Goal: Task Accomplishment & Management: Use online tool/utility

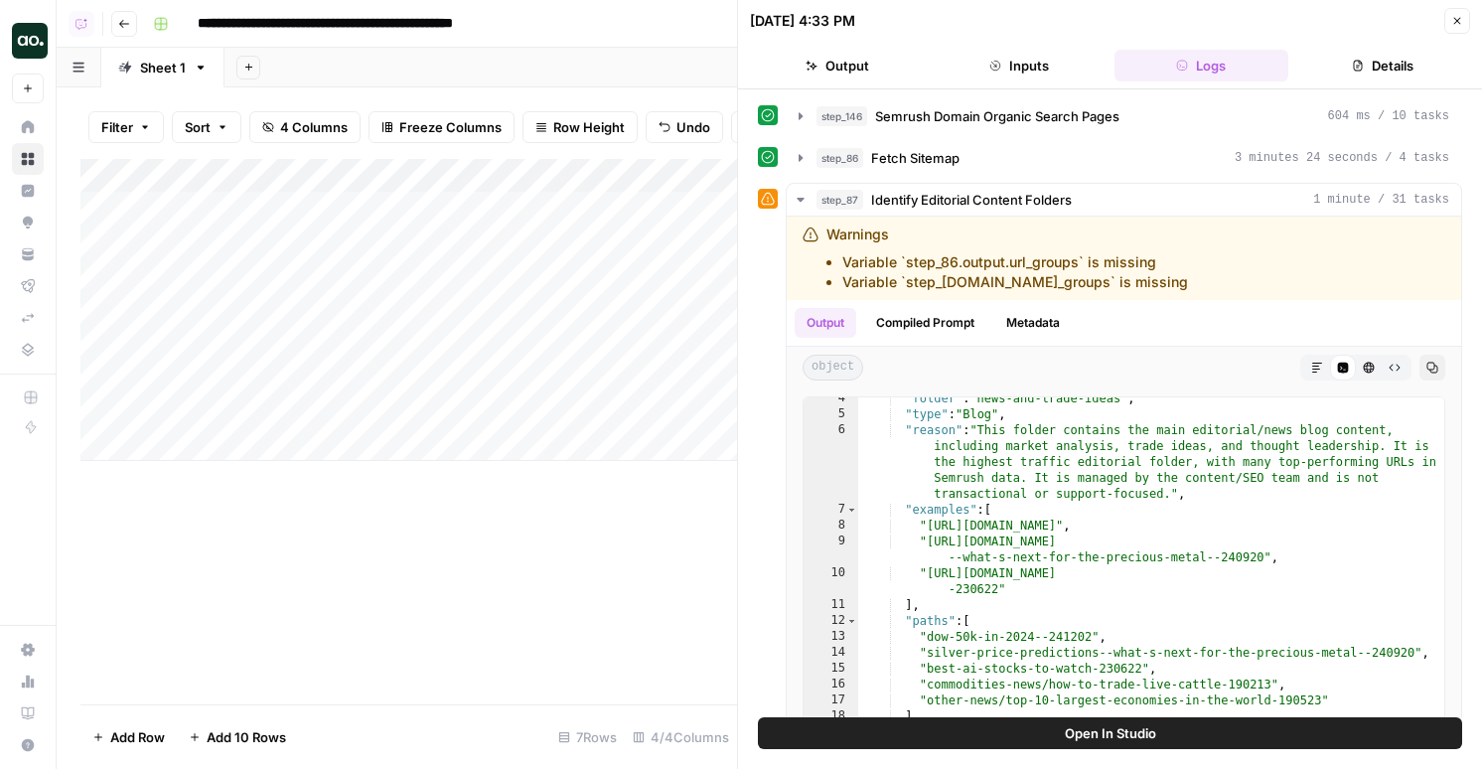
scroll to position [77, 0]
click at [995, 736] on button "Open In Studio" at bounding box center [1110, 733] width 704 height 32
click at [1451, 20] on icon "button" at bounding box center [1457, 21] width 12 height 12
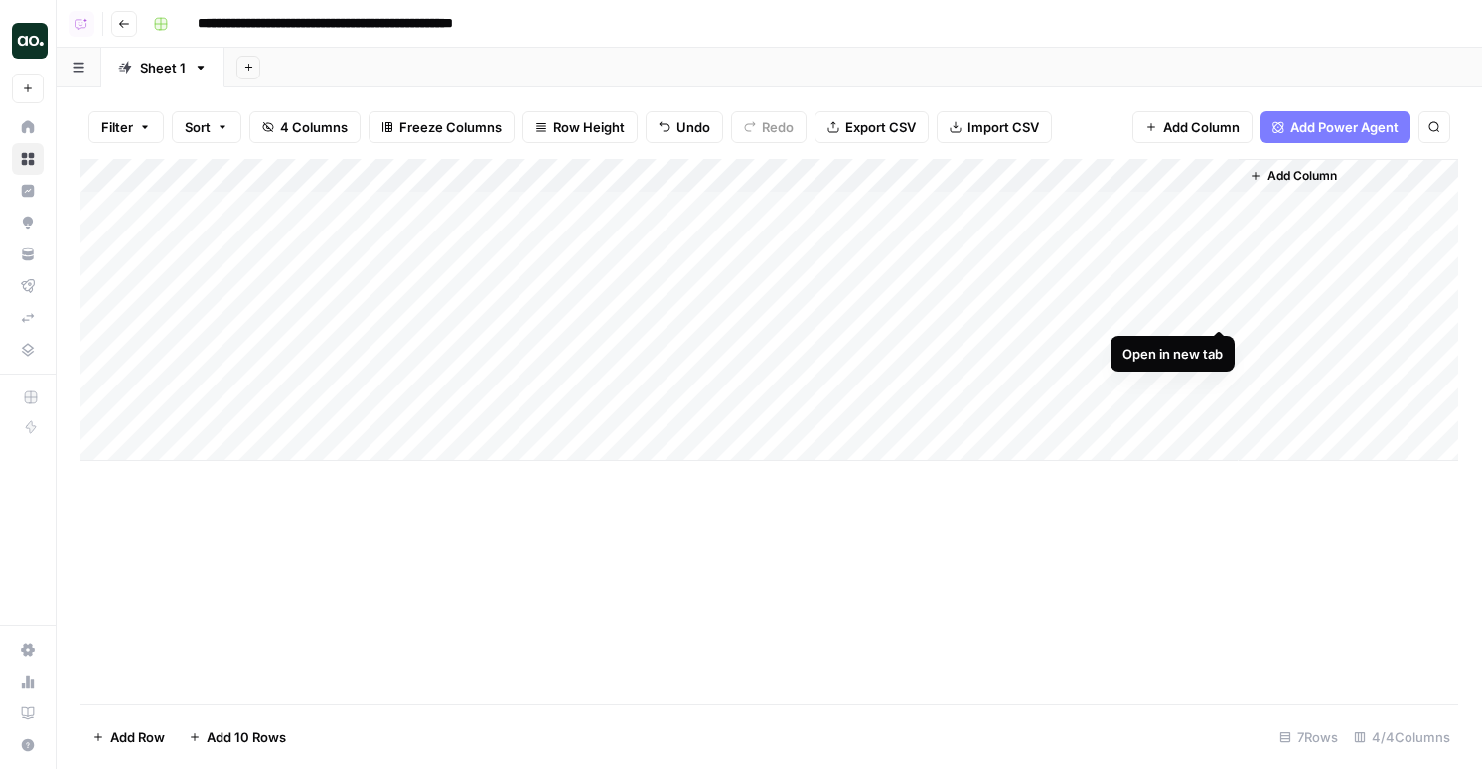
click at [1214, 308] on div "Add Column" at bounding box center [769, 310] width 1378 height 302
click at [835, 378] on div "Add Column" at bounding box center [769, 310] width 1378 height 302
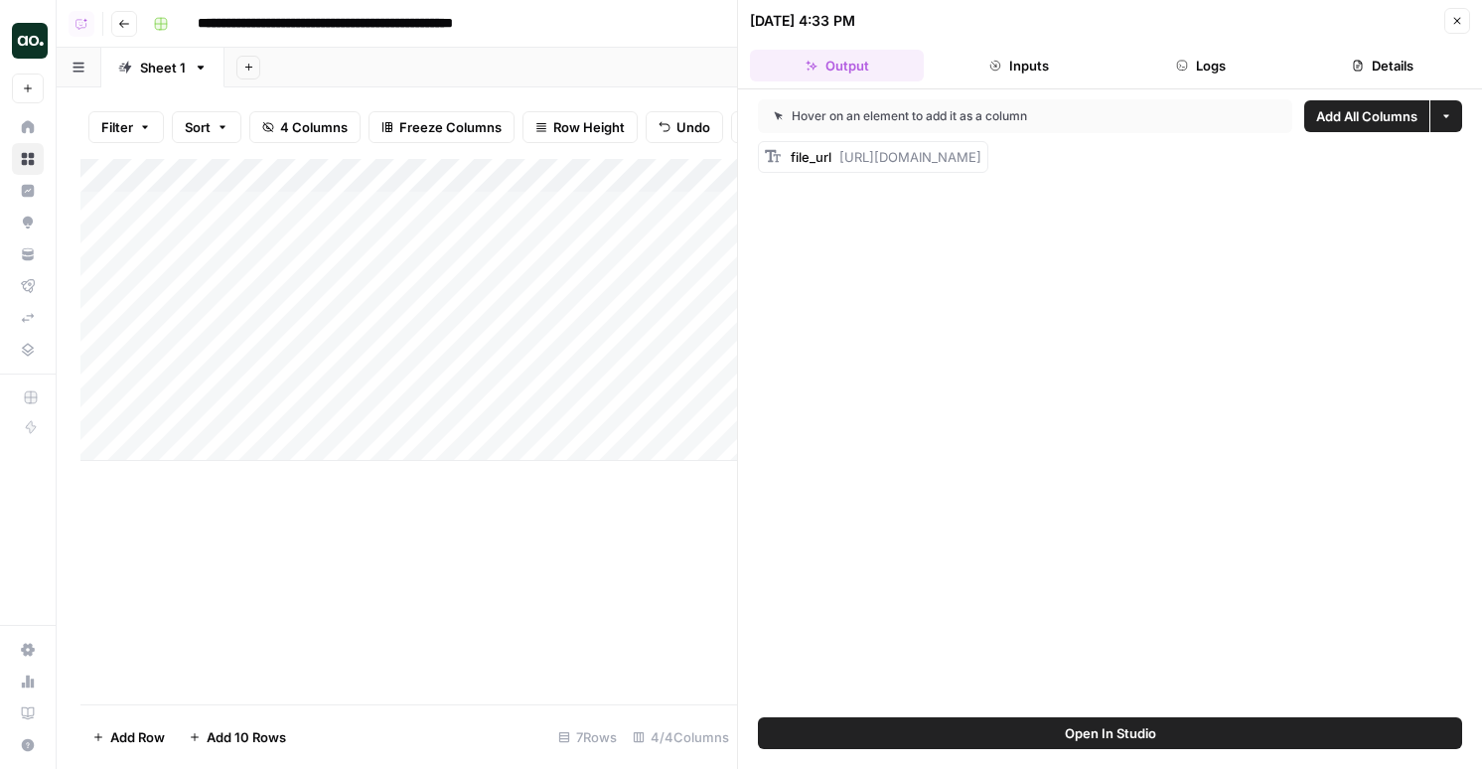
click at [1233, 70] on button "Logs" at bounding box center [1202, 66] width 174 height 32
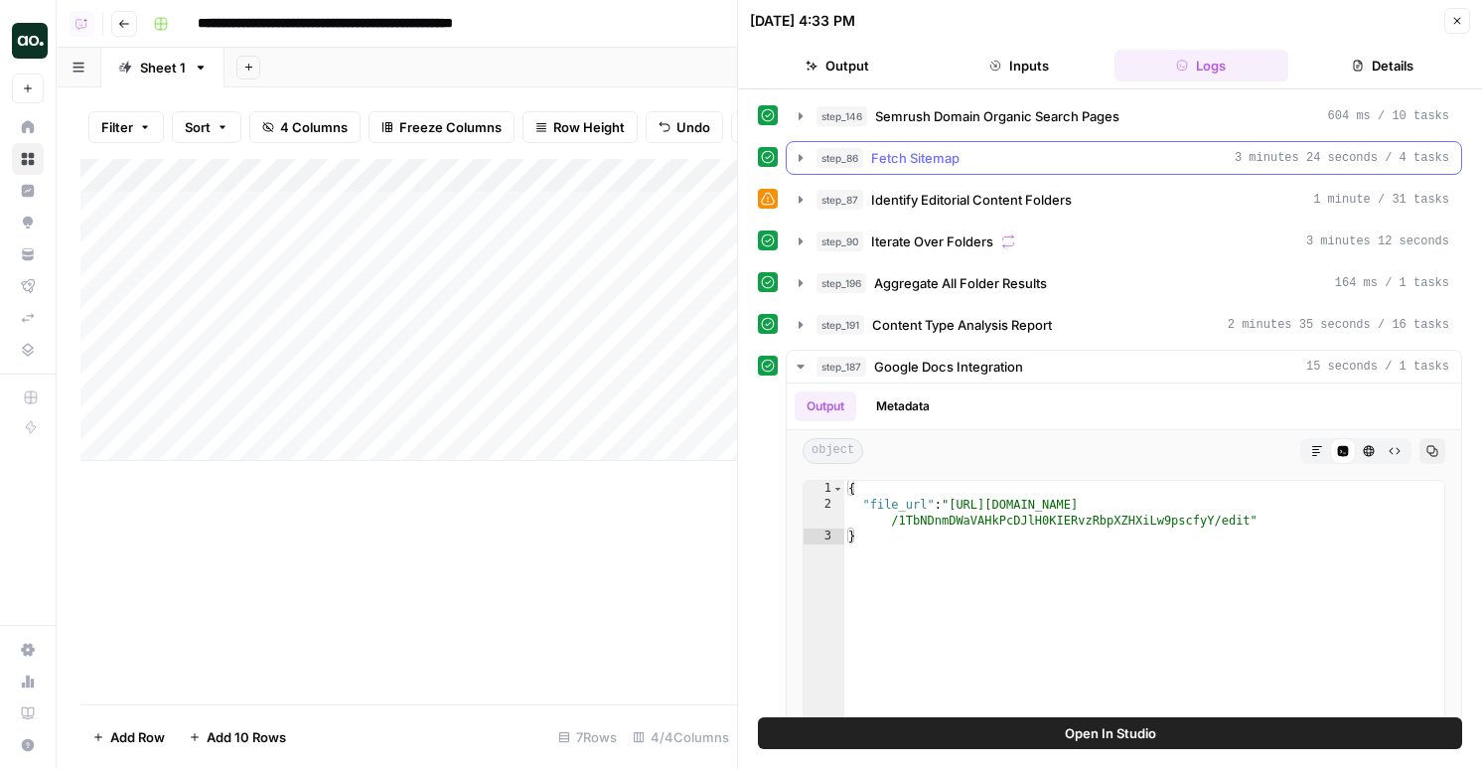
click at [985, 160] on div "step_86 Fetch Sitemap 3 minutes 24 seconds / 4 tasks" at bounding box center [1133, 158] width 633 height 20
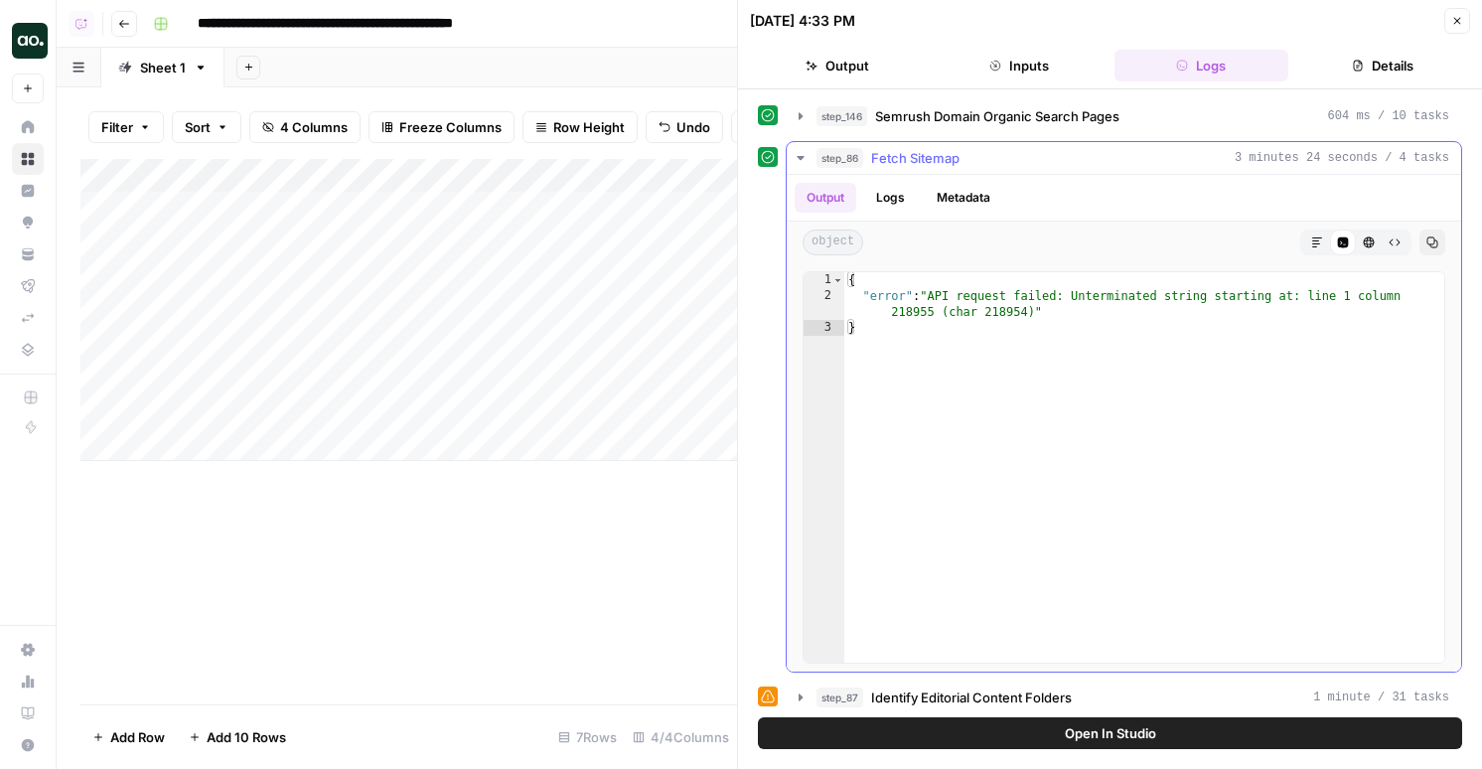
click at [904, 194] on button "Logs" at bounding box center [890, 198] width 53 height 30
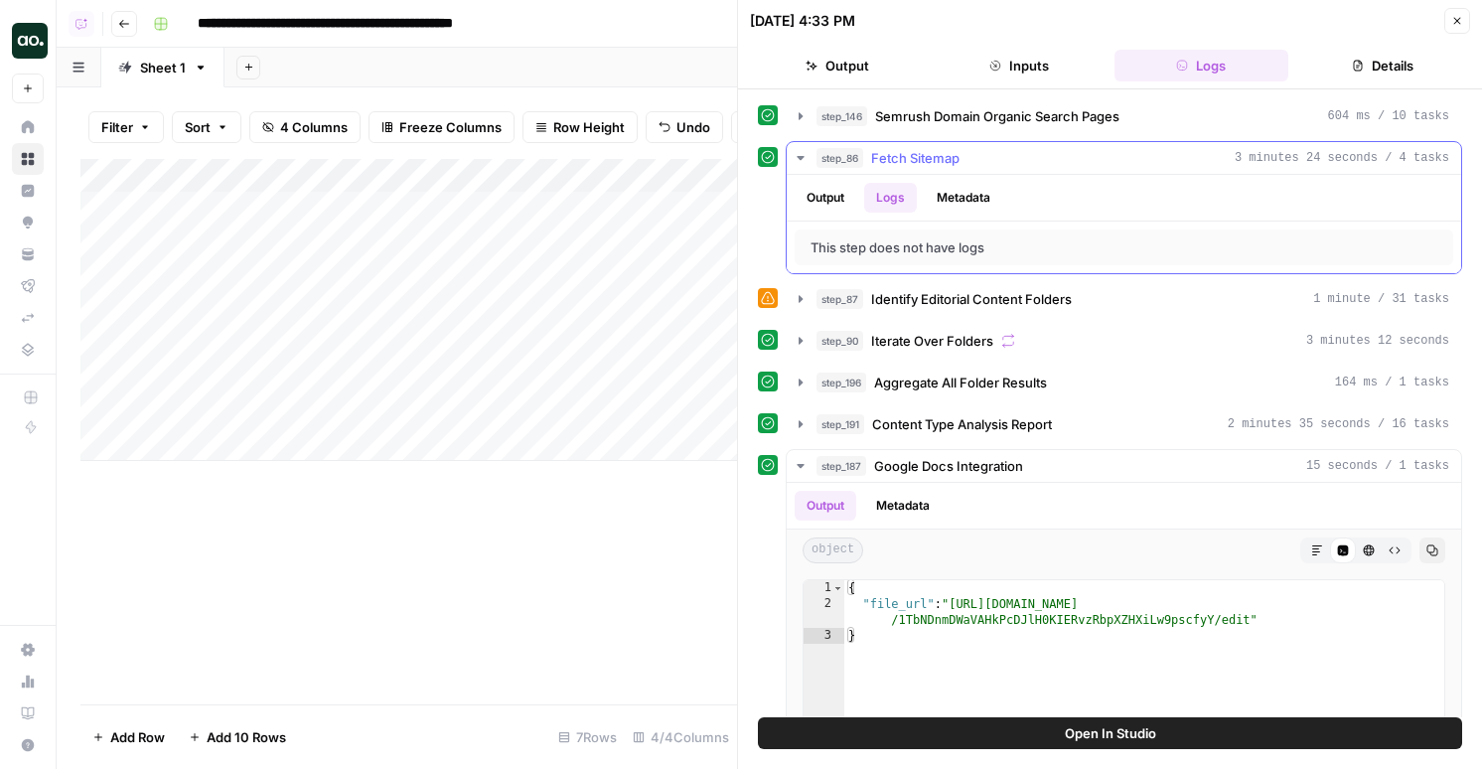
click at [834, 185] on button "Output" at bounding box center [826, 198] width 62 height 30
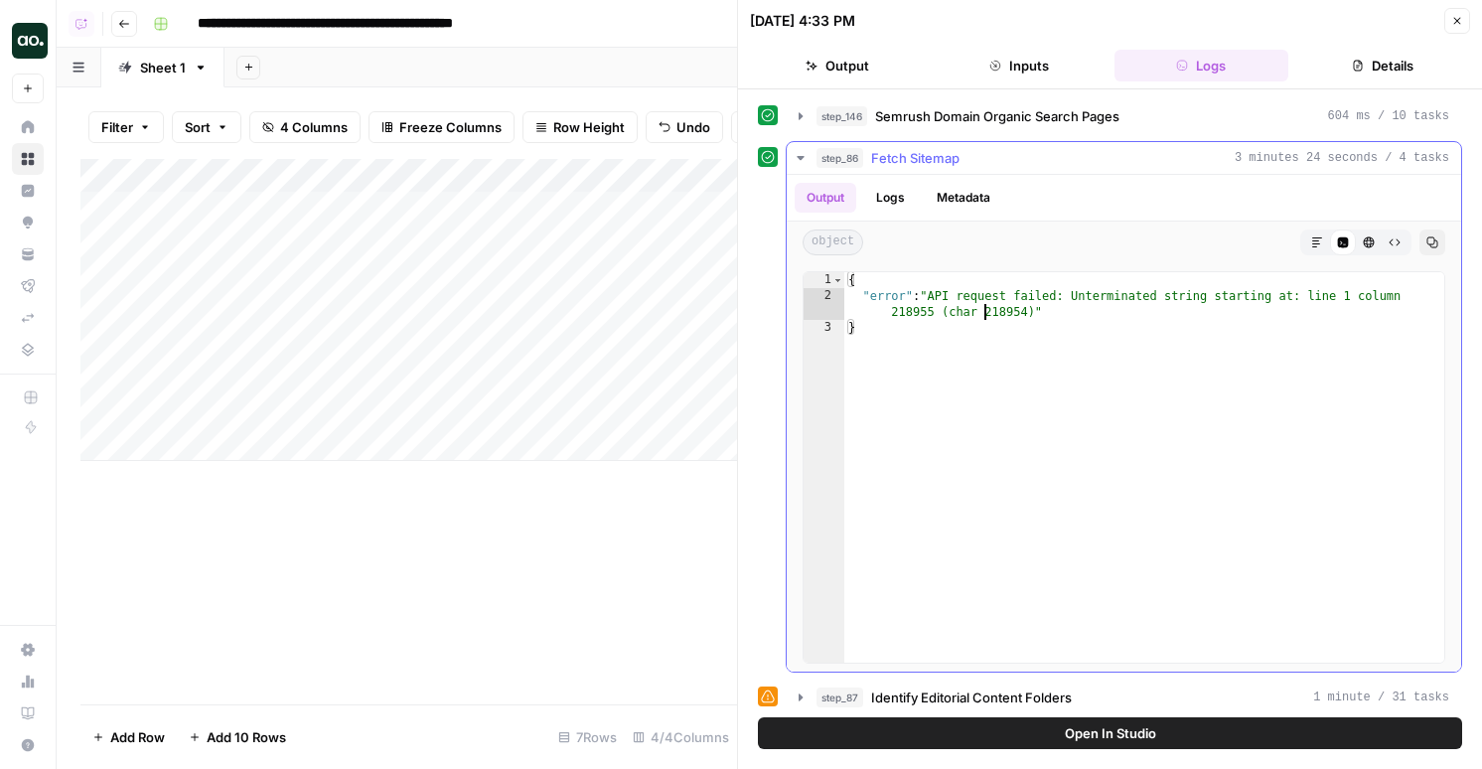
click at [983, 315] on div "{ "error" : "API request failed: Unterminated string starting at: line 1 column…" at bounding box center [1144, 483] width 600 height 422
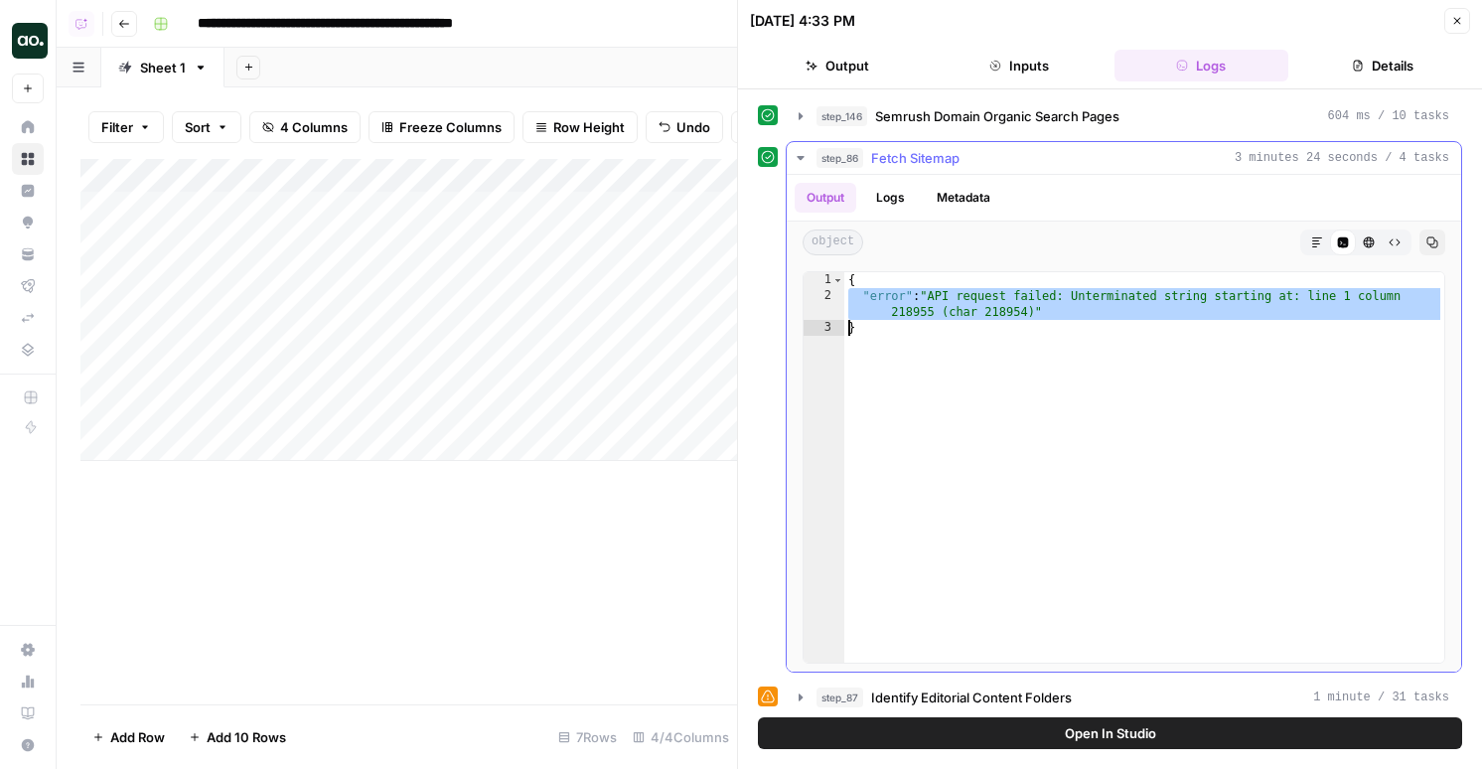
click at [983, 315] on div "{ "error" : "API request failed: Unterminated string starting at: line 1 column…" at bounding box center [1144, 483] width 600 height 422
type textarea "**********"
click at [614, 412] on div "Add Column" at bounding box center [408, 310] width 657 height 302
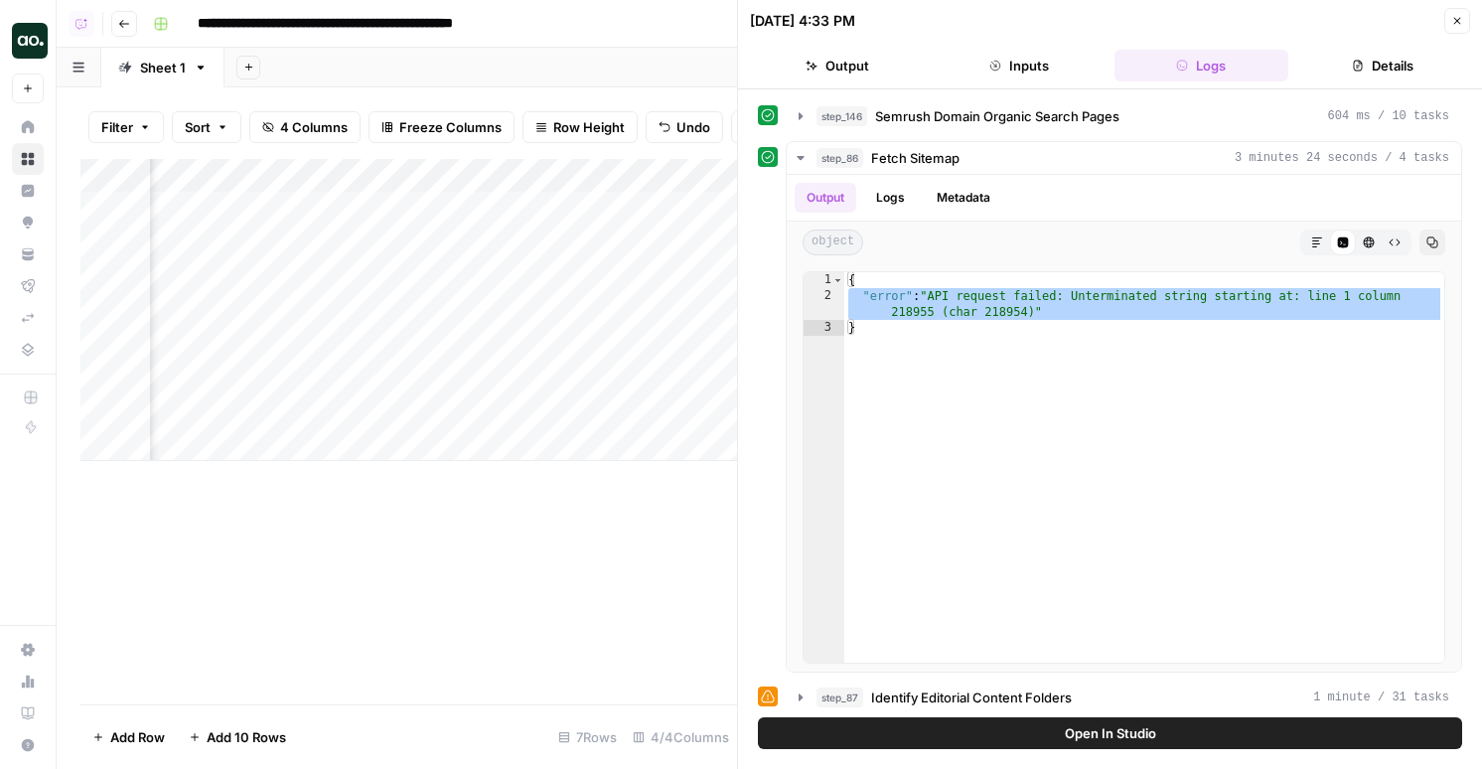
click at [543, 409] on div "Add Column" at bounding box center [408, 310] width 657 height 302
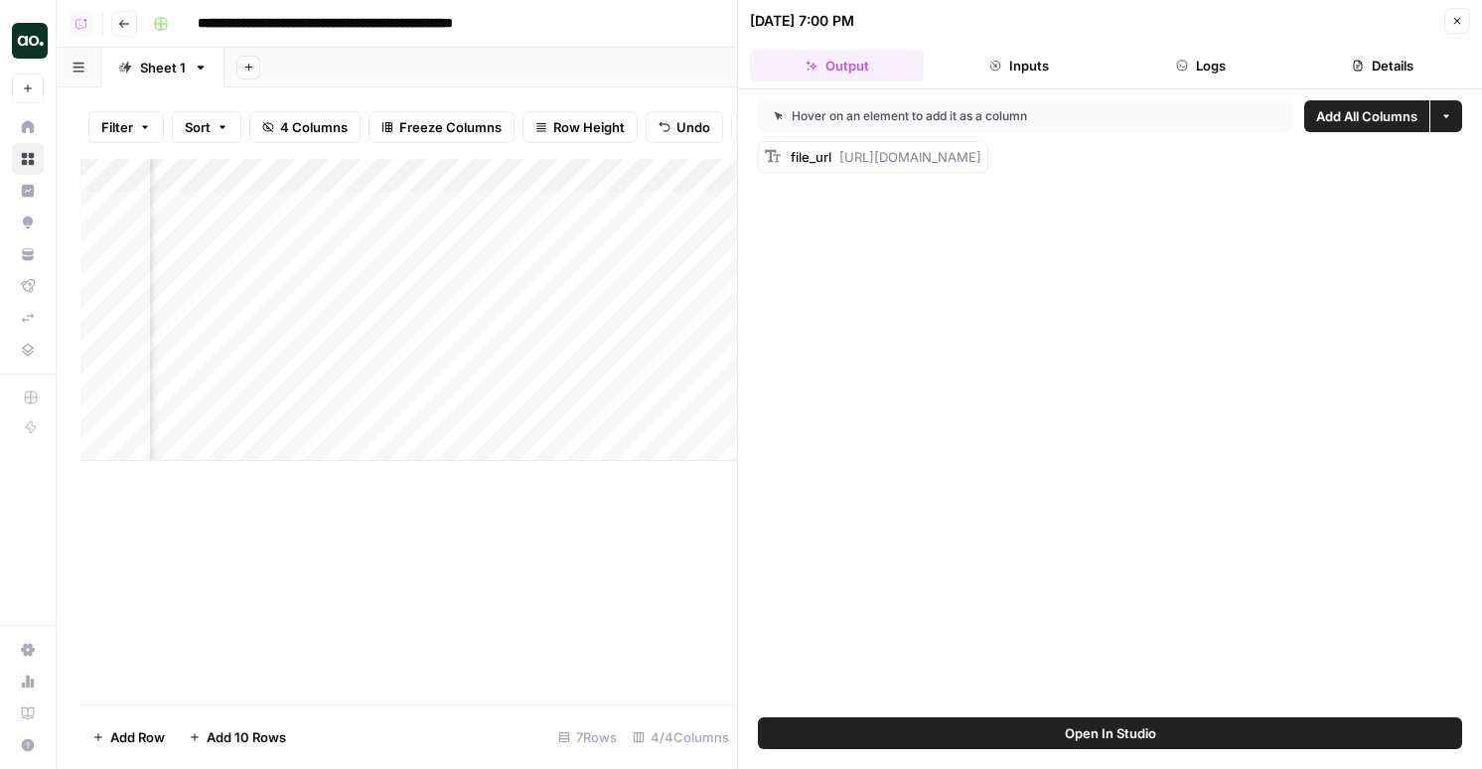
click at [1206, 69] on button "Logs" at bounding box center [1202, 66] width 174 height 32
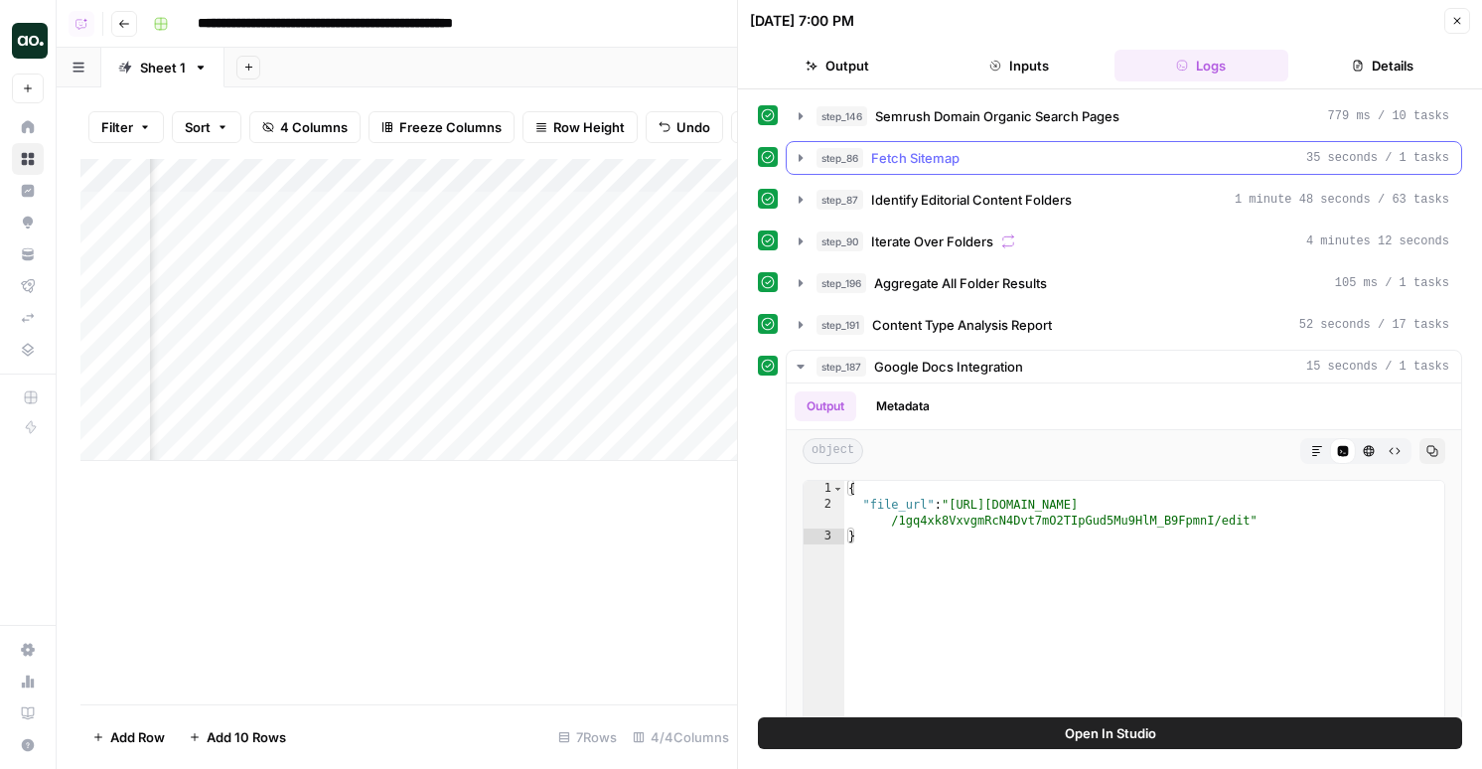
click at [993, 163] on div "step_86 Fetch Sitemap 35 seconds / 1 tasks" at bounding box center [1133, 158] width 633 height 20
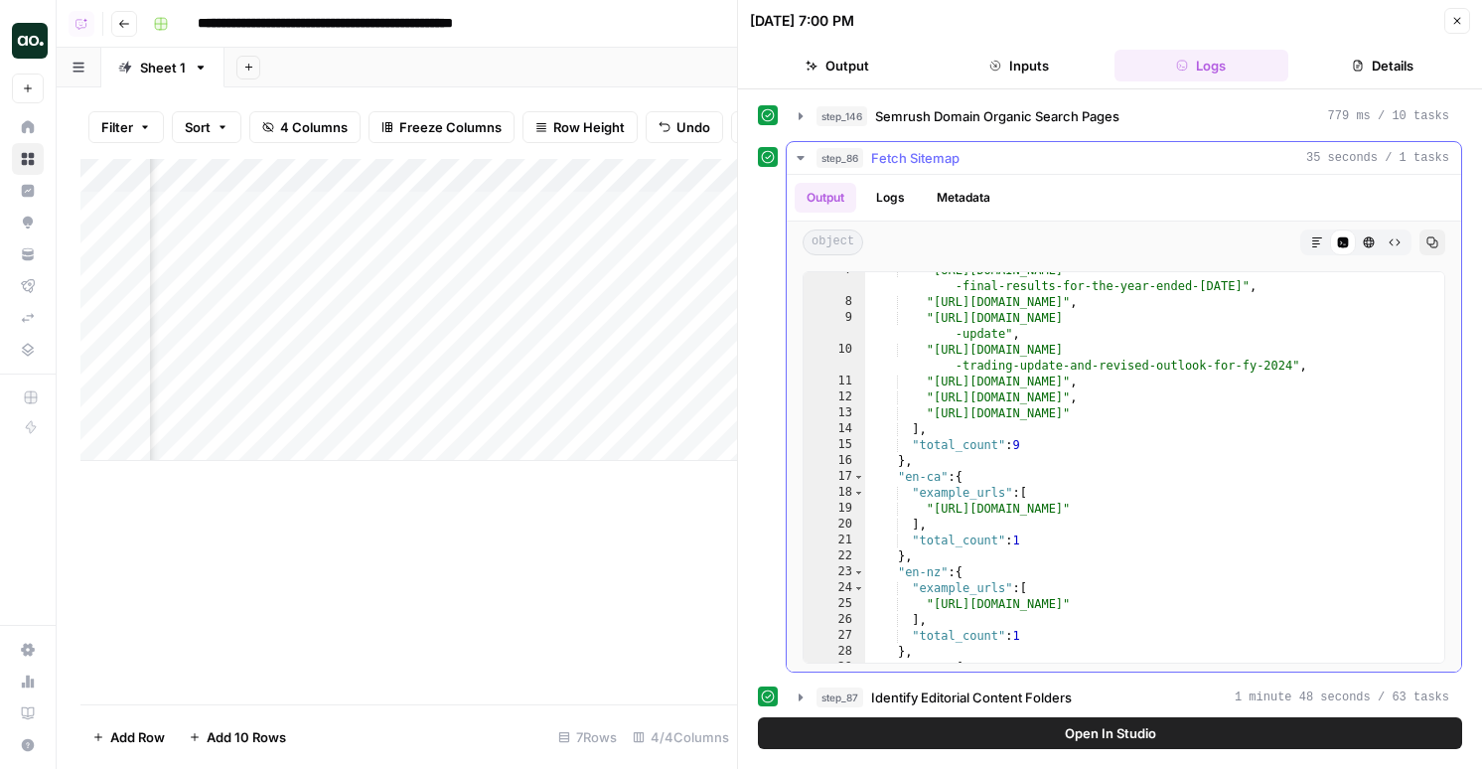
scroll to position [108, 0]
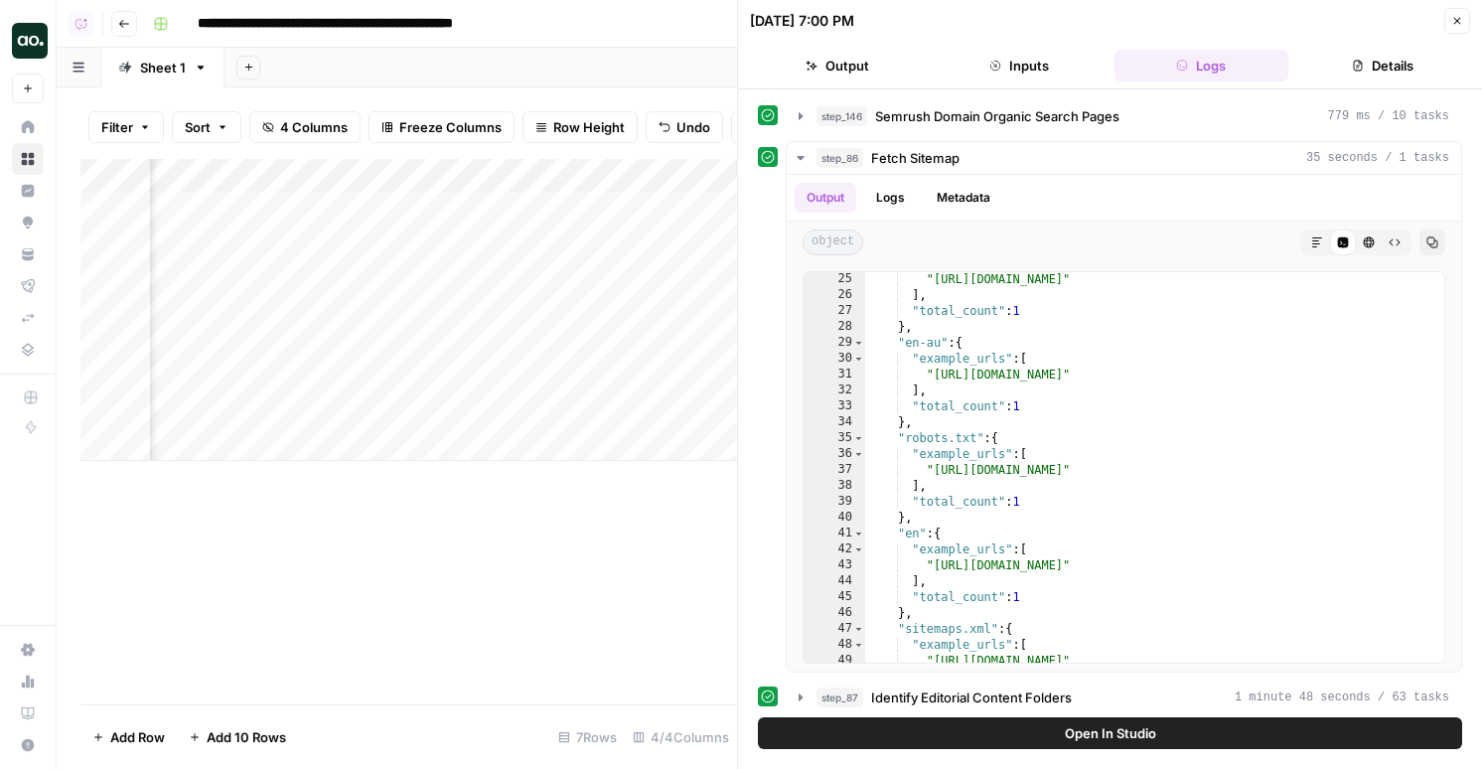
click at [965, 139] on div "step_146 Semrush Domain Organic Search Pages 779 ms / 10 tasks step_86 Fetch Si…" at bounding box center [1110, 739] width 704 height 1280
click at [965, 148] on div "step_86 Fetch Sitemap 35 seconds / 1 tasks" at bounding box center [1133, 158] width 633 height 20
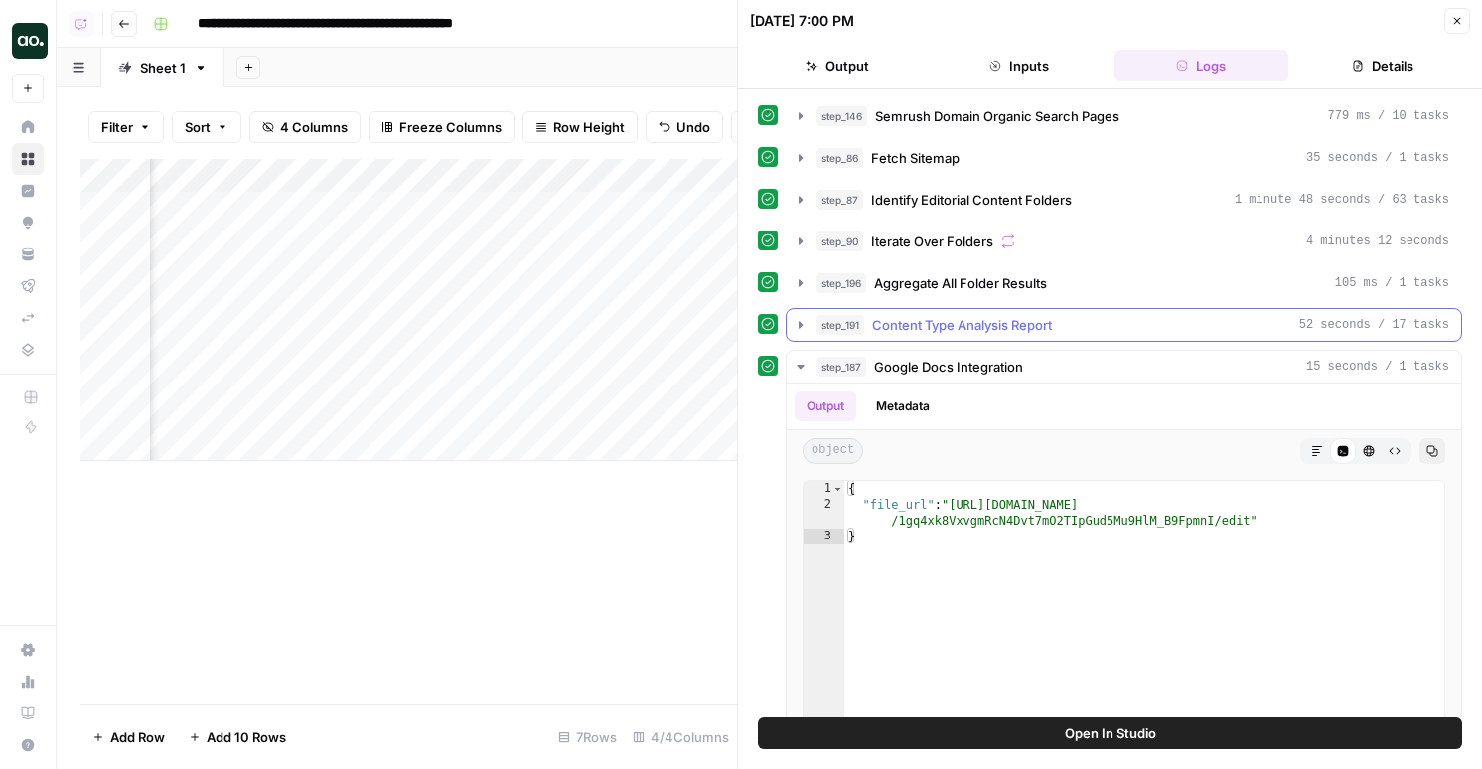
click at [941, 309] on button "step_191 Content Type Analysis Report 52 seconds / 17 tasks" at bounding box center [1124, 325] width 675 height 32
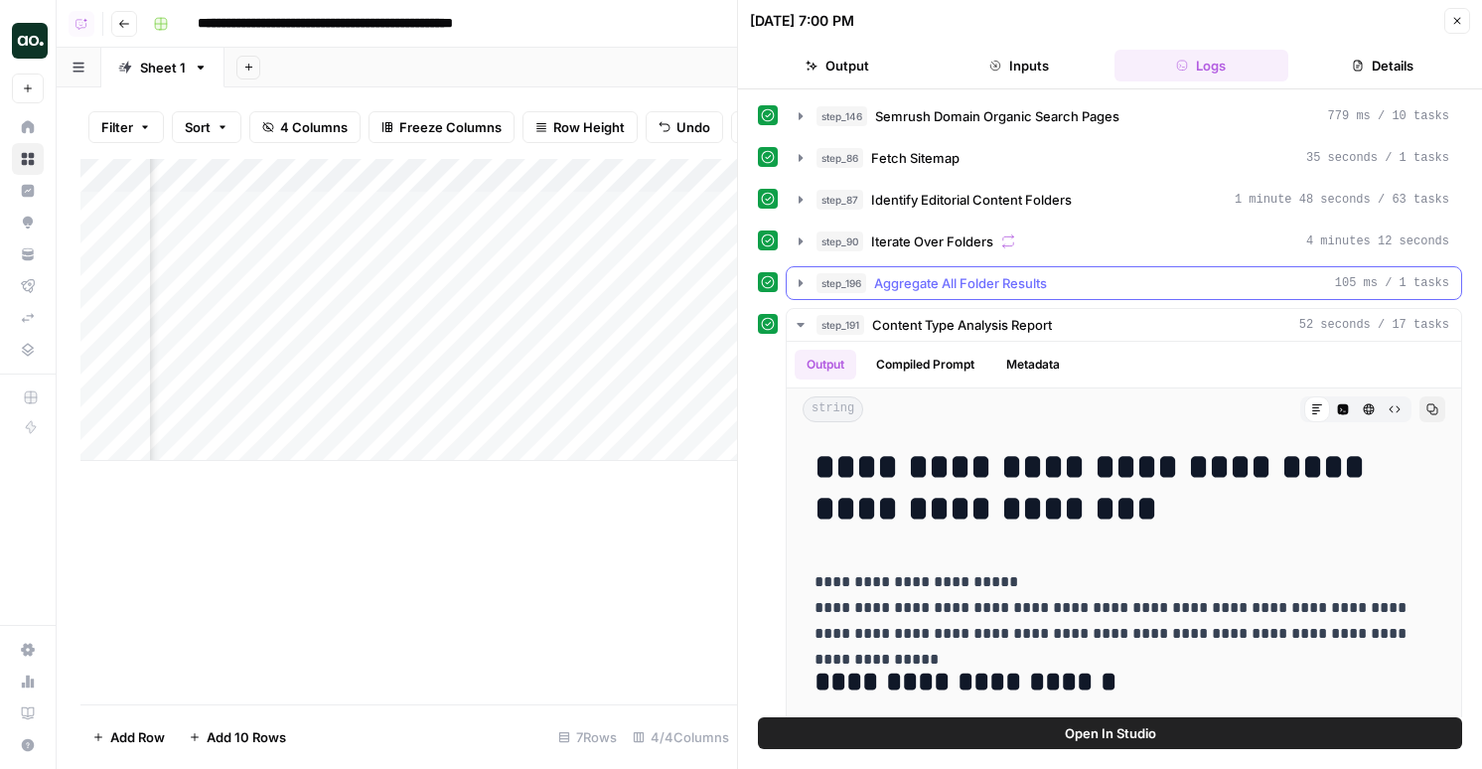
click at [941, 286] on span "Aggregate All Folder Results" at bounding box center [960, 283] width 173 height 20
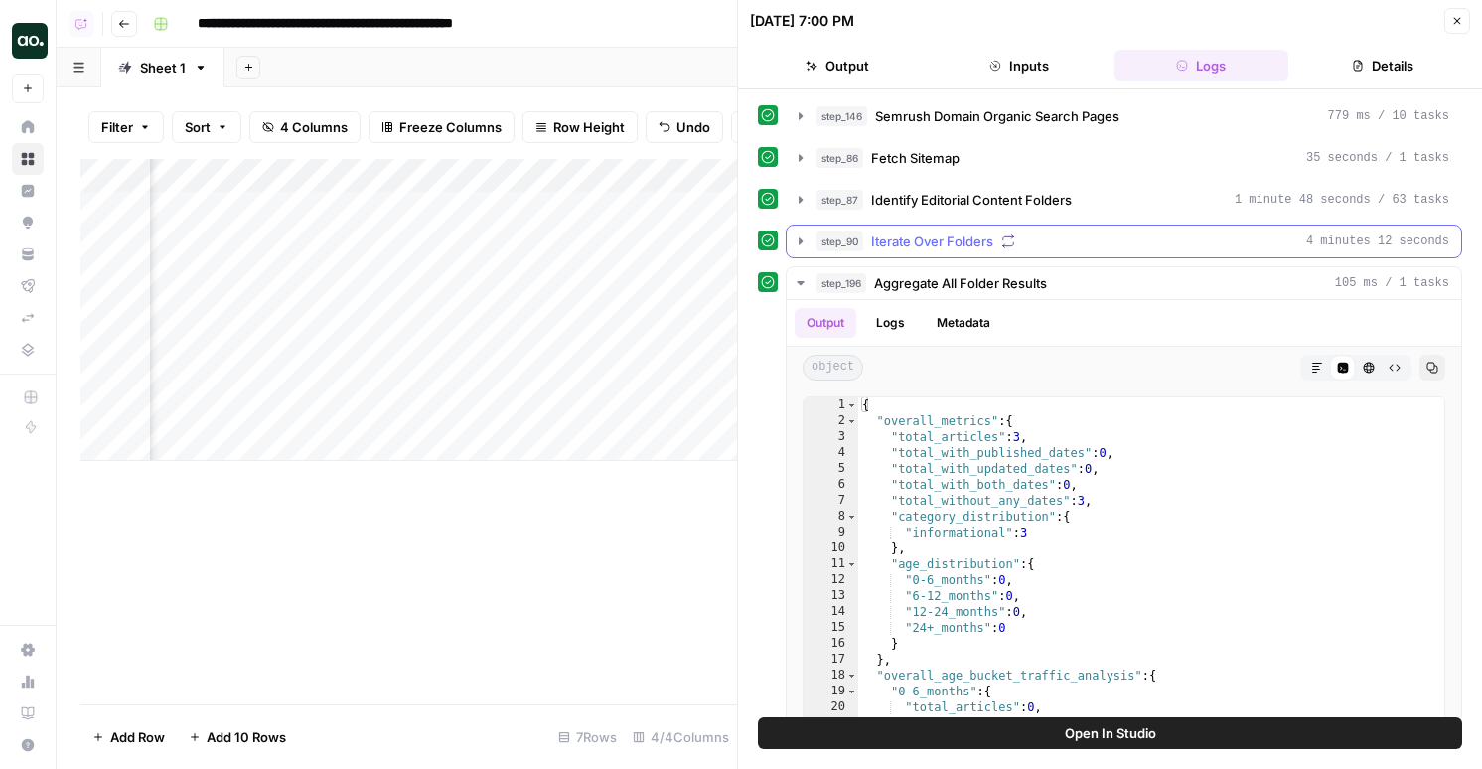
click at [944, 252] on button "step_90 Iterate Over Folders 4 minutes 12 seconds" at bounding box center [1124, 242] width 675 height 32
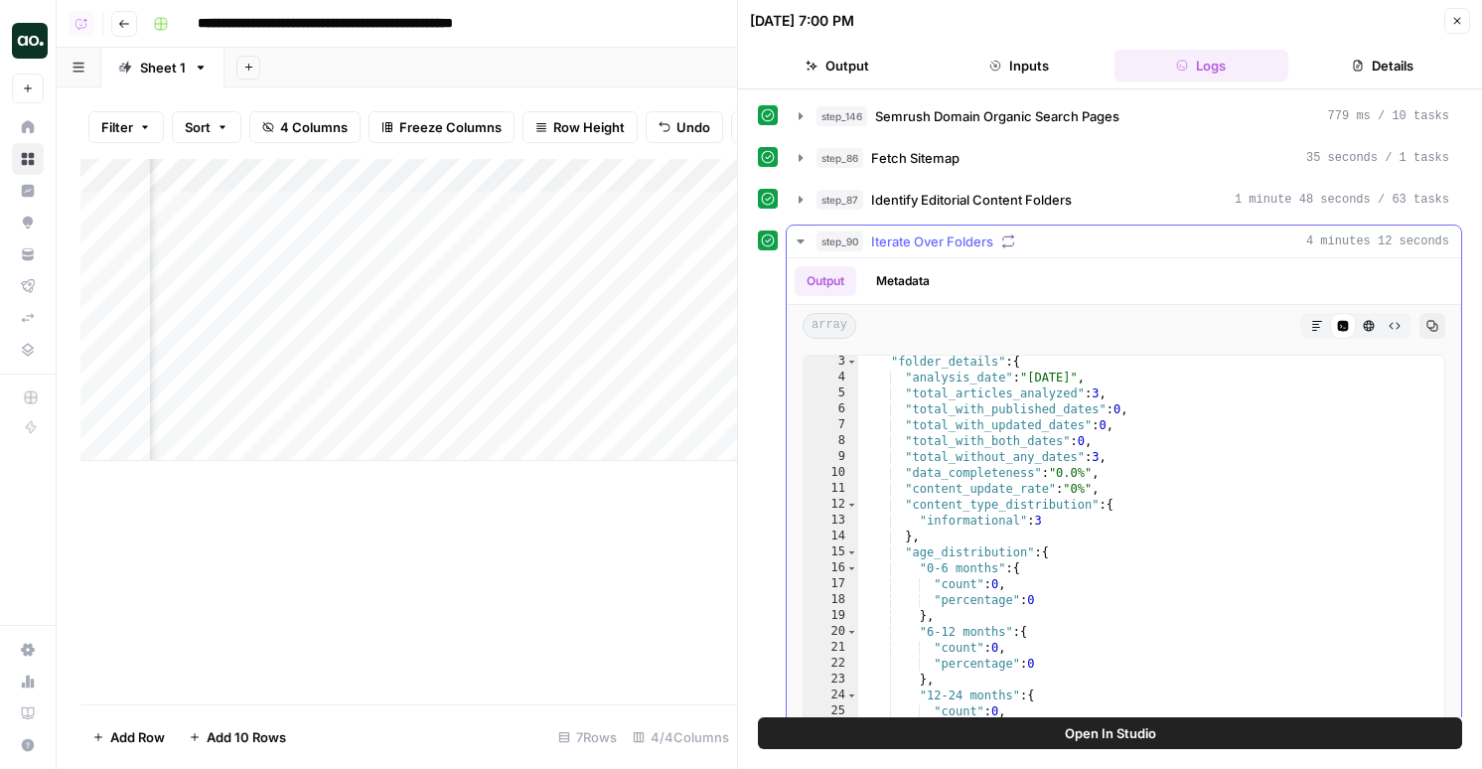
scroll to position [160, 0]
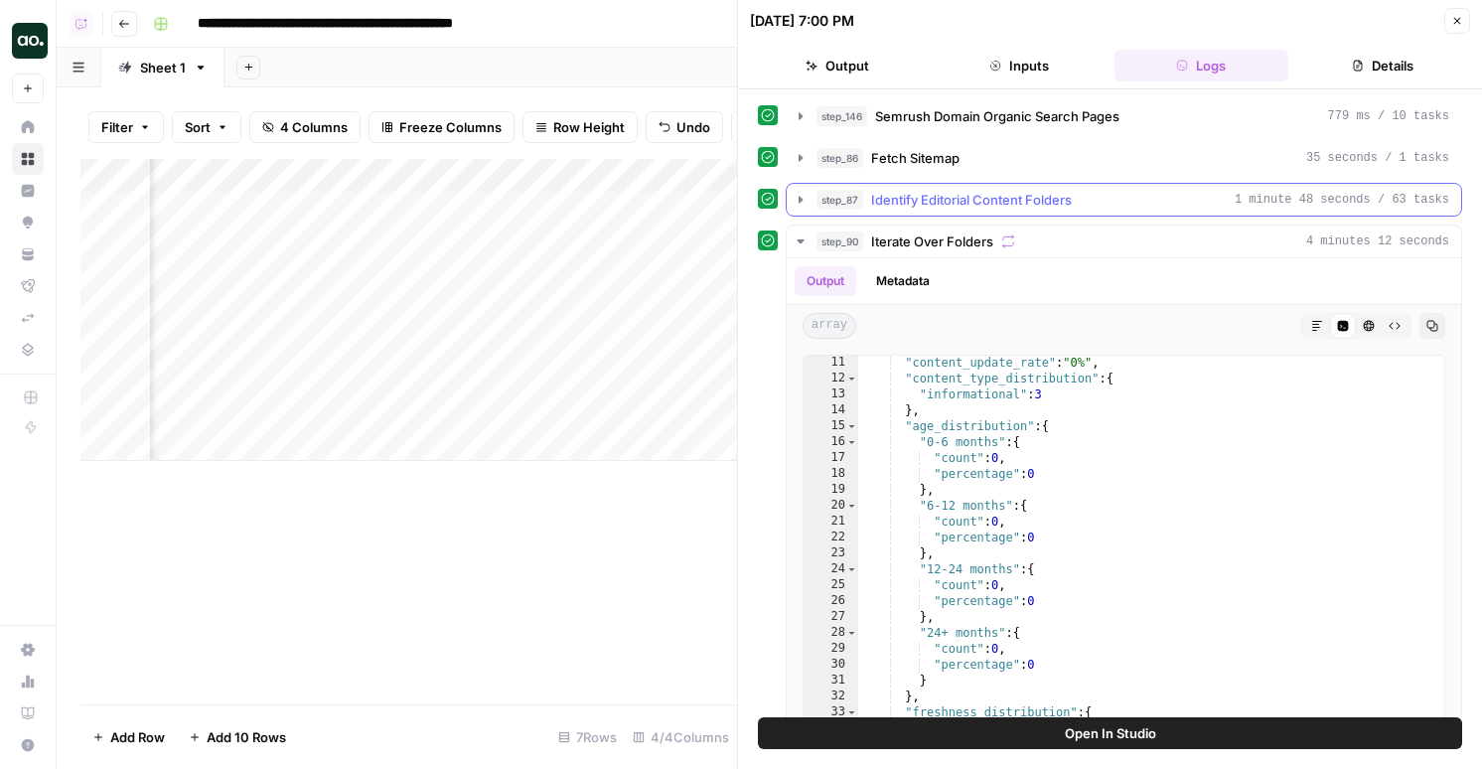
click at [982, 200] on span "Identify Editorial Content Folders" at bounding box center [971, 200] width 201 height 20
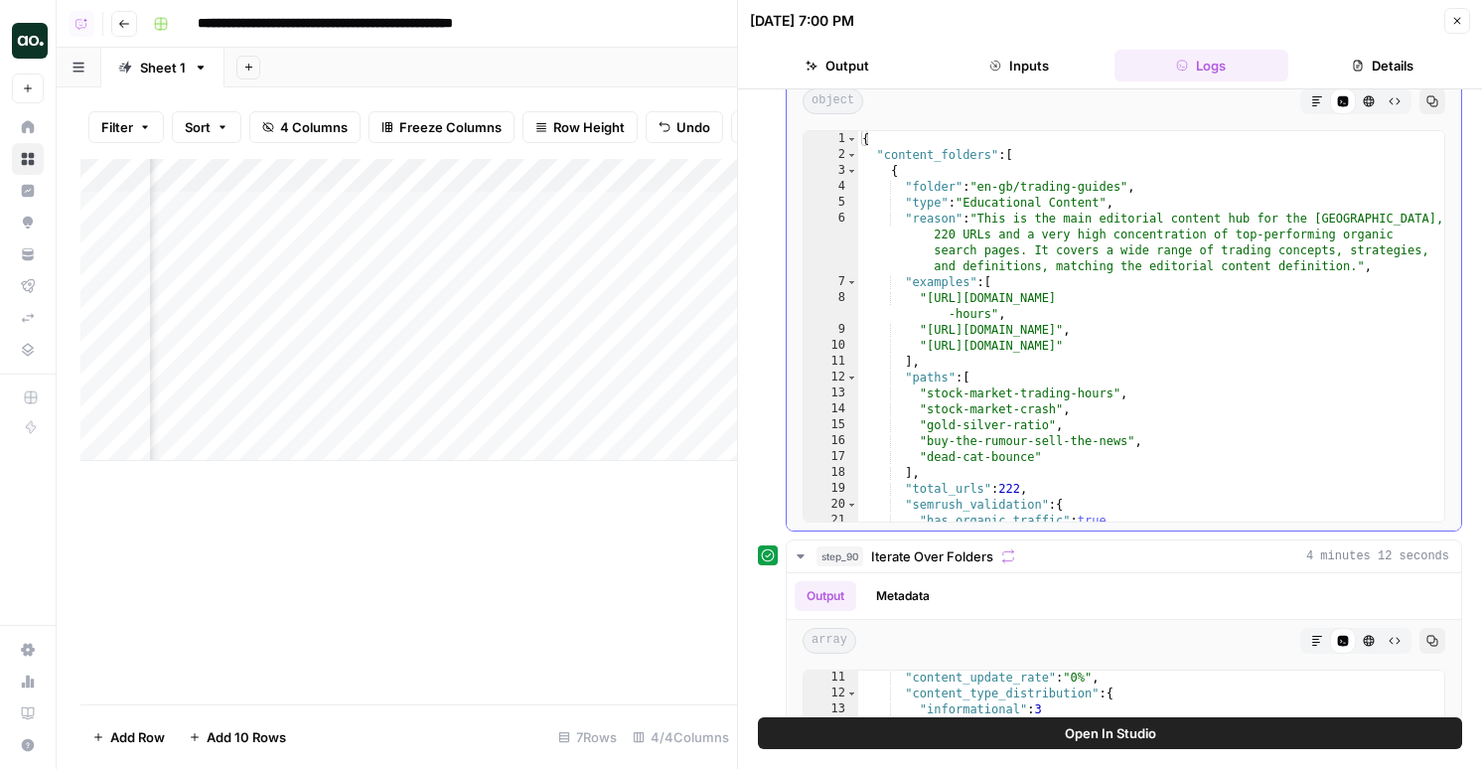
scroll to position [164, 0]
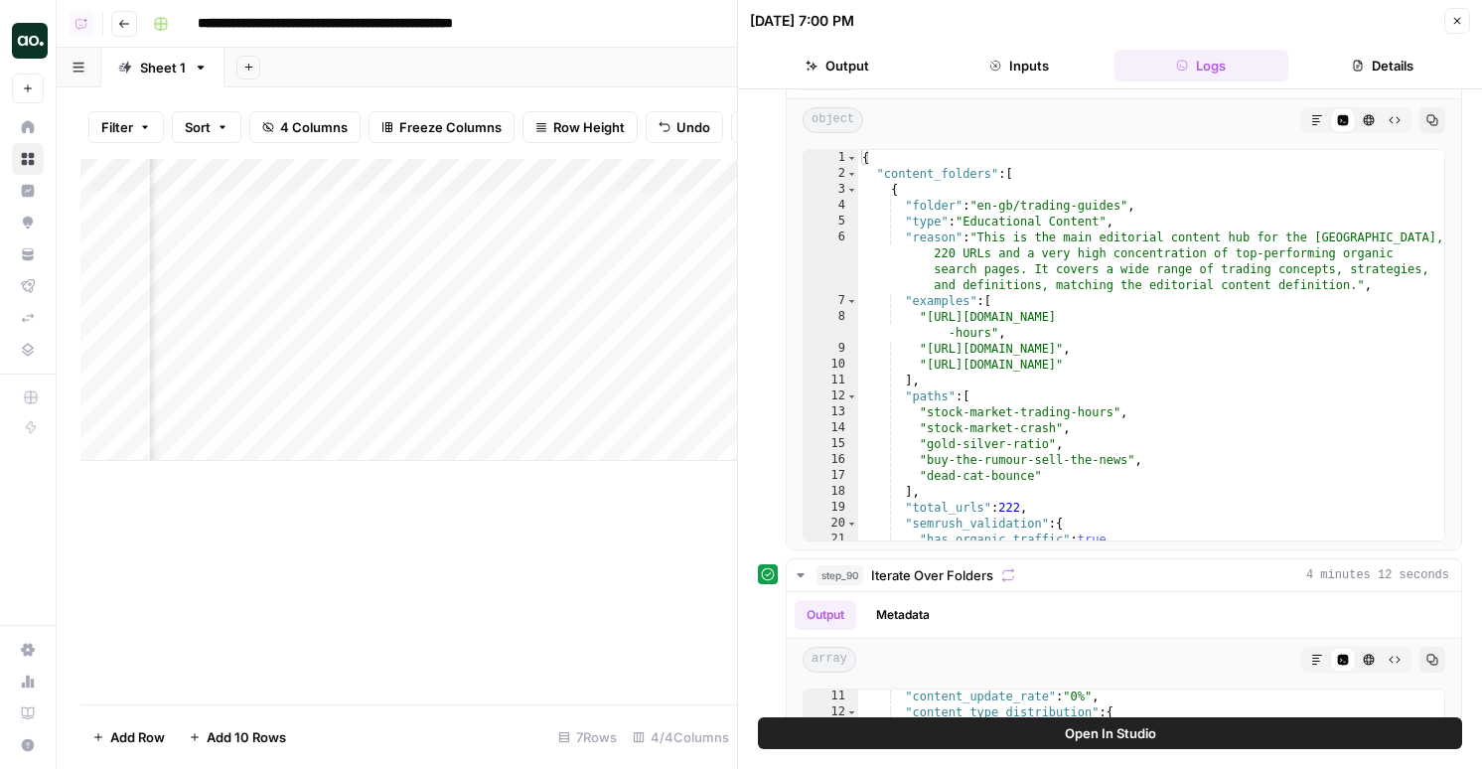
click at [914, 740] on button "Open In Studio" at bounding box center [1110, 733] width 704 height 32
click at [607, 306] on div "Add Column" at bounding box center [408, 310] width 657 height 302
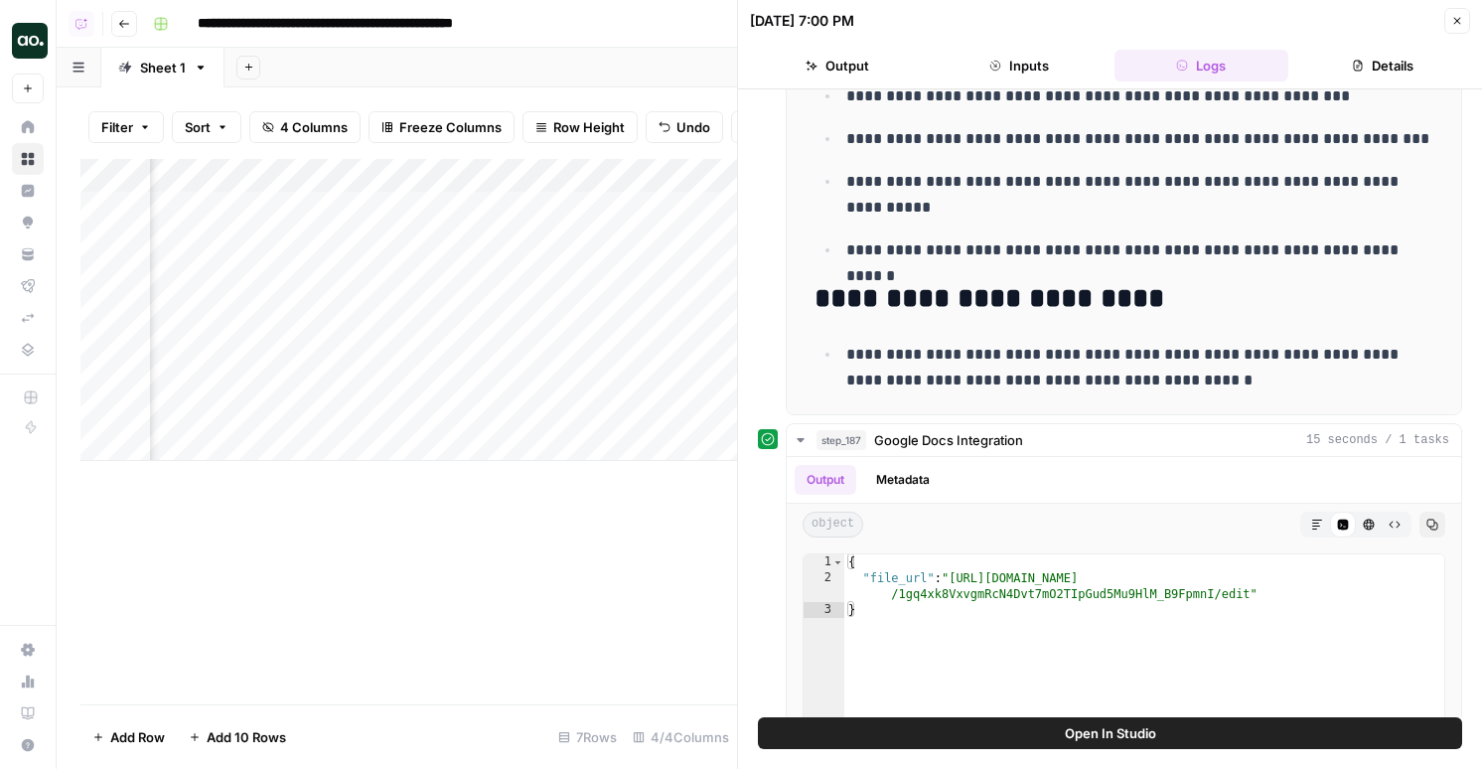
scroll to position [0, 0]
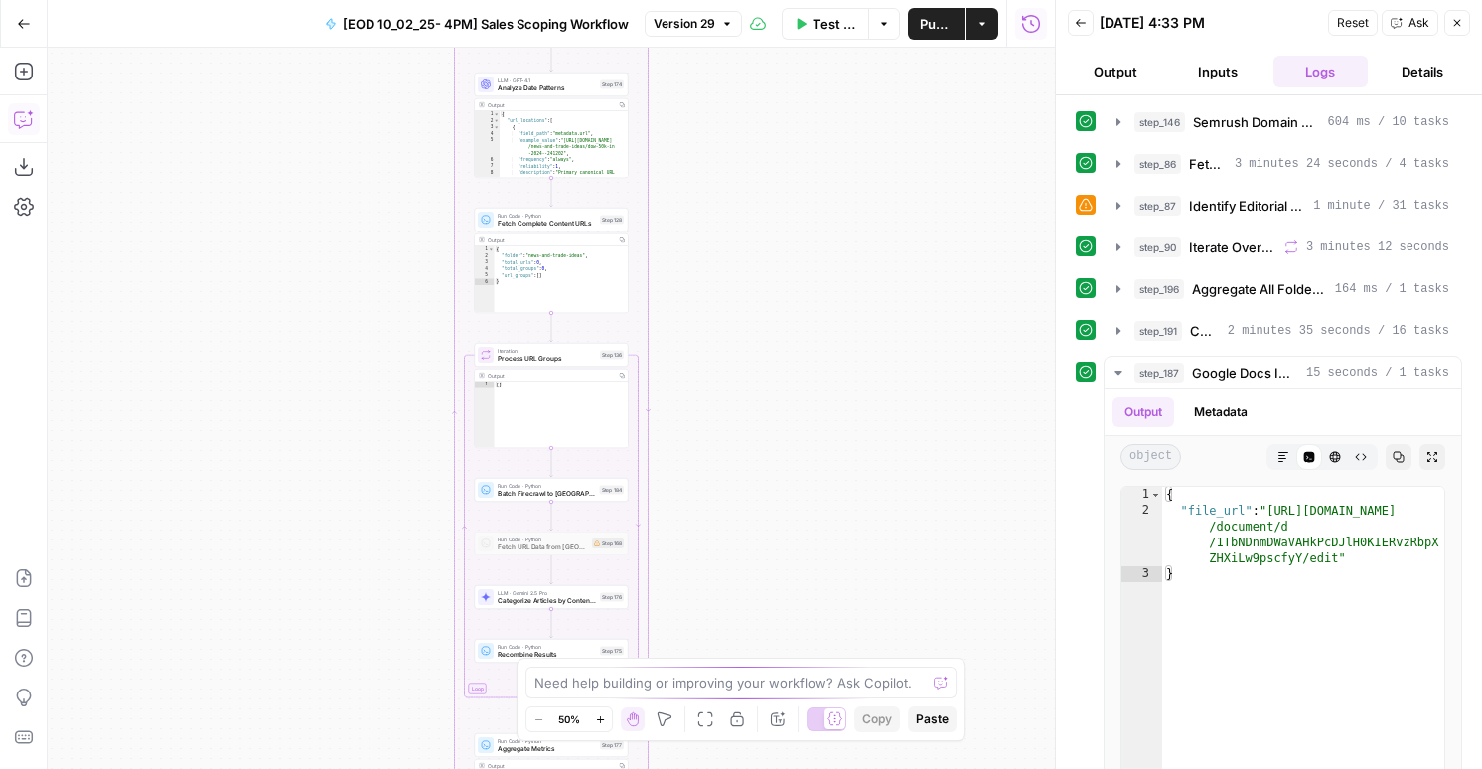
click at [15, 124] on icon "button" at bounding box center [22, 120] width 17 height 16
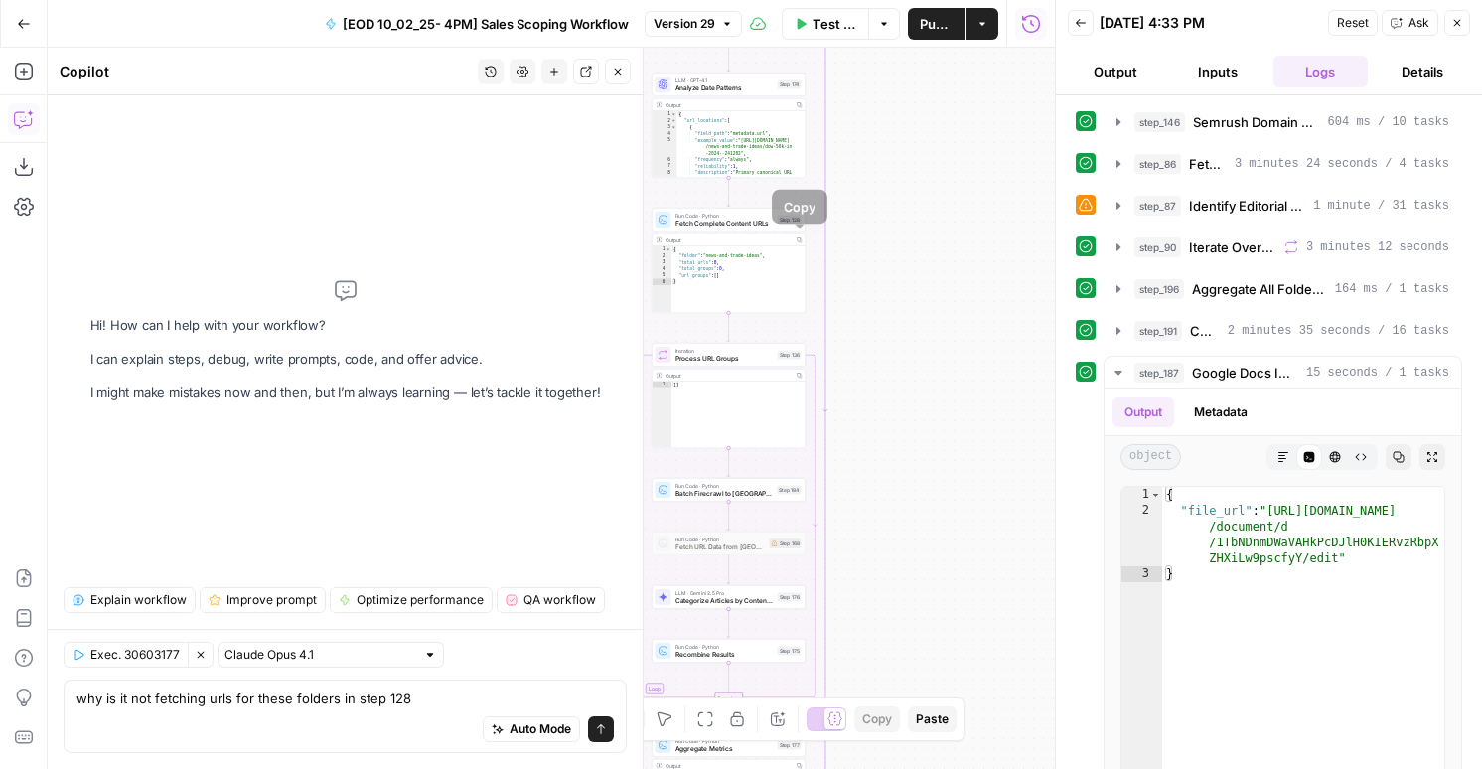
click at [799, 237] on icon "button" at bounding box center [800, 240] width 6 height 6
click at [1224, 258] on button "step_90 Iterate Over Folders 3 minutes 12 seconds" at bounding box center [1283, 247] width 357 height 32
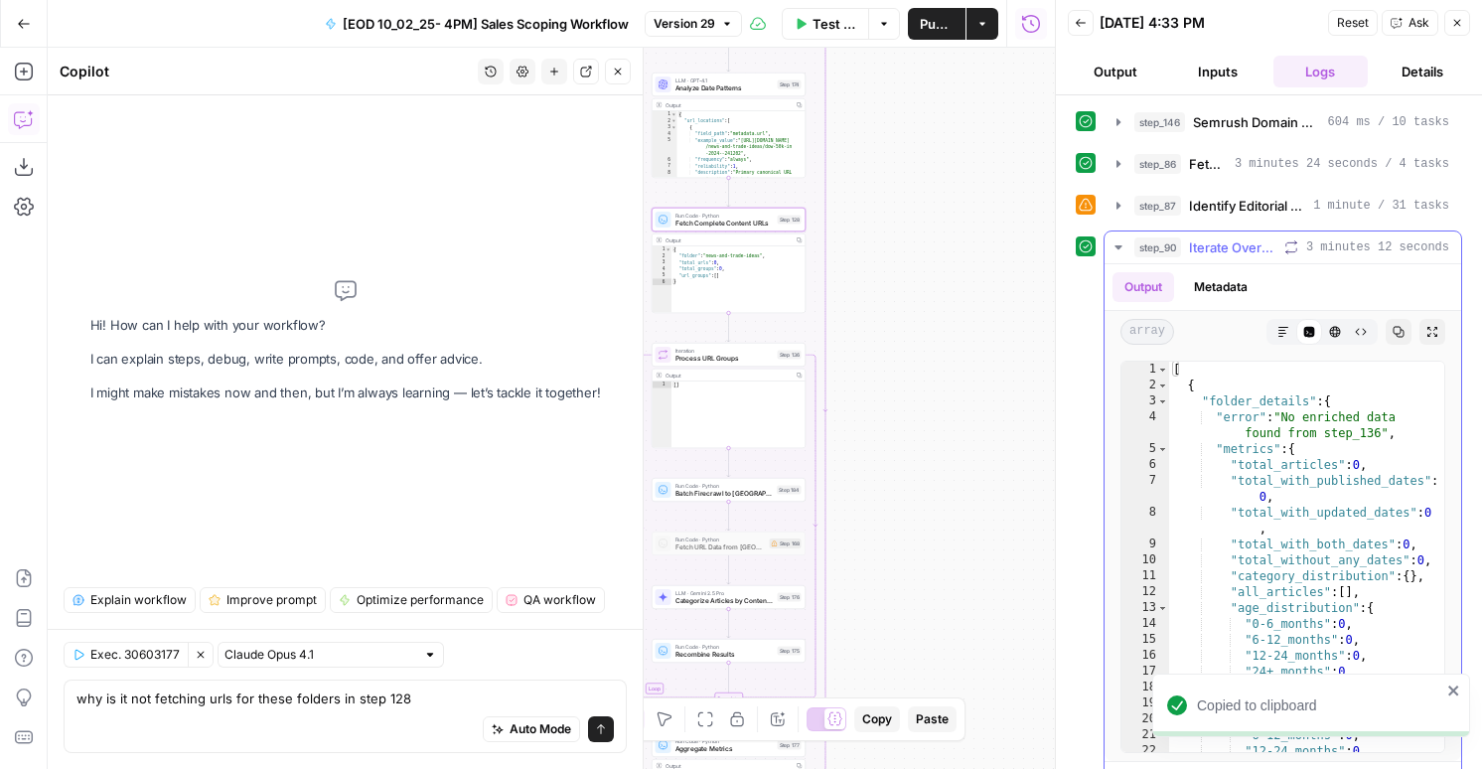
click at [1229, 293] on button "Metadata" at bounding box center [1220, 287] width 77 height 30
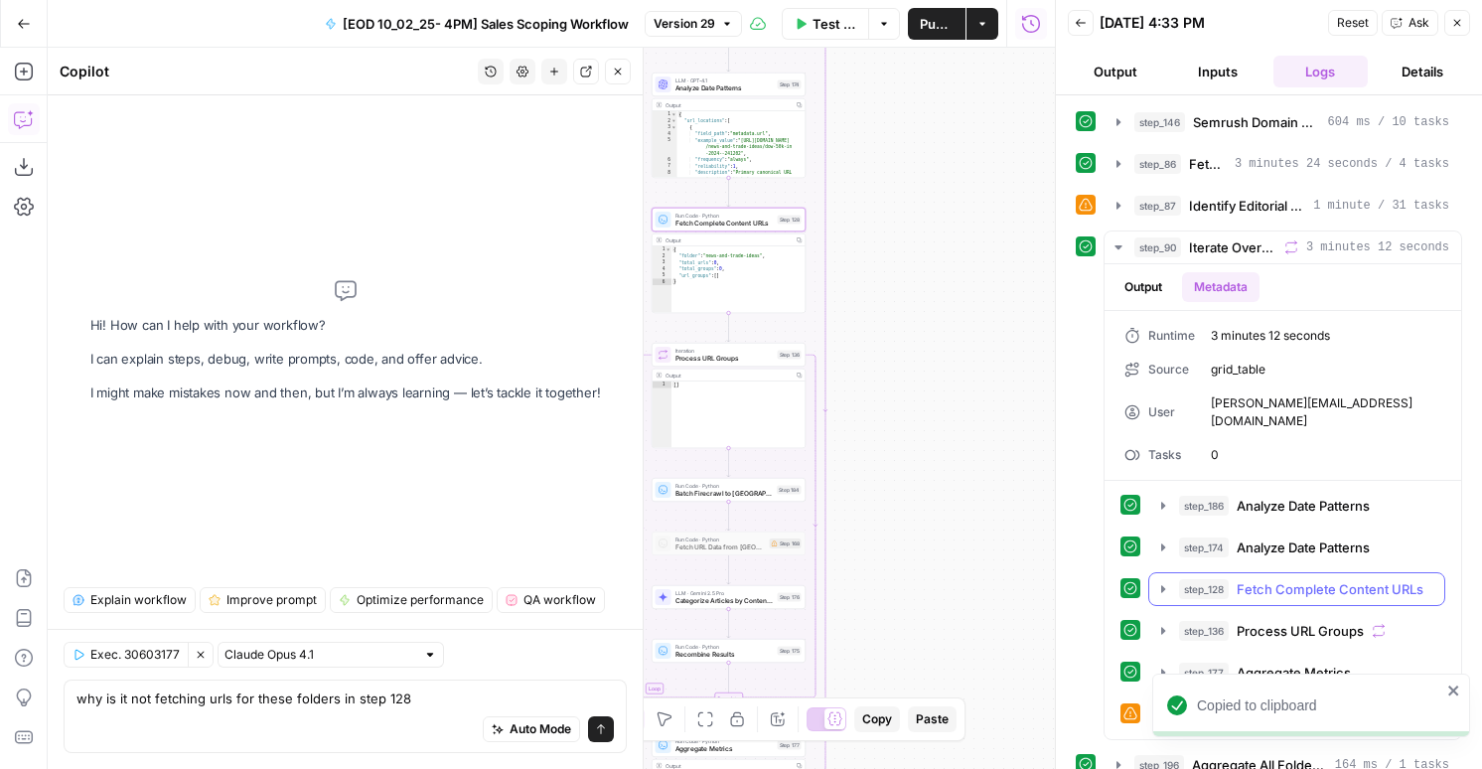
click at [1278, 579] on span "Fetch Complete Content URLs" at bounding box center [1330, 589] width 187 height 20
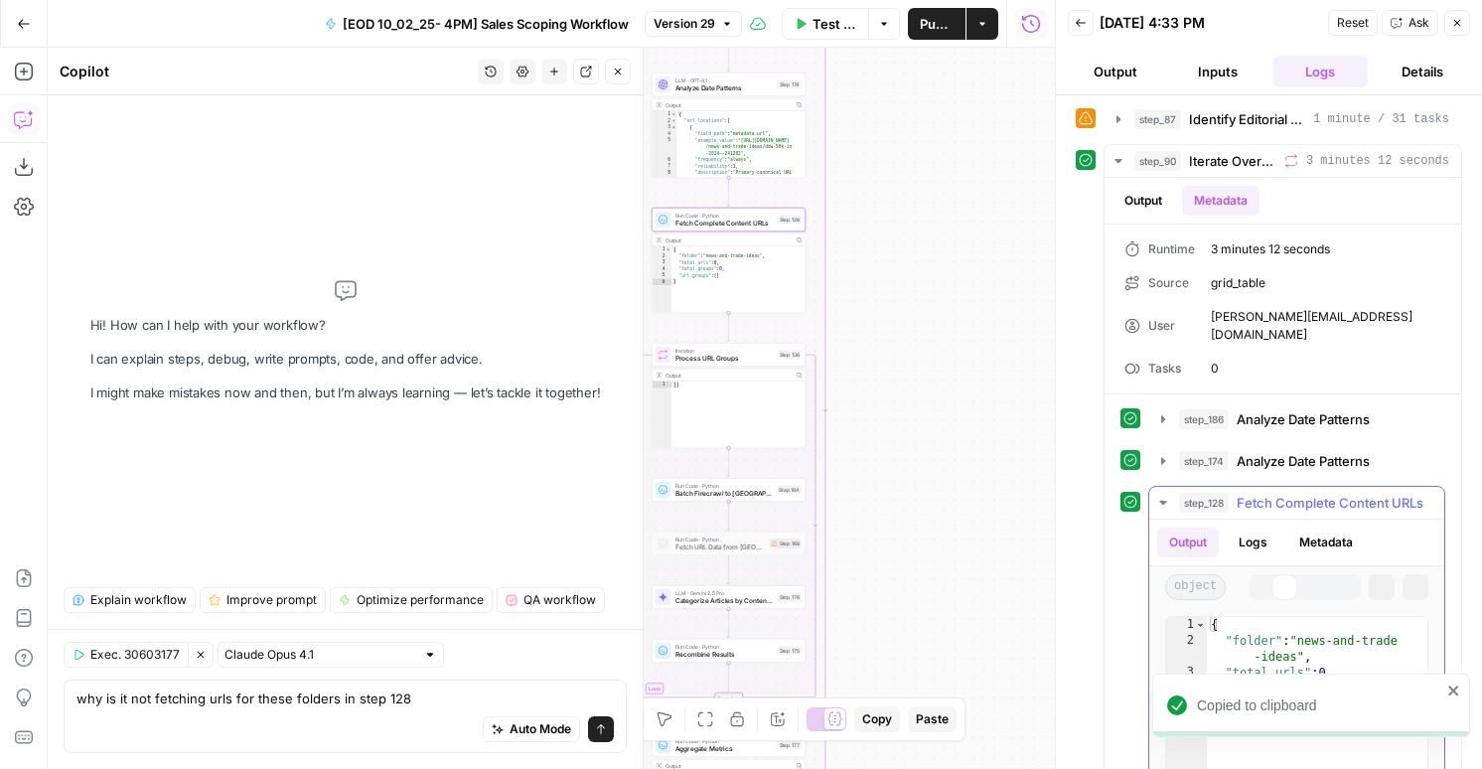
scroll to position [234, 0]
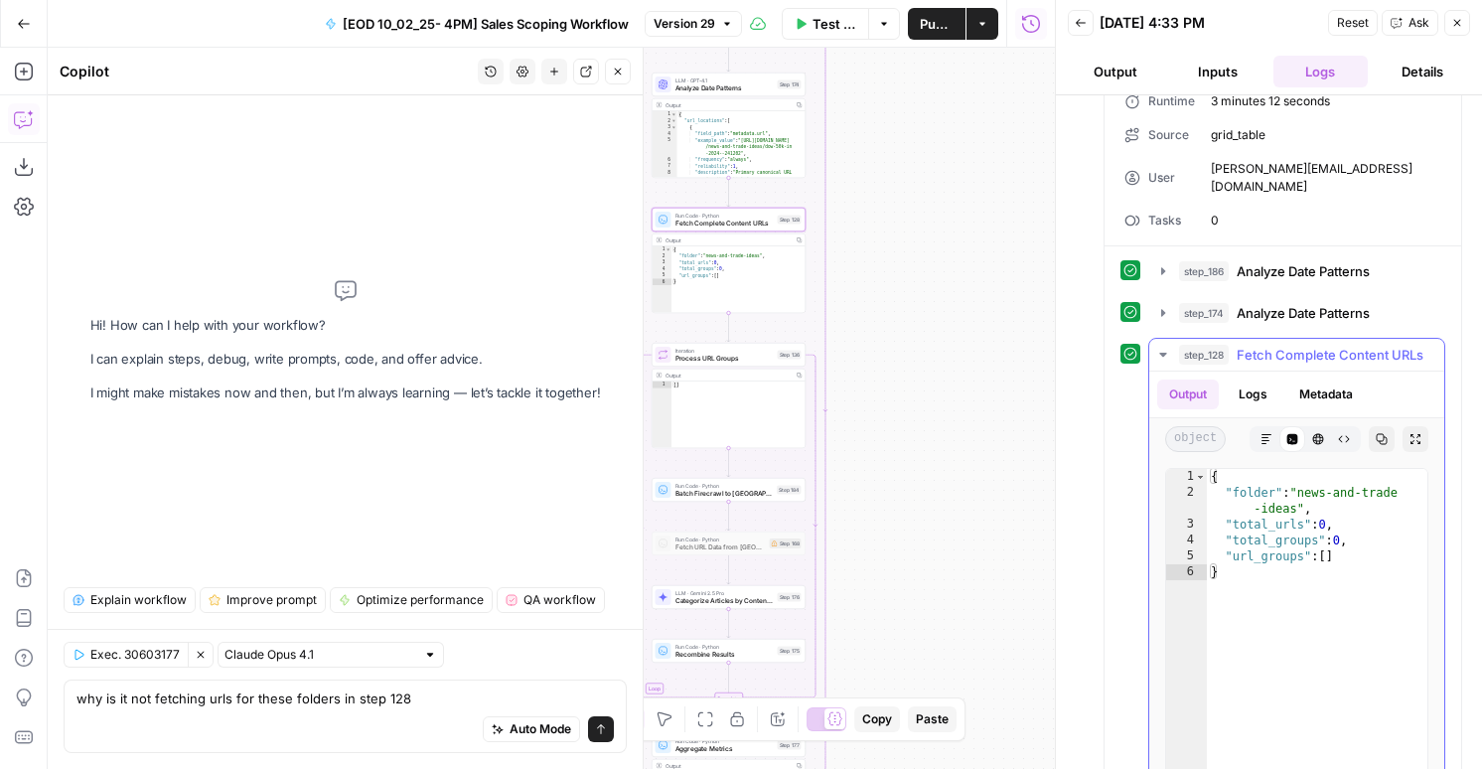
click at [1264, 390] on button "Logs" at bounding box center [1253, 394] width 53 height 30
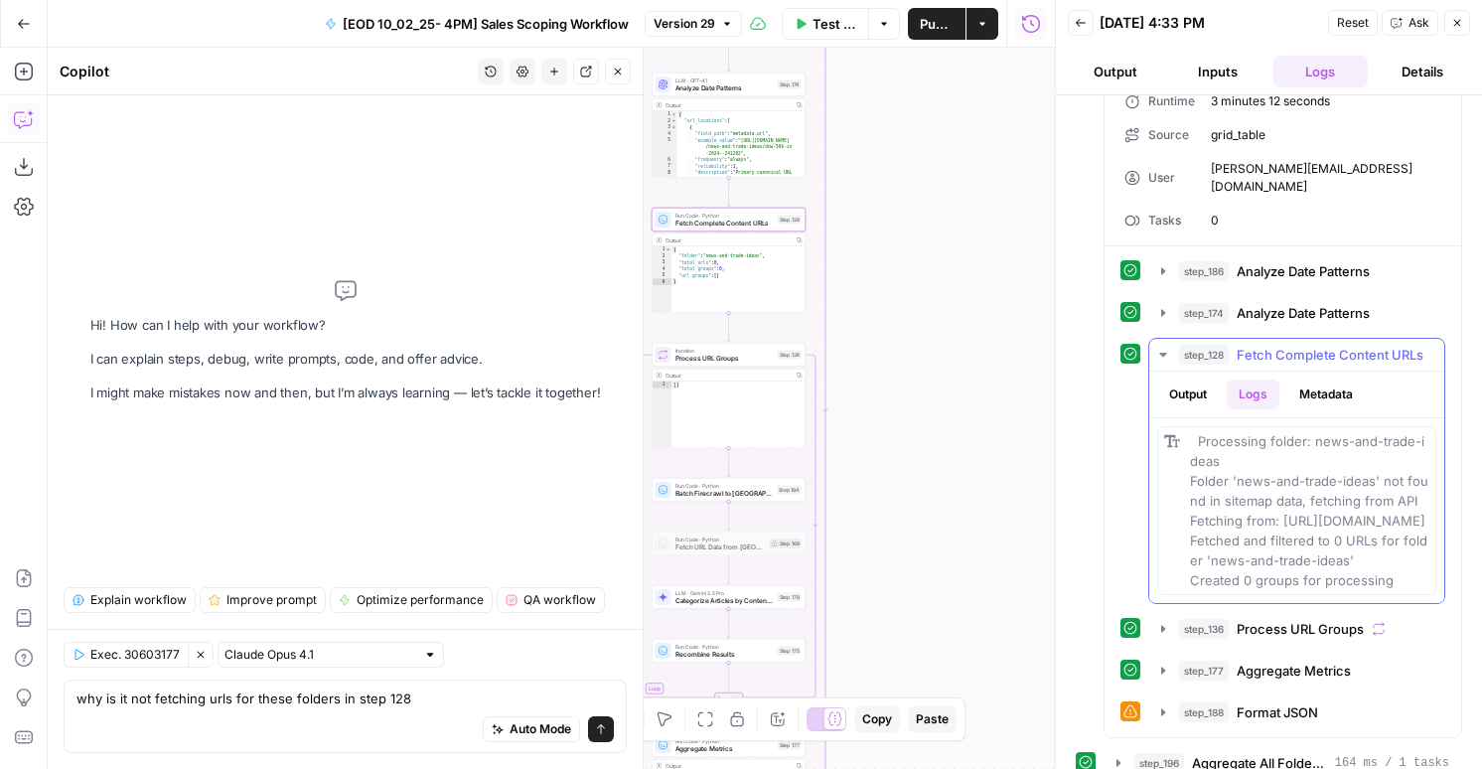
click at [1273, 528] on span "Processing folder: news-and-trade-ideas Folder 'news-and-trade-ideas' not found…" at bounding box center [1309, 510] width 238 height 155
drag, startPoint x: 1394, startPoint y: 580, endPoint x: 1172, endPoint y: 414, distance: 276.8
click at [1172, 426] on div "Processing folder: news-and-trade-ideas Folder 'news-and-trade-ideas' not found…" at bounding box center [1296, 510] width 279 height 169
copy span "Processing folder: news-and-trade-ideas Folder 'news-and-trade-ideas' not found…"
click at [434, 683] on div "why is it not fetching urls for these folders in step 128 why is it not fetchin…" at bounding box center [345, 717] width 563 height 74
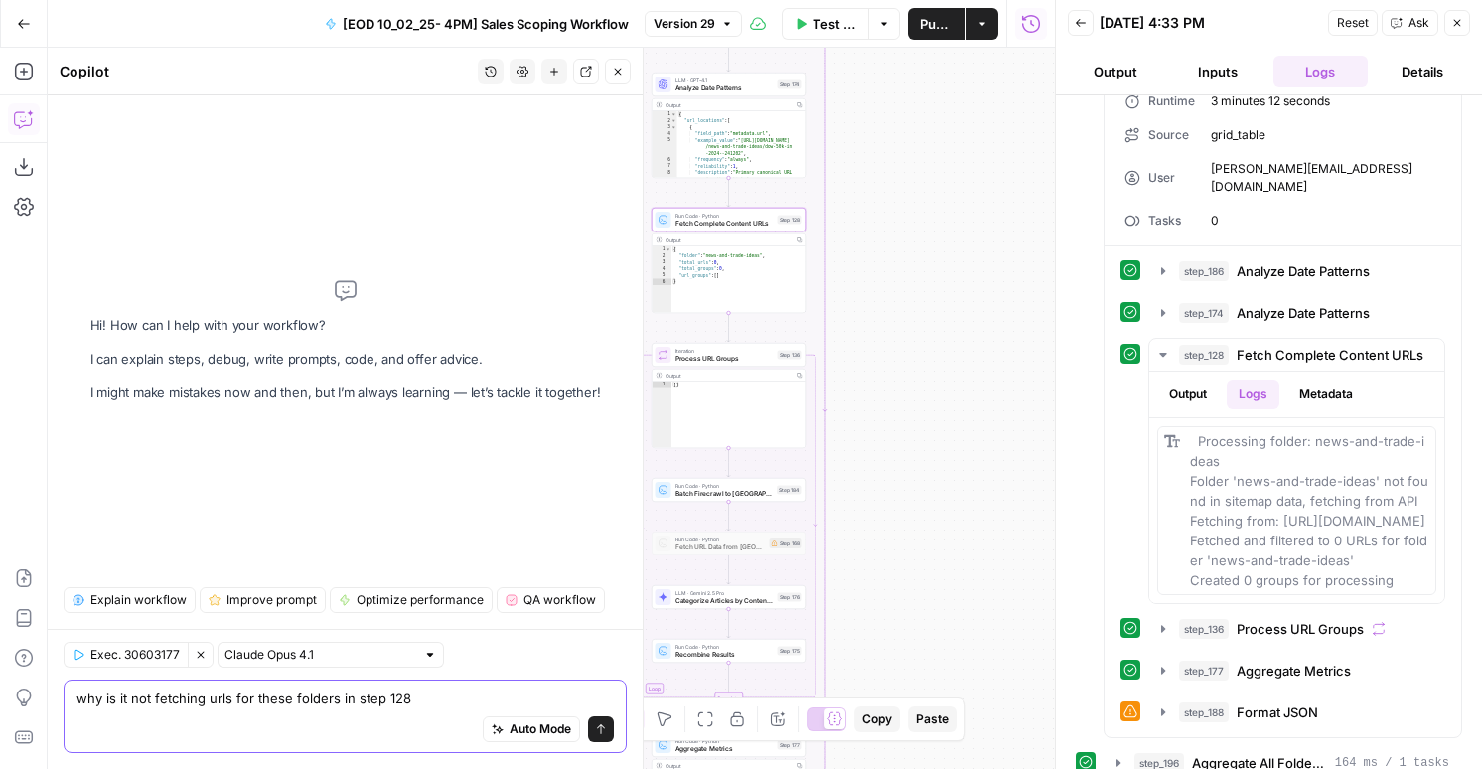
paste textarea "Processing folder: news-and-trade-ideas Folder 'news-and-trade-ideas' not found…"
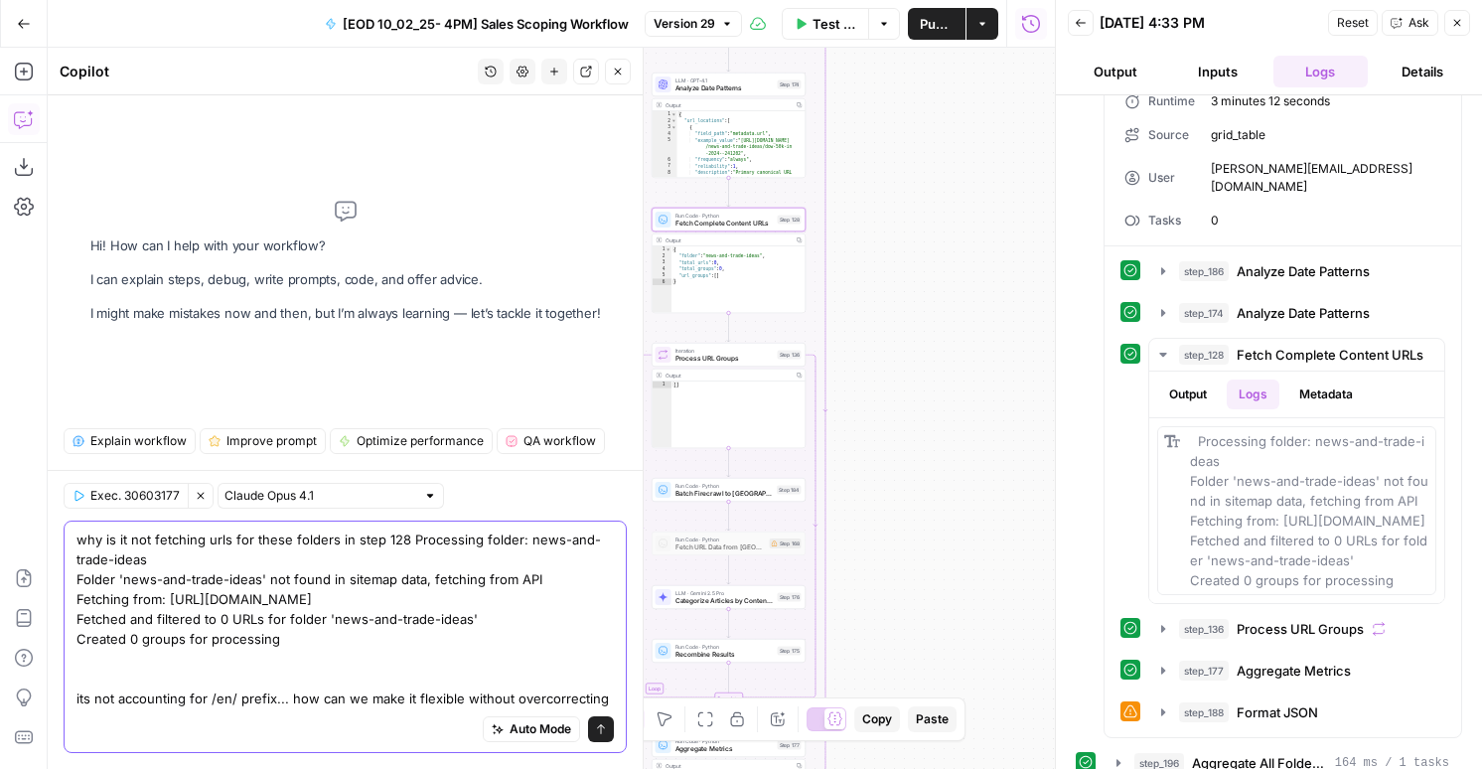
type textarea "why is it not fetching urls for these folders in step 128 Processing folder: ne…"
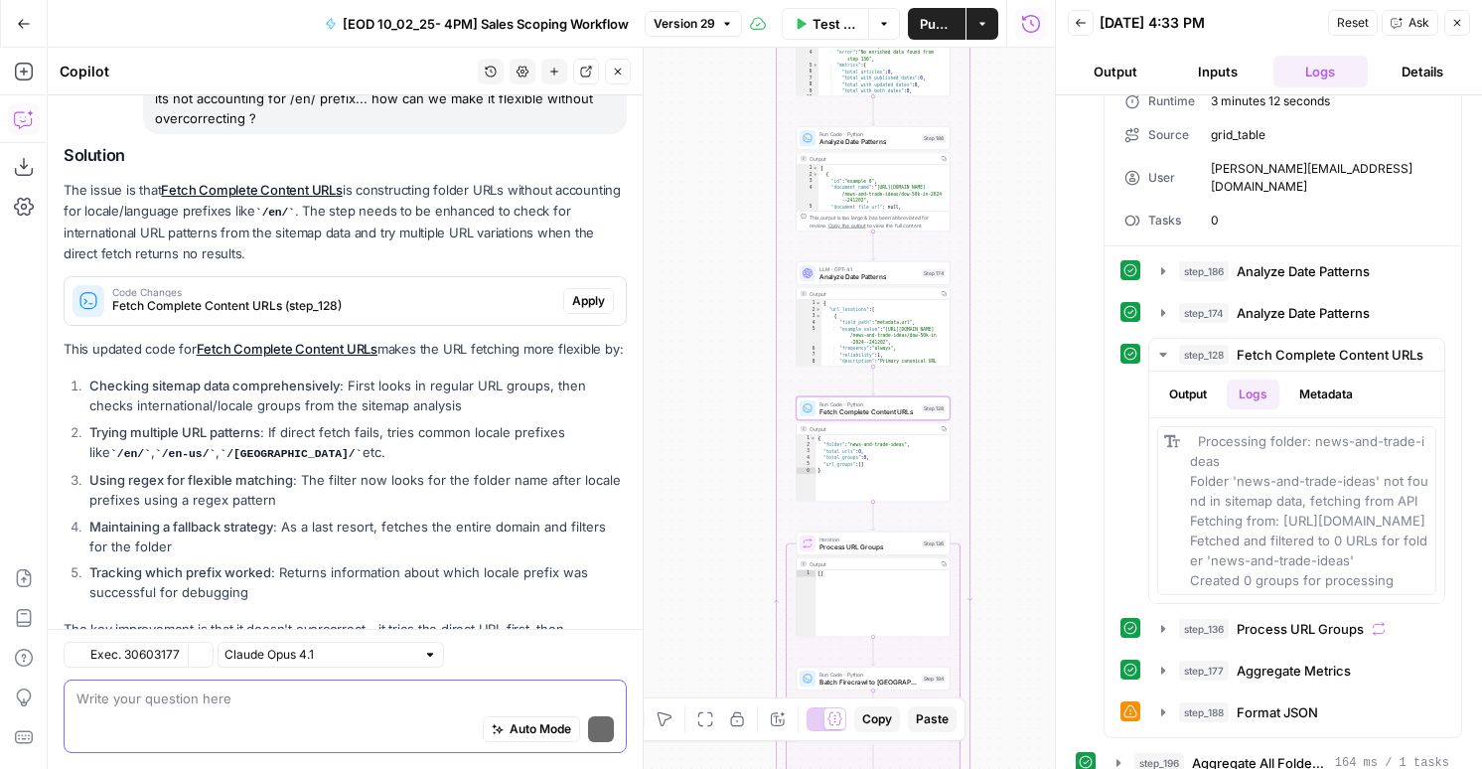
scroll to position [366, 0]
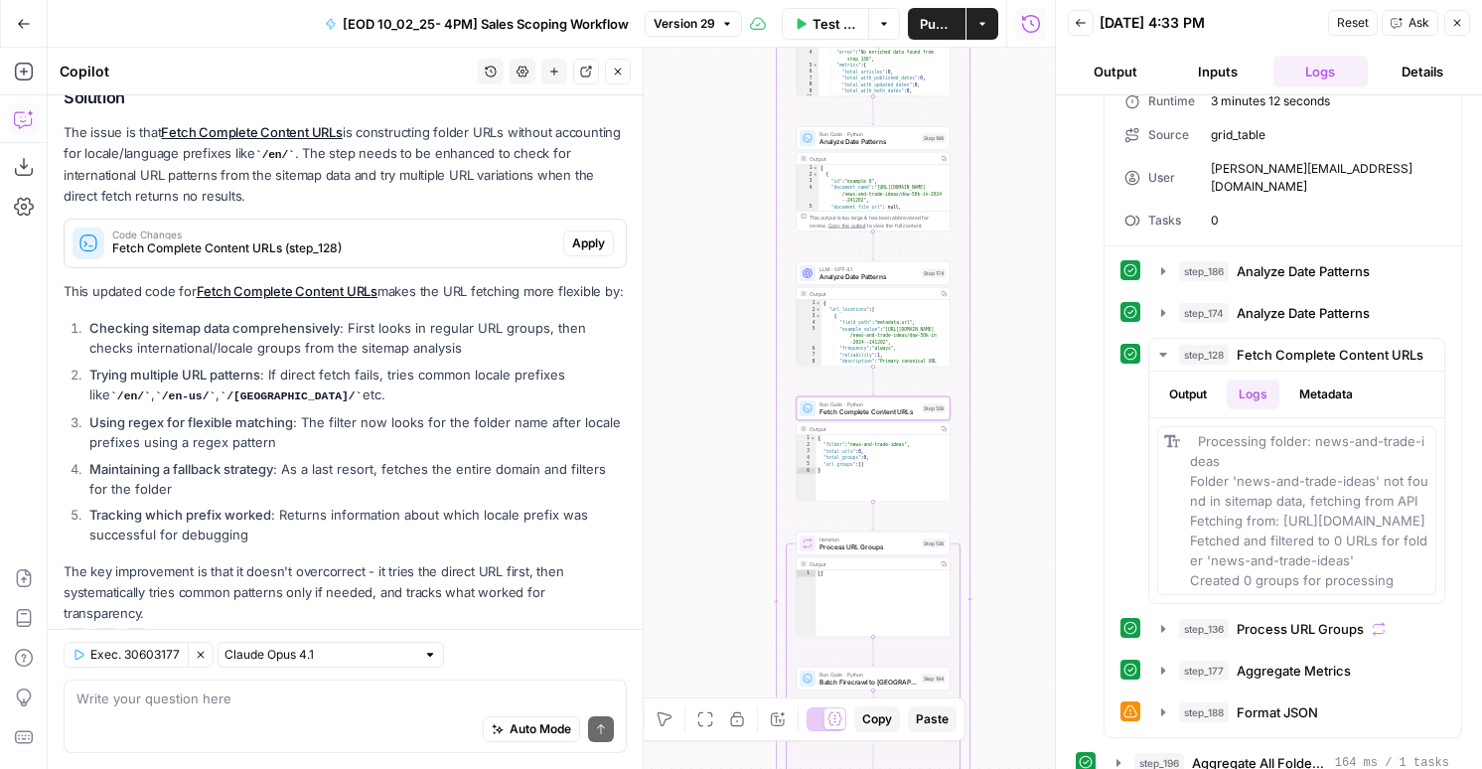
click at [574, 234] on span "Apply" at bounding box center [588, 243] width 33 height 18
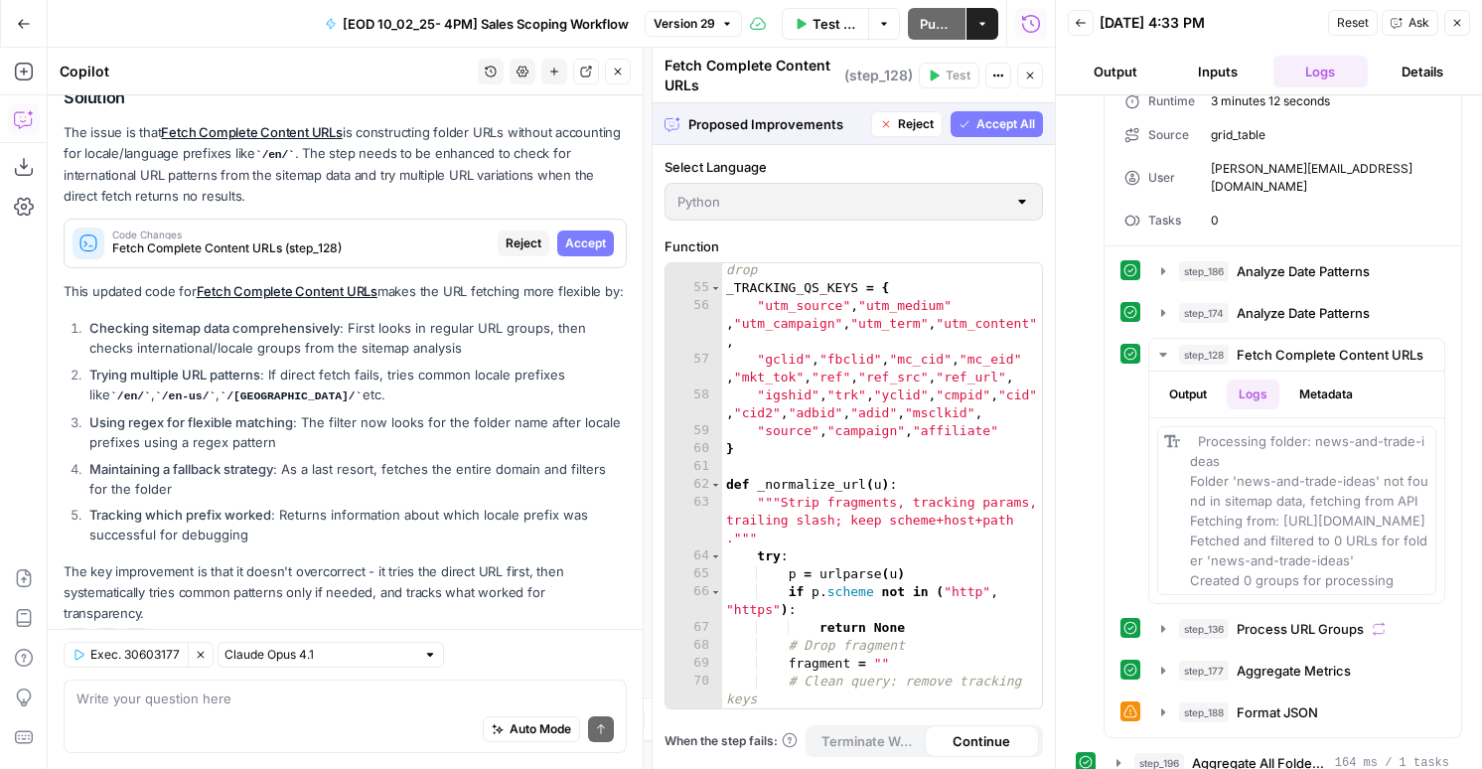
scroll to position [1623, 0]
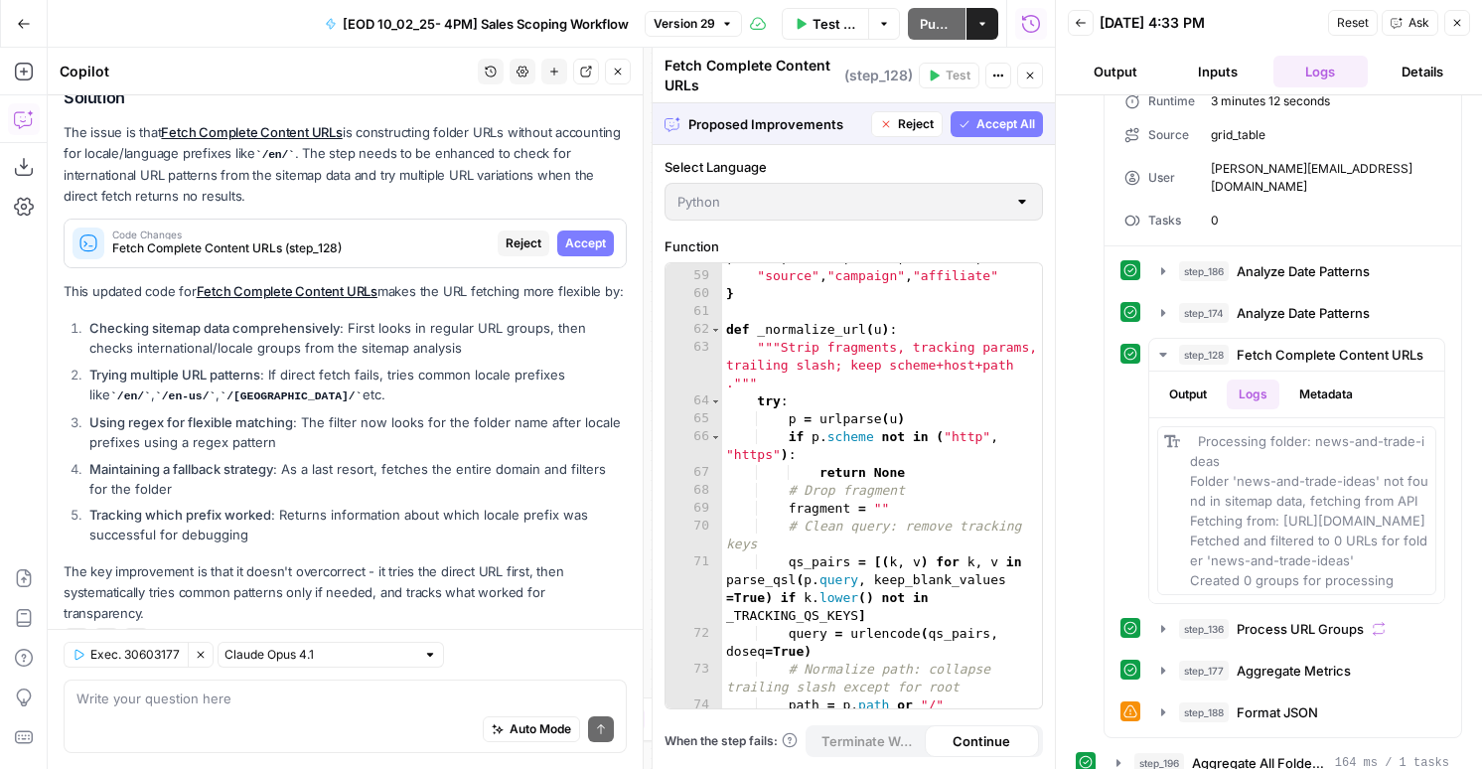
click at [1022, 114] on button "Accept All" at bounding box center [997, 124] width 92 height 26
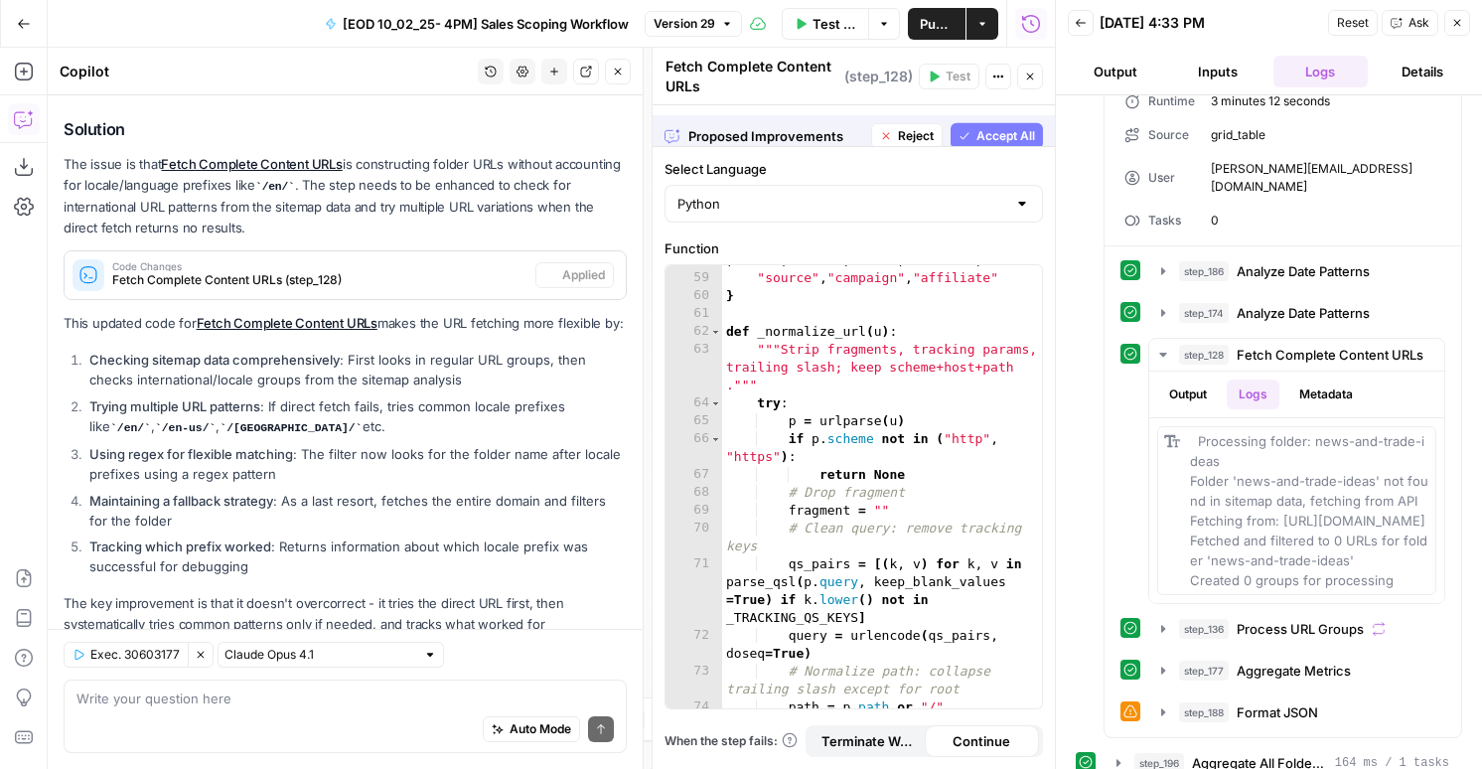
scroll to position [397, 0]
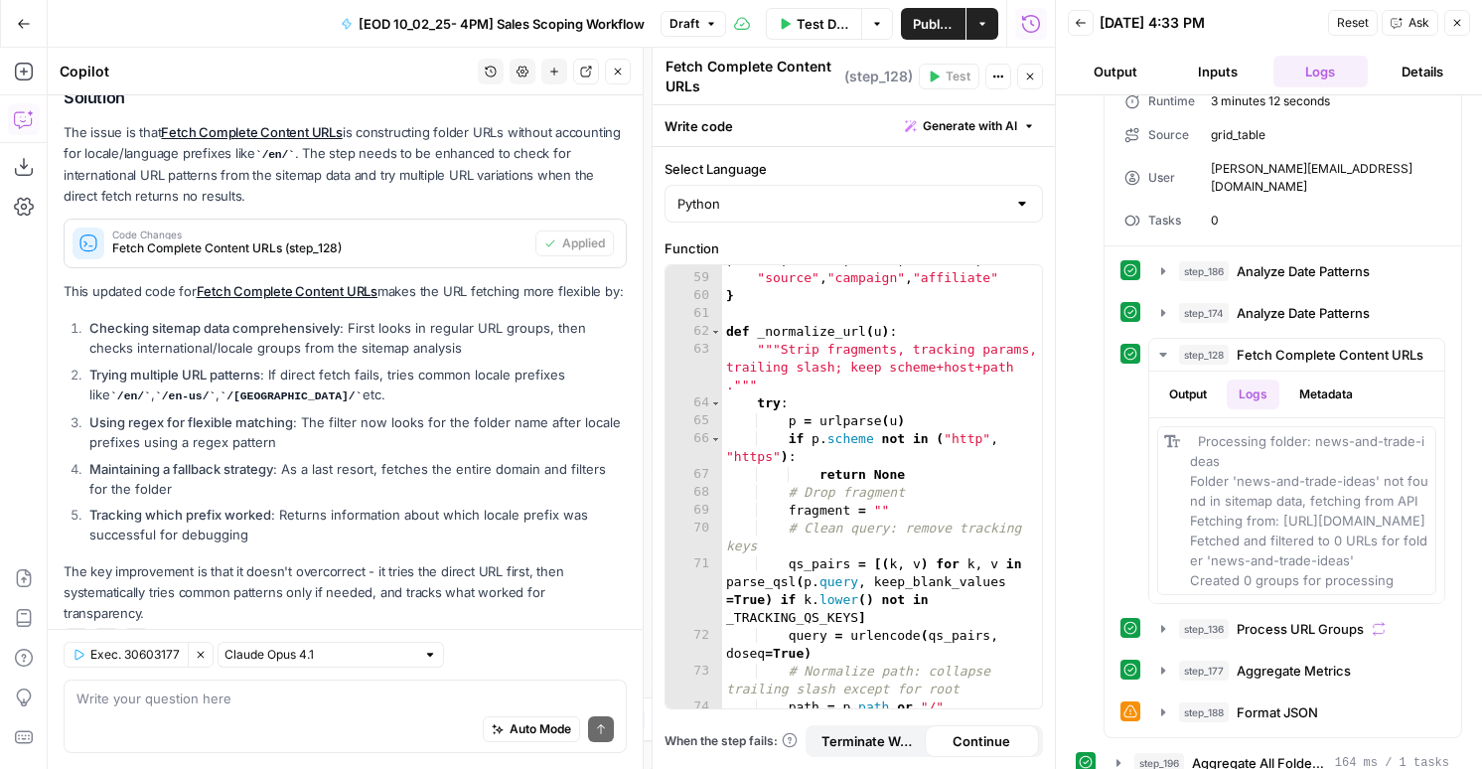
click at [1034, 80] on icon "button" at bounding box center [1030, 77] width 12 height 12
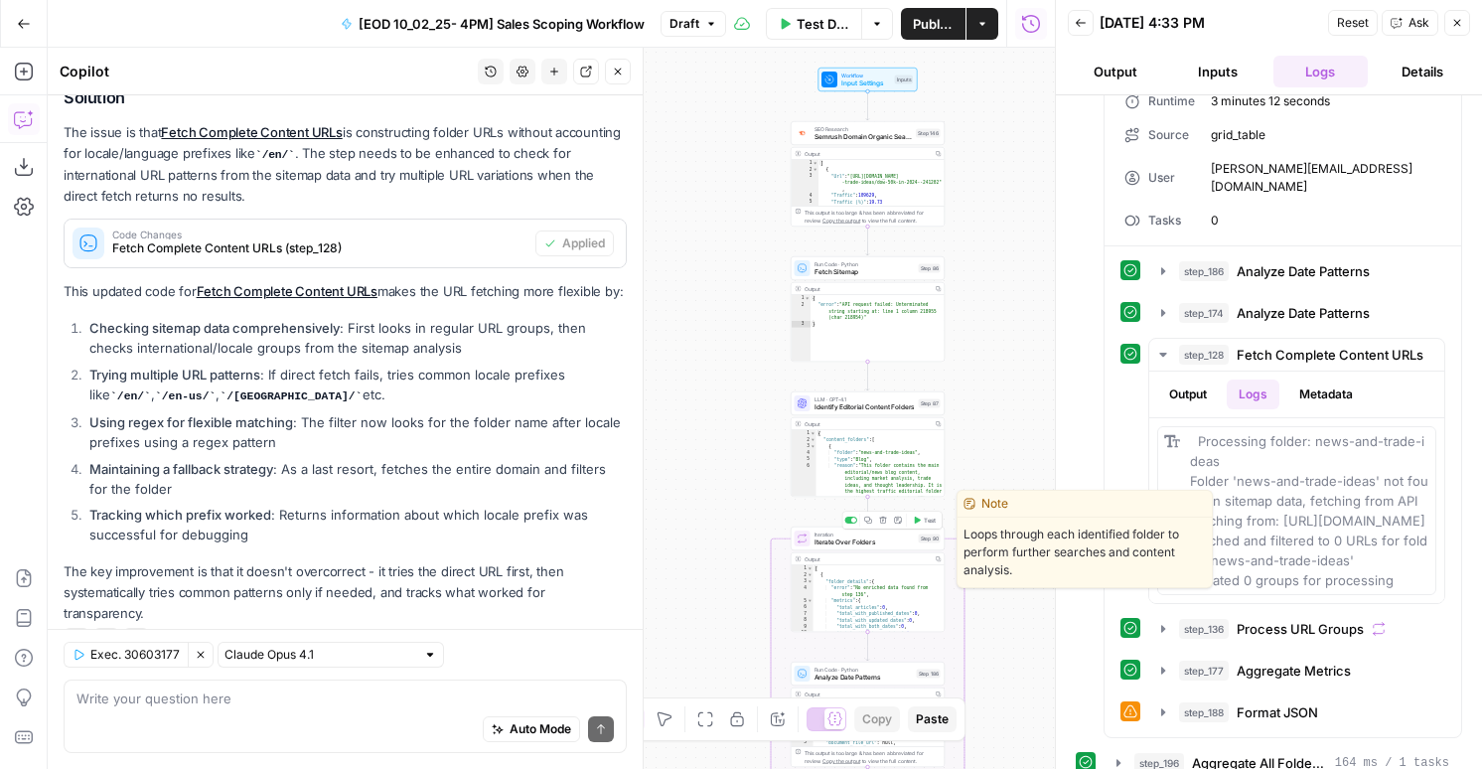
click at [927, 520] on span "Test" at bounding box center [930, 520] width 12 height 9
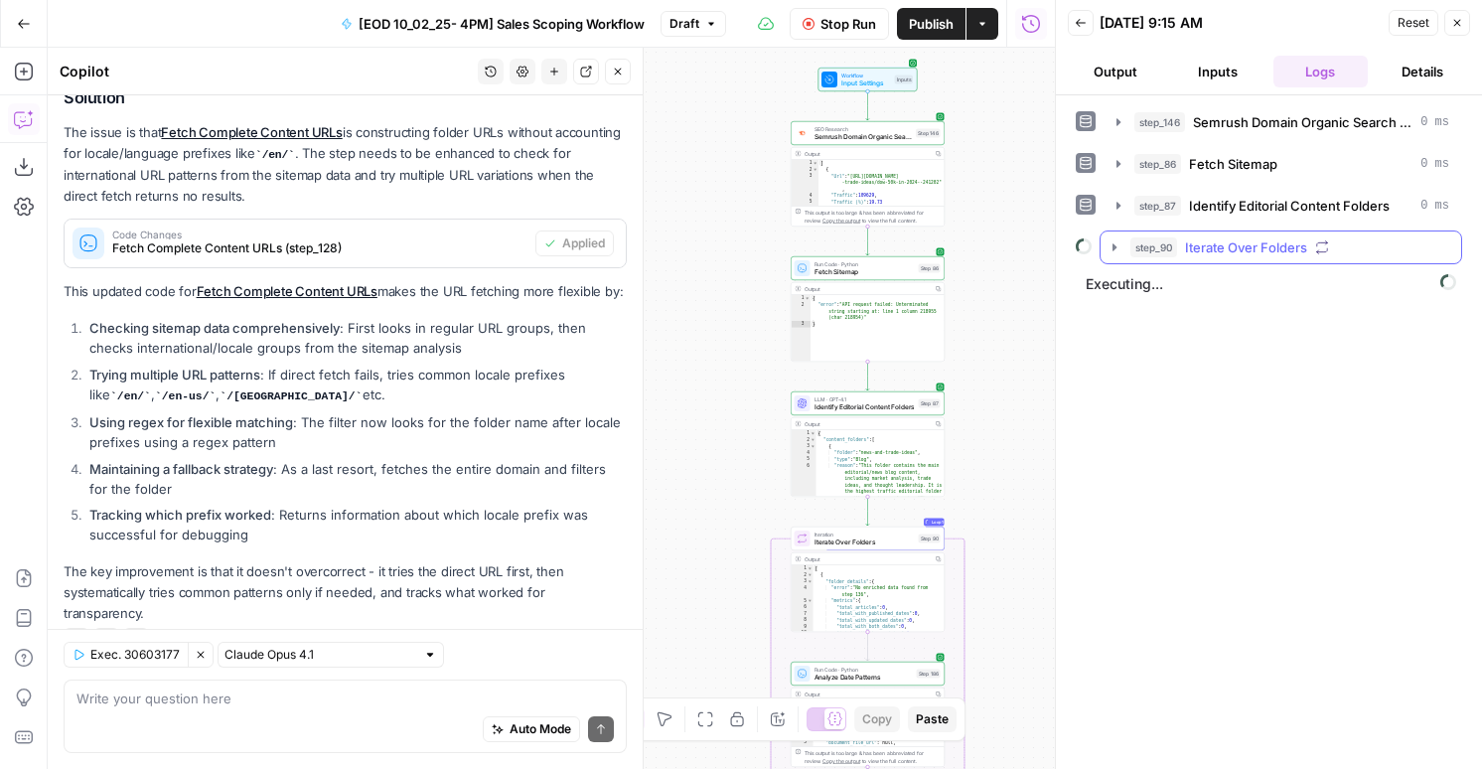
click at [1175, 256] on div "step_90 Iterate Over Folders" at bounding box center [1290, 247] width 319 height 20
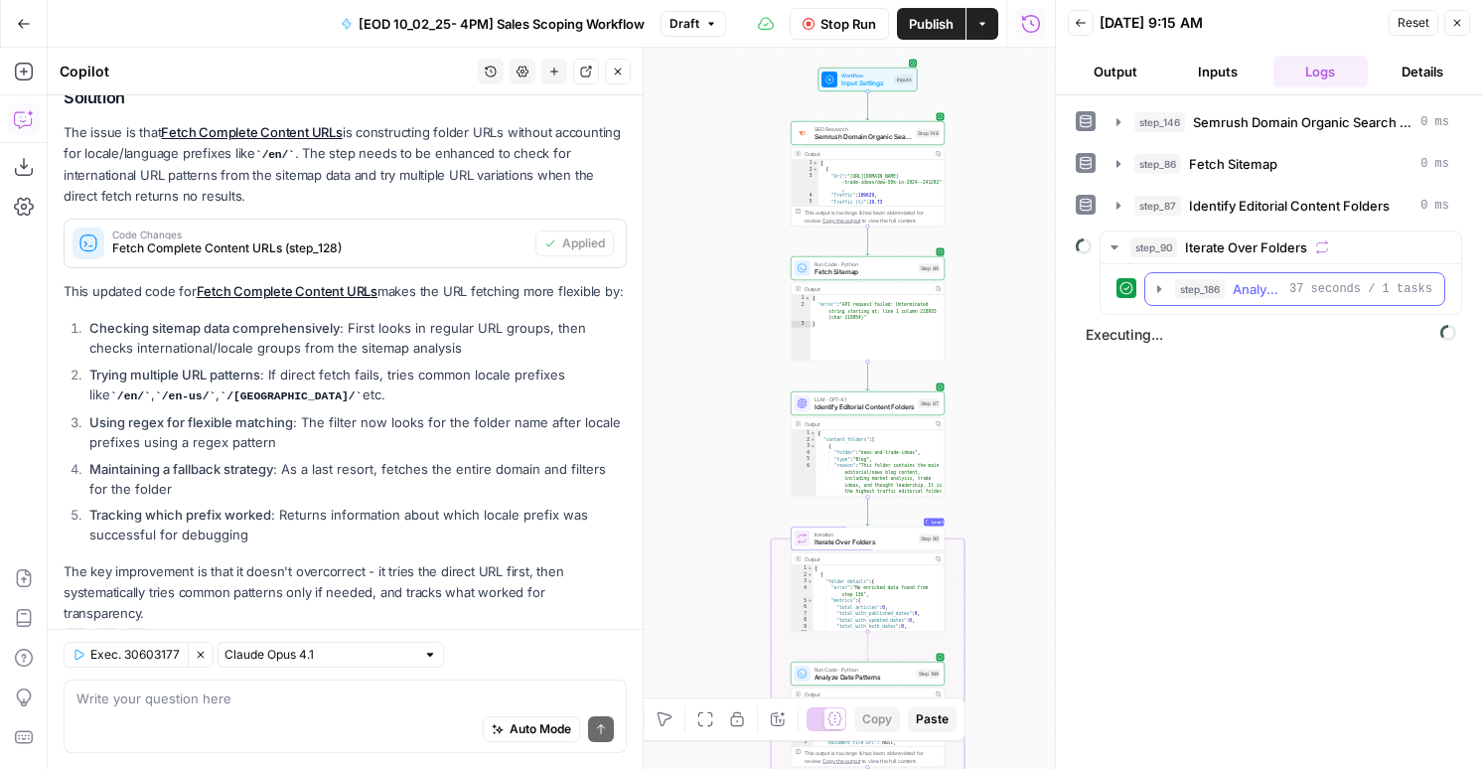
click at [1203, 284] on span "step_186" at bounding box center [1200, 289] width 50 height 20
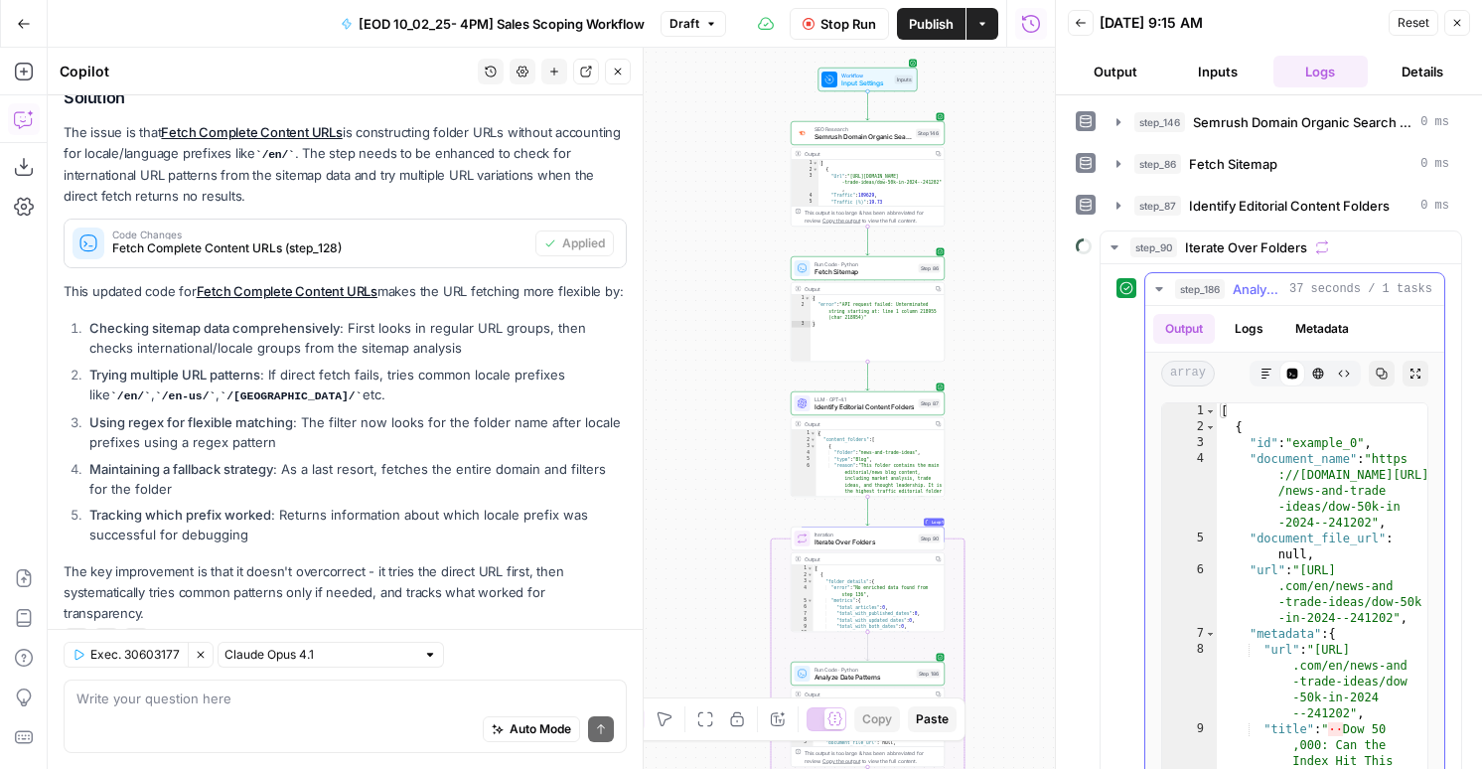
click at [1205, 299] on button "step_186 Analyze Date Patterns 37 seconds / 1 tasks" at bounding box center [1294, 289] width 299 height 32
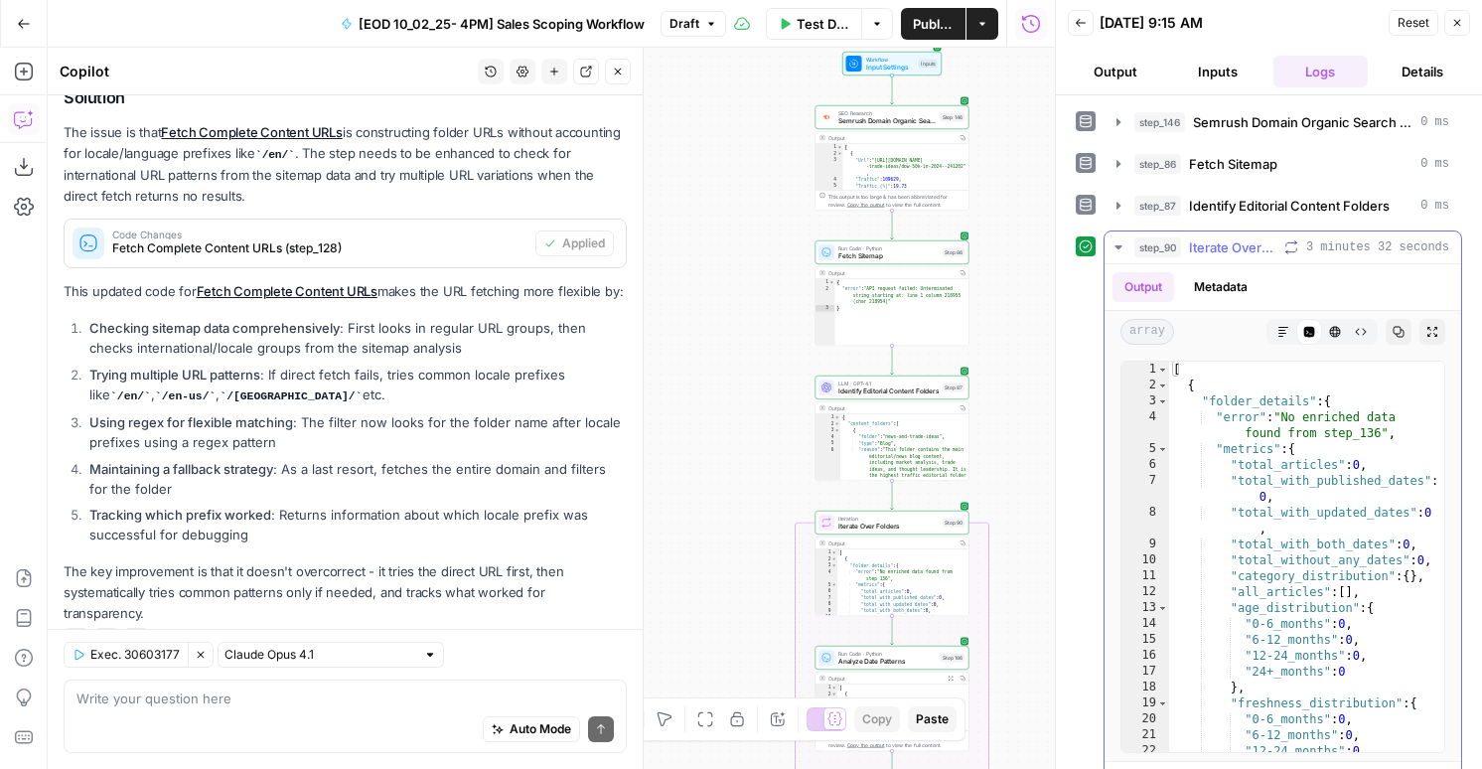
click at [1223, 278] on button "Metadata" at bounding box center [1220, 287] width 77 height 30
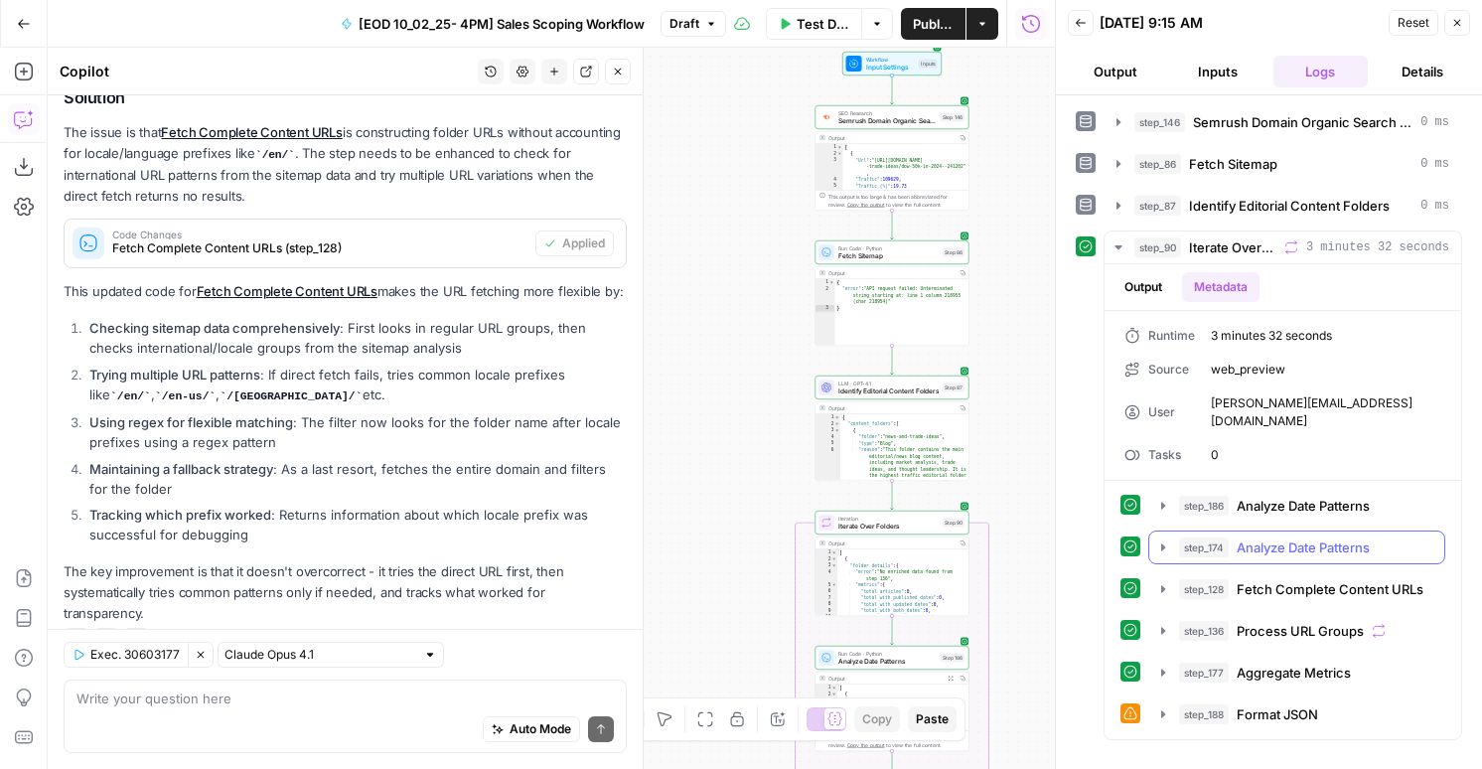
click at [1300, 537] on span "Analyze Date Patterns" at bounding box center [1303, 547] width 133 height 20
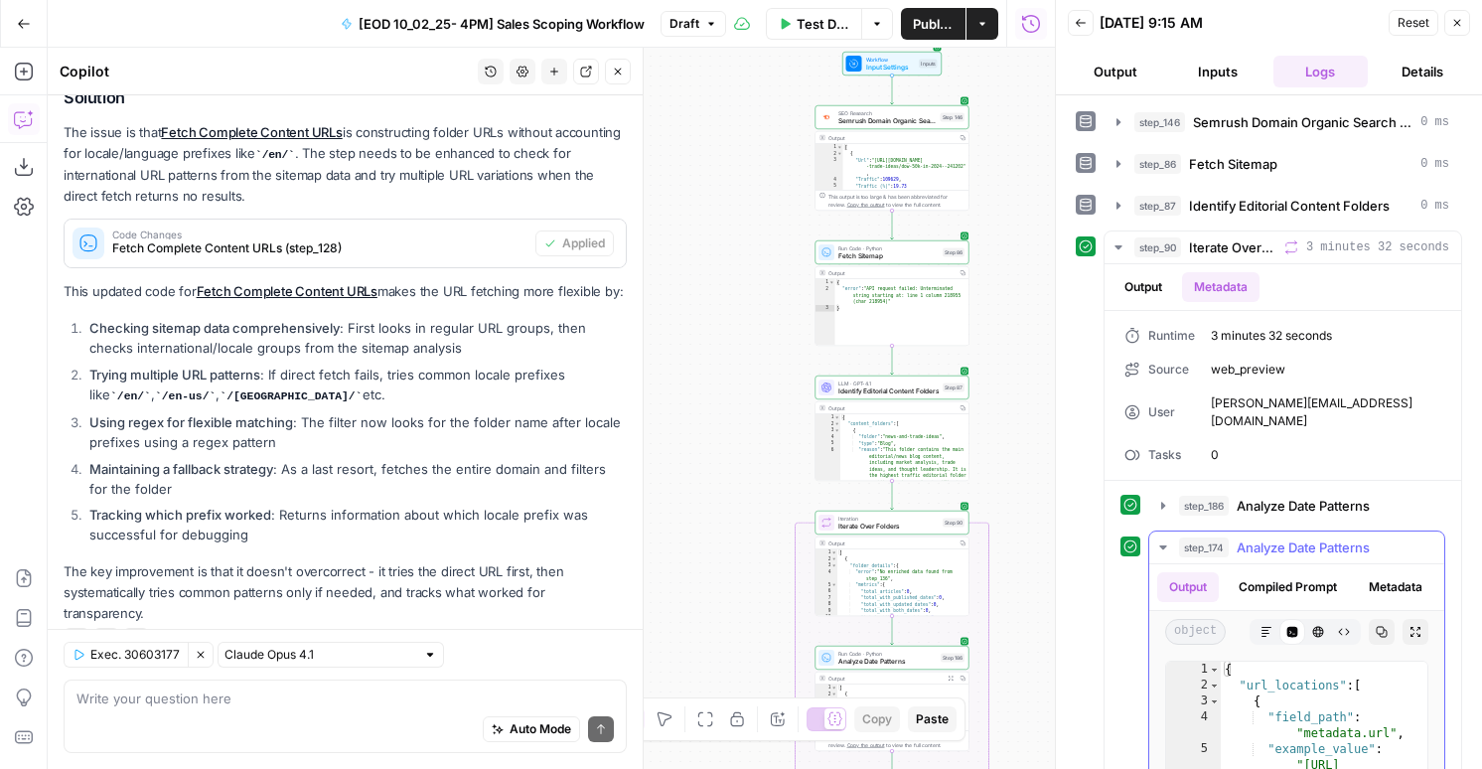
click at [1295, 537] on span "Analyze Date Patterns" at bounding box center [1303, 547] width 133 height 20
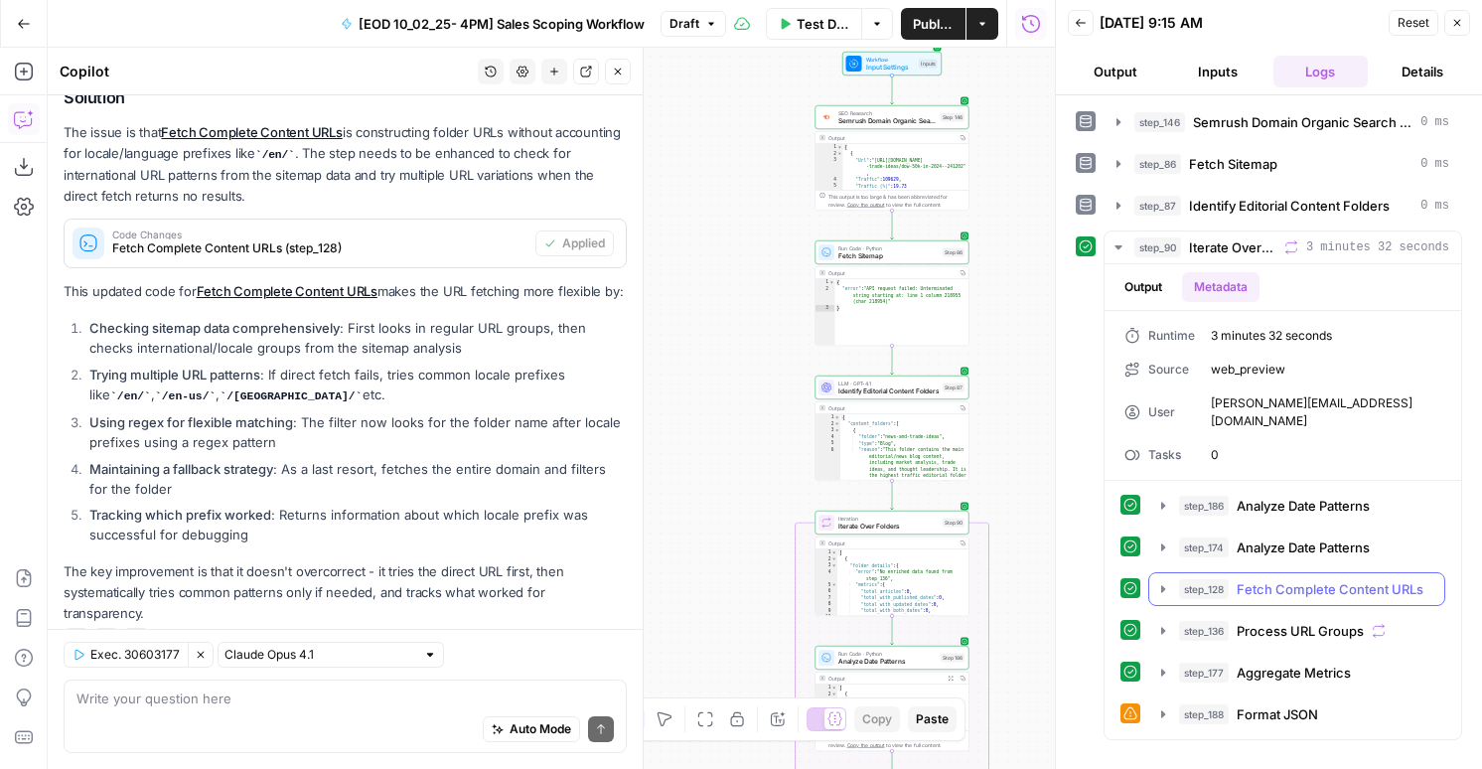
click at [1285, 579] on span "Fetch Complete Content URLs" at bounding box center [1330, 589] width 187 height 20
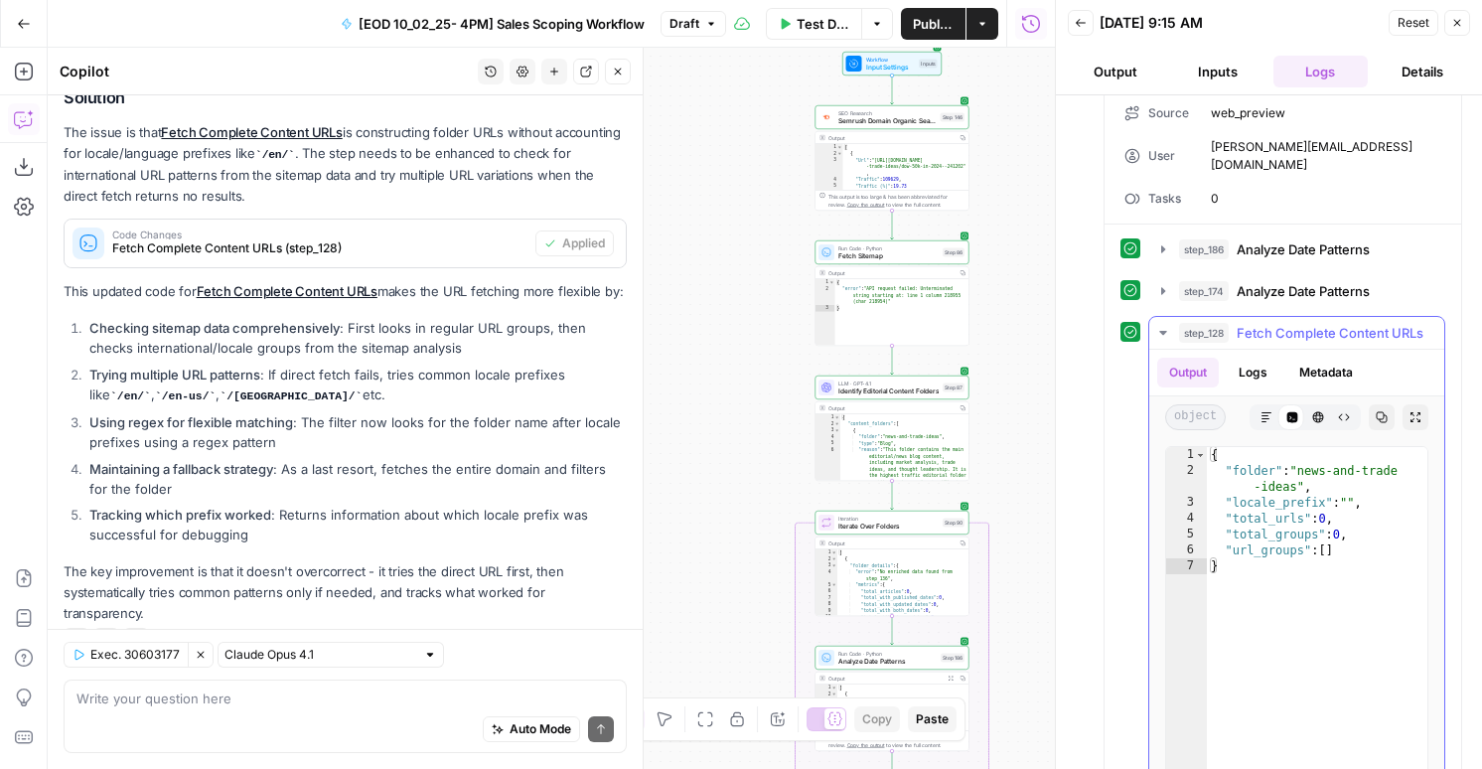
scroll to position [333, 0]
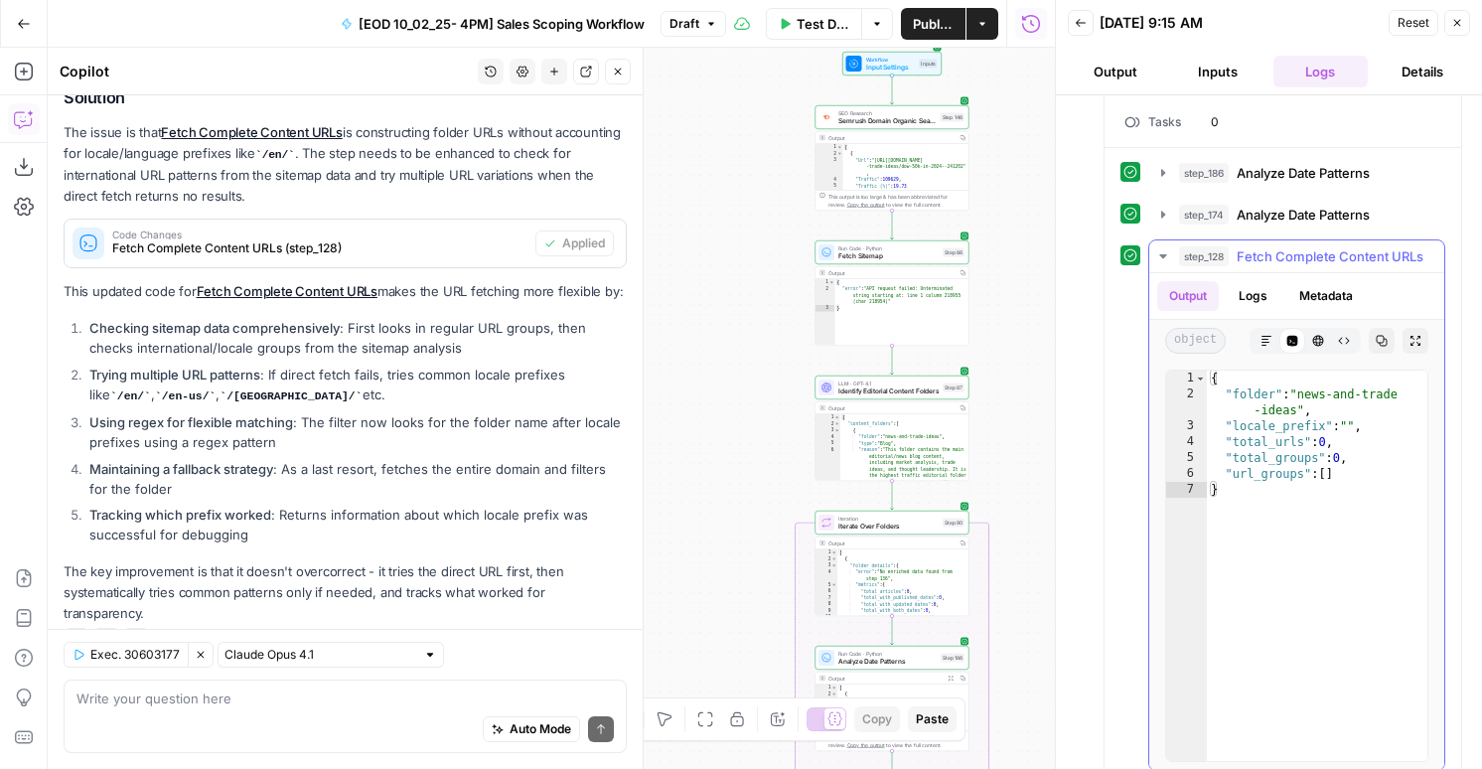
click at [1257, 285] on button "Logs" at bounding box center [1253, 296] width 53 height 30
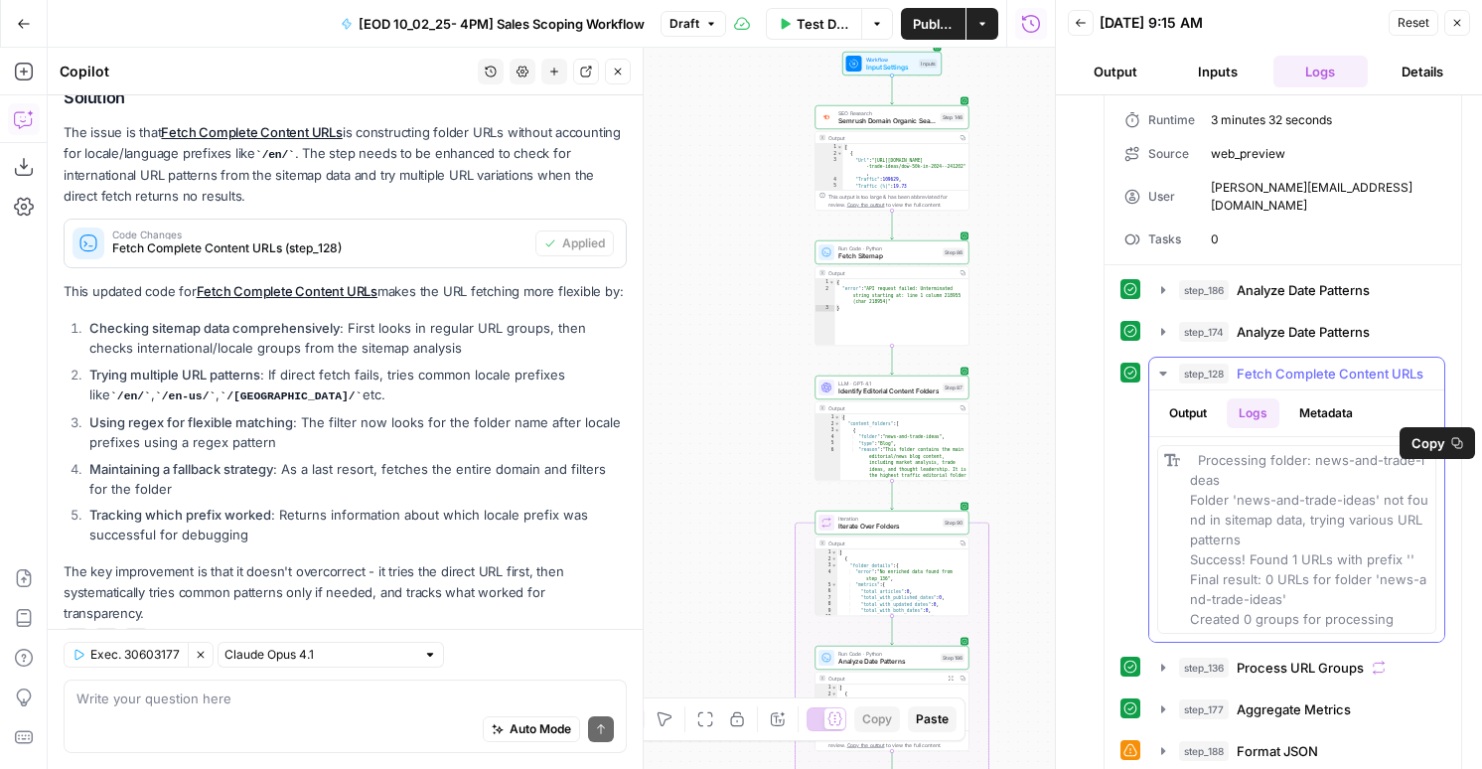
drag, startPoint x: 1401, startPoint y: 605, endPoint x: 1158, endPoint y: 458, distance: 283.5
click at [1158, 458] on div "Processing folder: news-and-trade-ideas Folder 'news-and-trade-ideas' not found…" at bounding box center [1296, 539] width 279 height 189
copy span "Processing folder: news-and-trade-ideas Folder 'news-and-trade-ideas' not found…"
click at [396, 699] on textarea at bounding box center [344, 698] width 537 height 20
paste textarea "Processing folder: news-and-trade-ideas Folder 'news-and-trade-ideas' not found…"
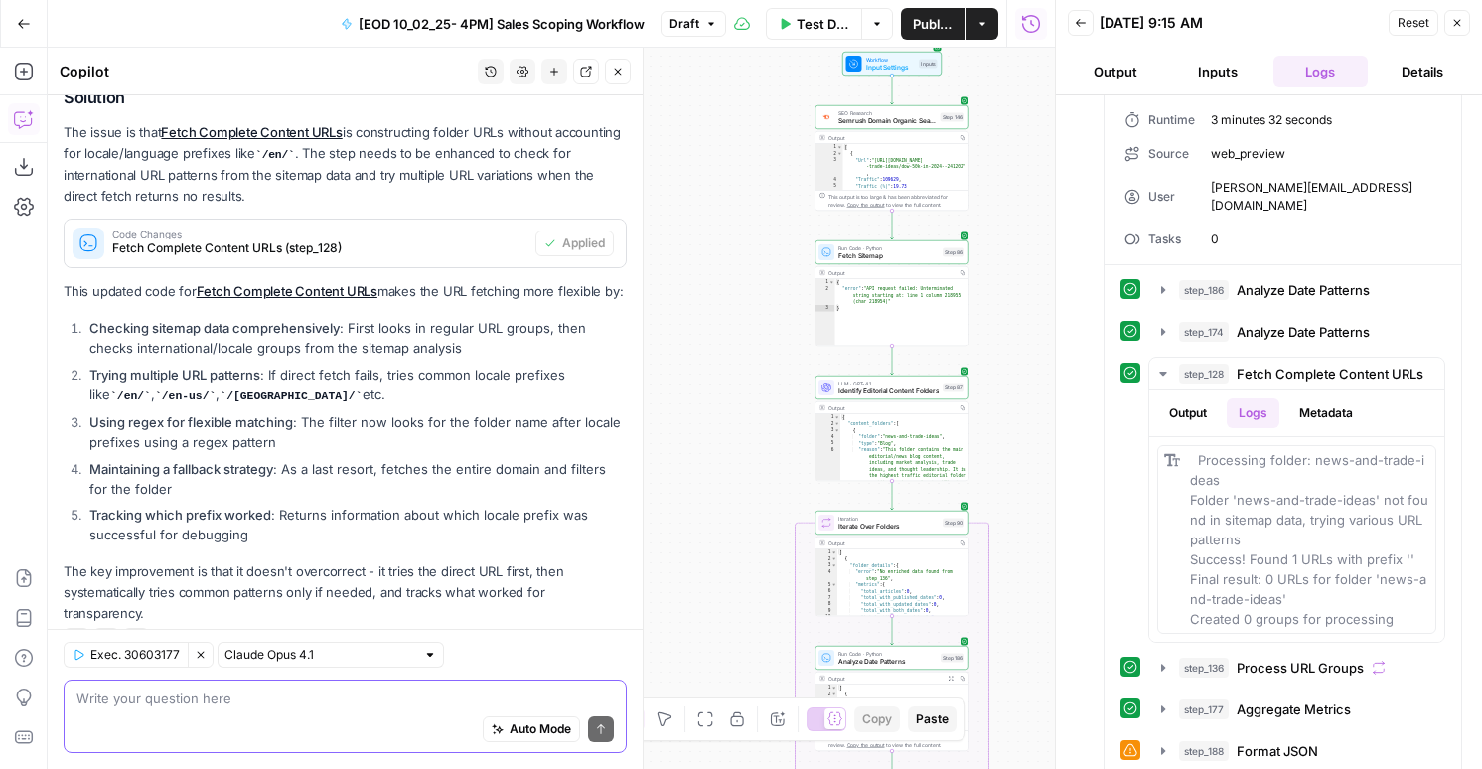
type textarea "Processing folder: news-and-trade-ideas Folder 'news-and-trade-ideas' not found…"
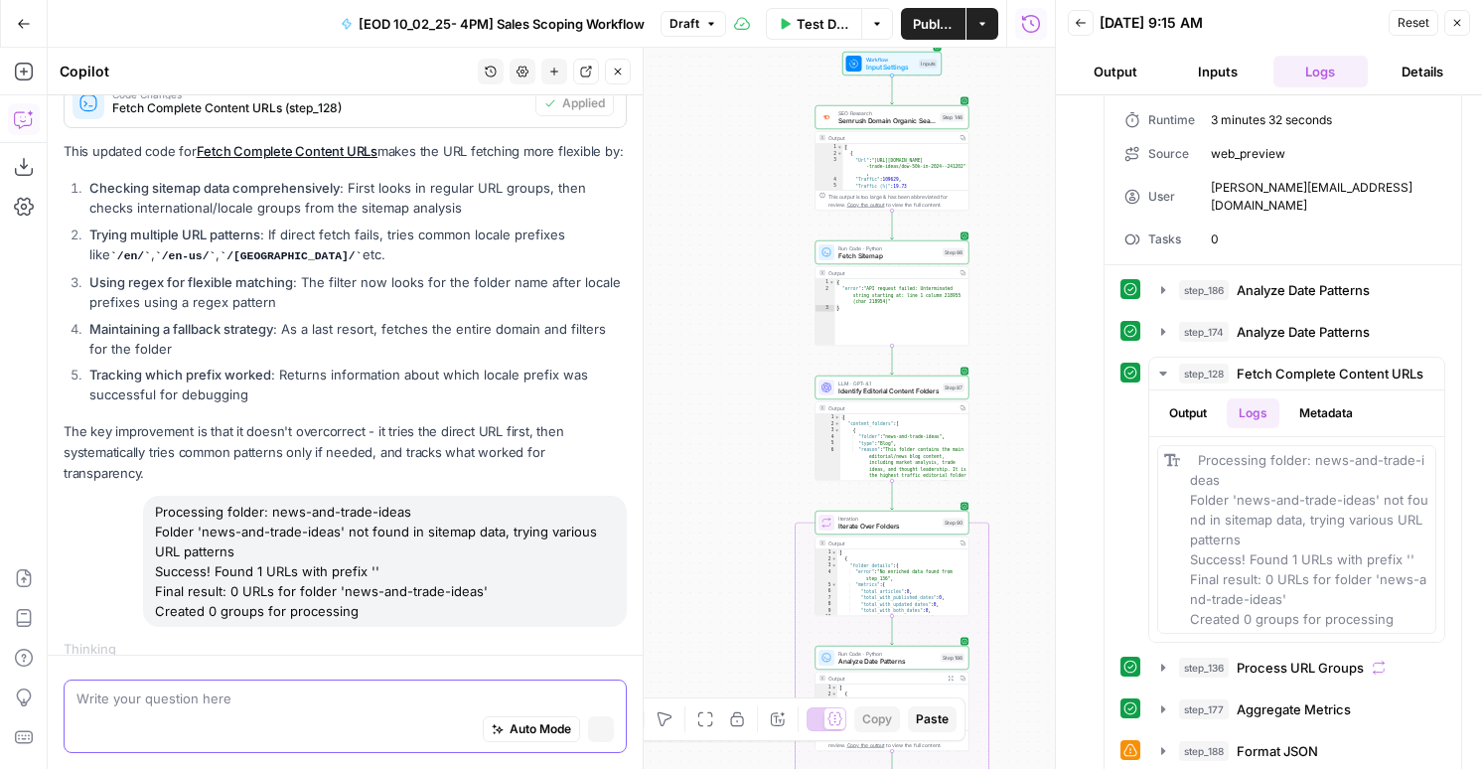
scroll to position [483, 0]
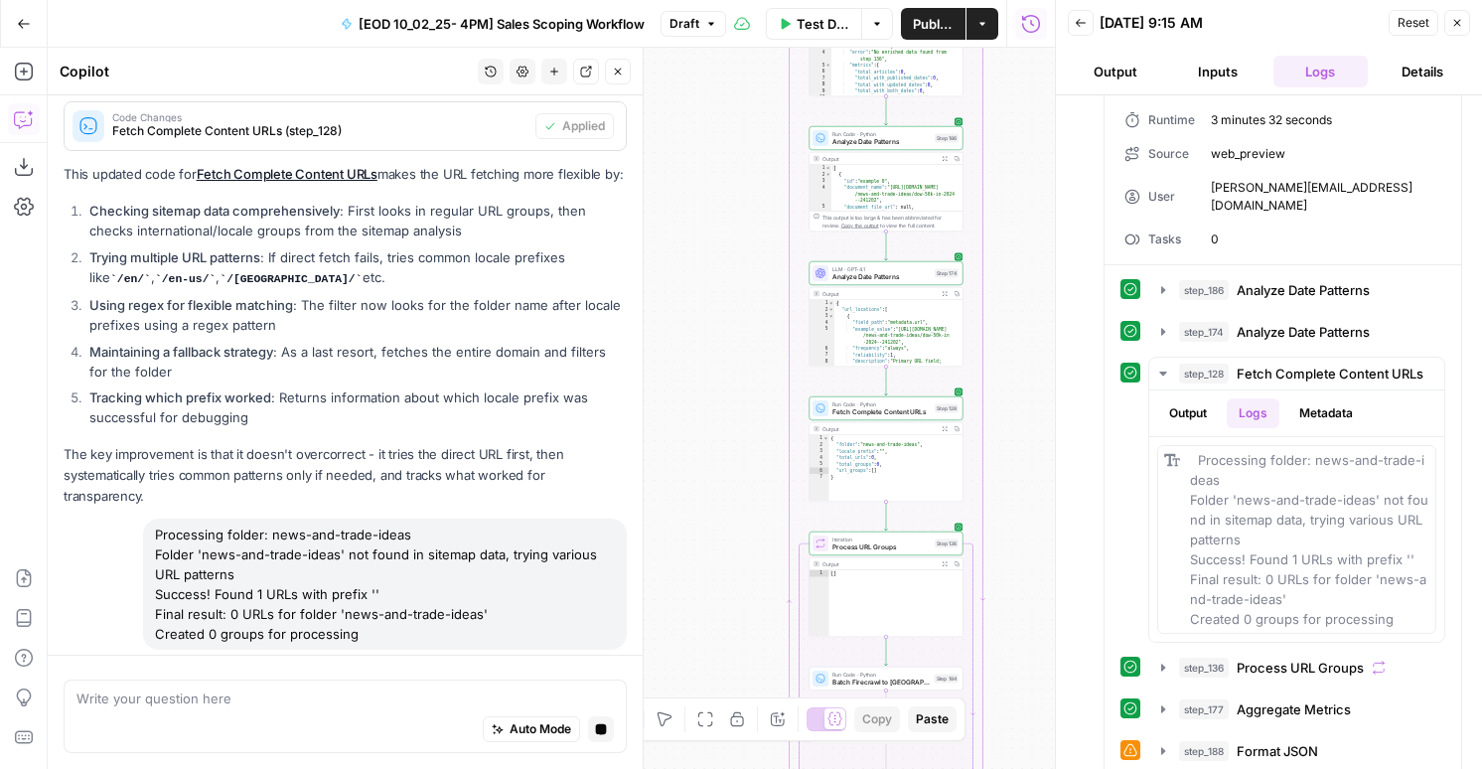
click at [884, 413] on span "Fetch Complete Content URLs" at bounding box center [882, 412] width 98 height 10
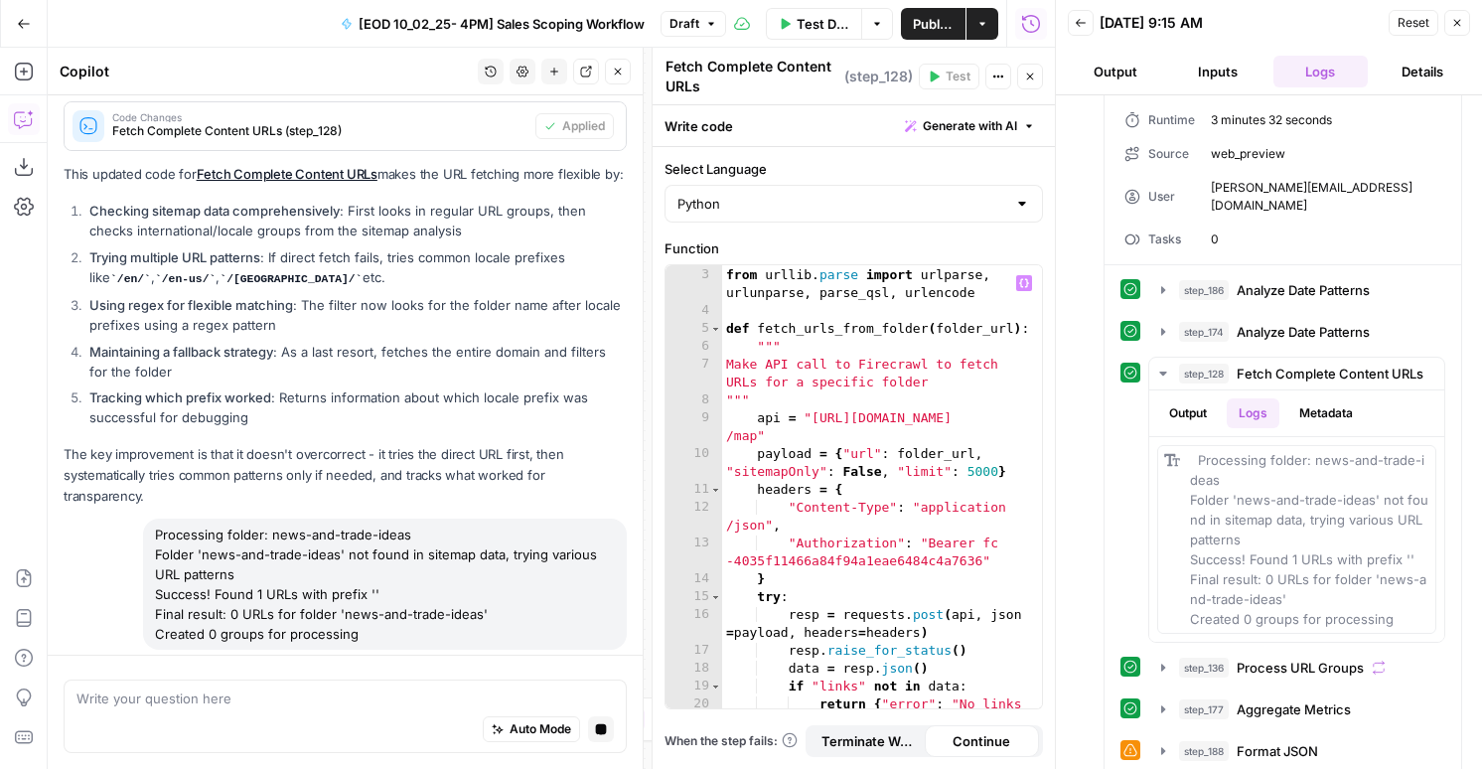
scroll to position [169, 0]
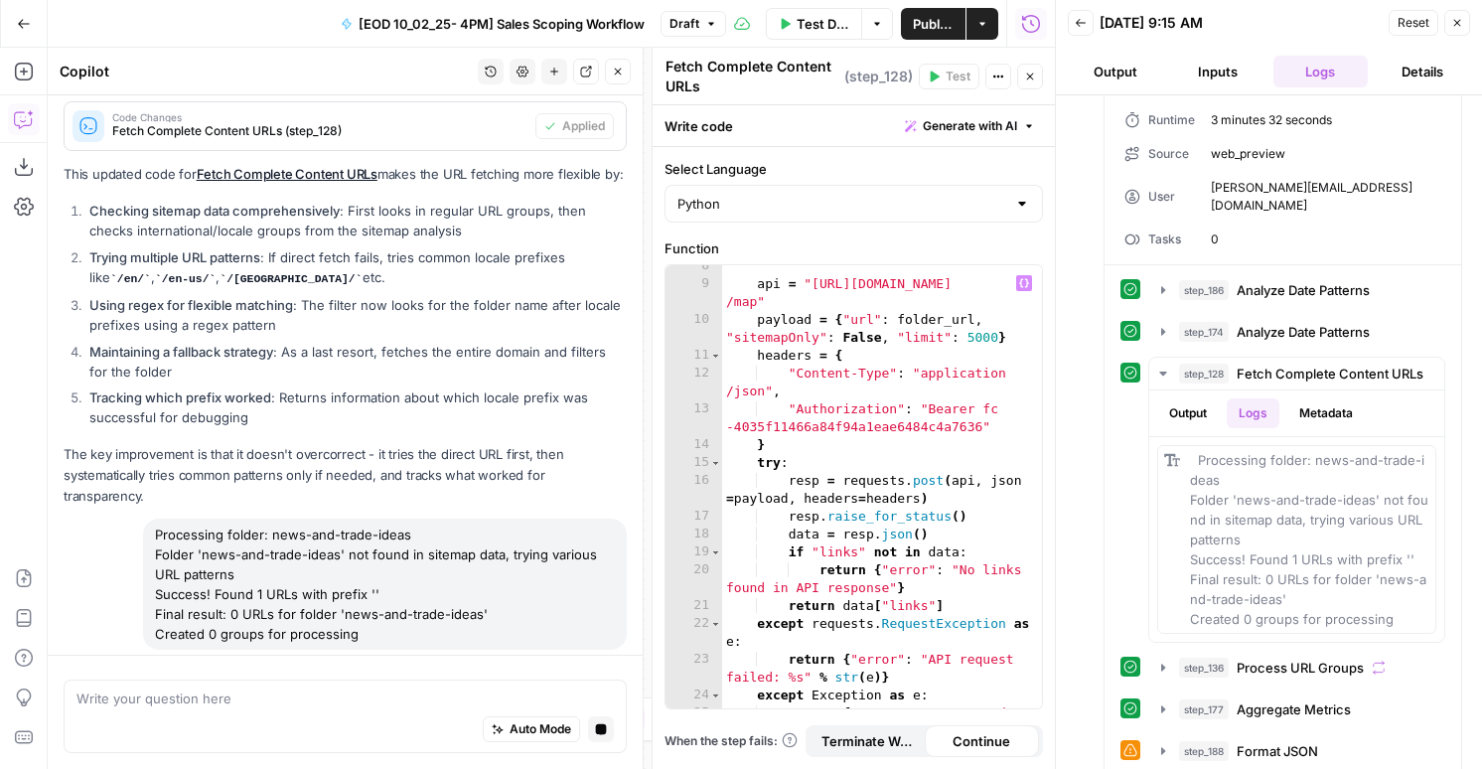
type textarea "**********"
click at [902, 487] on div """" api = "https://api.firecrawl.dev/v1 /map" payload = { "url" : folder_url , …" at bounding box center [882, 505] width 320 height 497
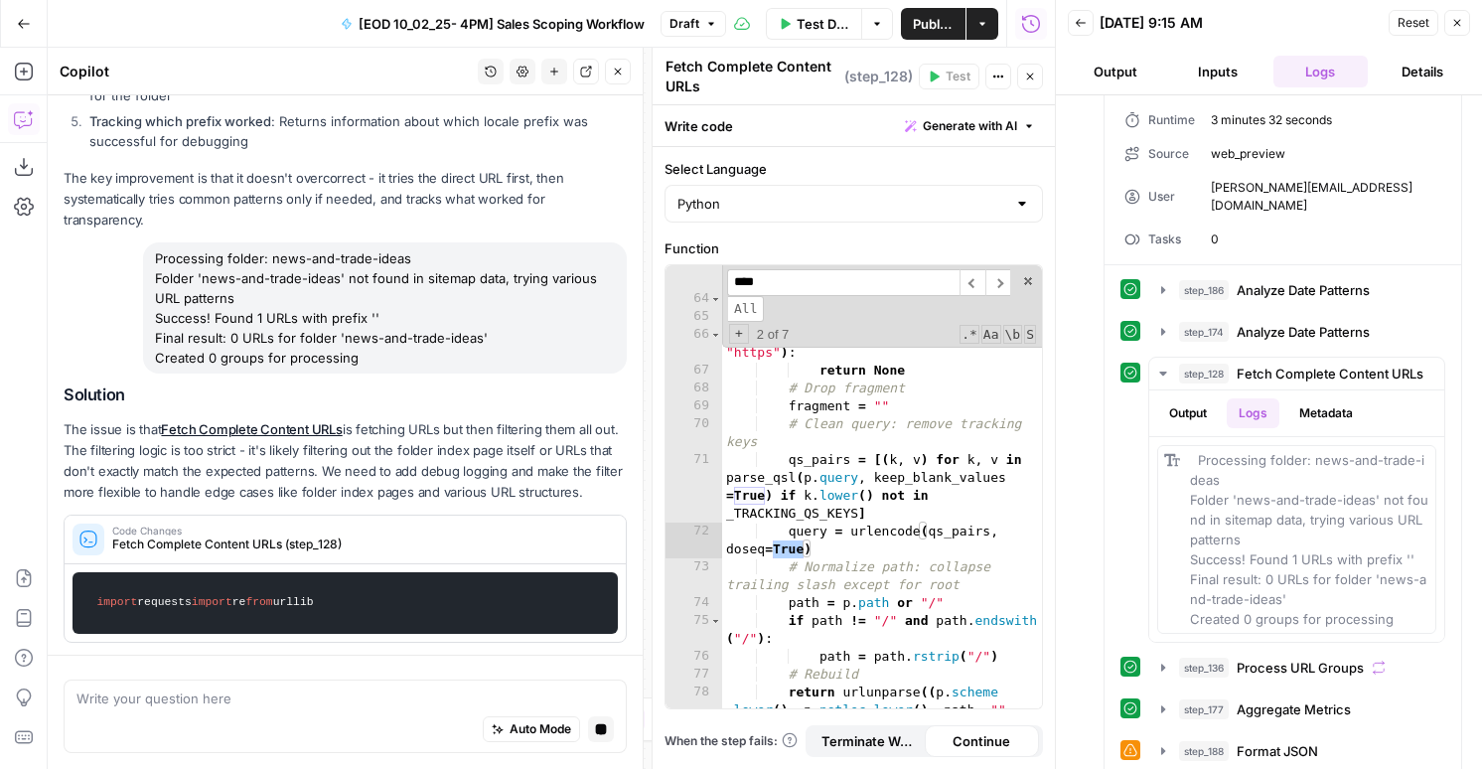
scroll to position [2067, 0]
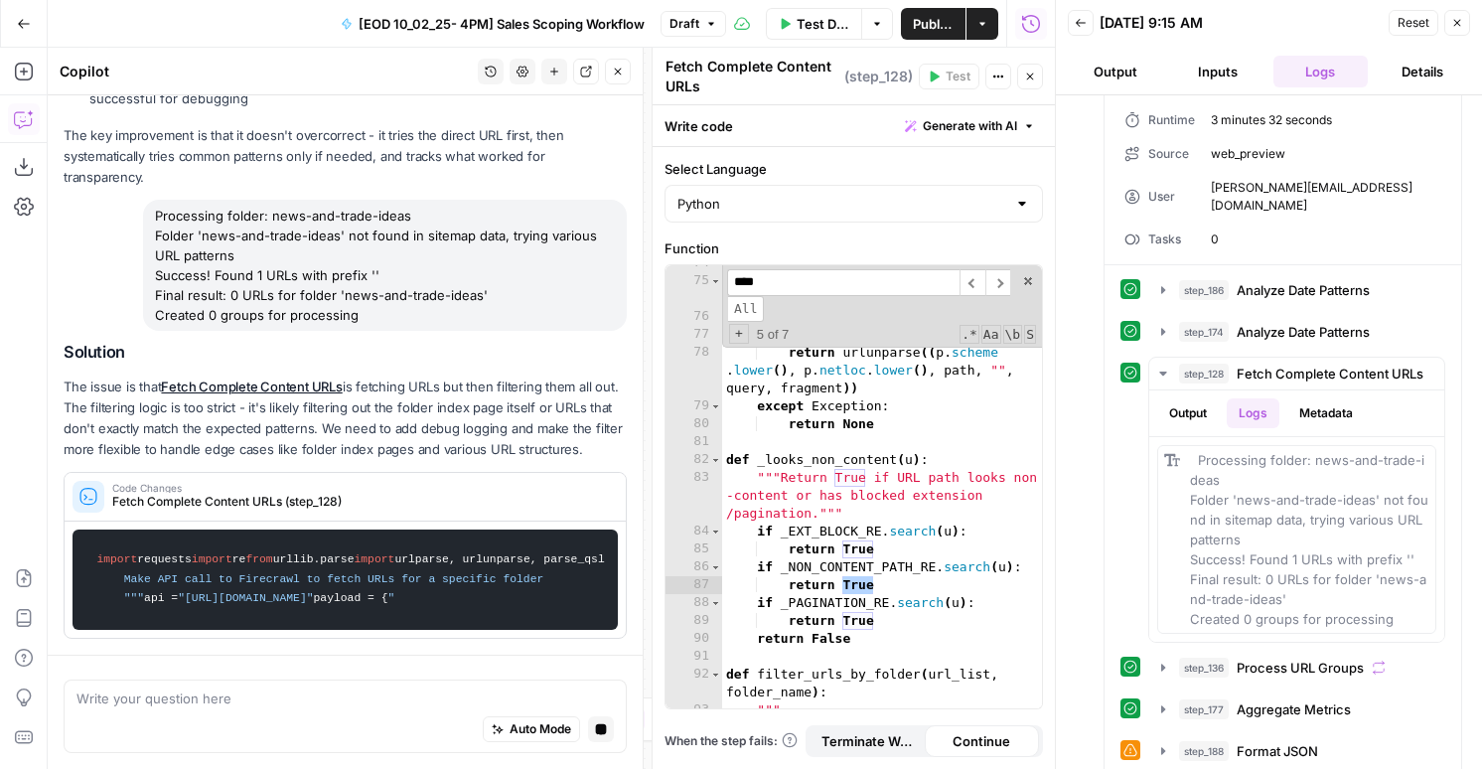
type input "*"
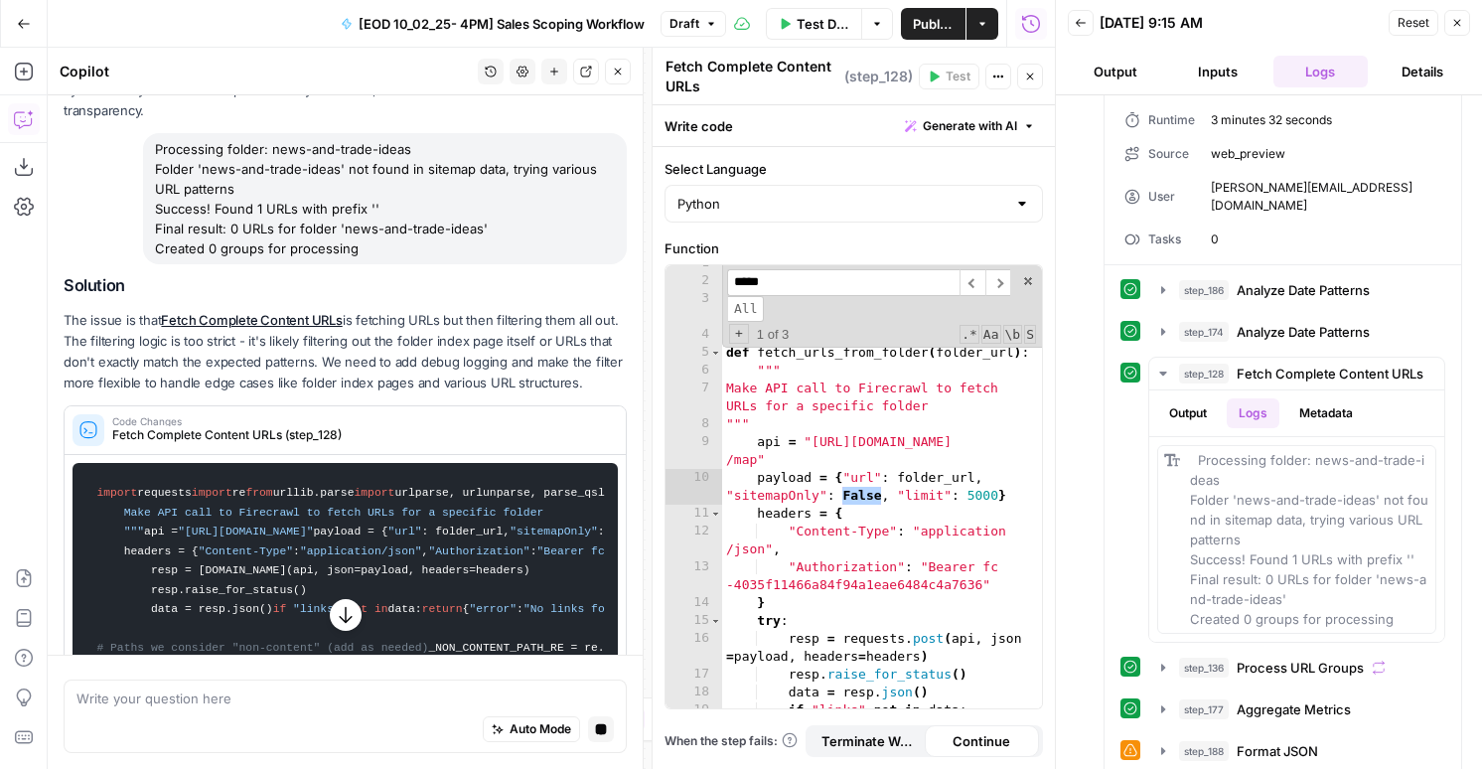
scroll to position [892, 0]
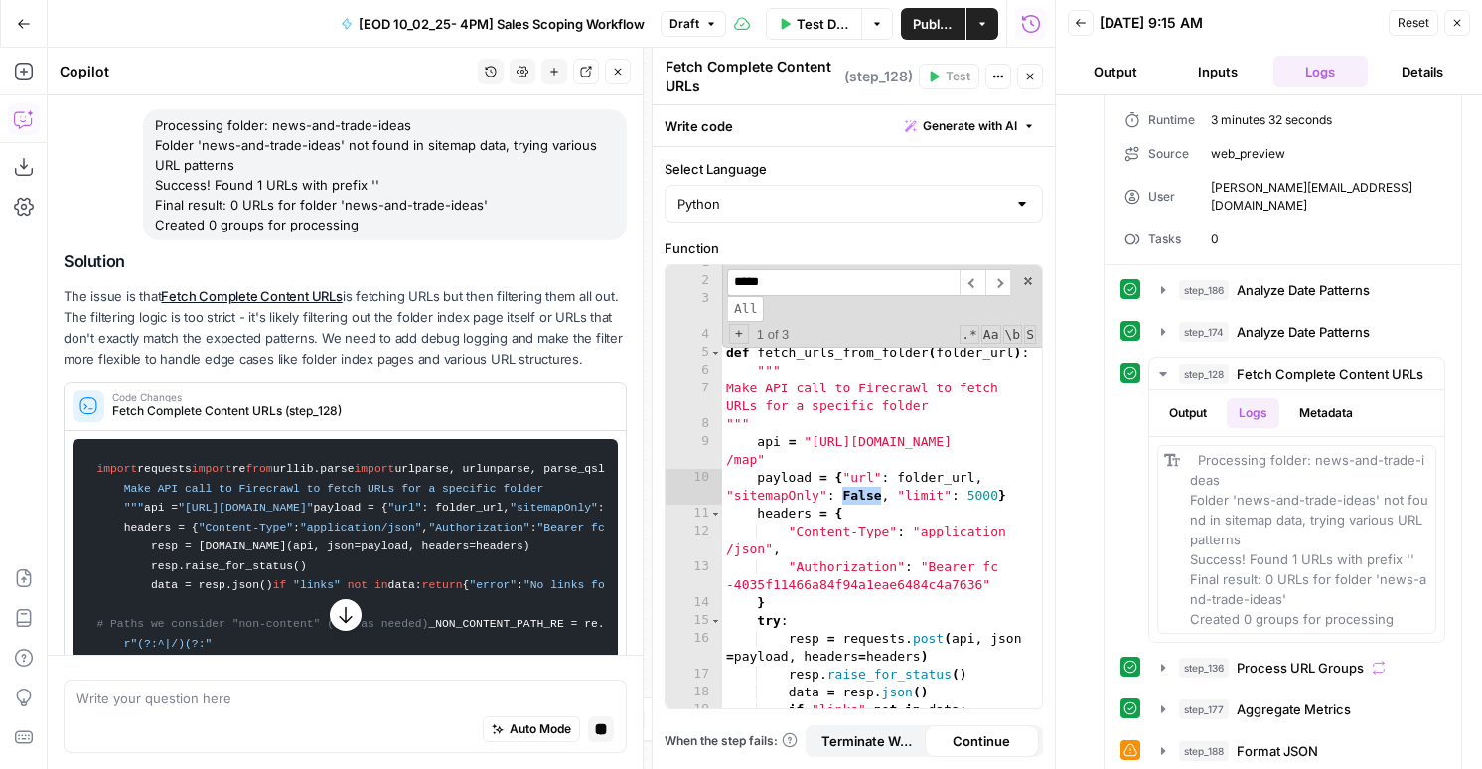
type input "*****"
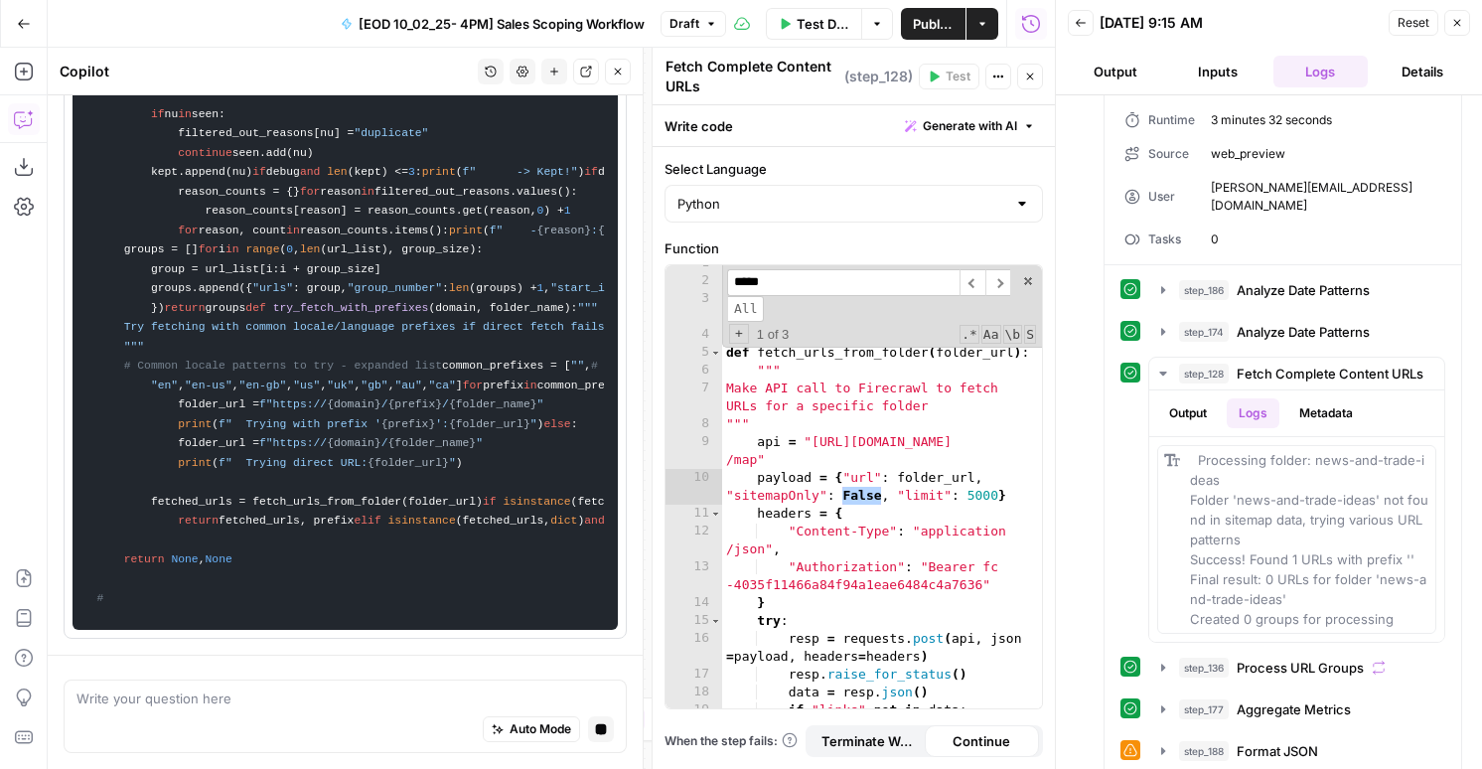
scroll to position [5253, 0]
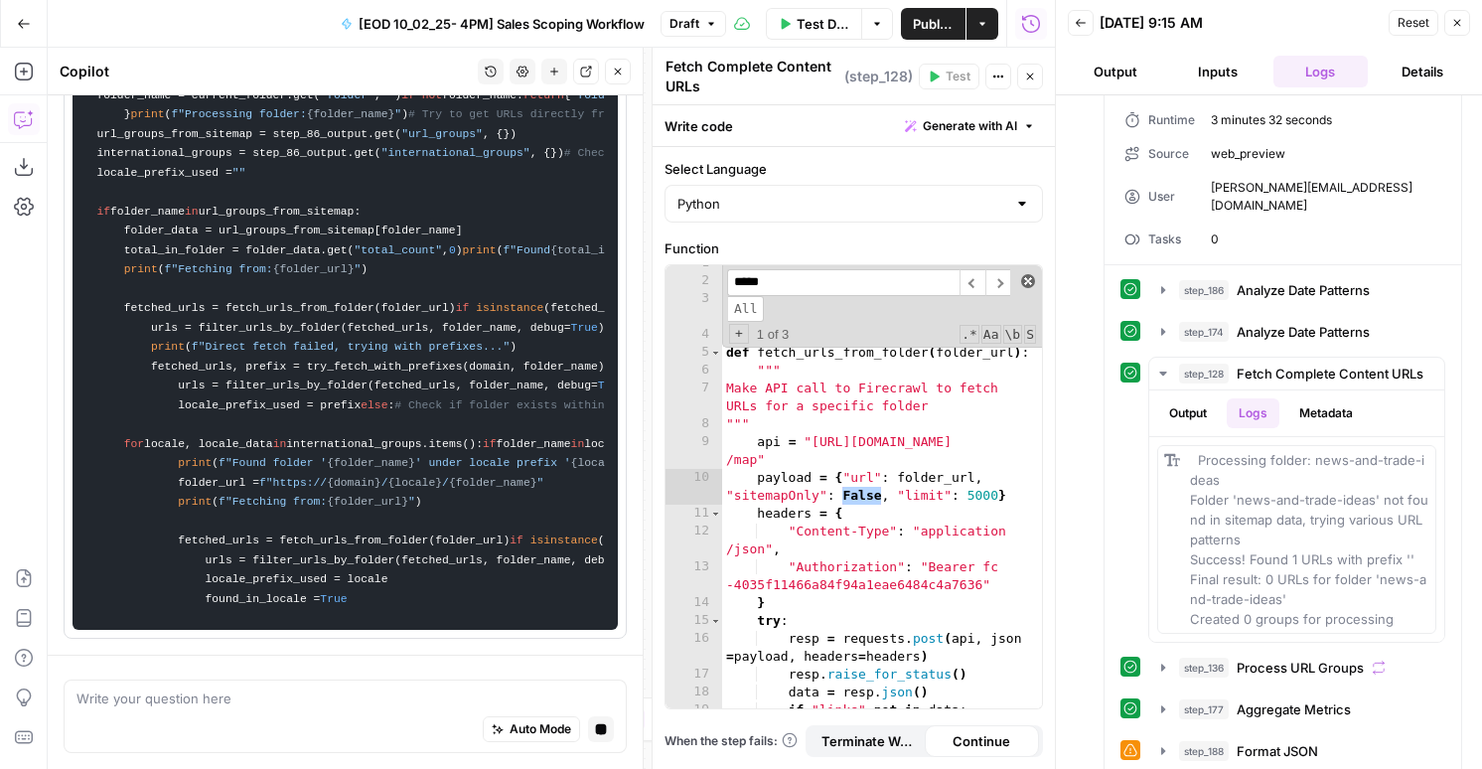
click at [1033, 284] on span at bounding box center [1028, 281] width 14 height 14
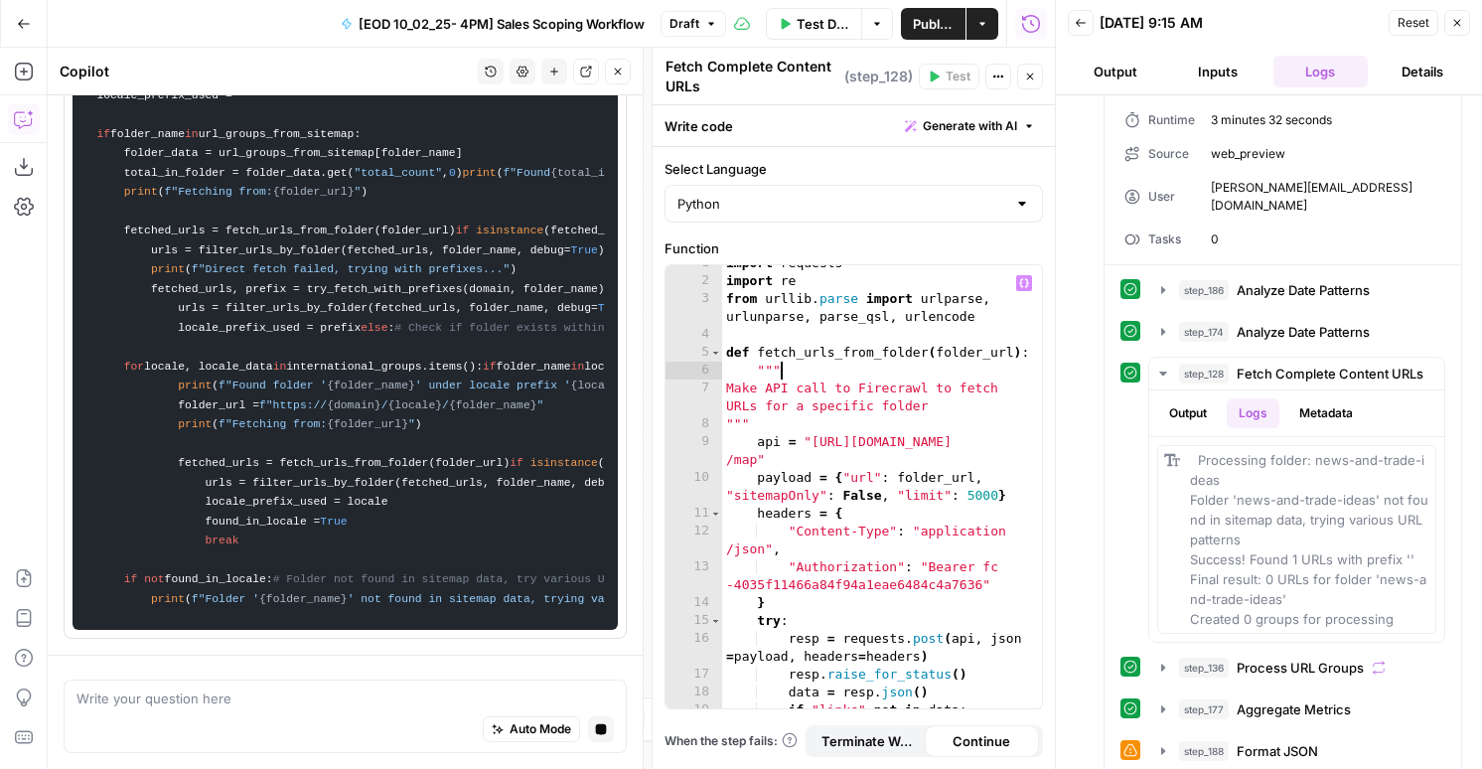
click at [923, 378] on div "import requests import re from urllib . parse import urlparse , urlunparse , pa…" at bounding box center [882, 493] width 320 height 479
type textarea "**********"
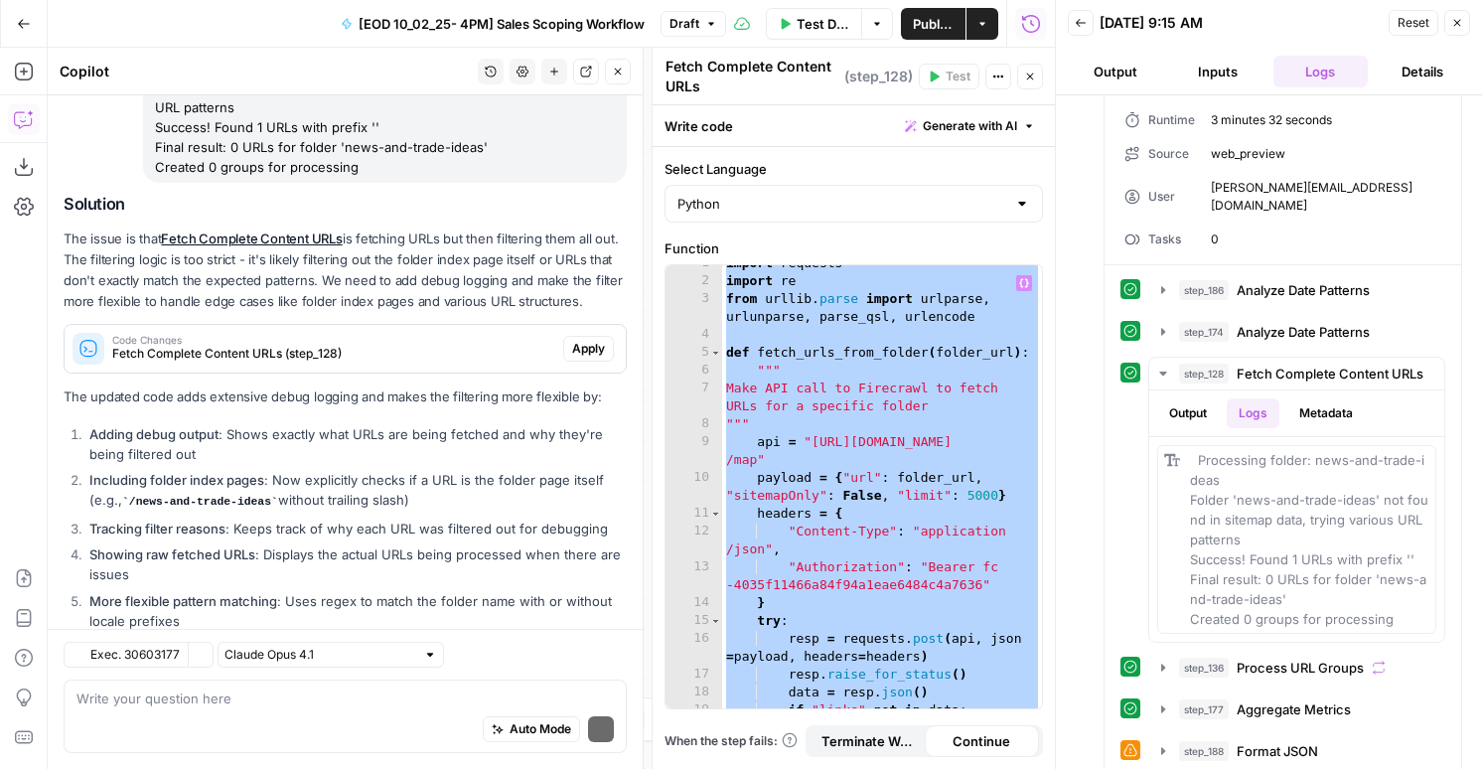
scroll to position [1071, 0]
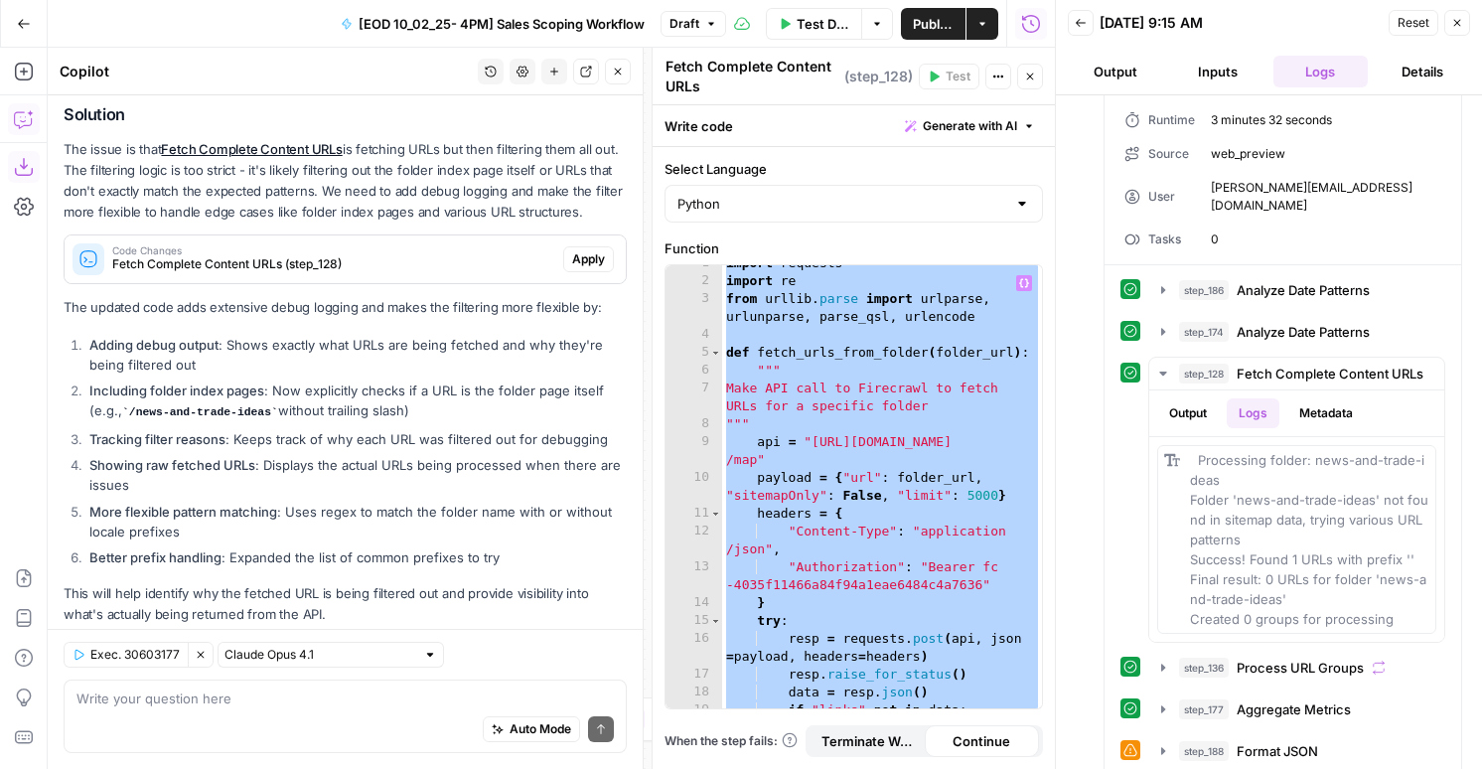
click at [25, 165] on icon "button" at bounding box center [24, 167] width 20 height 20
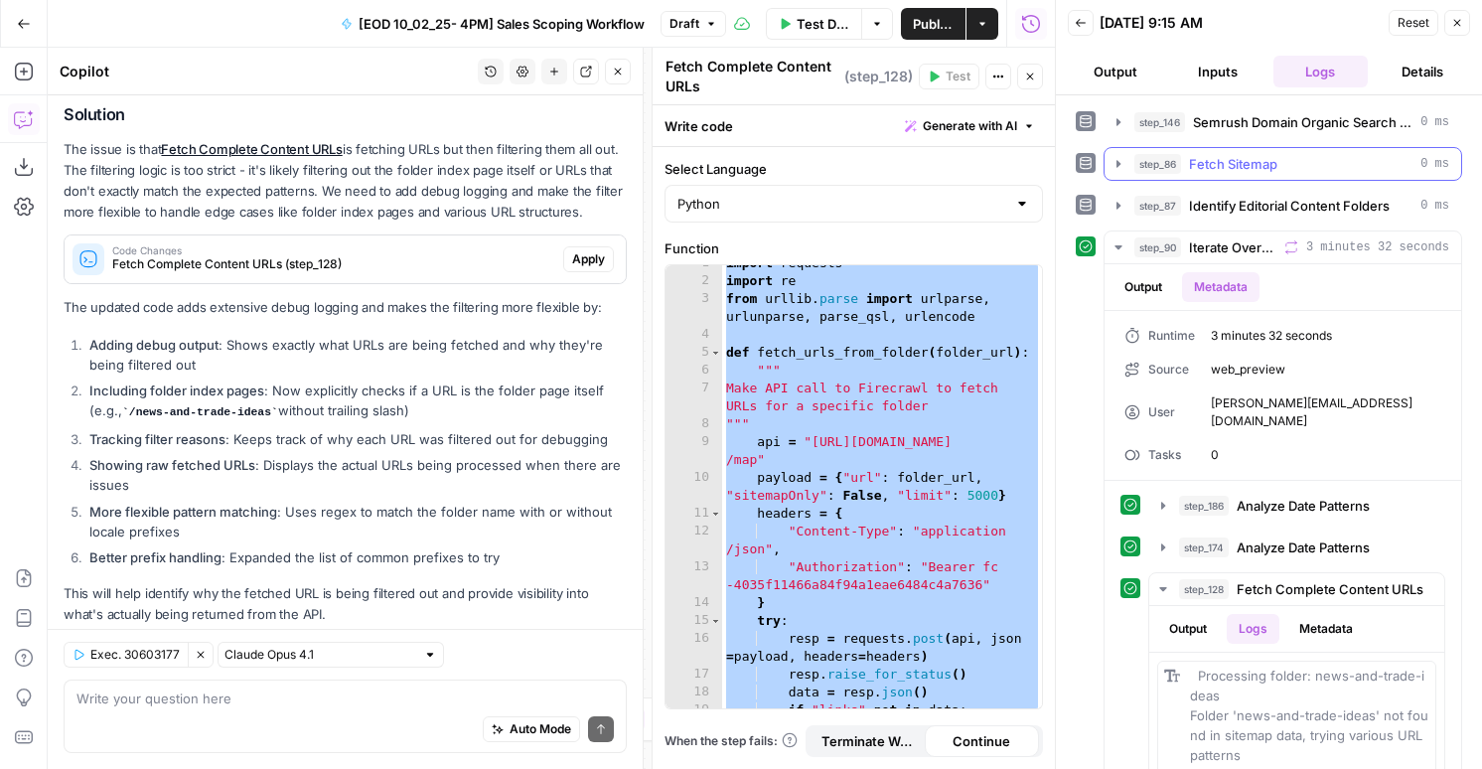
click at [1221, 163] on span "Fetch Sitemap" at bounding box center [1233, 164] width 88 height 20
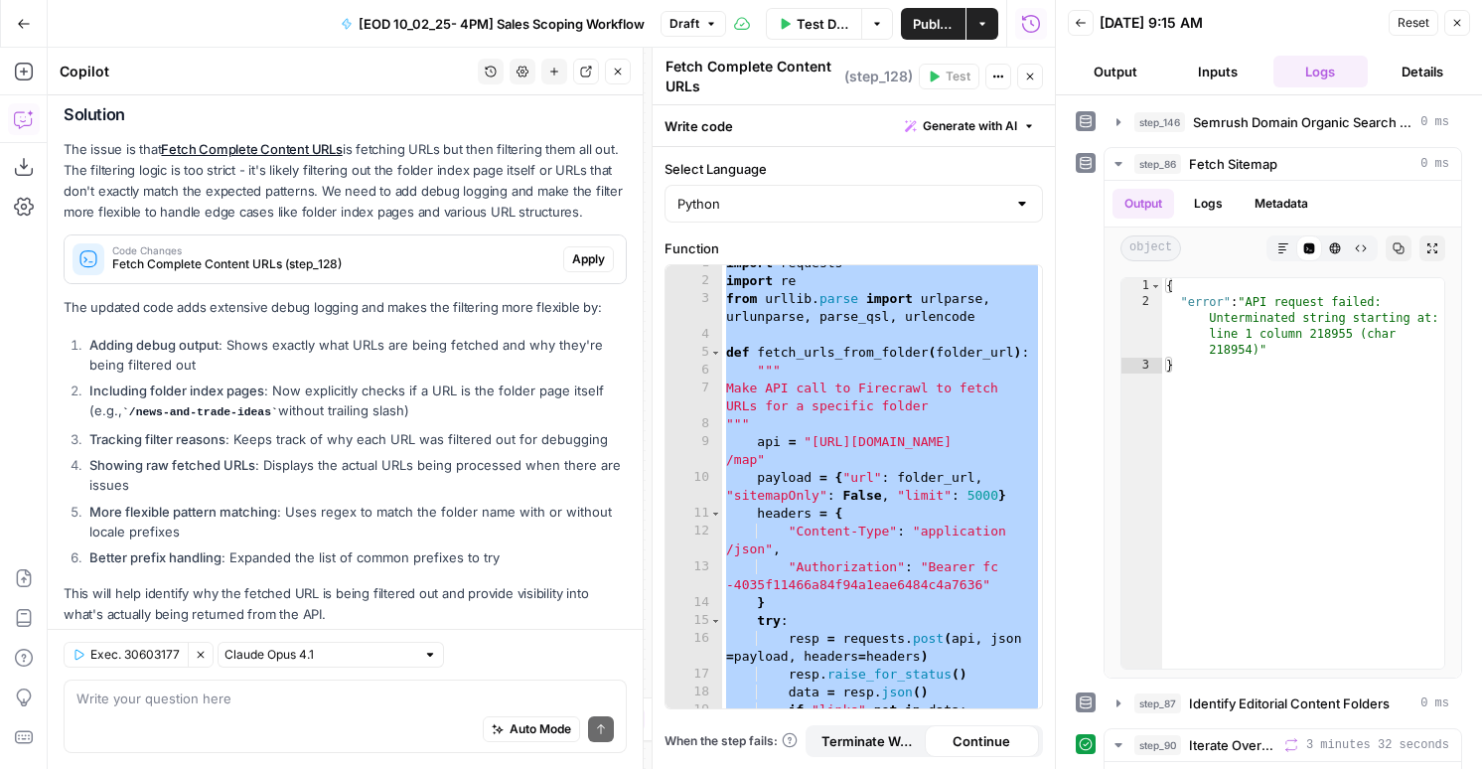
click at [1033, 68] on button "Close" at bounding box center [1030, 77] width 26 height 26
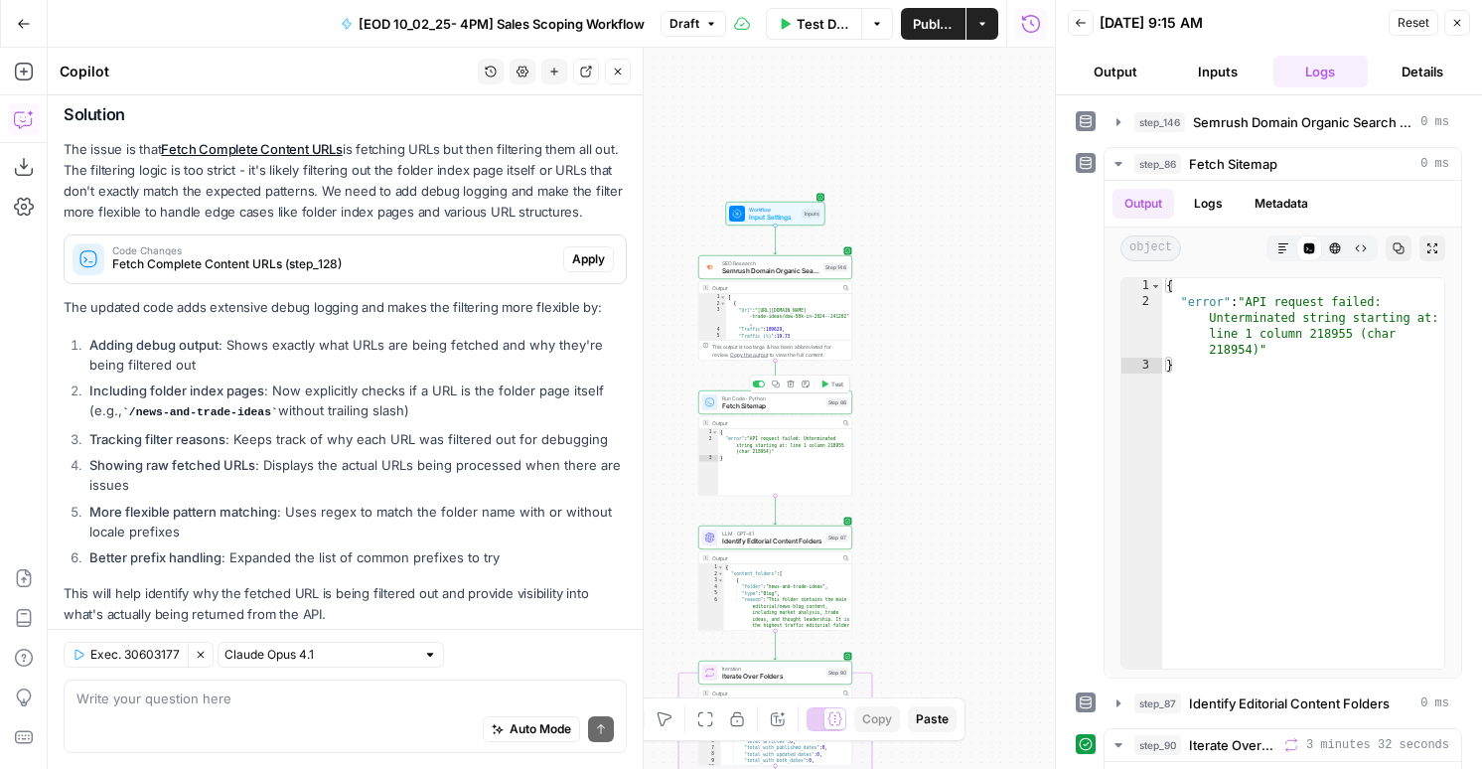
click at [830, 381] on button "Test" at bounding box center [832, 384] width 31 height 13
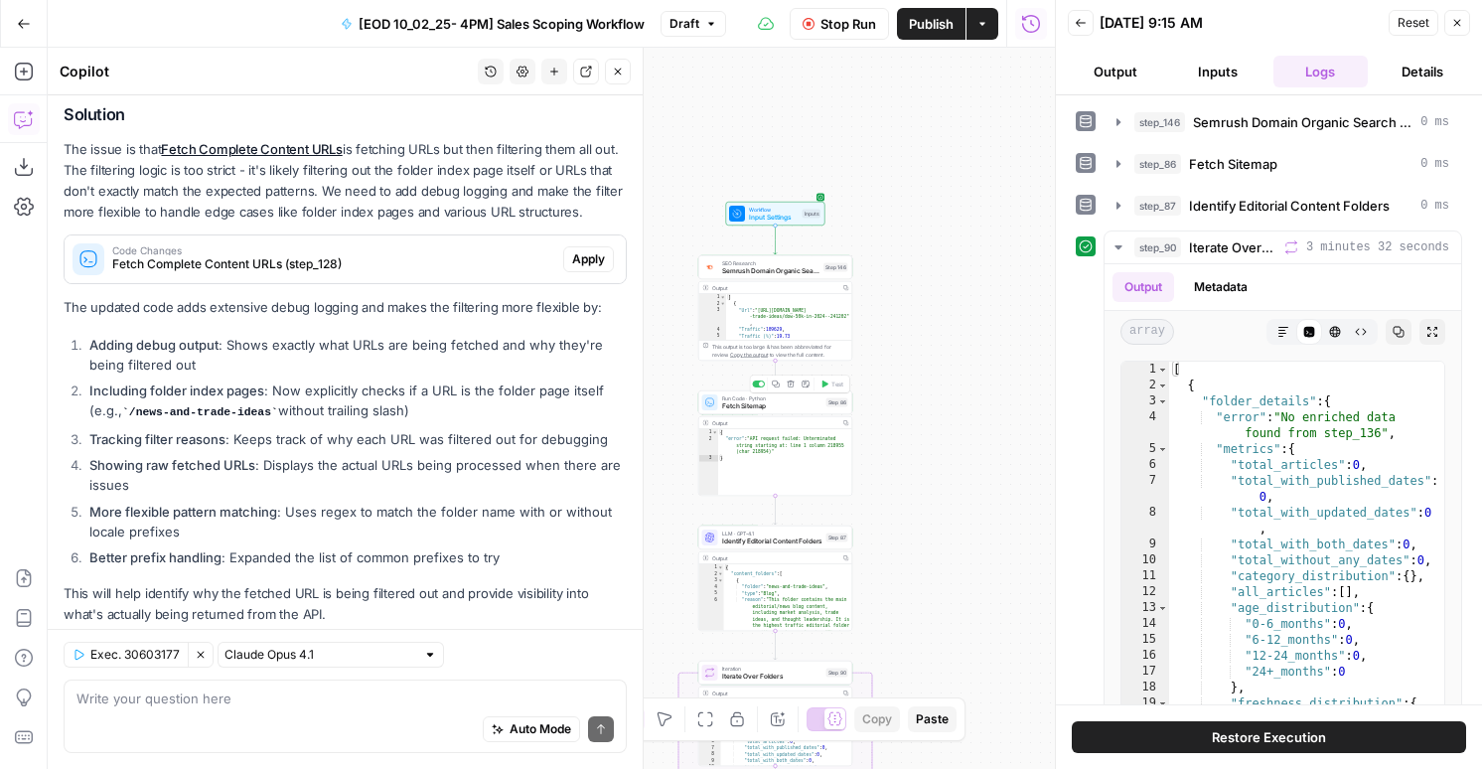
click at [810, 394] on span "Run Code · Python" at bounding box center [772, 398] width 100 height 8
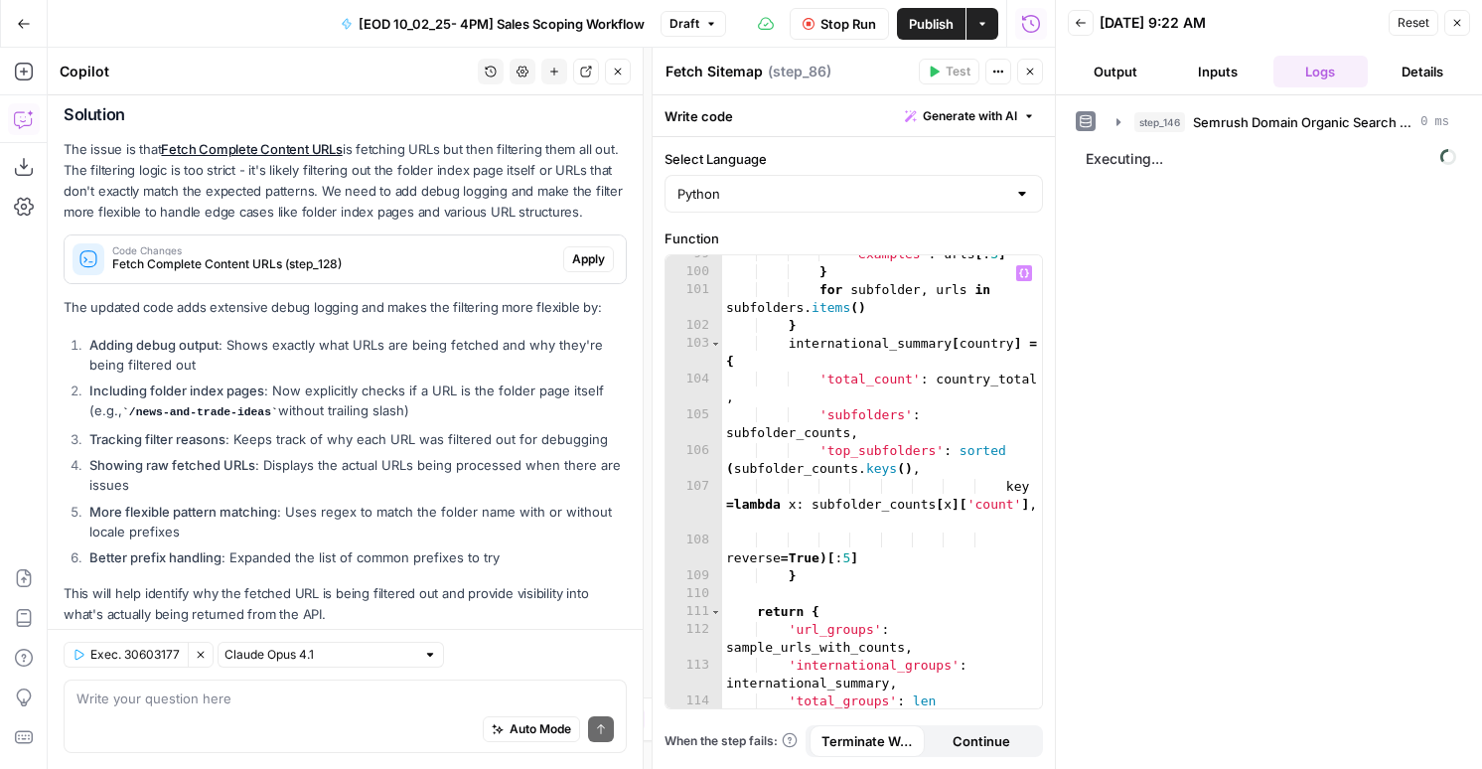
scroll to position [2730, 0]
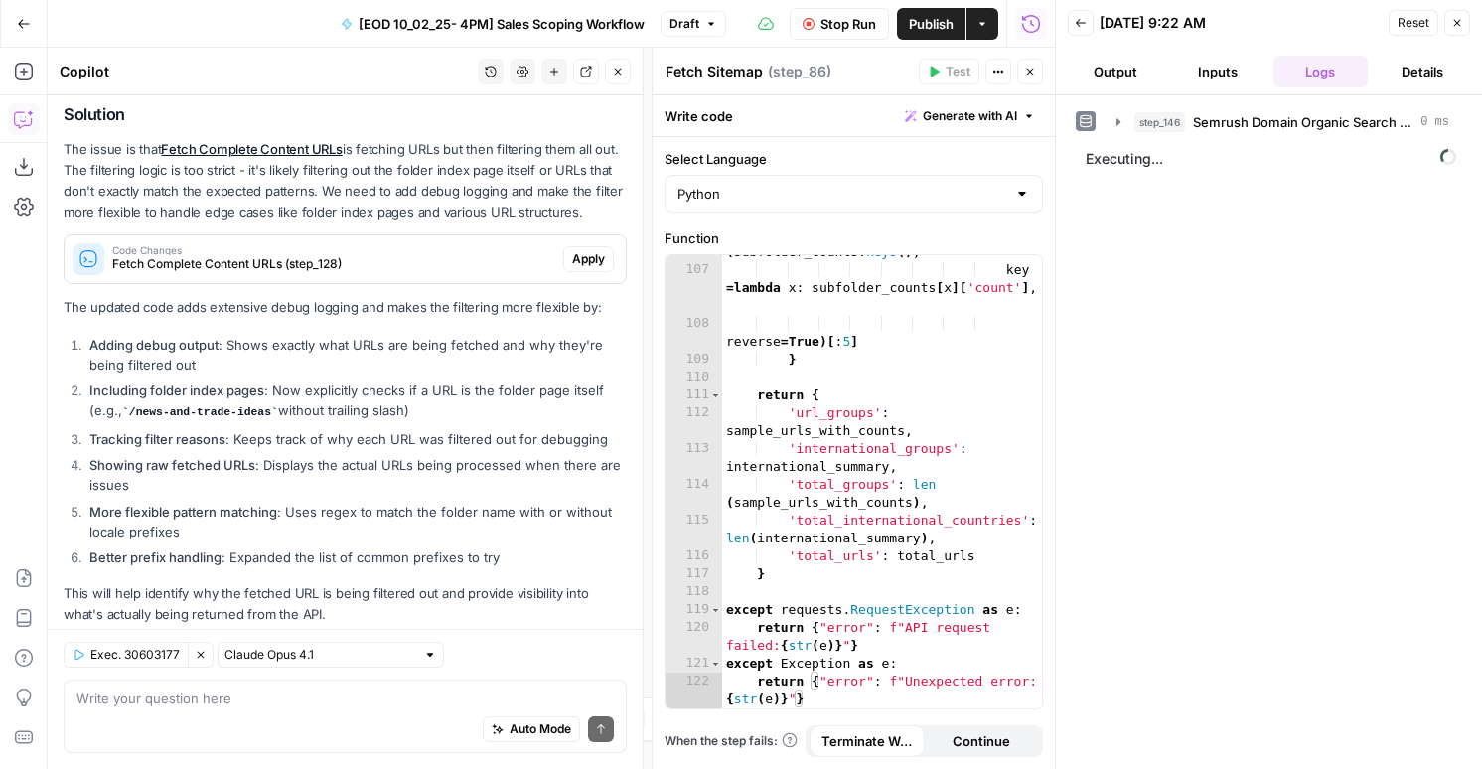
click at [1313, 65] on button "Logs" at bounding box center [1321, 72] width 94 height 32
click at [1132, 75] on button "Output" at bounding box center [1115, 72] width 94 height 32
click at [1220, 89] on header "Back 10/03/25 at 9:22 AM Reset Close Output Inputs Logs Details" at bounding box center [1269, 47] width 426 height 95
click at [1231, 83] on button "Inputs" at bounding box center [1217, 72] width 94 height 32
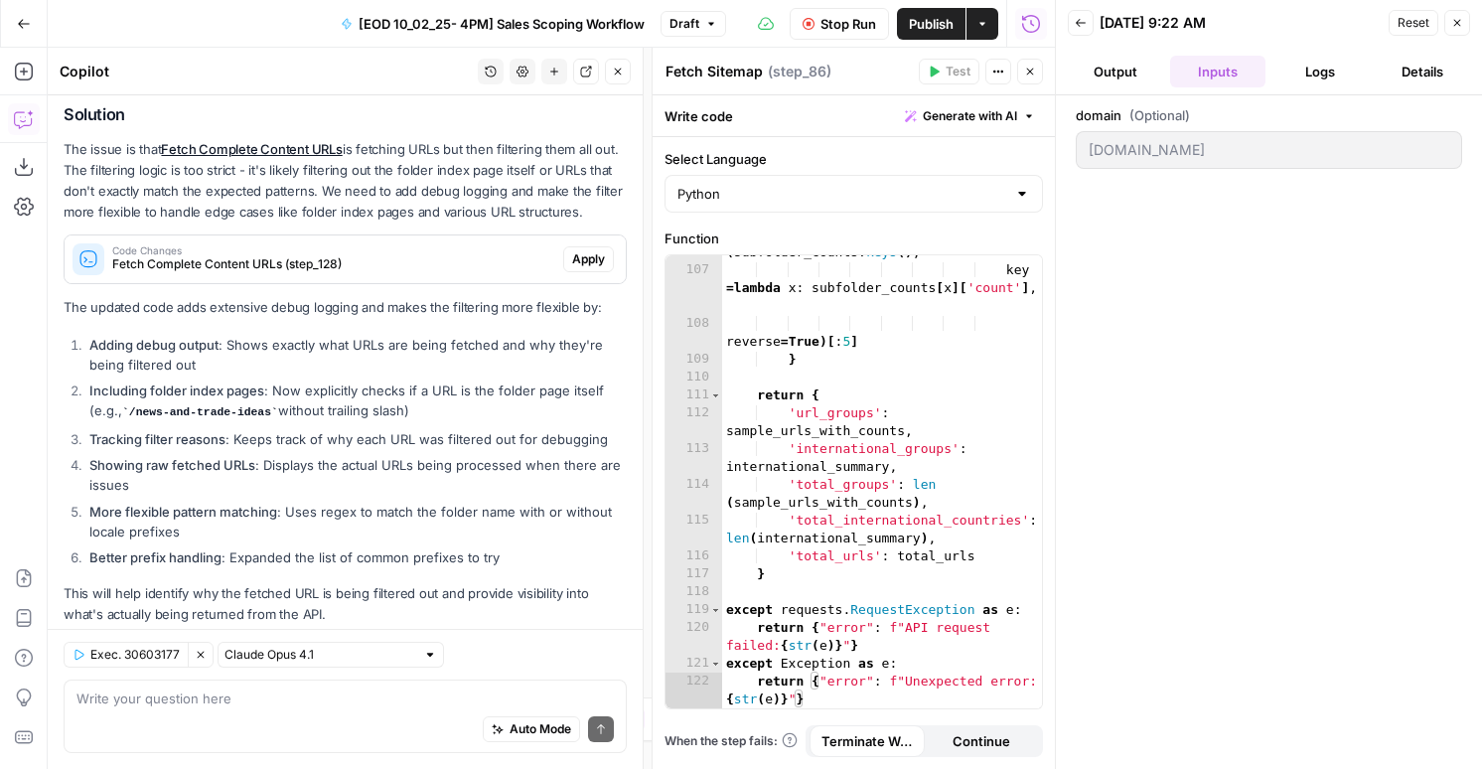
click at [933, 411] on div "'top_subfolders' : sorted ( subfolder_counts . keys ( ) , key = lambda x : subf…" at bounding box center [882, 488] width 320 height 525
click at [1320, 101] on div "domain (Optional) ig.com" at bounding box center [1269, 432] width 426 height 674
click at [1320, 80] on button "Logs" at bounding box center [1321, 72] width 94 height 32
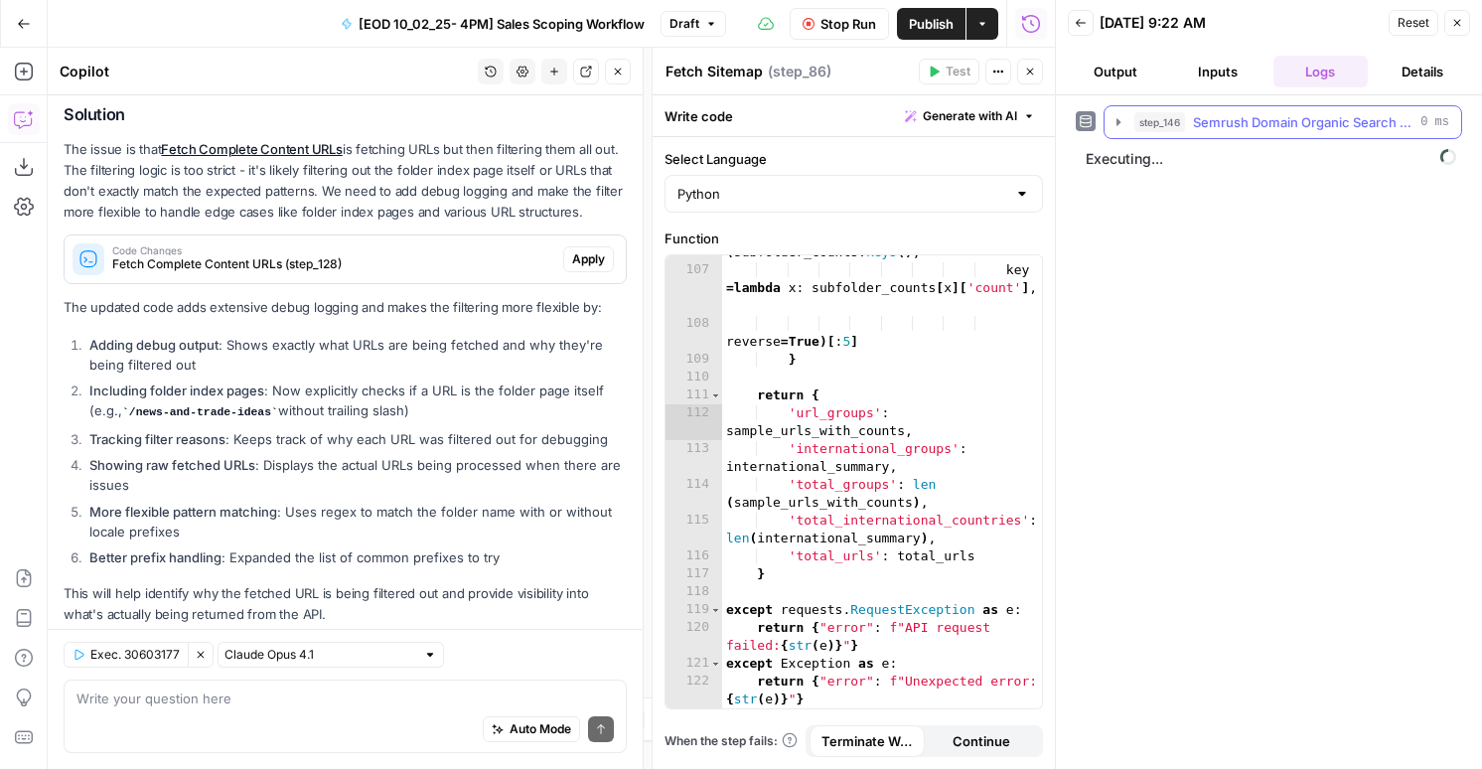
click at [1278, 130] on span "Semrush Domain Organic Search Pages" at bounding box center [1303, 122] width 220 height 20
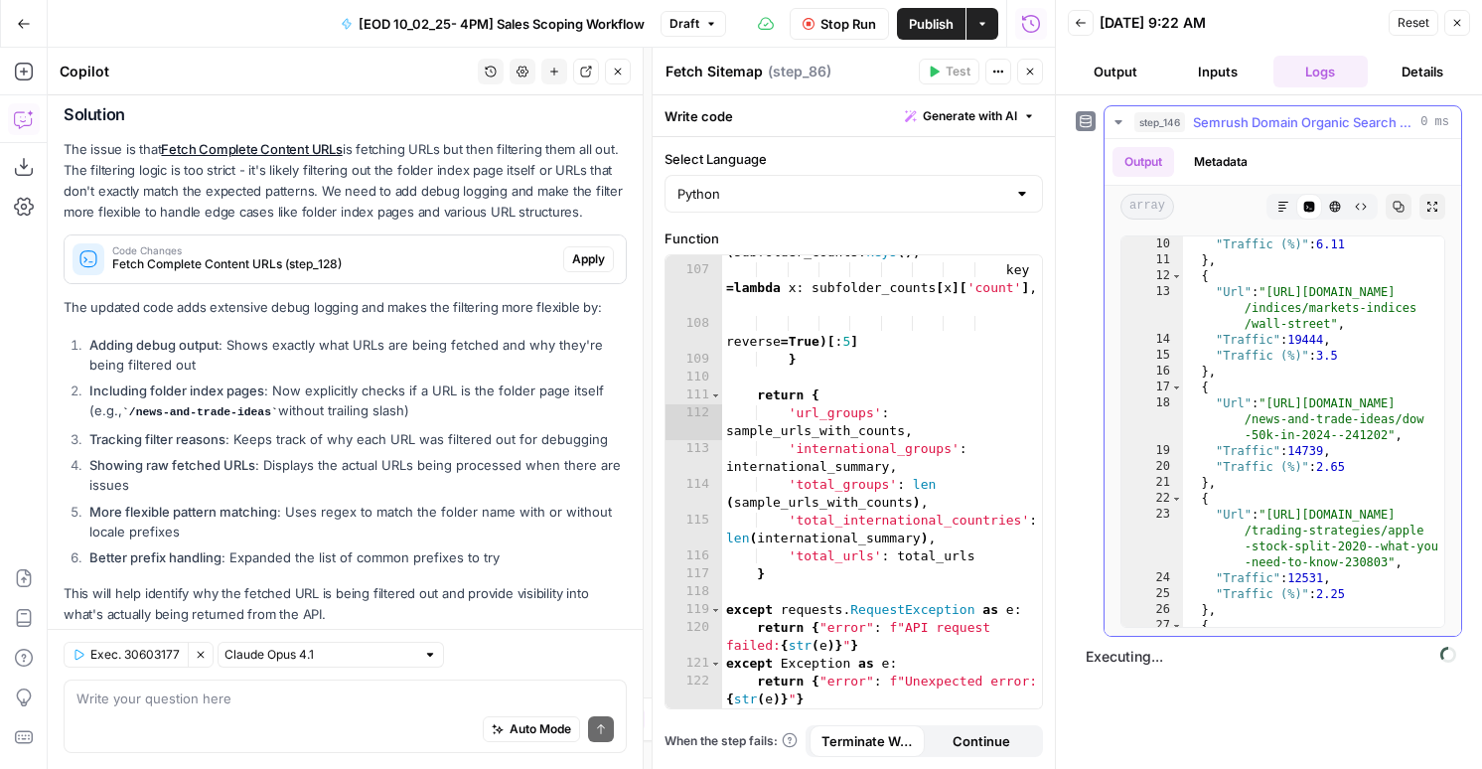
scroll to position [80, 0]
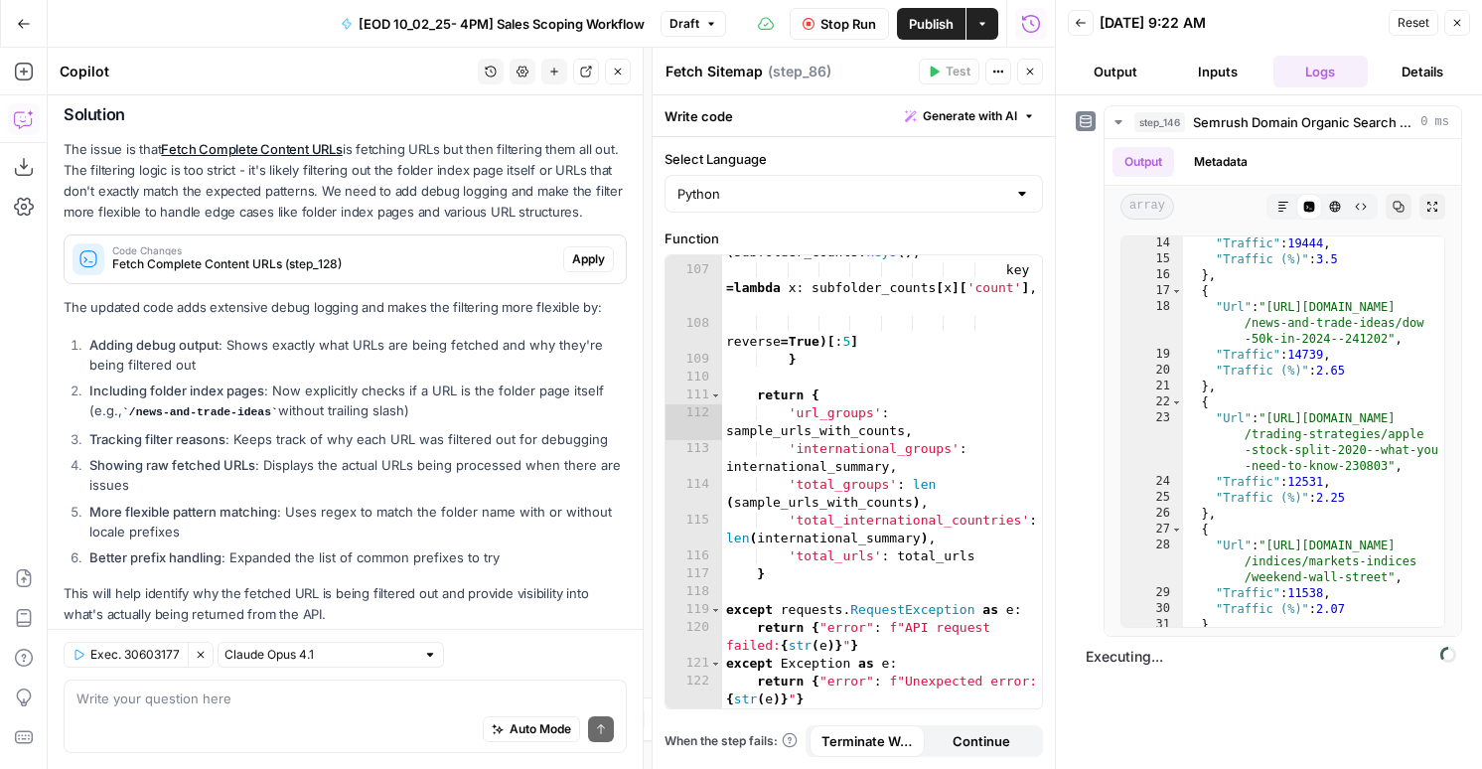
click at [1125, 76] on button "Output" at bounding box center [1115, 72] width 94 height 32
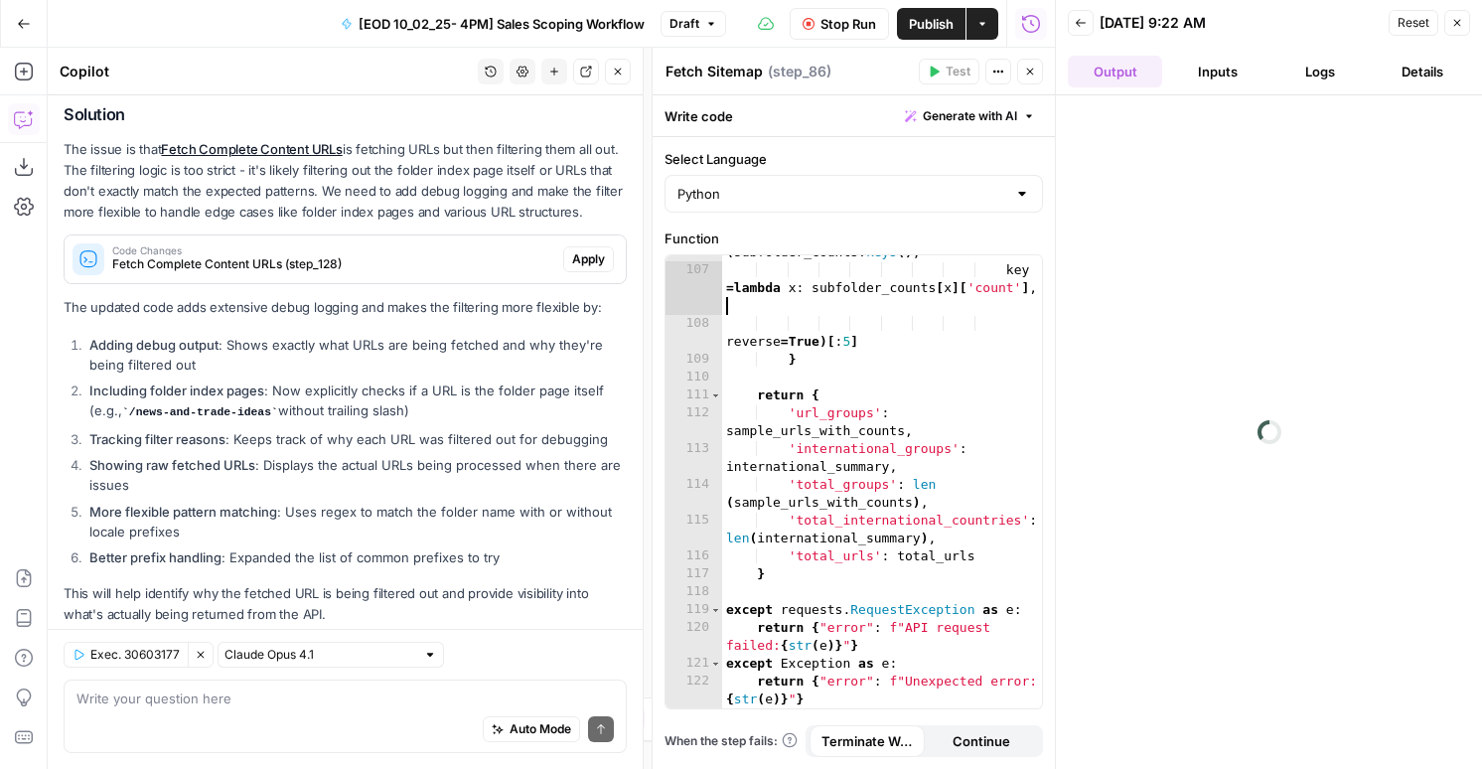
click at [908, 311] on div "'top_subfolders' : sorted ( subfolder_counts . keys ( ) , key = lambda x : subf…" at bounding box center [882, 488] width 320 height 525
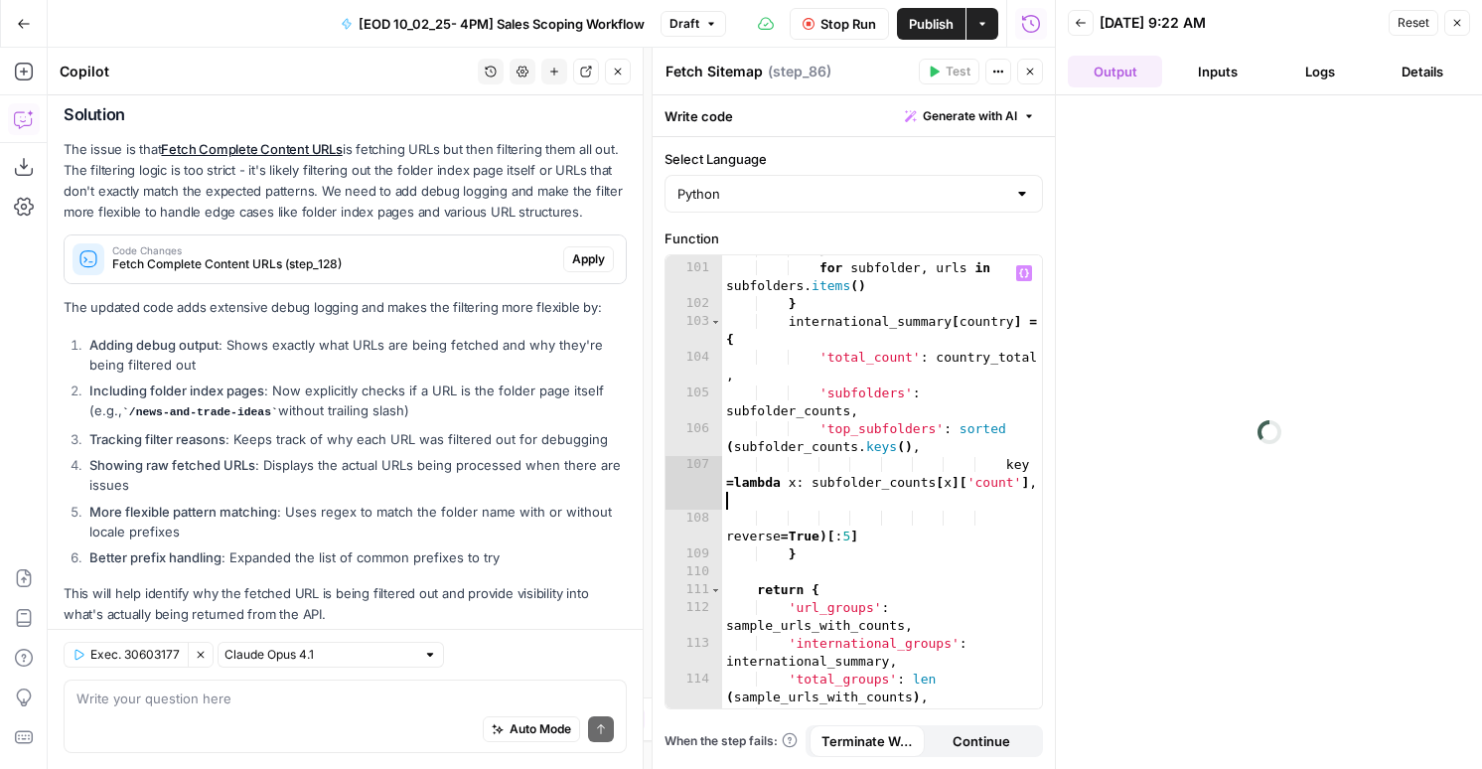
scroll to position [2730, 0]
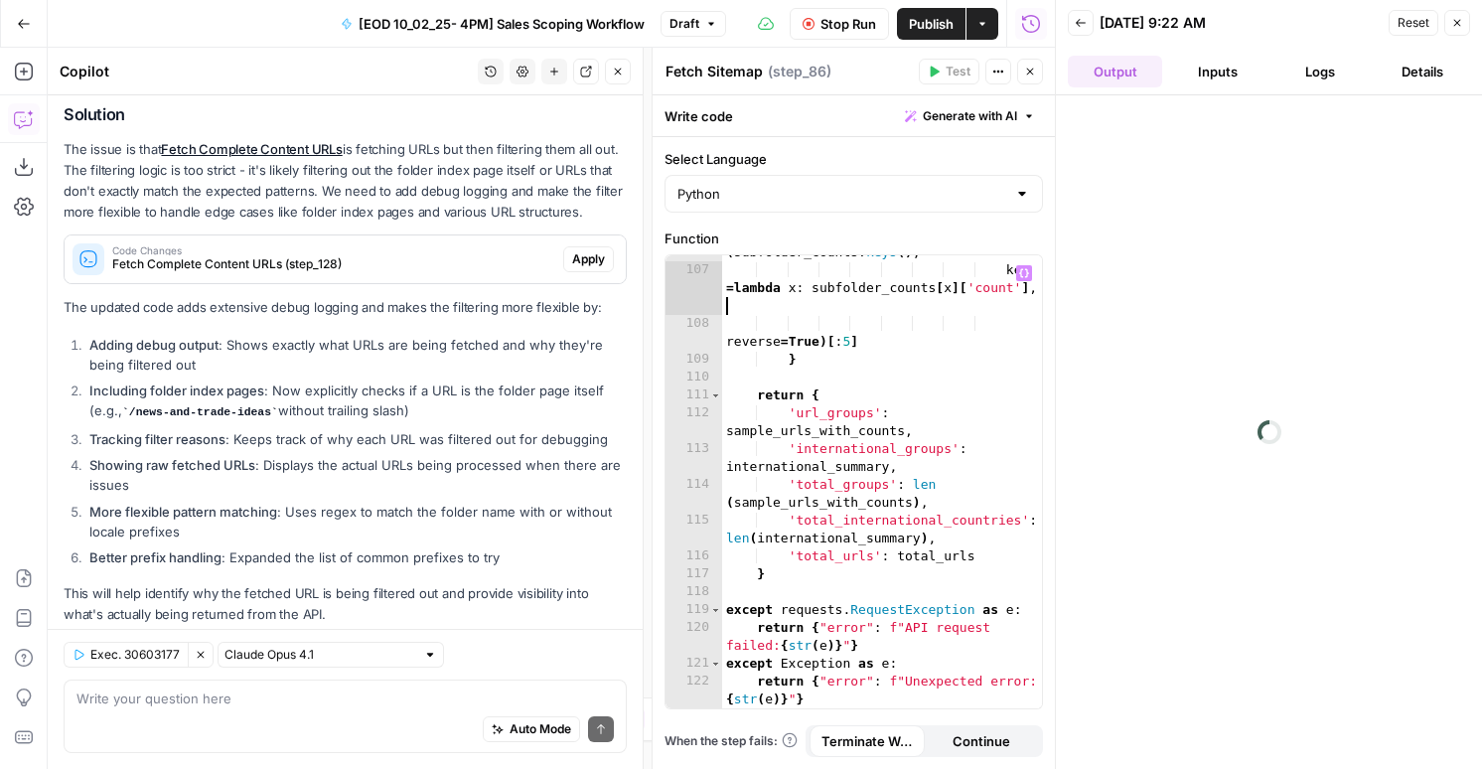
click at [866, 399] on div "'top_subfolders' : sorted ( subfolder_counts . keys ( ) , key = lambda x : subf…" at bounding box center [882, 488] width 320 height 525
type textarea "********"
click at [1340, 78] on button "Logs" at bounding box center [1321, 72] width 94 height 32
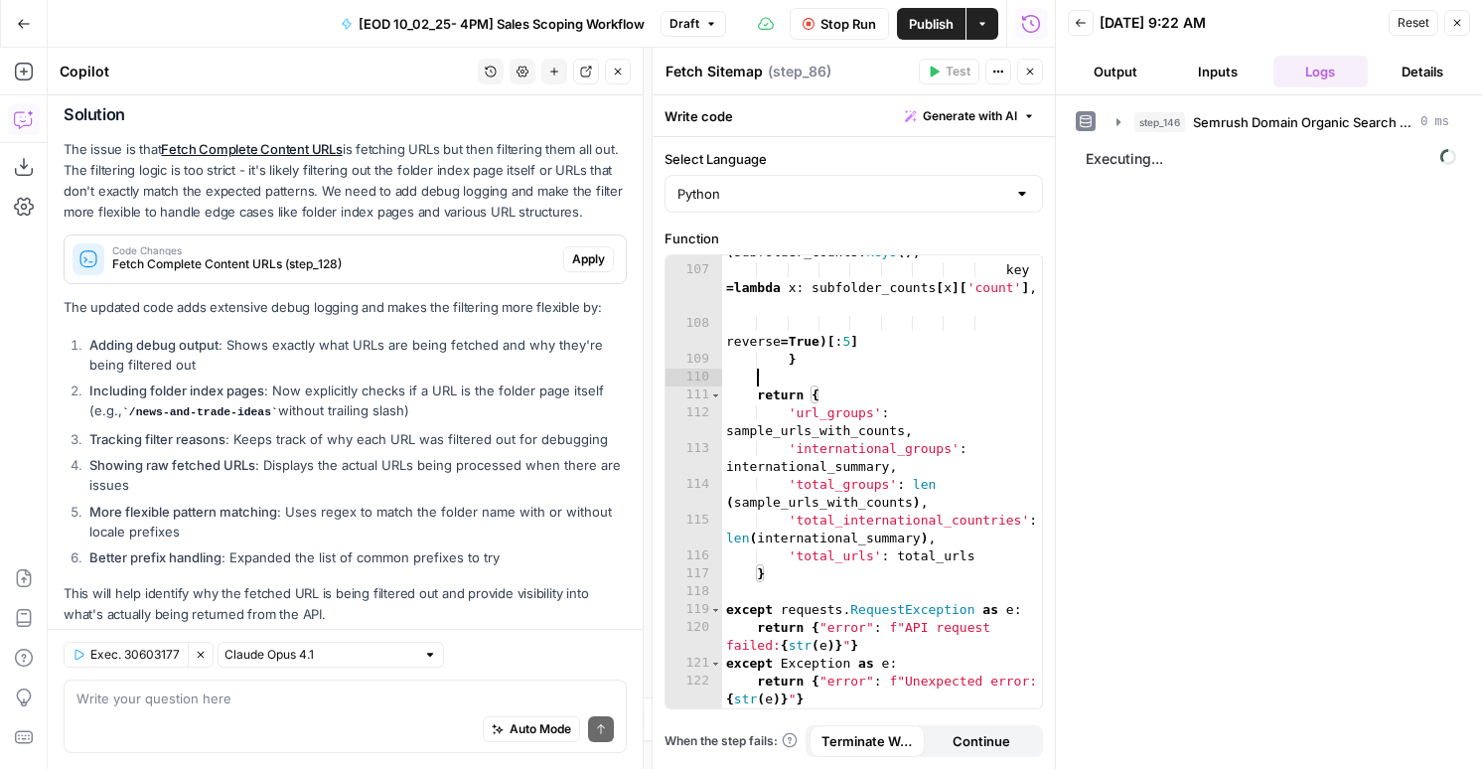
click at [891, 385] on div "'top_subfolders' : sorted ( subfolder_counts . keys ( ) , key = lambda x : subf…" at bounding box center [882, 488] width 320 height 525
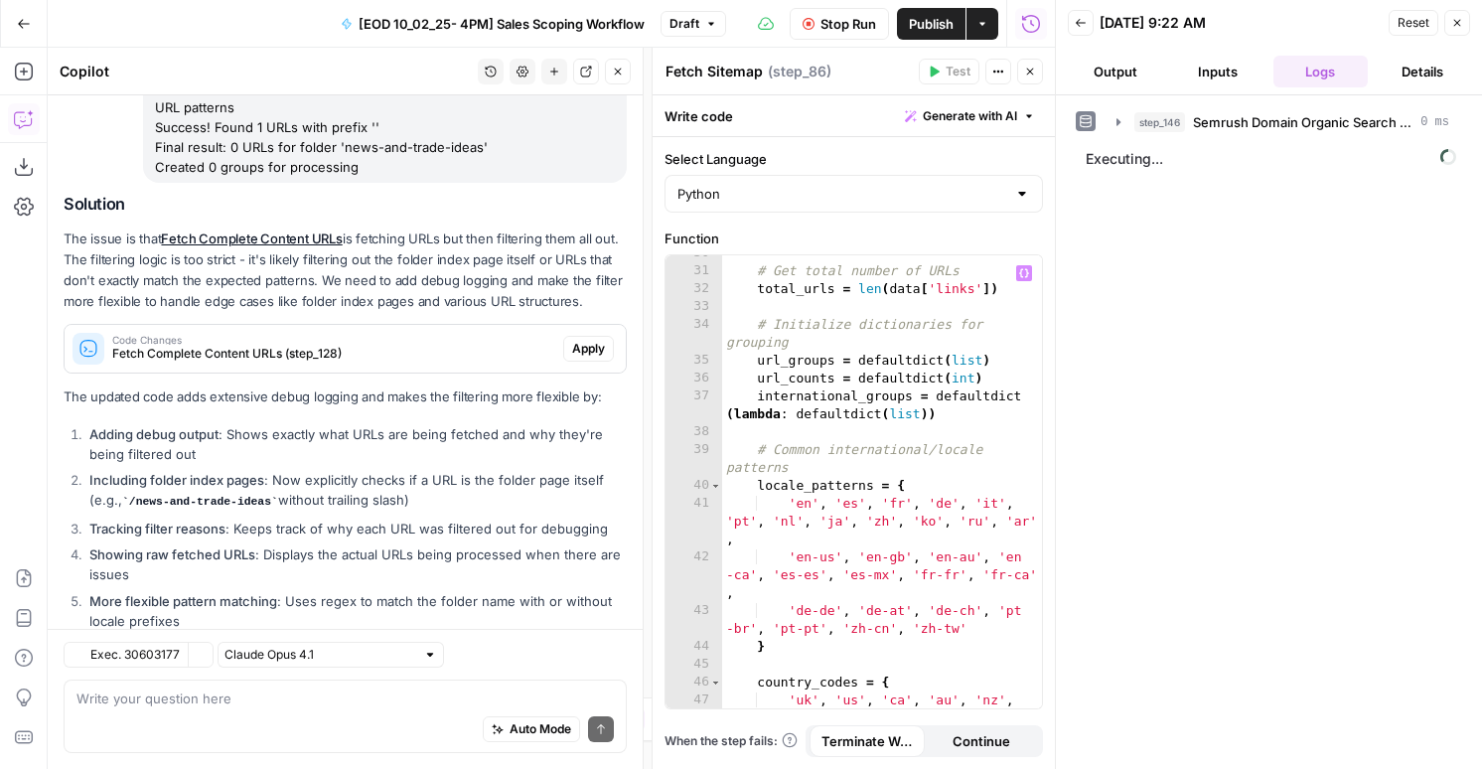
scroll to position [1071, 0]
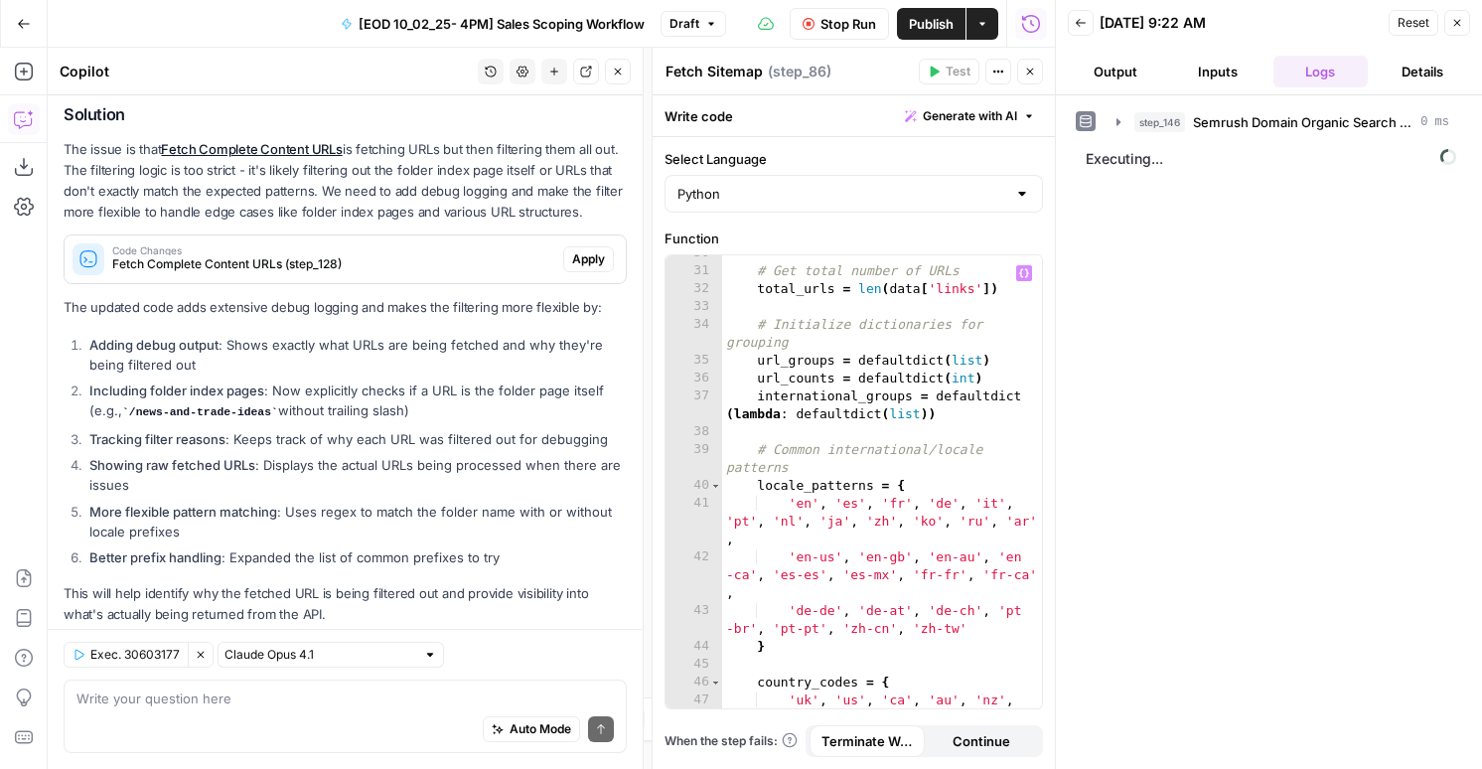
click at [890, 494] on div "# Get total number of URLs total_urls = len ( data [ 'links' ]) # Initialize di…" at bounding box center [882, 506] width 320 height 525
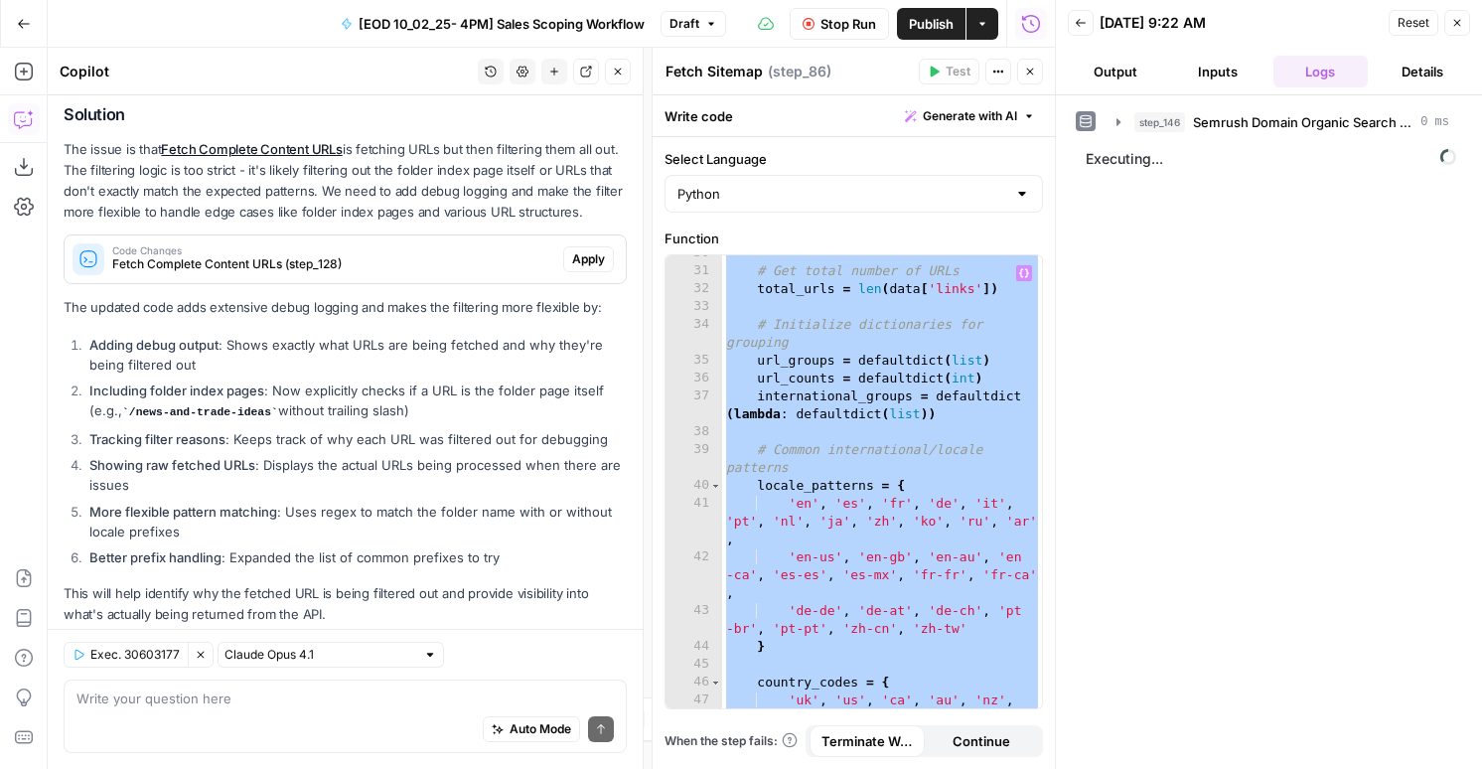
paste textarea
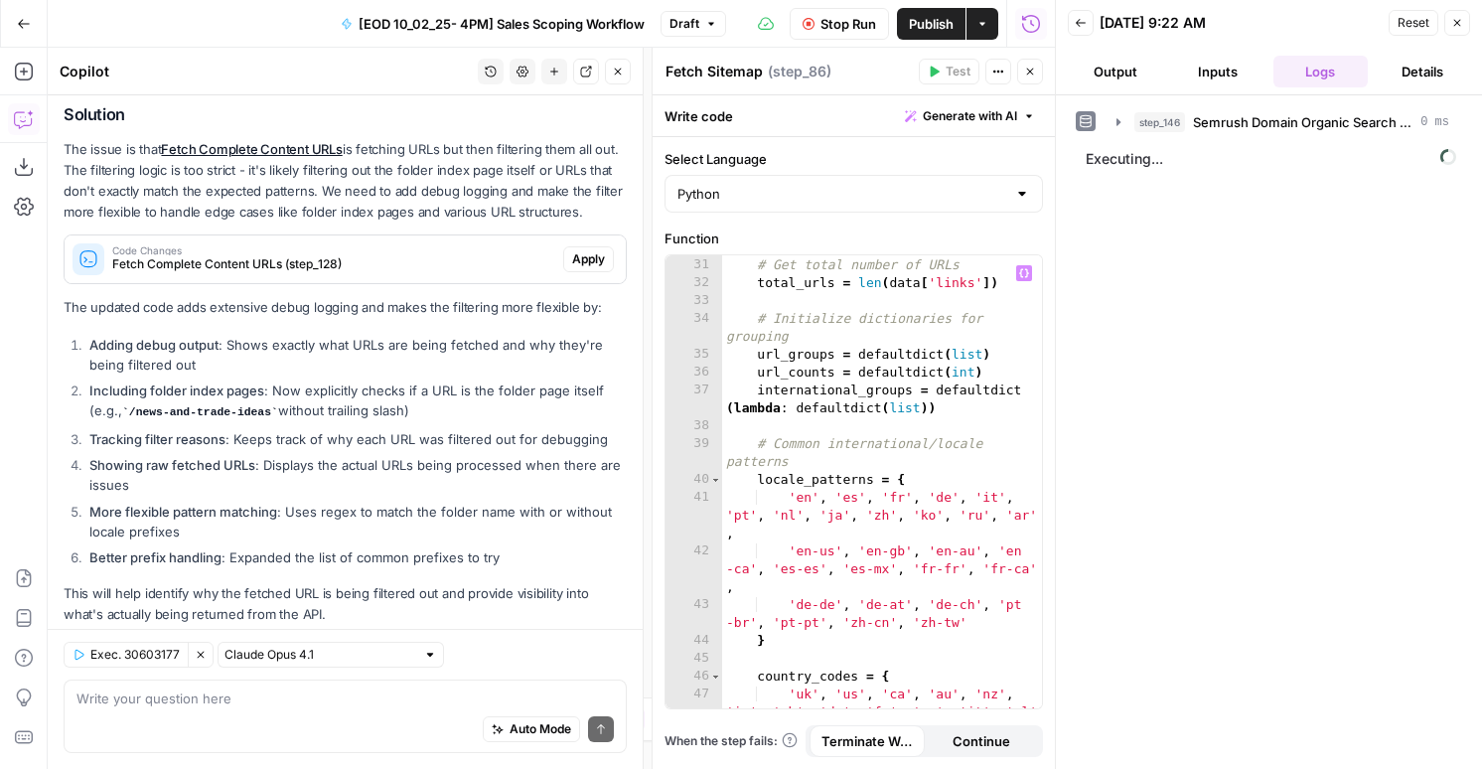
scroll to position [643, 0]
click at [930, 406] on div "# Get total number of URLs total_urls = len ( data [ 'links' ]) # Initialize di…" at bounding box center [882, 500] width 320 height 525
type textarea "**********"
click at [1119, 70] on button "Output" at bounding box center [1115, 72] width 94 height 32
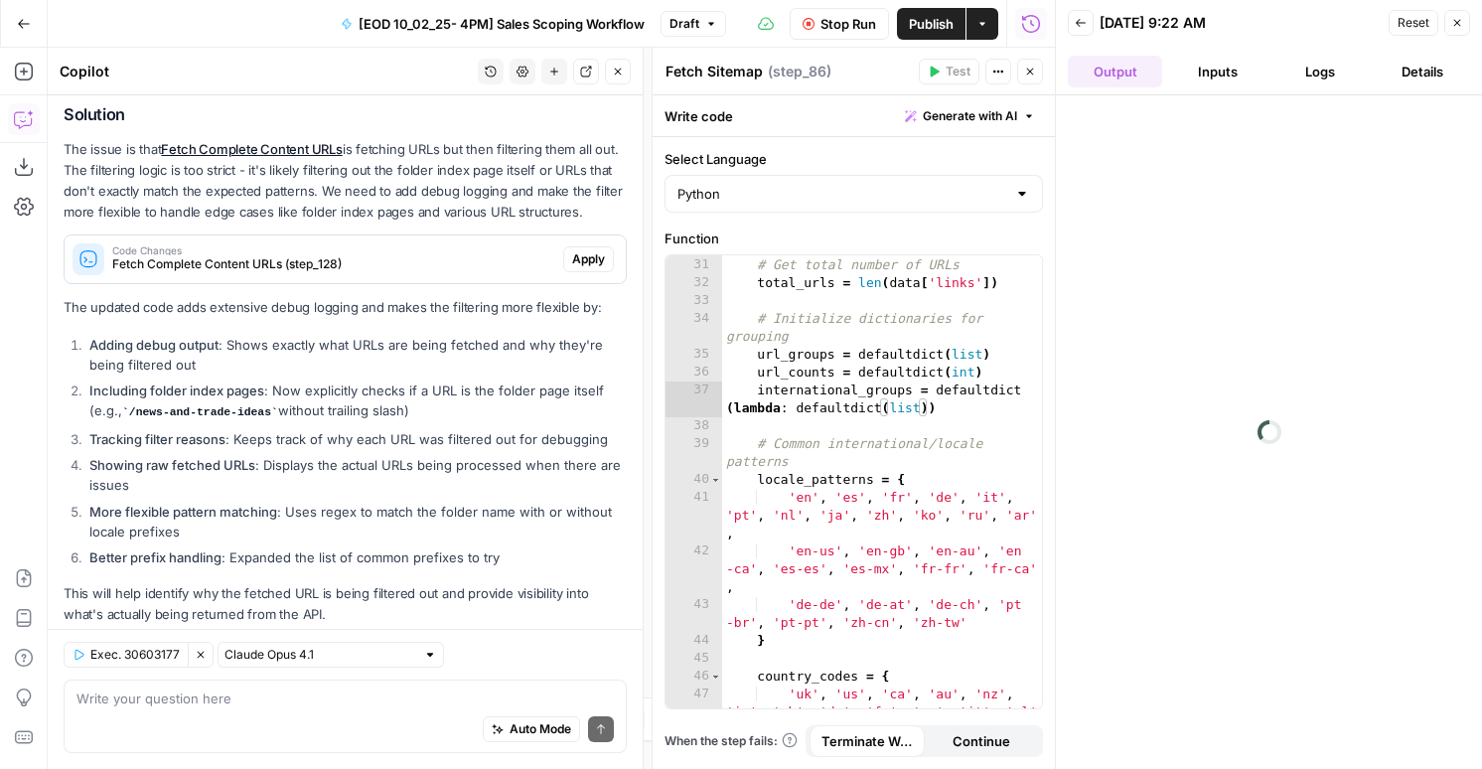
click at [1209, 75] on button "Inputs" at bounding box center [1217, 72] width 94 height 32
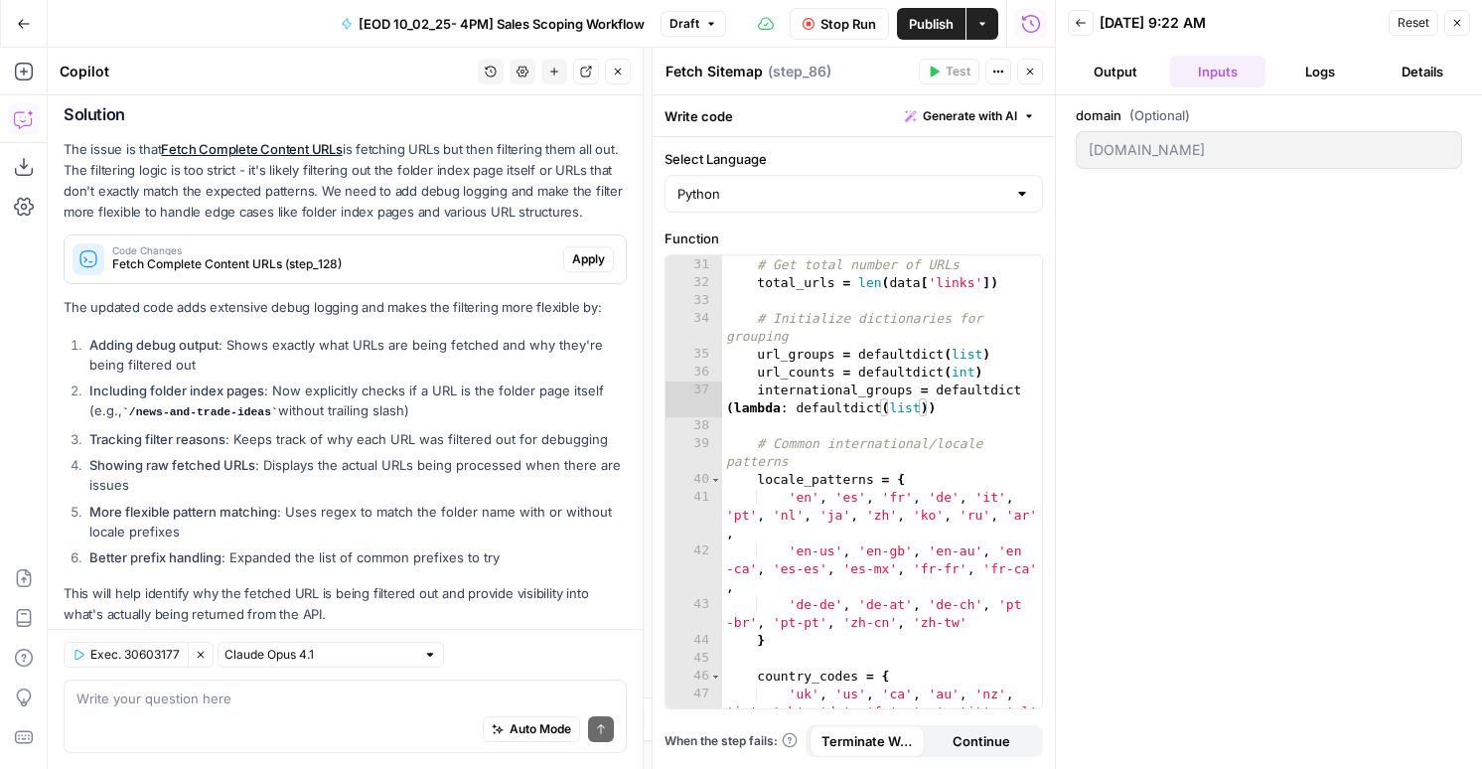
click at [1286, 75] on button "Logs" at bounding box center [1321, 72] width 94 height 32
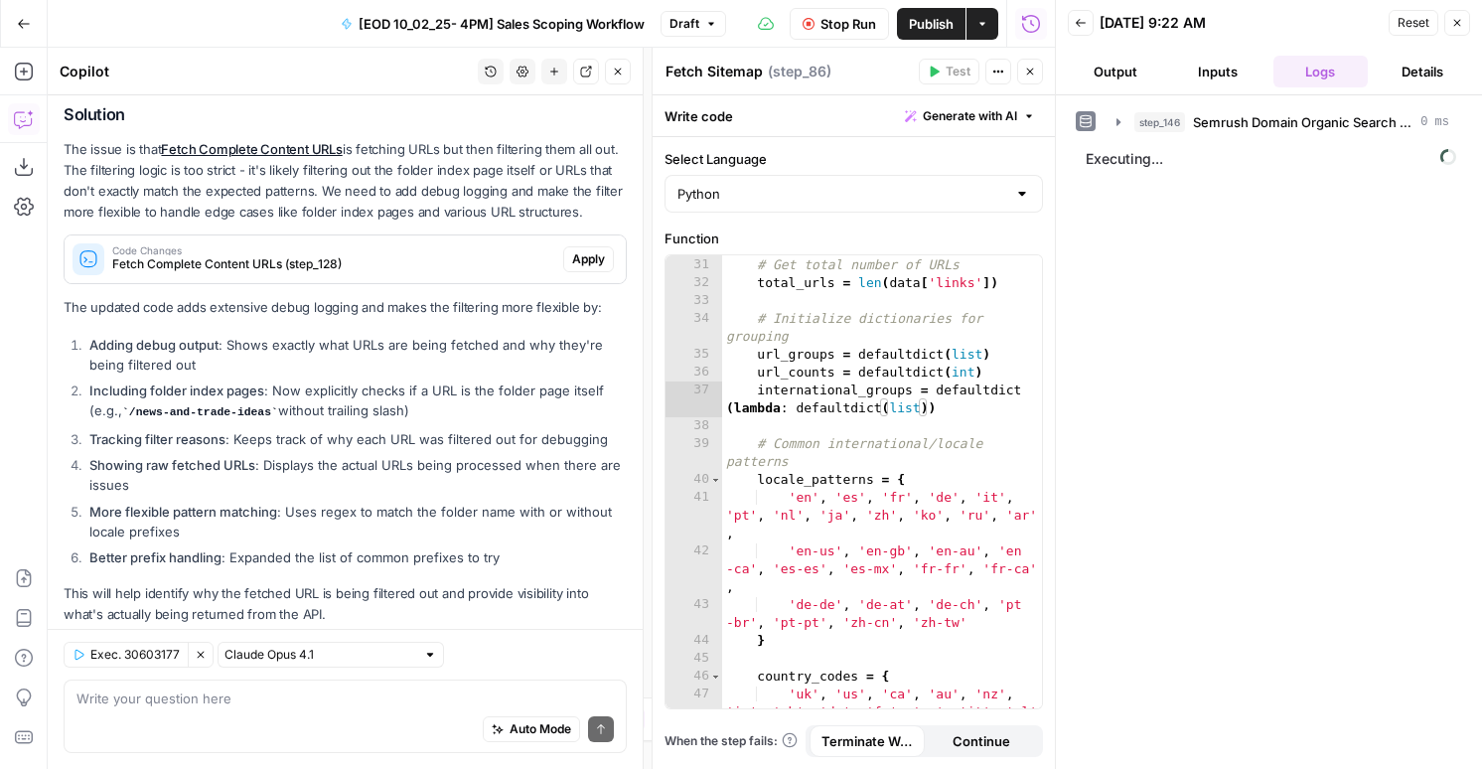
click at [1084, 28] on icon "button" at bounding box center [1081, 23] width 12 height 12
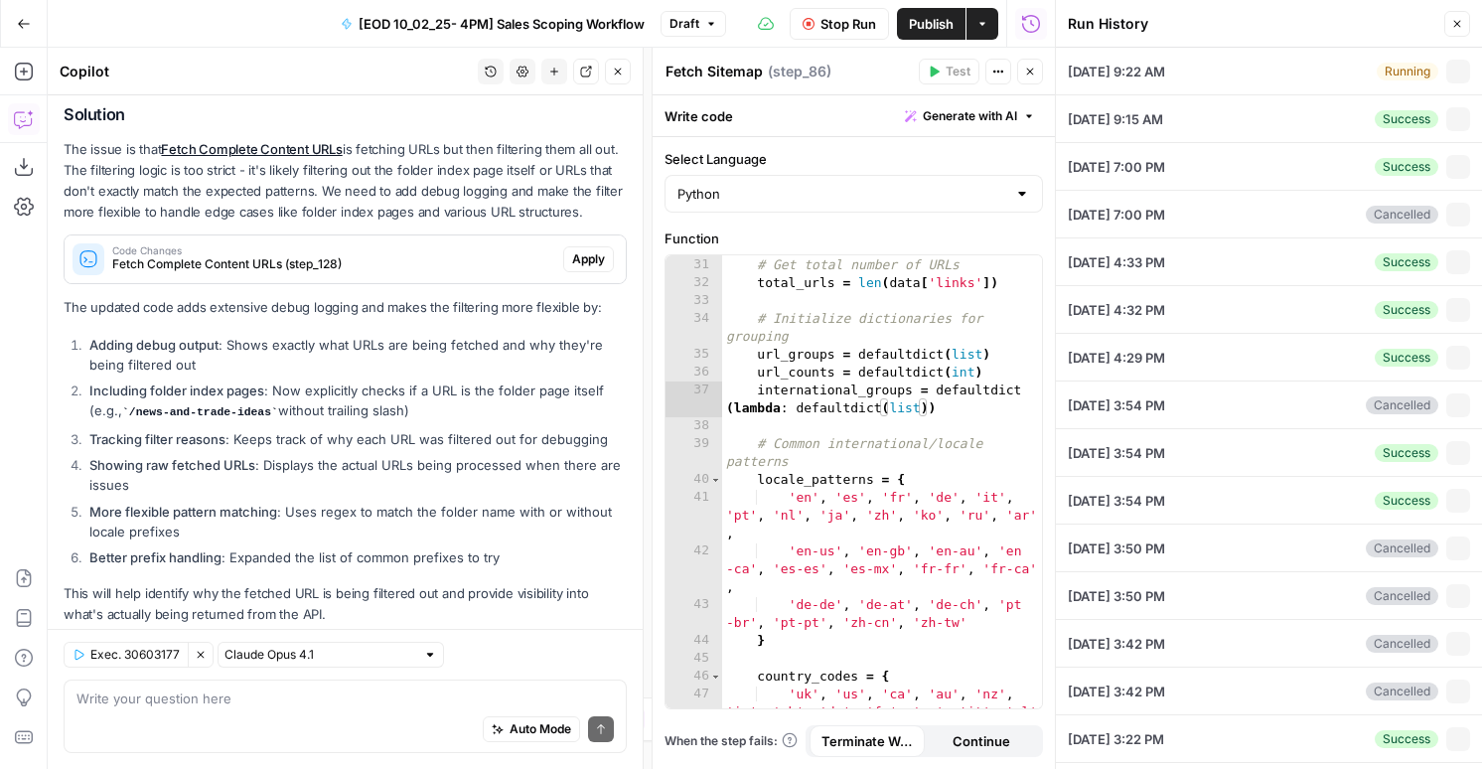
type input "ig.com"
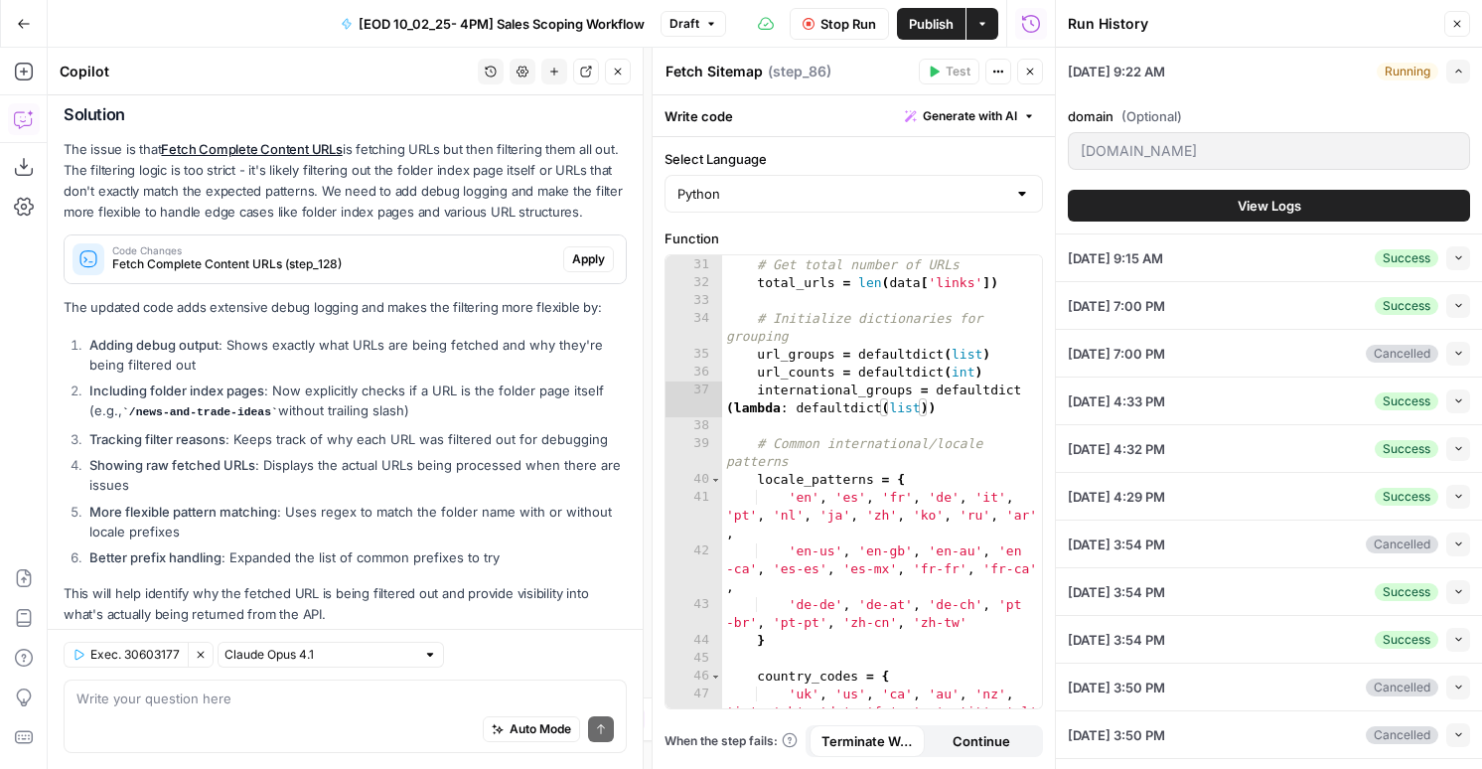
click at [1334, 196] on button "View Logs" at bounding box center [1269, 206] width 402 height 32
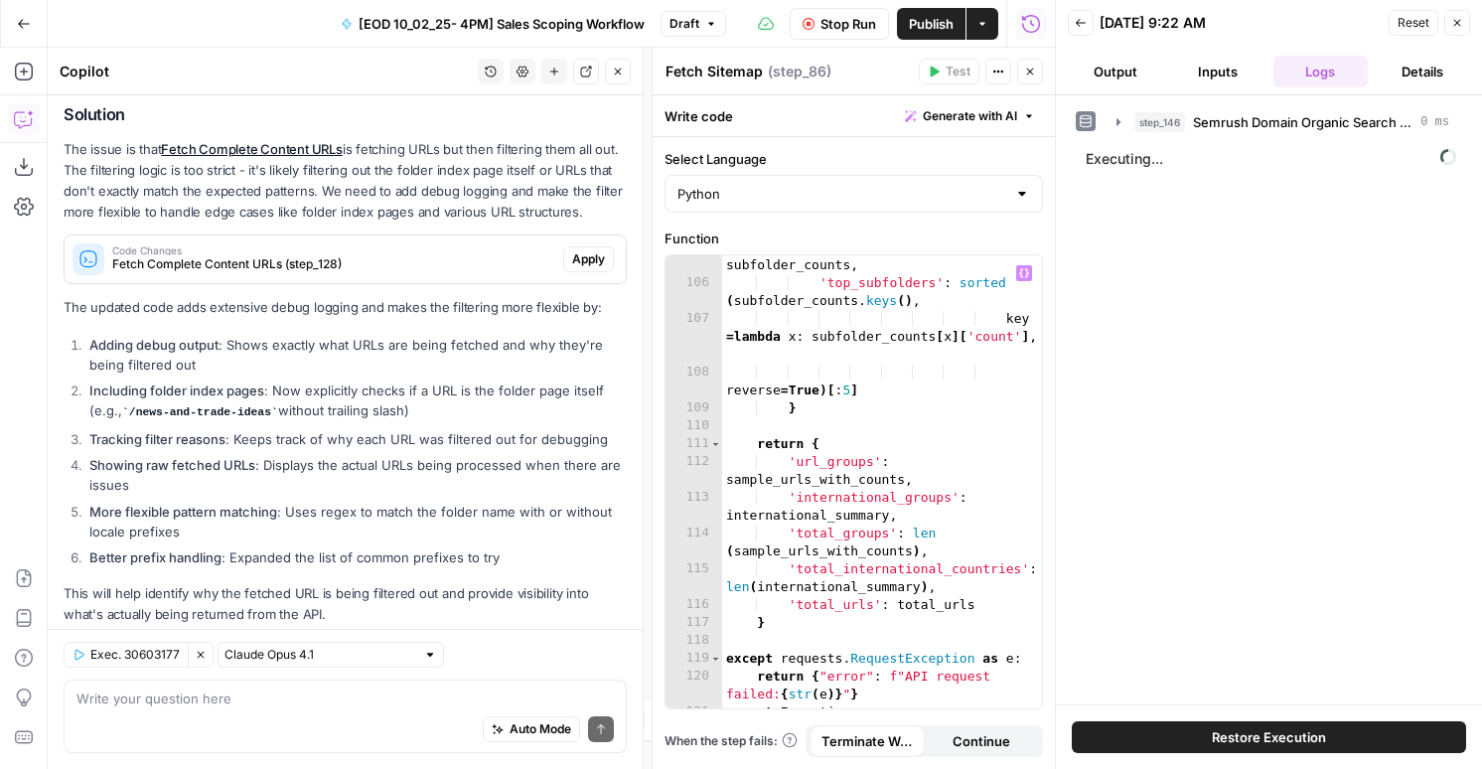
scroll to position [2730, 0]
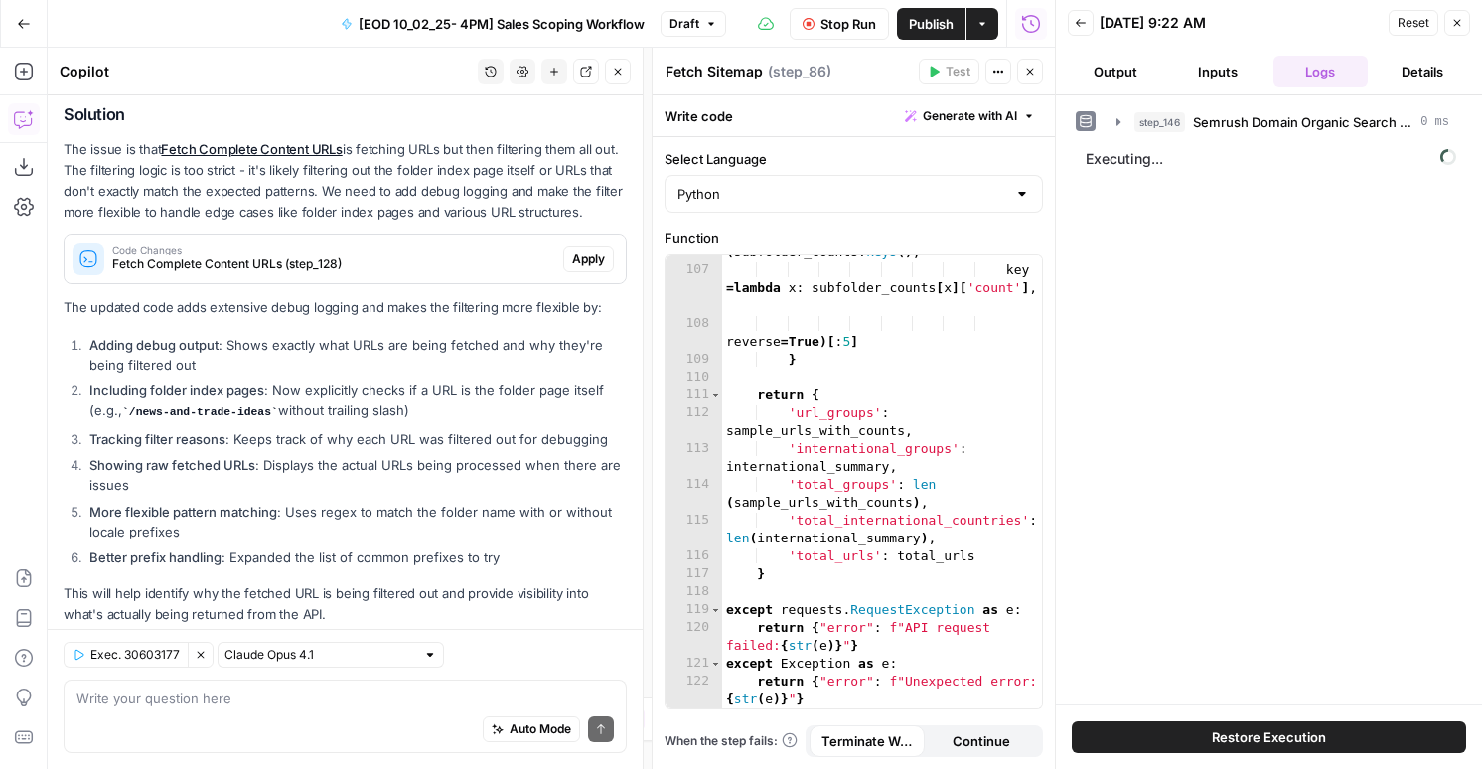
click at [348, 681] on div "Write your question here Auto Mode Send" at bounding box center [345, 717] width 563 height 74
click at [345, 686] on div "Write your question here Auto Mode Send" at bounding box center [345, 717] width 563 height 74
paste textarea "Map Copy page Input a website and get all the urls on the website - extremely f…"
type textarea "why is step_86 not working?Map Copy page Input a website and get all the urls o…"
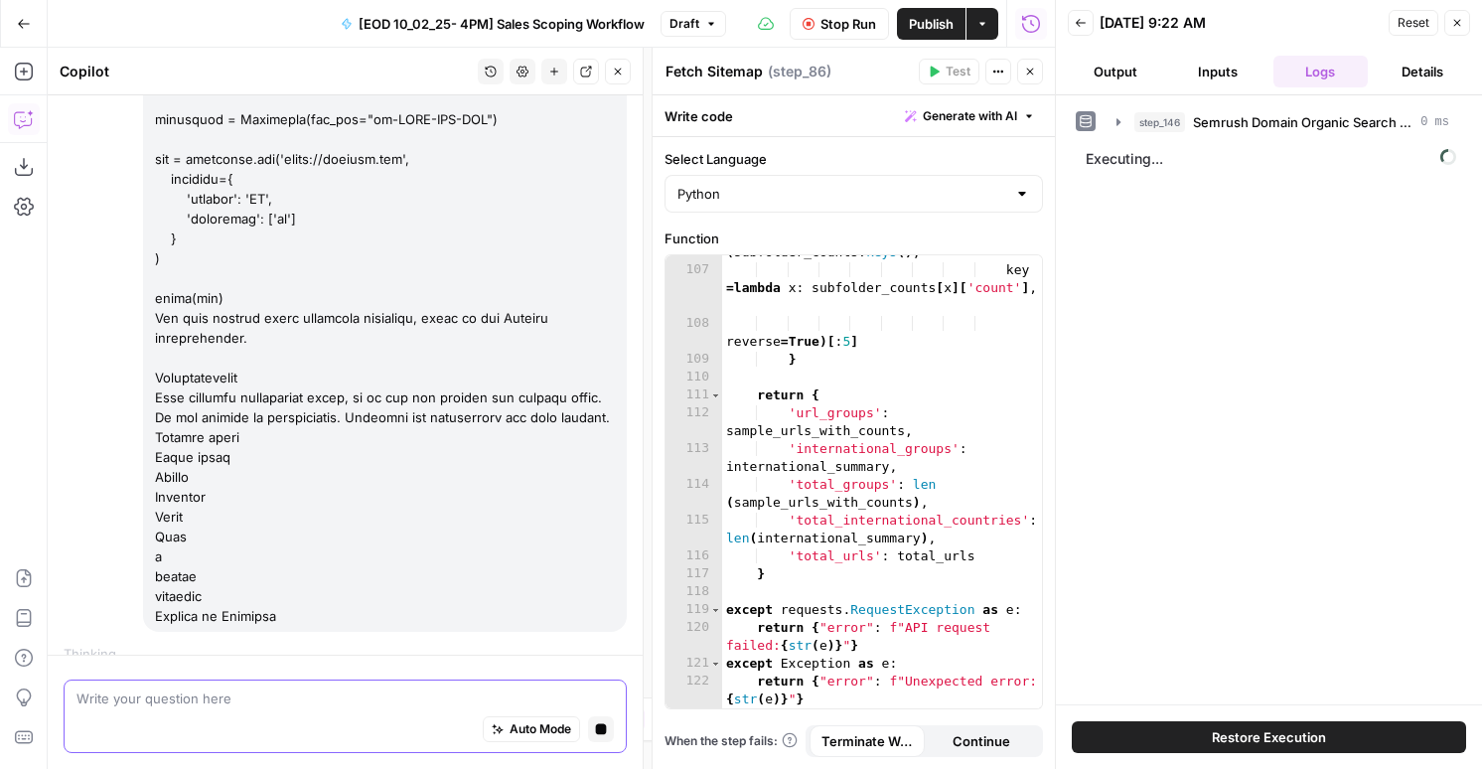
scroll to position [4951, 0]
click at [865, 29] on span "Stop Run" at bounding box center [849, 24] width 56 height 20
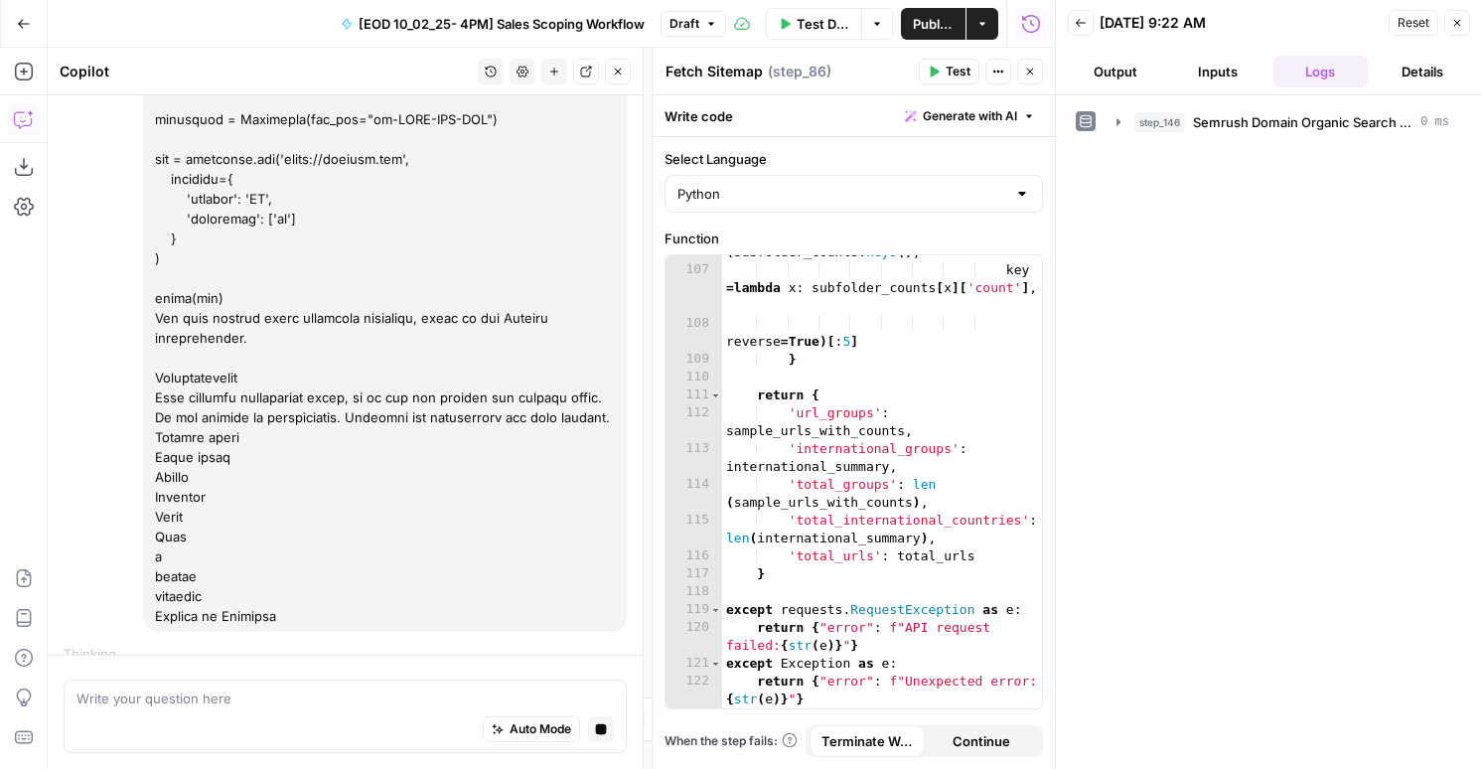
scroll to position [4950, 0]
click at [348, 711] on div "Auto Mode Stop generating" at bounding box center [344, 730] width 537 height 44
paste textarea ""error": "API request failed: Unterminated string starting at: line 1 column 21…"
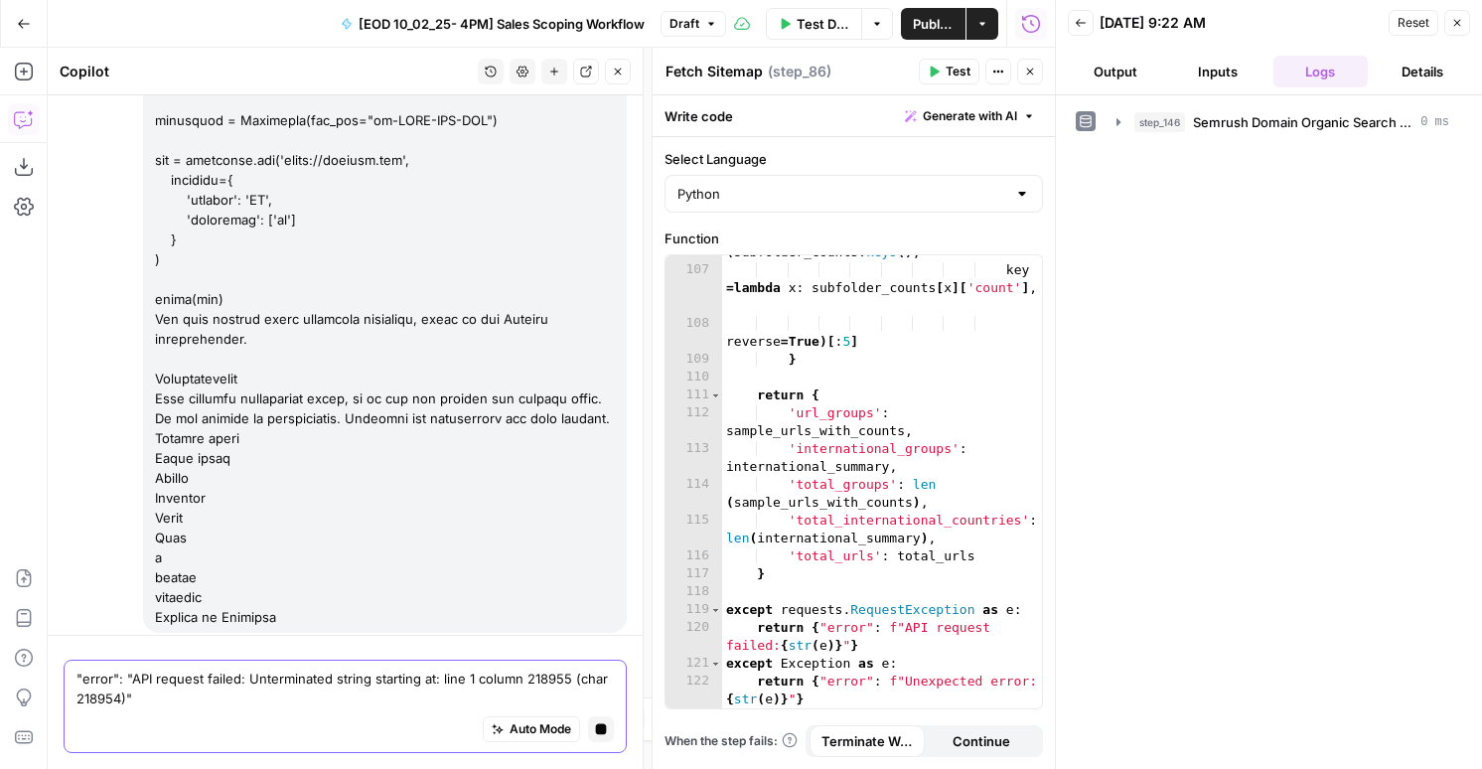
scroll to position [4971, 0]
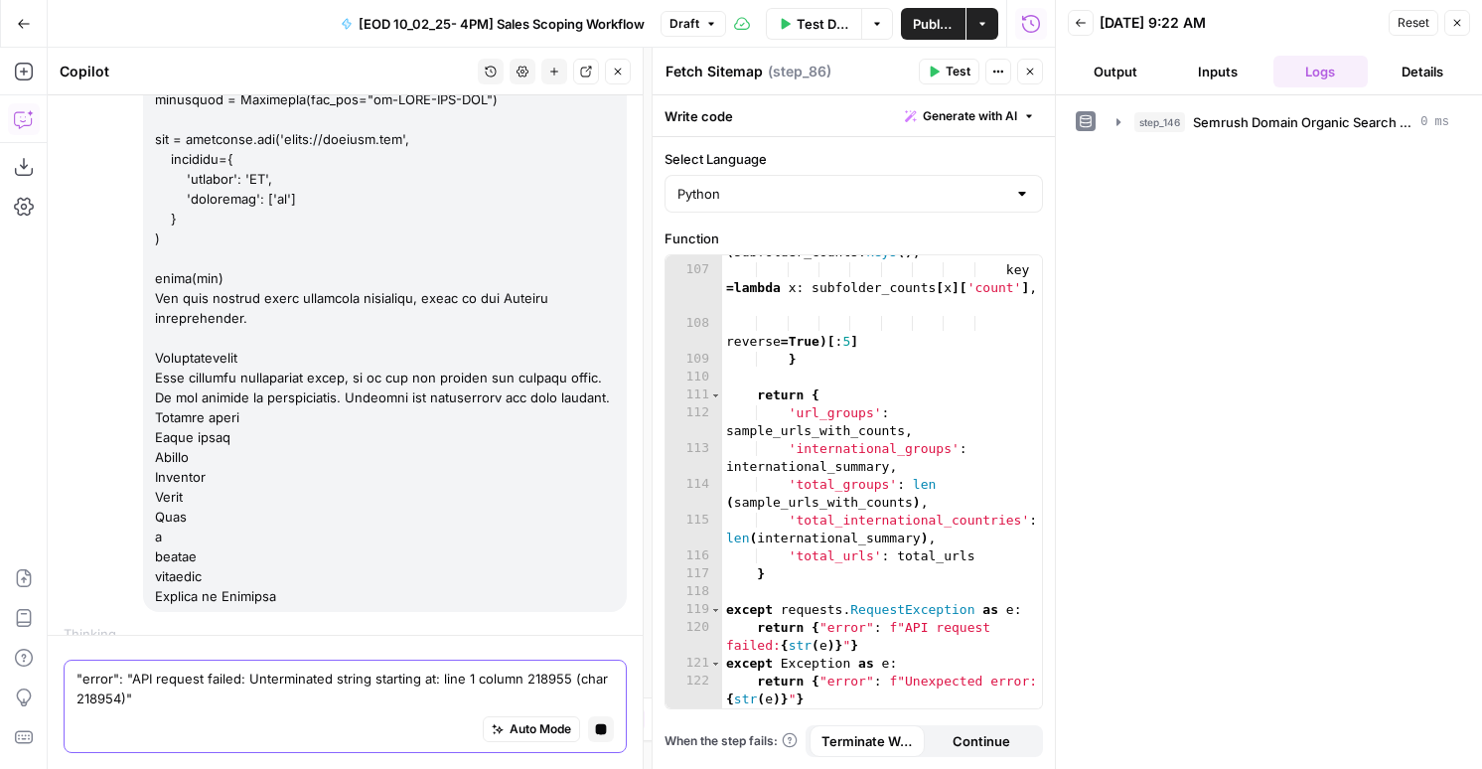
type textarea ""error": "API request failed: Unterminated string starting at: line 1 column 21…"
click at [1462, 26] on icon "button" at bounding box center [1457, 23] width 12 height 12
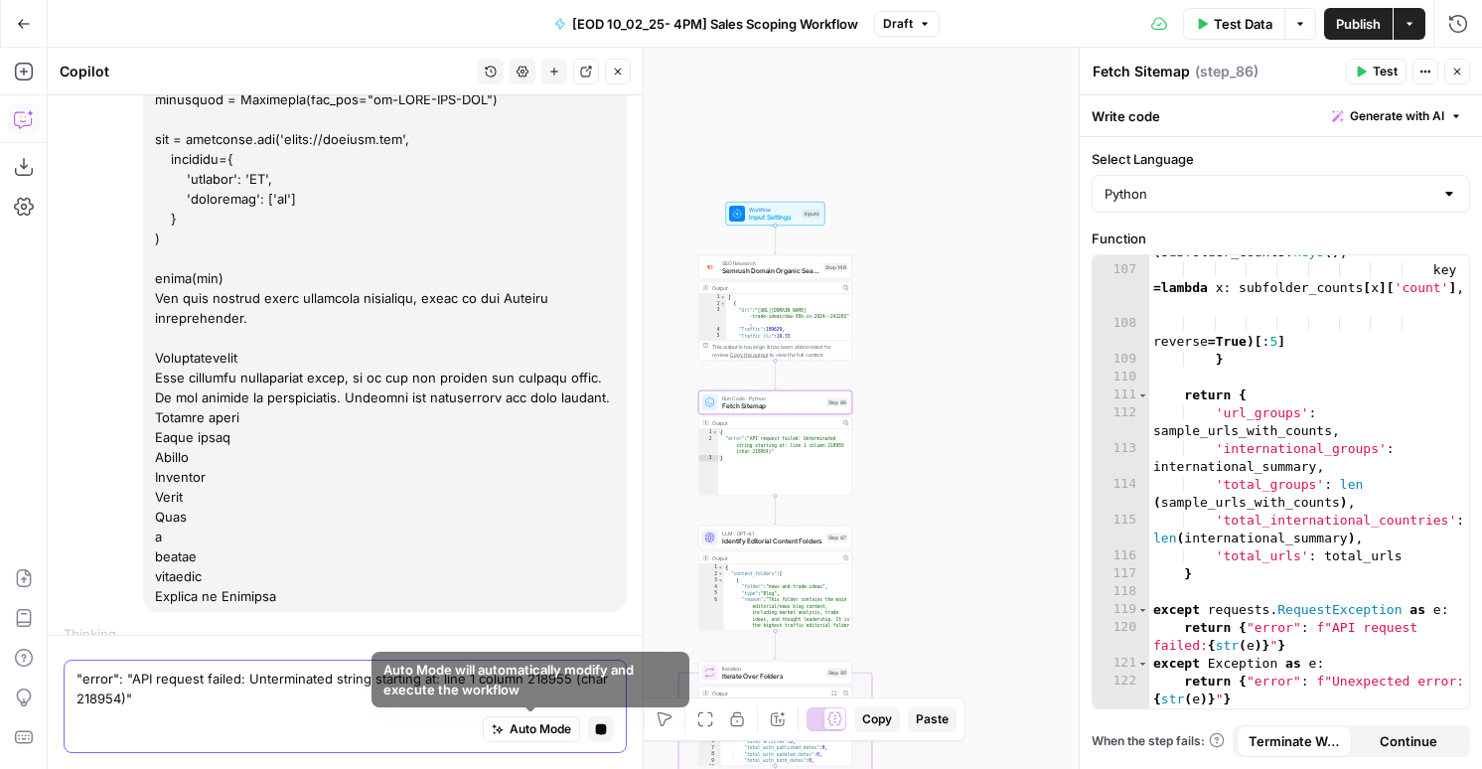
click at [523, 695] on textarea ""error": "API request failed: Unterminated string starting at: line 1 column 21…" at bounding box center [344, 689] width 537 height 40
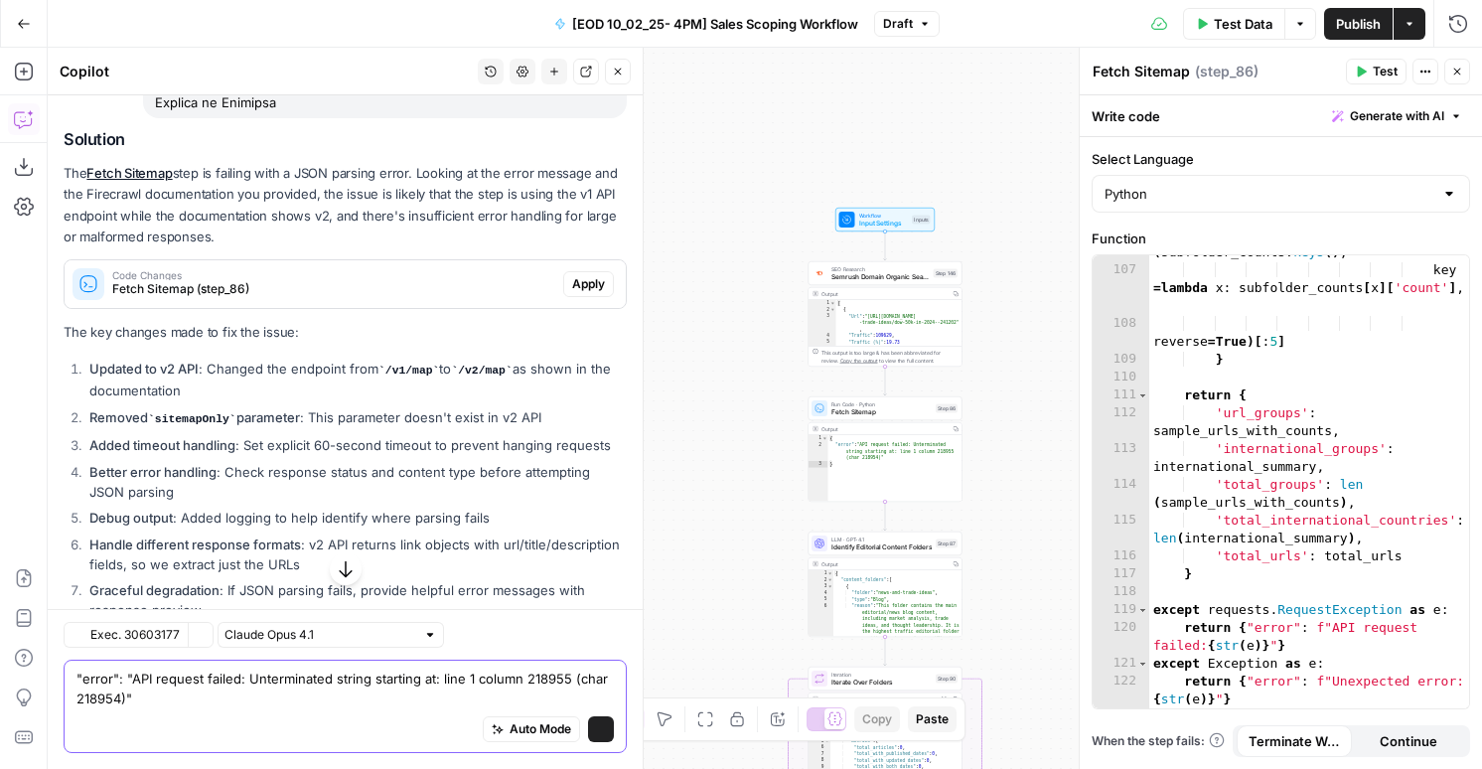
scroll to position [5586, 0]
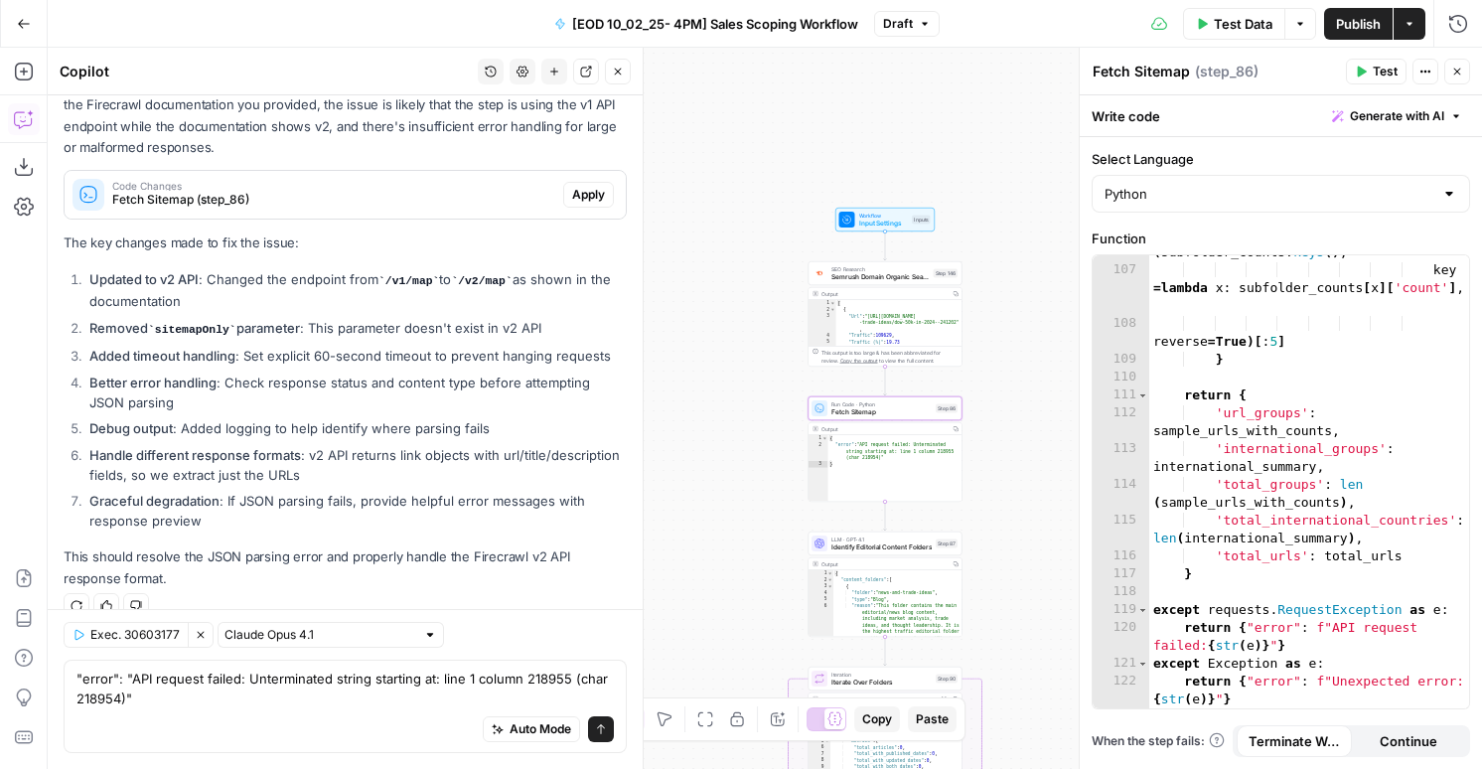
click at [589, 186] on span "Apply" at bounding box center [588, 195] width 33 height 18
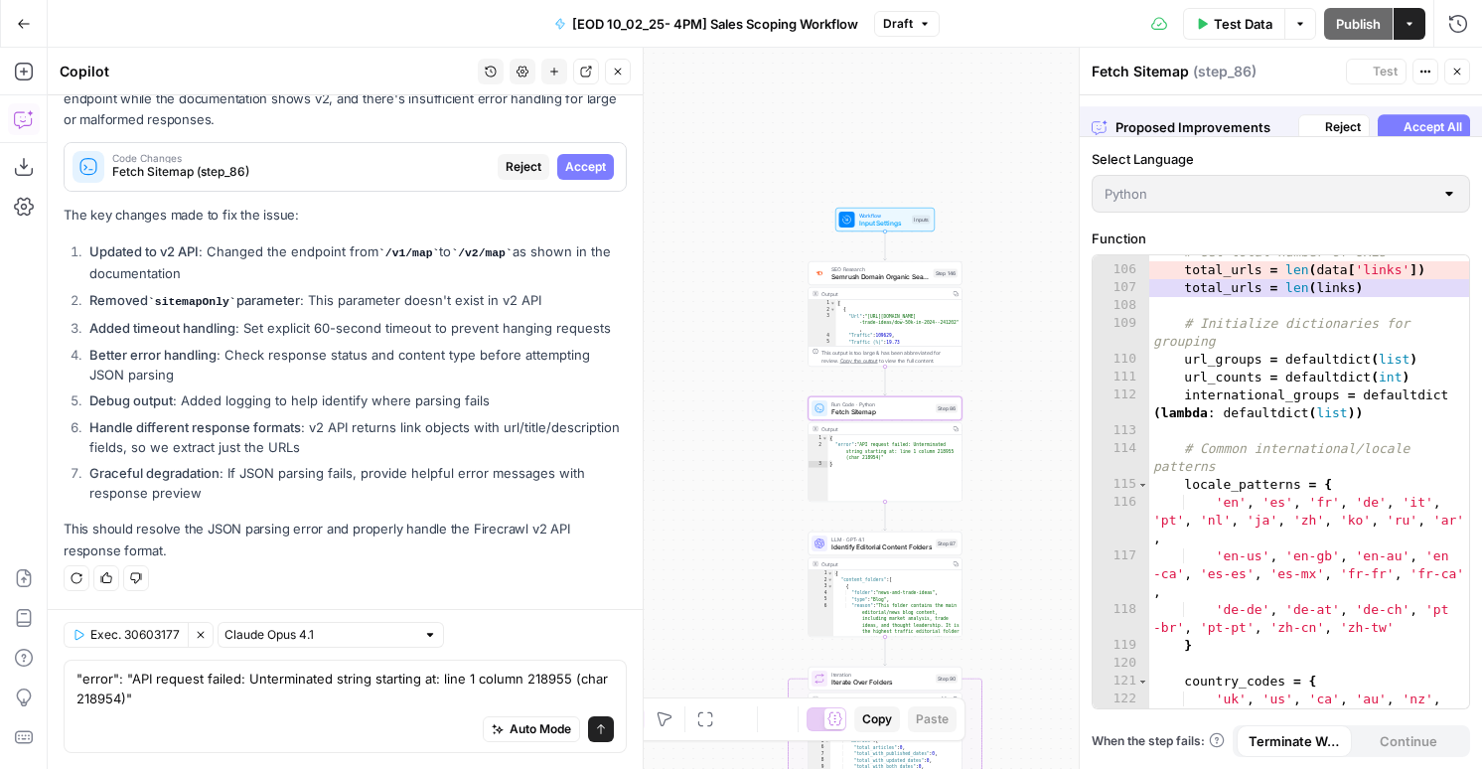
scroll to position [2837, 0]
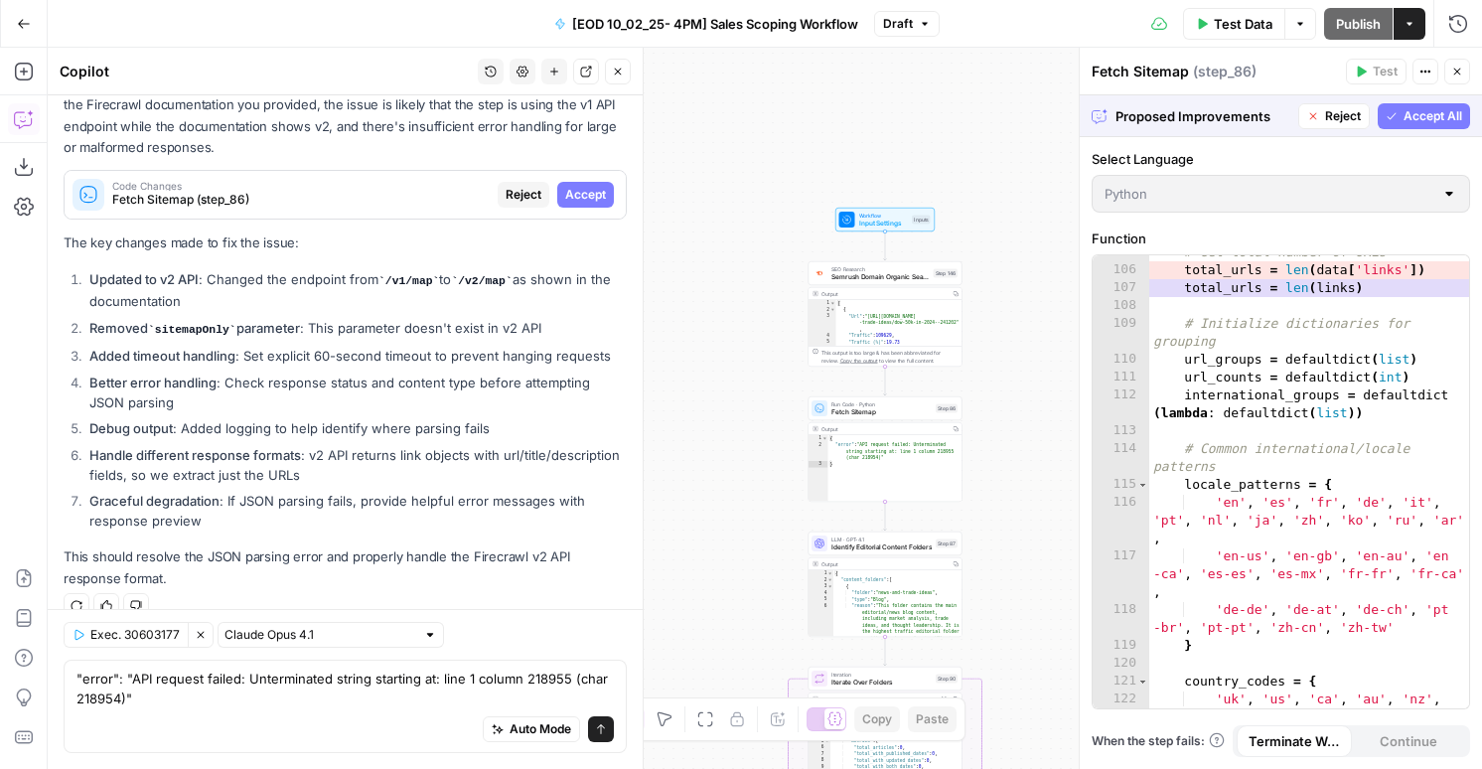
click at [1418, 111] on span "Accept All" at bounding box center [1433, 116] width 59 height 18
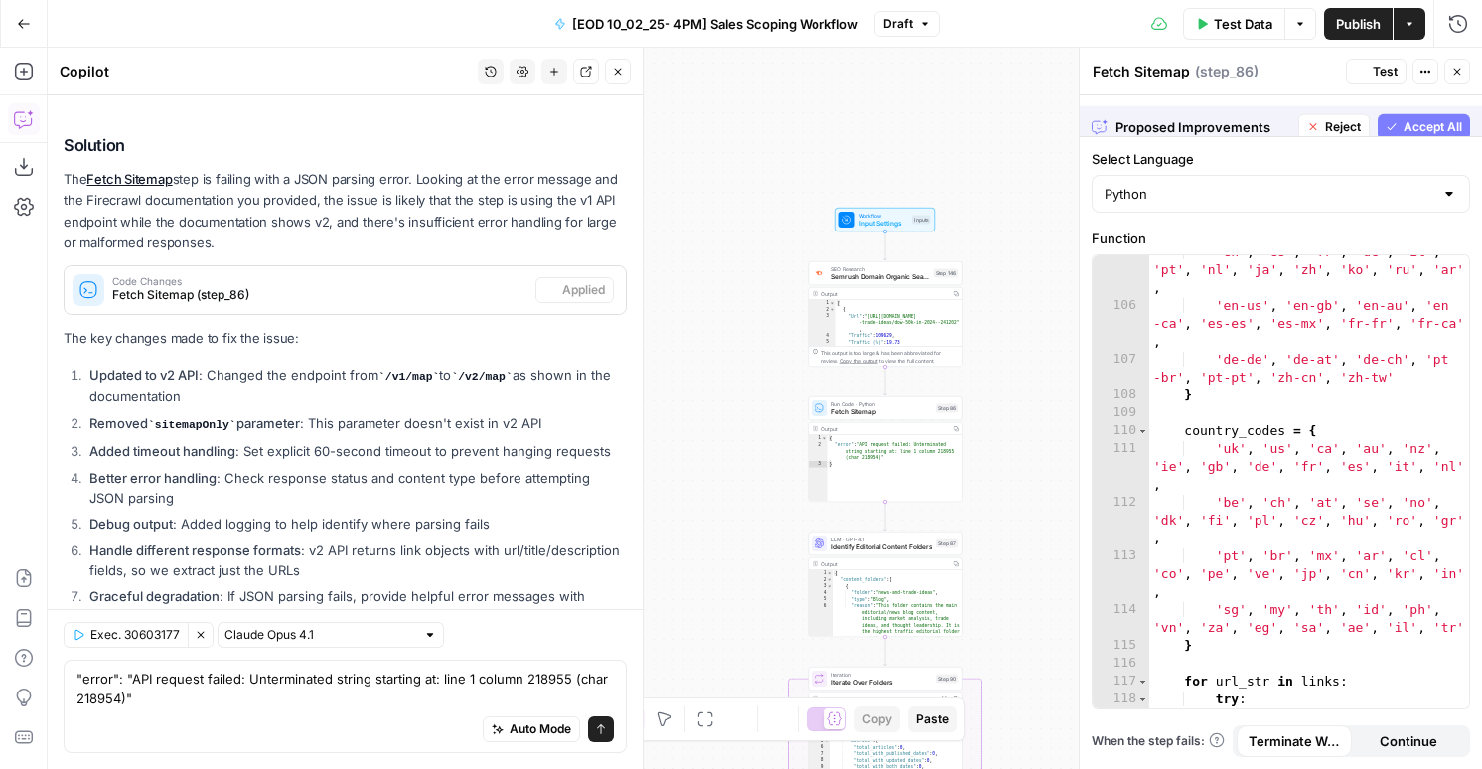
scroll to position [5650, 0]
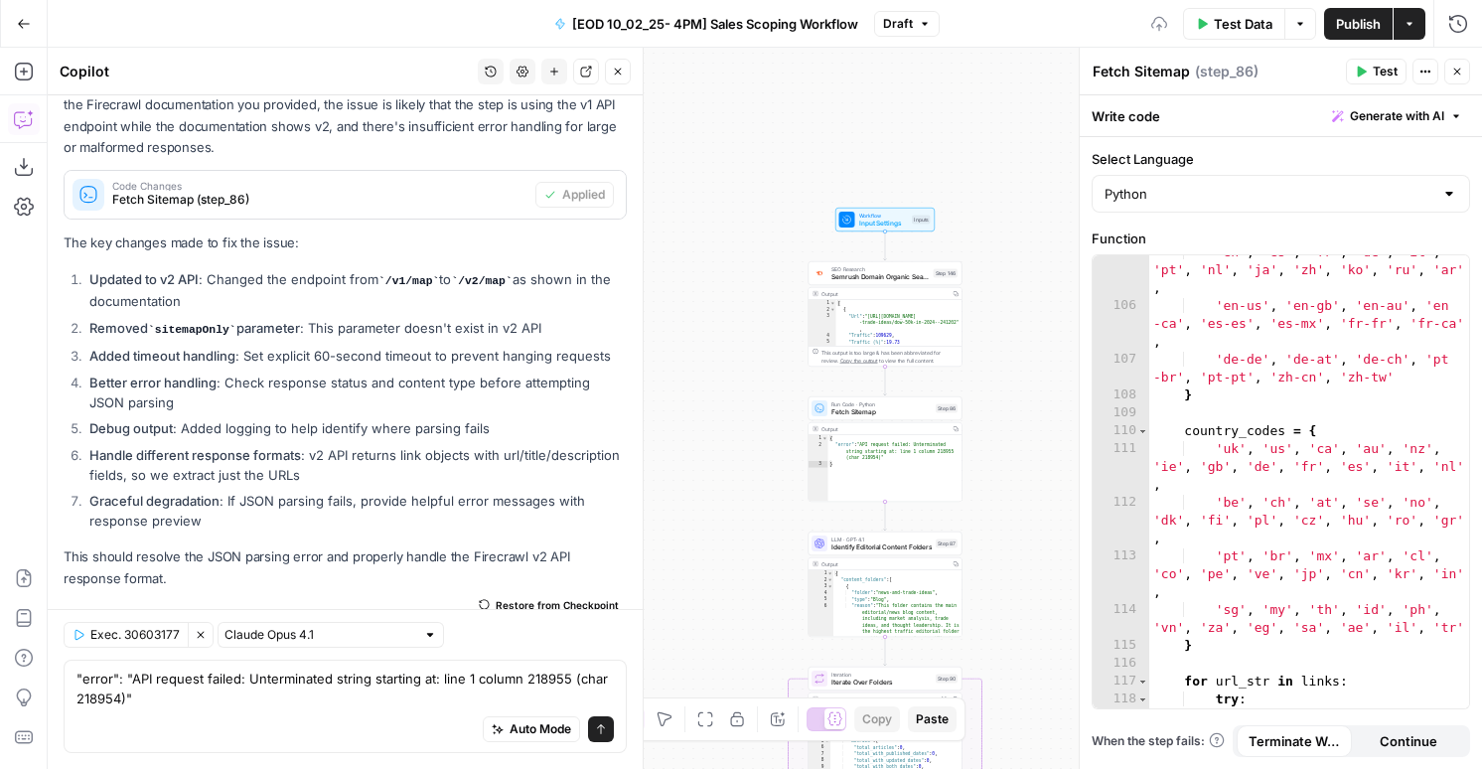
click at [1377, 75] on span "Test" at bounding box center [1385, 72] width 25 height 18
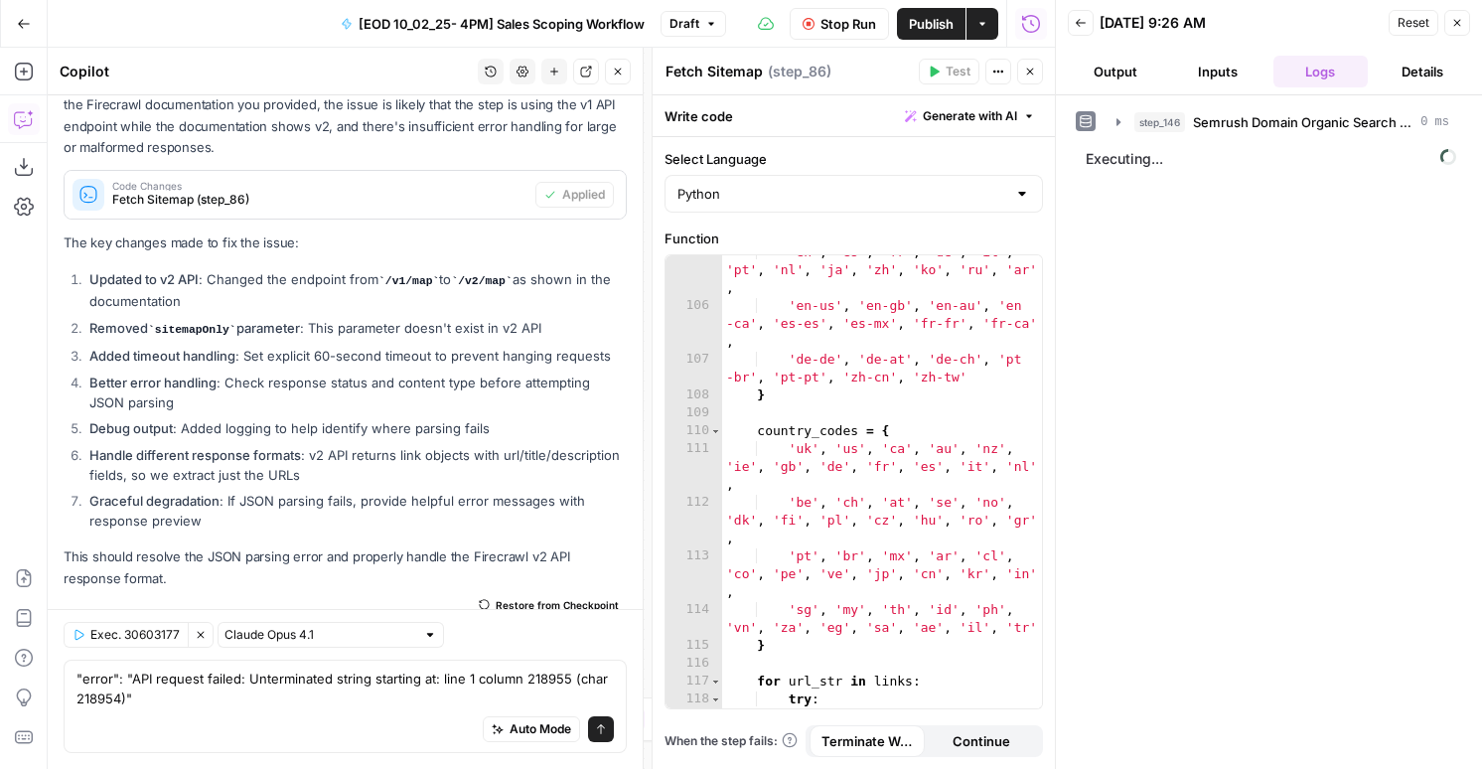
scroll to position [5617, 0]
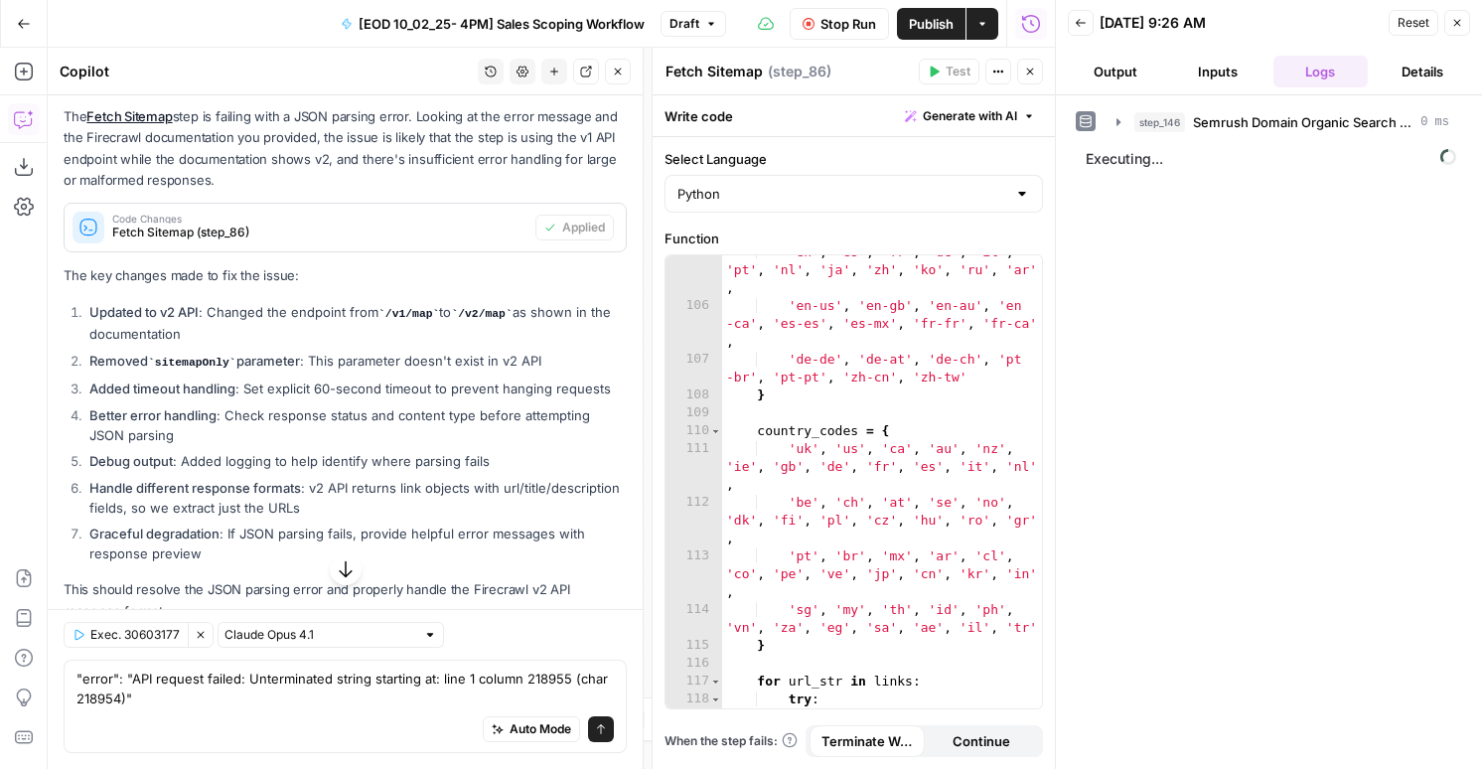
type textarea "**********"
click at [824, 374] on div "'en' , 'es' , 'fr' , 'de' , 'it' , 'pt' , 'nl' , 'ja' , 'zh' , 'ko' , 'ru' , 'a…" at bounding box center [882, 514] width 320 height 542
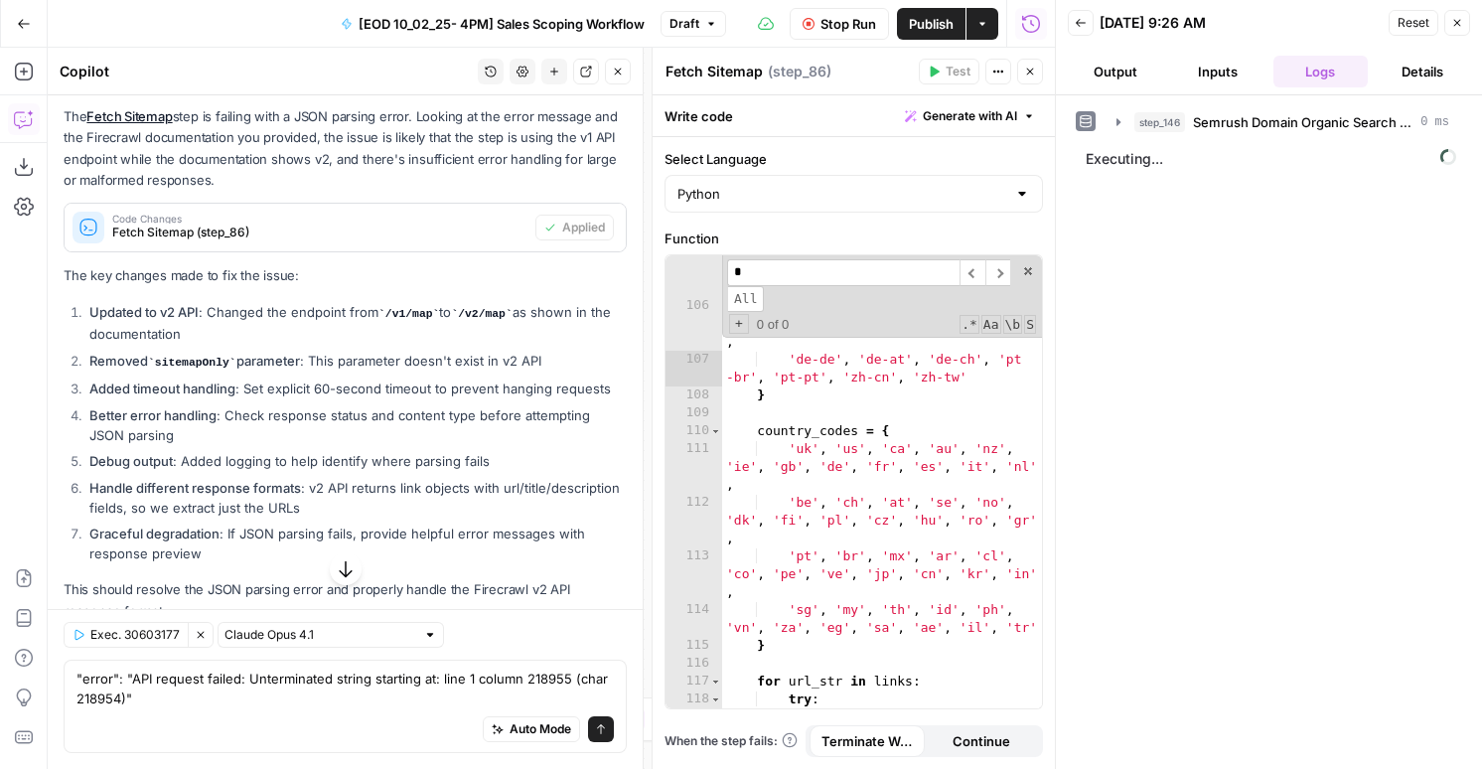
scroll to position [4769, 0]
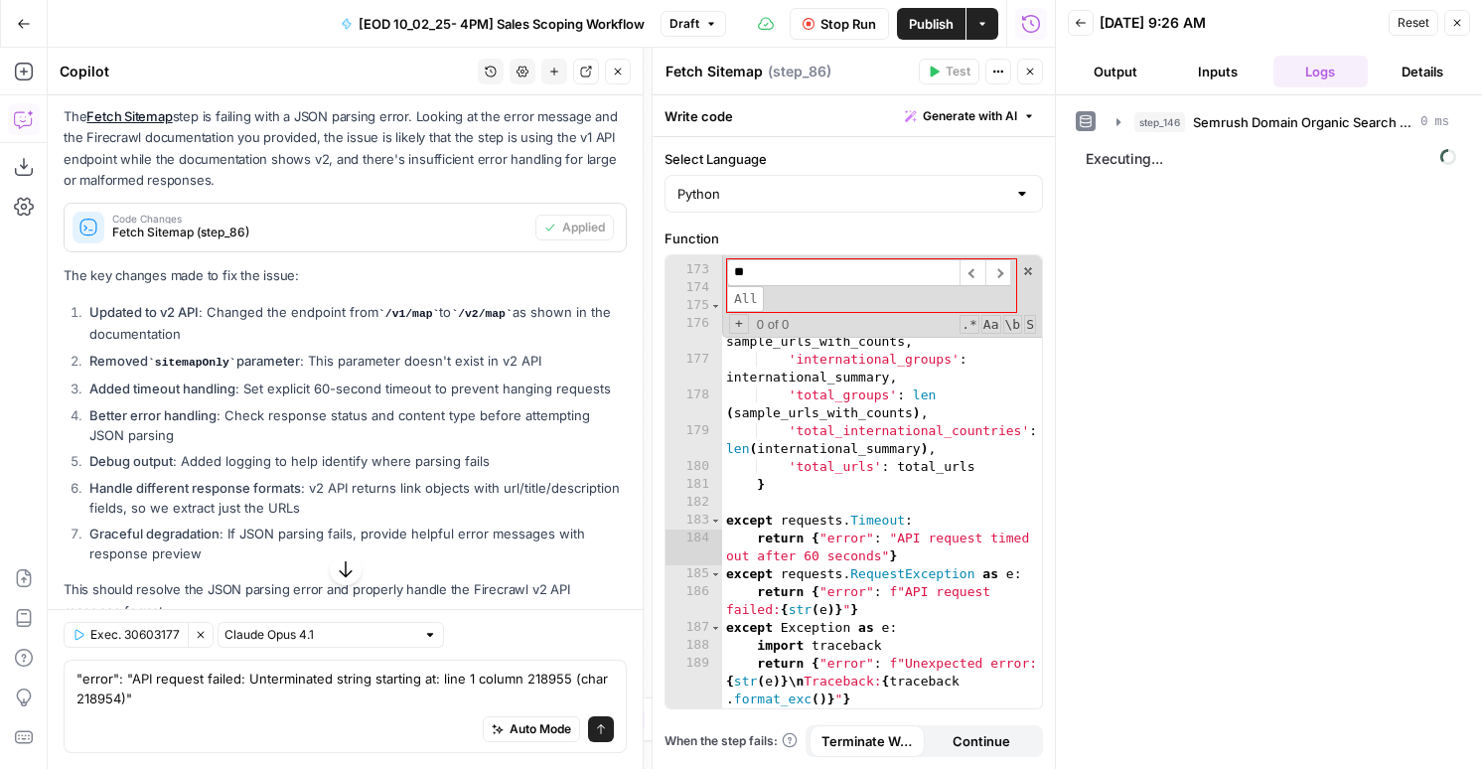
type input "*"
type input "******"
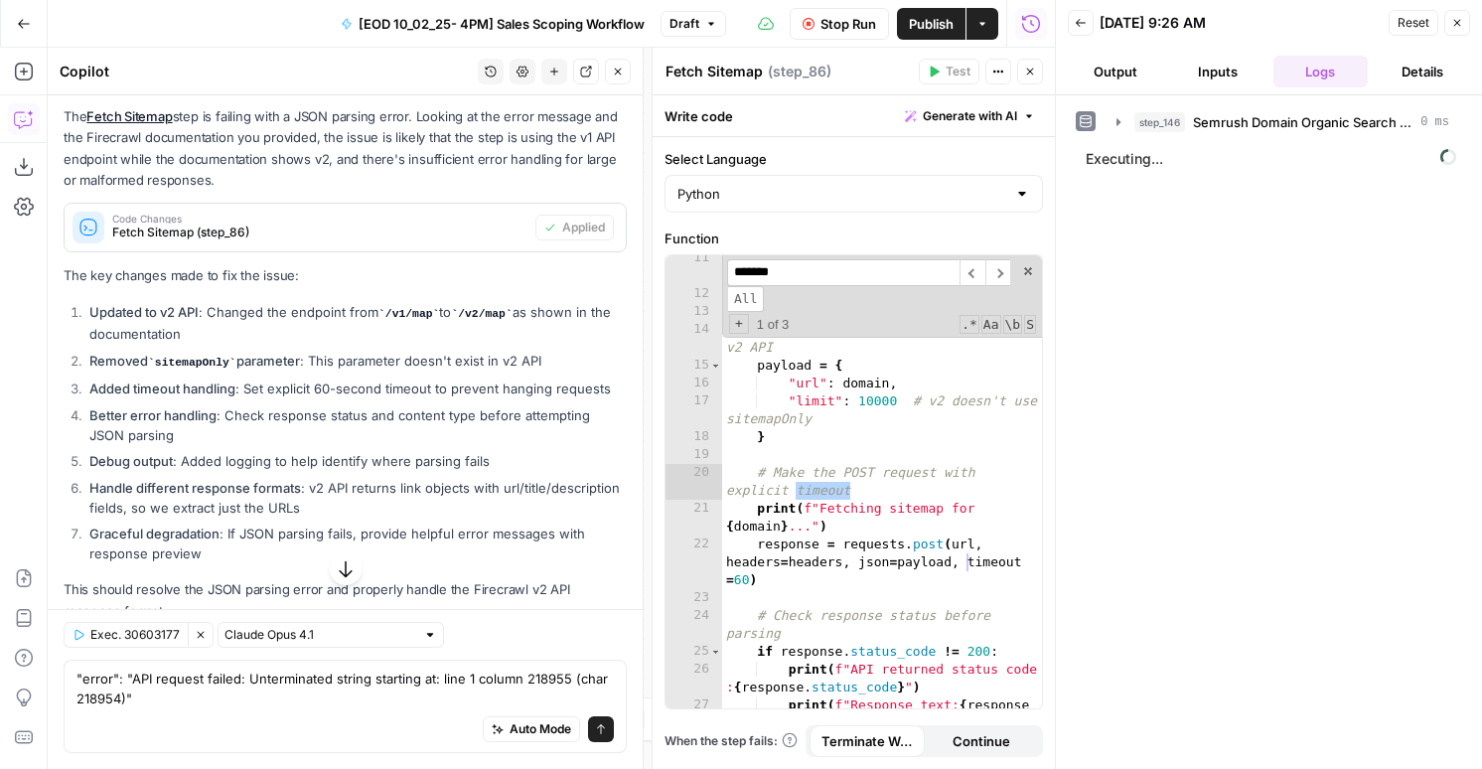
type input "*******"
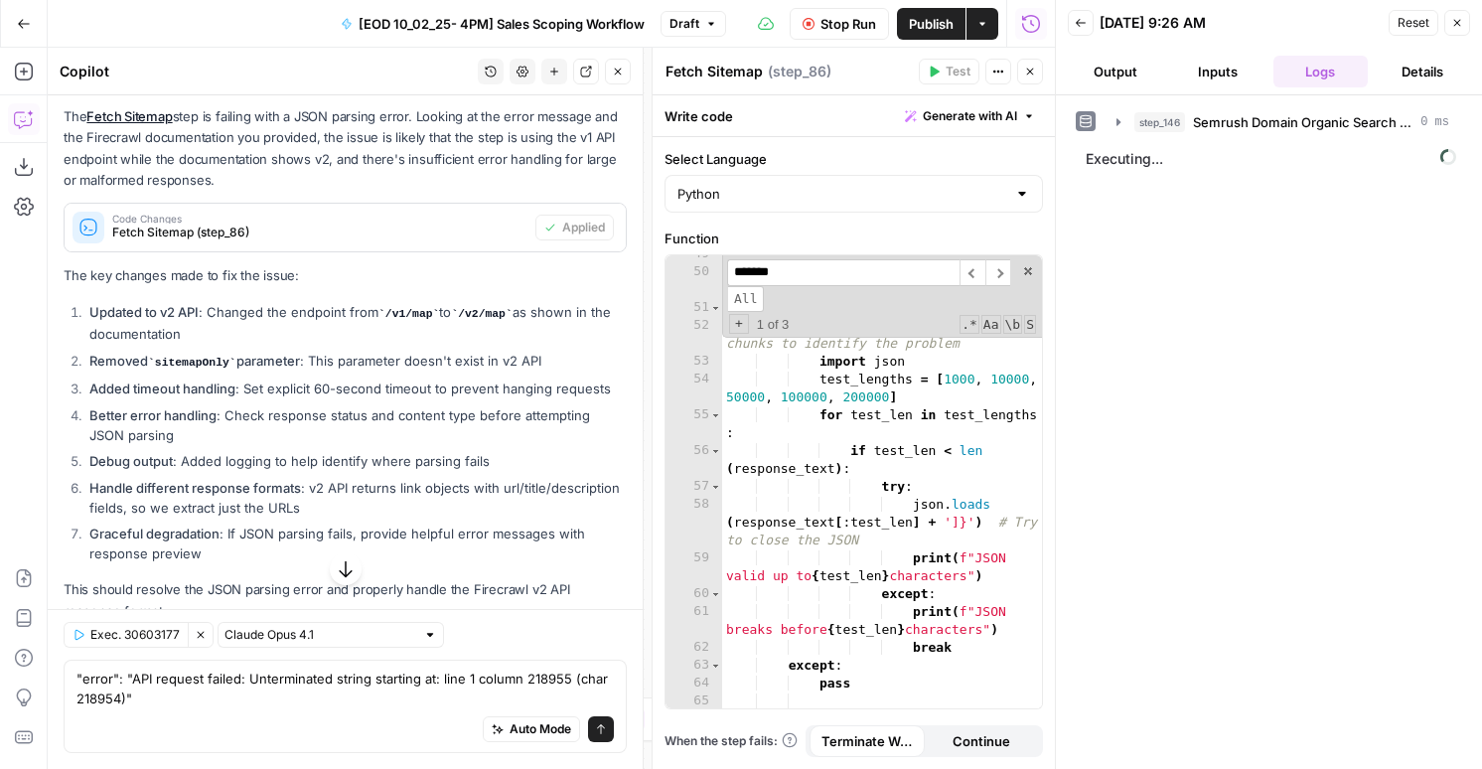
scroll to position [1568, 0]
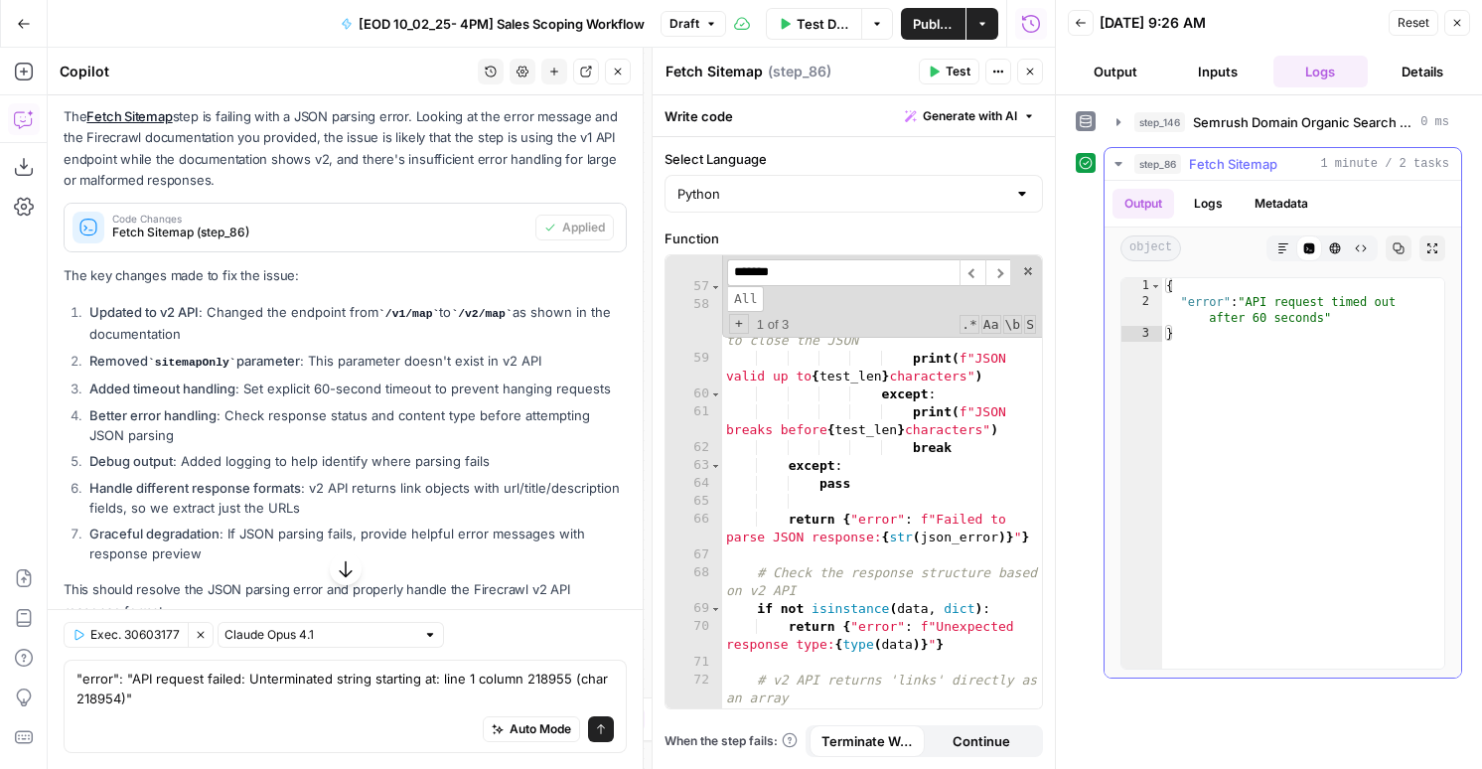
click at [1202, 216] on button "Logs" at bounding box center [1208, 204] width 53 height 30
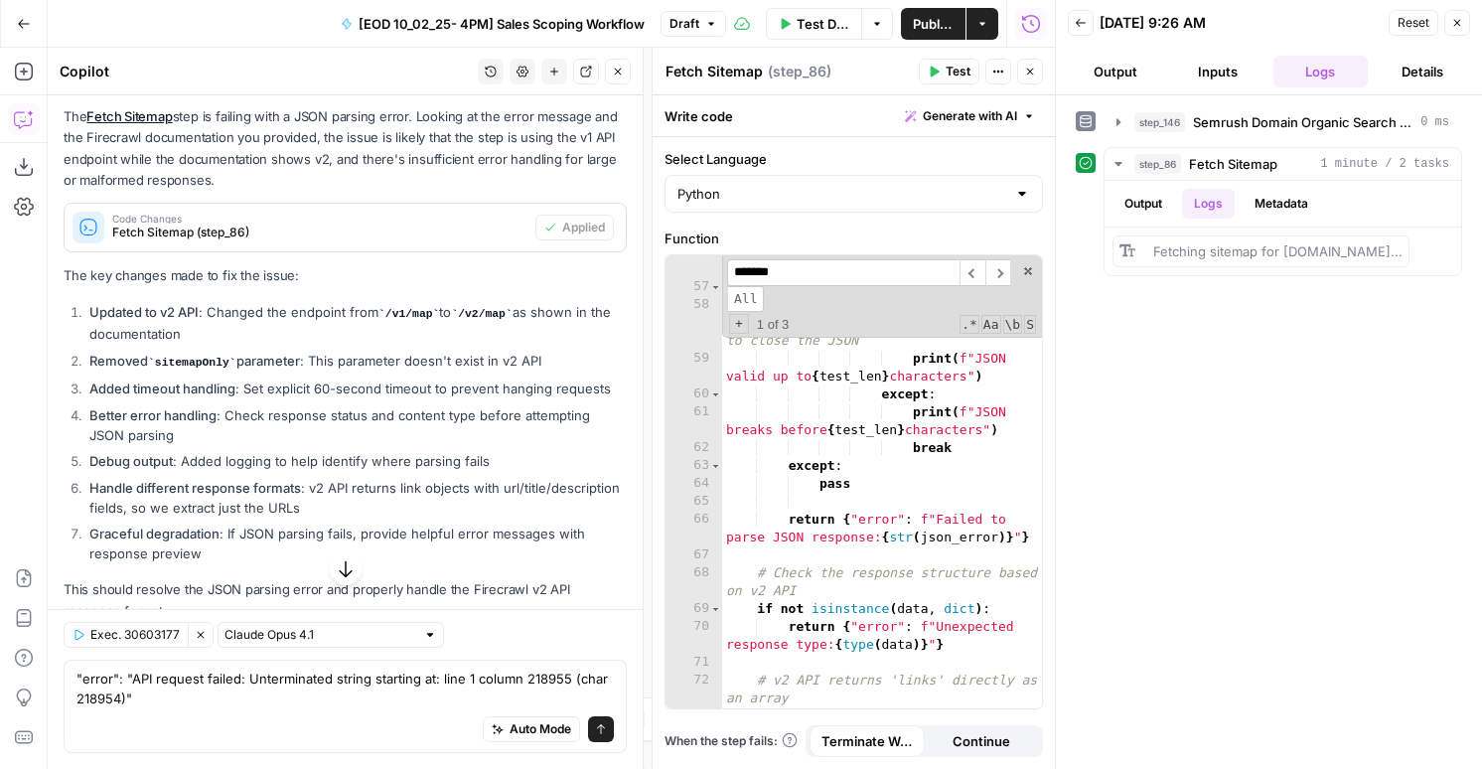
click at [973, 461] on div "if test_len < len ( response_text ) : try : json . loads ( response_text [ : te…" at bounding box center [882, 495] width 320 height 507
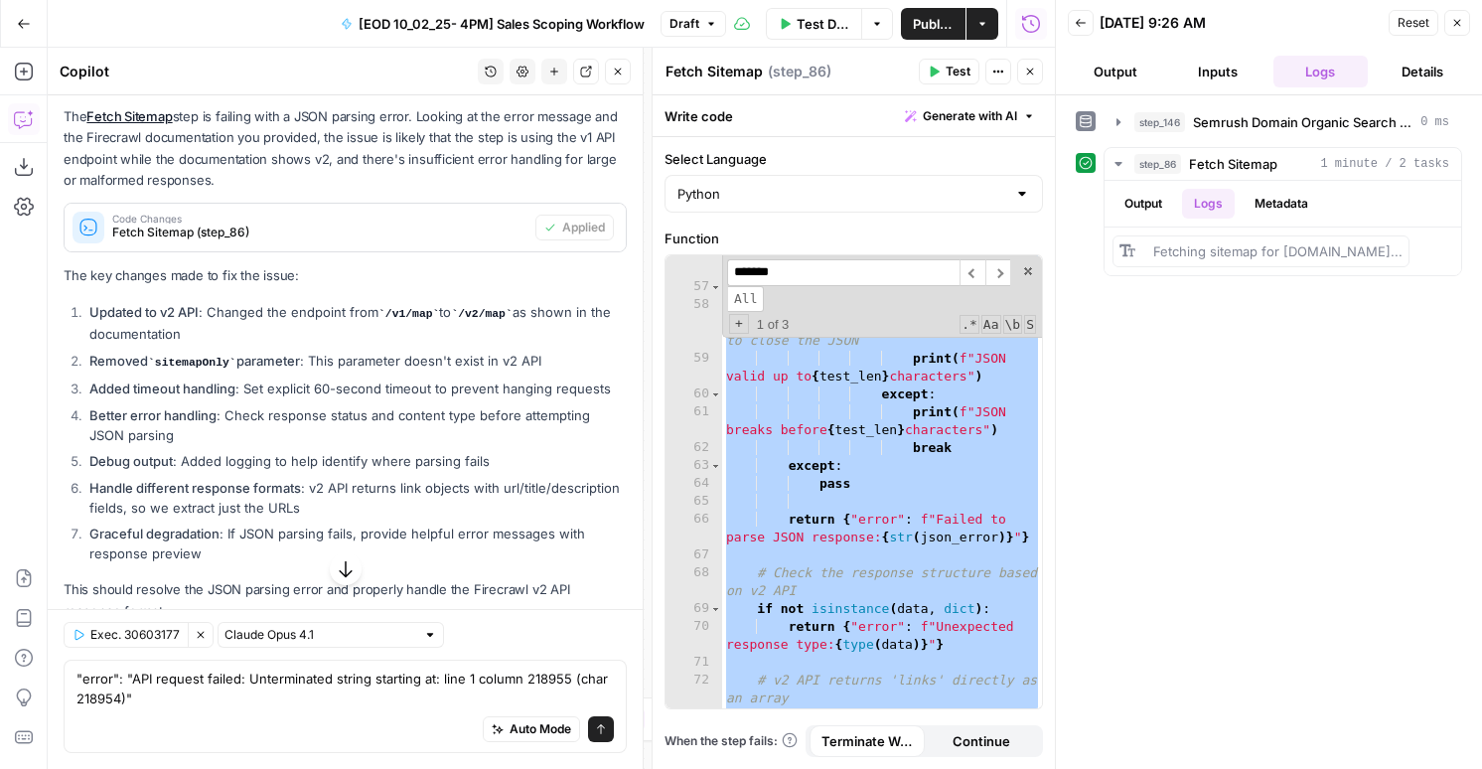
paste textarea
type textarea "**********"
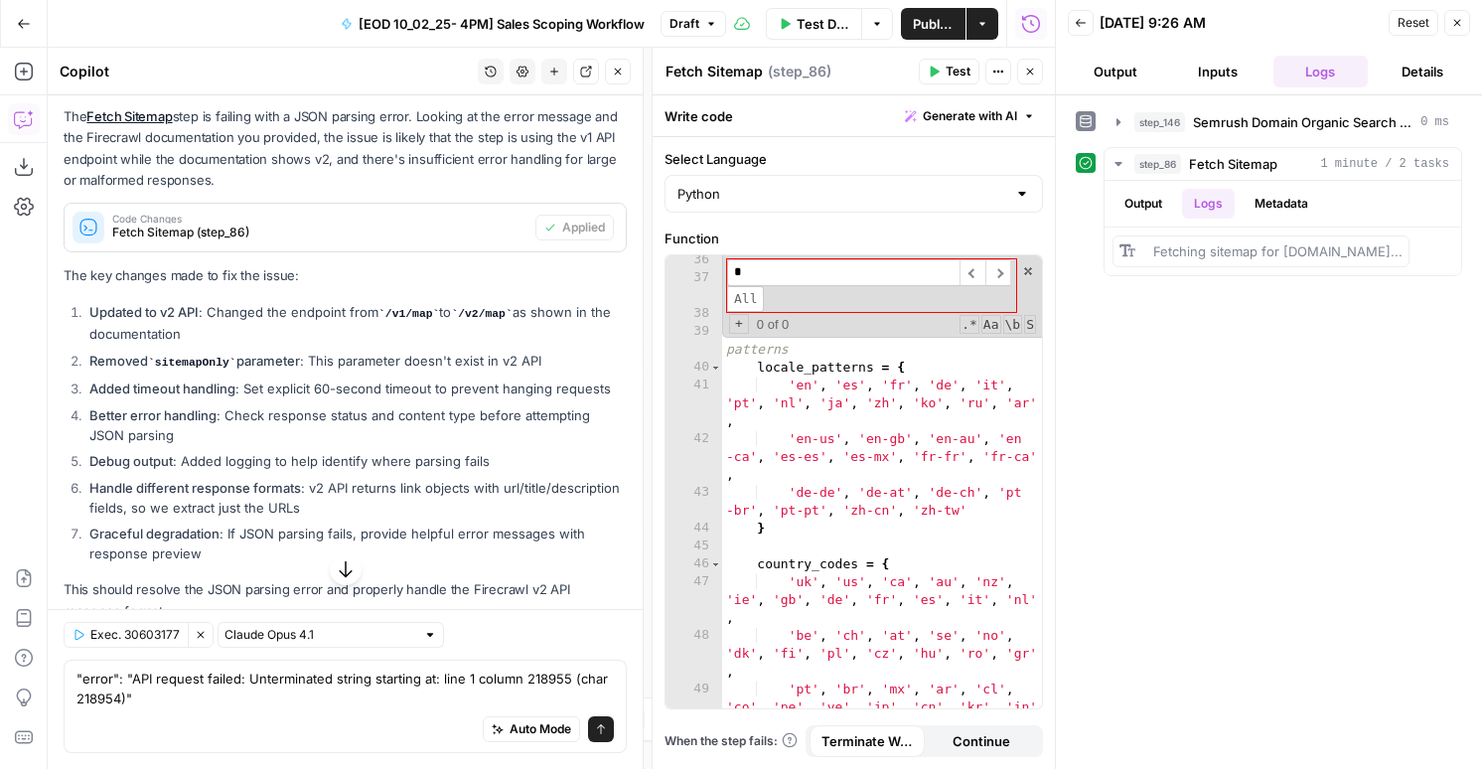
scroll to position [0, 0]
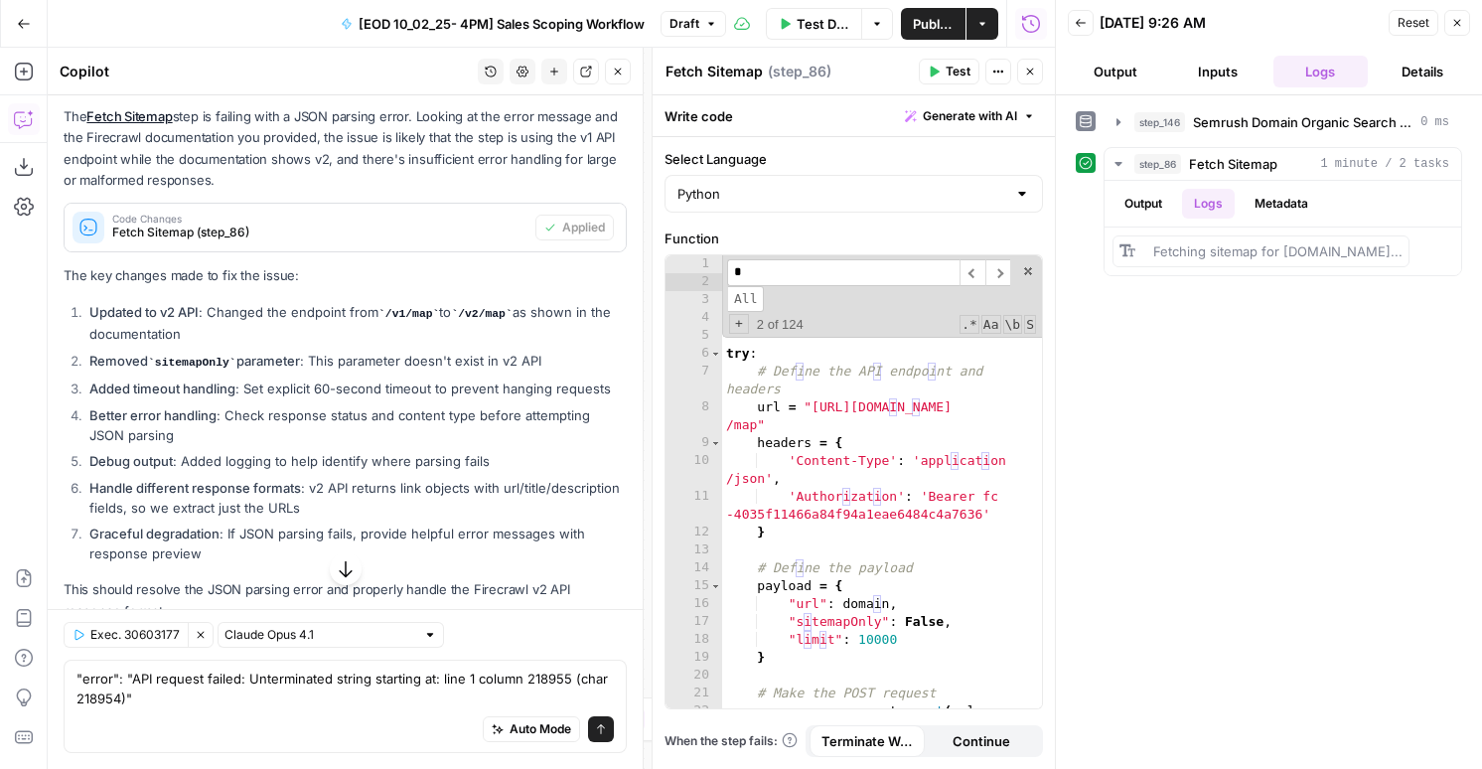
type input "**"
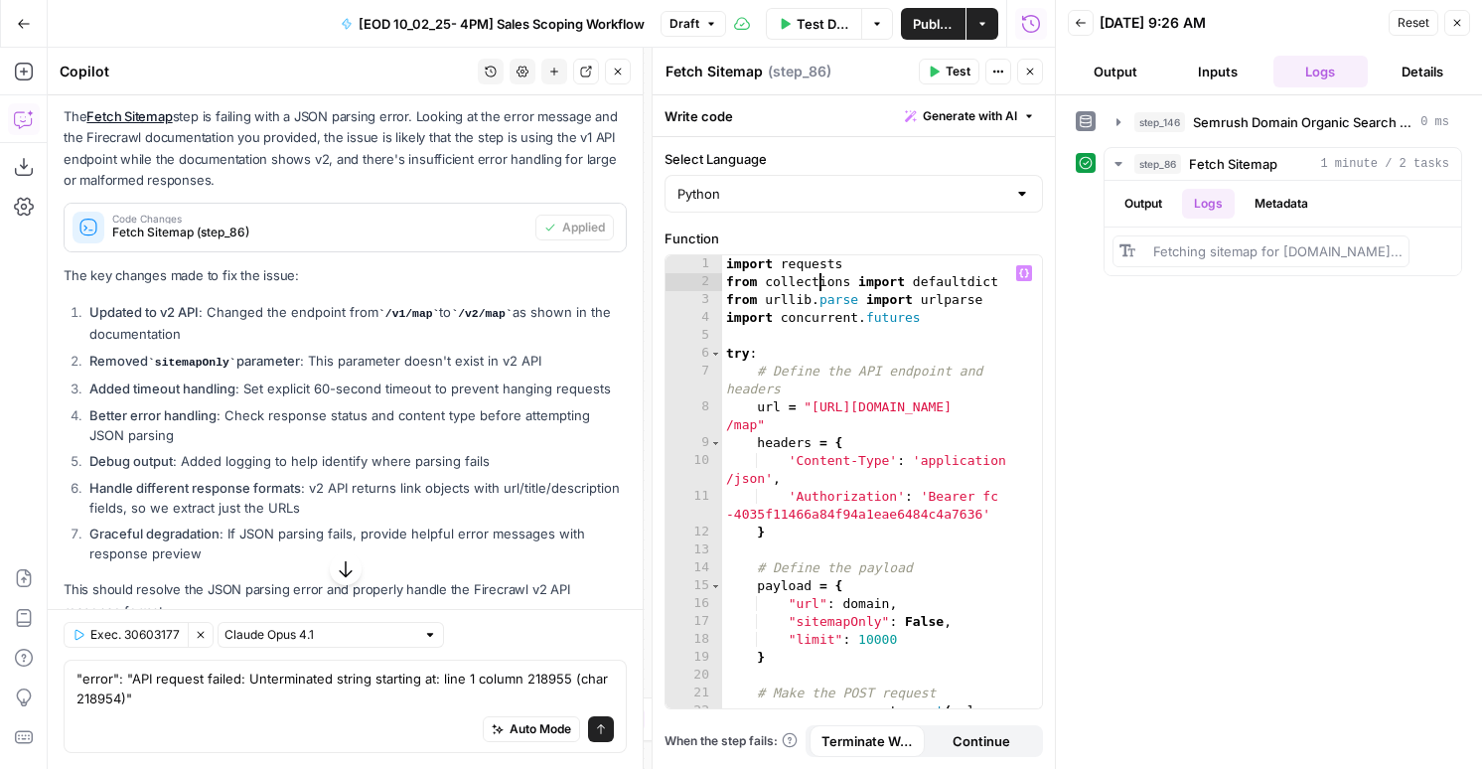
click at [942, 71] on button "Test" at bounding box center [949, 72] width 61 height 26
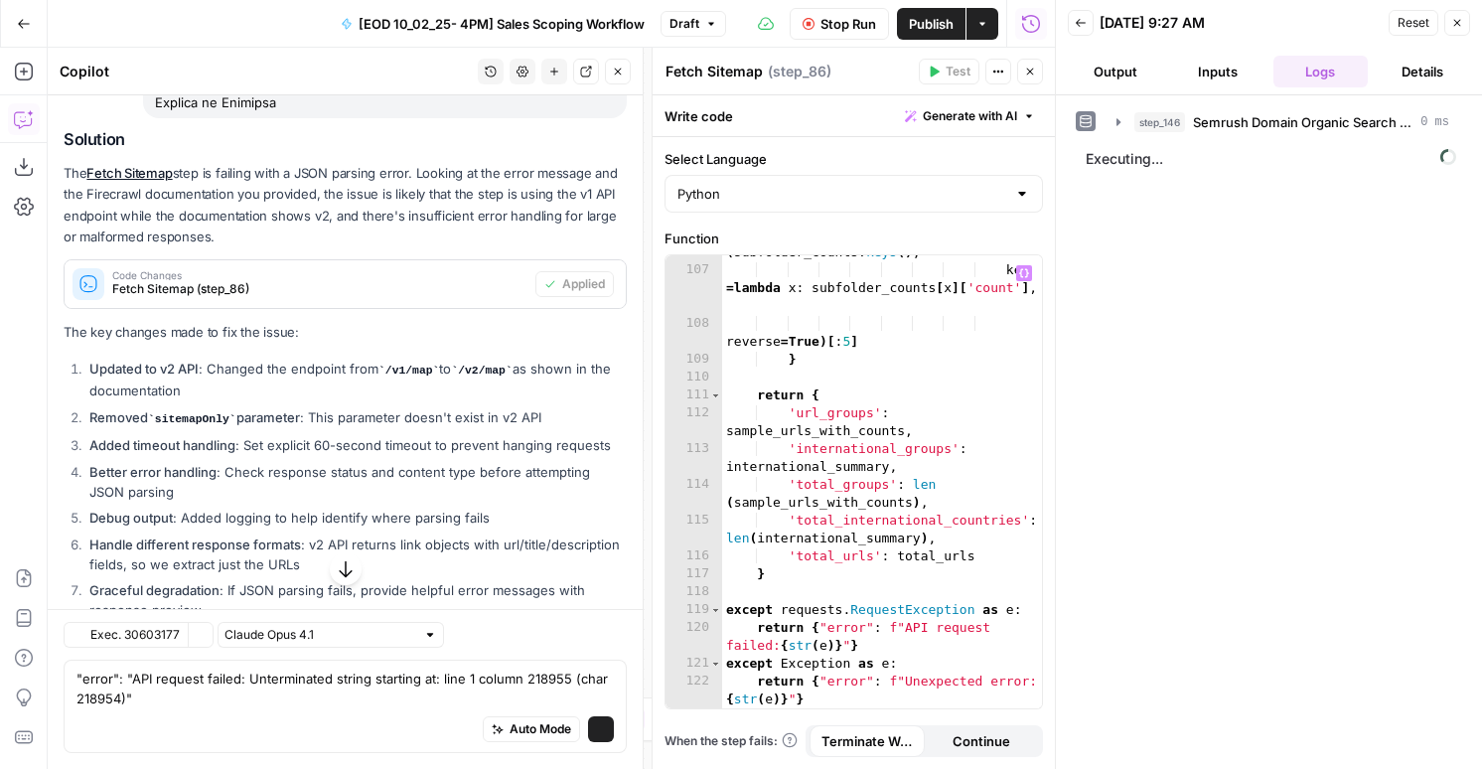
scroll to position [5586, 0]
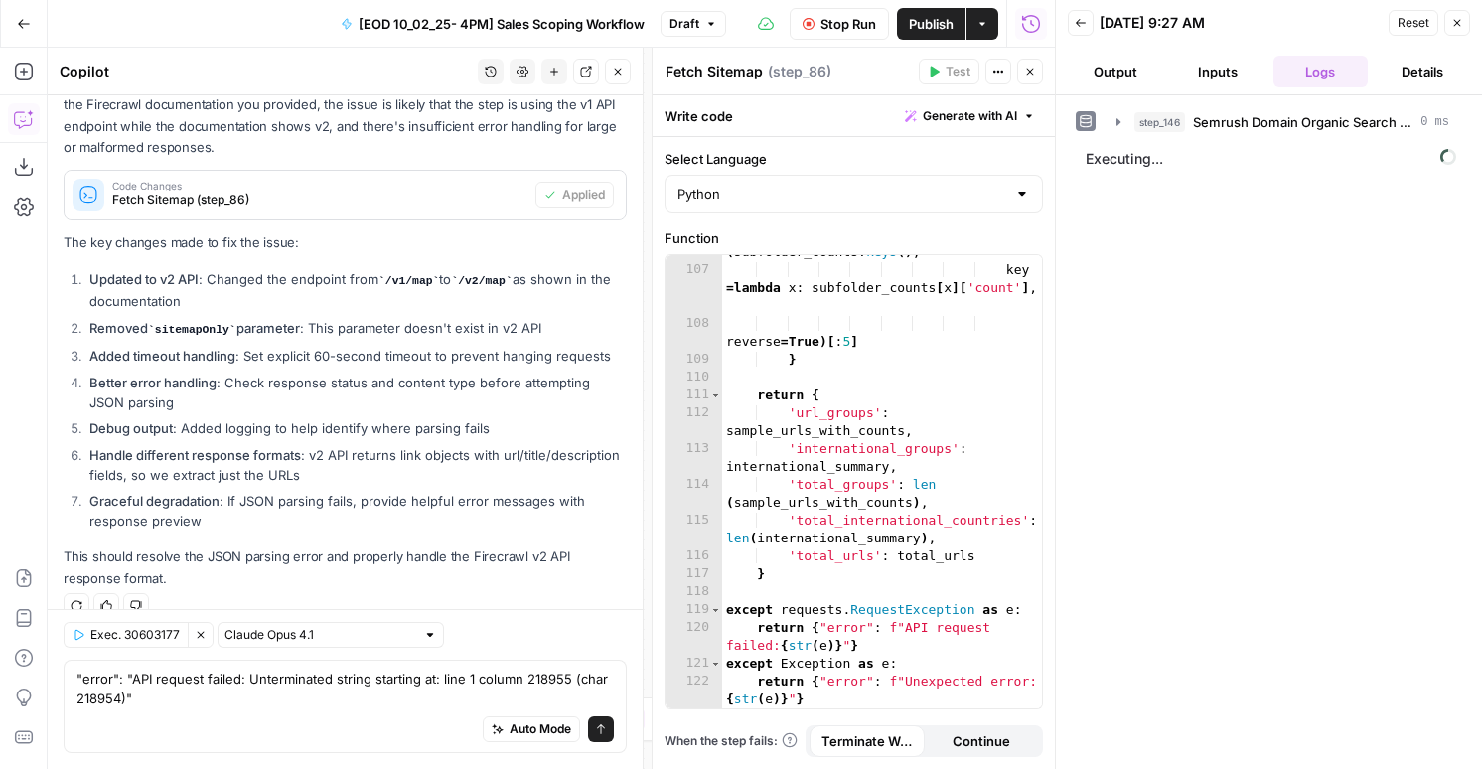
type textarea "*"
click at [859, 359] on div "'top_subfolders' : sorted ( subfolder_counts . keys ( ) , key = lambda x : subf…" at bounding box center [882, 488] width 320 height 525
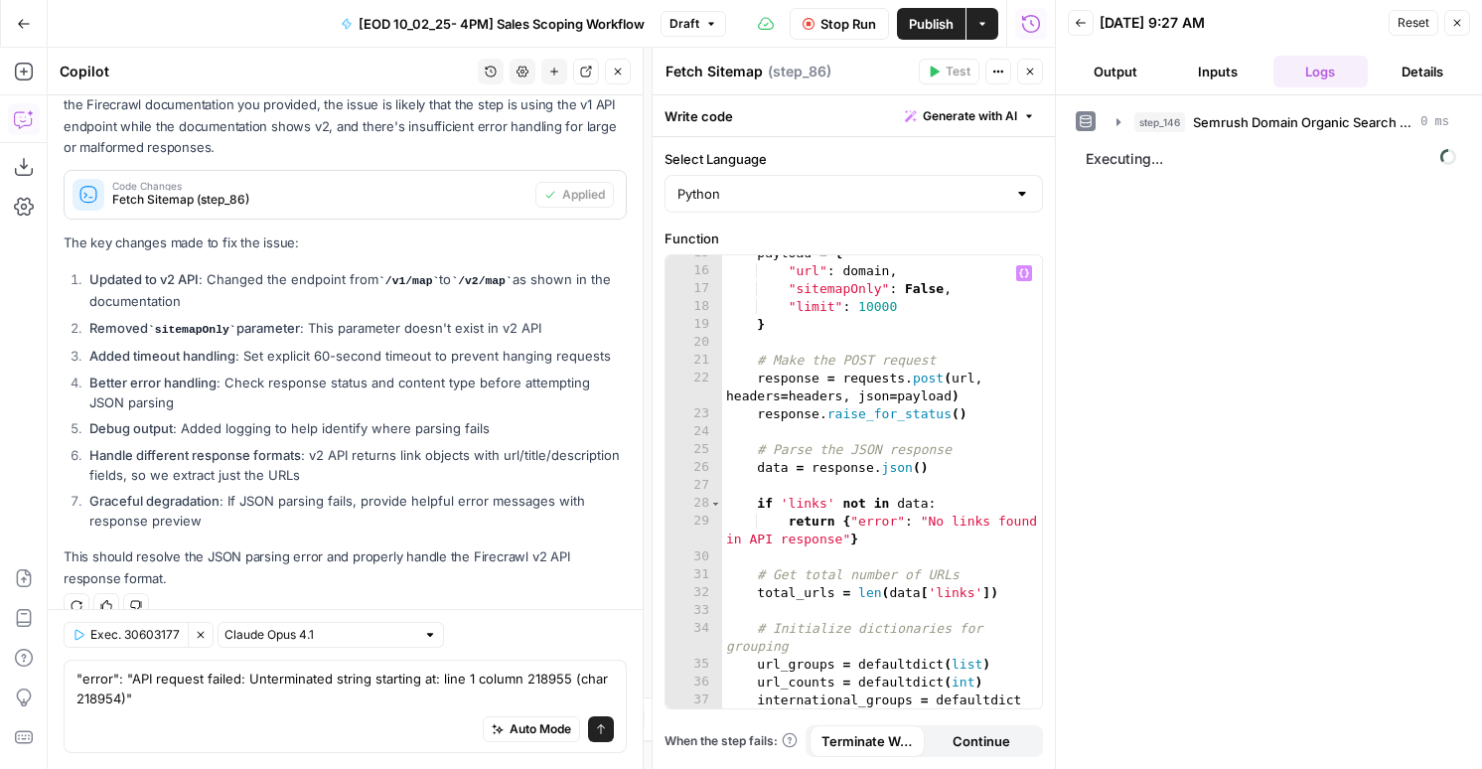
scroll to position [0, 0]
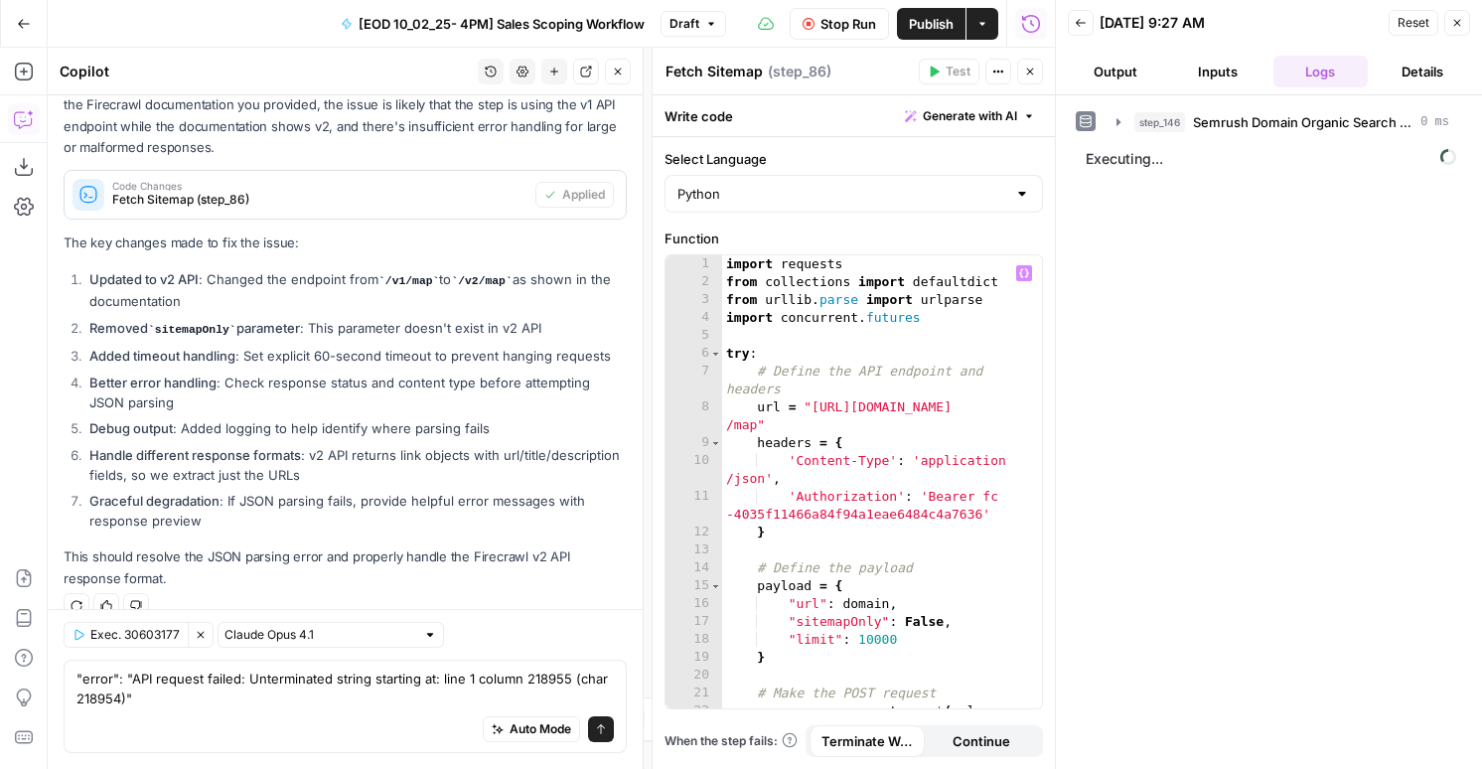
click at [1107, 67] on button "Output" at bounding box center [1115, 72] width 94 height 32
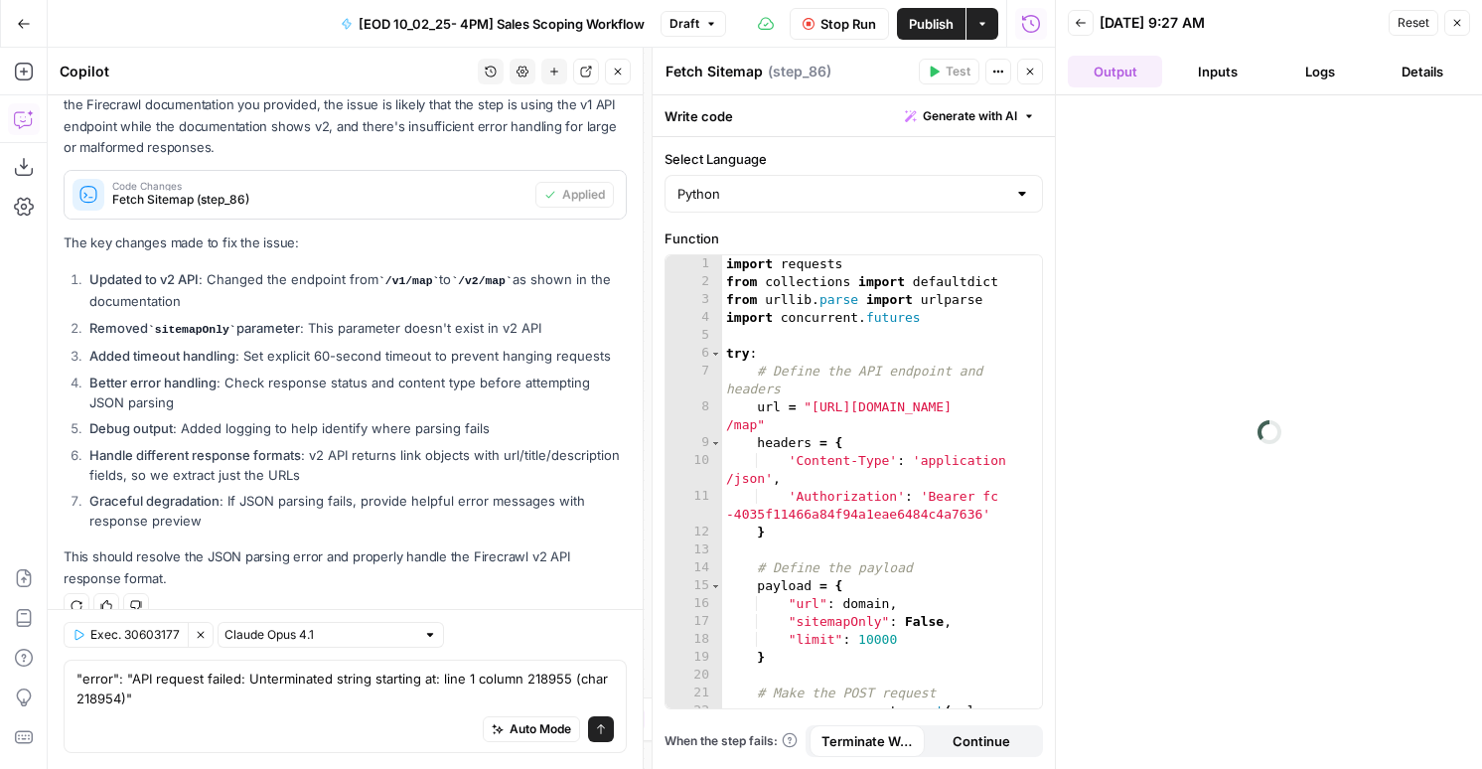
click at [1212, 76] on button "Inputs" at bounding box center [1217, 72] width 94 height 32
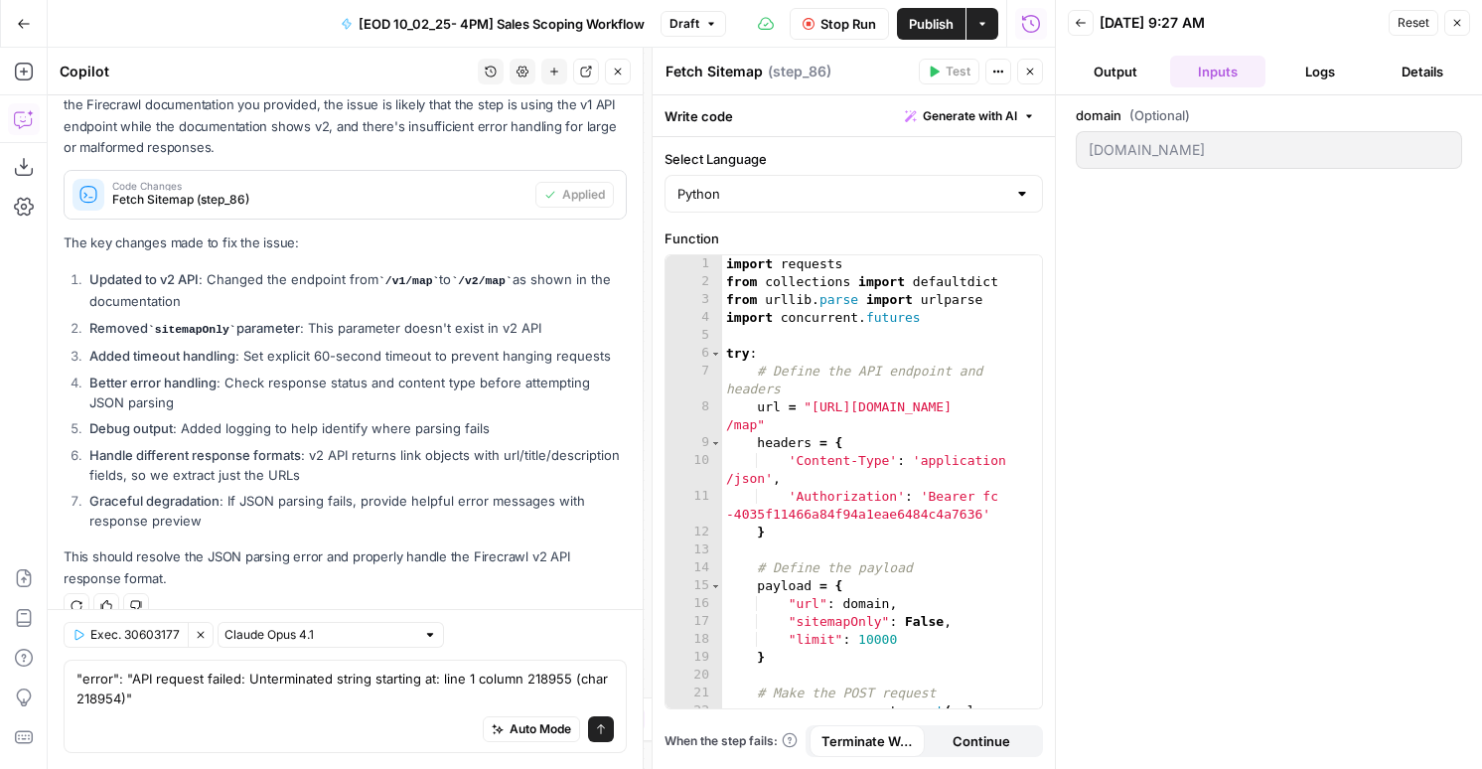
click at [1337, 76] on button "Logs" at bounding box center [1321, 72] width 94 height 32
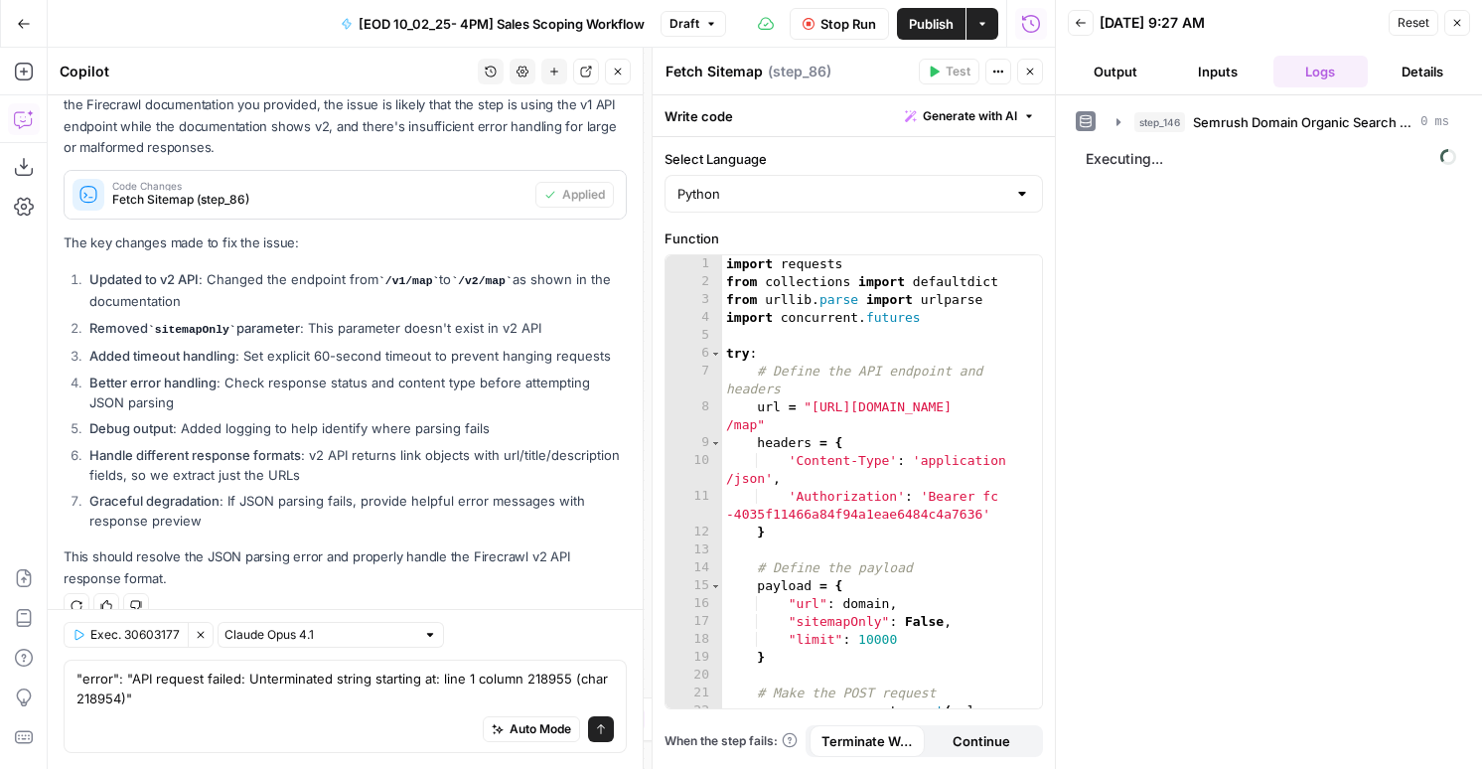
click at [830, 21] on span "Stop Run" at bounding box center [849, 24] width 56 height 20
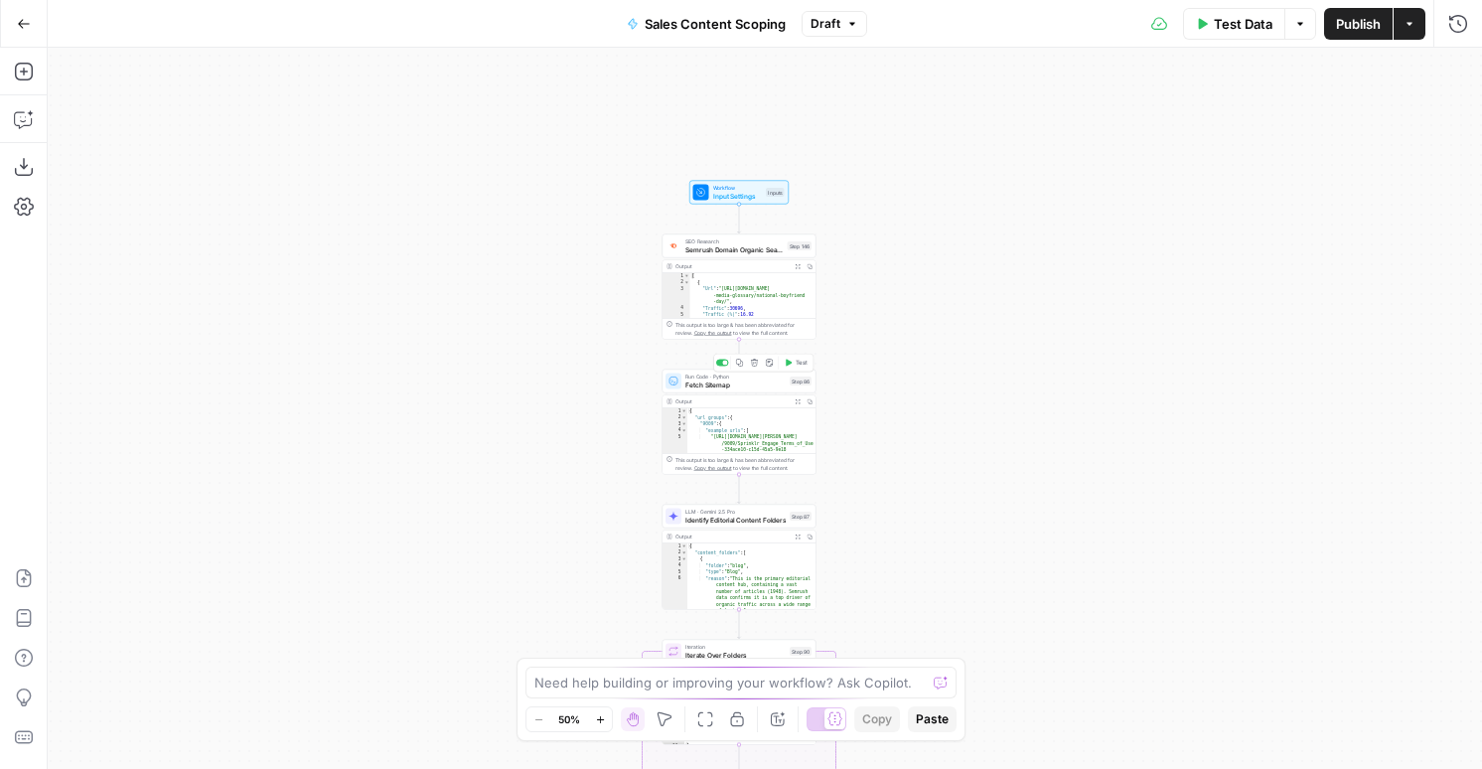
click at [750, 389] on div "Run Code · Python Fetch Sitemap Step 86 Copy step Delete step Add Note Test" at bounding box center [740, 382] width 154 height 24
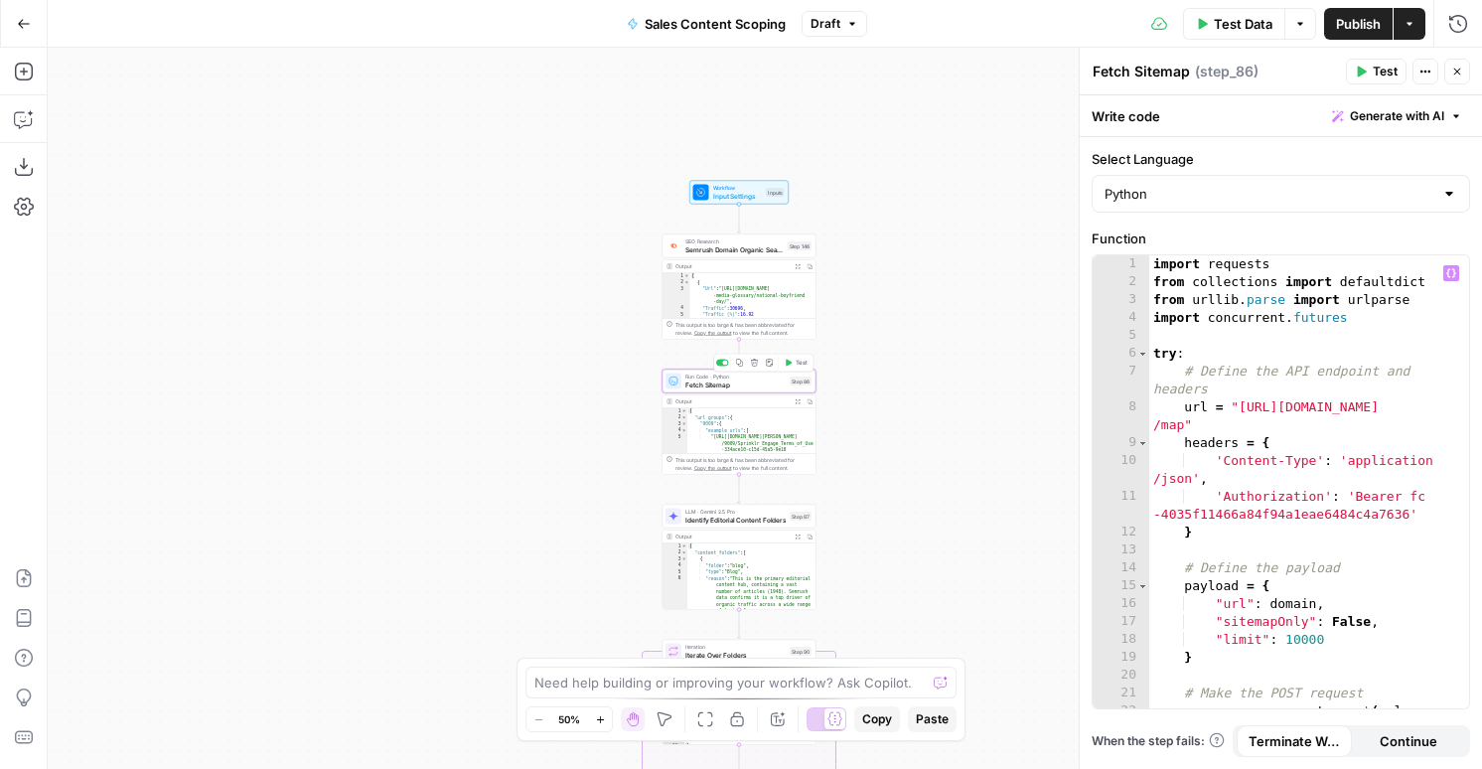
click at [1382, 433] on div "import requests from collections import defaultdict from urllib . parse import …" at bounding box center [1309, 508] width 320 height 507
type textarea "**********"
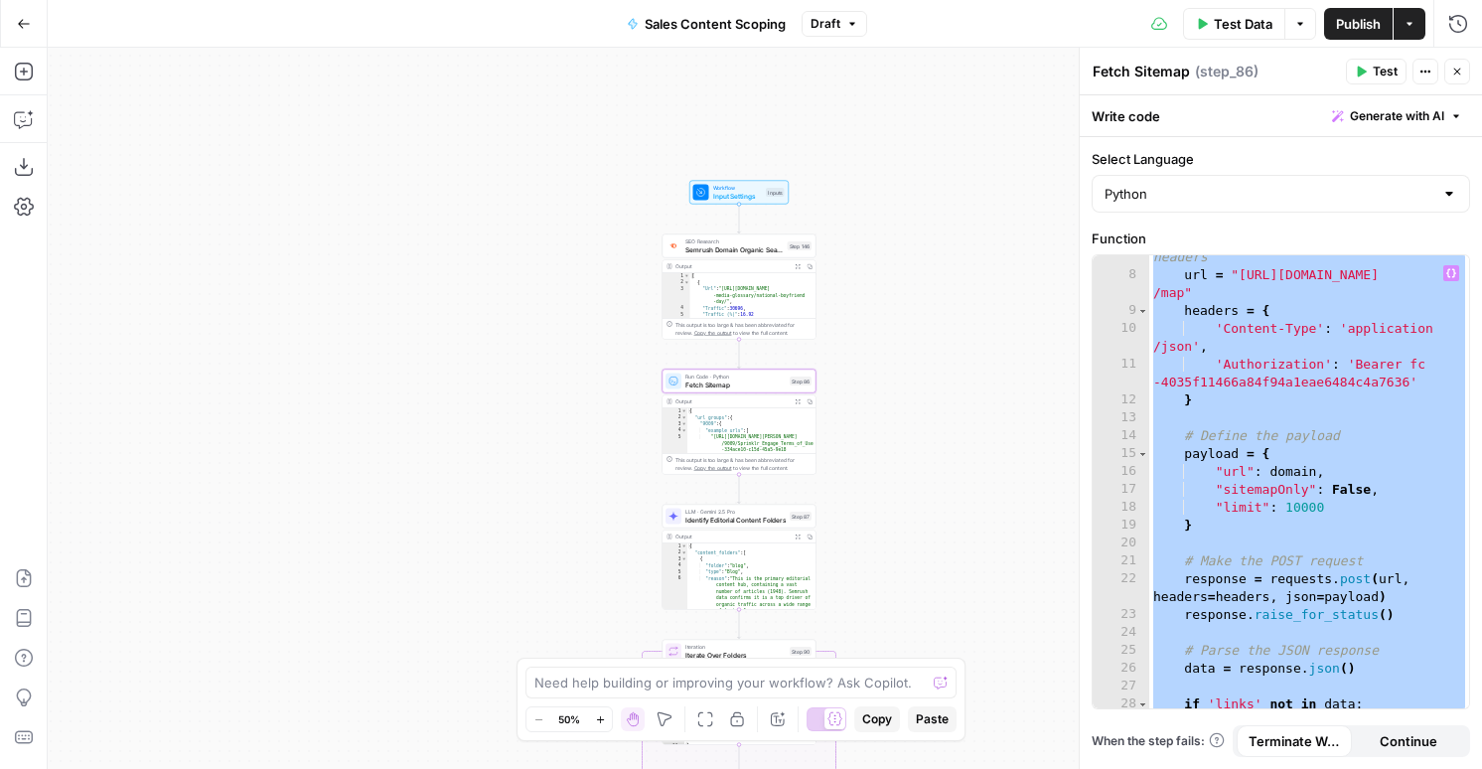
scroll to position [364, 0]
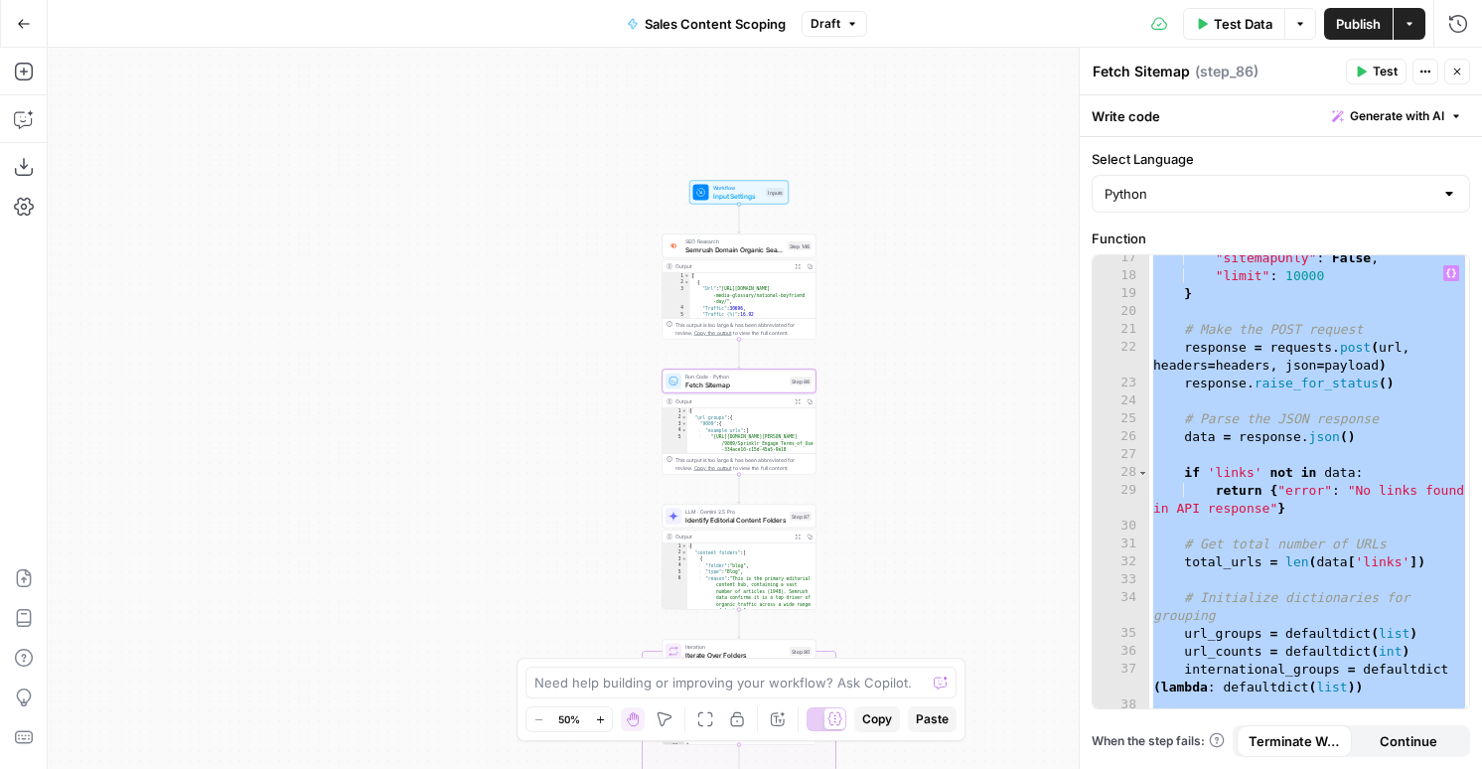
click at [1209, 308] on div ""sitemapOnly" : False , "limit" : 10000 } # Make the POST request response = re…" at bounding box center [1309, 502] width 320 height 507
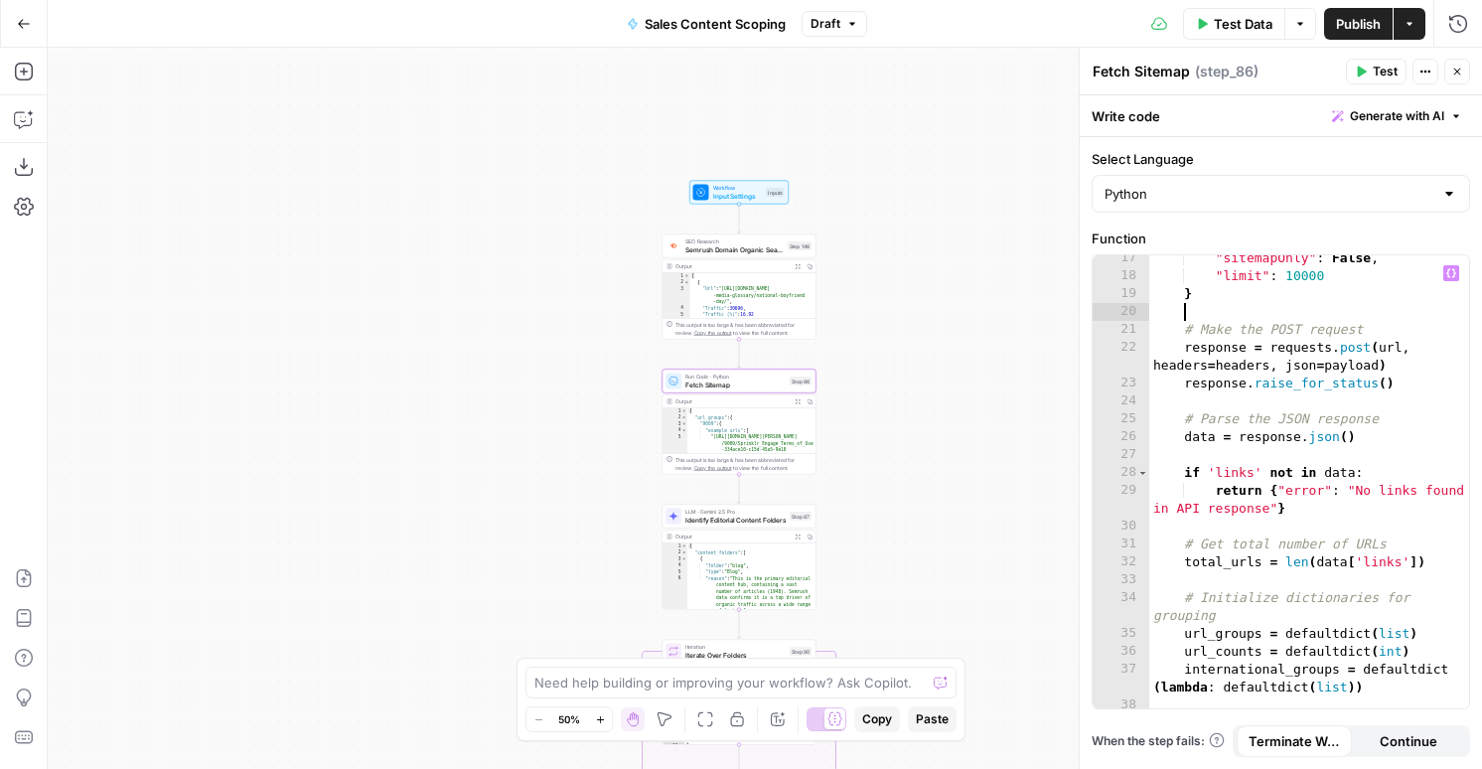
type textarea "**********"
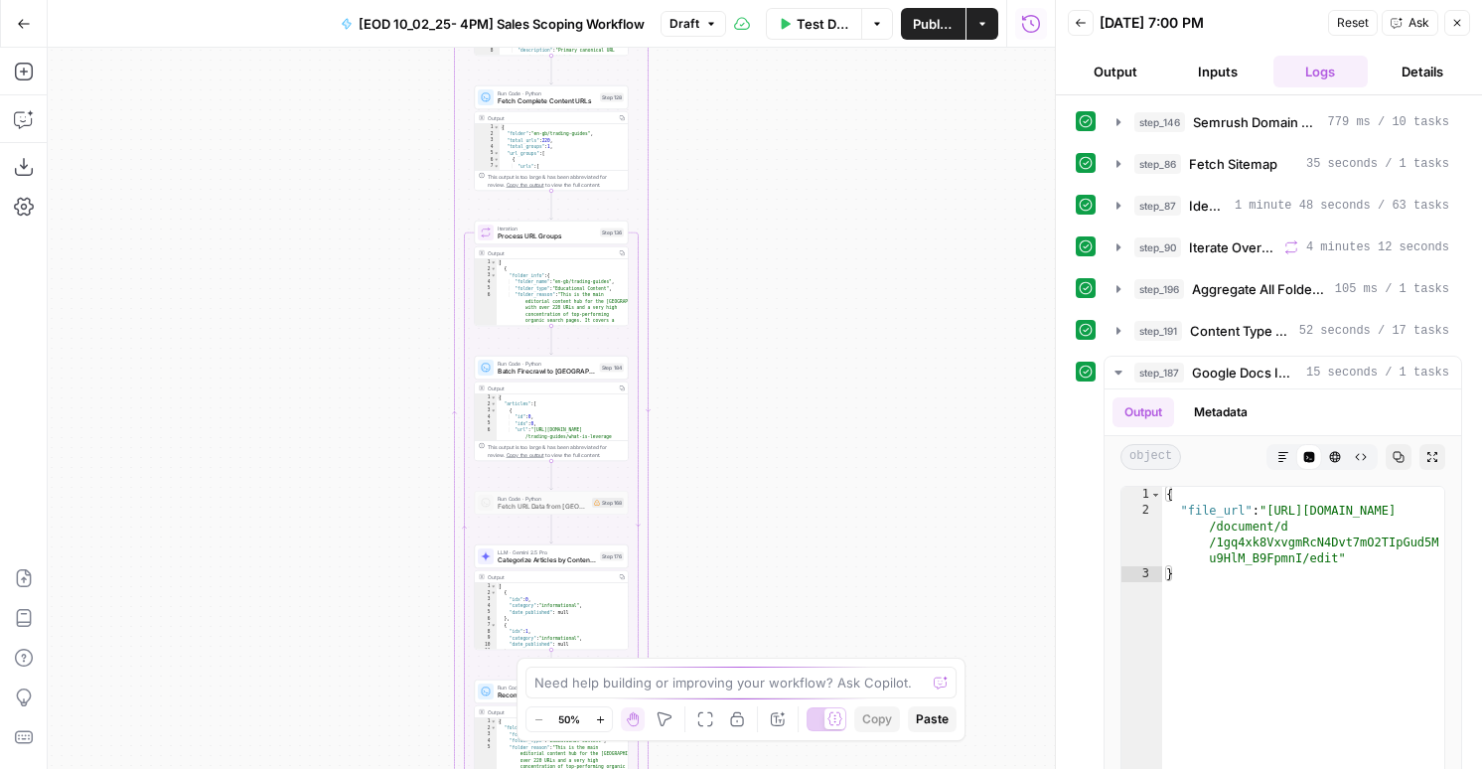
click at [697, 40] on div "Go Back [EOD 10_02_25- 4PM] Sales Scoping Workflow Draft Test Data Options Publ…" at bounding box center [527, 23] width 1055 height 47
click at [696, 28] on span "Draft" at bounding box center [685, 24] width 30 height 18
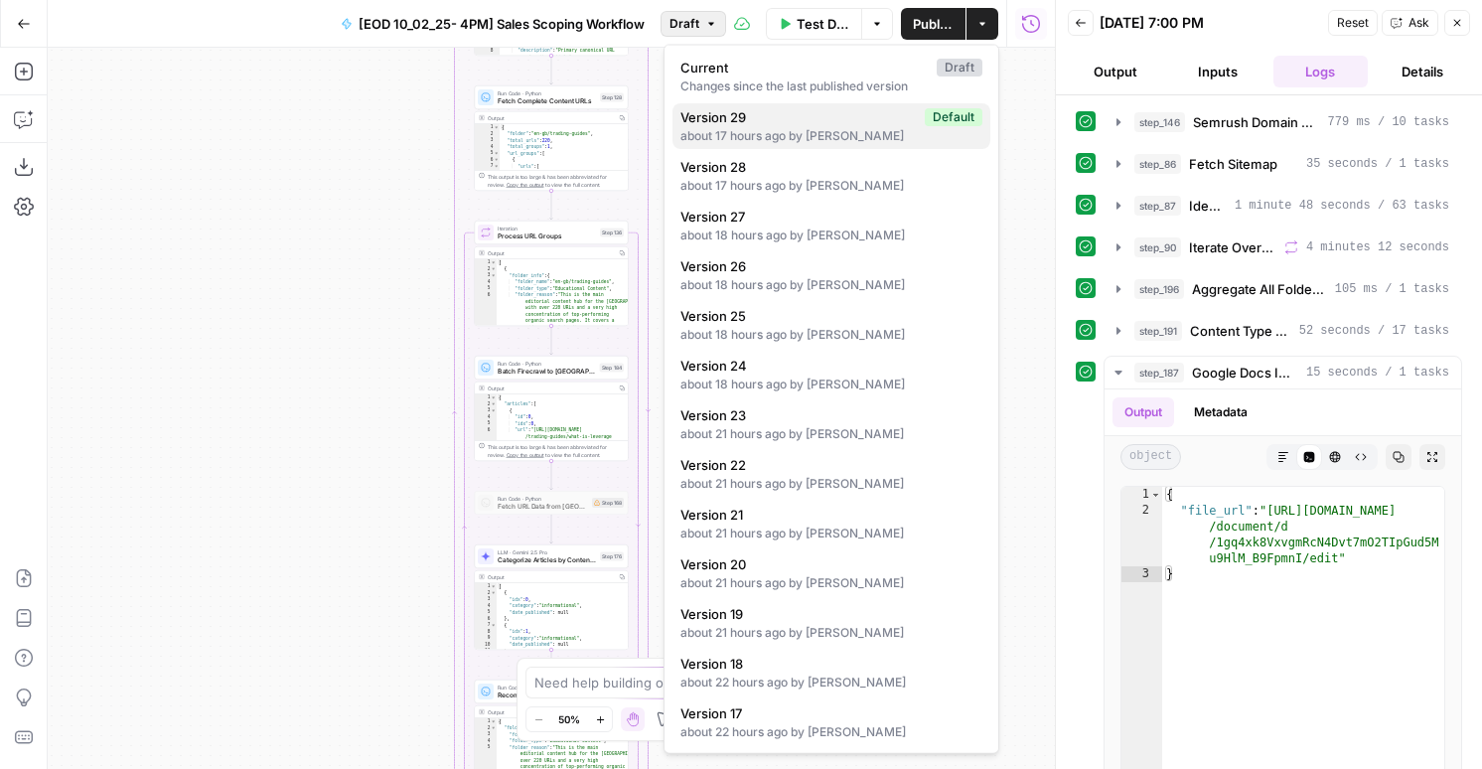
click at [735, 113] on span "Version 29" at bounding box center [799, 117] width 236 height 20
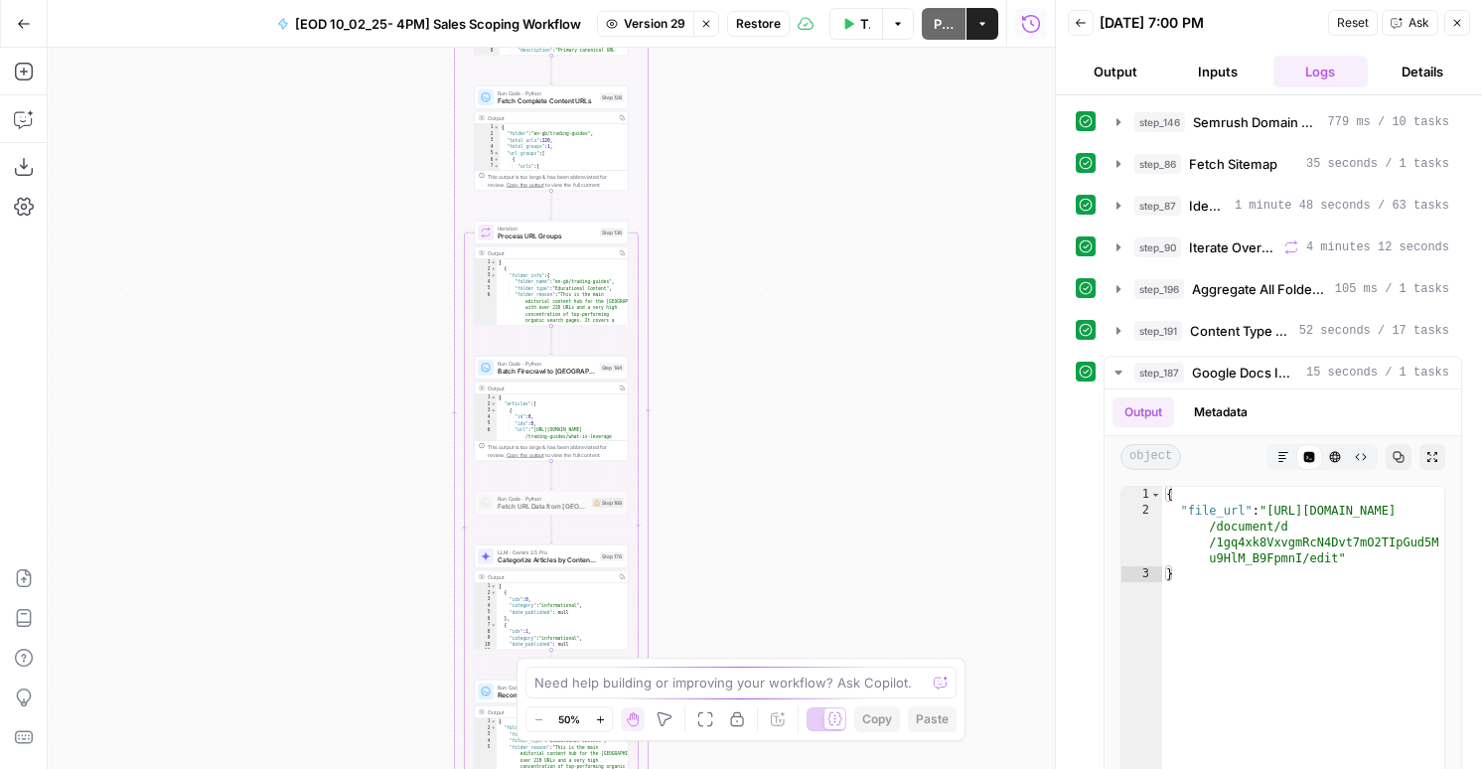
click at [750, 30] on span "Restore" at bounding box center [758, 24] width 45 height 18
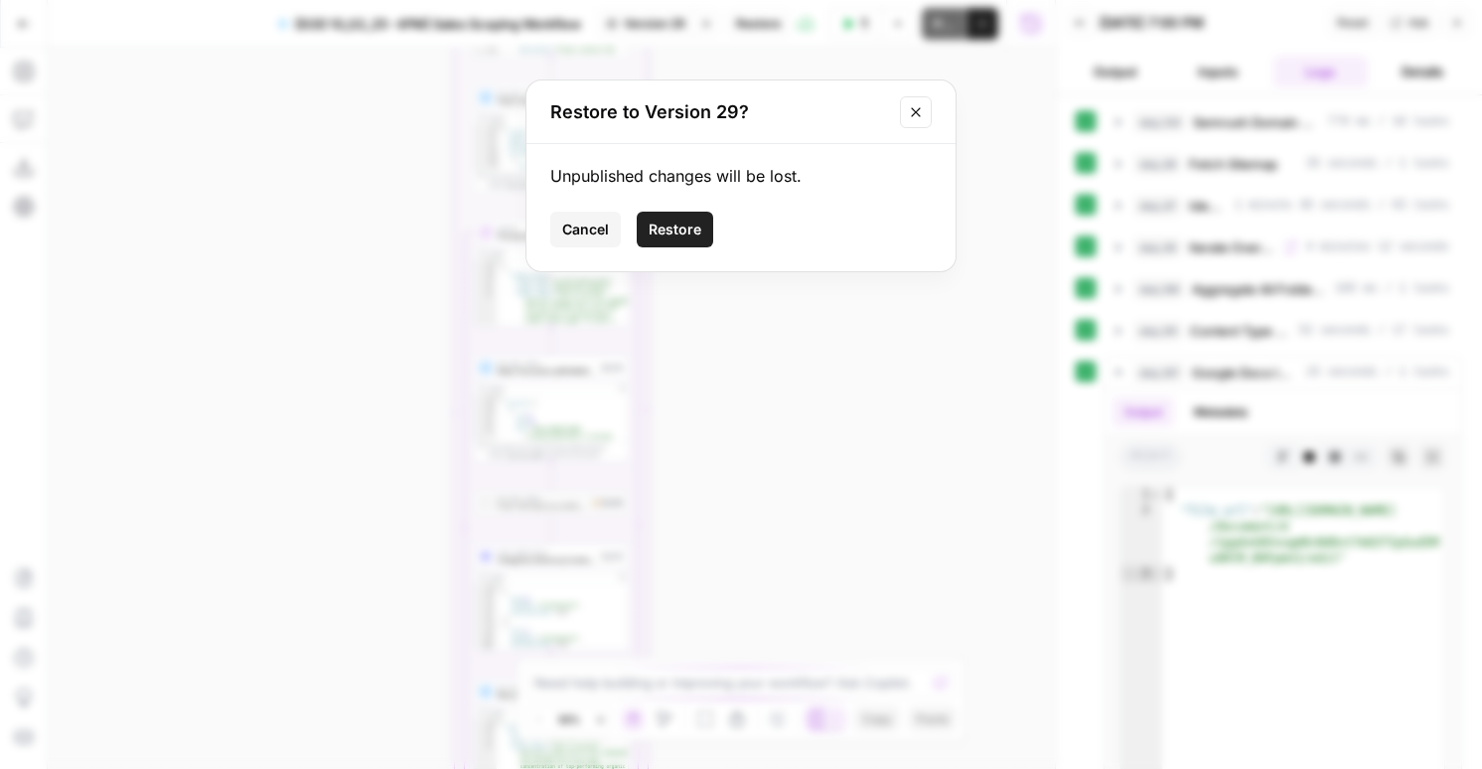
click at [602, 226] on span "Cancel" at bounding box center [585, 230] width 47 height 20
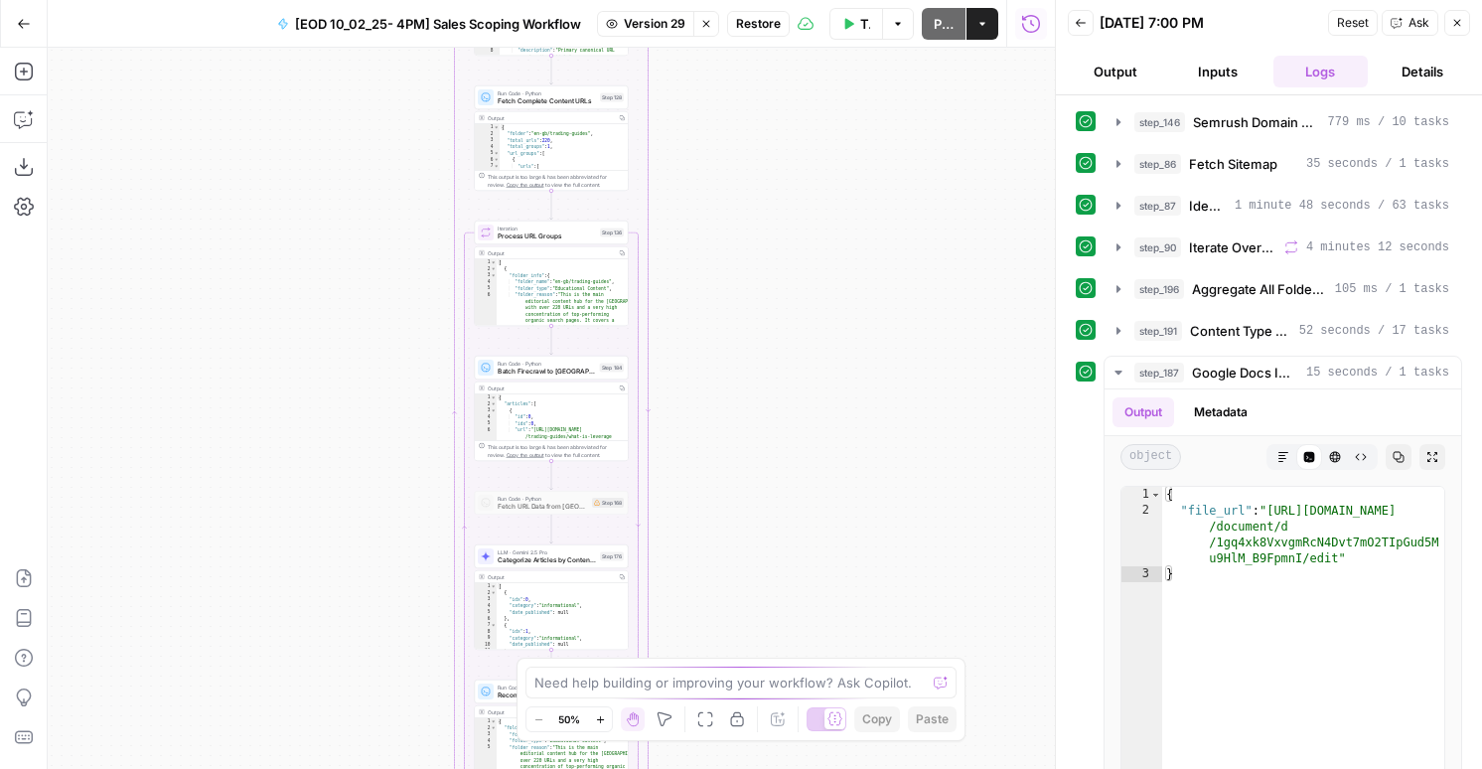
click at [1458, 17] on icon "button" at bounding box center [1457, 23] width 12 height 12
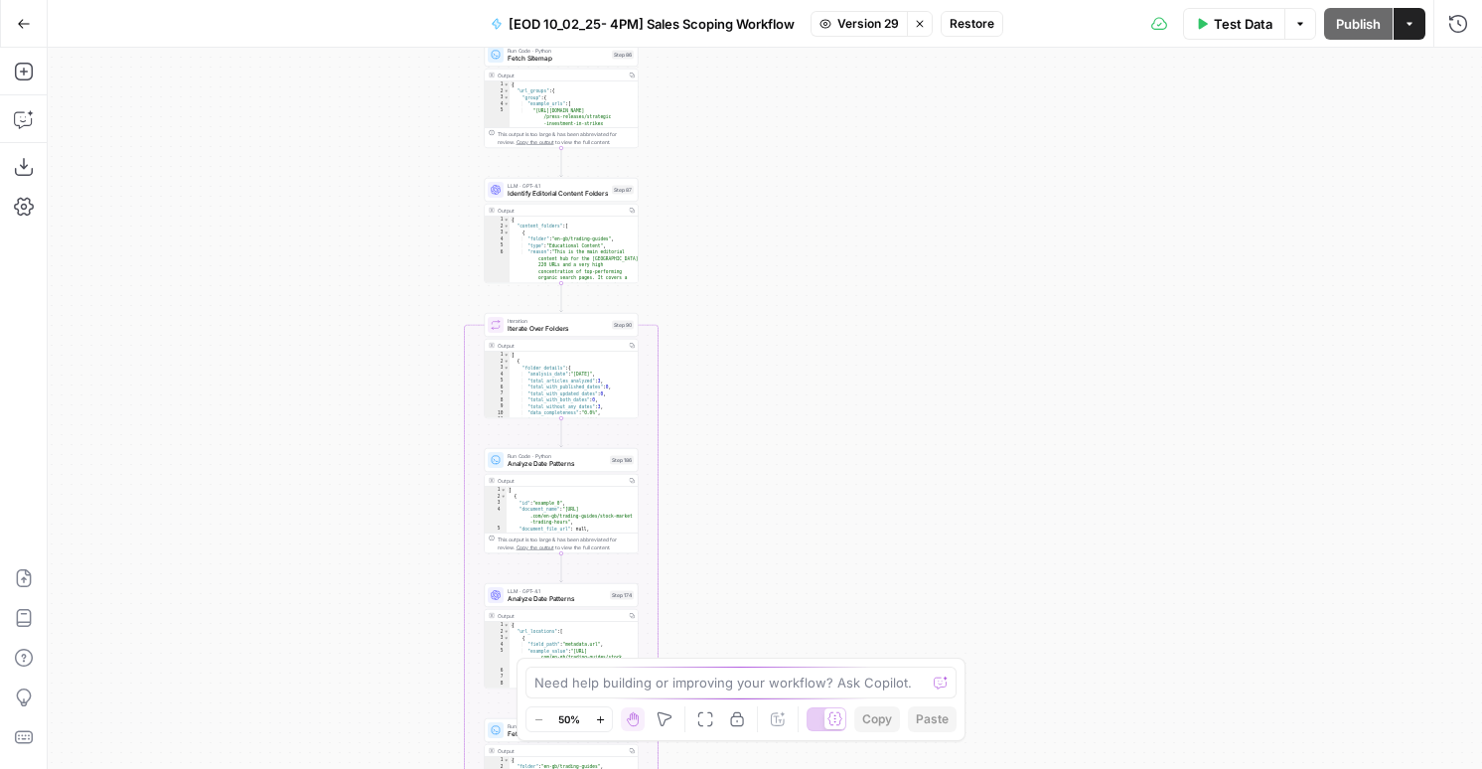
click at [579, 194] on span "Identify Editorial Content Folders" at bounding box center [558, 194] width 100 height 10
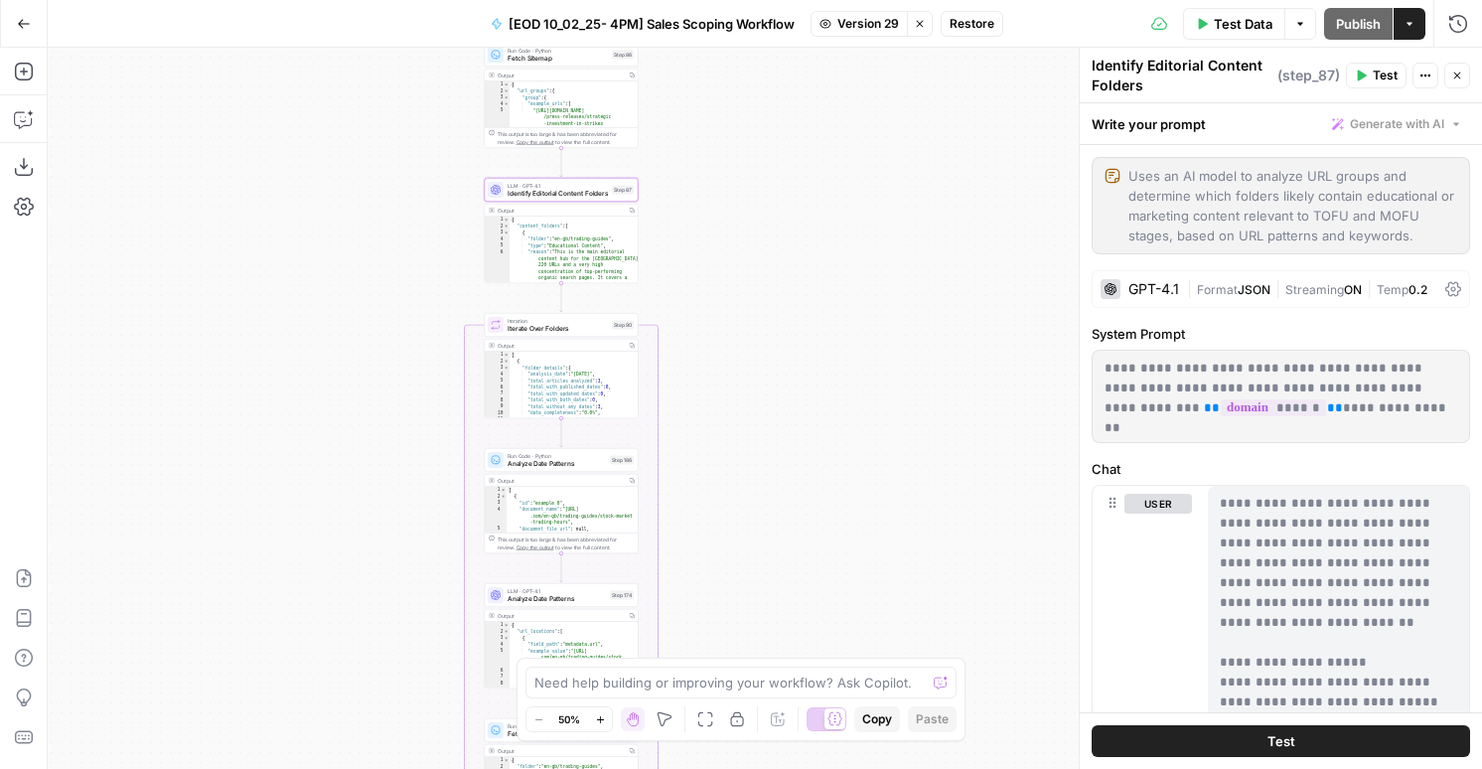
click at [980, 25] on span "Restore" at bounding box center [972, 24] width 45 height 18
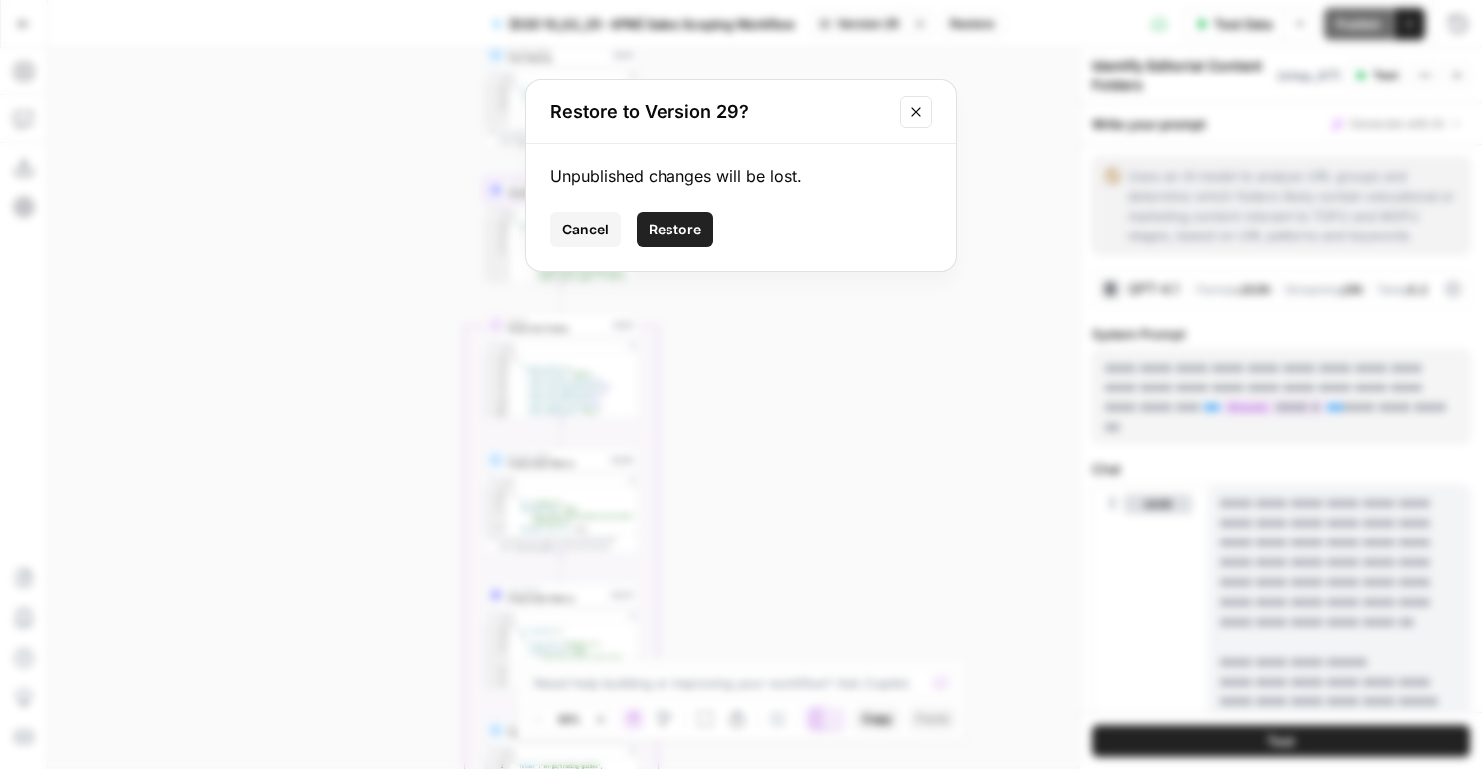
click at [691, 233] on span "Restore" at bounding box center [675, 230] width 53 height 20
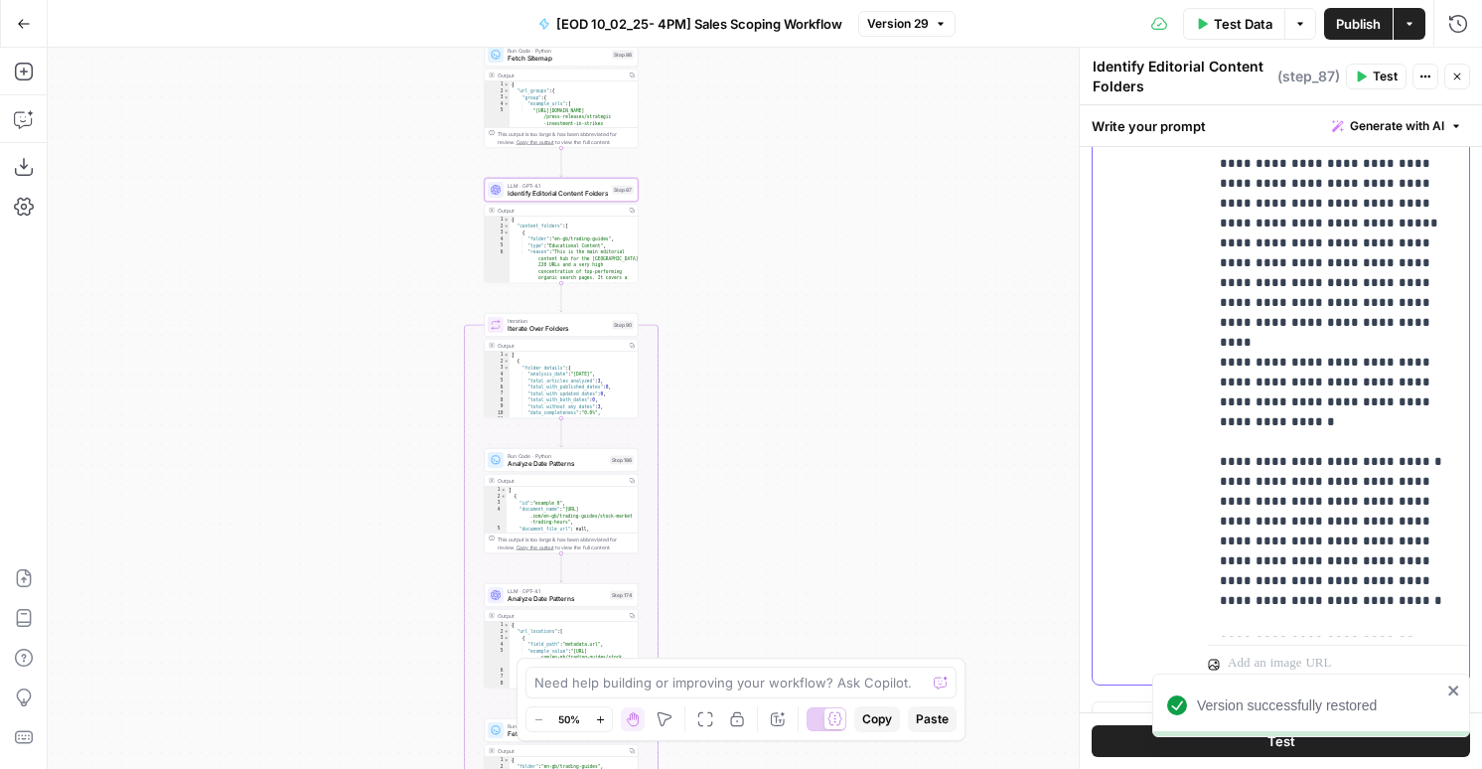
scroll to position [690, 0]
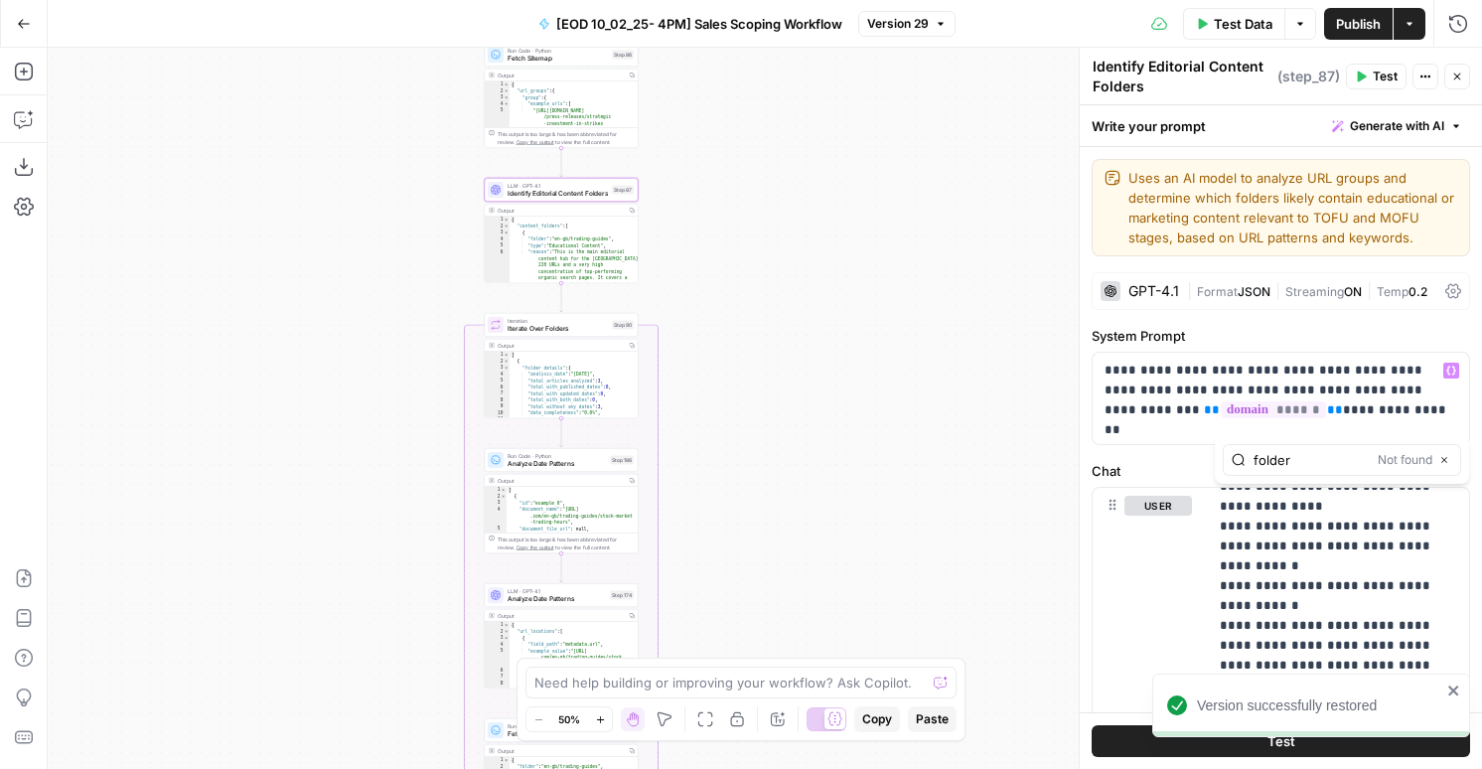
type input "folder"
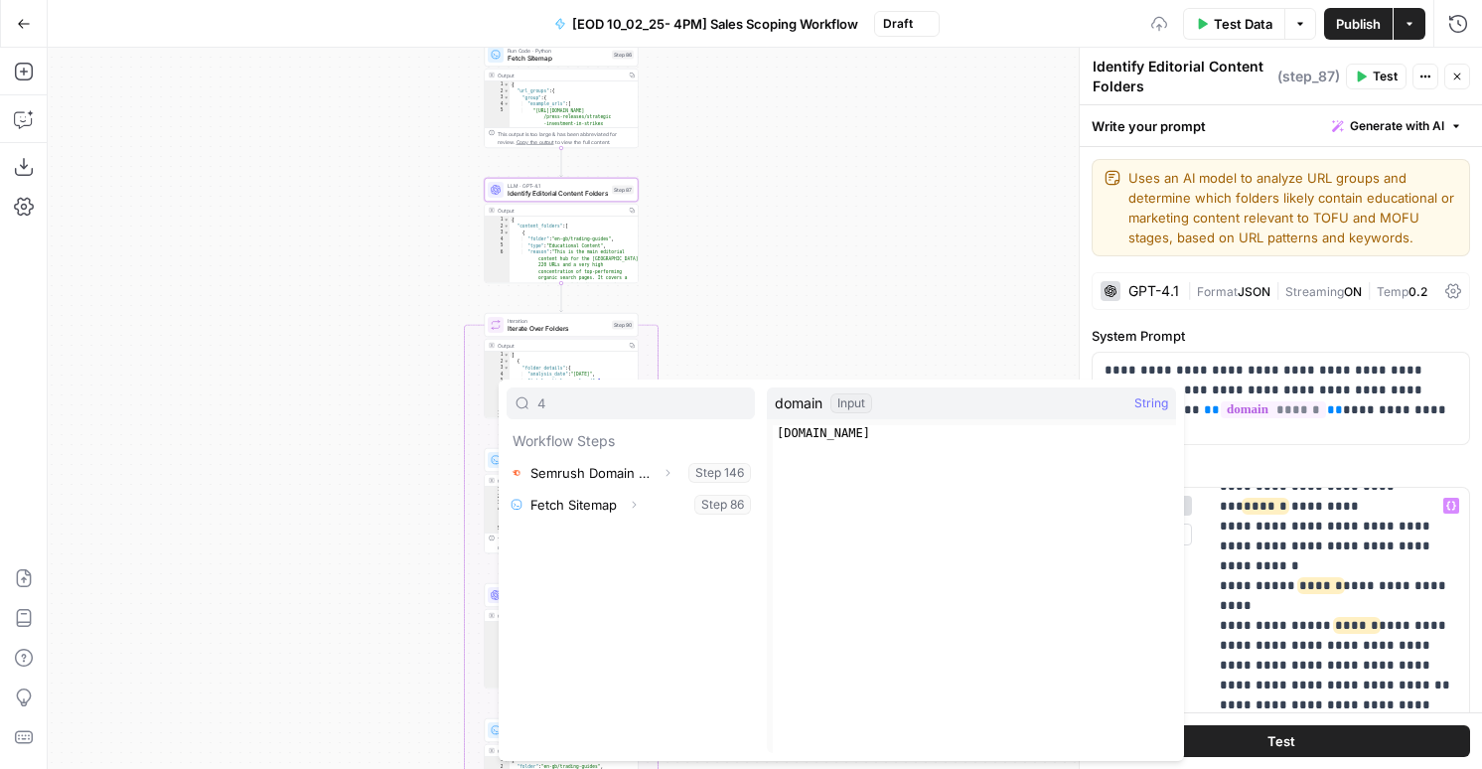
type input "4"
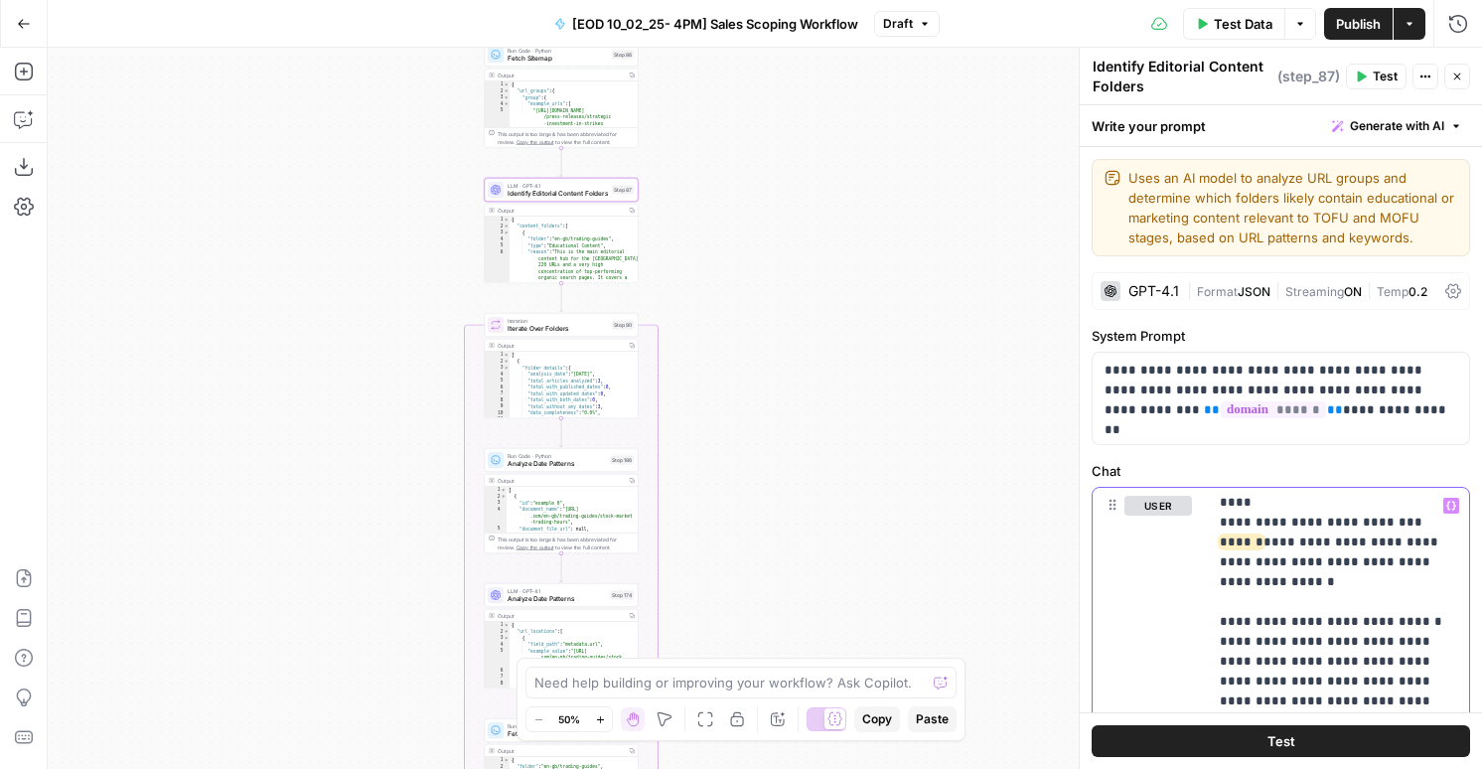
scroll to position [896, 0]
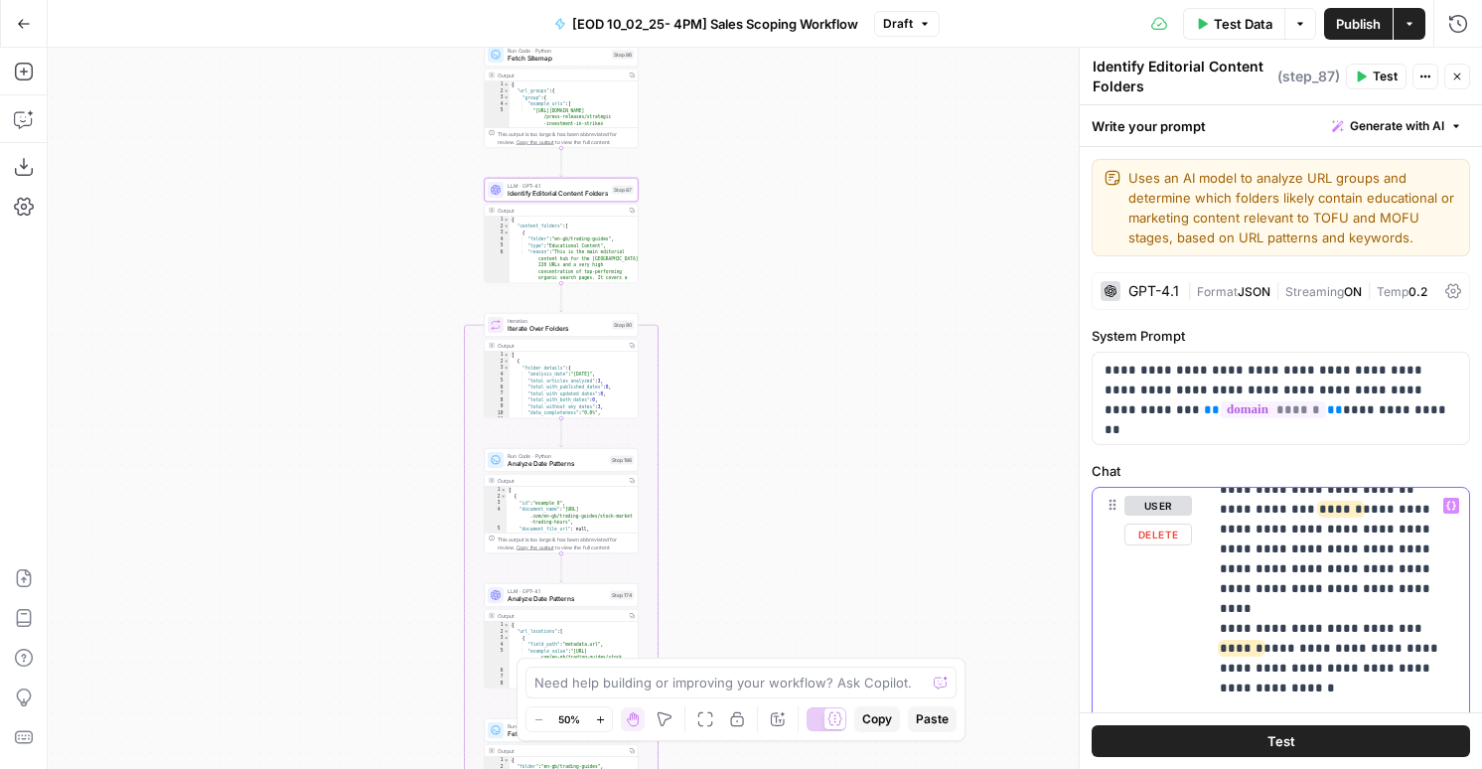
scroll to position [710, 0]
drag, startPoint x: 1332, startPoint y: 645, endPoint x: 1285, endPoint y: 634, distance: 48.9
drag, startPoint x: 1406, startPoint y: 607, endPoint x: 1406, endPoint y: 626, distance: 18.9
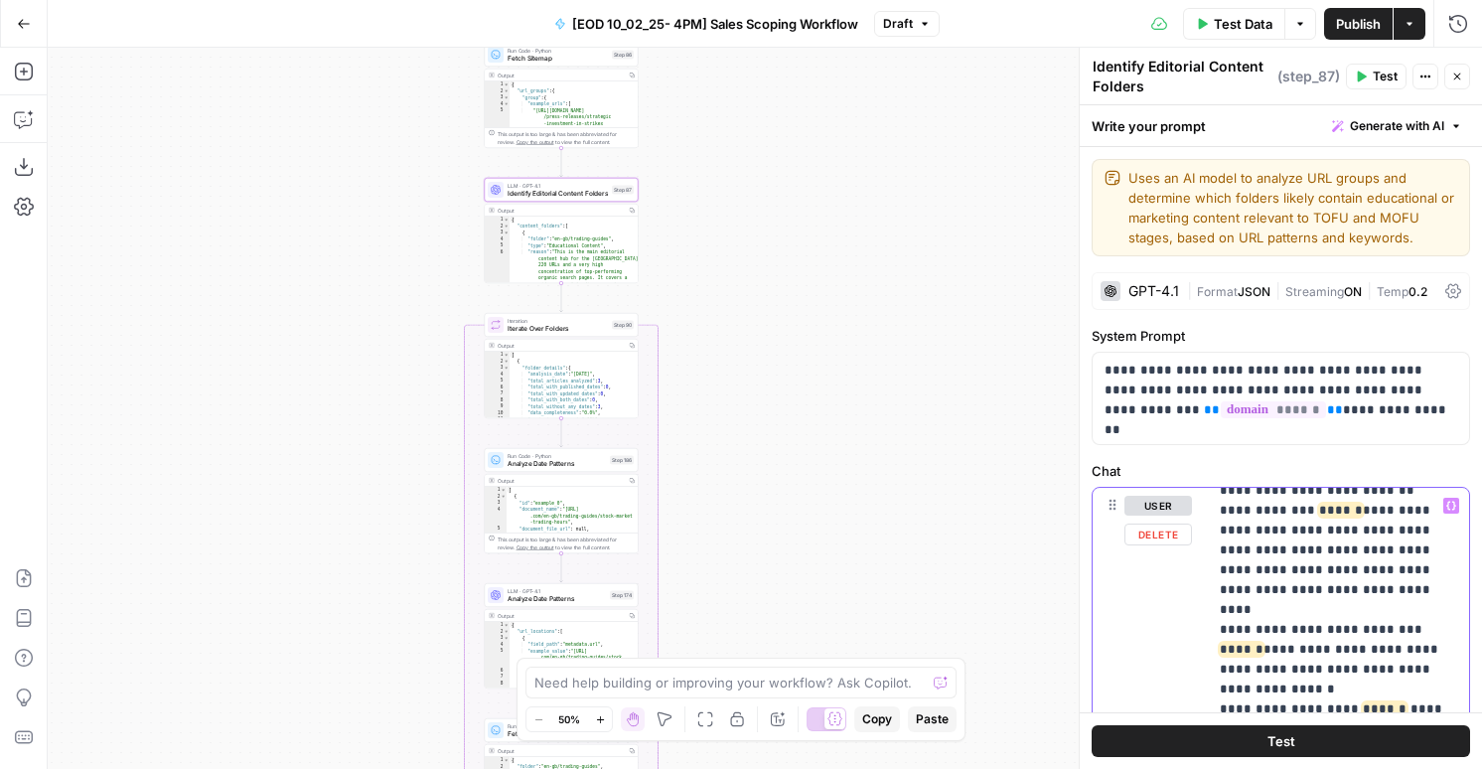
click at [18, 131] on button "Copilot" at bounding box center [24, 119] width 32 height 32
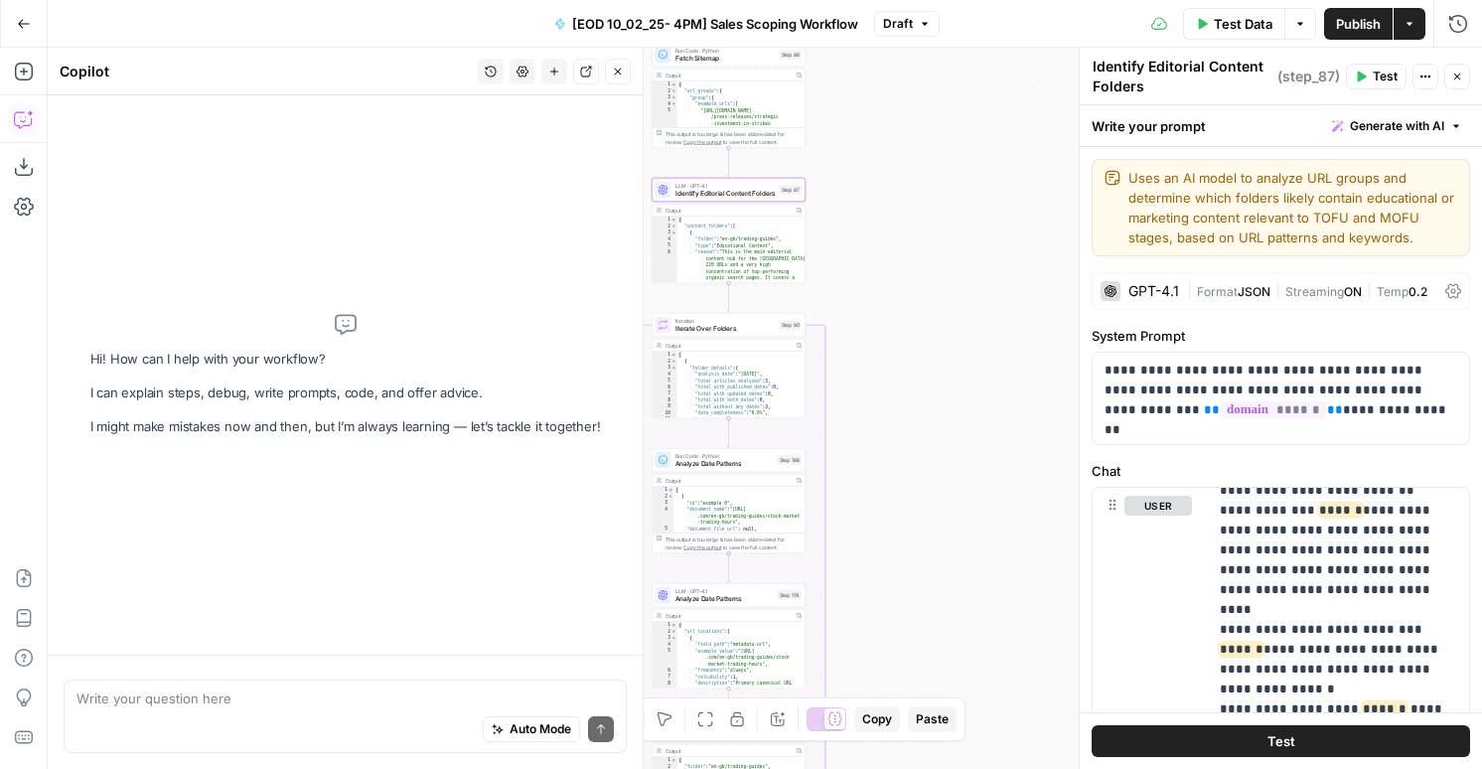
click at [1454, 77] on icon "button" at bounding box center [1457, 77] width 7 height 7
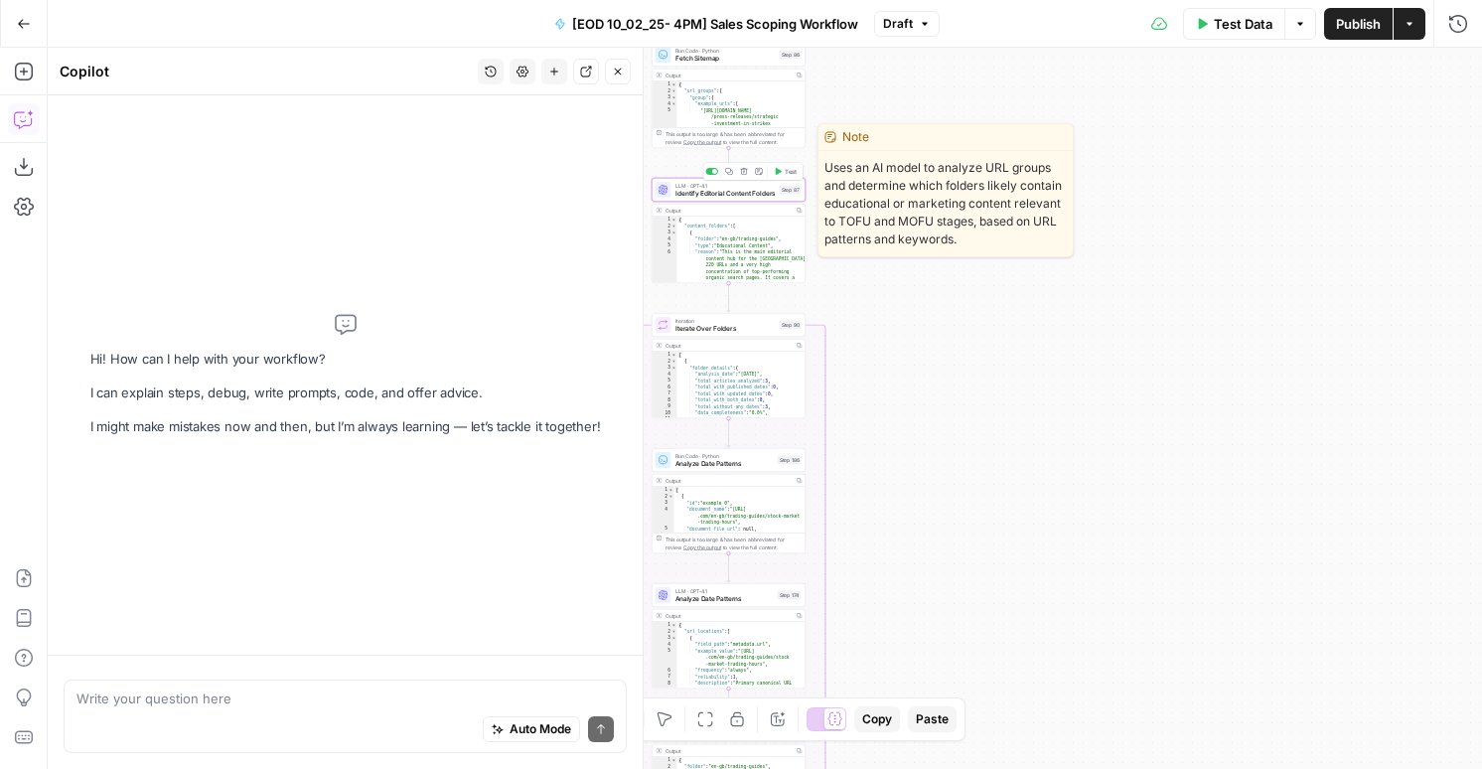
click at [778, 175] on button "Test" at bounding box center [785, 171] width 31 height 13
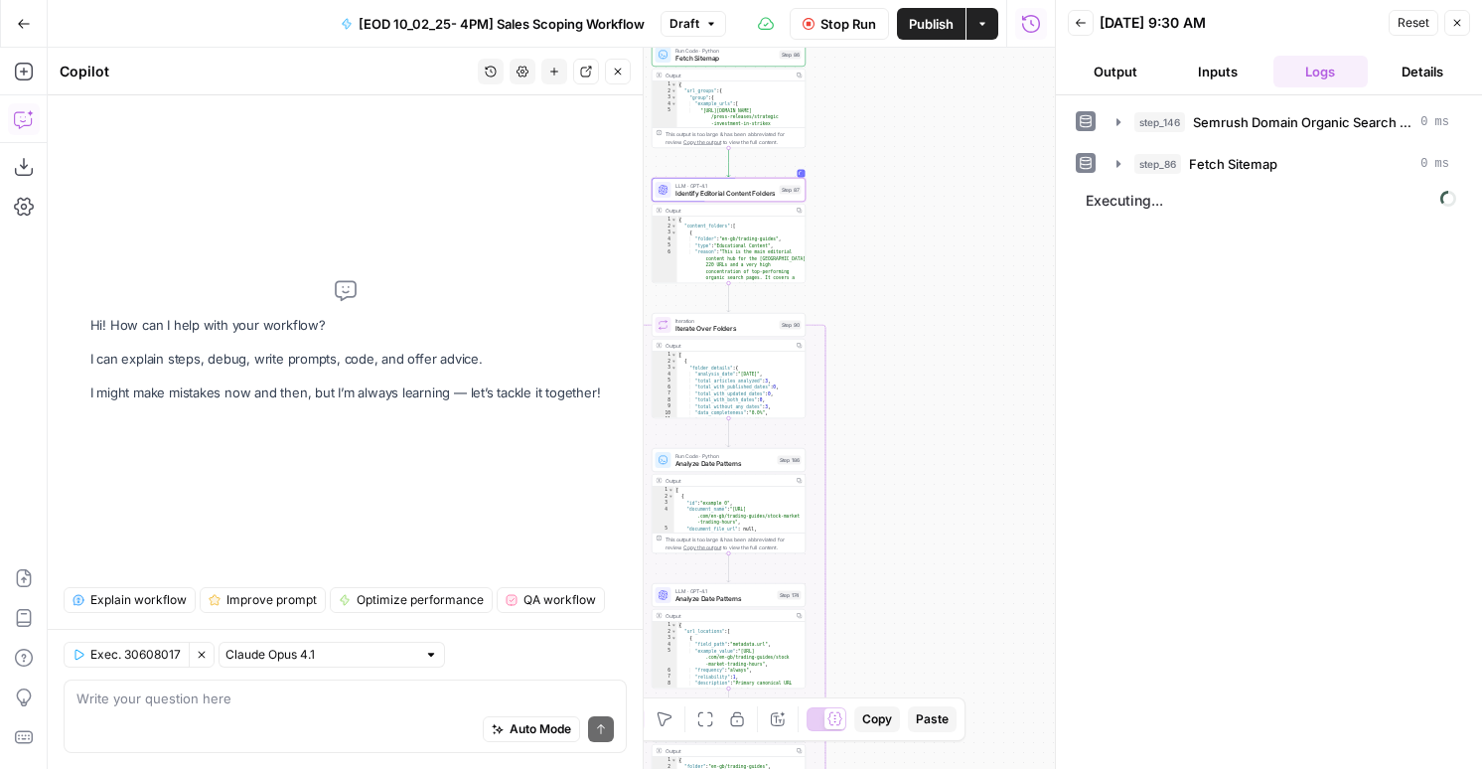
click at [1134, 77] on button "Output" at bounding box center [1115, 72] width 94 height 32
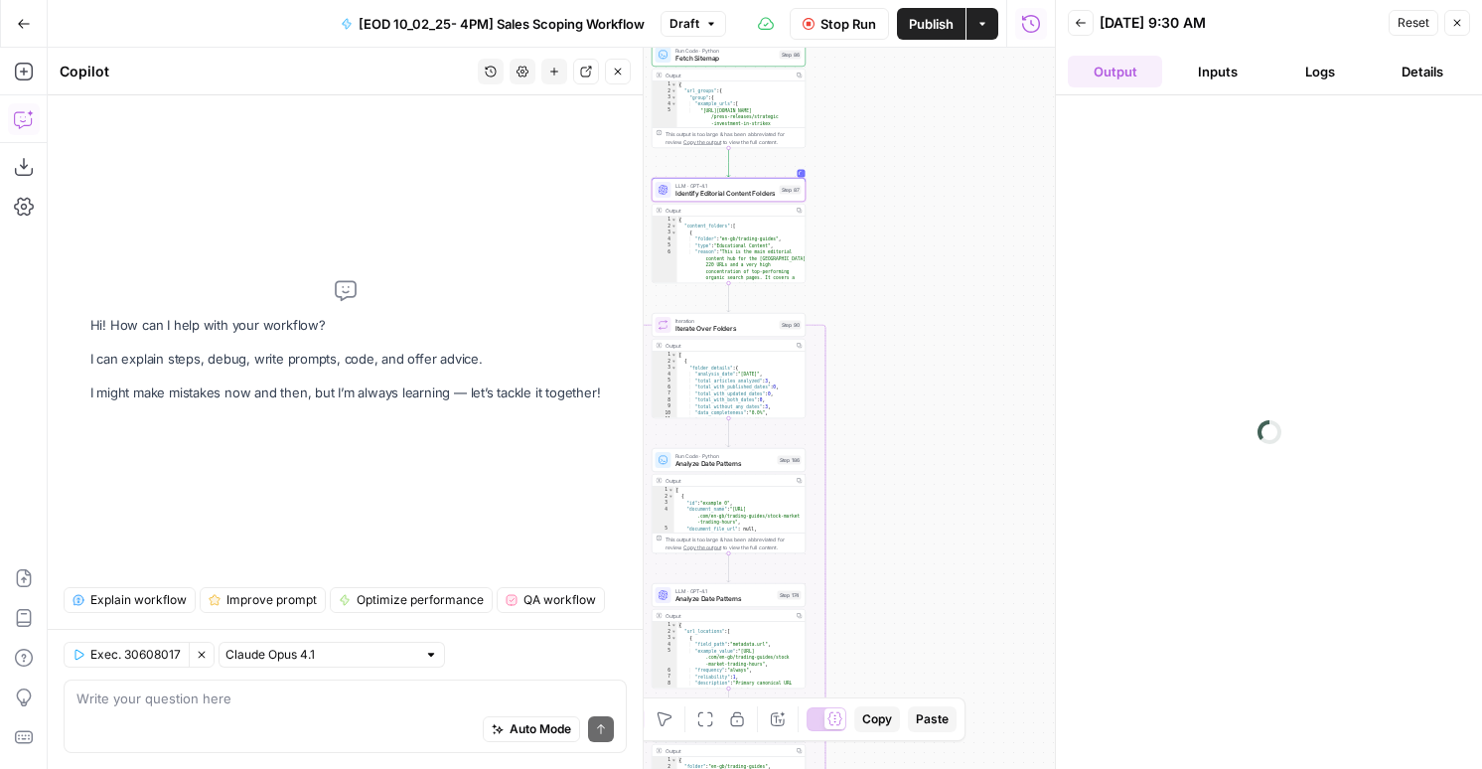
click at [949, 27] on span "Publish" at bounding box center [931, 24] width 45 height 20
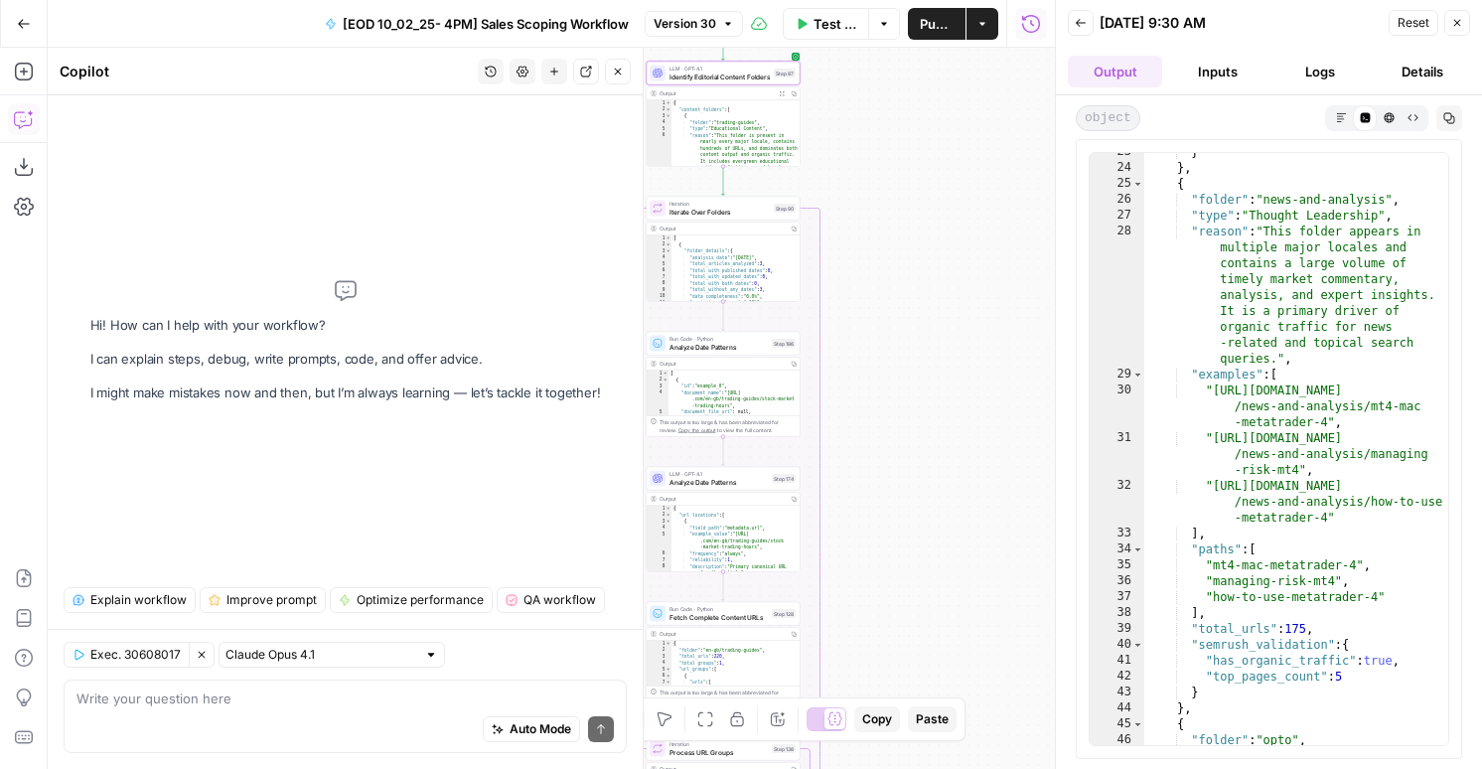
scroll to position [596, 0]
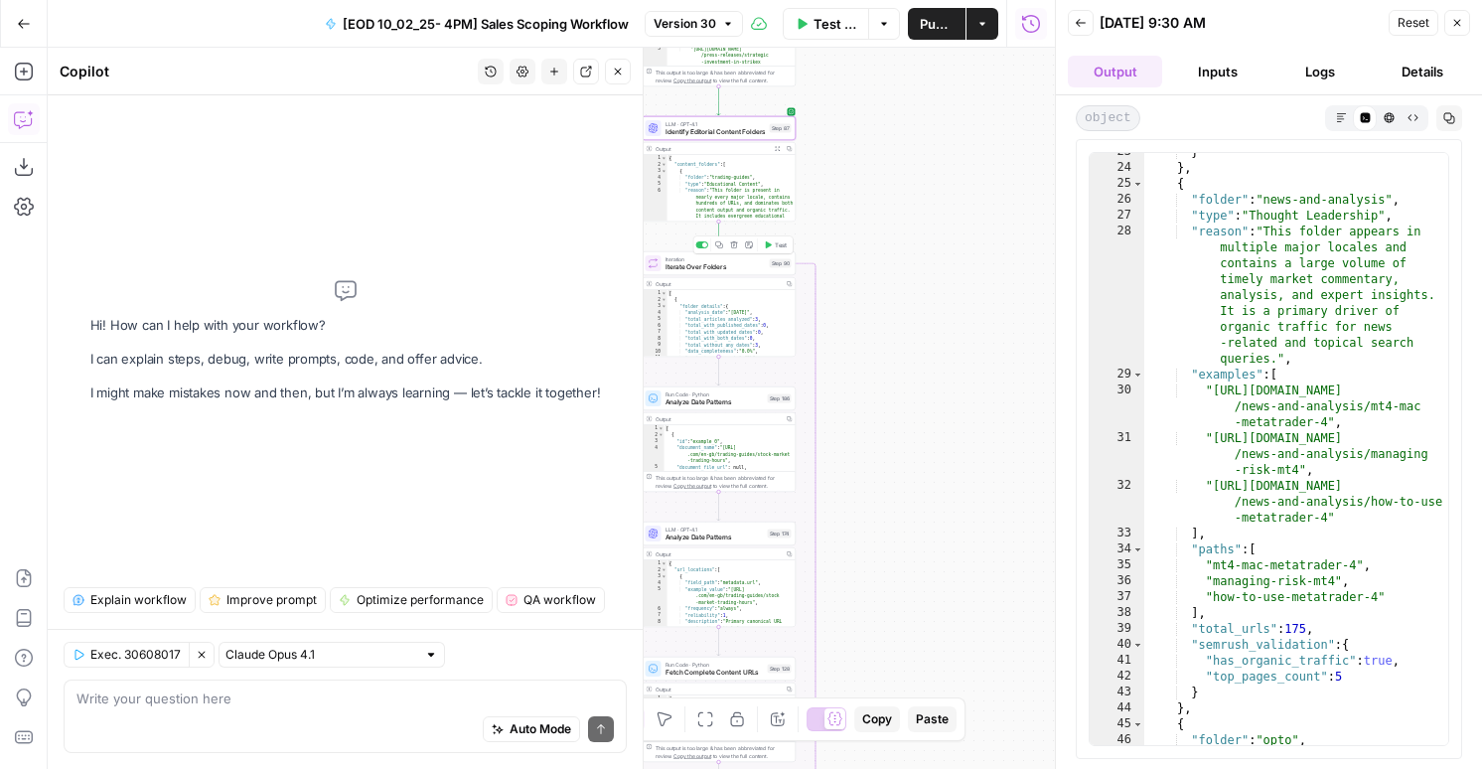
click at [775, 246] on span "Test" at bounding box center [781, 244] width 12 height 9
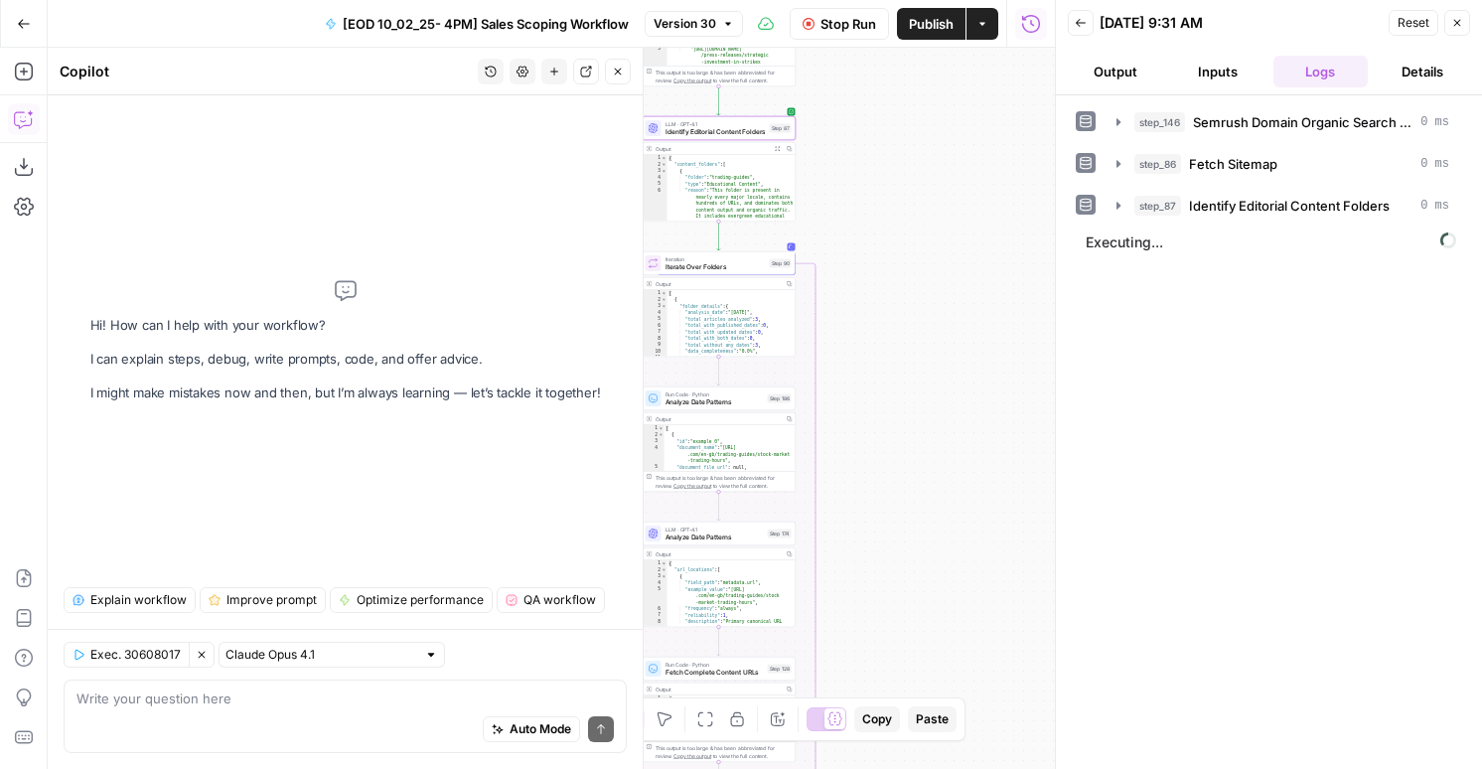
click at [1123, 80] on button "Output" at bounding box center [1115, 72] width 94 height 32
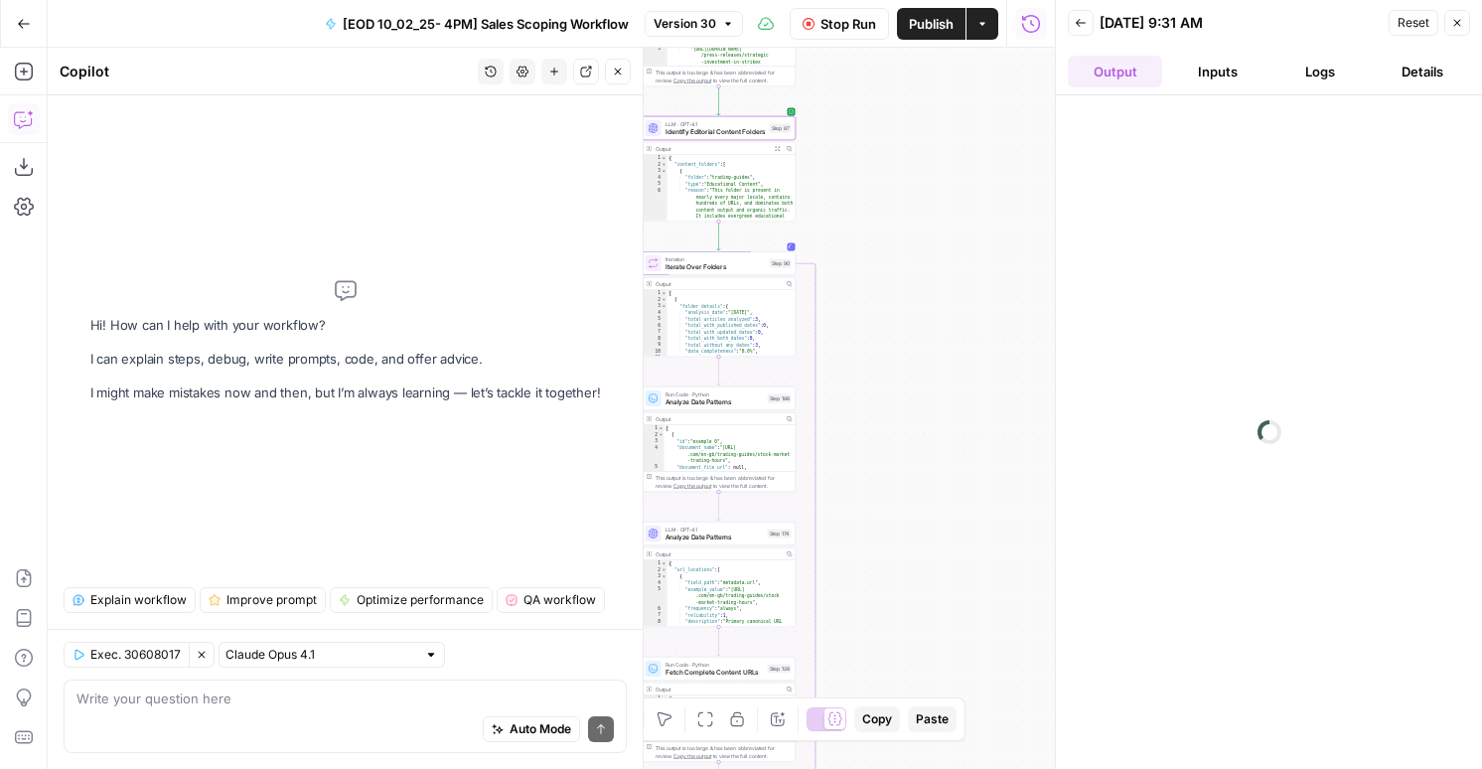
click at [1288, 76] on button "Logs" at bounding box center [1321, 72] width 94 height 32
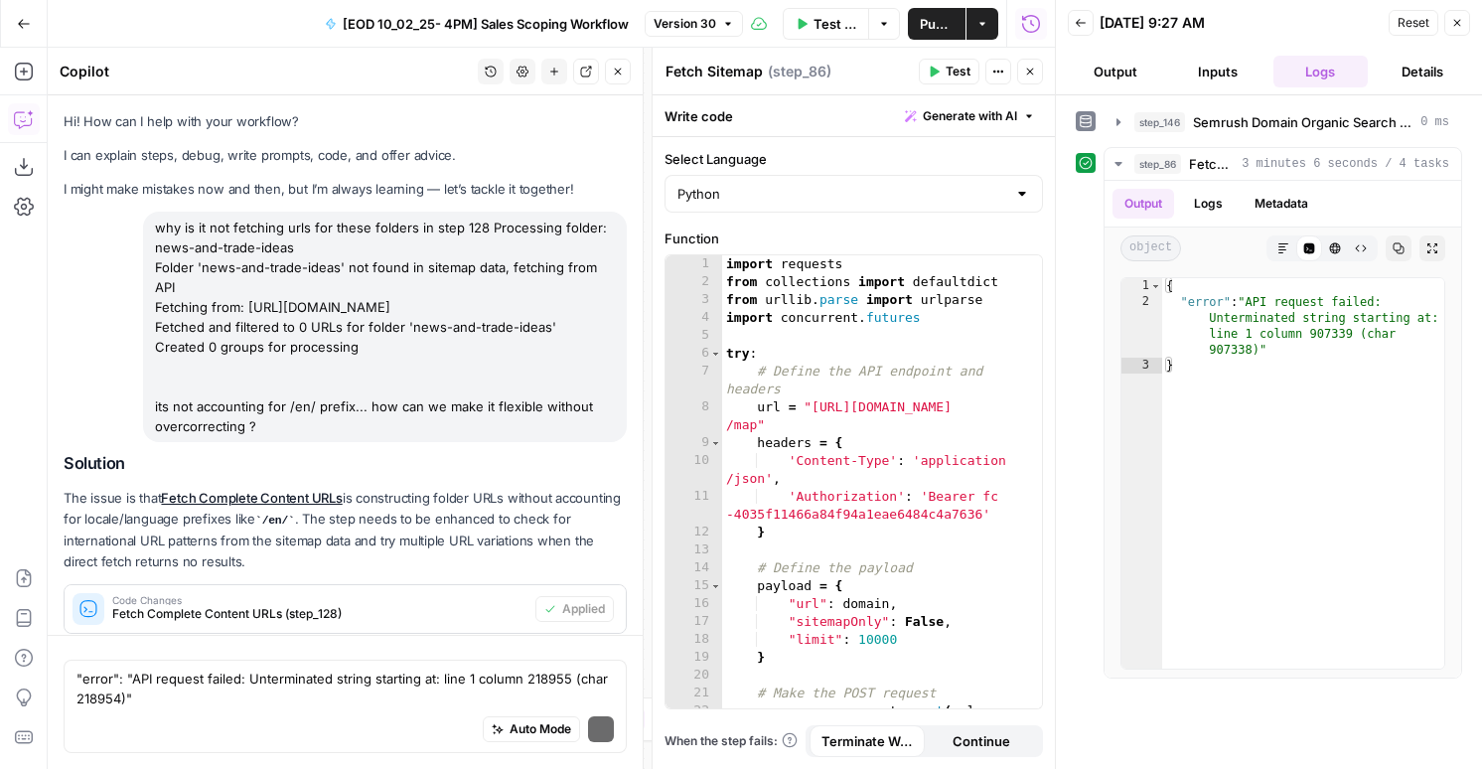
scroll to position [5586, 0]
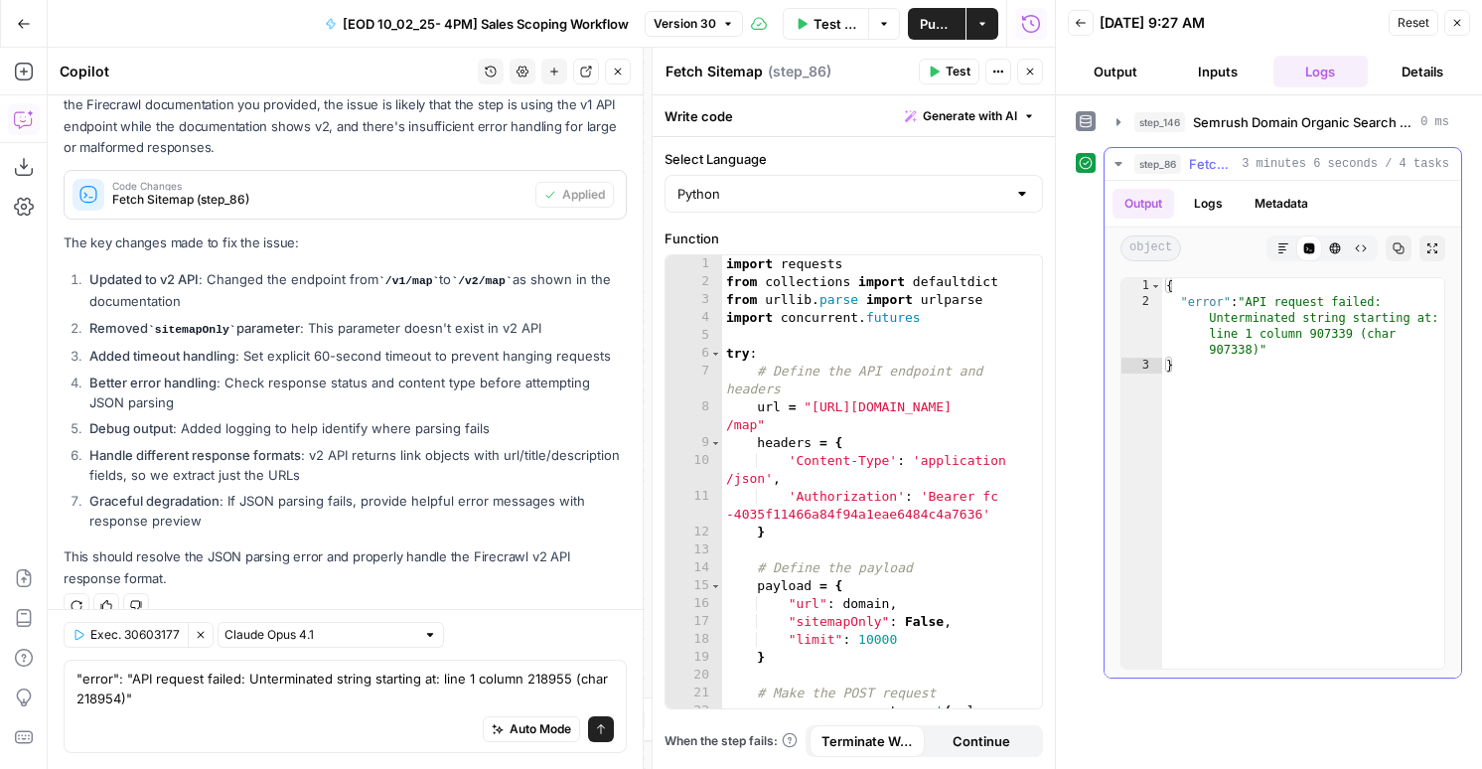
click at [1216, 213] on button "Logs" at bounding box center [1208, 204] width 53 height 30
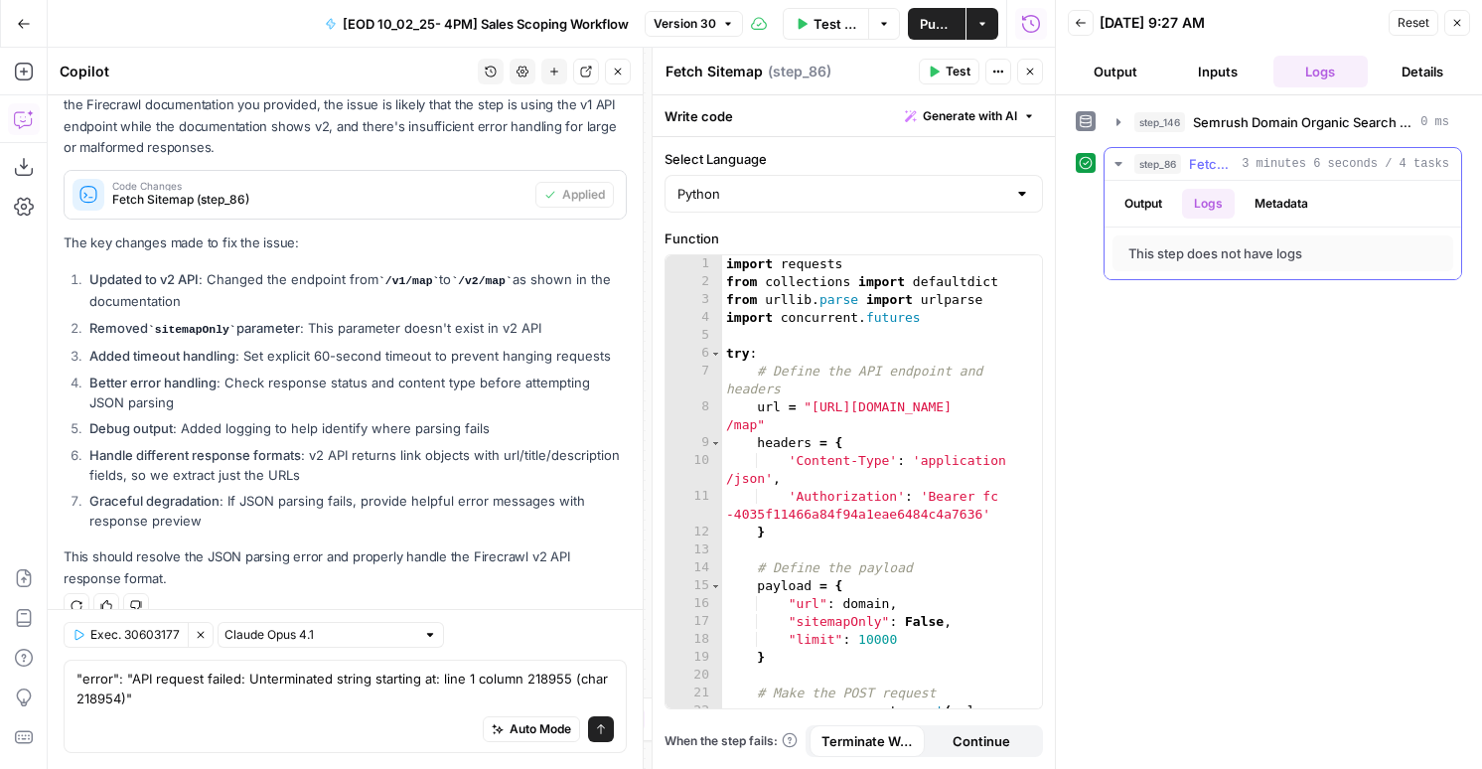
click at [1257, 206] on button "Metadata" at bounding box center [1281, 204] width 77 height 30
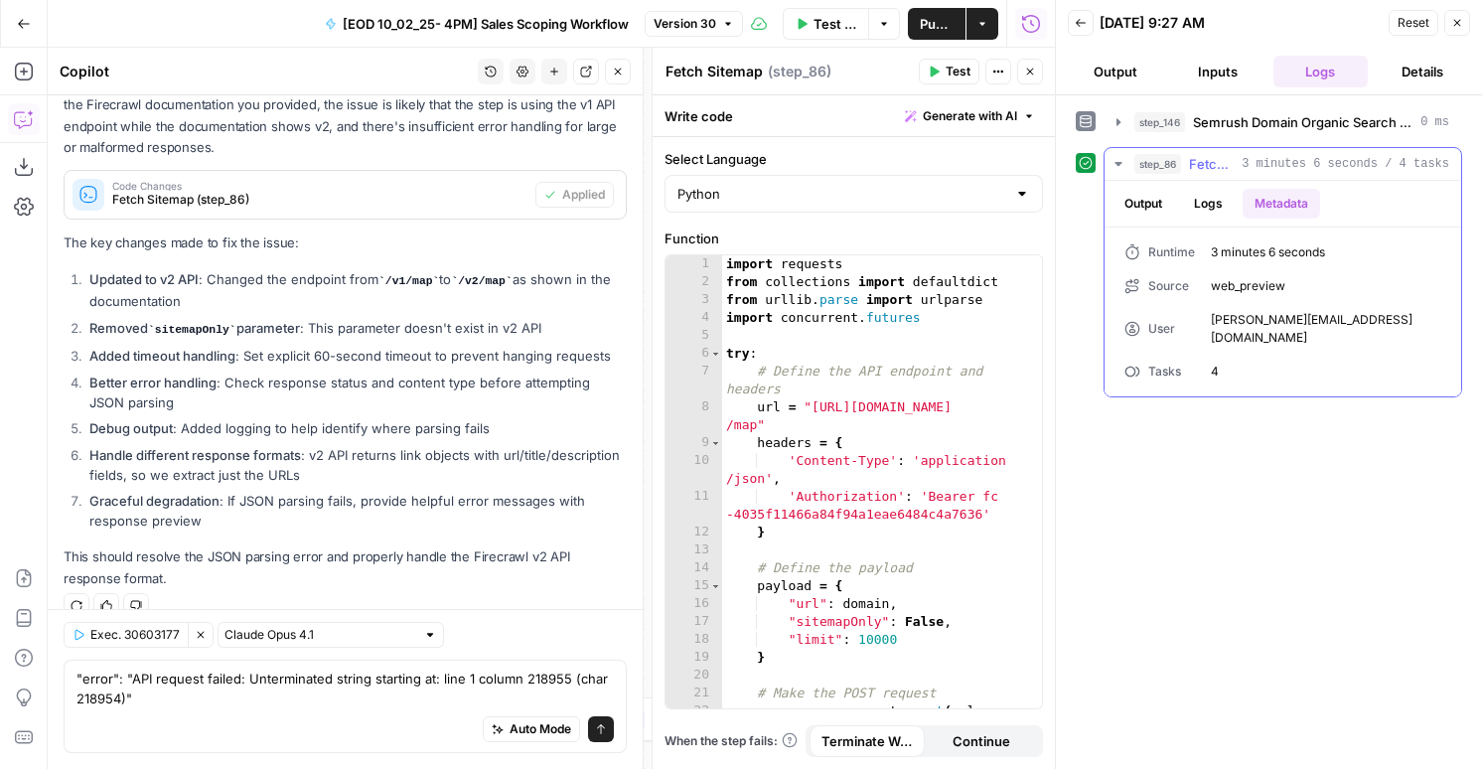
click at [1167, 211] on button "Output" at bounding box center [1144, 204] width 62 height 30
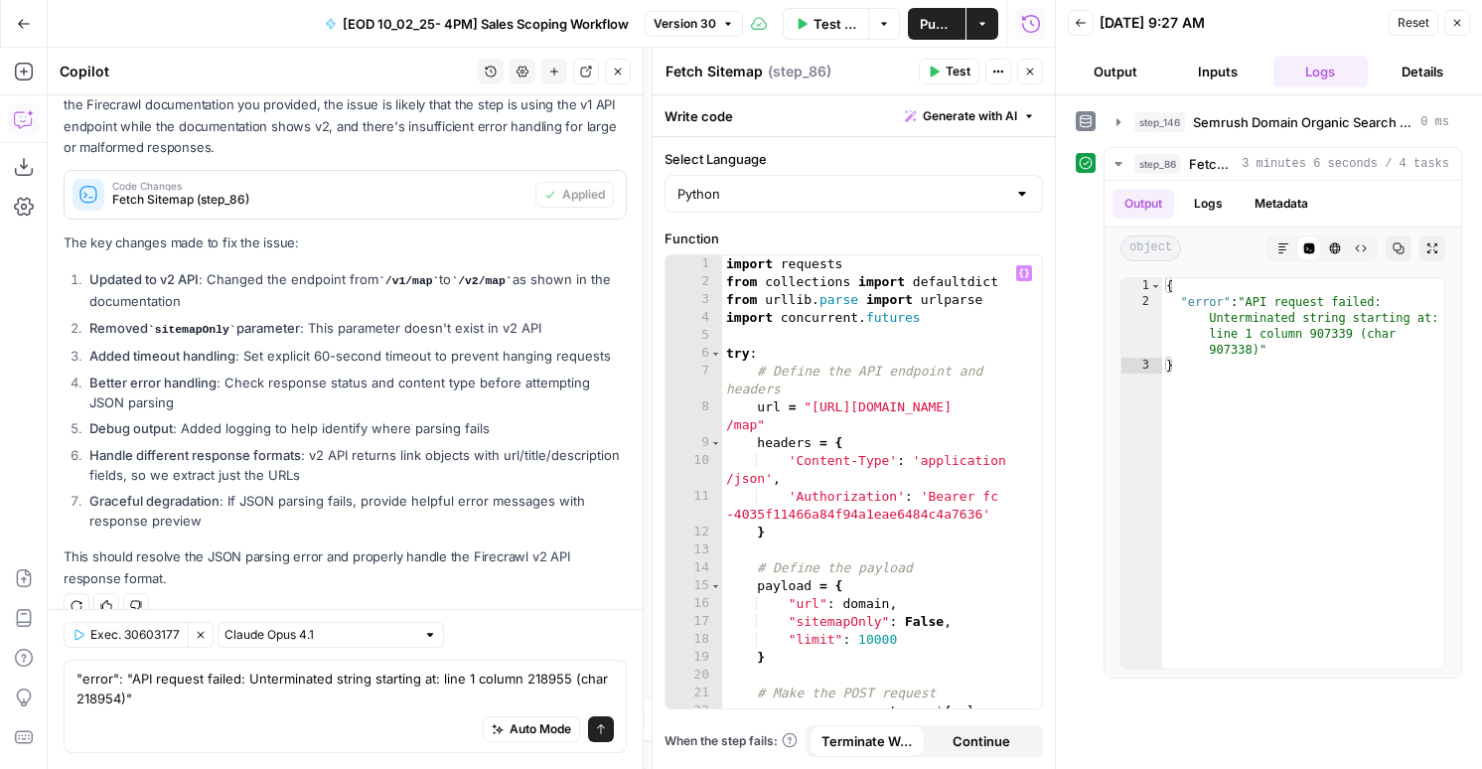
click at [892, 362] on div "import requests from collections import defaultdict from [GEOGRAPHIC_DATA] . pa…" at bounding box center [882, 508] width 320 height 507
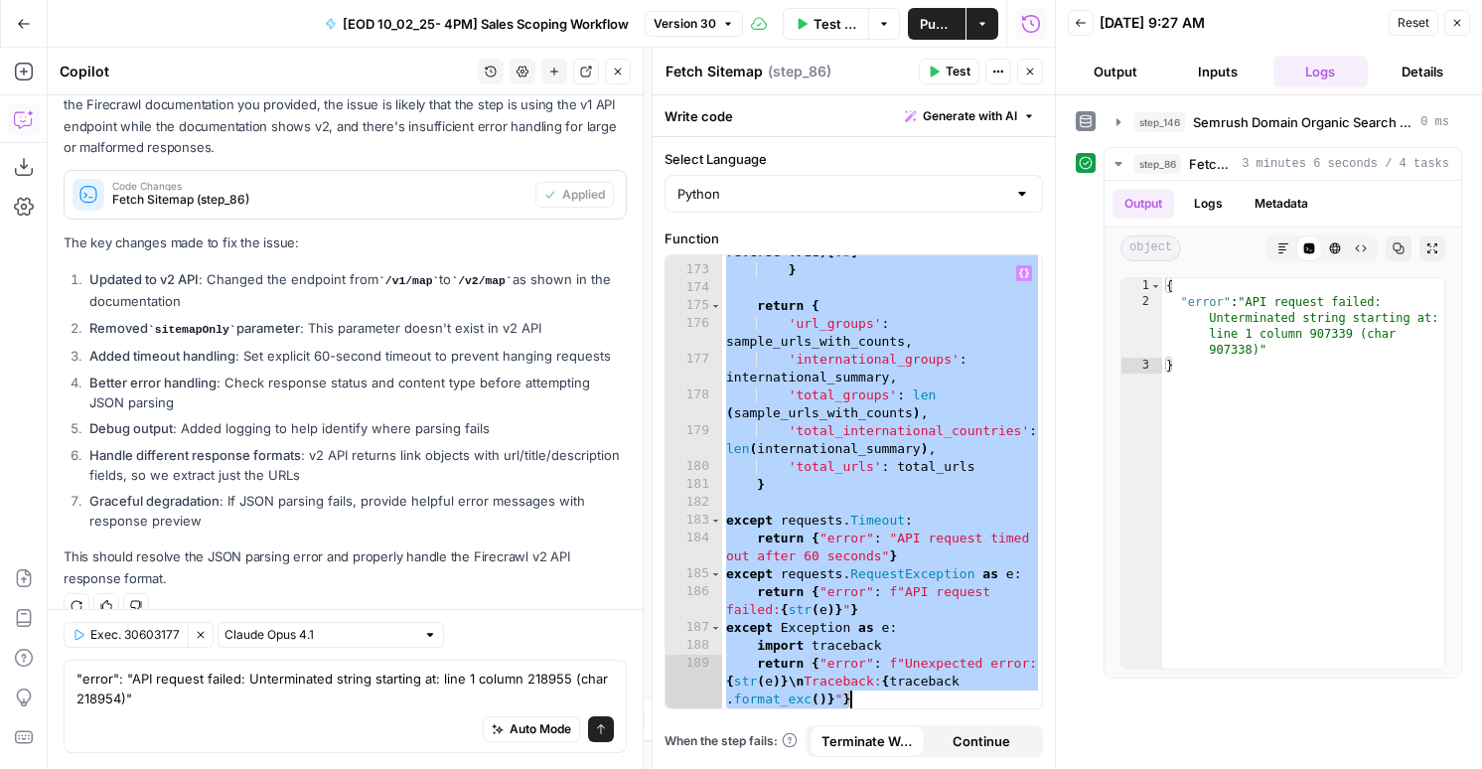
scroll to position [5650, 0]
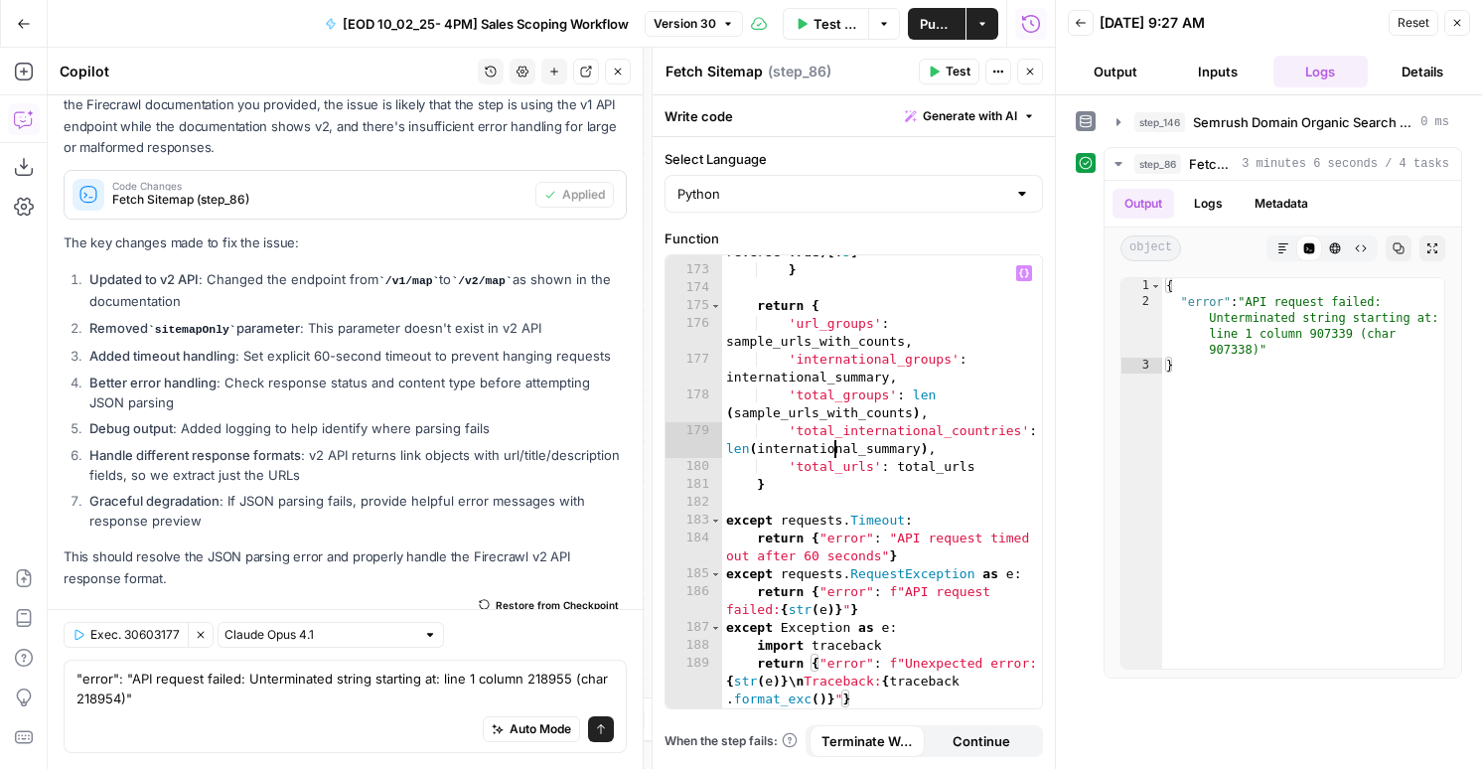
click at [836, 446] on div "reverse = True ) [ : 5 ] } return { 'url_groups' : sample_urls_with_counts , 'i…" at bounding box center [882, 497] width 320 height 542
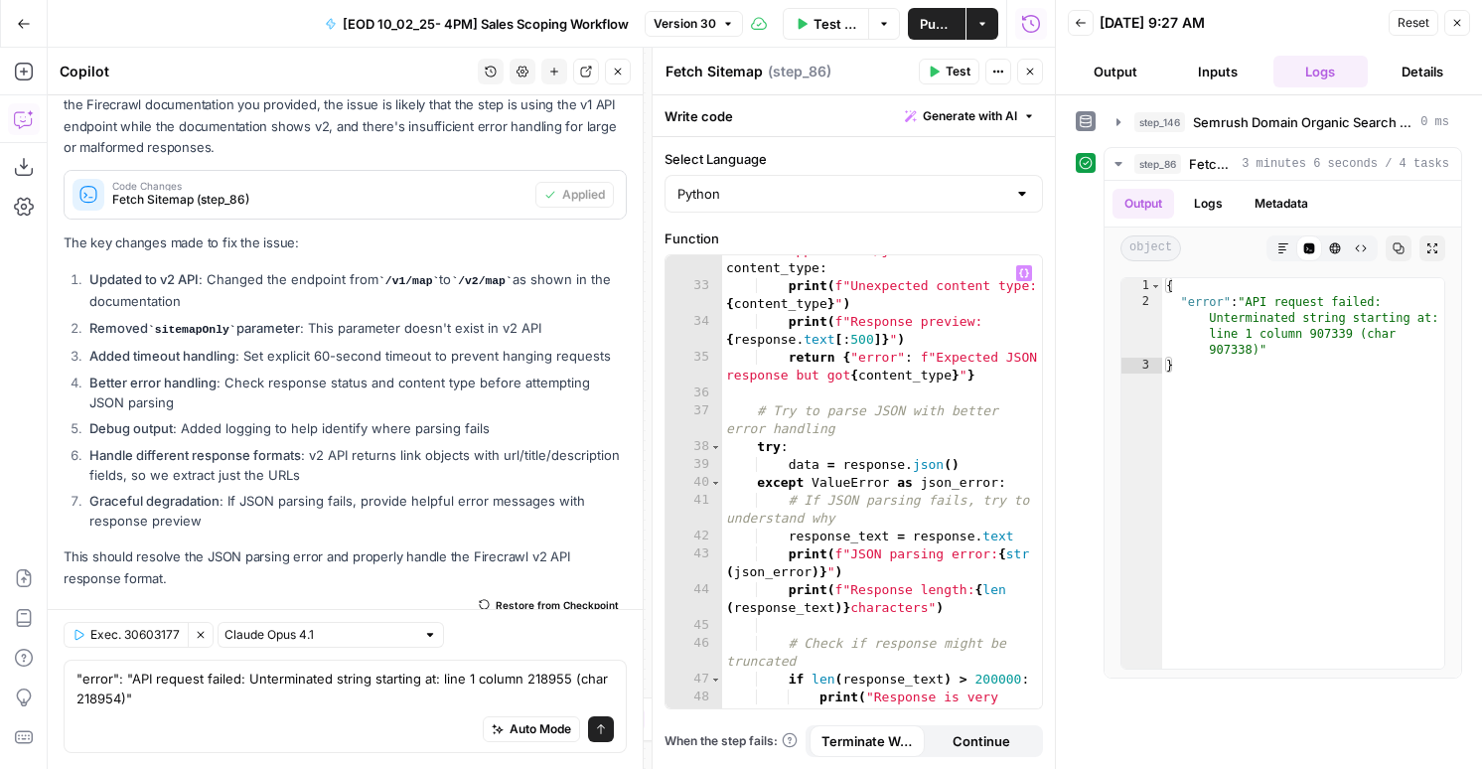
scroll to position [0, 0]
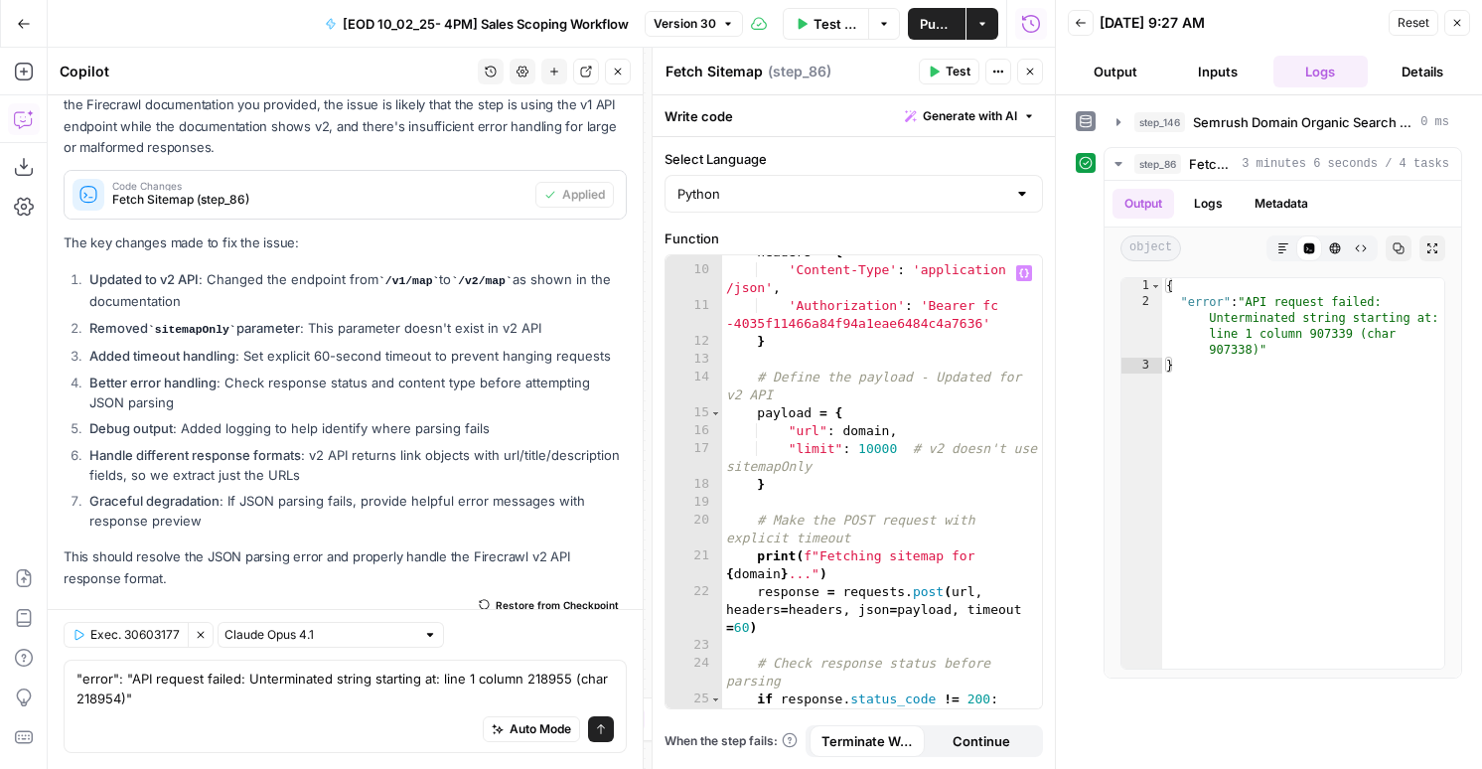
click at [842, 411] on div "headers = { 'Content-Type' : 'application /json' , 'Authorization' : 'Bearer fc…" at bounding box center [882, 496] width 320 height 507
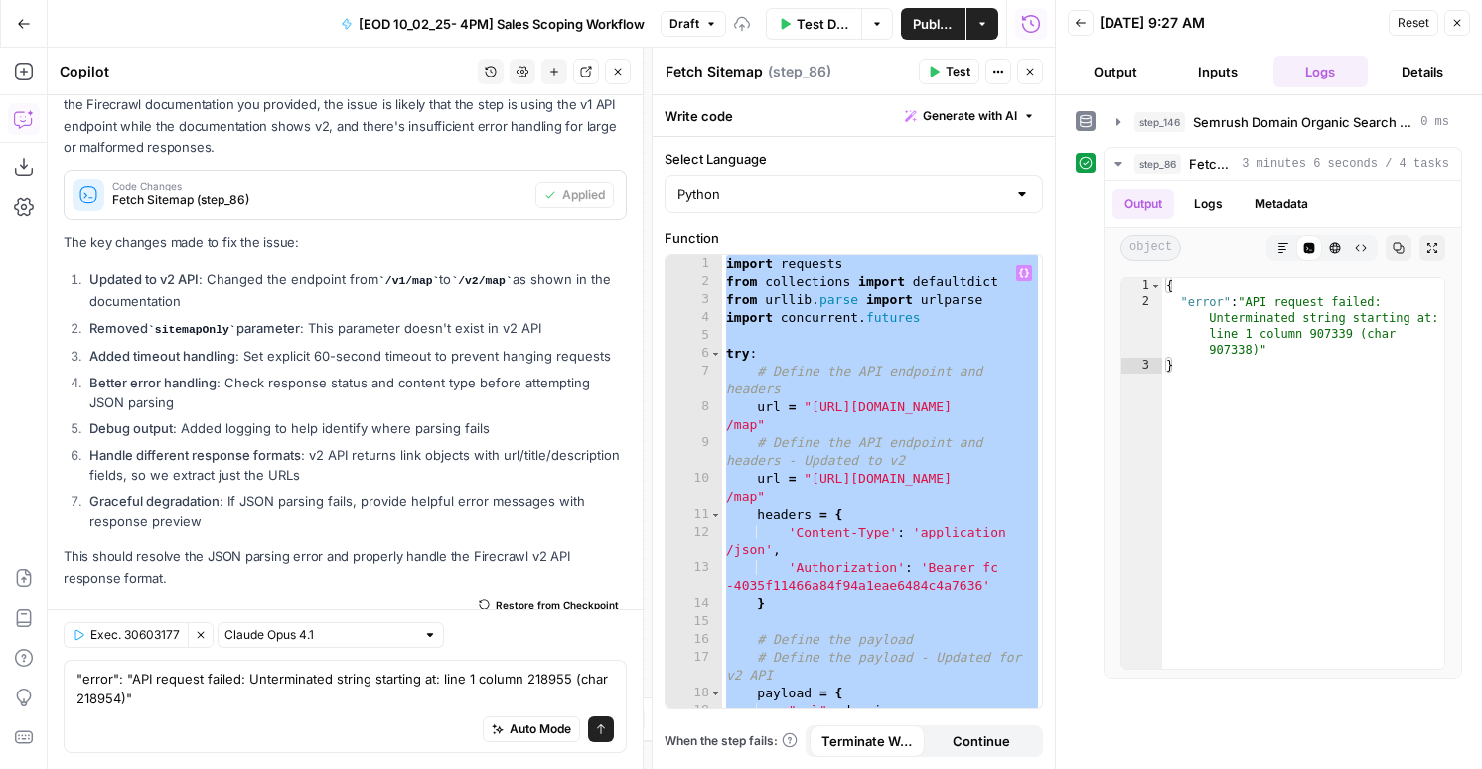
click at [851, 420] on div "import requests from collections import defaultdict from [GEOGRAPHIC_DATA] . pa…" at bounding box center [882, 499] width 320 height 489
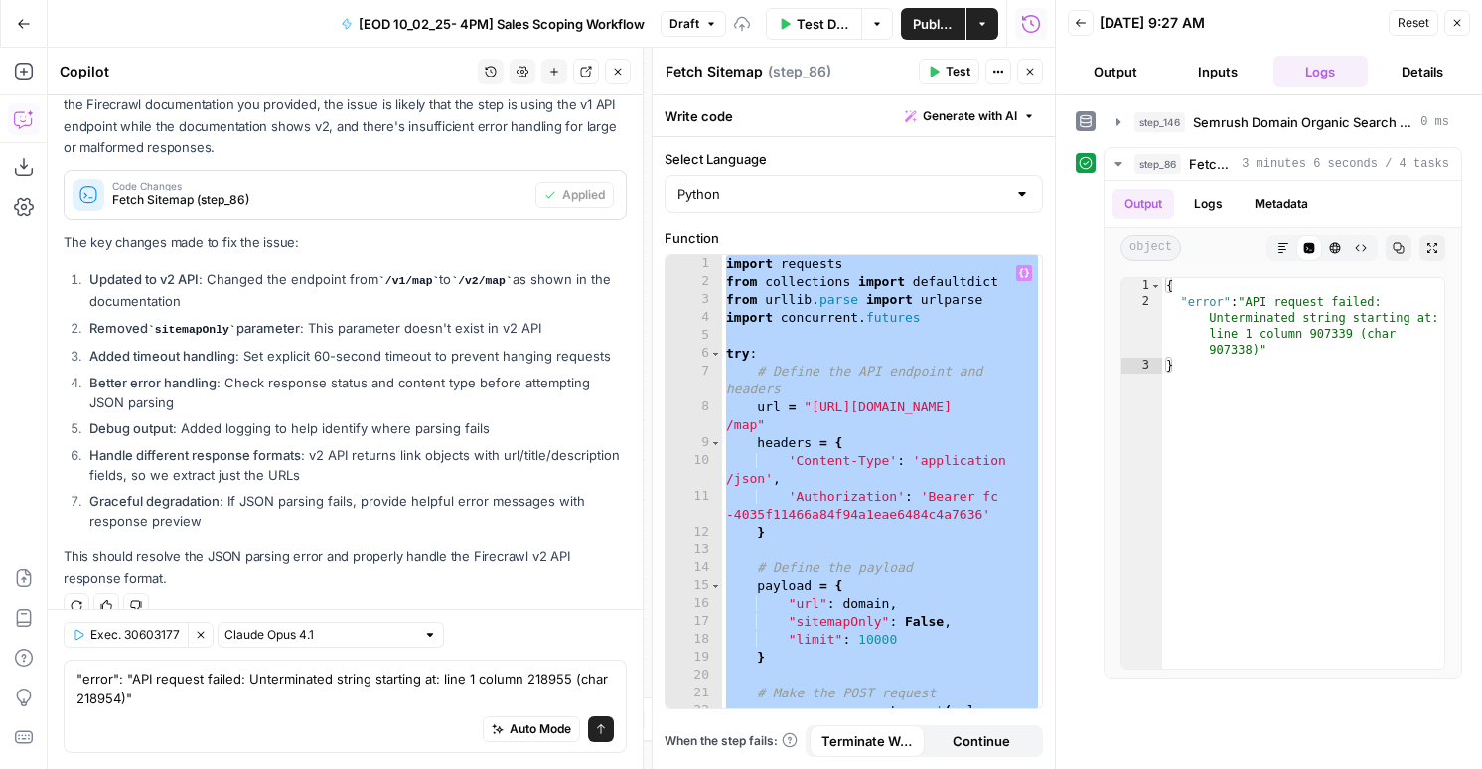
click at [923, 612] on div "import requests from collections import defaultdict from [GEOGRAPHIC_DATA] . pa…" at bounding box center [882, 508] width 320 height 507
type textarea "**********"
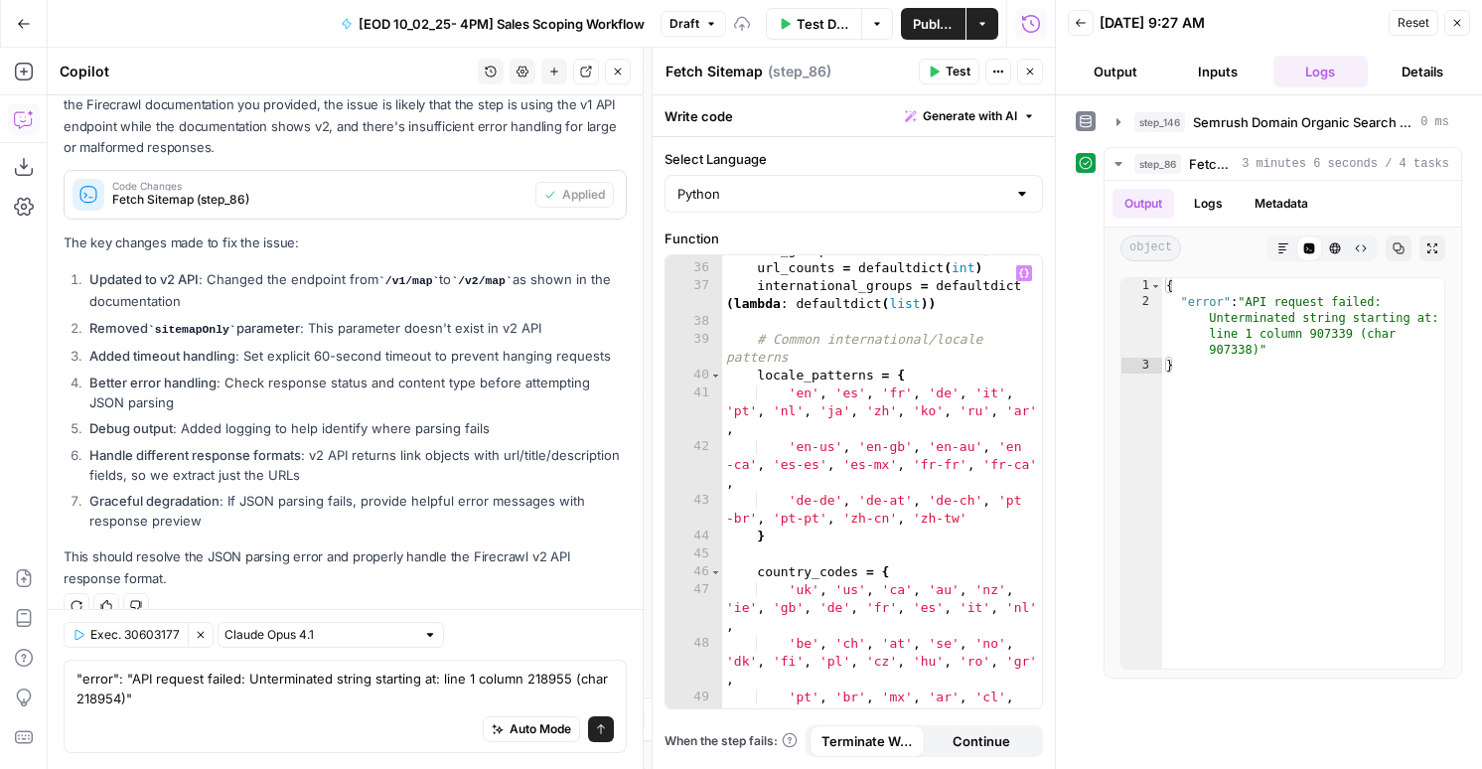
scroll to position [828, 0]
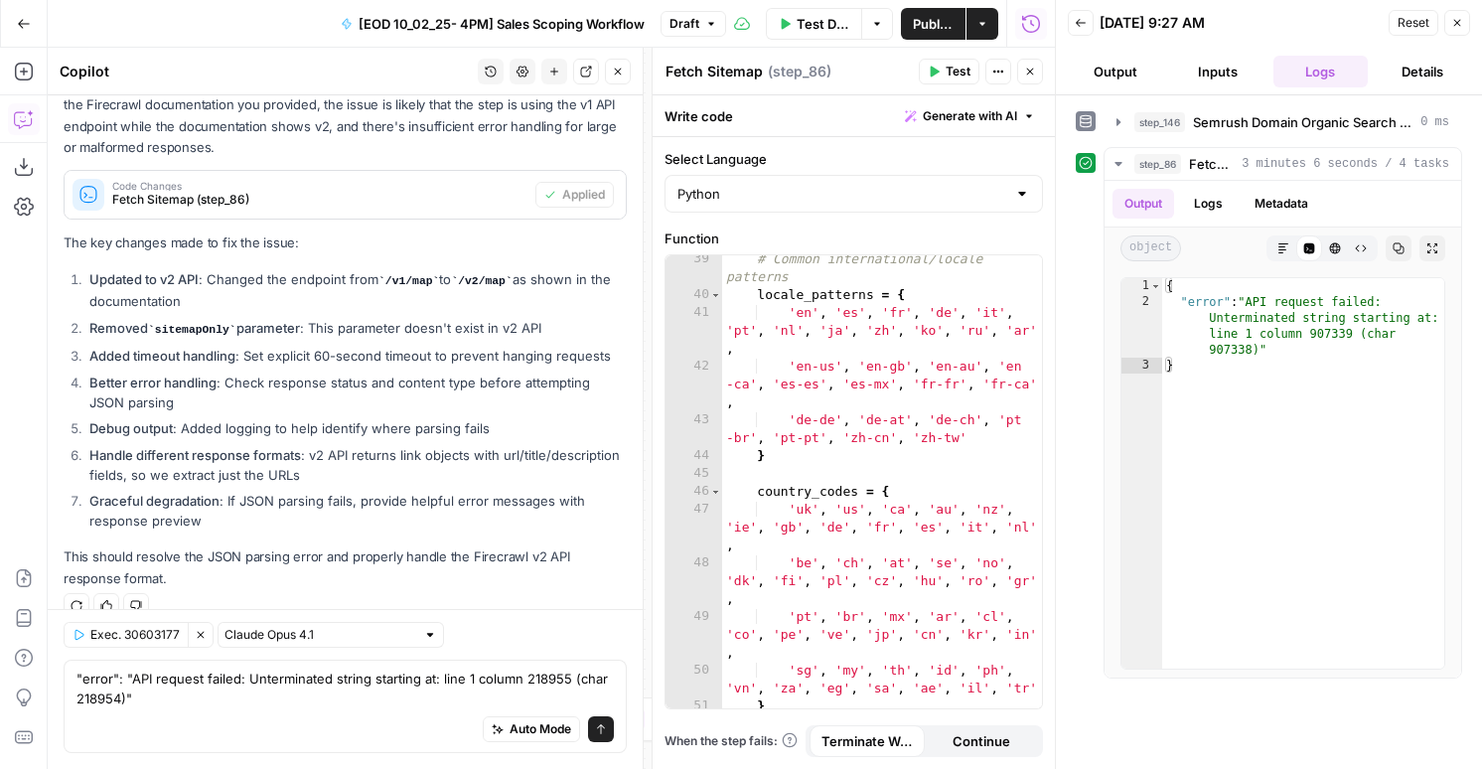
click at [929, 34] on button "Publish" at bounding box center [933, 24] width 65 height 32
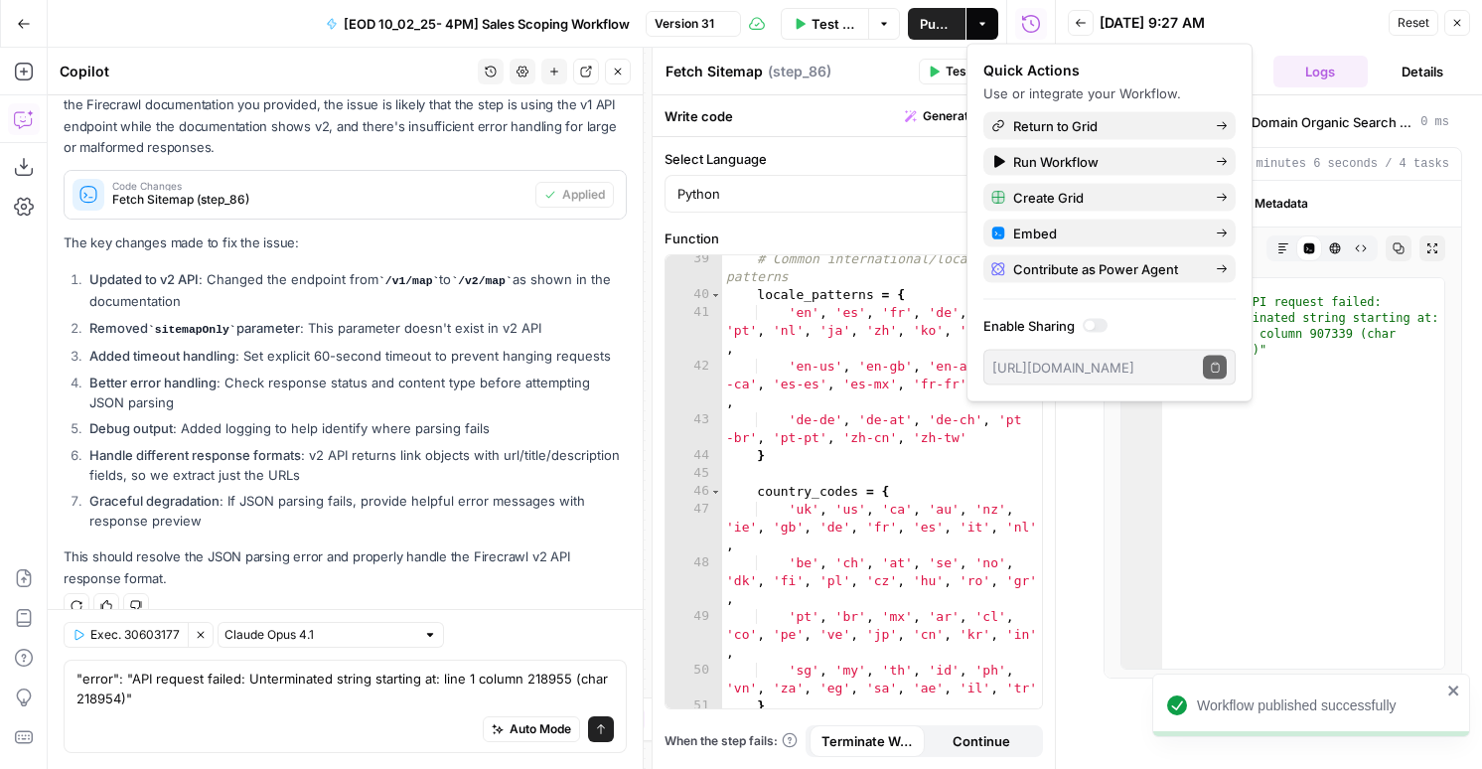
click at [616, 74] on icon "button" at bounding box center [618, 72] width 12 height 12
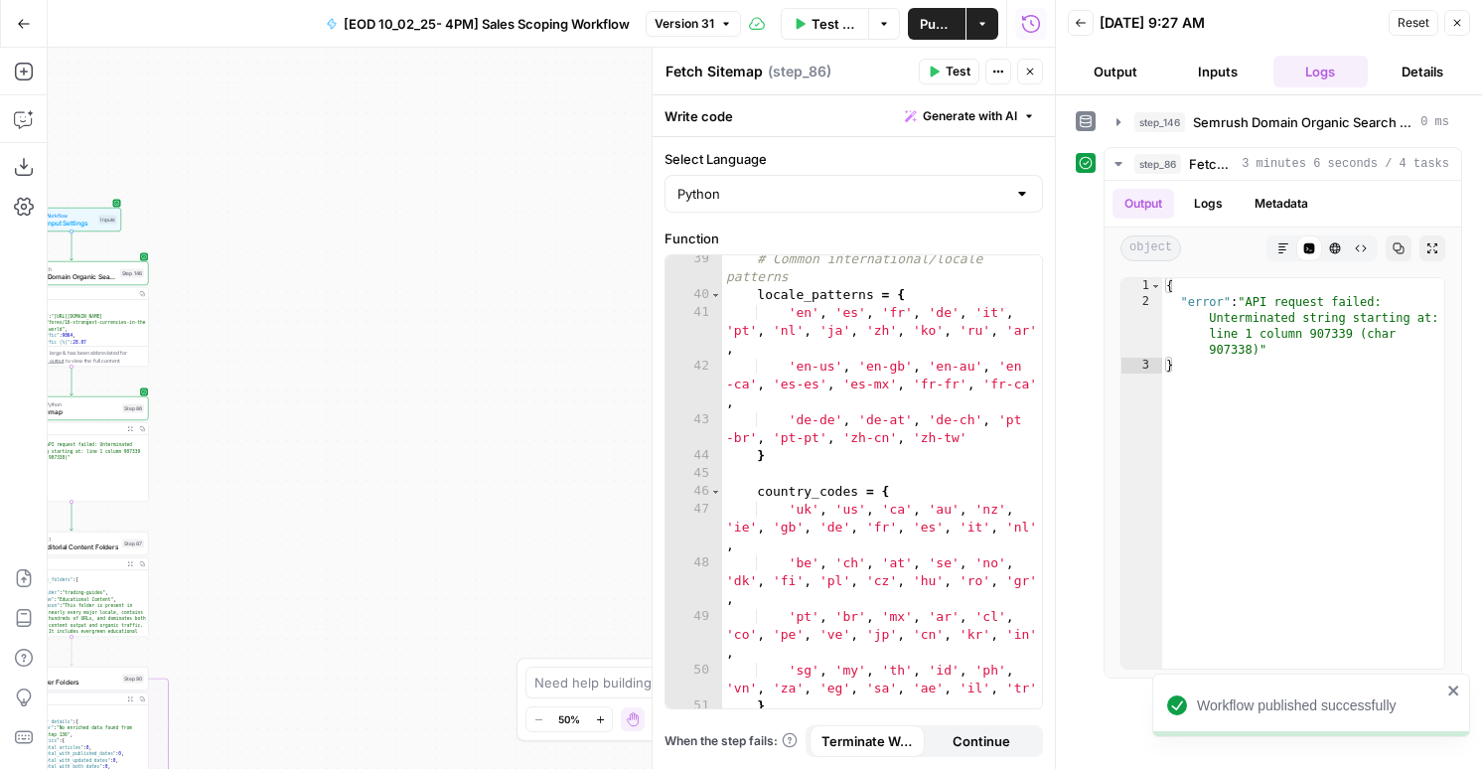
click at [833, 33] on span "Test Data" at bounding box center [834, 24] width 45 height 20
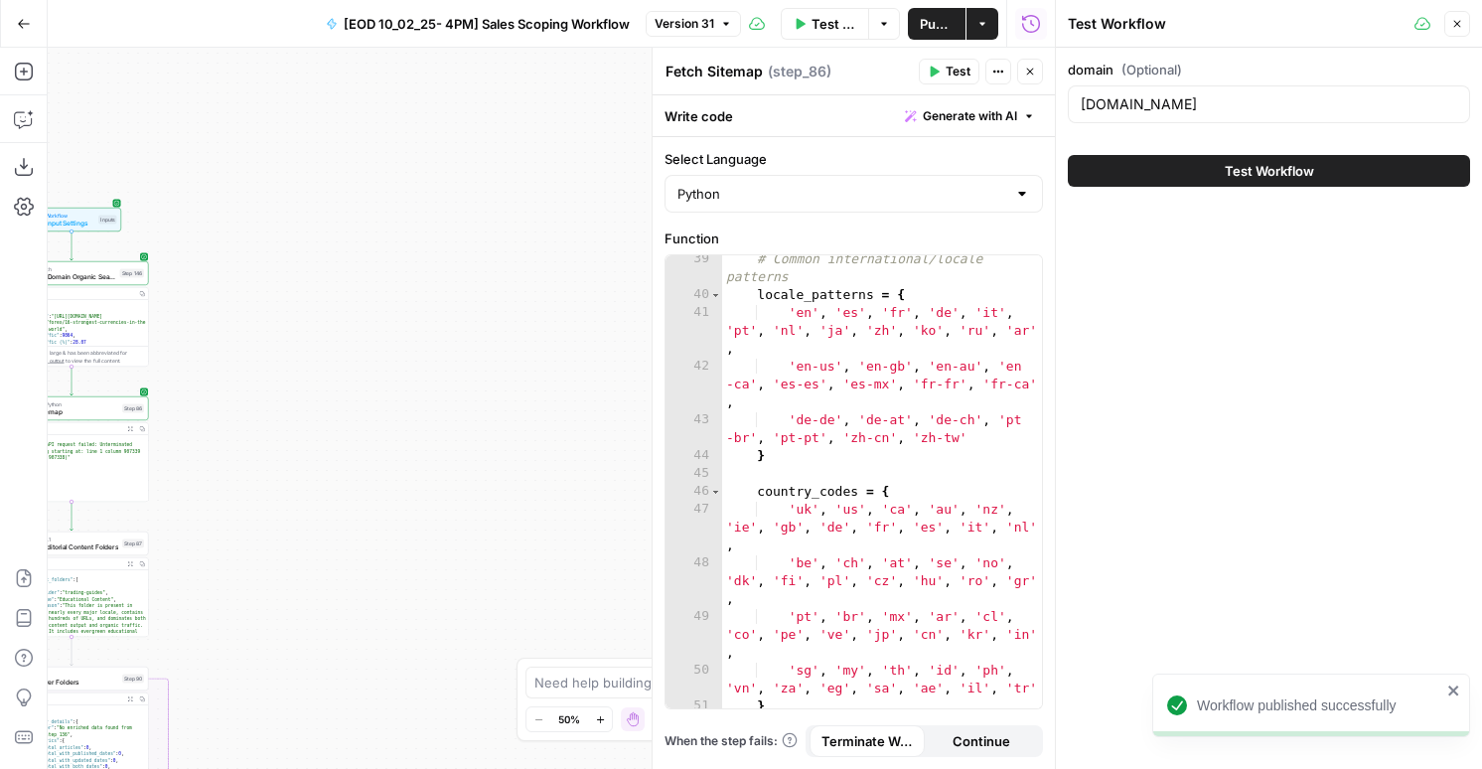
click at [949, 20] on span "Publish" at bounding box center [937, 24] width 34 height 20
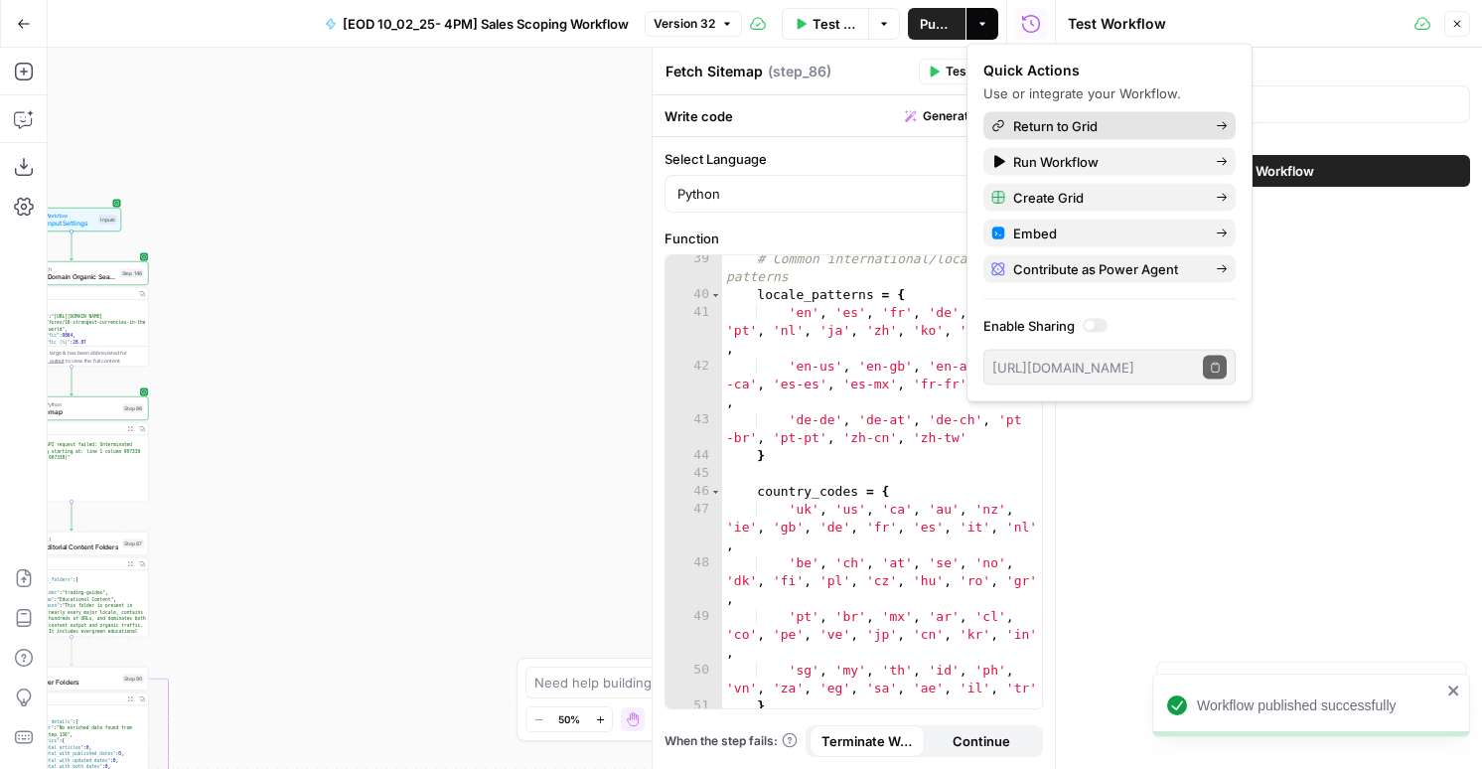
click at [1018, 113] on link "Return to Grid" at bounding box center [1110, 126] width 252 height 28
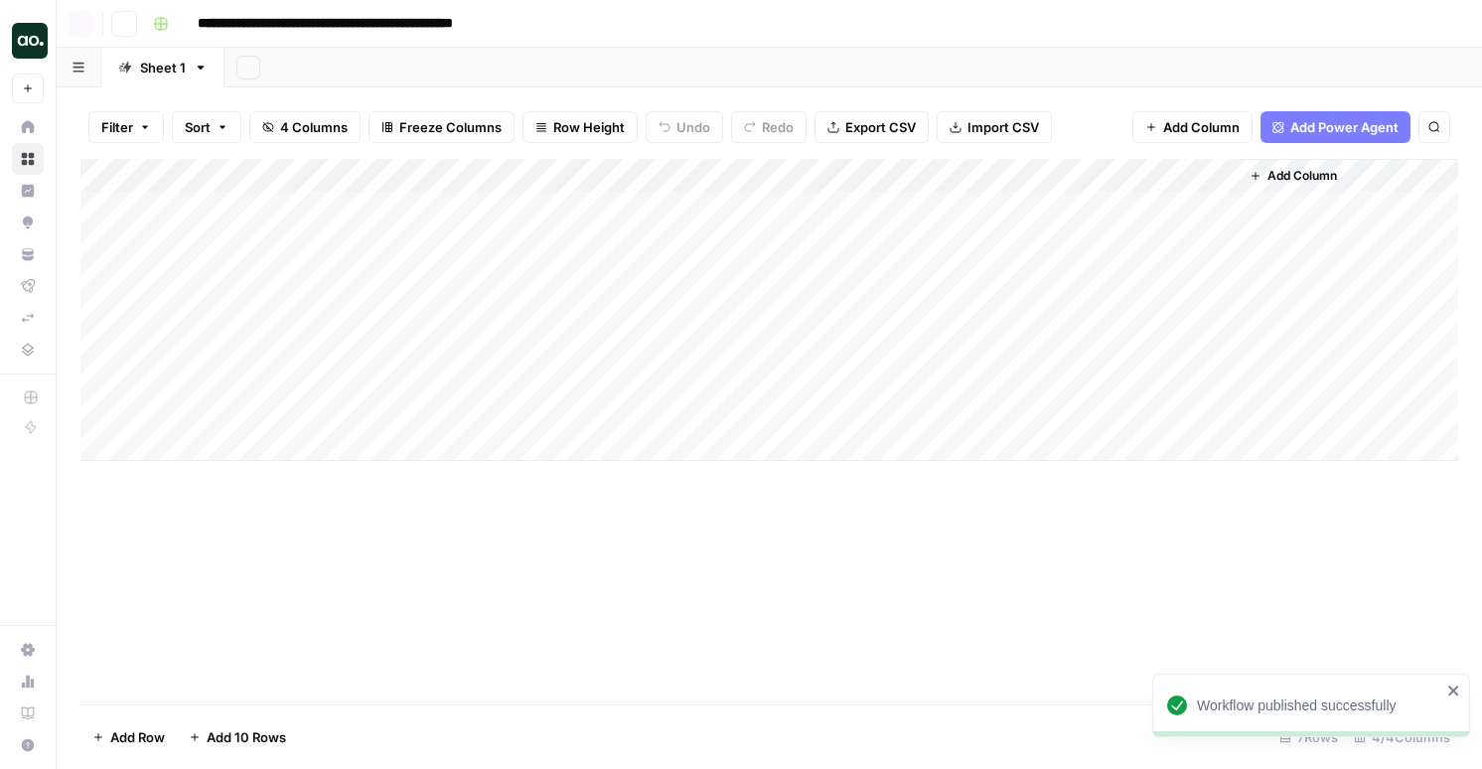
click at [265, 378] on div "Add Column" at bounding box center [769, 310] width 1378 height 302
click at [259, 348] on div "Add Column" at bounding box center [769, 310] width 1378 height 302
click at [220, 442] on div "Add Column" at bounding box center [769, 310] width 1378 height 302
click at [234, 403] on div "Add Column" at bounding box center [769, 327] width 1378 height 336
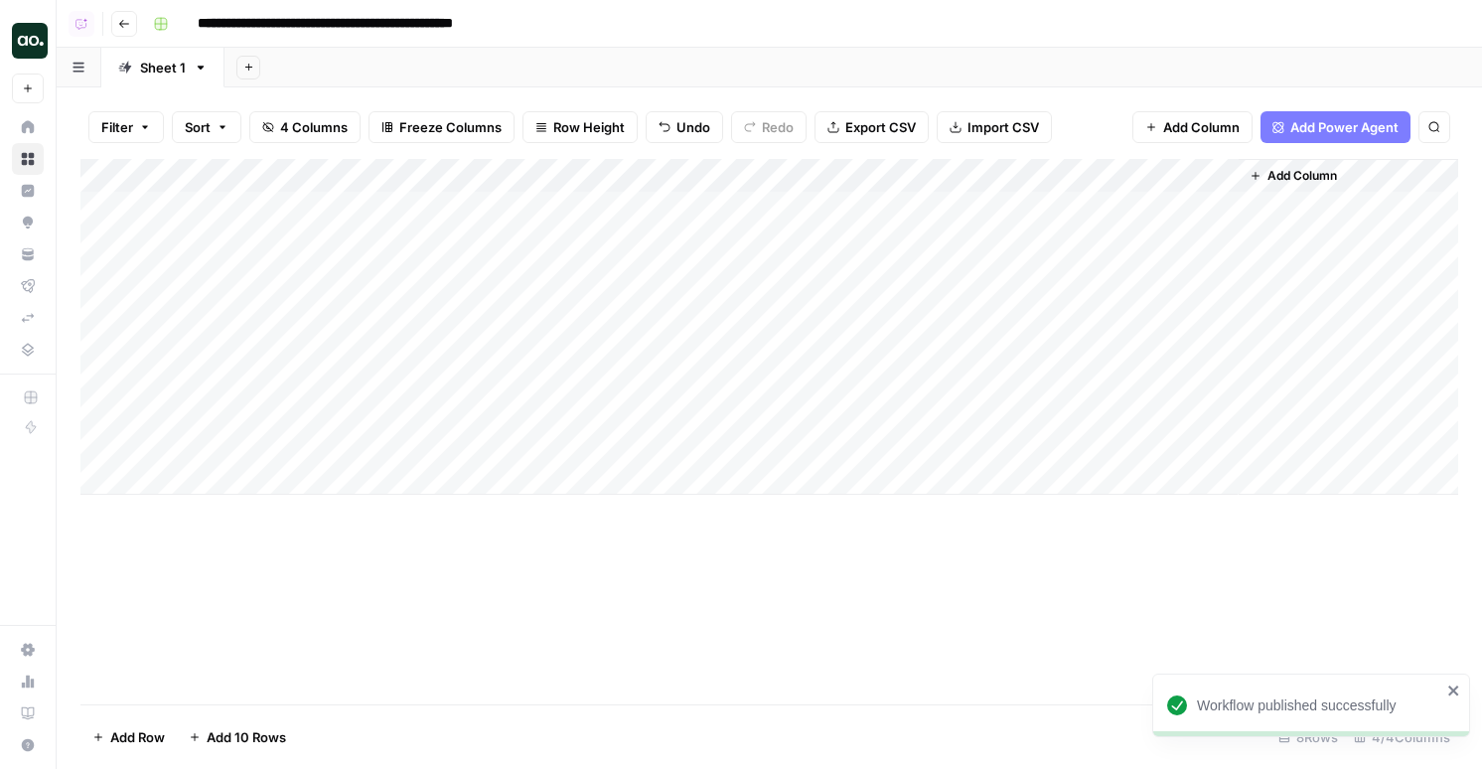
click at [234, 403] on div "Add Column" at bounding box center [769, 327] width 1378 height 336
click at [234, 403] on textarea "**********" at bounding box center [308, 412] width 318 height 28
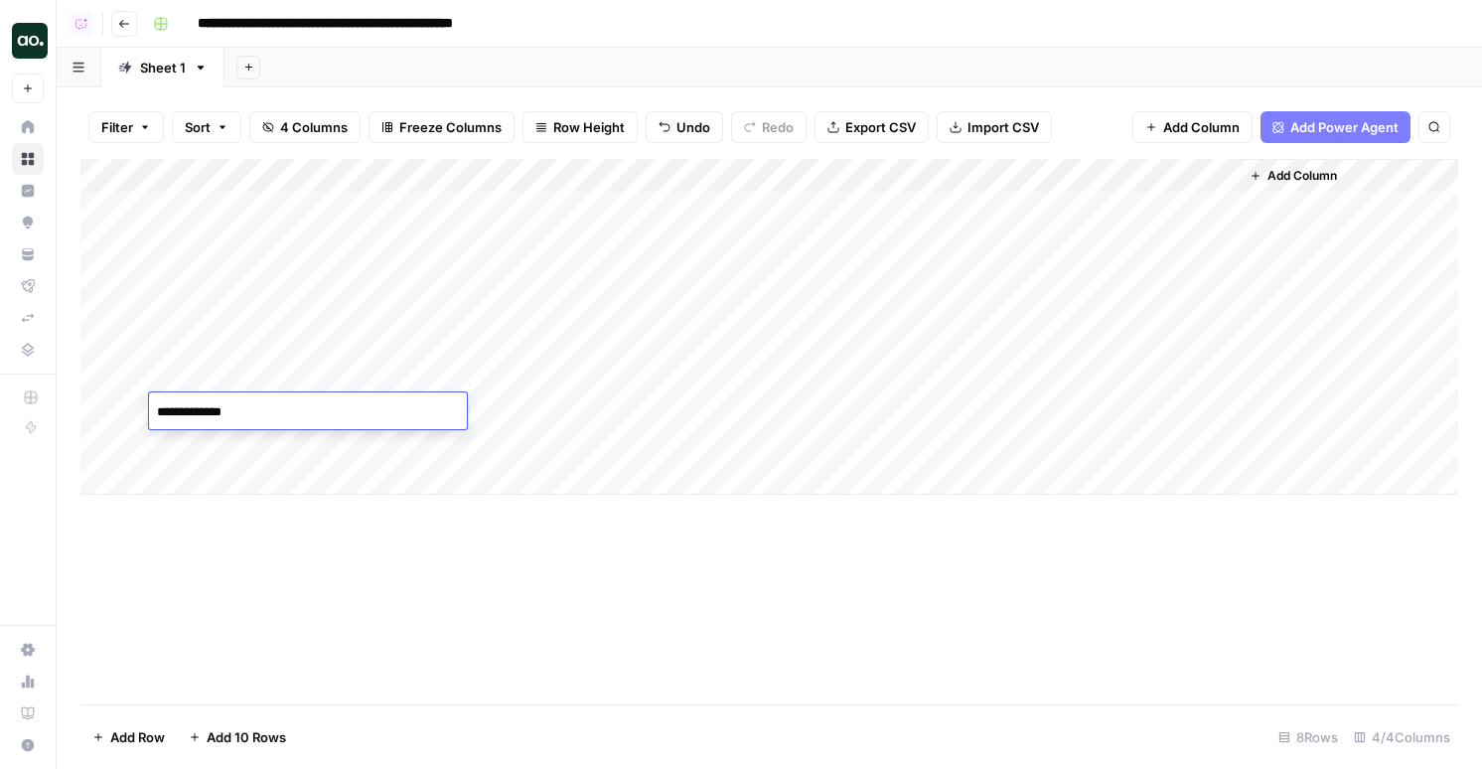
type textarea "**********"
click at [863, 403] on div "Add Column" at bounding box center [769, 327] width 1378 height 336
click at [864, 412] on div "Add Column" at bounding box center [769, 327] width 1378 height 336
click at [833, 175] on div "Add Column" at bounding box center [769, 327] width 1378 height 336
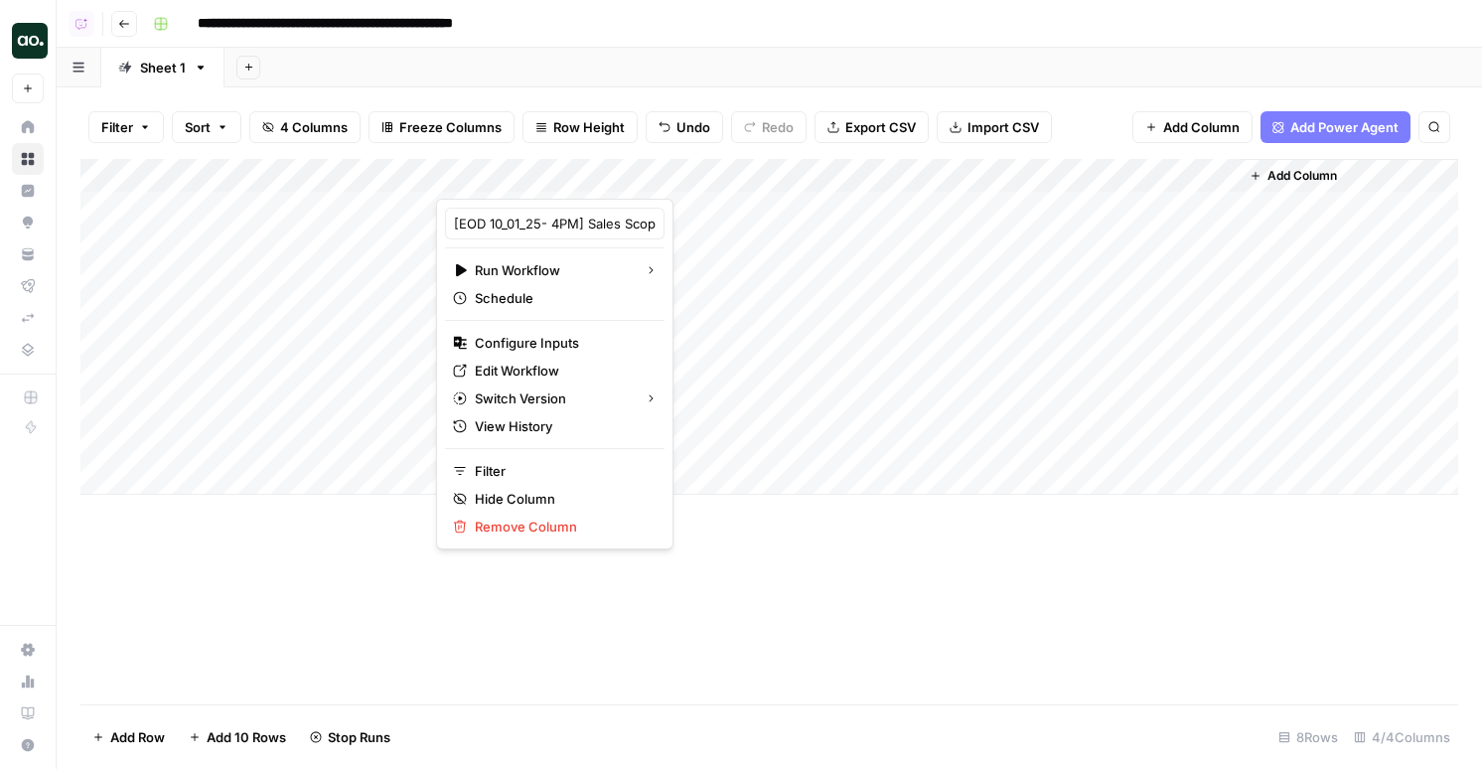
click at [835, 410] on div "Add Column" at bounding box center [769, 327] width 1378 height 336
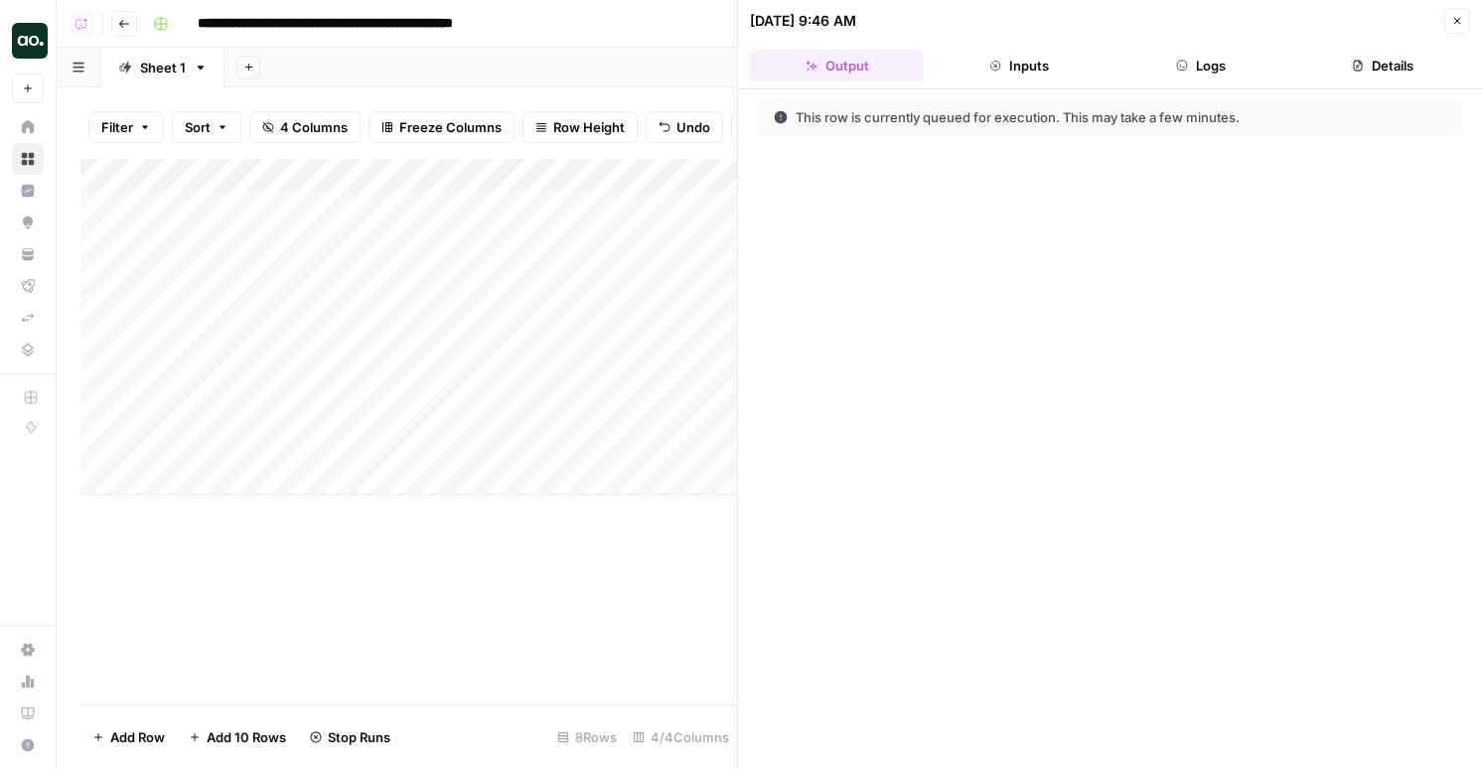
click at [1182, 67] on icon "button" at bounding box center [1182, 66] width 10 height 10
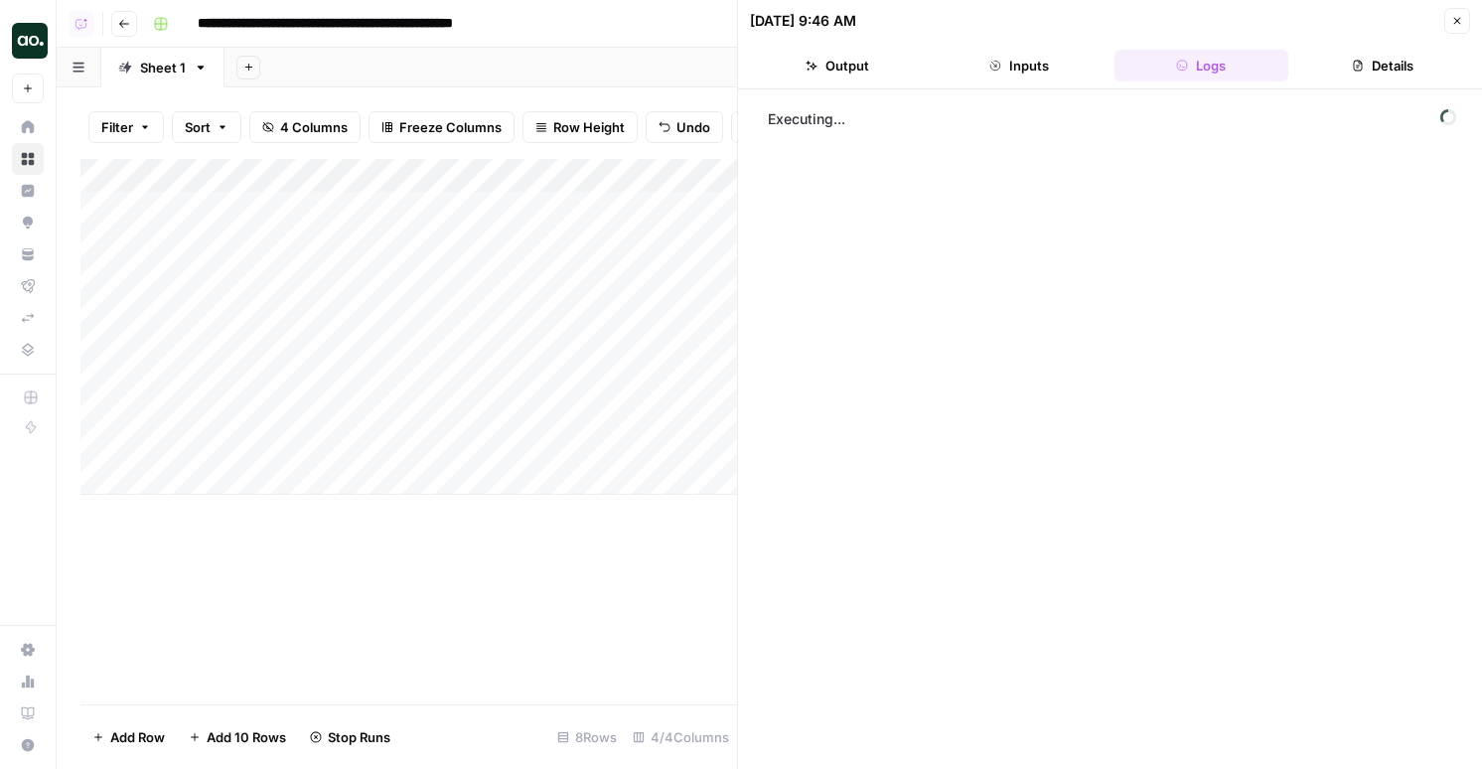
scroll to position [0, 139]
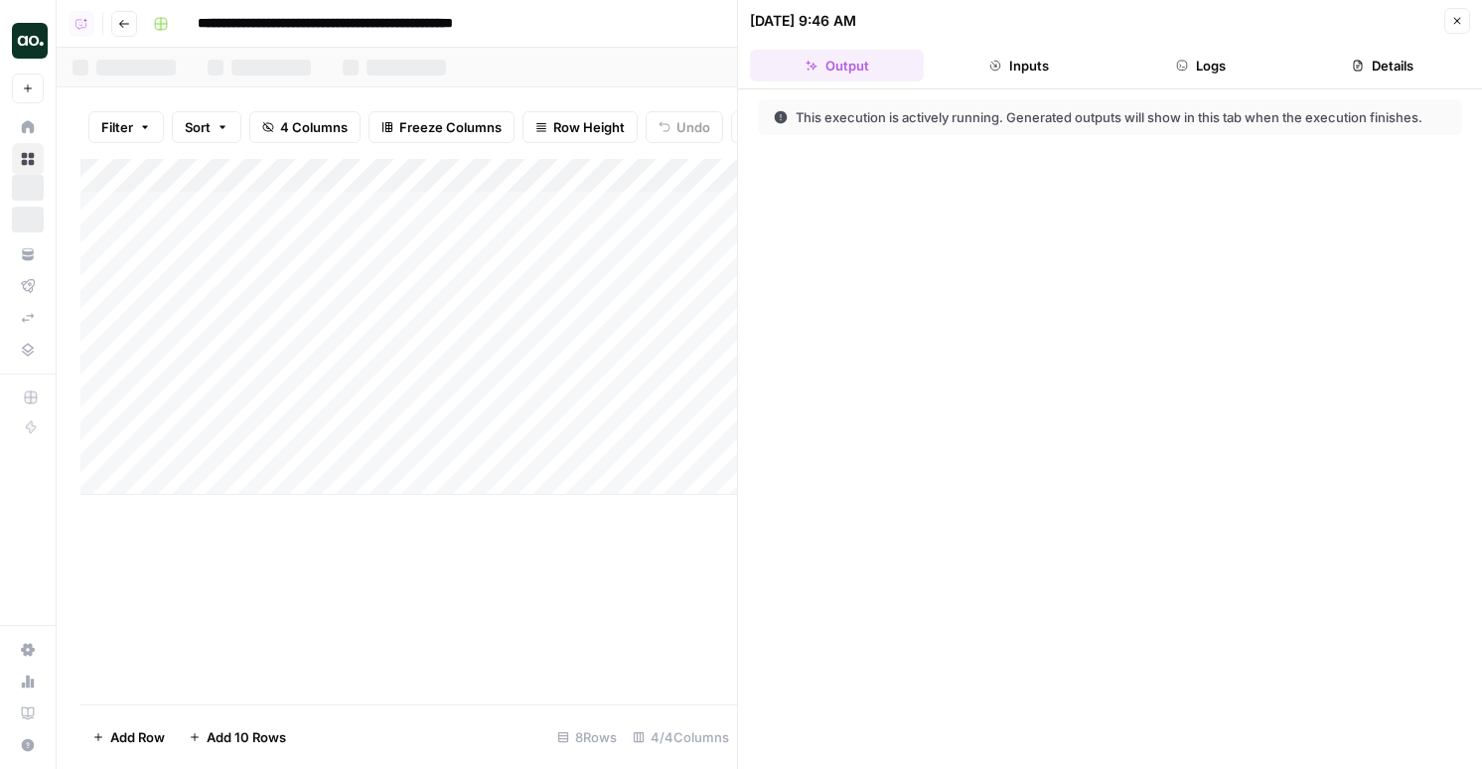
scroll to position [0, 220]
click at [1179, 64] on icon "button" at bounding box center [1182, 66] width 12 height 12
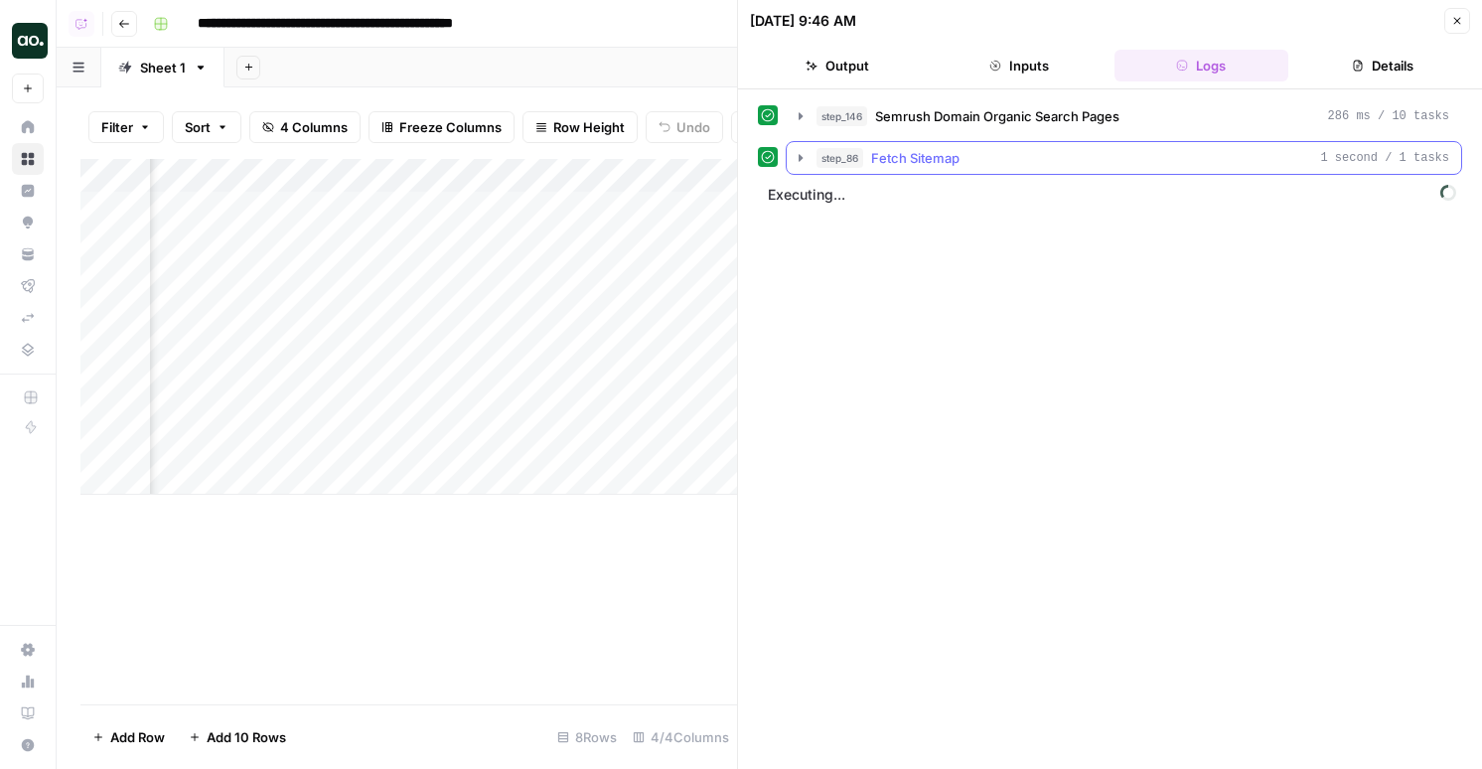
click at [1039, 157] on div "step_86 Fetch Sitemap 1 second / 1 tasks" at bounding box center [1133, 158] width 633 height 20
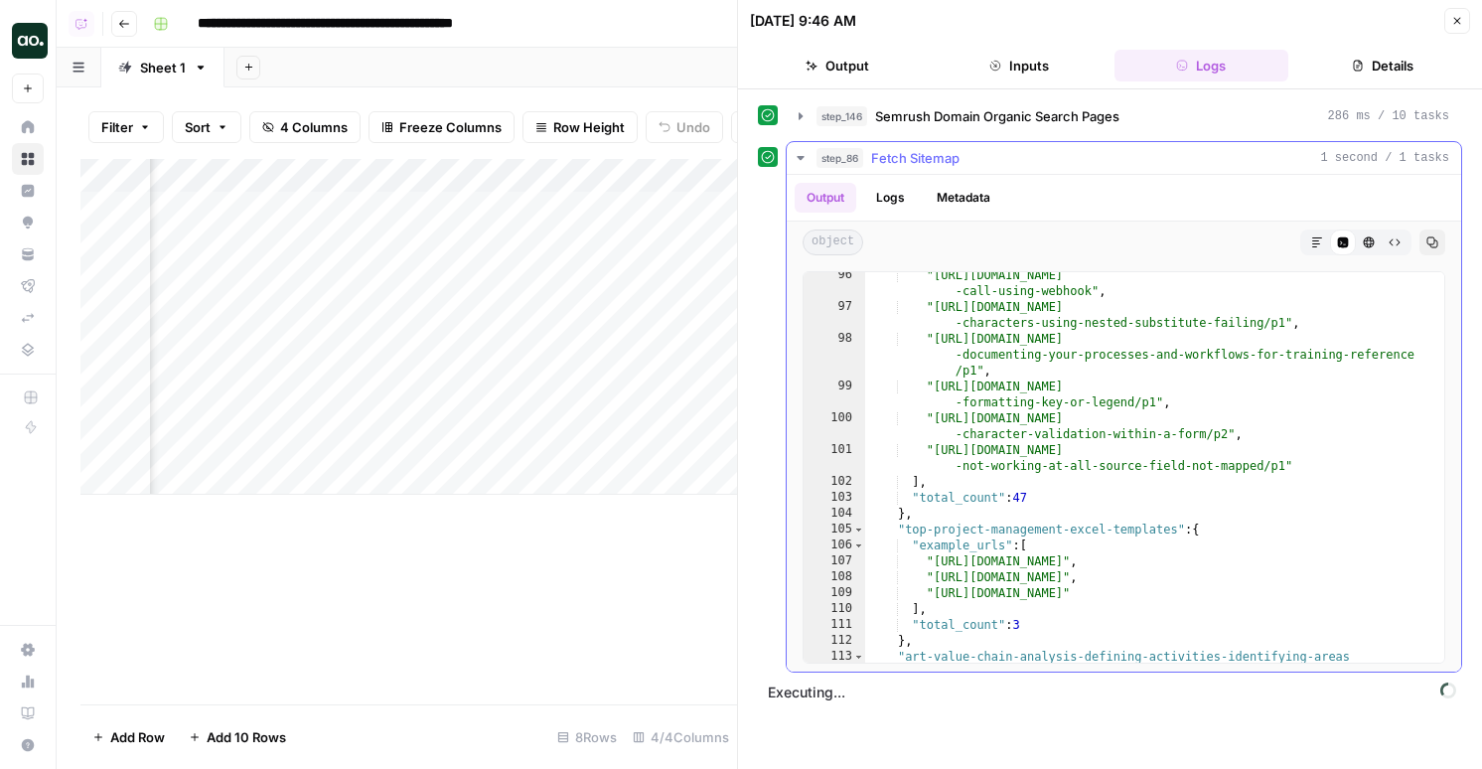
scroll to position [827, 0]
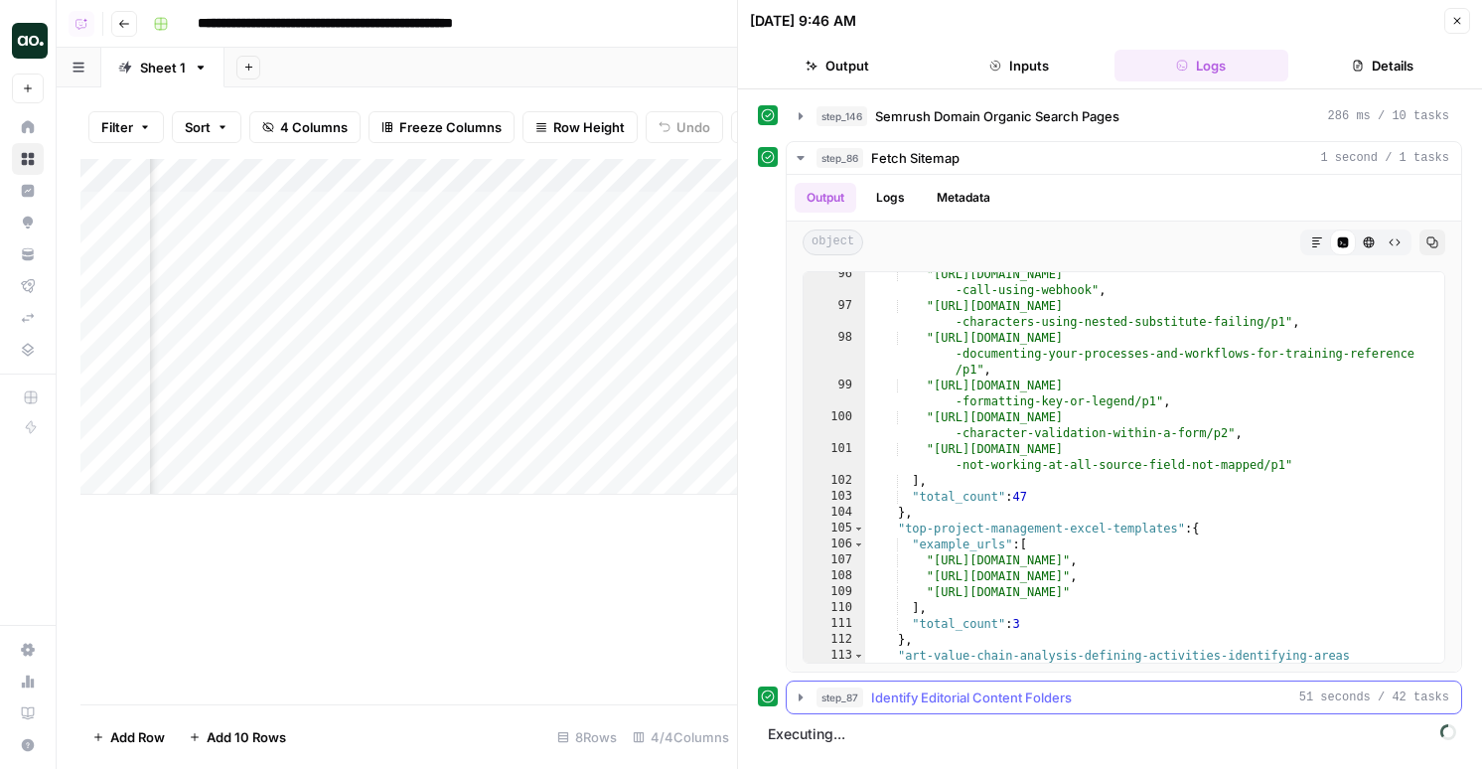
click at [1010, 710] on button "step_87 Identify Editorial Content Folders 51 seconds / 42 tasks" at bounding box center [1124, 697] width 675 height 32
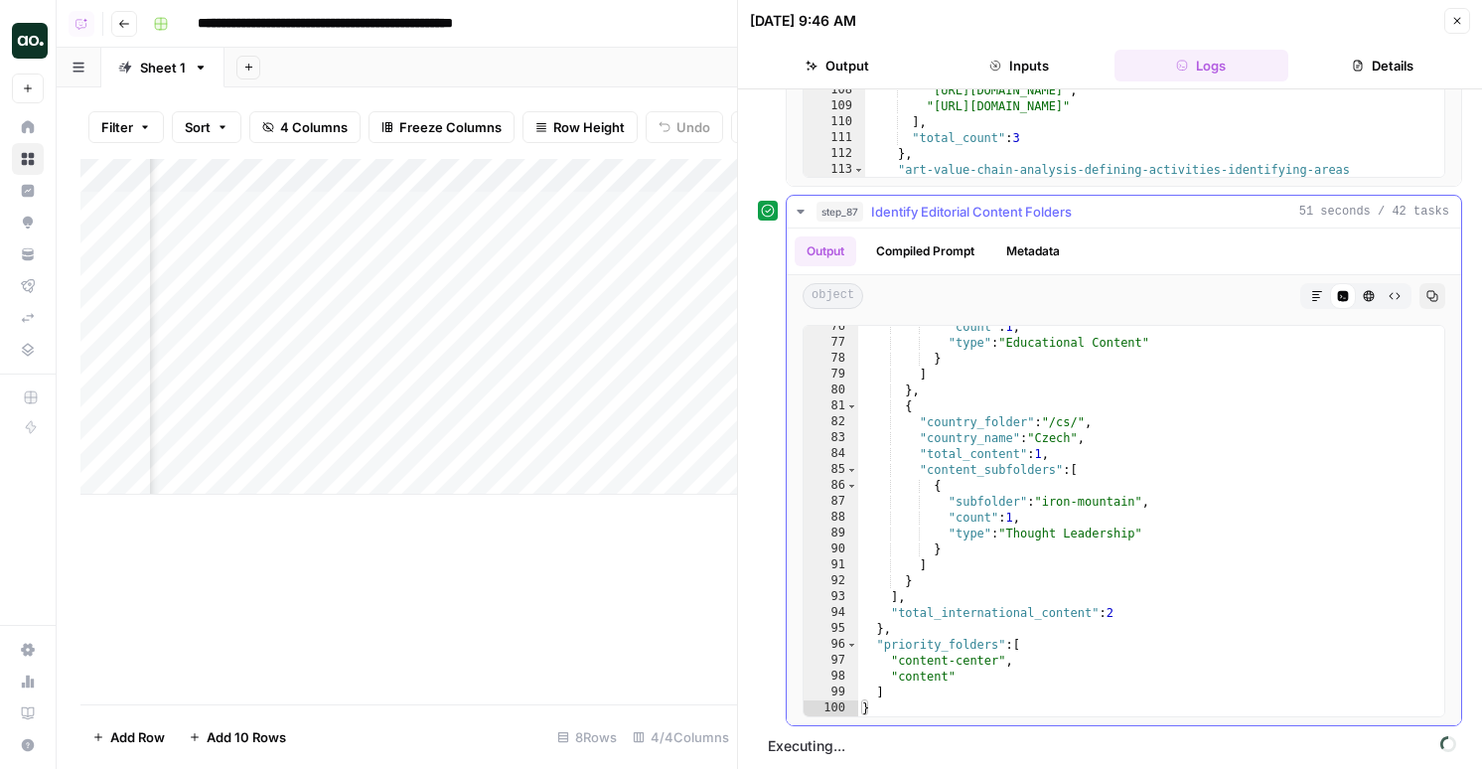
scroll to position [489, 0]
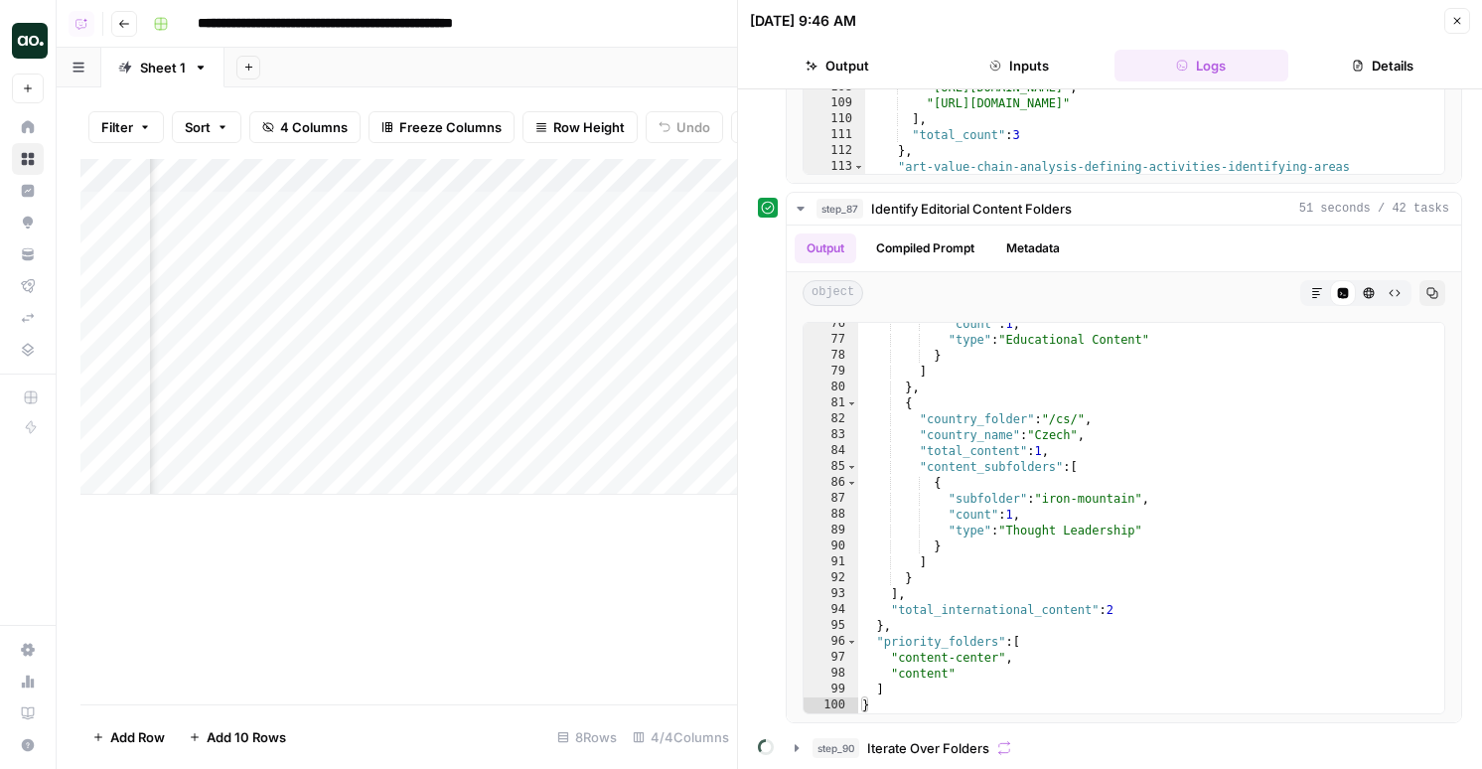
click at [950, 757] on span "Iterate Over Folders" at bounding box center [928, 748] width 122 height 20
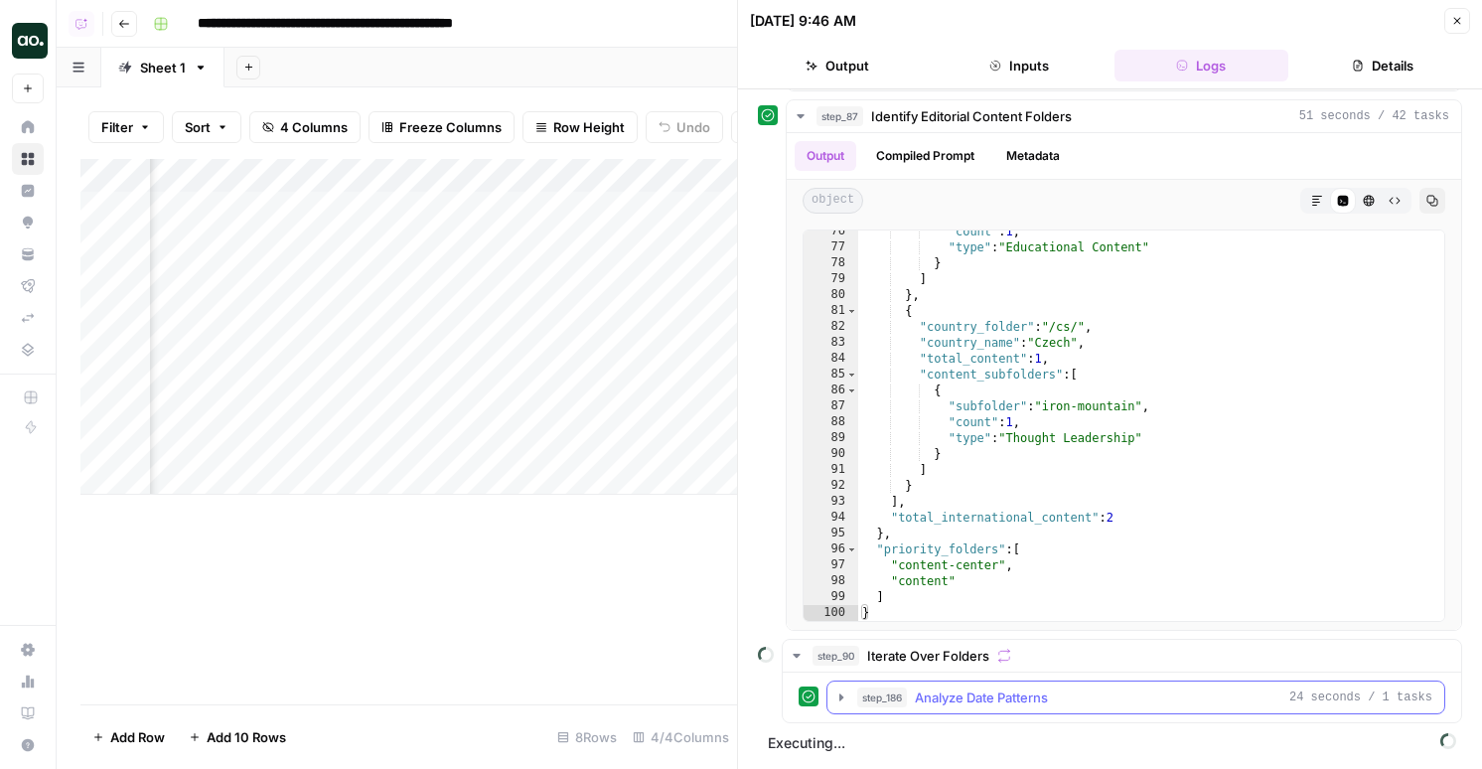
click at [966, 702] on span "Analyze Date Patterns" at bounding box center [981, 697] width 133 height 20
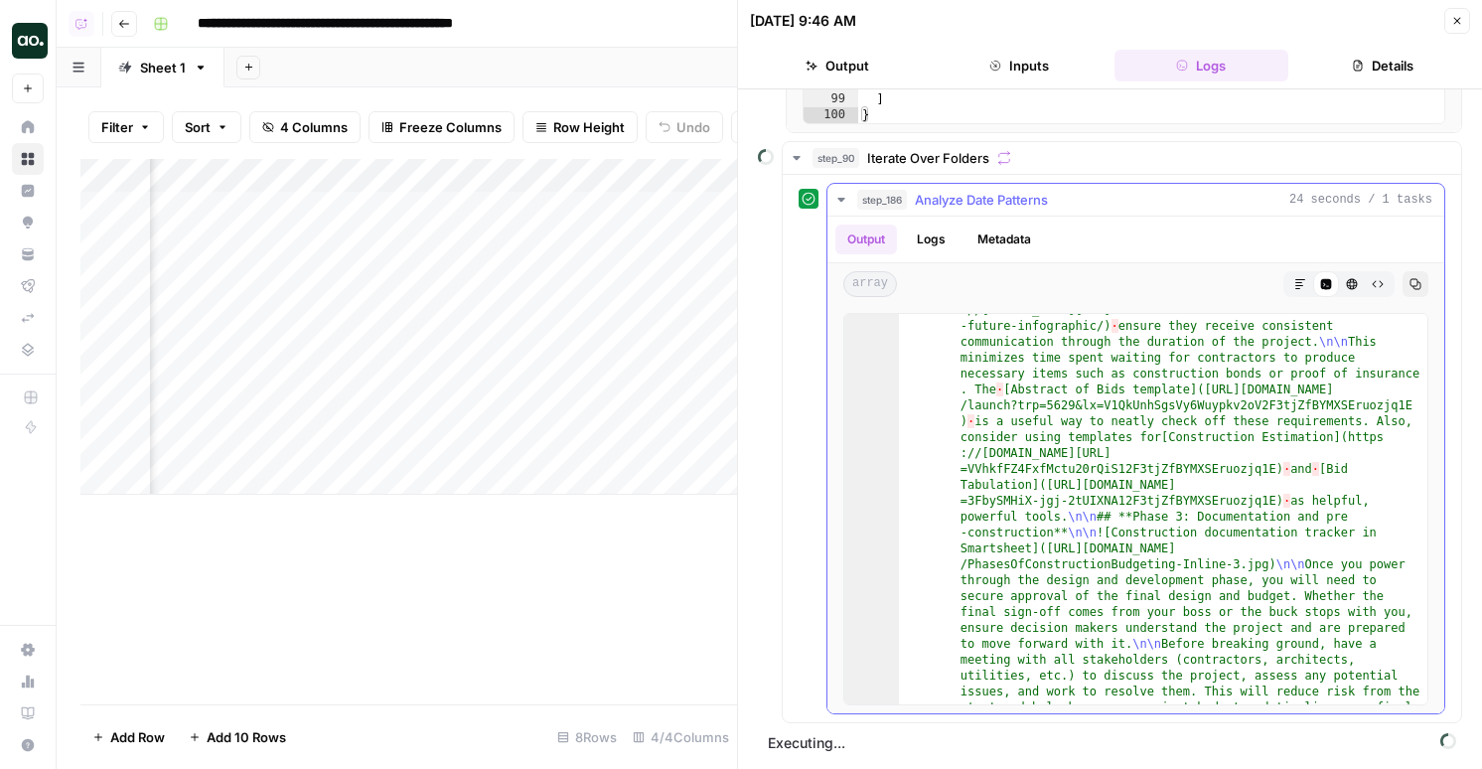
scroll to position [2395, 0]
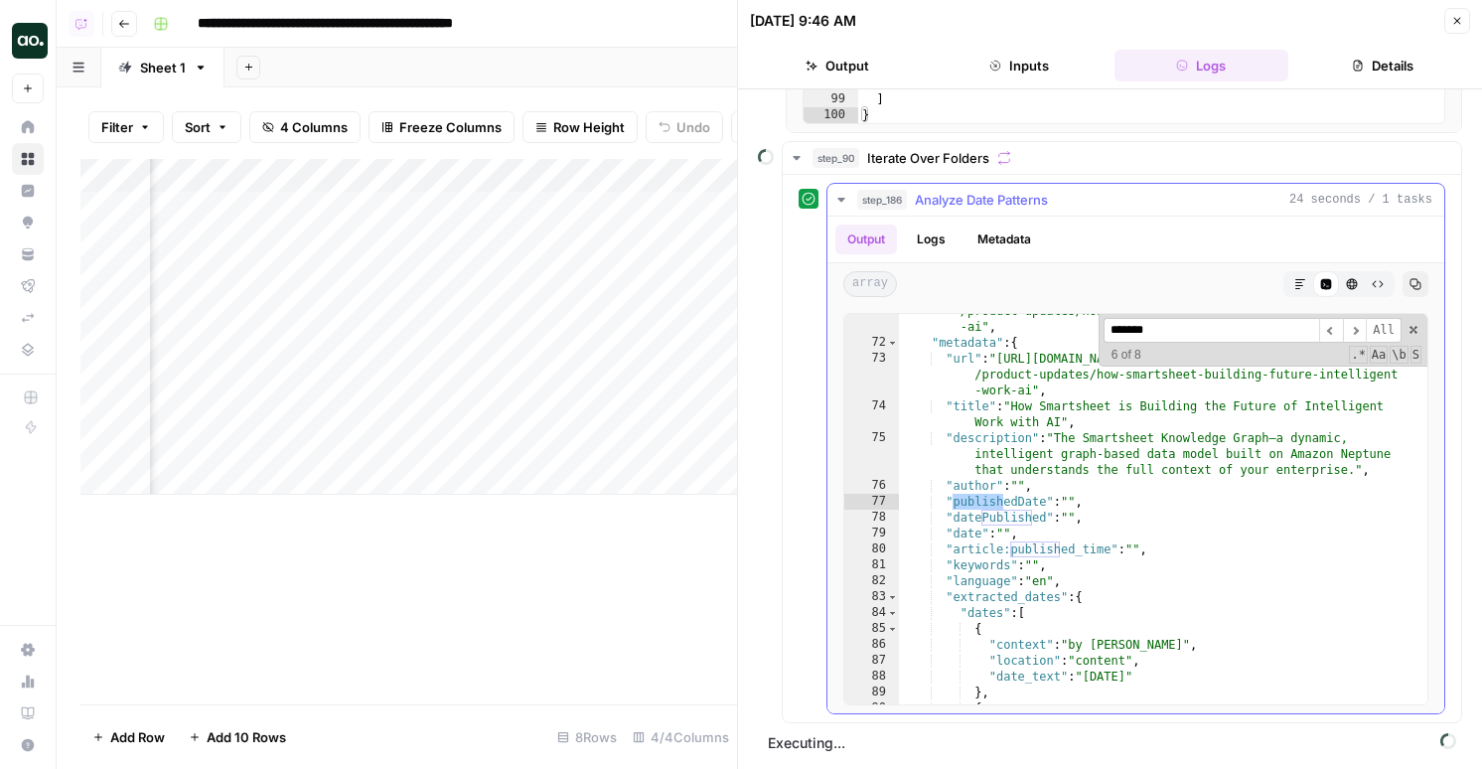
scroll to position [11519, 0]
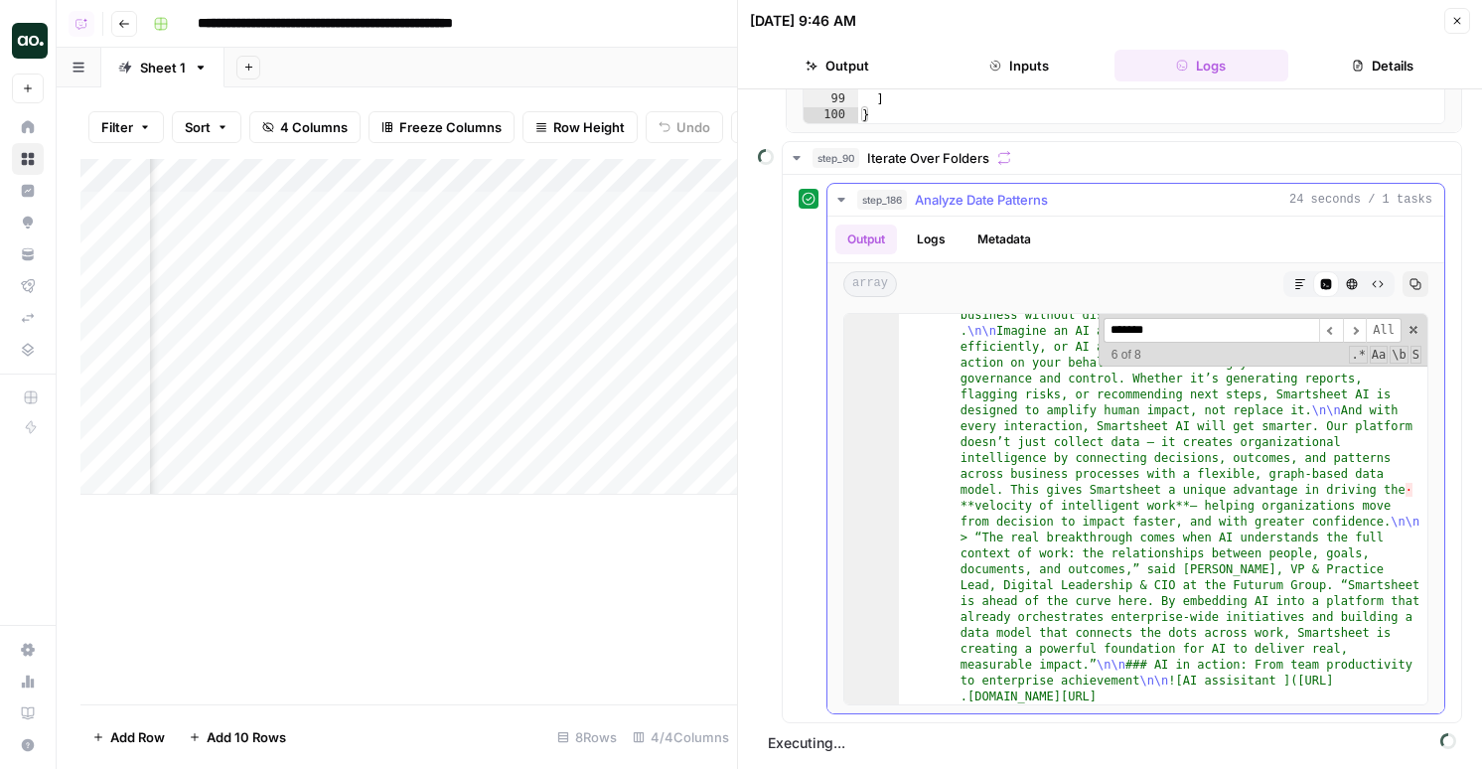
type input "*"
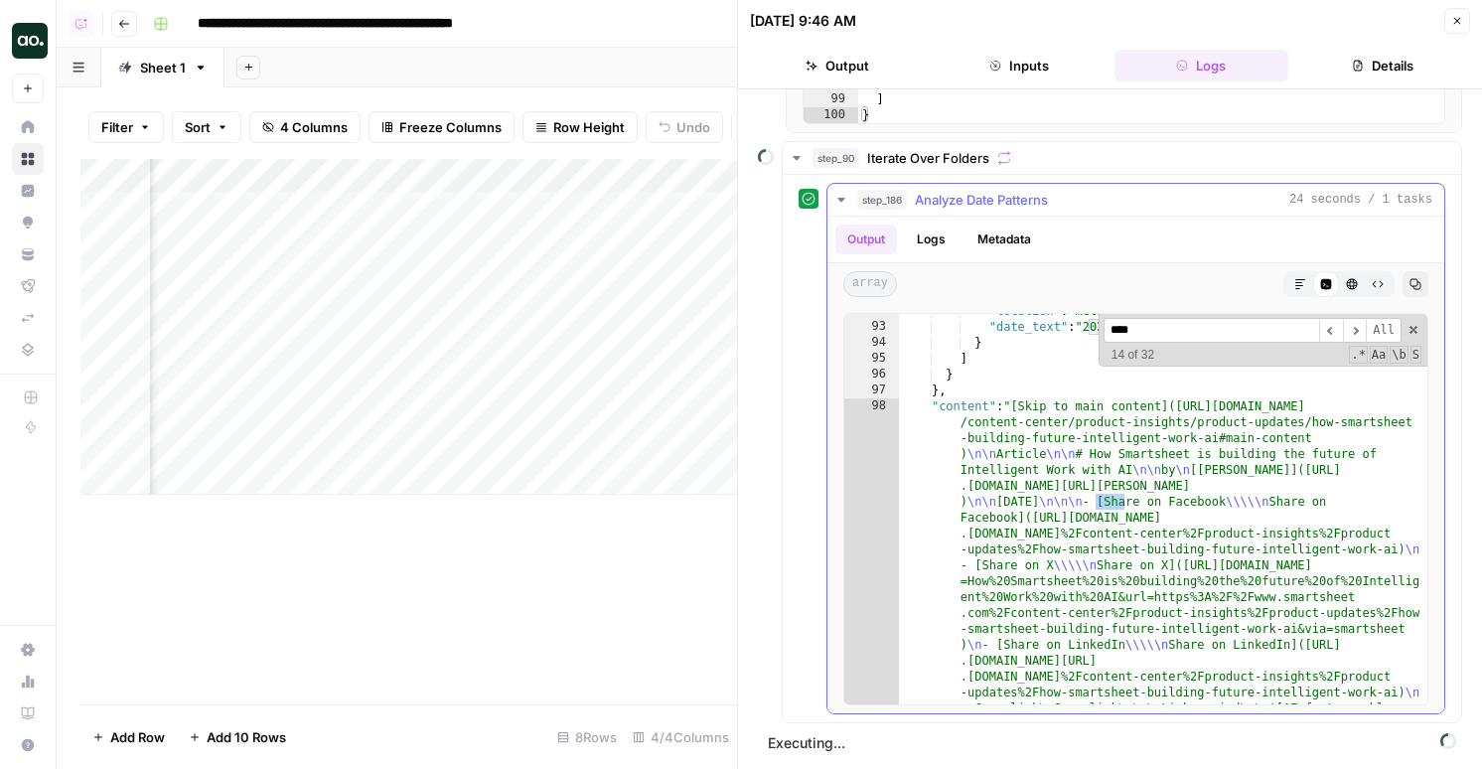
scroll to position [11948, 0]
type input "****"
click at [963, 203] on span "Analyze Date Patterns" at bounding box center [981, 200] width 133 height 20
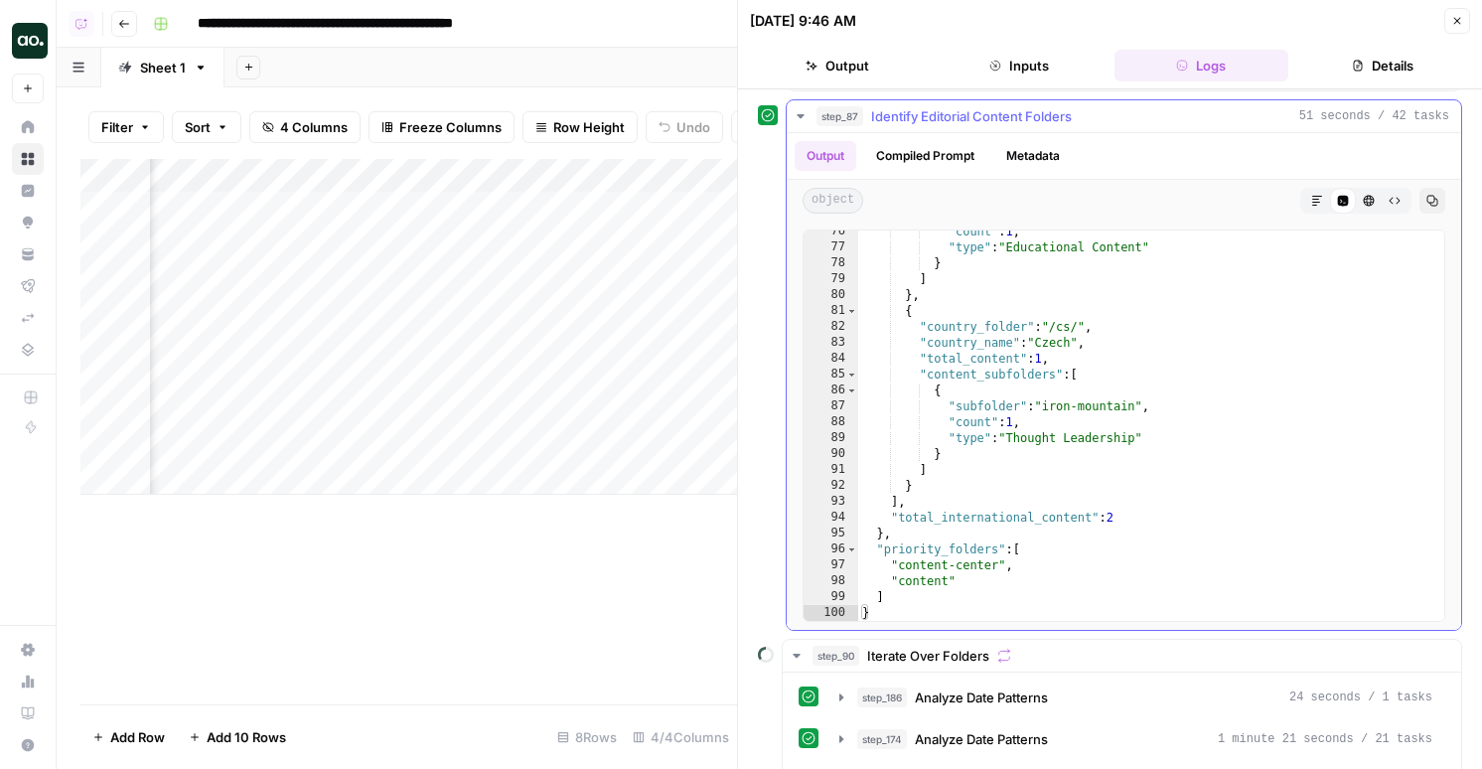
scroll to position [706, 0]
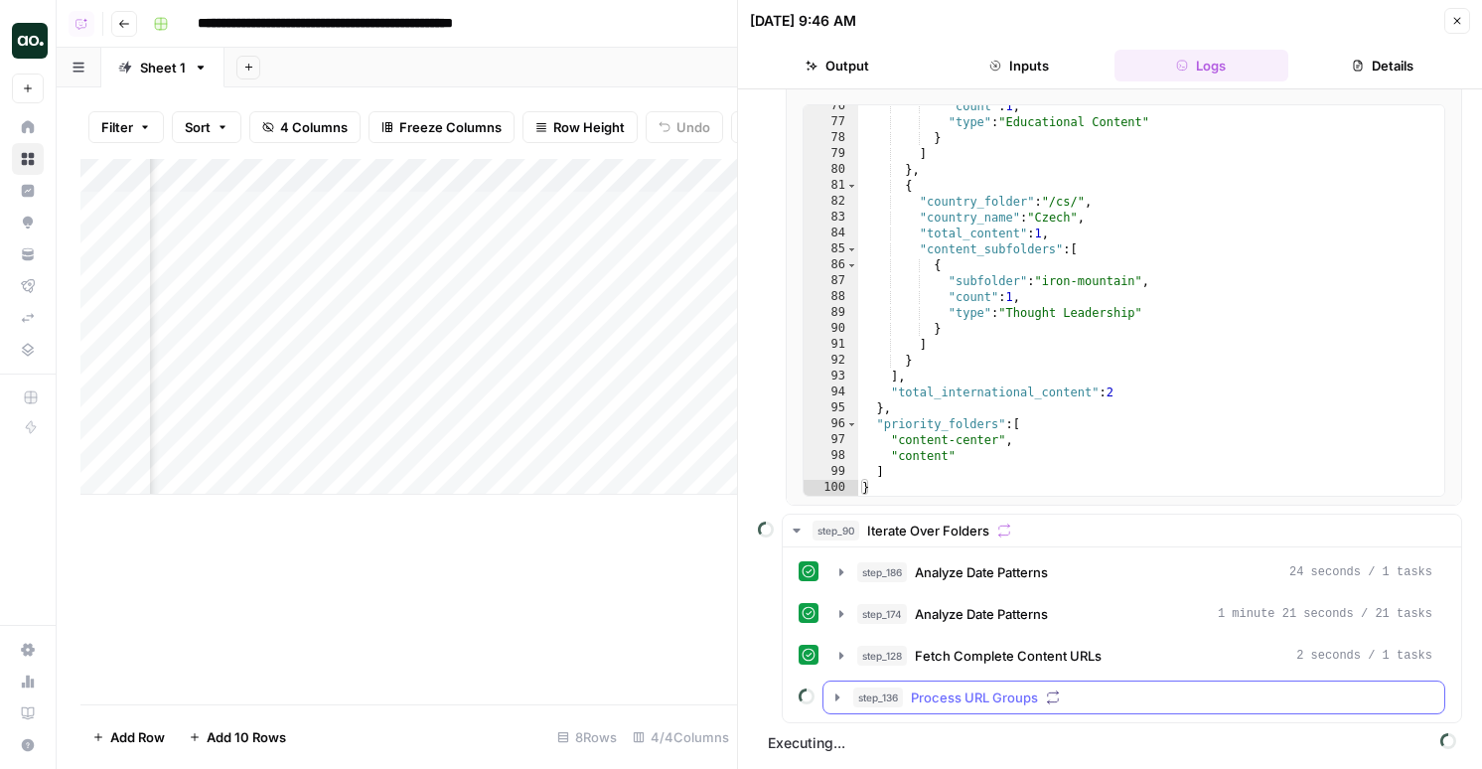
click at [902, 710] on button "step_136 Process URL Groups" at bounding box center [1134, 697] width 621 height 32
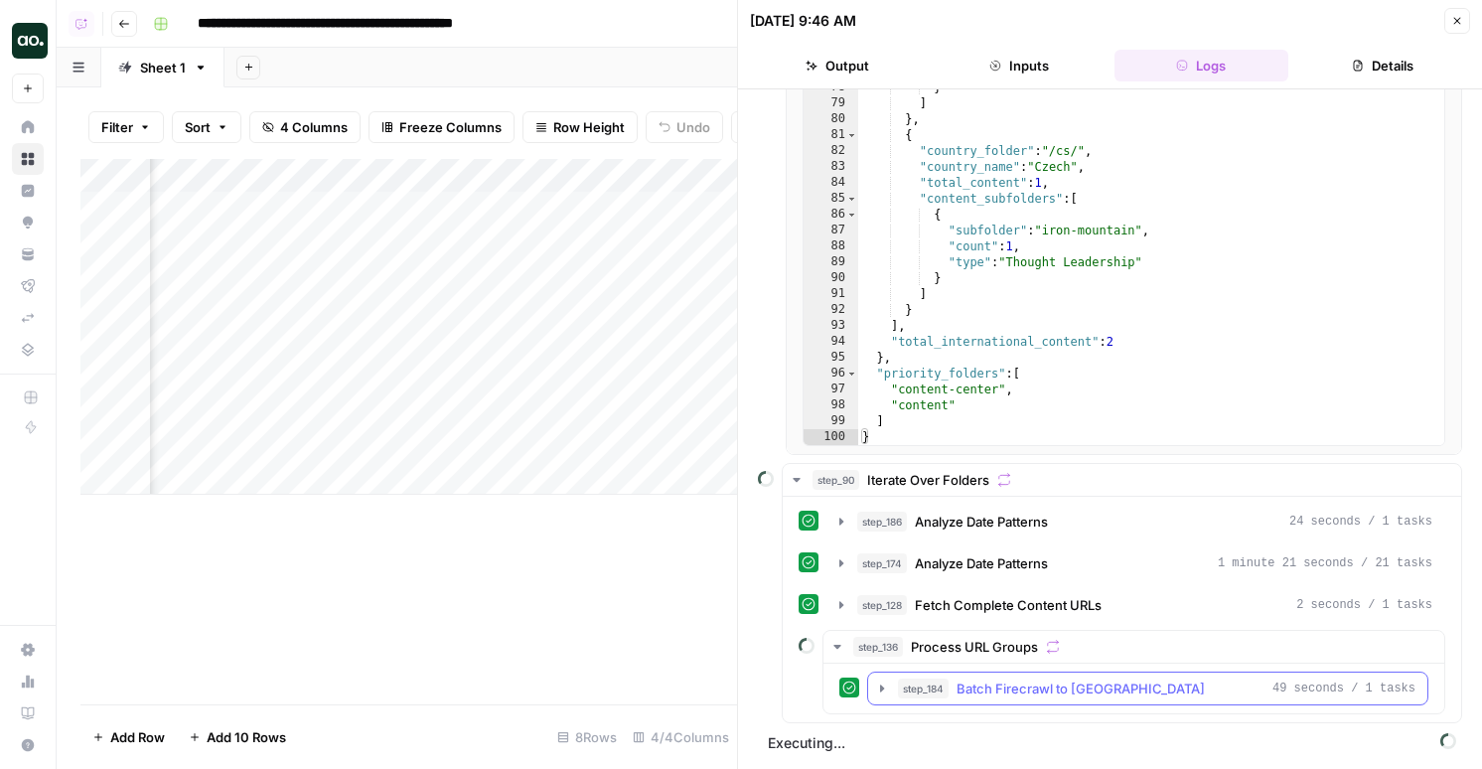
click at [948, 690] on span "step_184" at bounding box center [923, 689] width 51 height 20
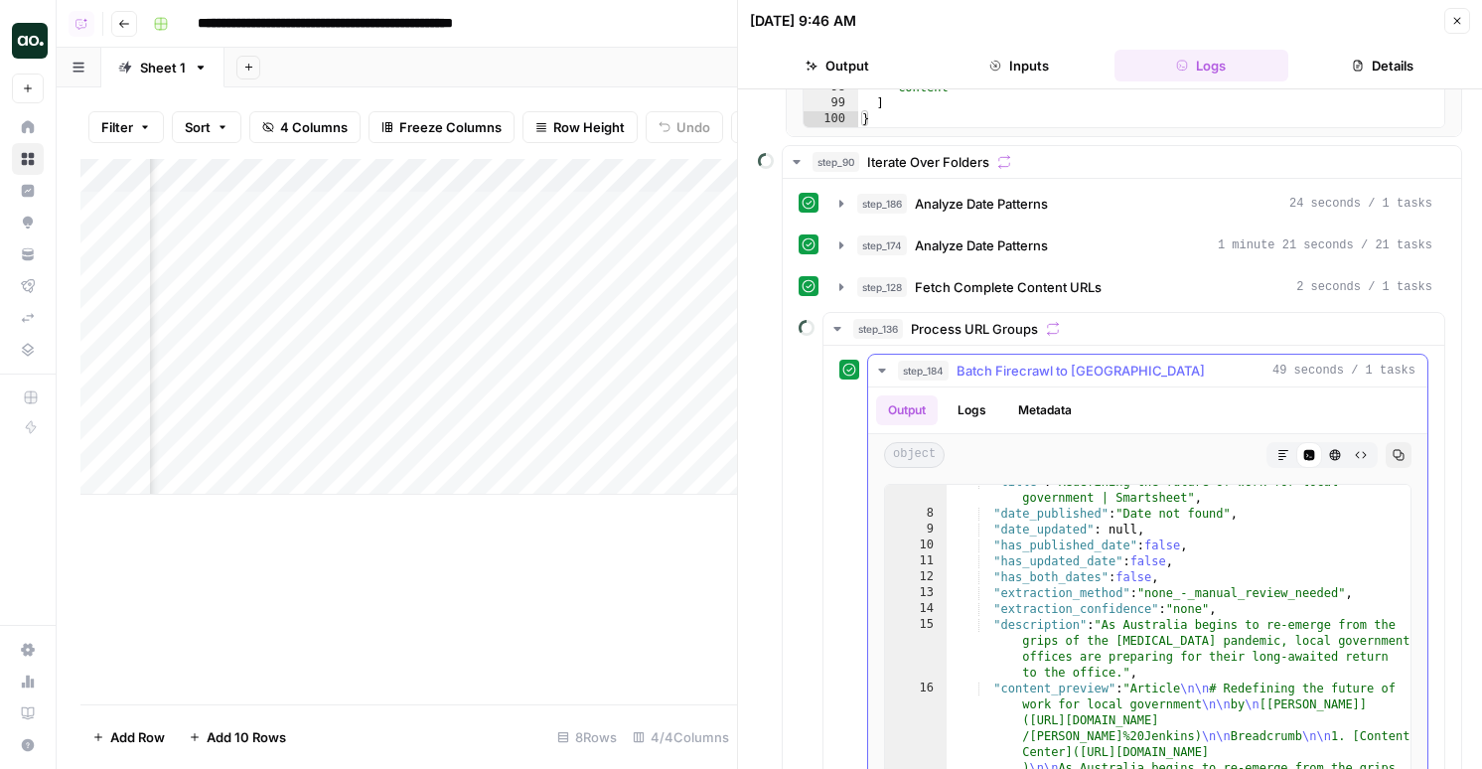
scroll to position [0, 0]
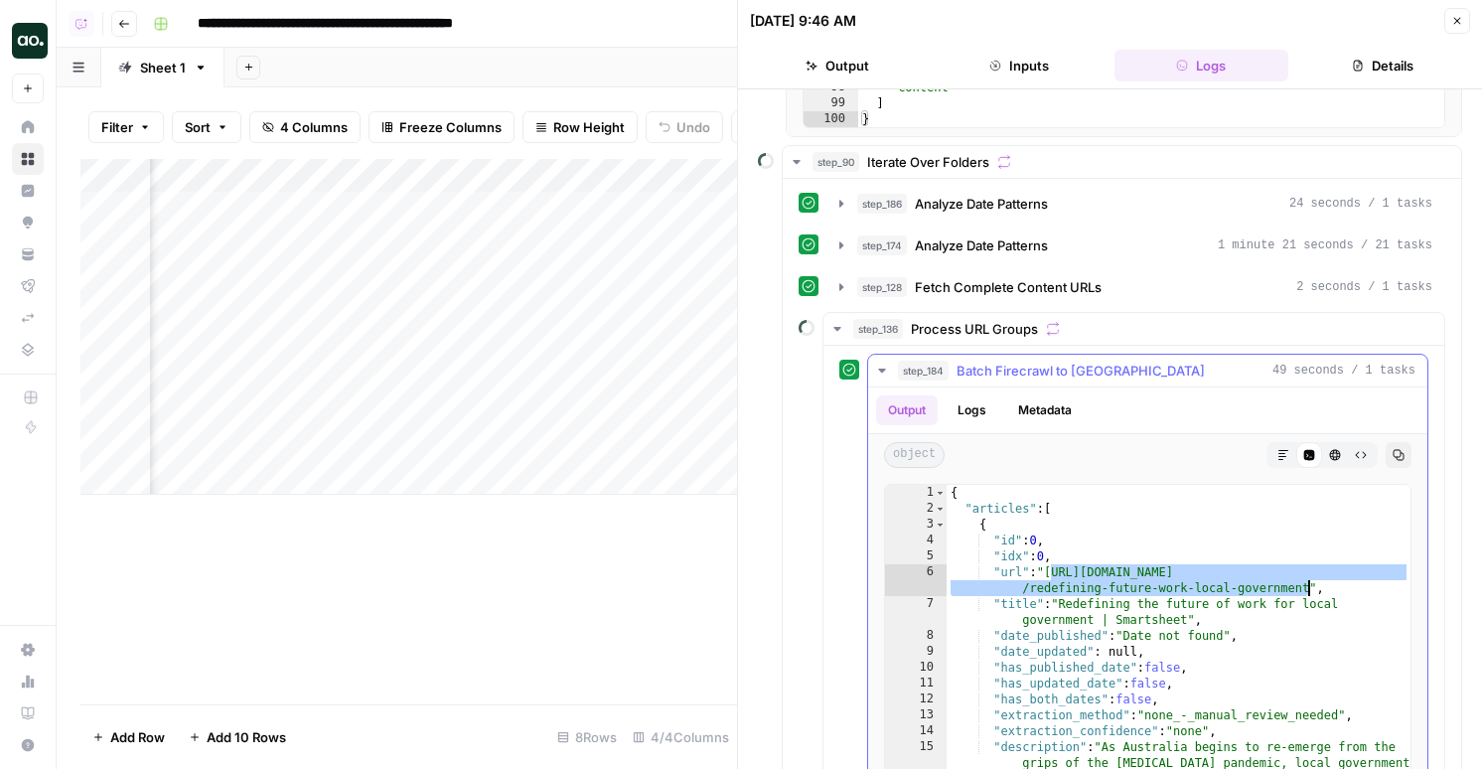
drag, startPoint x: 1054, startPoint y: 575, endPoint x: 1307, endPoint y: 593, distance: 254.0
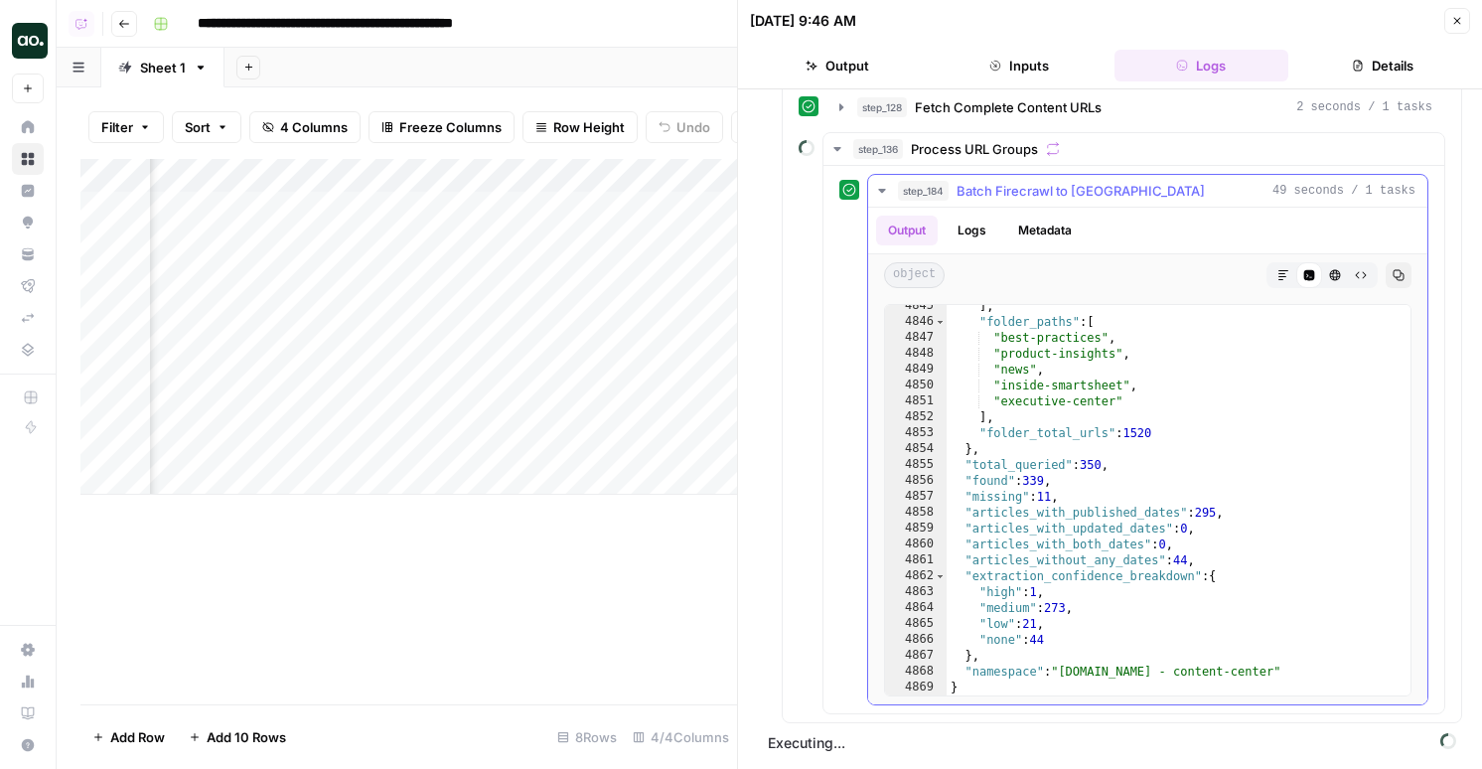
scroll to position [32163, 0]
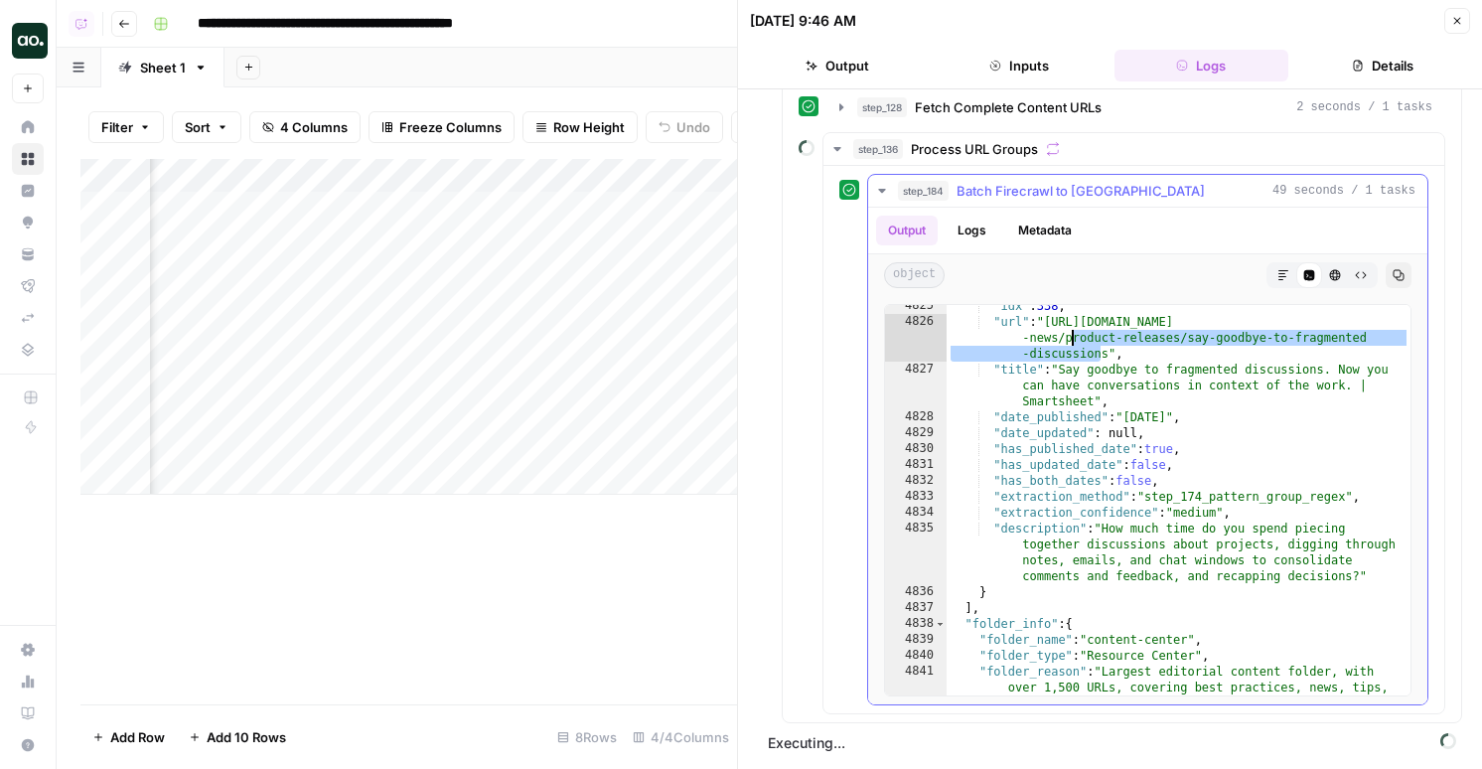
drag, startPoint x: 1104, startPoint y: 352, endPoint x: 1066, endPoint y: 330, distance: 43.6
click at [1066, 330] on div ""idx" : 338 , "url" : "https://www.smartsheet.com/content-center/product -news/…" at bounding box center [1179, 564] width 464 height 533
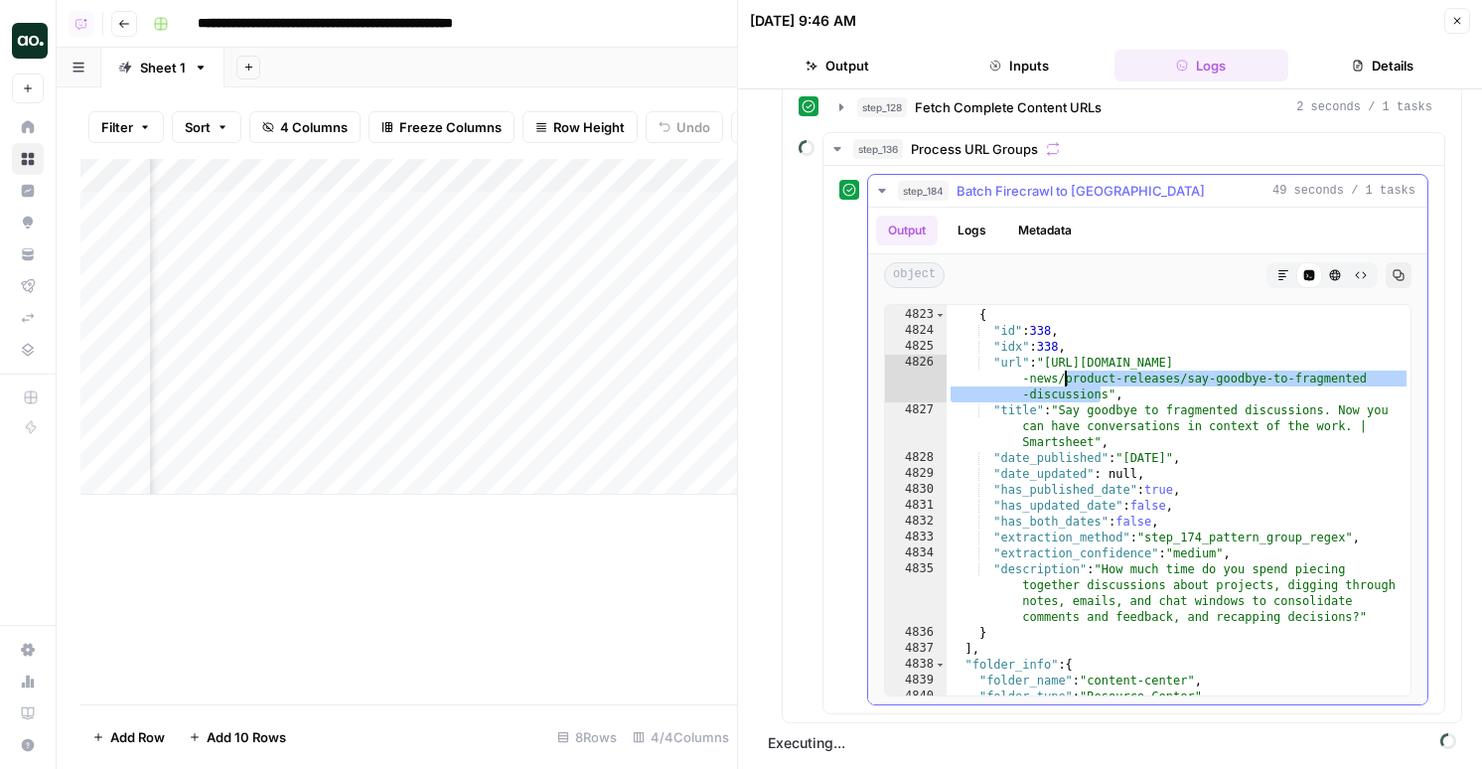
click at [1063, 369] on div "} , { "id" : 338 , "idx" : 338 , "url" : "https://www.smartsheet.com/content-ce…" at bounding box center [1179, 502] width 464 height 422
drag, startPoint x: 1052, startPoint y: 361, endPoint x: 1107, endPoint y: 395, distance: 64.8
click at [1107, 395] on div "} , { "id" : 338 , "idx" : 338 , "url" : "https://www.smartsheet.com/content-ce…" at bounding box center [1179, 502] width 464 height 422
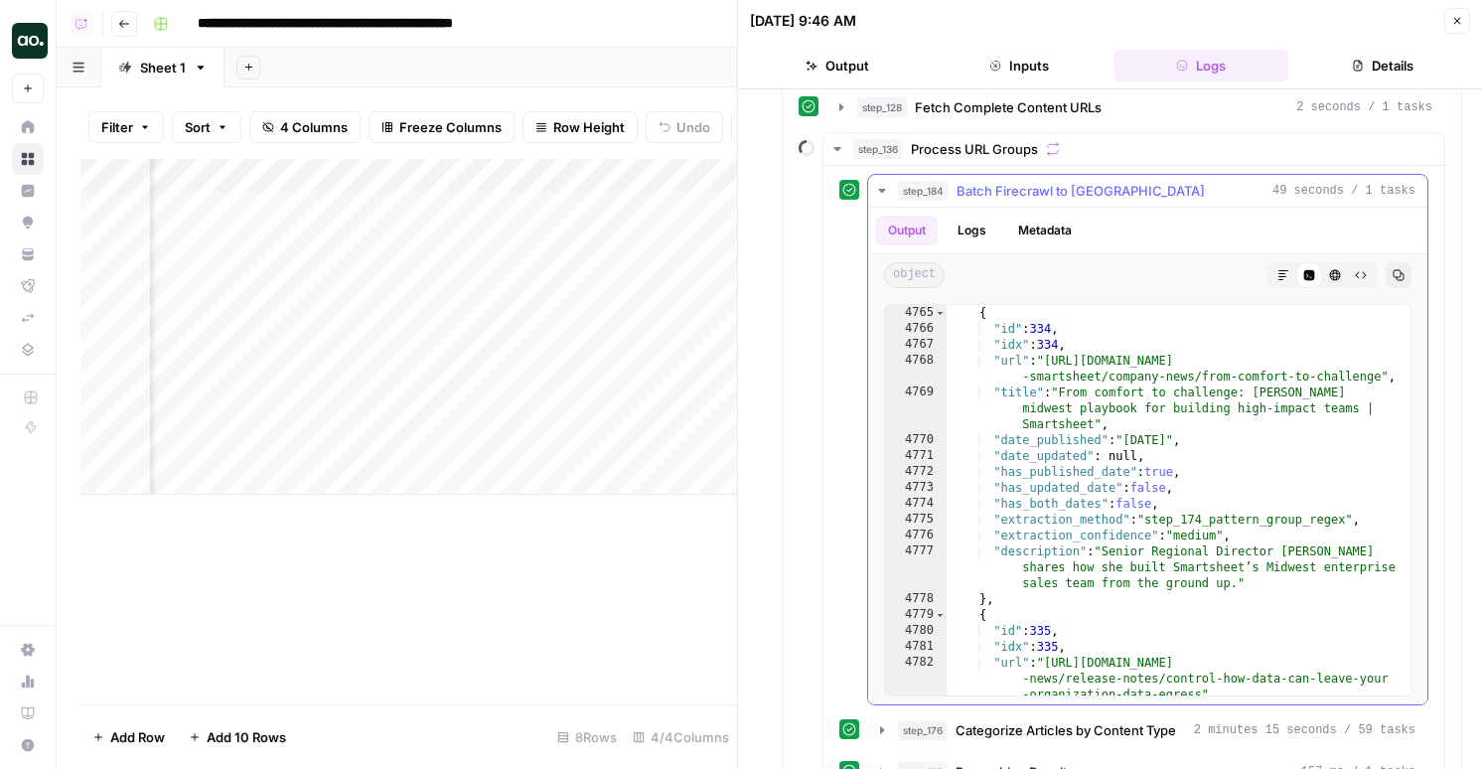
scroll to position [32029, 0]
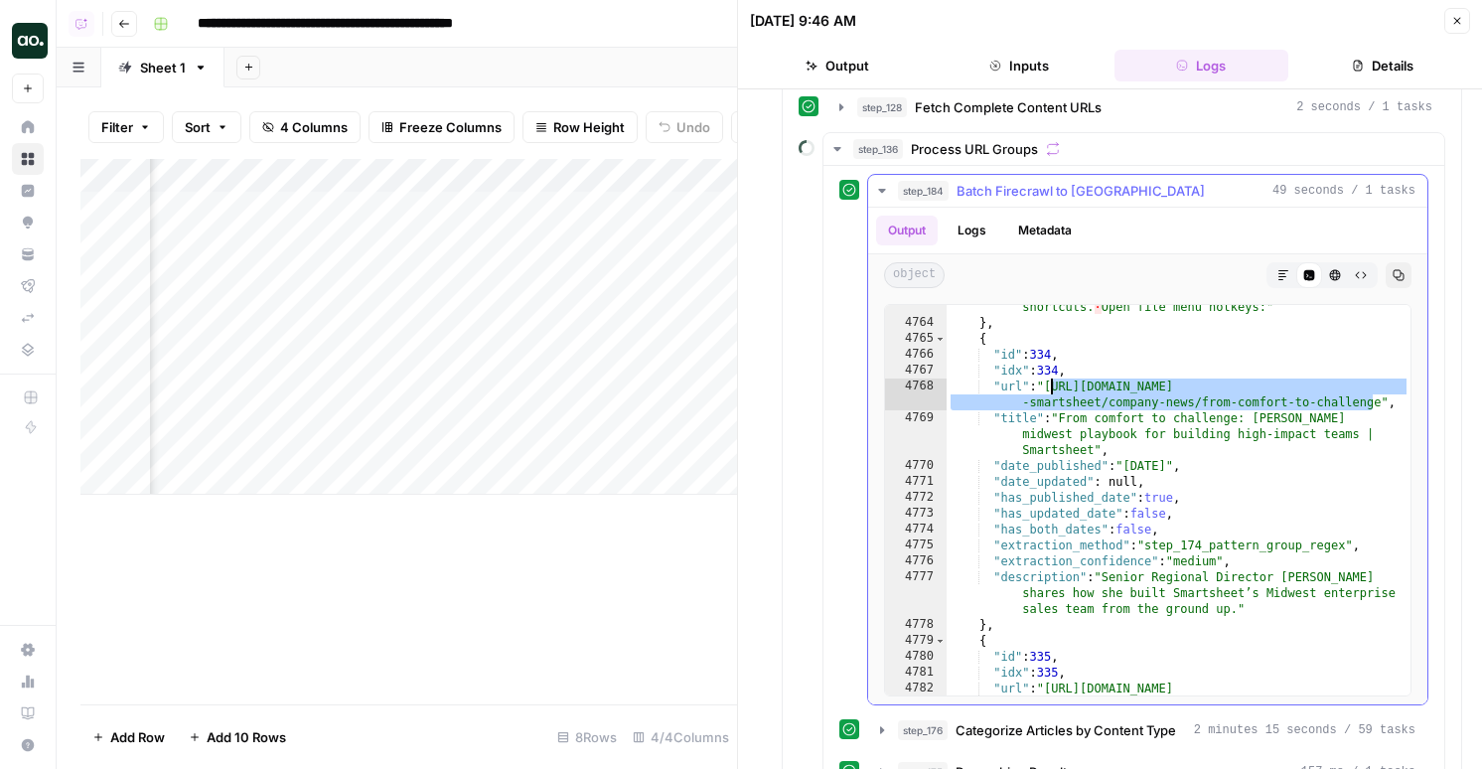
drag, startPoint x: 1376, startPoint y: 401, endPoint x: 1053, endPoint y: 390, distance: 323.1
click at [1053, 390] on div ""description" : "November 18, 2021 Row and File Menus can now be easily accesse…" at bounding box center [1179, 510] width 464 height 486
click at [1215, 457] on div ""description" : "November 18, 2021 Row and File Menus can now be easily accesse…" at bounding box center [1179, 510] width 464 height 486
drag, startPoint x: 1382, startPoint y: 400, endPoint x: 1053, endPoint y: 389, distance: 329.0
click at [1053, 389] on div ""description" : "November 18, 2021 Row and File Menus can now be easily accesse…" at bounding box center [1179, 510] width 464 height 486
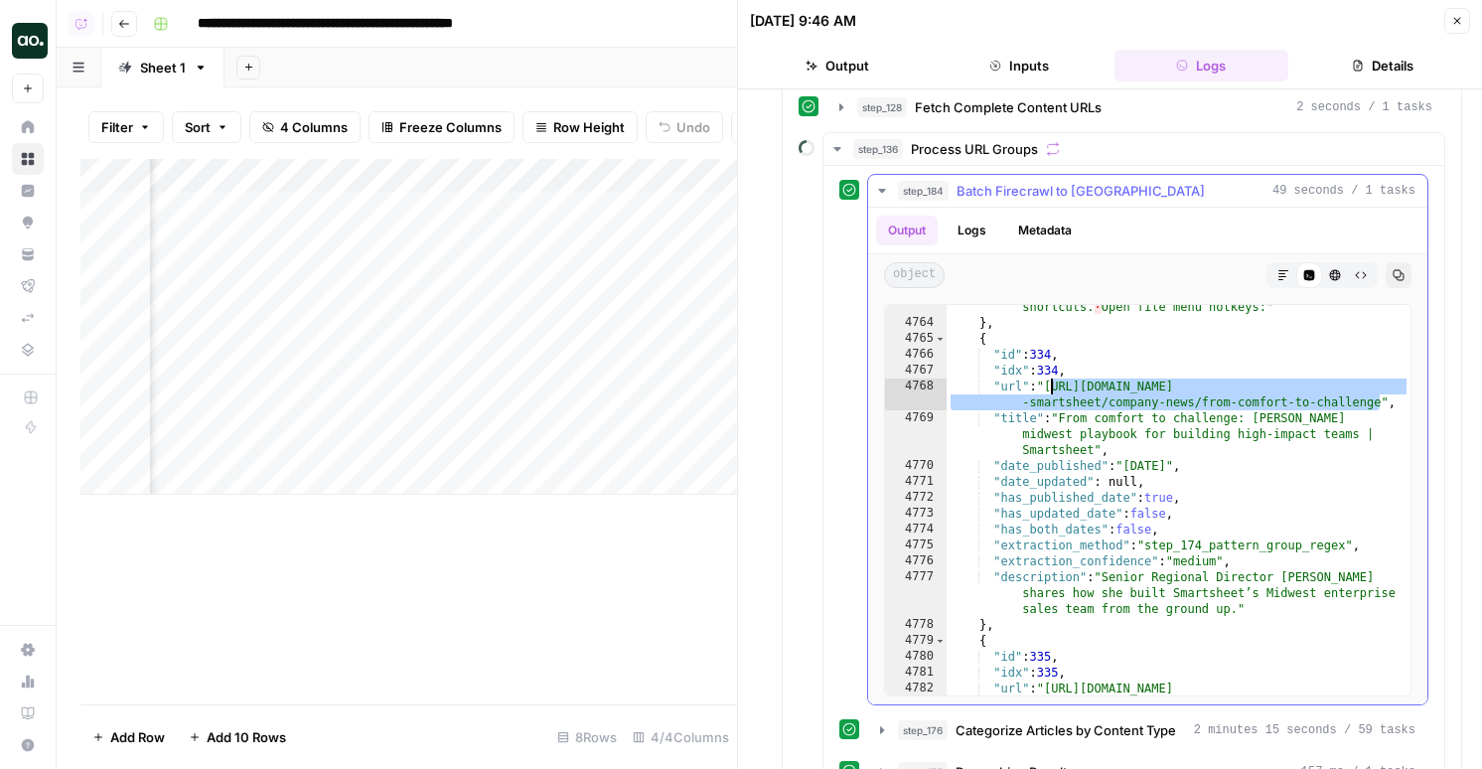
type textarea "**********"
click at [108, 345] on div "Add Column" at bounding box center [408, 327] width 657 height 336
click at [108, 368] on div "Add Column" at bounding box center [408, 327] width 657 height 336
click at [129, 737] on span "Delete 2 Rows" at bounding box center [136, 737] width 88 height 20
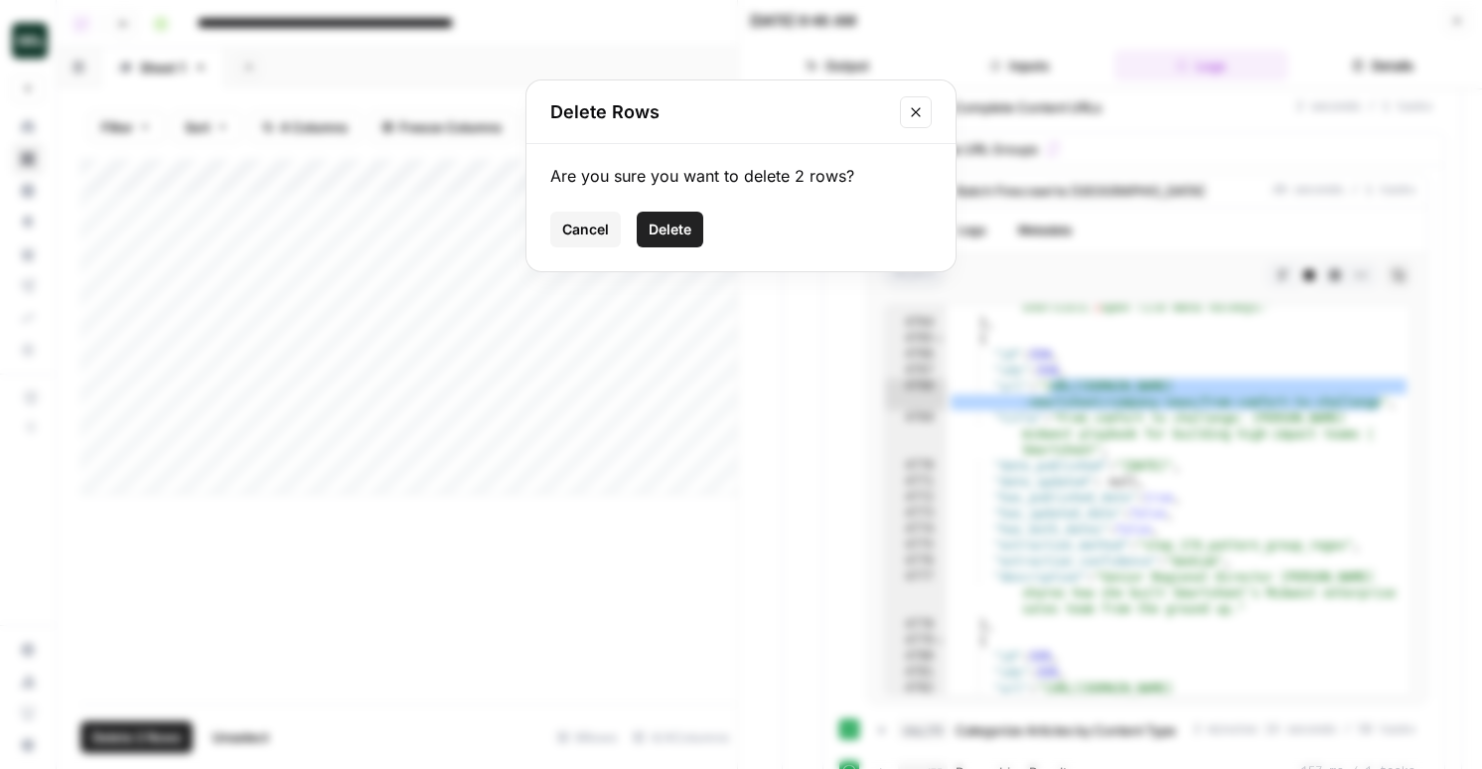
click at [675, 234] on span "Delete" at bounding box center [670, 230] width 43 height 20
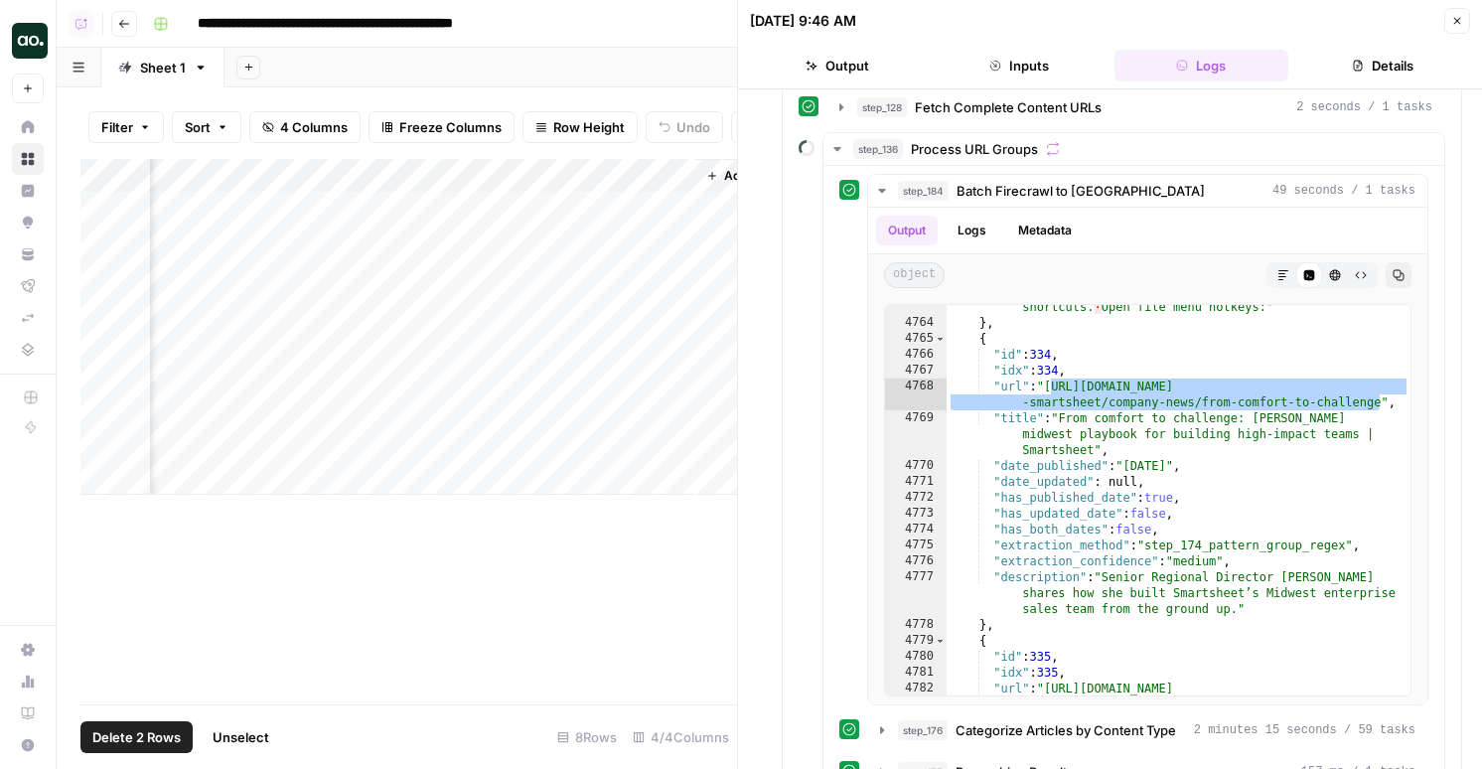
scroll to position [0, 599]
click at [619, 243] on div "Add Column" at bounding box center [408, 327] width 657 height 336
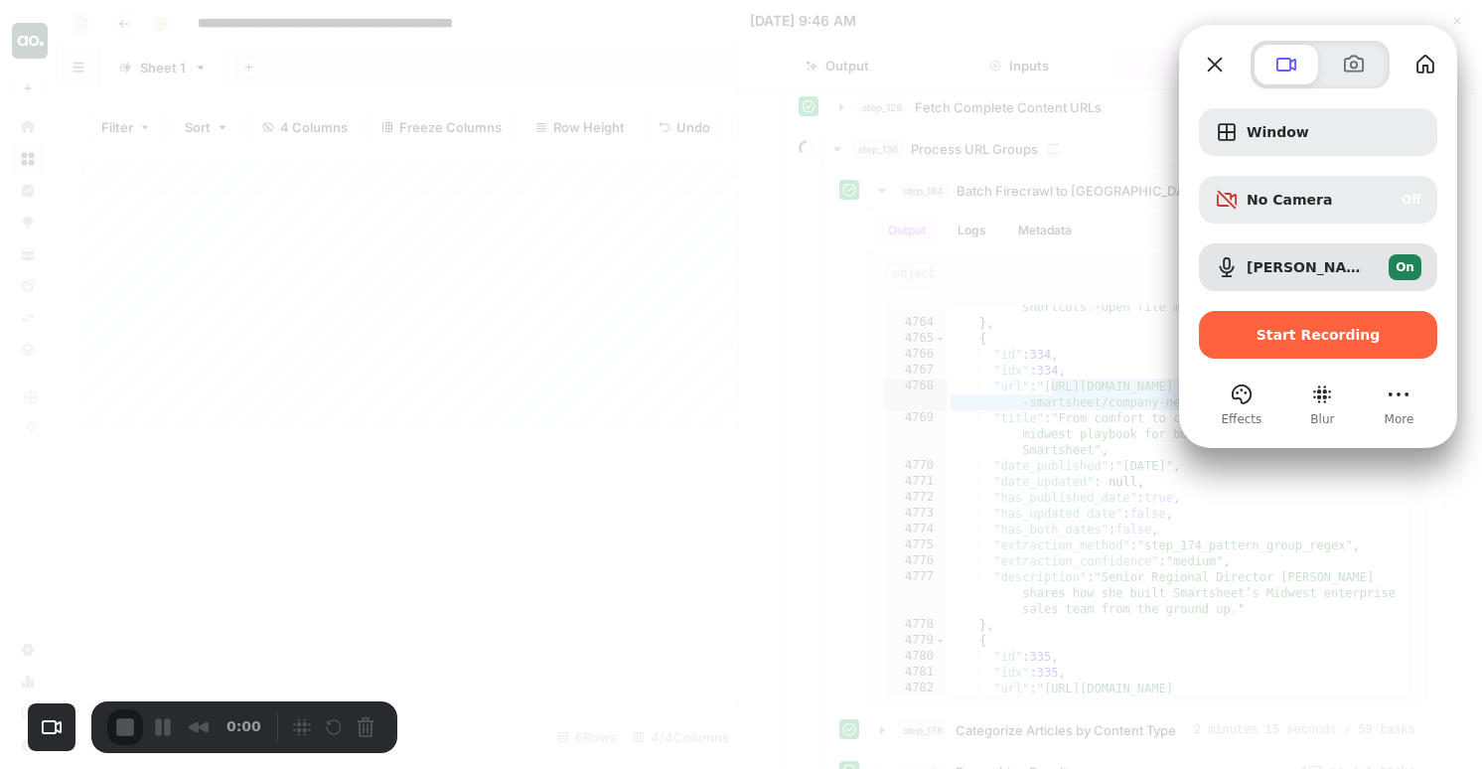
click at [1163, 50] on div at bounding box center [741, 384] width 1482 height 769
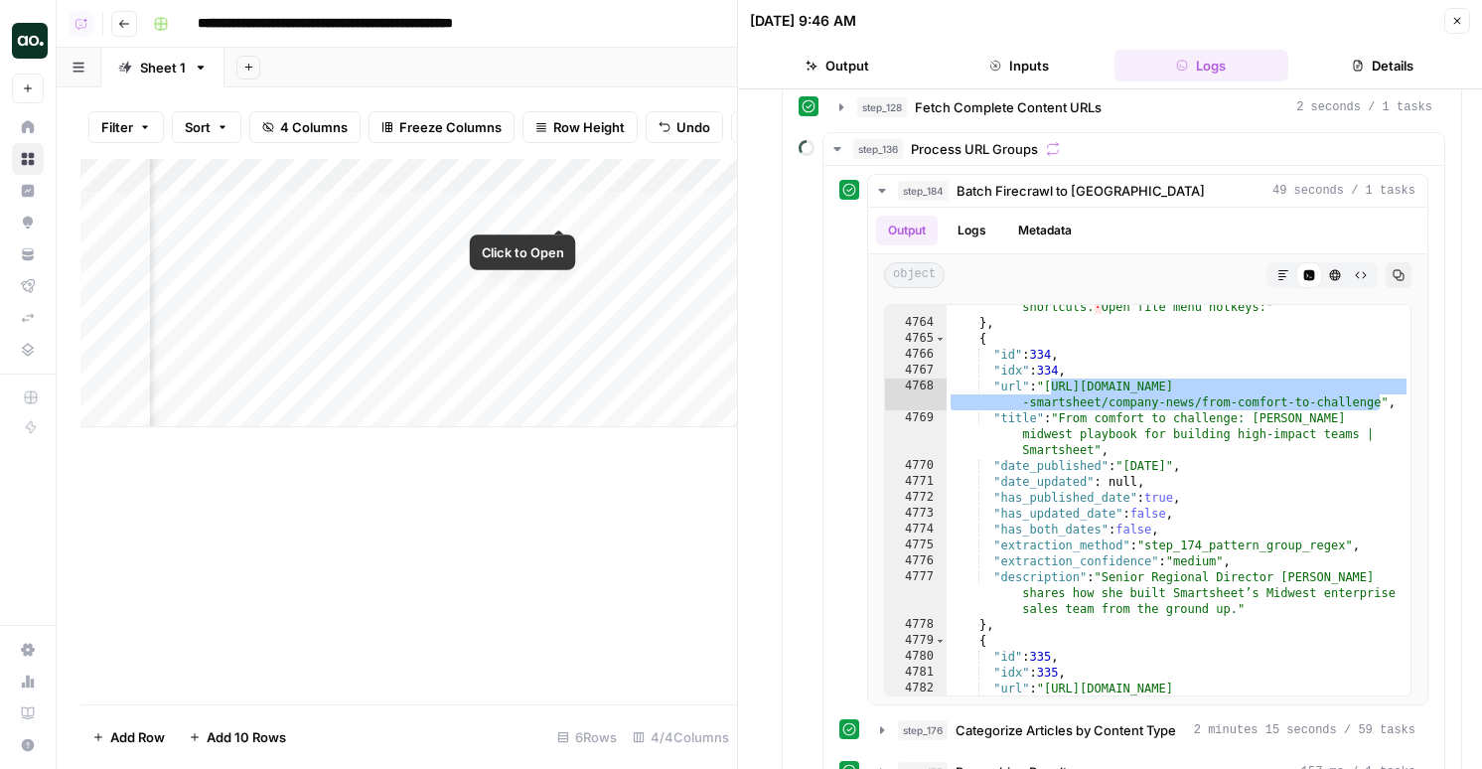
scroll to position [0, 541]
click at [320, 207] on div "Add Column" at bounding box center [408, 293] width 657 height 268
click at [1455, 21] on icon "button" at bounding box center [1457, 21] width 12 height 12
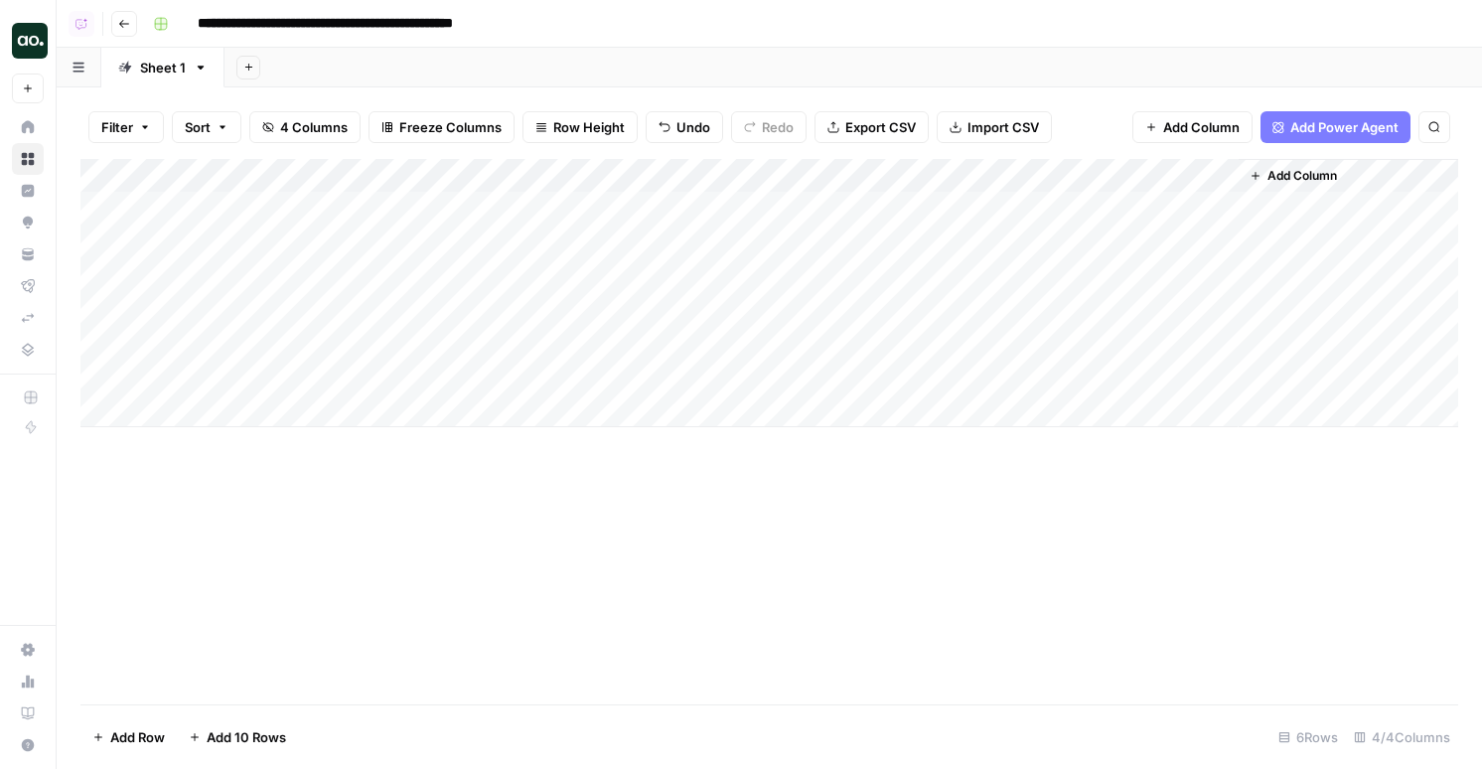
click at [1218, 307] on div "Add Column" at bounding box center [769, 293] width 1378 height 268
click at [1221, 308] on div "Add Column" at bounding box center [769, 293] width 1378 height 268
click at [840, 308] on div "Add Column" at bounding box center [769, 293] width 1378 height 268
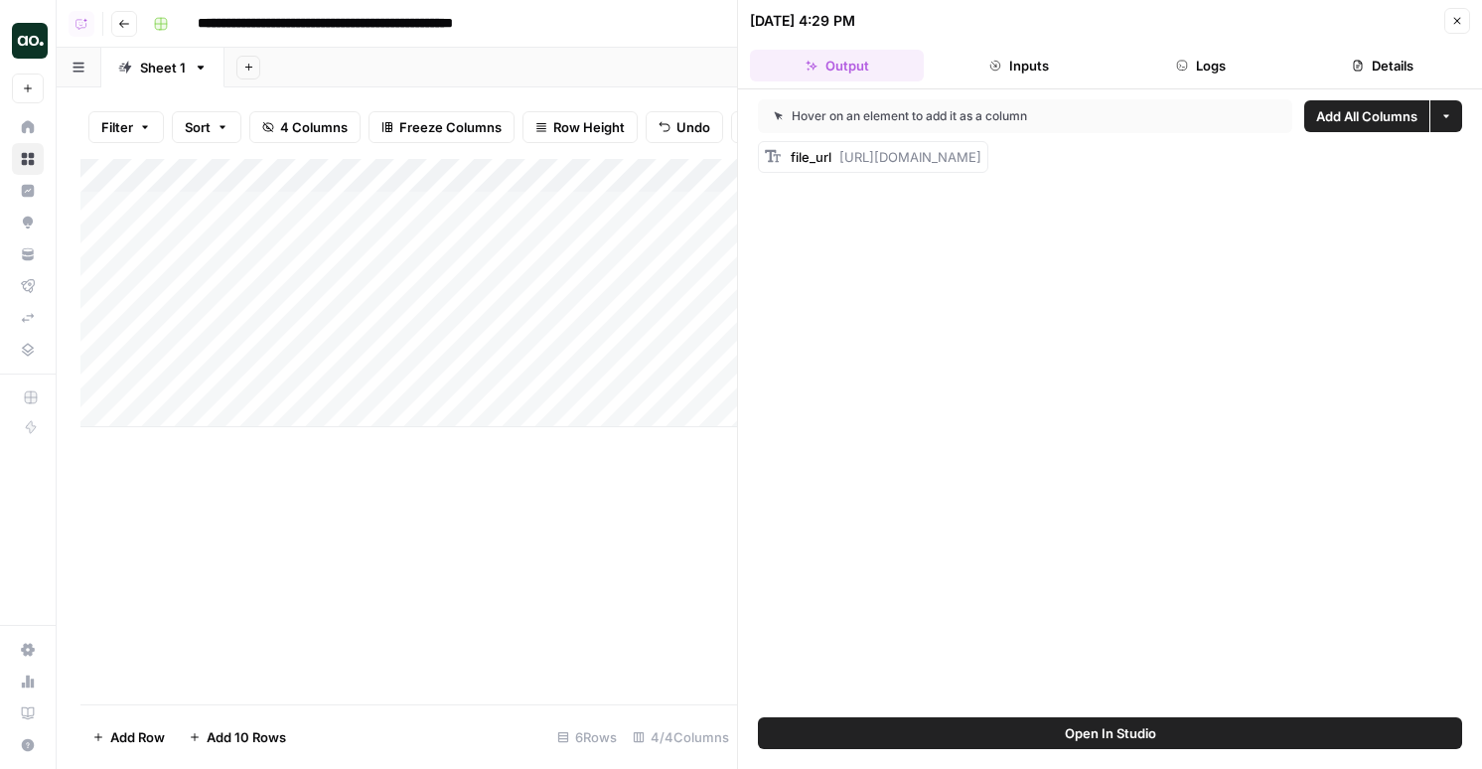
click at [1216, 58] on button "Logs" at bounding box center [1202, 66] width 174 height 32
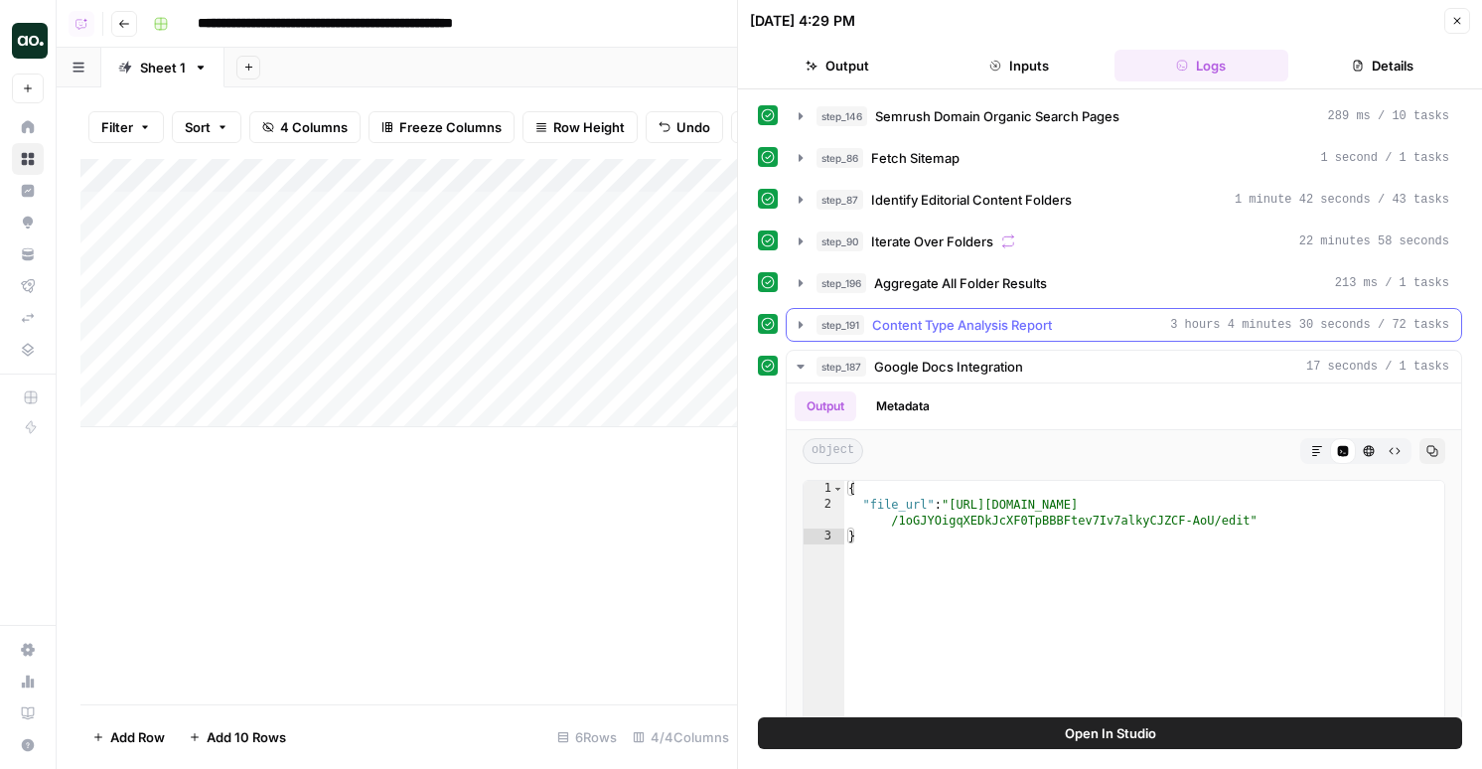
click at [1013, 320] on span "Content Type Analysis Report" at bounding box center [962, 325] width 180 height 20
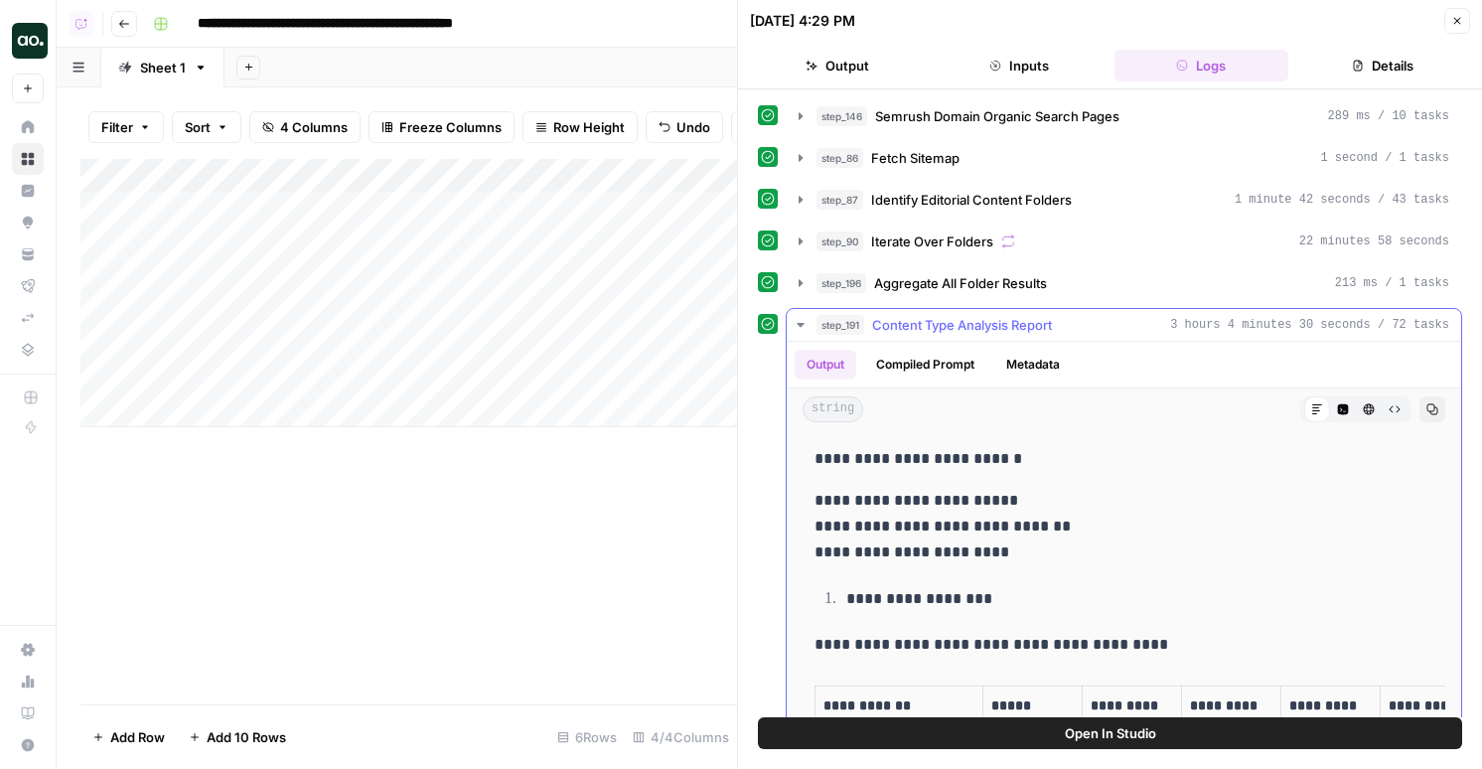
click at [1024, 496] on p "**********" at bounding box center [1124, 526] width 619 height 77
click at [1032, 292] on span "Aggregate All Folder Results" at bounding box center [960, 283] width 173 height 20
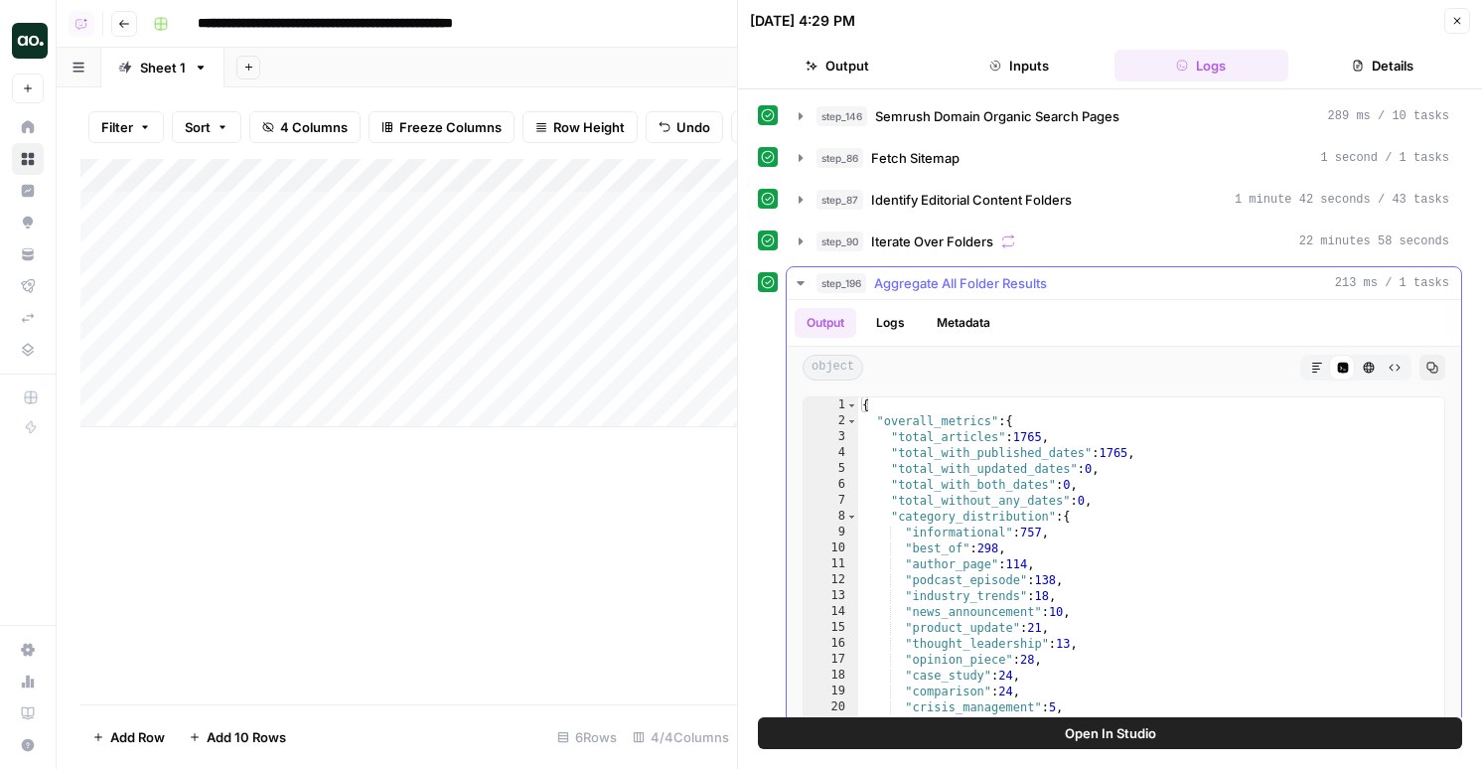
type textarea "**********"
click at [1016, 473] on div "{ "overall_metrics" : { "total_articles" : 1765 , "total_with_published_dates" …" at bounding box center [1151, 608] width 586 height 422
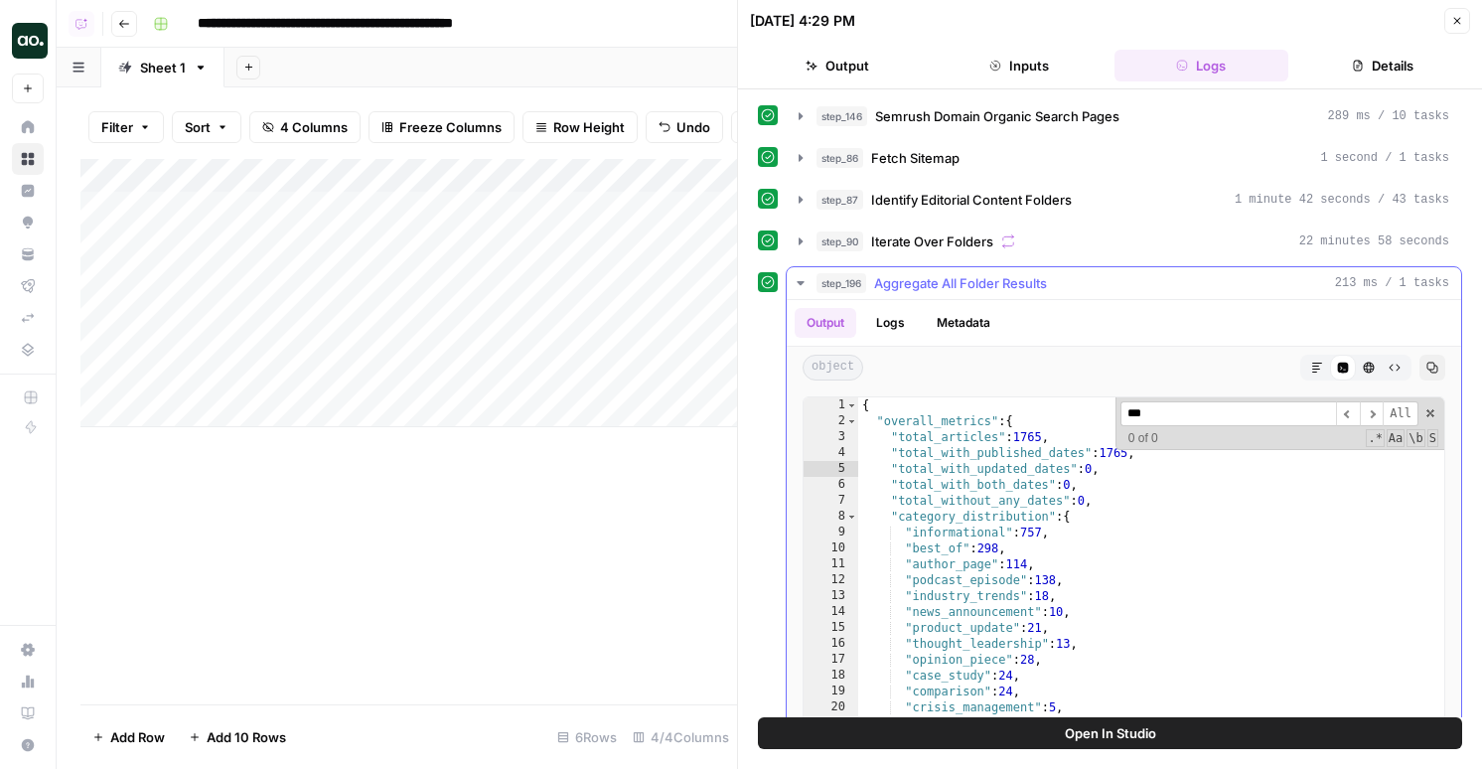
scroll to position [361, 0]
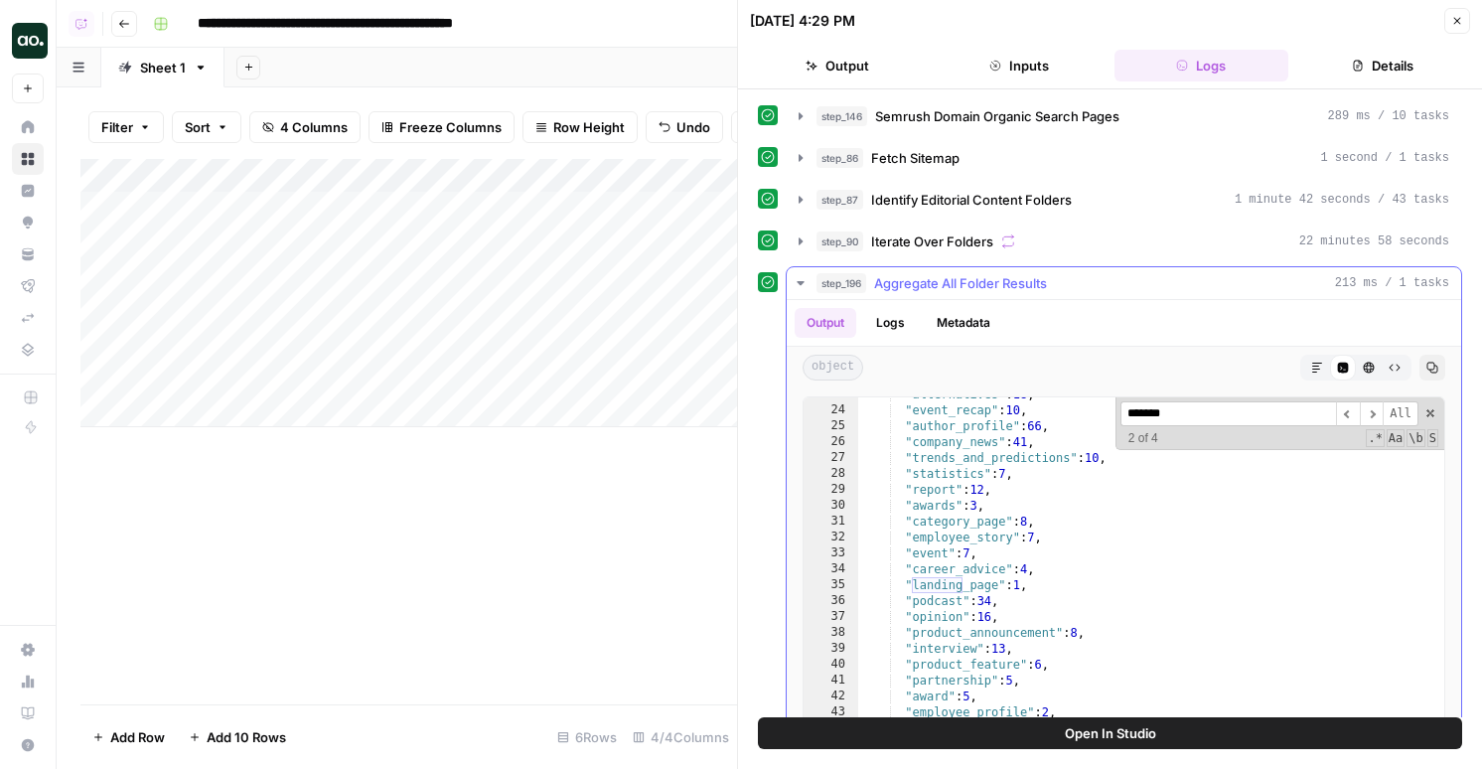
type input "*******"
click at [888, 330] on button "Logs" at bounding box center [890, 323] width 53 height 30
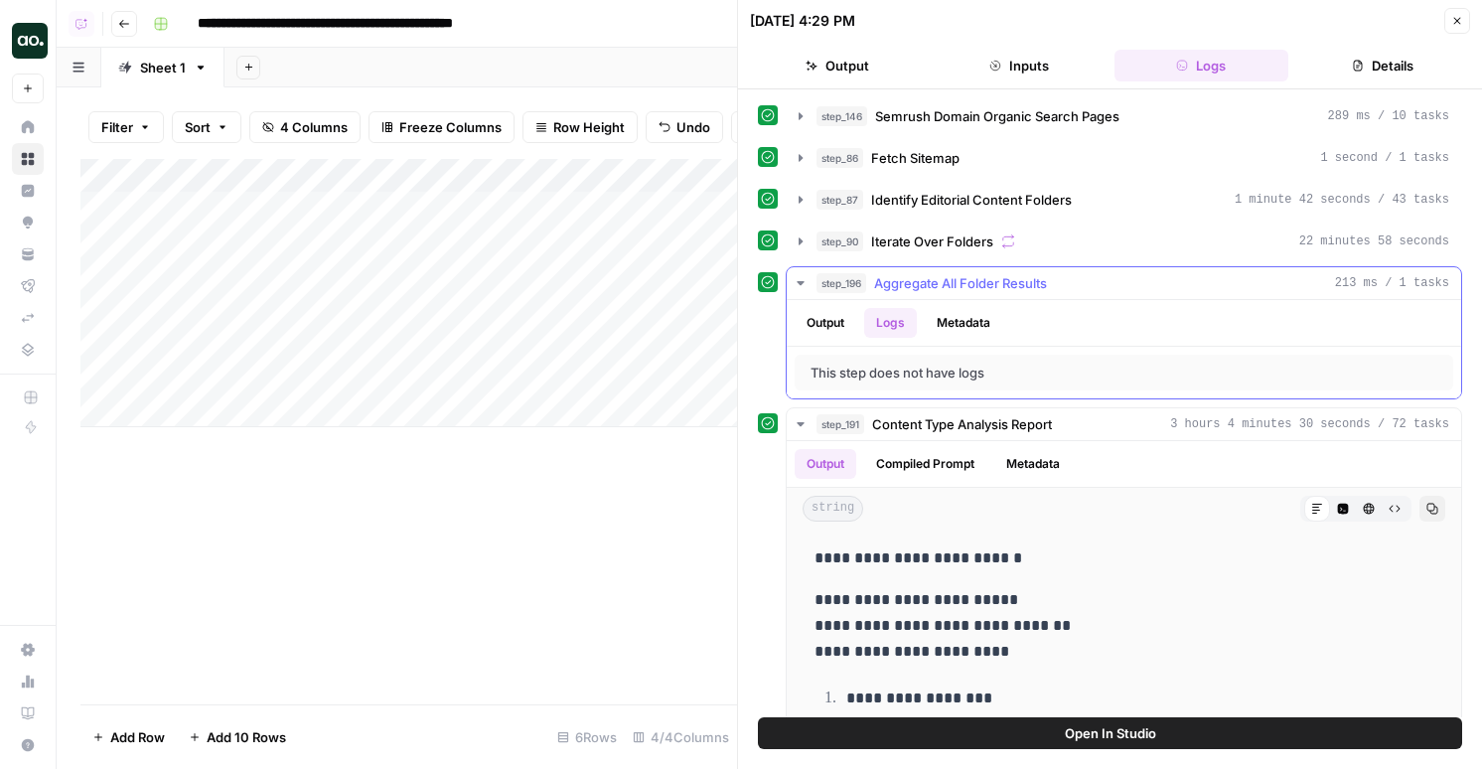
click at [956, 329] on button "Metadata" at bounding box center [963, 323] width 77 height 30
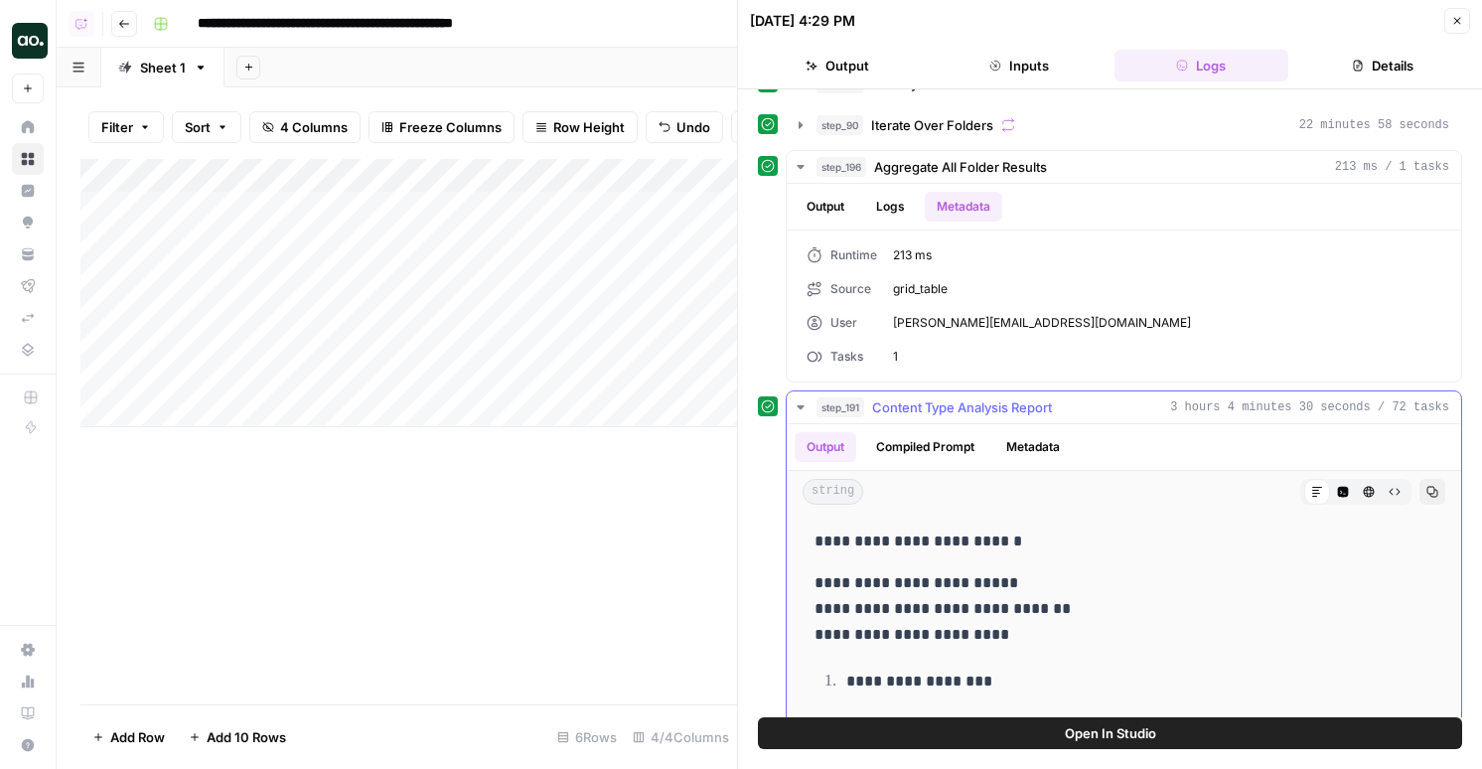
scroll to position [28, 0]
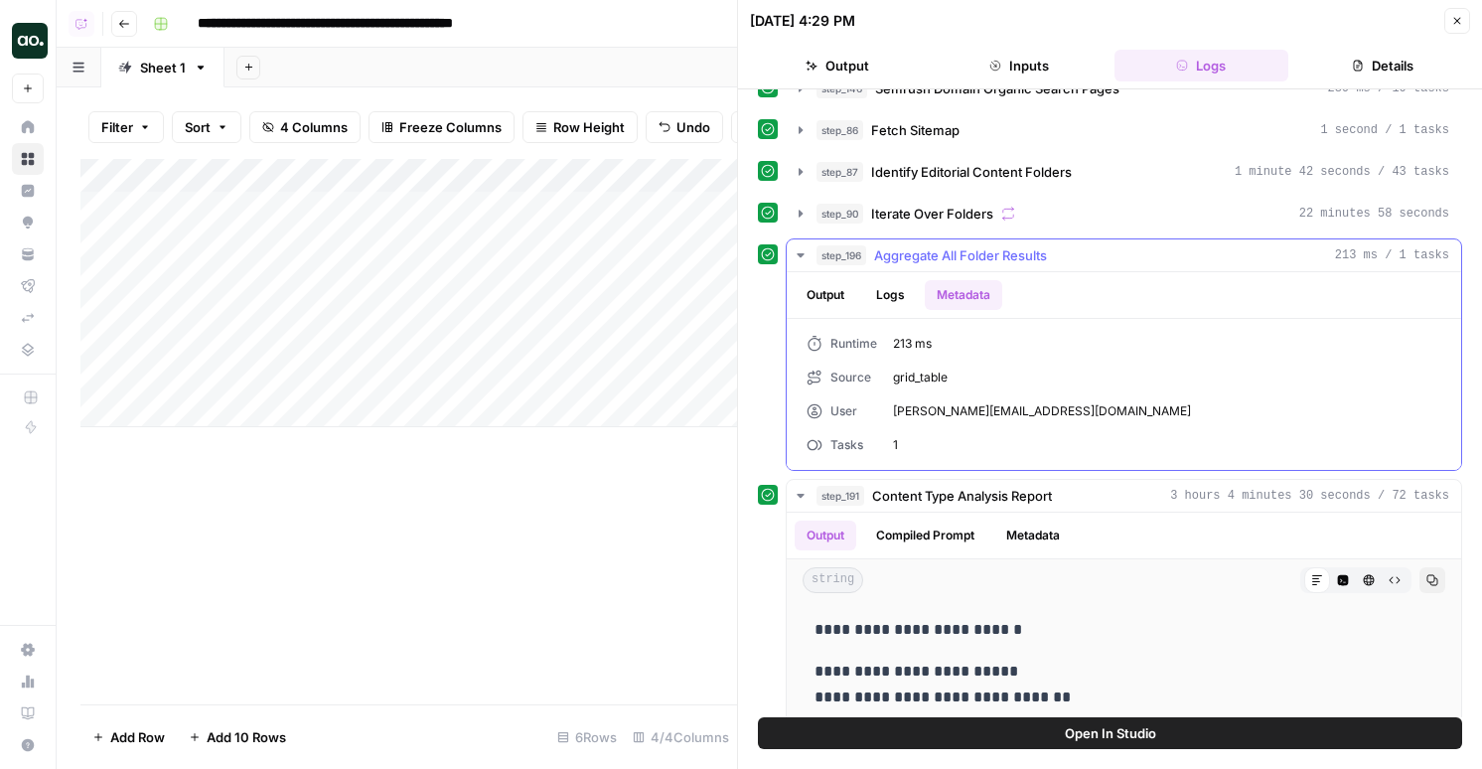
click at [898, 292] on button "Logs" at bounding box center [890, 295] width 53 height 30
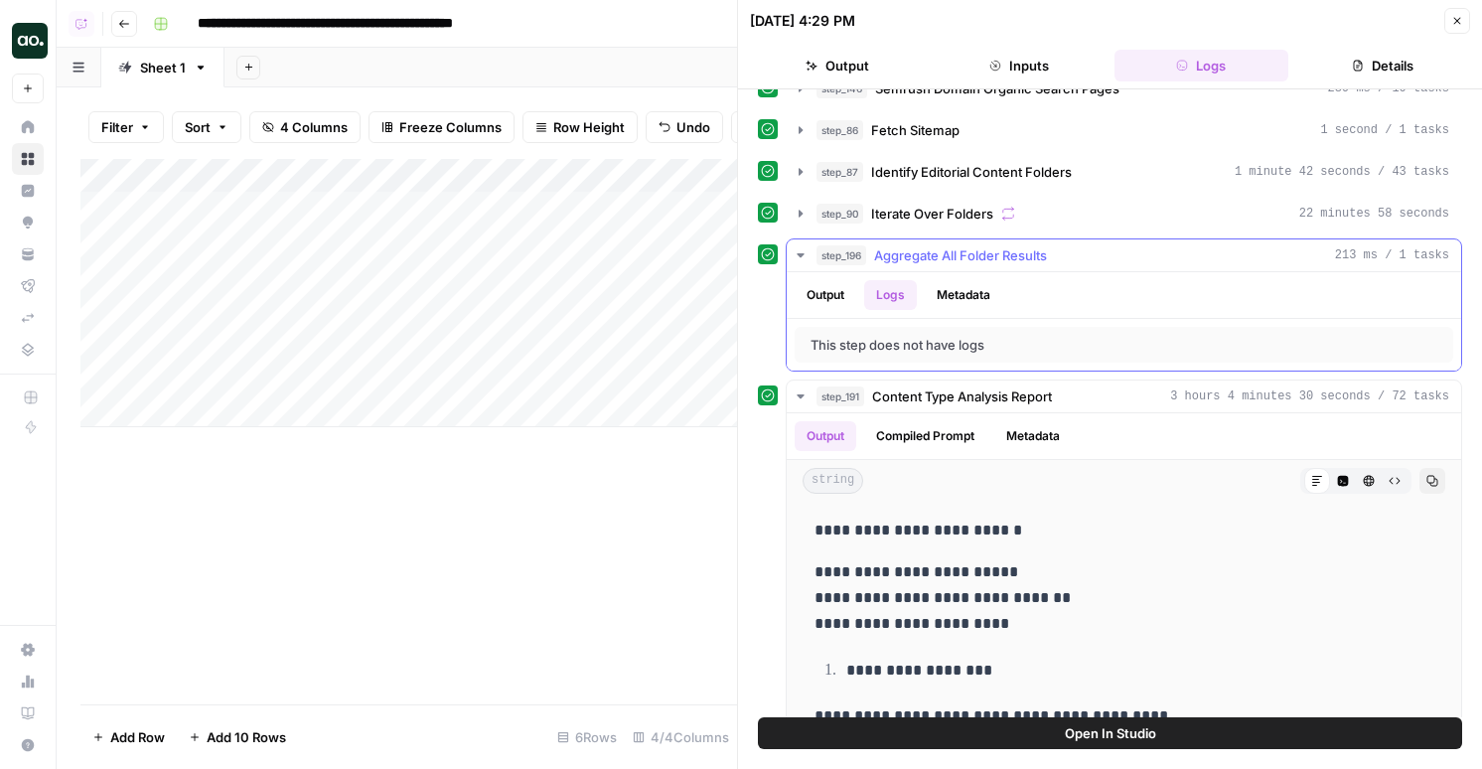
click at [838, 293] on button "Output" at bounding box center [826, 295] width 62 height 30
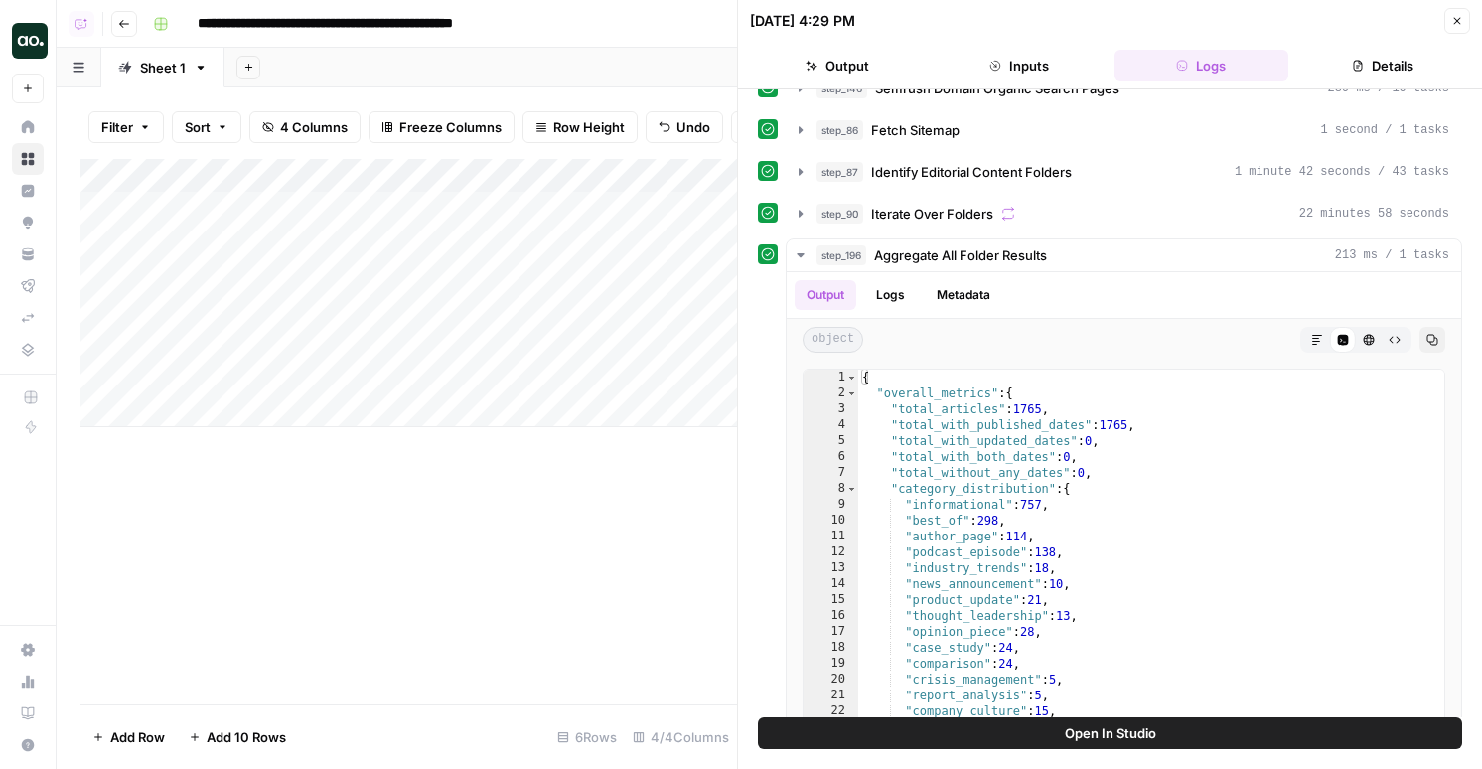
click at [912, 213] on span "Iterate Over Folders" at bounding box center [932, 214] width 122 height 20
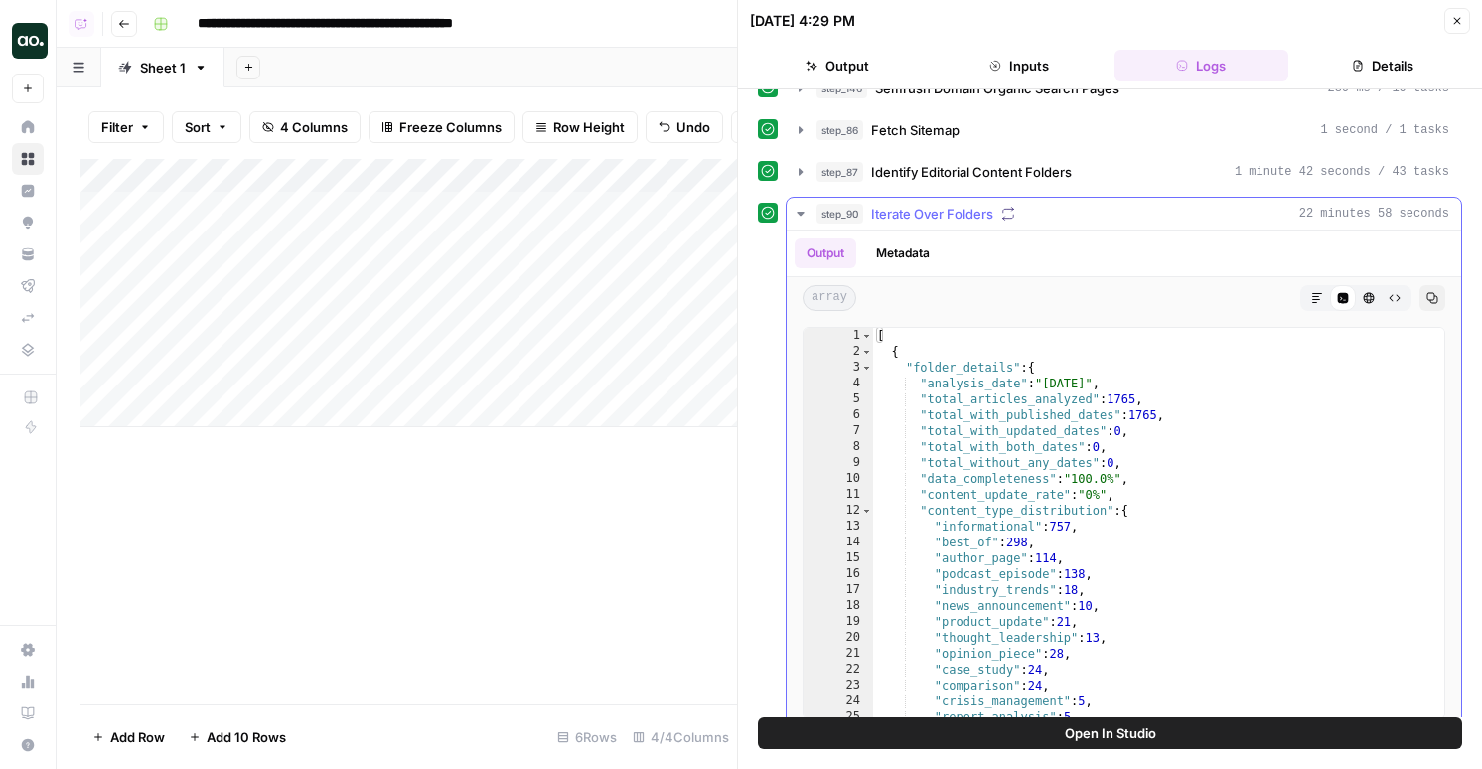
click at [899, 256] on button "Metadata" at bounding box center [902, 253] width 77 height 30
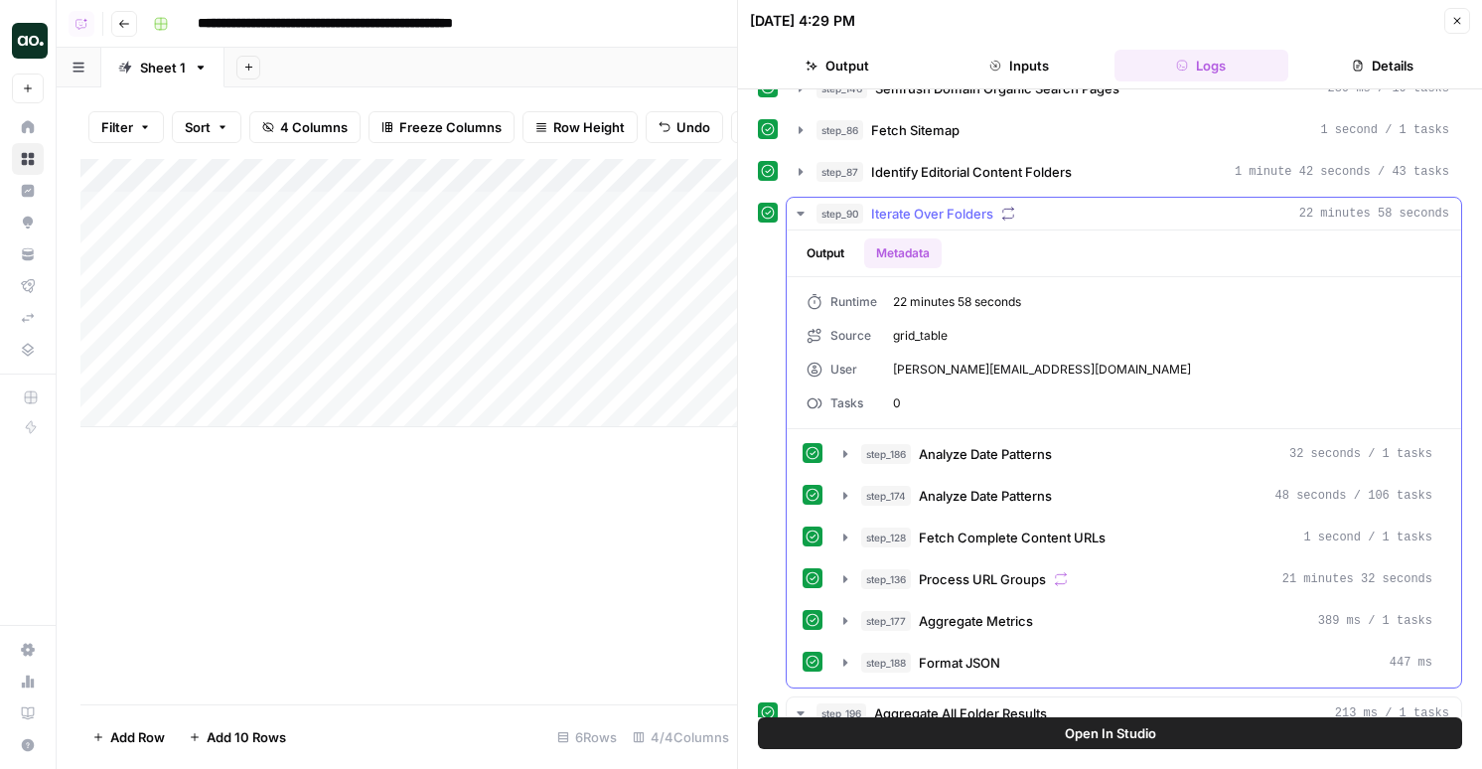
click at [844, 245] on button "Output" at bounding box center [826, 253] width 62 height 30
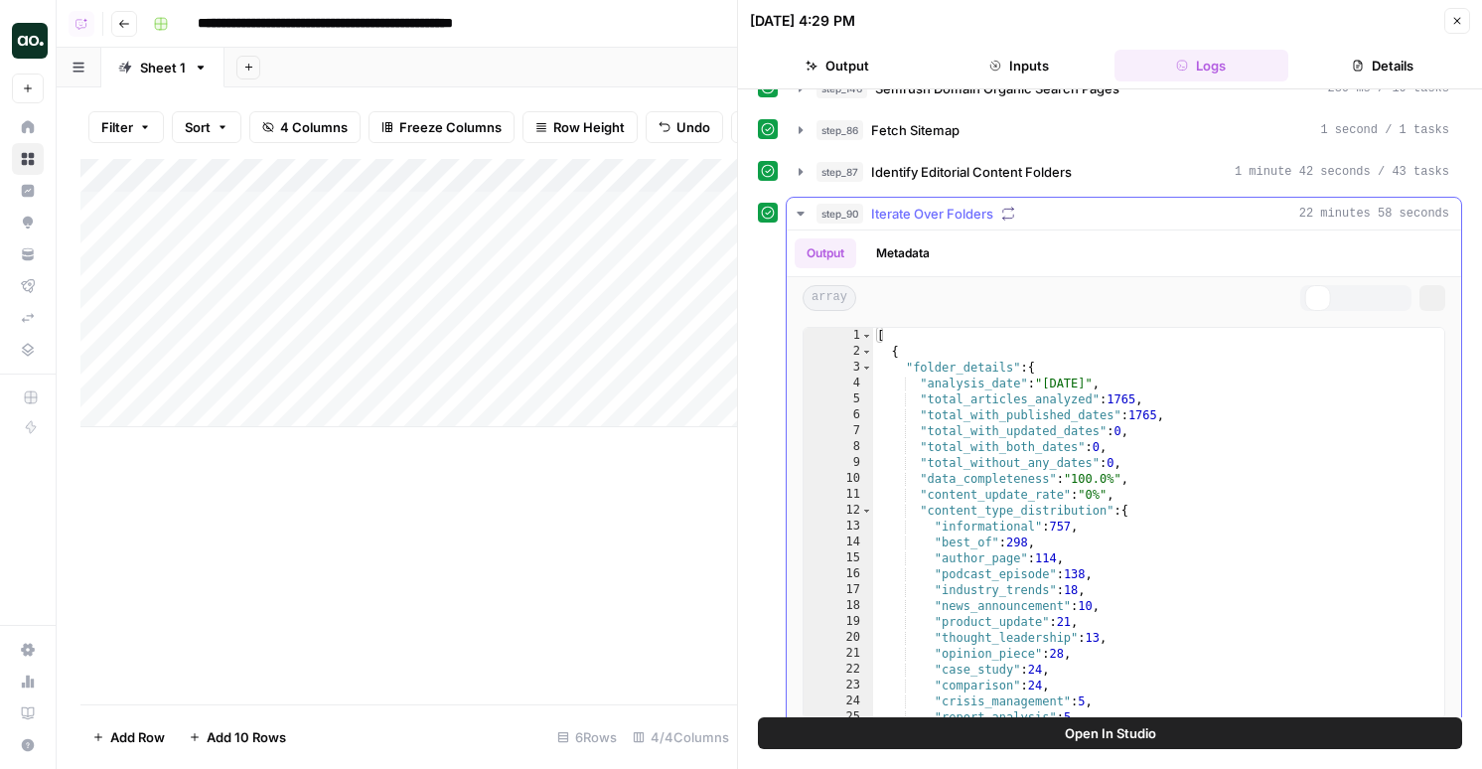
type textarea "**********"
click at [1000, 394] on div "[ { "folder_details" : { "analysis_date" : "2025-10-02" , "total_articles_analy…" at bounding box center [1158, 539] width 571 height 422
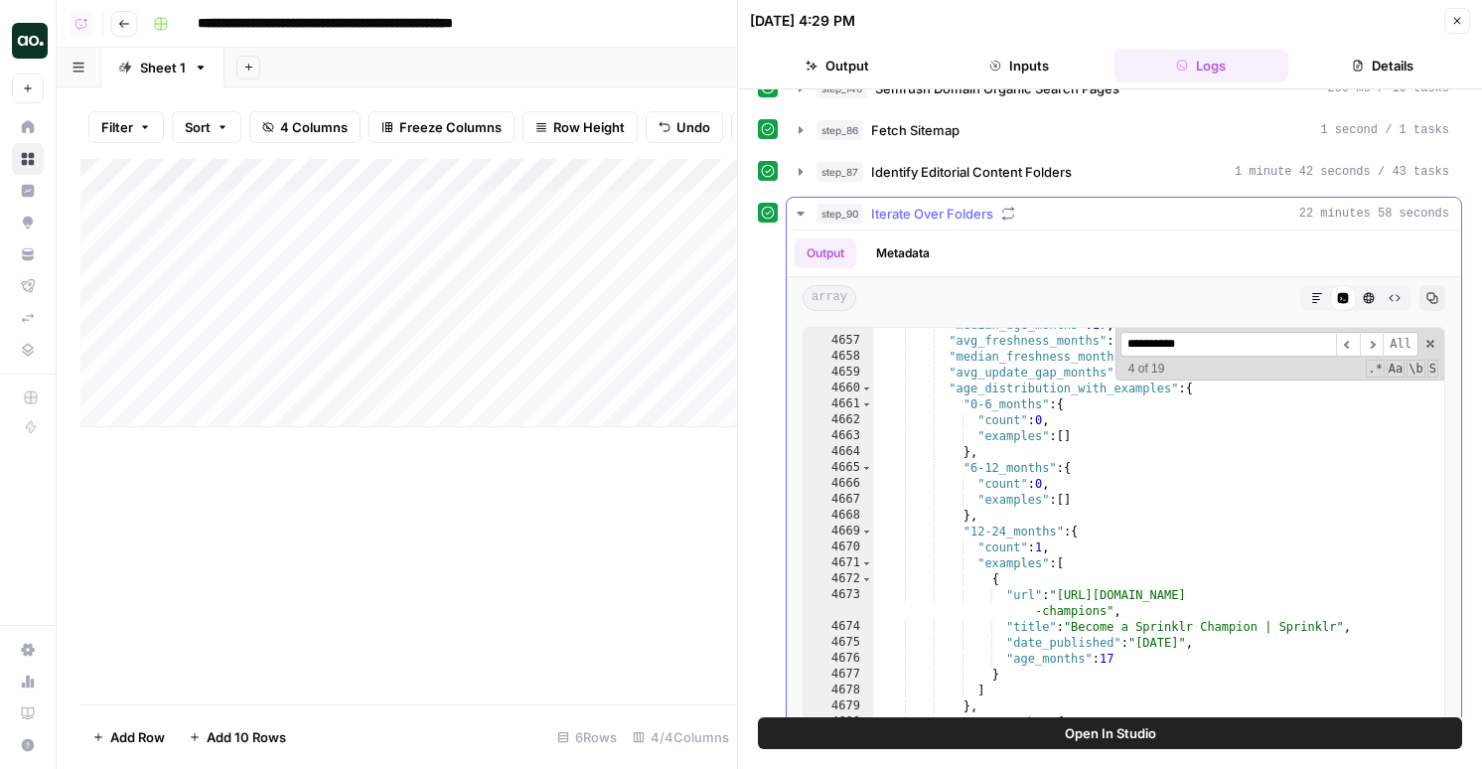
scroll to position [2695, 0]
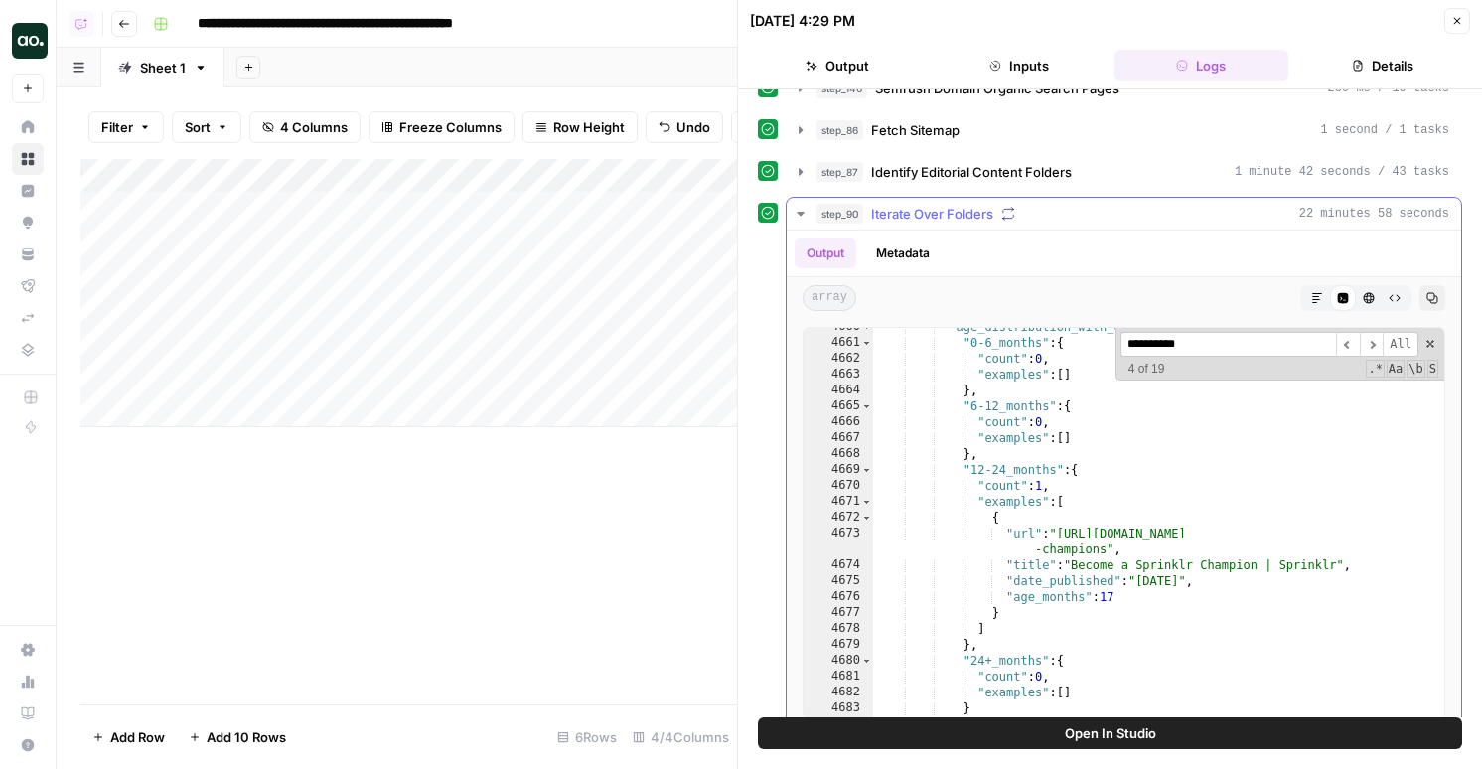
type input "**********"
type textarea "**********"
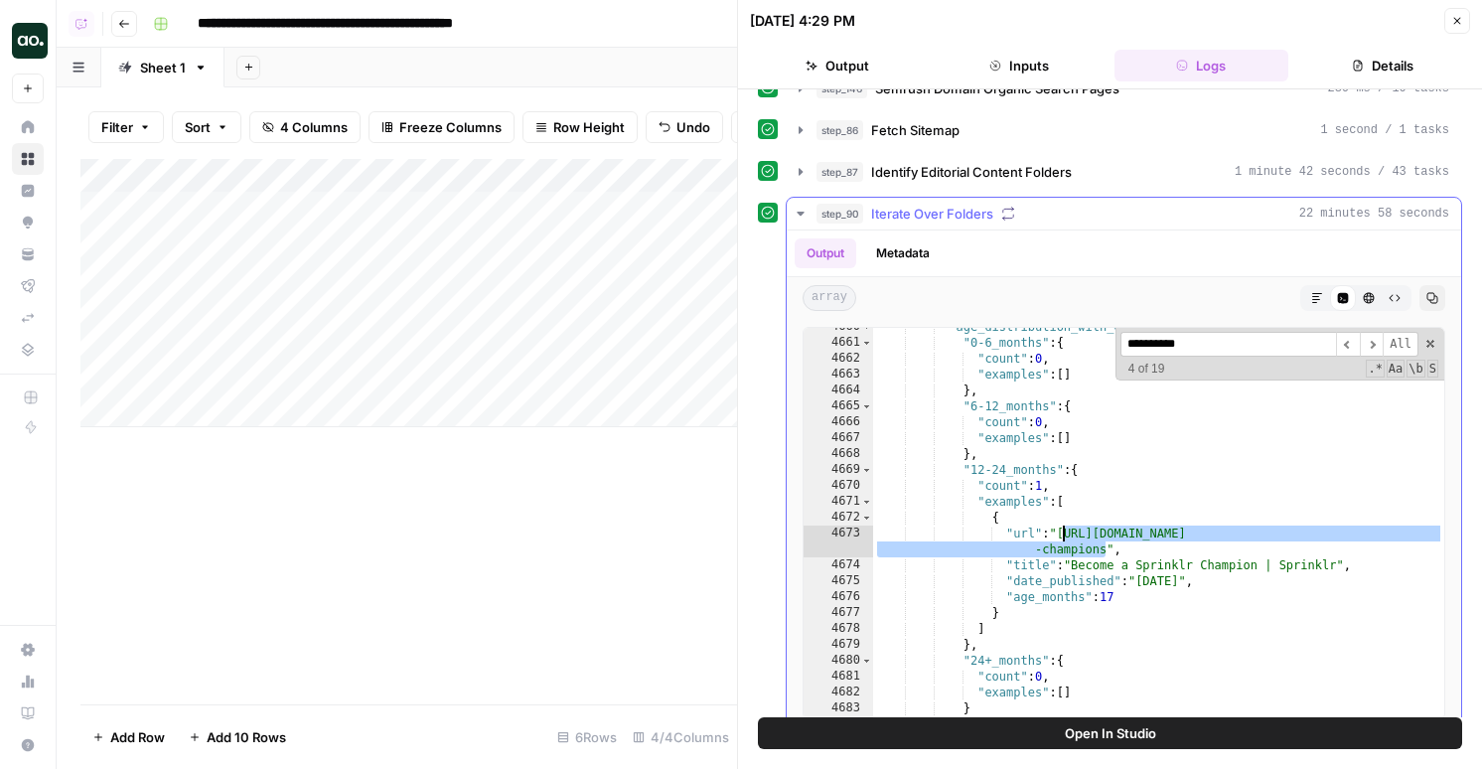
drag, startPoint x: 1104, startPoint y: 544, endPoint x: 1063, endPoint y: 530, distance: 43.0
click at [1063, 530] on div ""age_distribution_with_examples" : { "0-6_months" : { "count" : 0 , "examples" …" at bounding box center [1158, 530] width 571 height 422
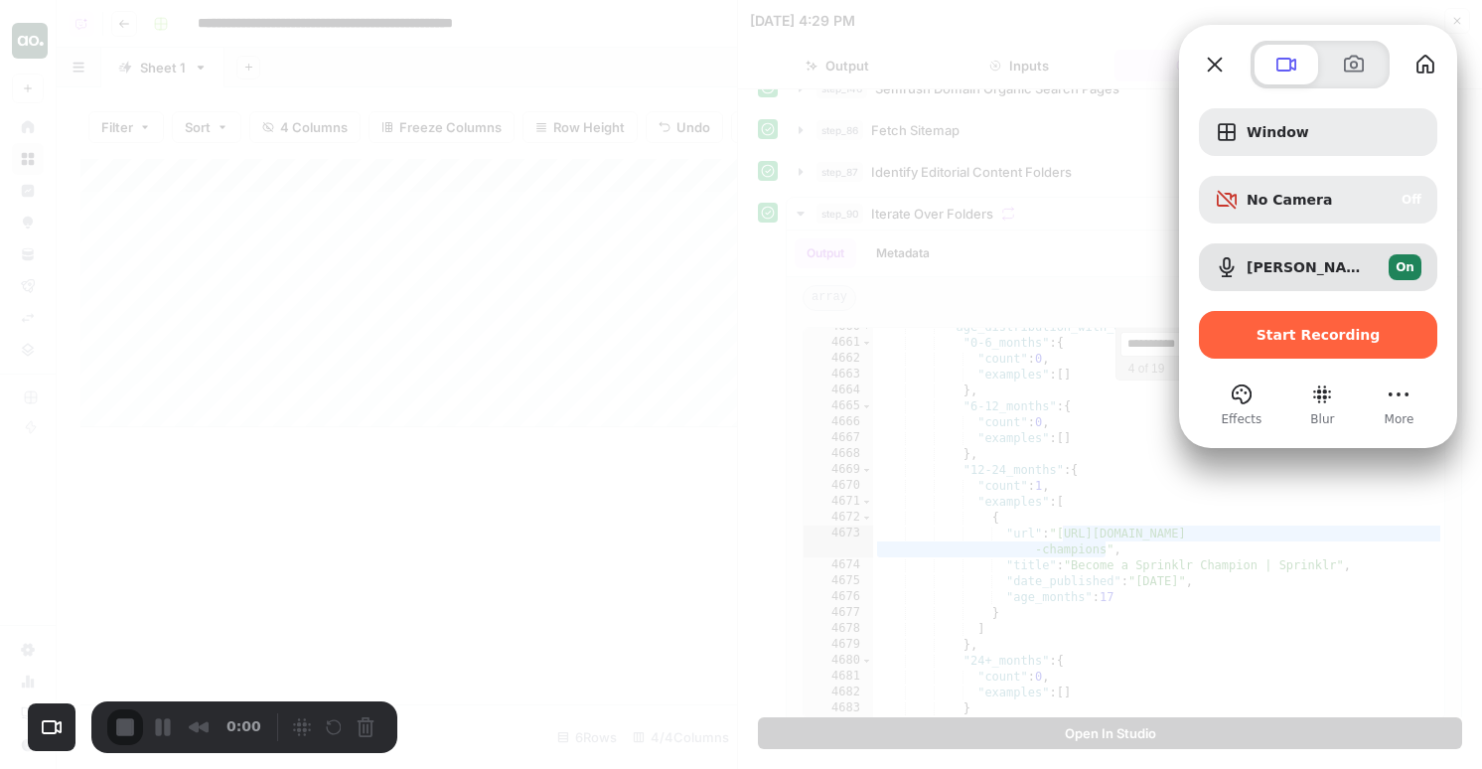
click at [1278, 167] on div "Window No Camera Off Nicole Guercia’s iPhone Microphone On Start Recording" at bounding box center [1318, 233] width 238 height 250
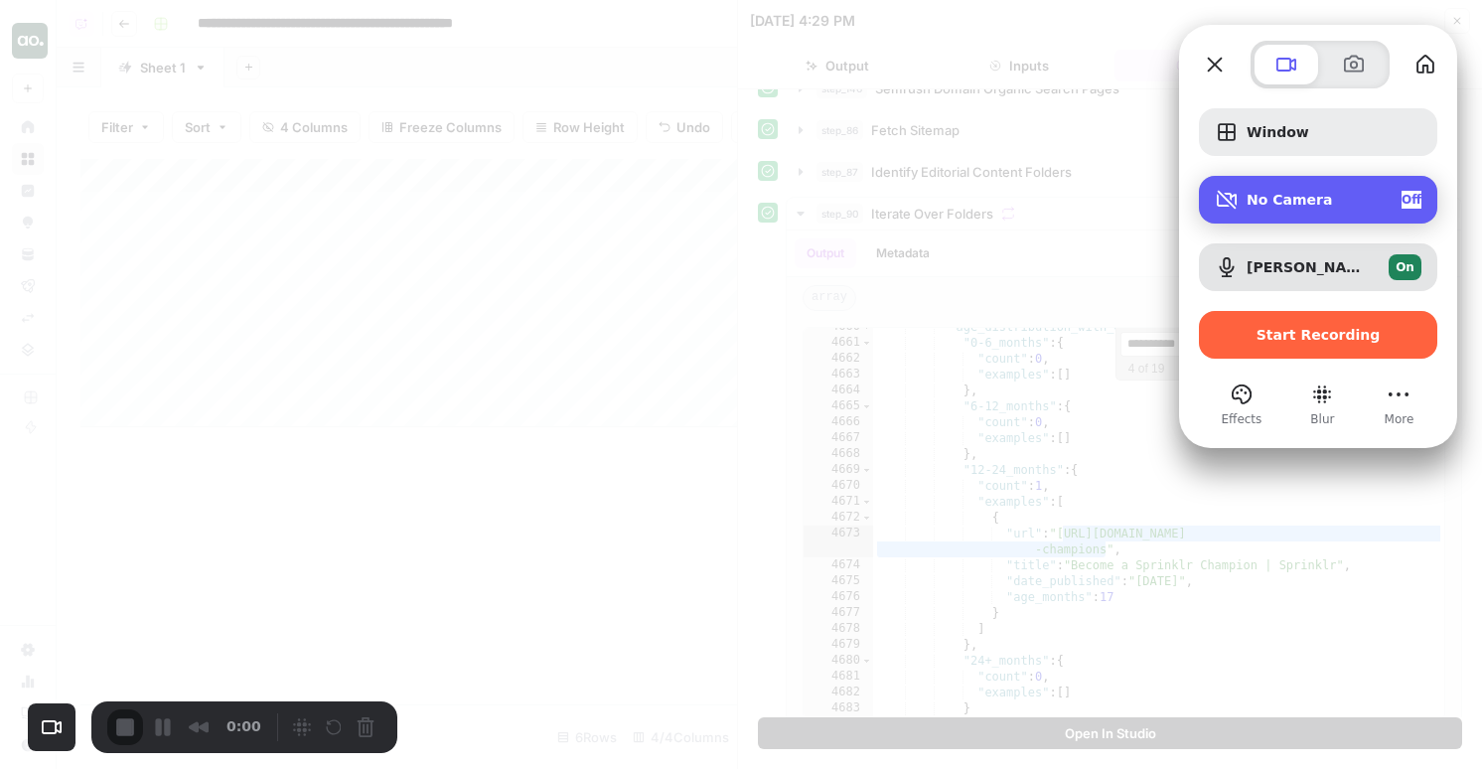
click at [1282, 209] on div "No Camera Off" at bounding box center [1334, 200] width 175 height 18
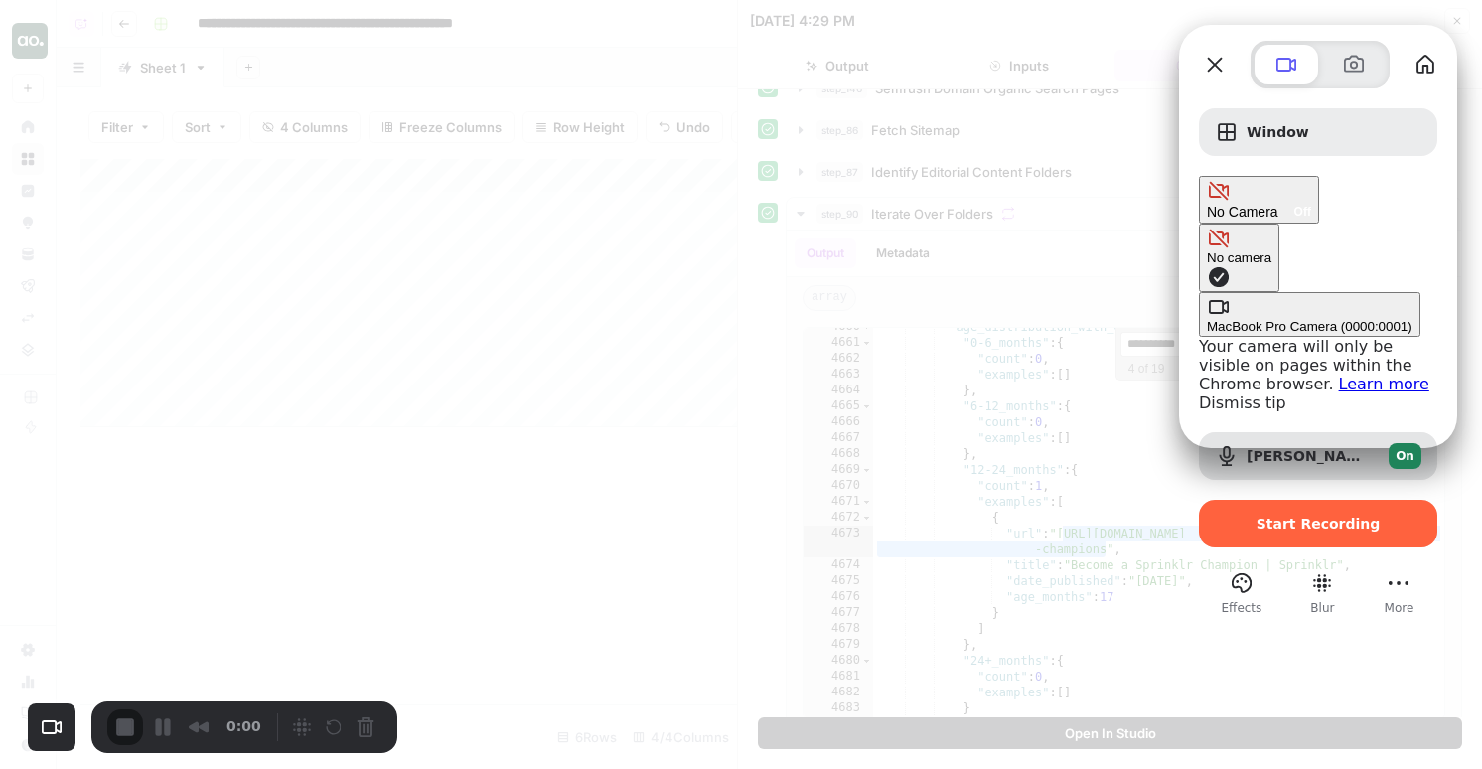
click at [1207, 319] on div "MacBook Pro Camera (0000:0001)" at bounding box center [1310, 326] width 206 height 15
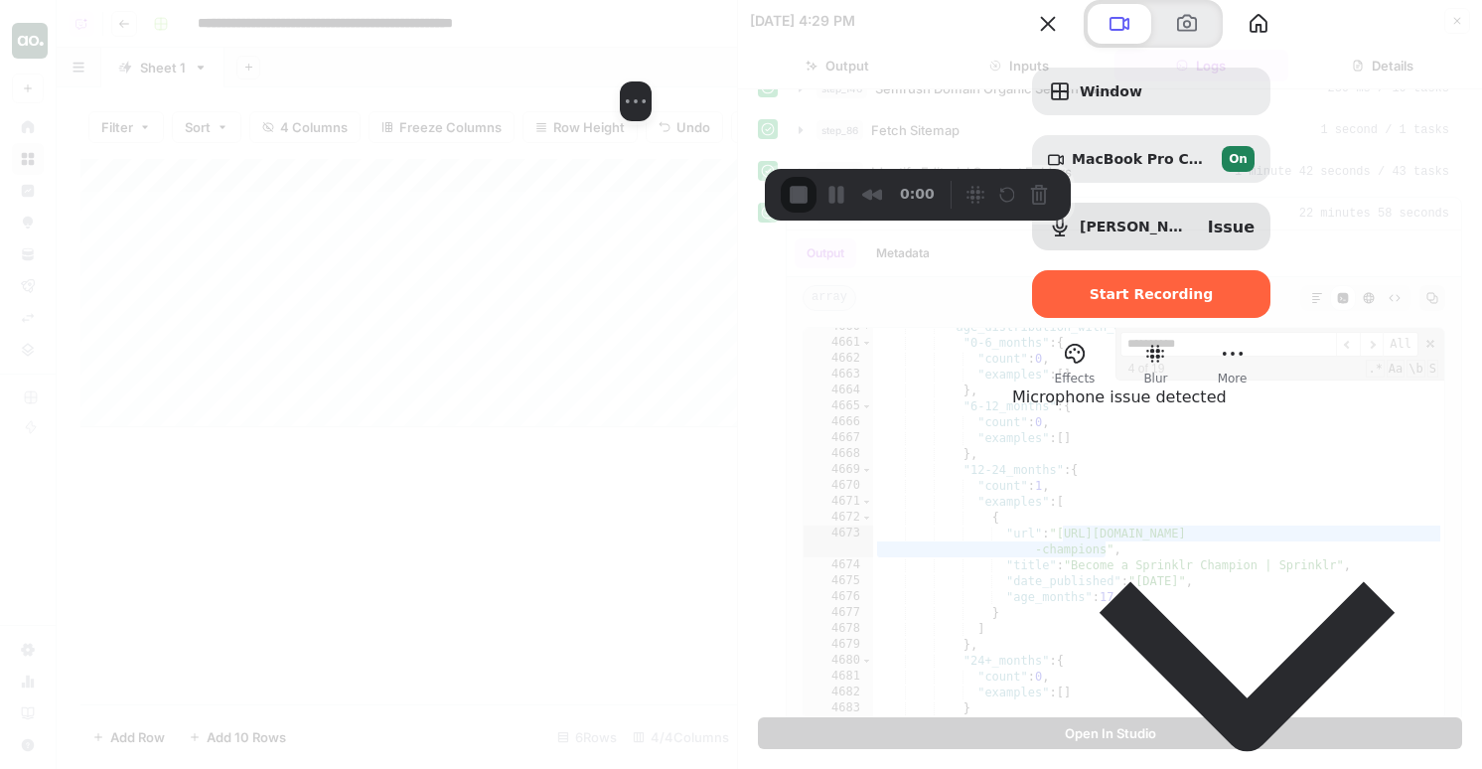
drag, startPoint x: 342, startPoint y: 395, endPoint x: 907, endPoint y: -69, distance: 731.3
click at [907, 0] on html "**********" at bounding box center [741, 384] width 1482 height 769
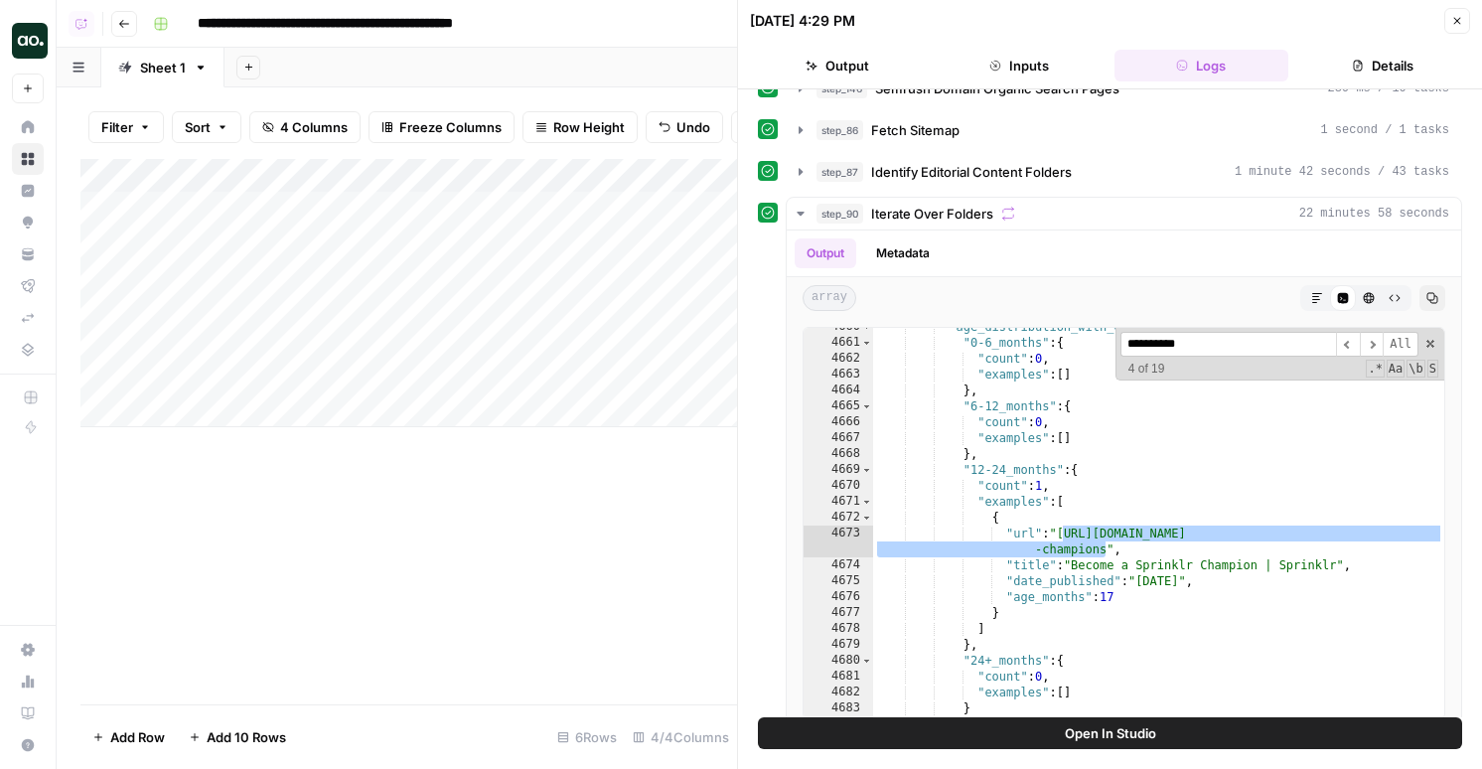
click at [1458, 25] on icon "button" at bounding box center [1457, 21] width 12 height 12
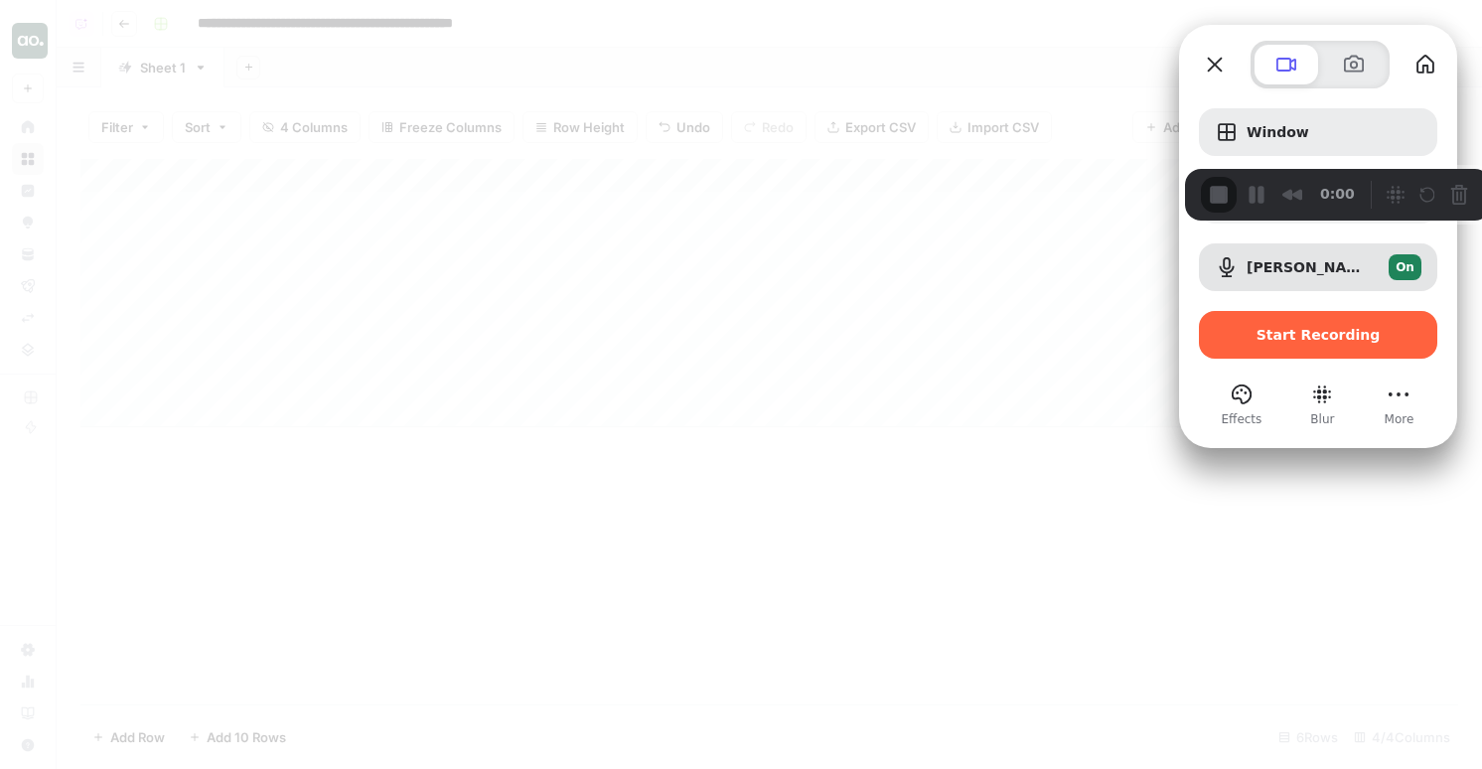
drag, startPoint x: 172, startPoint y: 577, endPoint x: 1071, endPoint y: -48, distance: 1094.9
click at [1071, 0] on html "**********" at bounding box center [741, 384] width 1482 height 769
drag, startPoint x: 189, startPoint y: 618, endPoint x: 1128, endPoint y: 55, distance: 1094.8
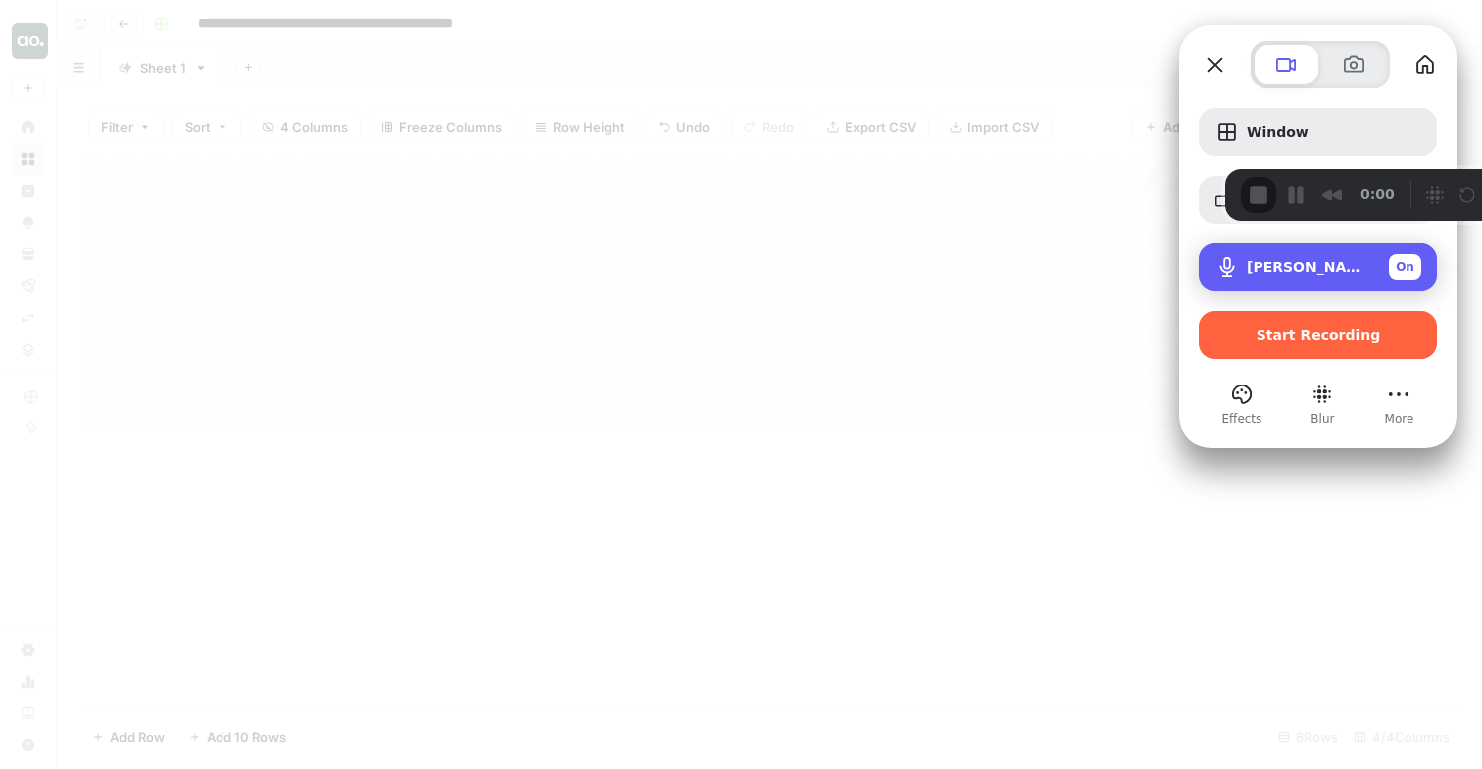
click at [1331, 267] on span "Nicole Guercia’s iPhone Microphone" at bounding box center [1310, 267] width 126 height 16
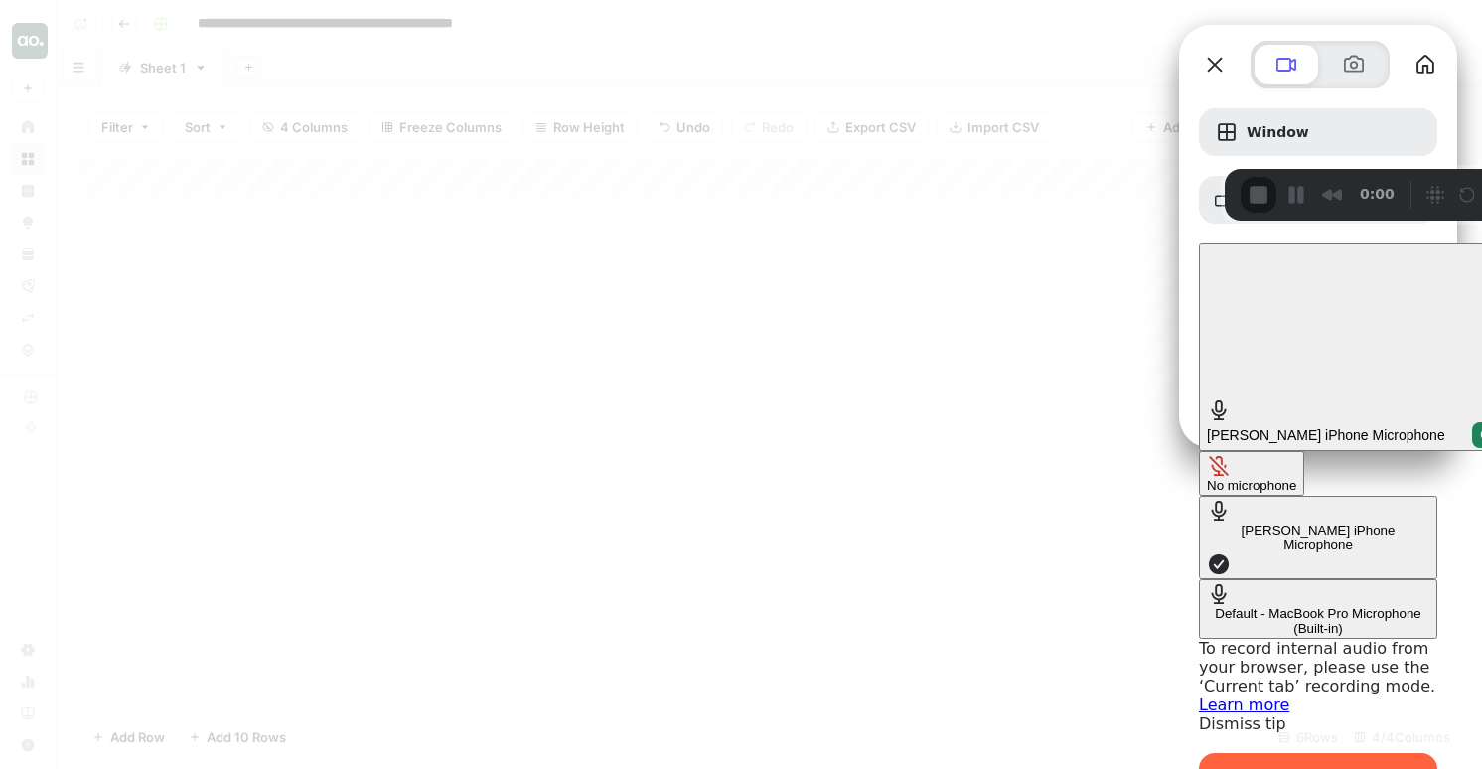
click at [1207, 606] on div "Default - MacBook Pro Microphone (Built-in)" at bounding box center [1318, 621] width 223 height 30
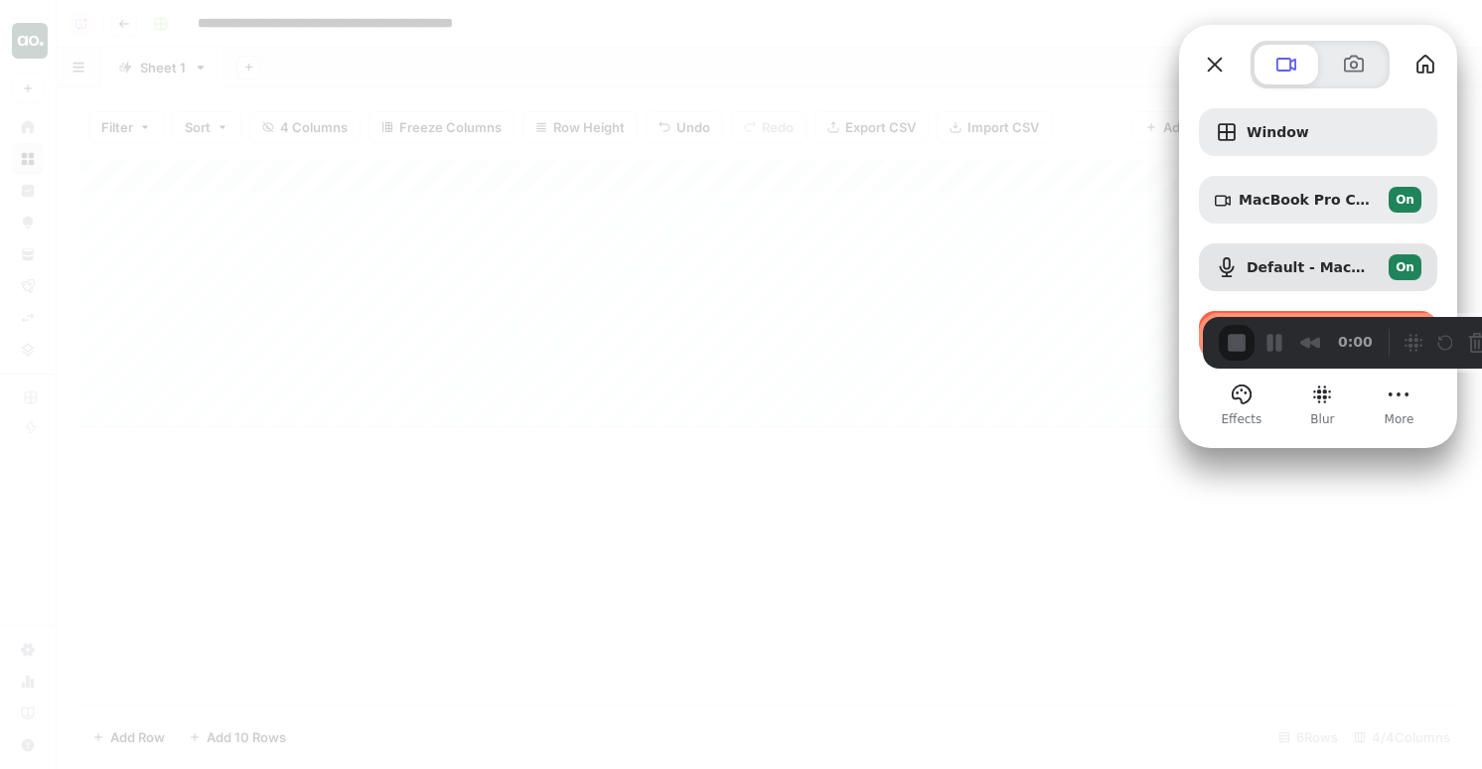
drag, startPoint x: 1470, startPoint y: 200, endPoint x: 1456, endPoint y: 514, distance: 314.2
click at [1456, 359] on div "Recorder controls - play pause" at bounding box center [1445, 343] width 95 height 32
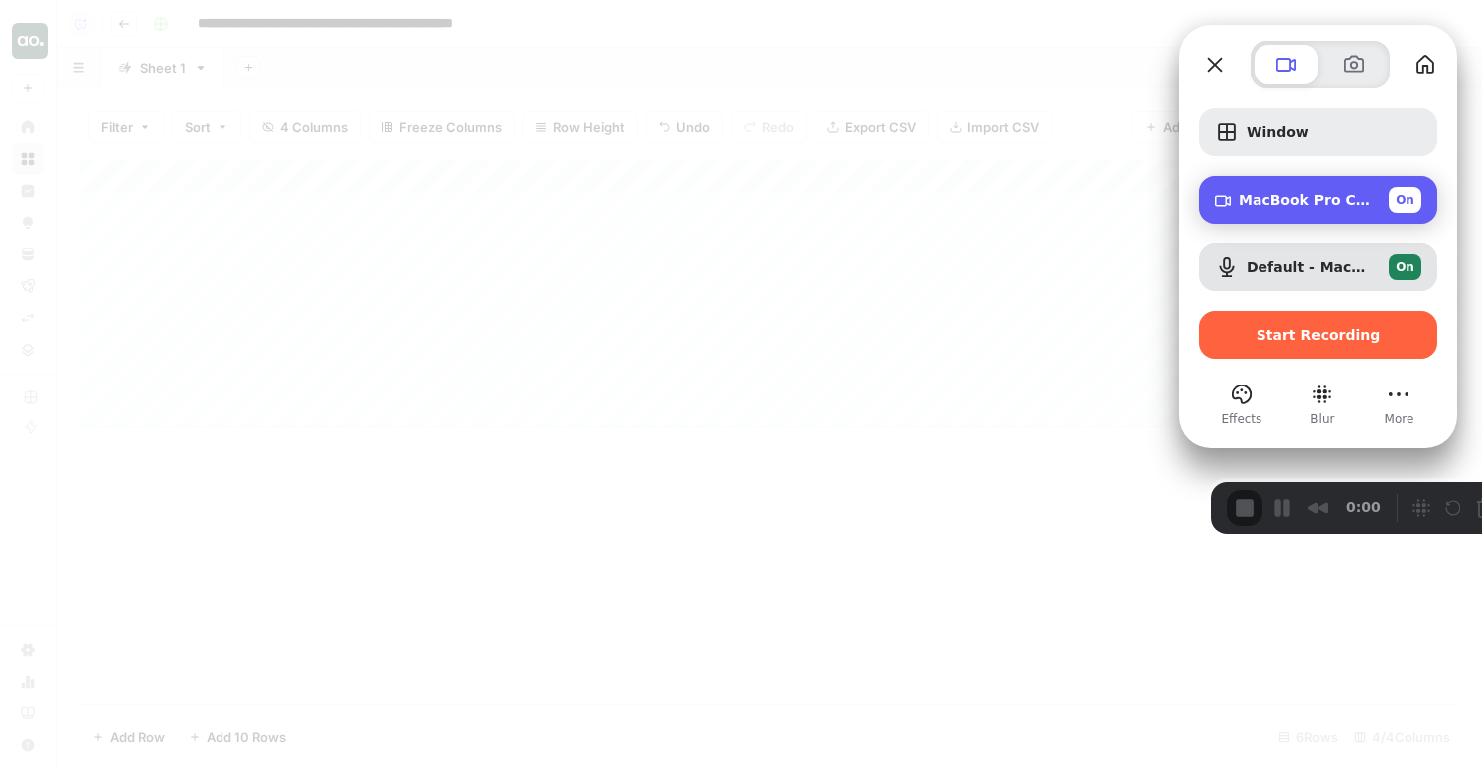
click at [1370, 213] on div "MacBook Pro Camera (0000:0001) On" at bounding box center [1318, 200] width 238 height 48
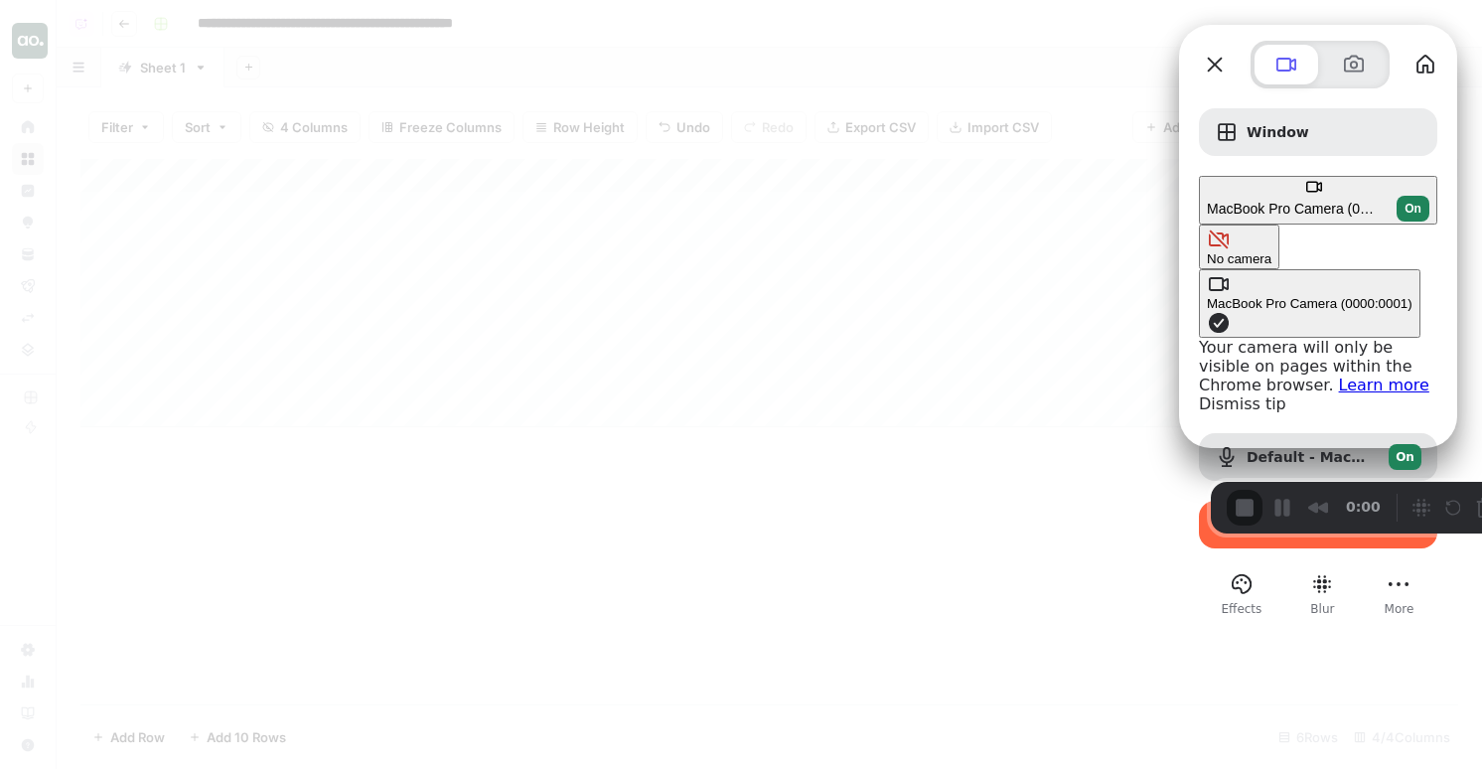
click at [1282, 208] on div "MacBook Pro Camera (0000:0001) On" at bounding box center [1318, 209] width 223 height 26
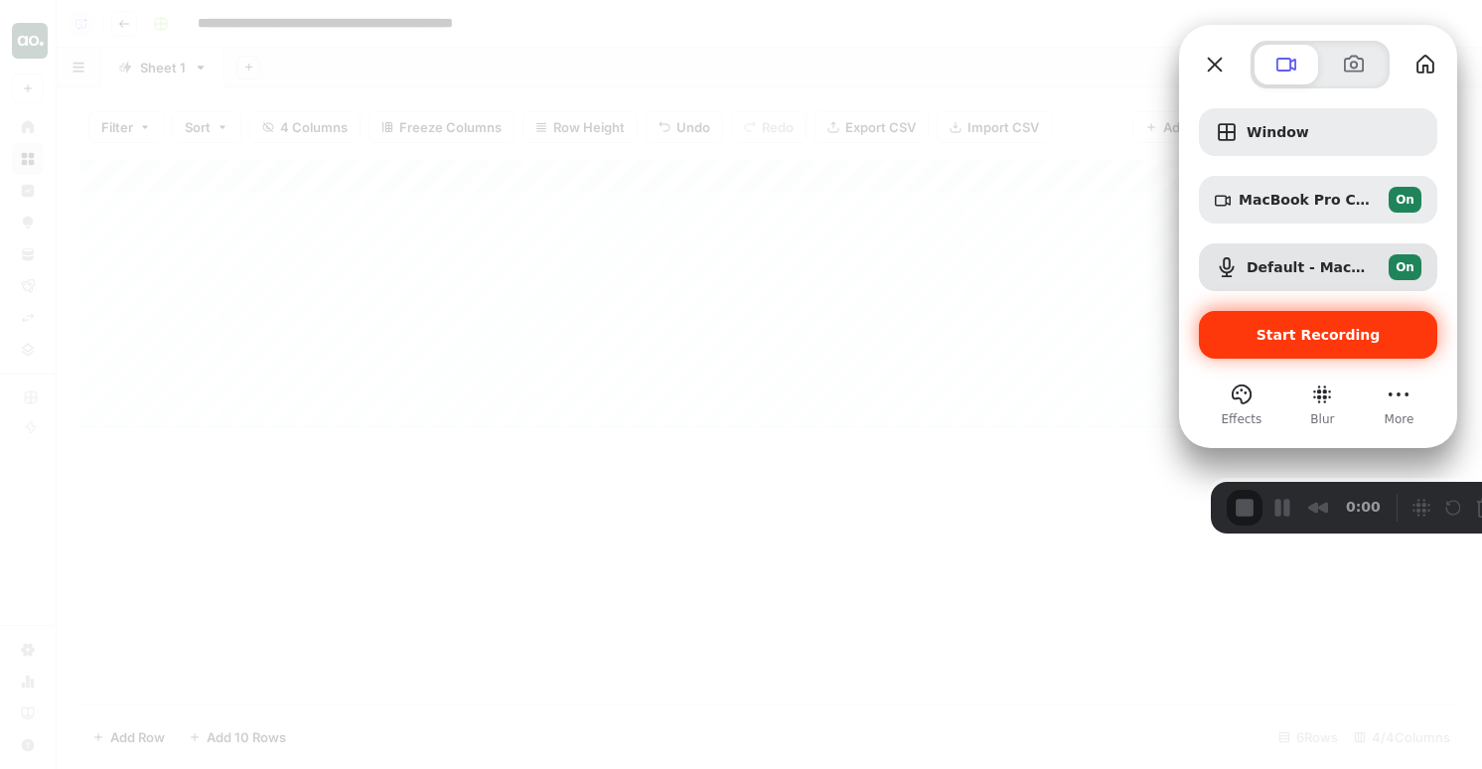
click at [1321, 351] on div "Start Recording" at bounding box center [1318, 335] width 238 height 48
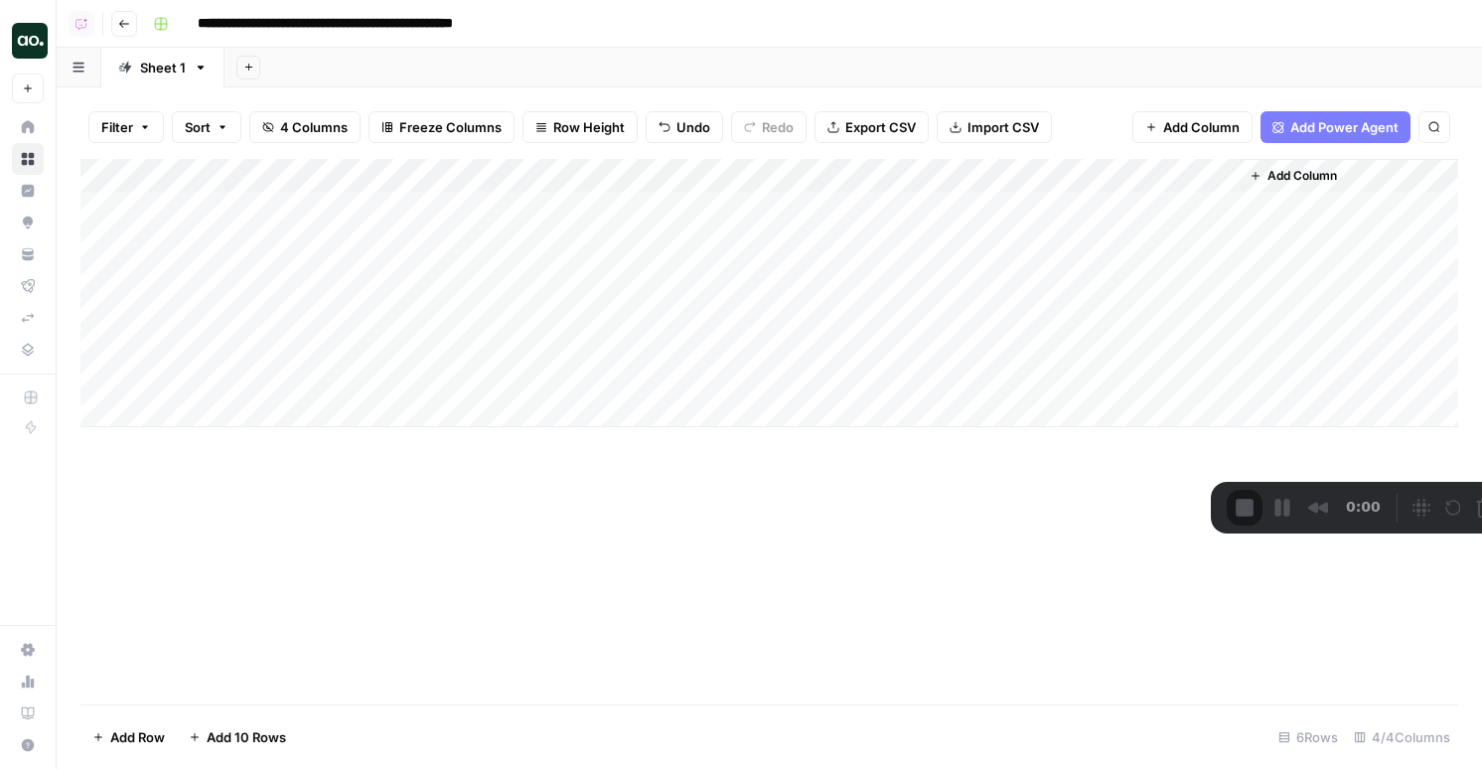
click at [1446, 506] on button "Restart Recording" at bounding box center [1458, 510] width 24 height 24
click at [1411, 507] on div "Recorder controls - play pause" at bounding box center [1458, 510] width 95 height 32
click at [1446, 507] on button "Restart Recording" at bounding box center [1458, 510] width 24 height 24
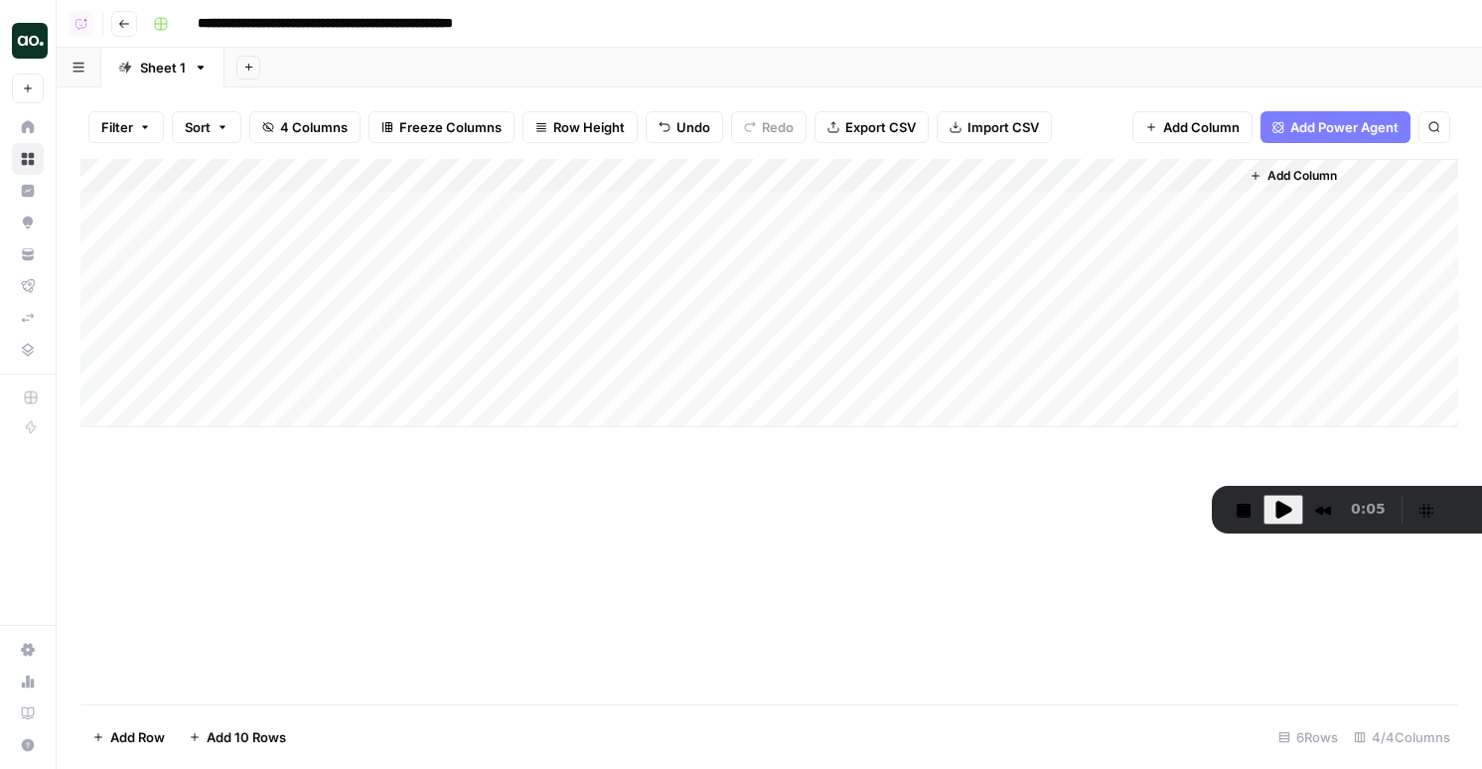
click at [1219, 307] on div "Add Column" at bounding box center [769, 293] width 1378 height 268
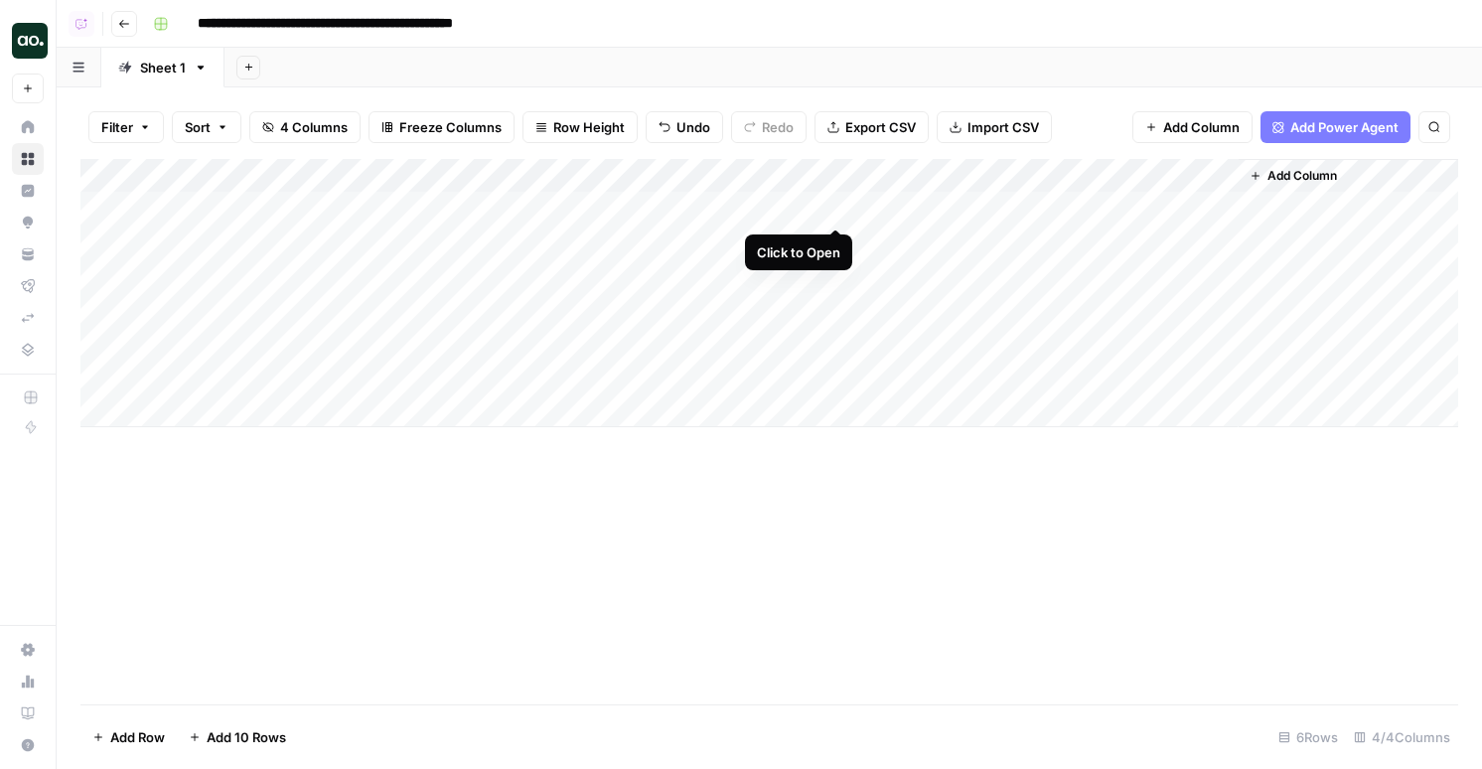
click at [837, 207] on div "Add Column" at bounding box center [769, 293] width 1378 height 268
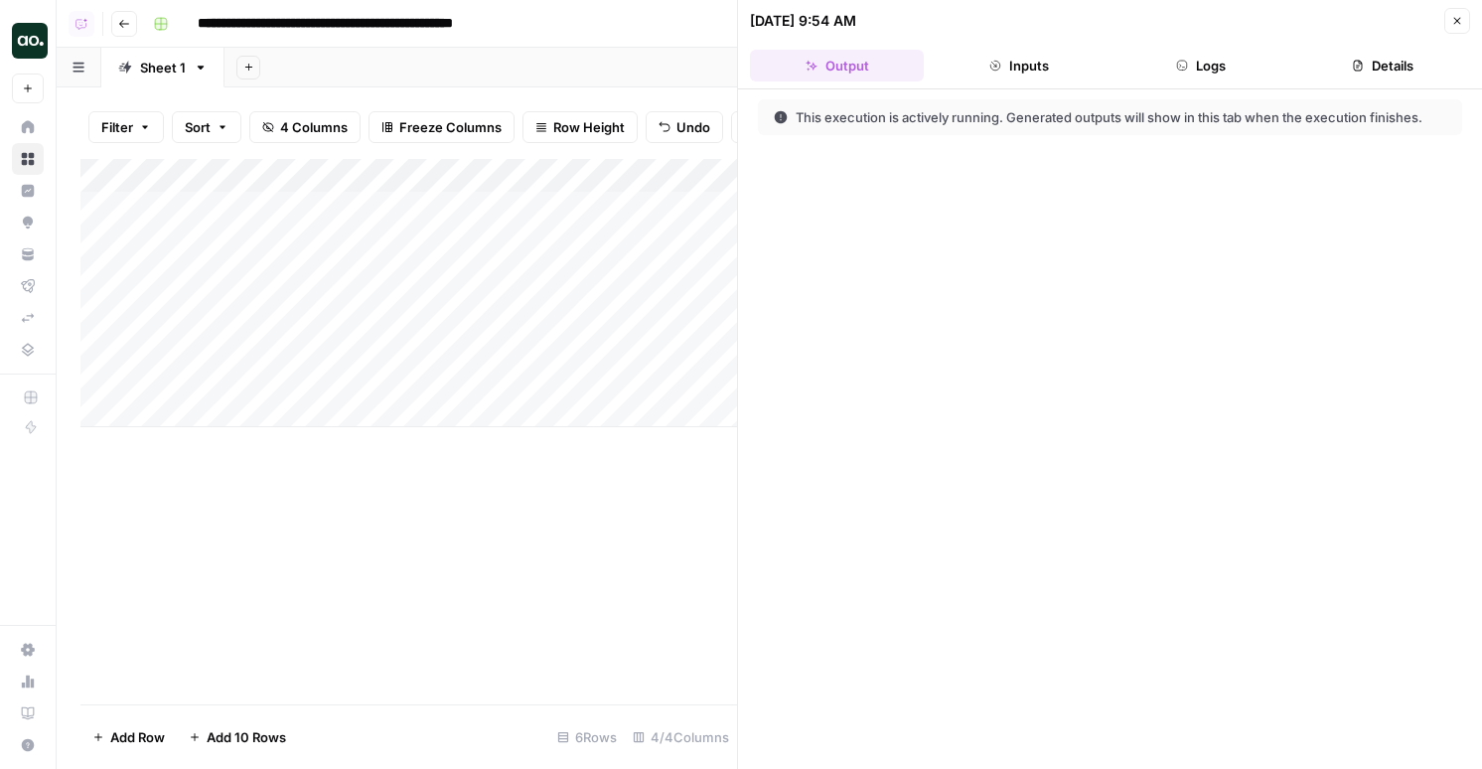
click at [1242, 63] on button "Logs" at bounding box center [1202, 66] width 174 height 32
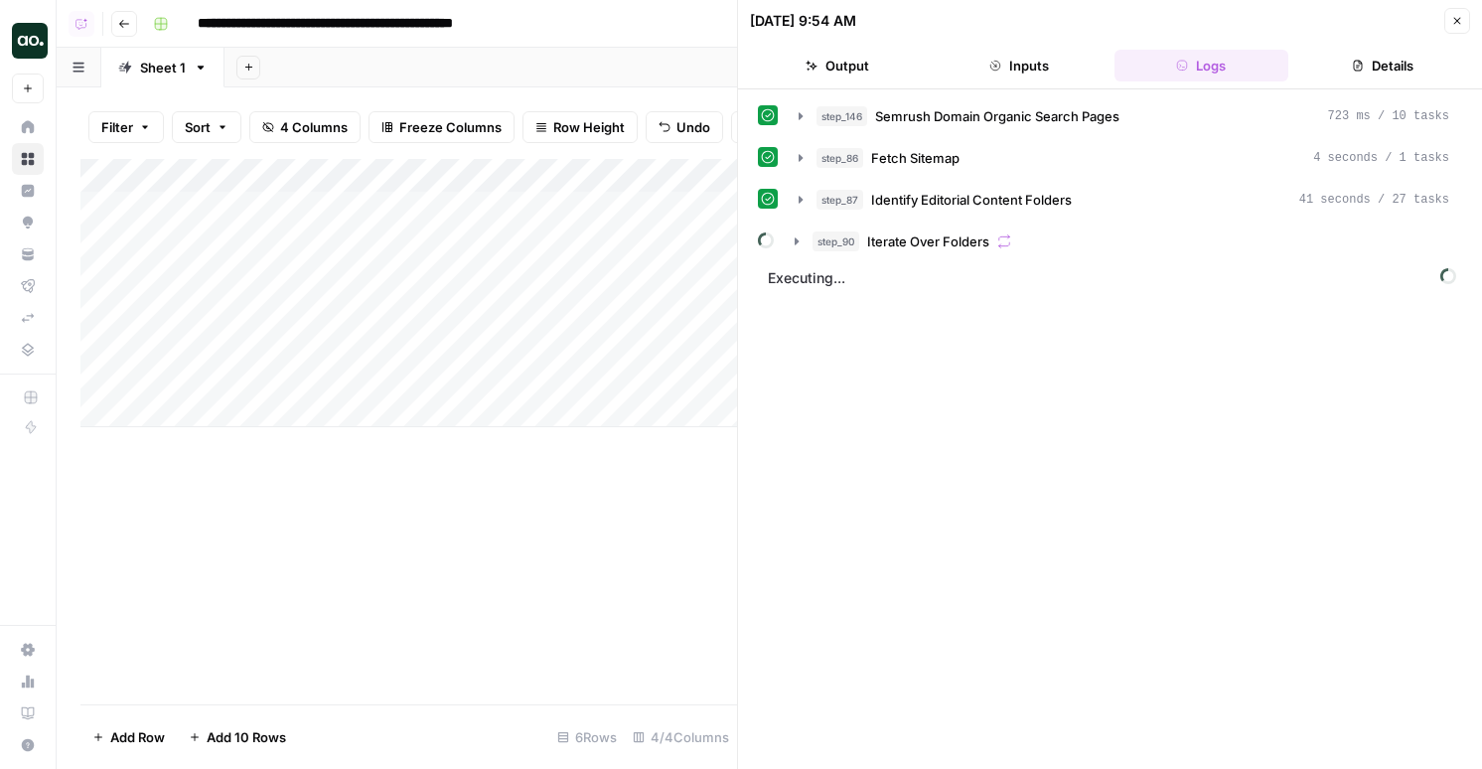
click at [1011, 262] on span "Executing..." at bounding box center [1112, 278] width 700 height 32
click at [1011, 245] on div "step_90 Iterate Over Folders" at bounding box center [1131, 241] width 637 height 20
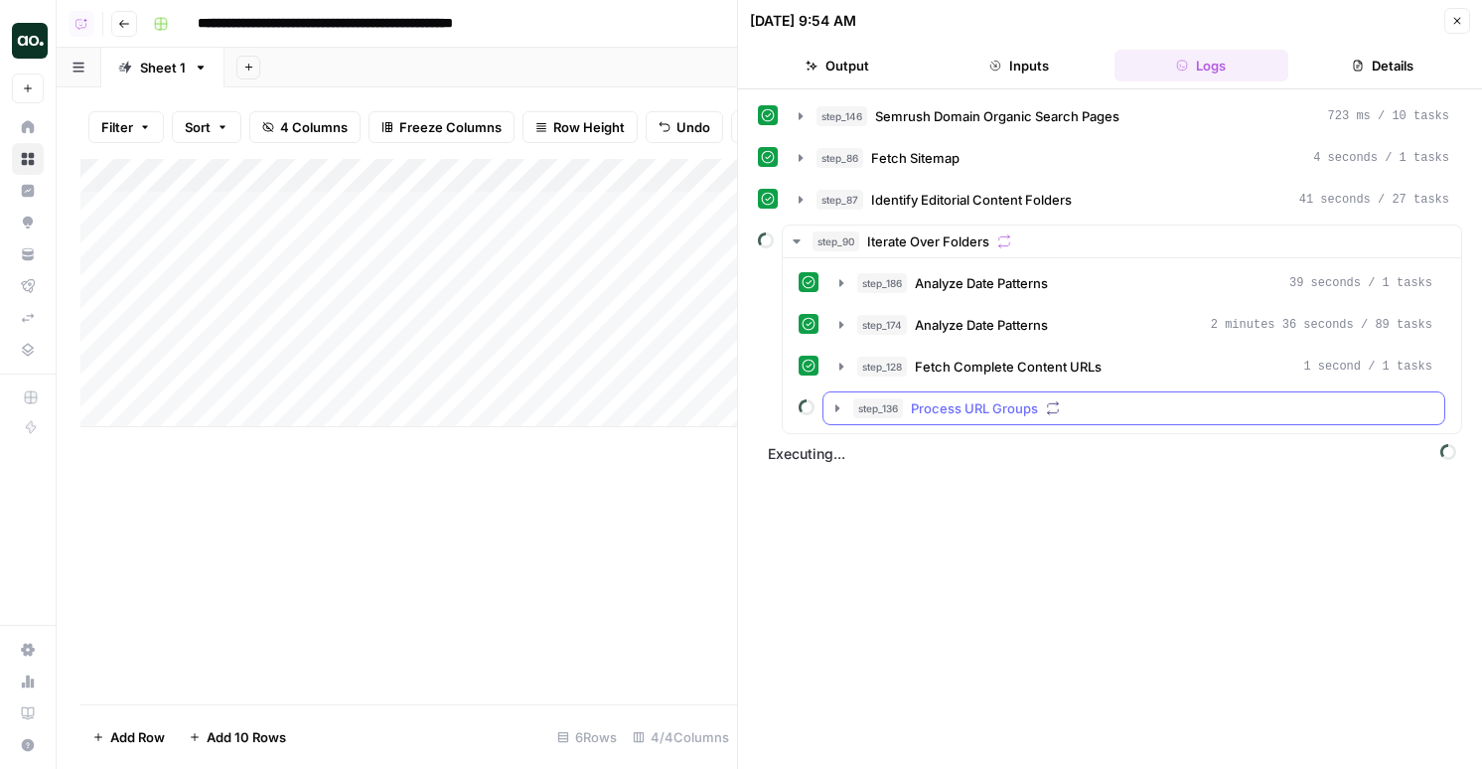
click at [954, 405] on span "Process URL Groups" at bounding box center [974, 408] width 127 height 20
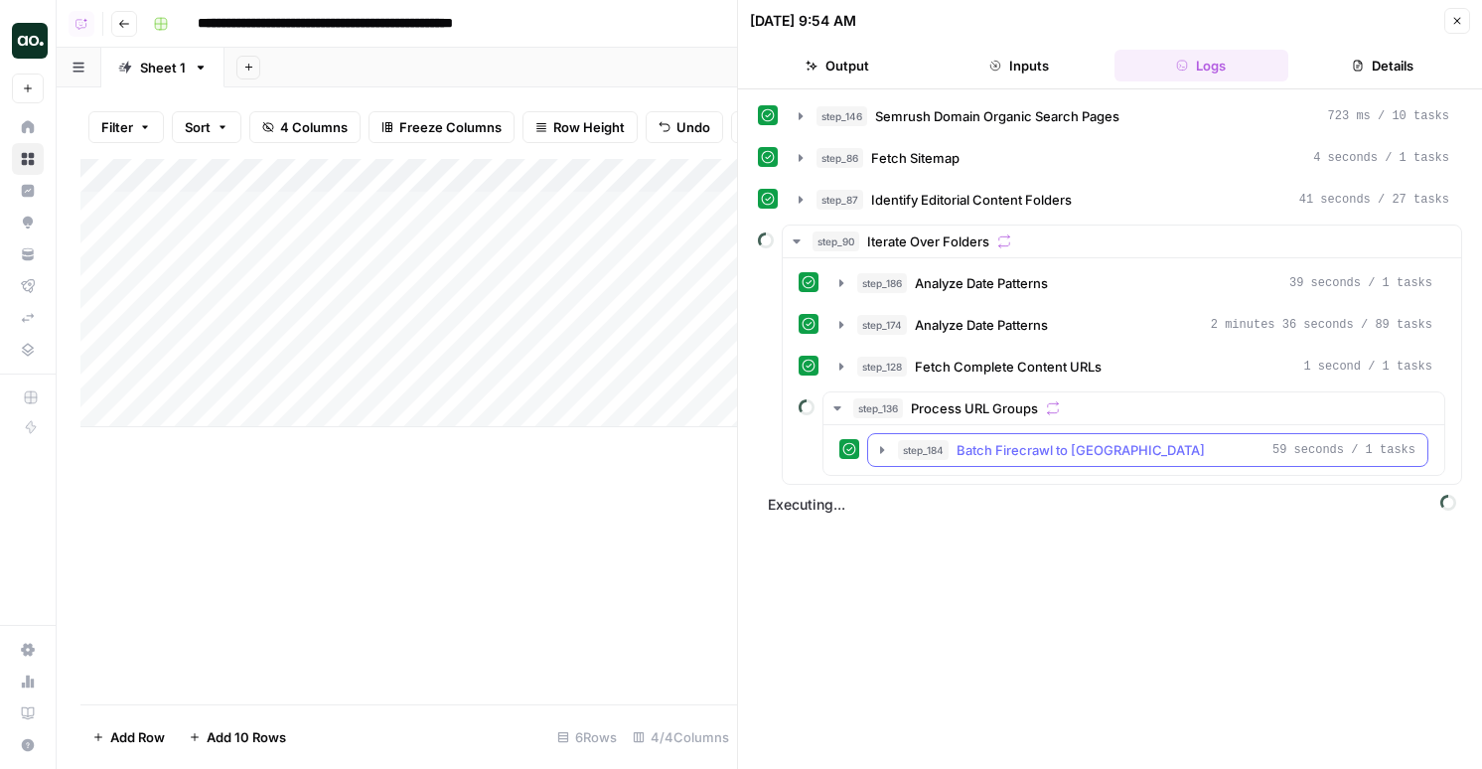
click at [982, 449] on span "Batch Firecrawl to [GEOGRAPHIC_DATA]" at bounding box center [1081, 450] width 248 height 20
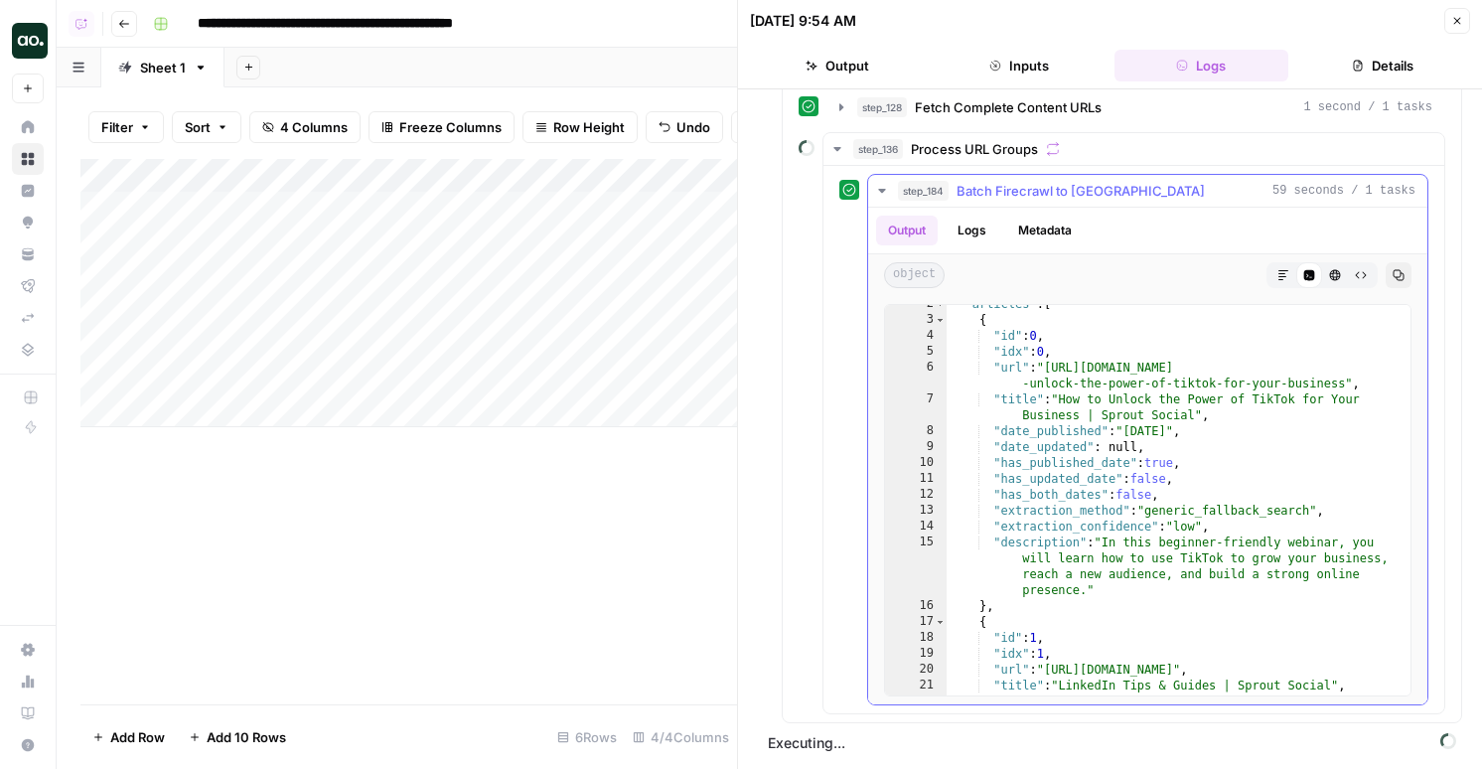
scroll to position [5, 0]
type textarea "**********"
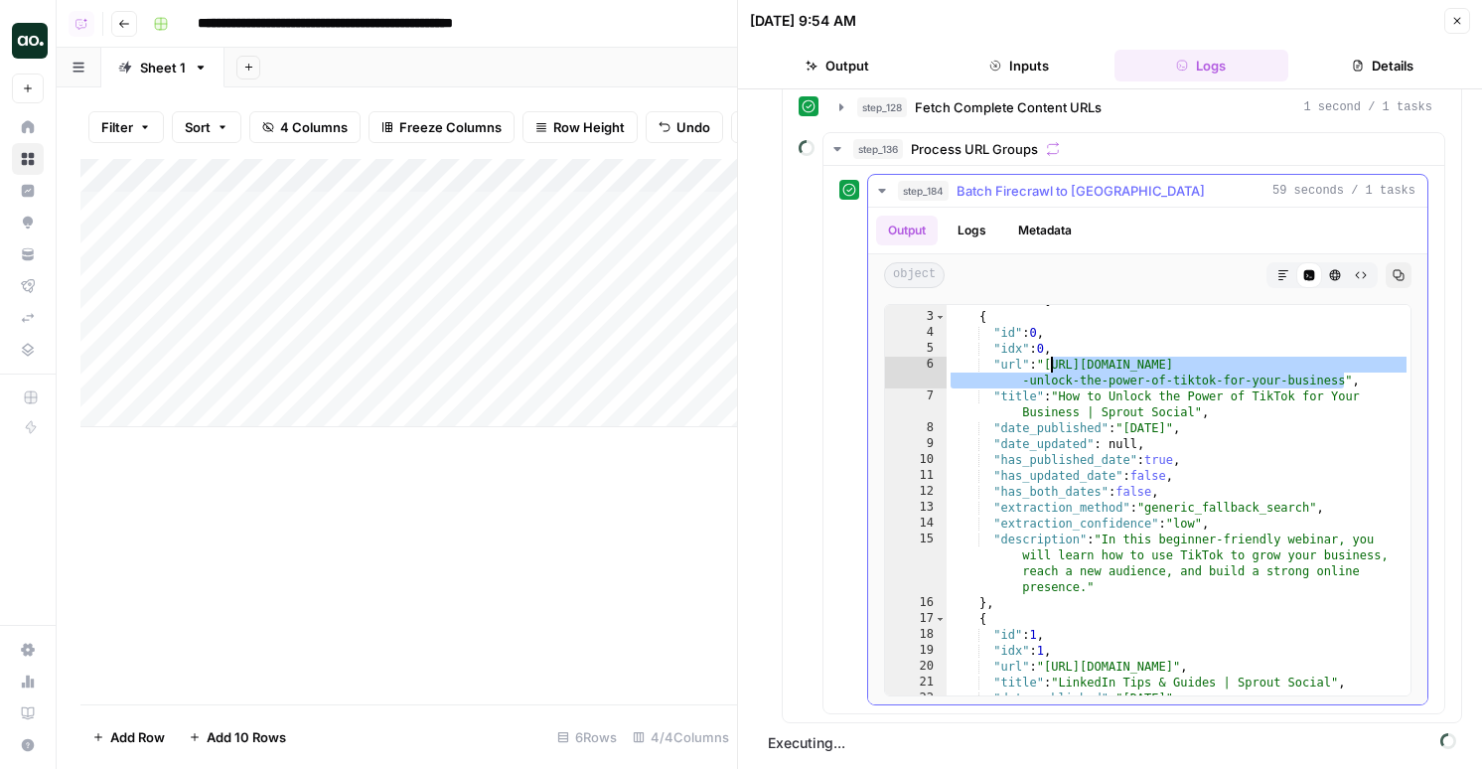
drag, startPoint x: 1346, startPoint y: 380, endPoint x: 1049, endPoint y: 366, distance: 297.4
click at [1049, 366] on div ""articles" : [ { "id" : 0 , "idx" : 0 , "url" : "https://sproutsocial.com/insig…" at bounding box center [1179, 504] width 464 height 422
click at [940, 159] on button "step_136 Process URL Groups" at bounding box center [1134, 149] width 621 height 32
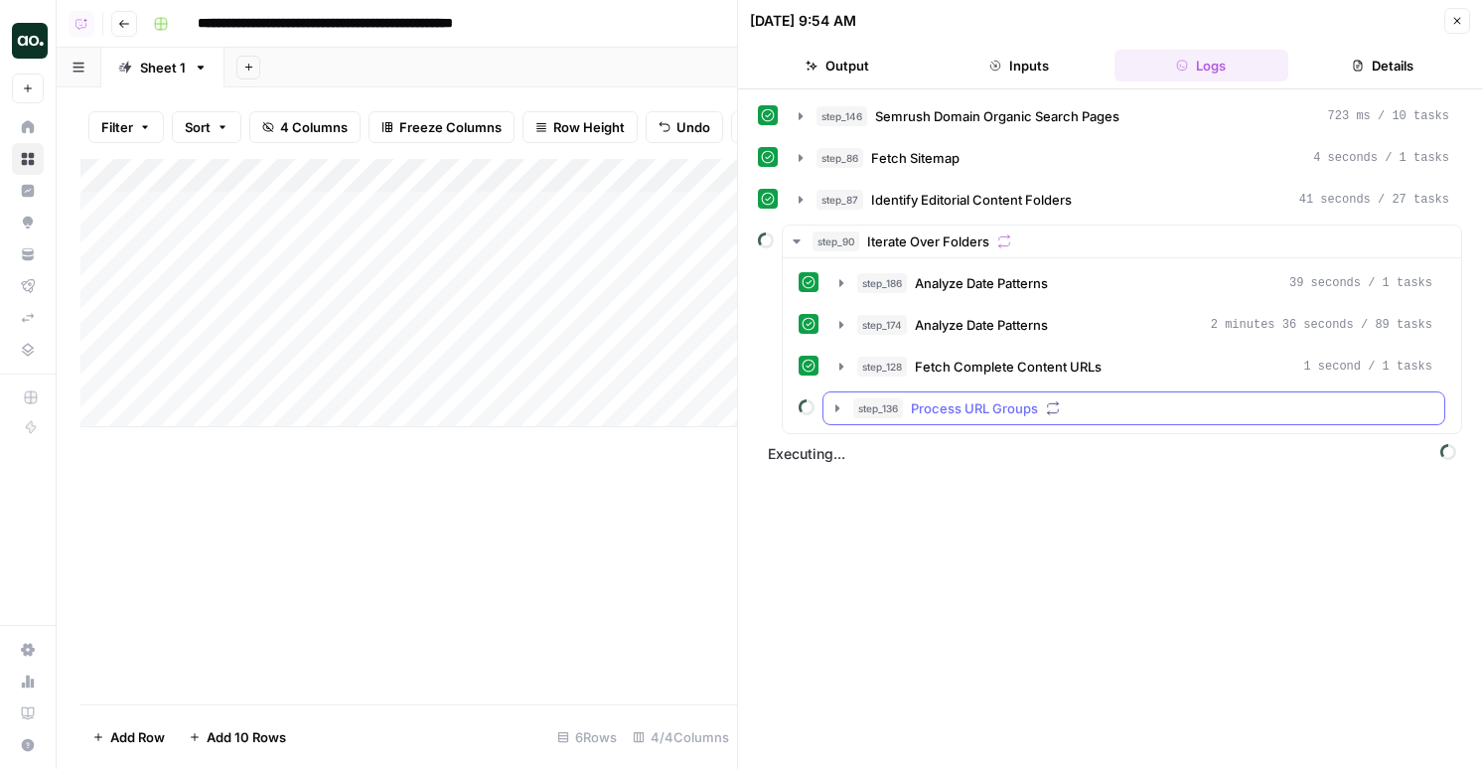
click at [949, 401] on span "Process URL Groups" at bounding box center [974, 408] width 127 height 20
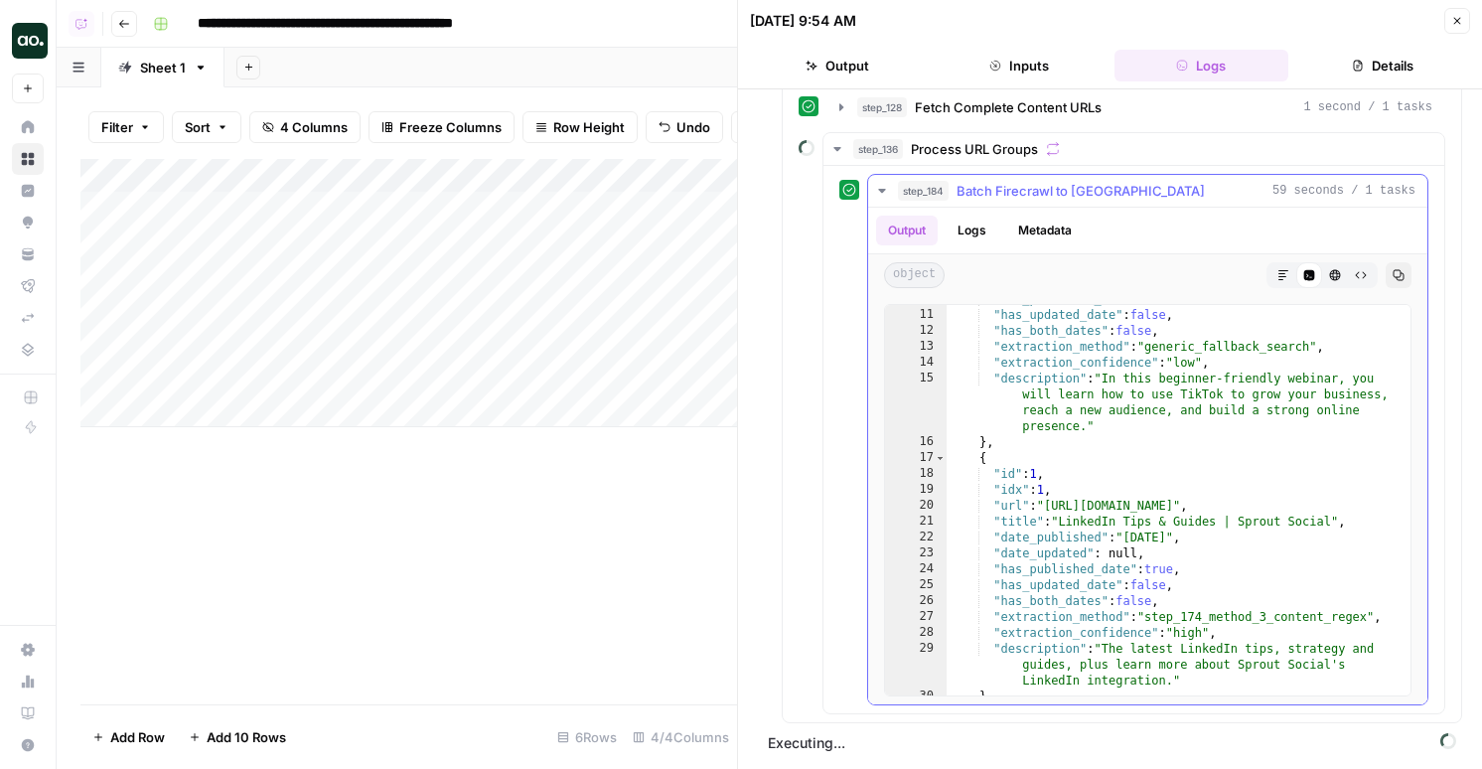
scroll to position [46, 0]
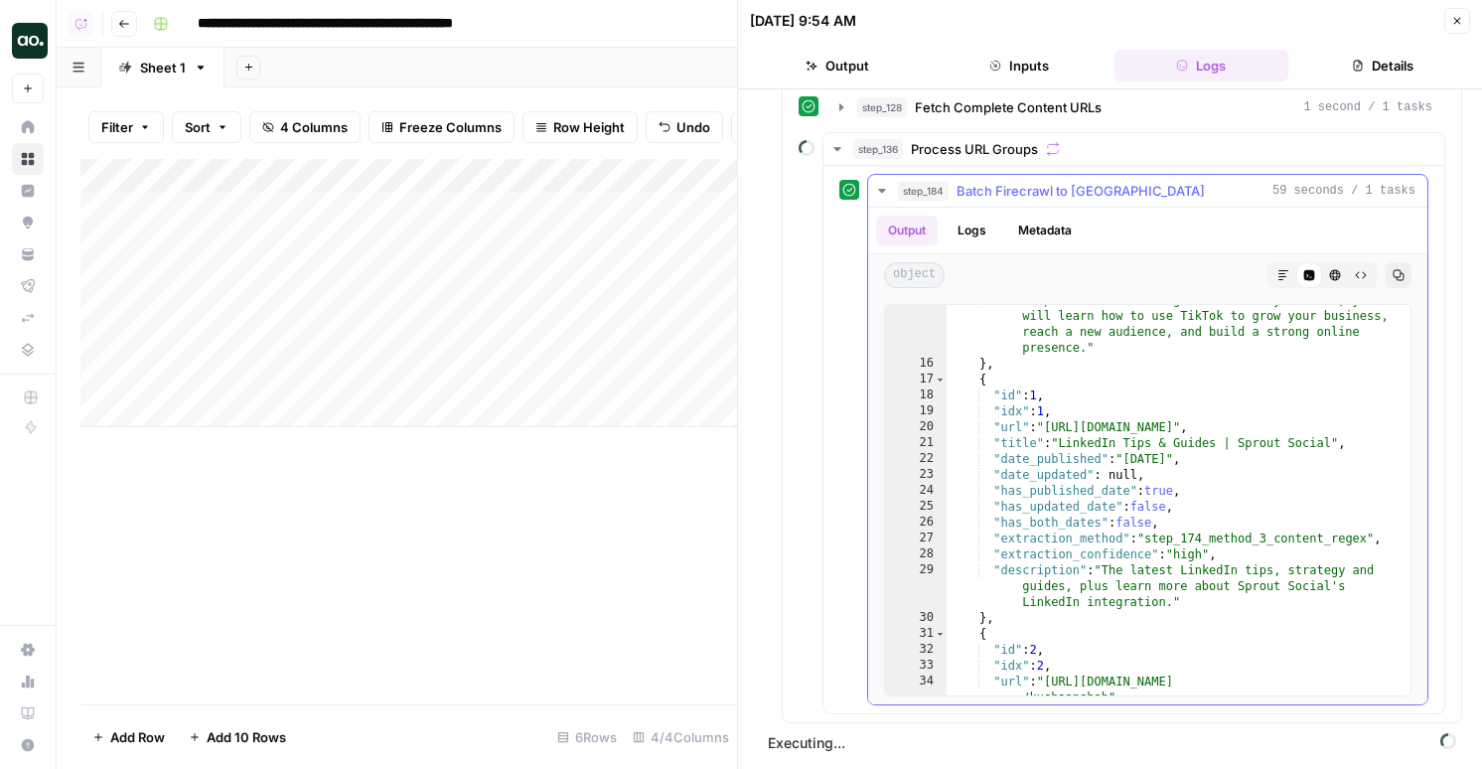
type textarea "**********"
drag, startPoint x: 1348, startPoint y: 427, endPoint x: 1052, endPoint y: 433, distance: 296.1
click at [1052, 433] on div ""description" : "In this beginner-friendly webinar, you will learn how to use T…" at bounding box center [1179, 535] width 464 height 486
click at [1455, 20] on icon "button" at bounding box center [1457, 21] width 7 height 7
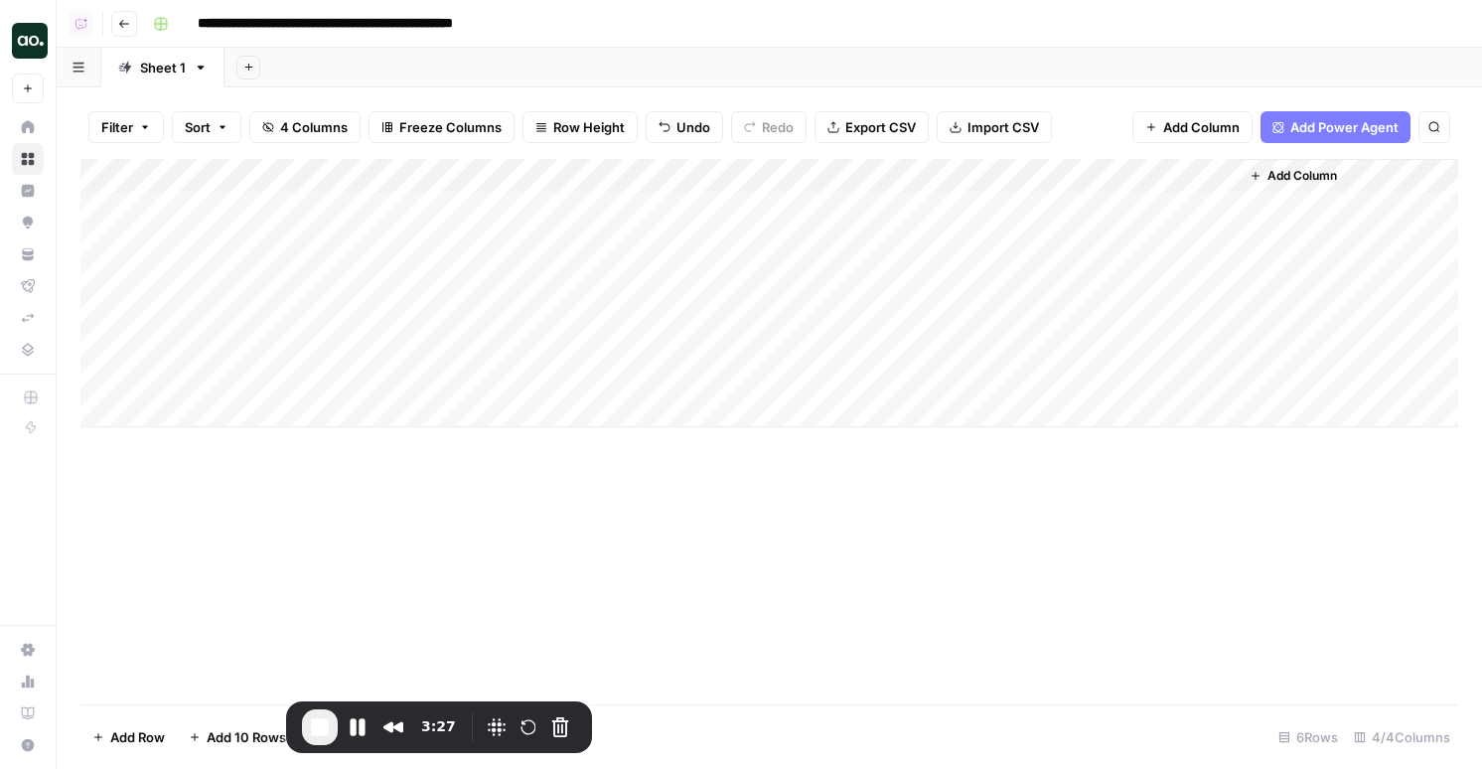
click at [835, 175] on div "Add Column" at bounding box center [769, 293] width 1378 height 268
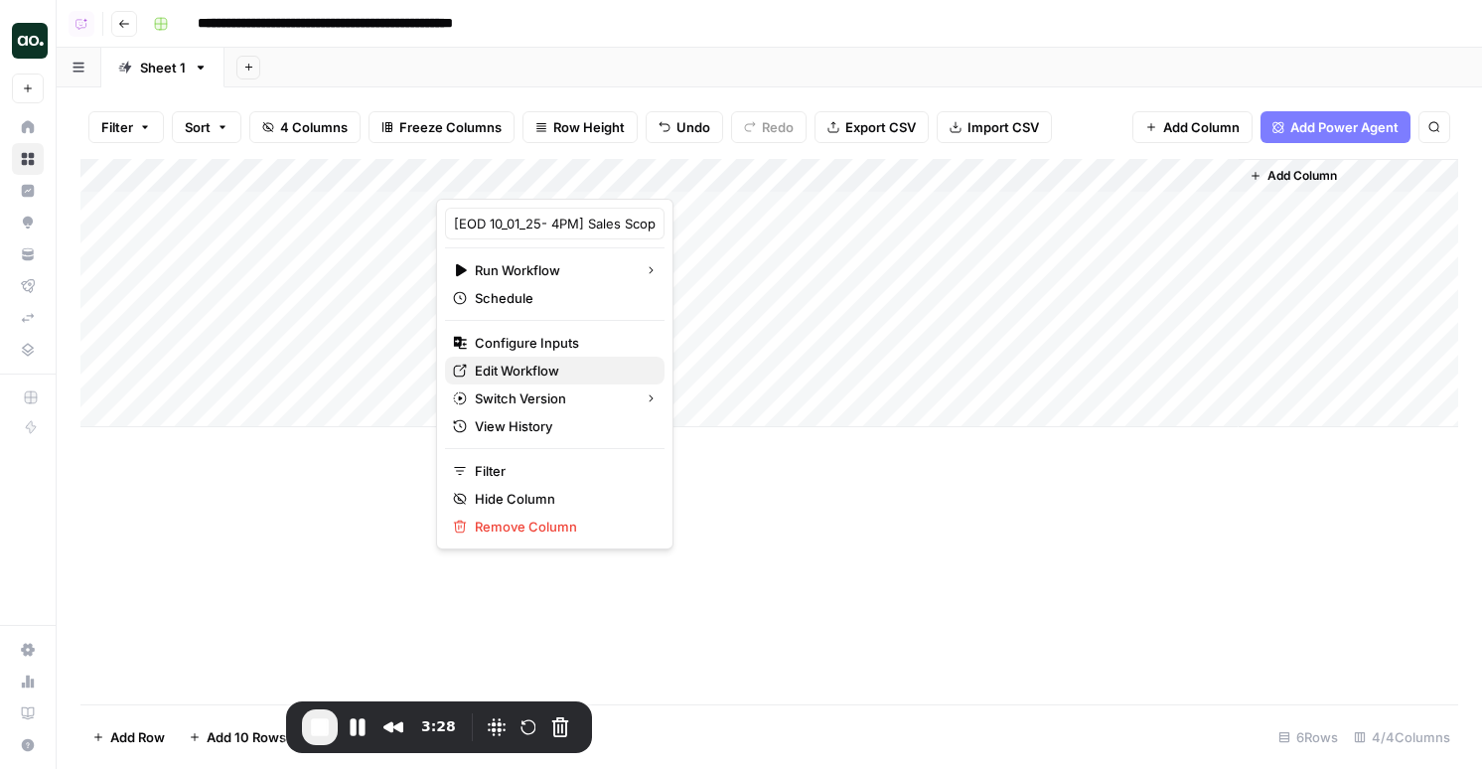
click at [517, 362] on span "Edit Workflow" at bounding box center [562, 371] width 174 height 20
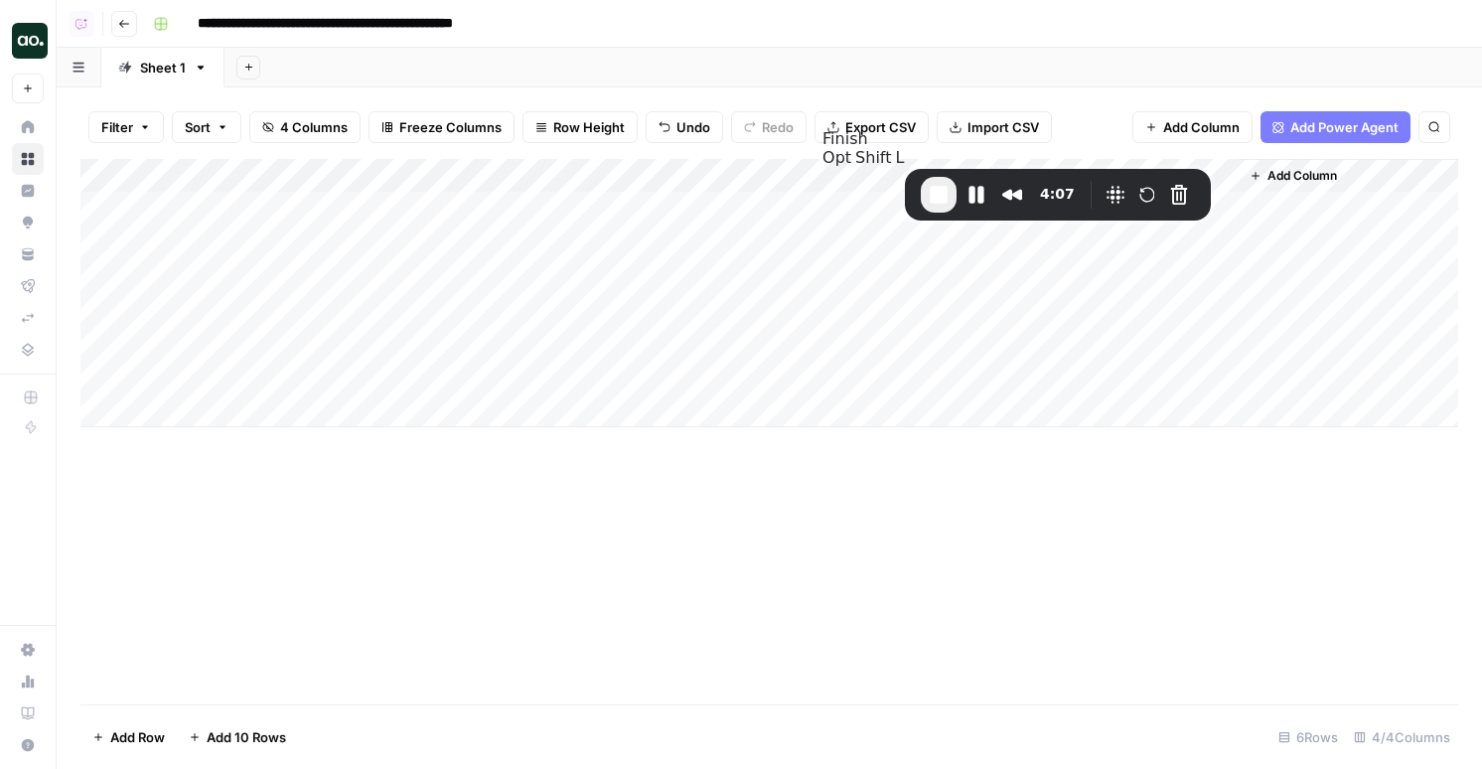
click at [927, 206] on span "End Recording" at bounding box center [939, 195] width 24 height 24
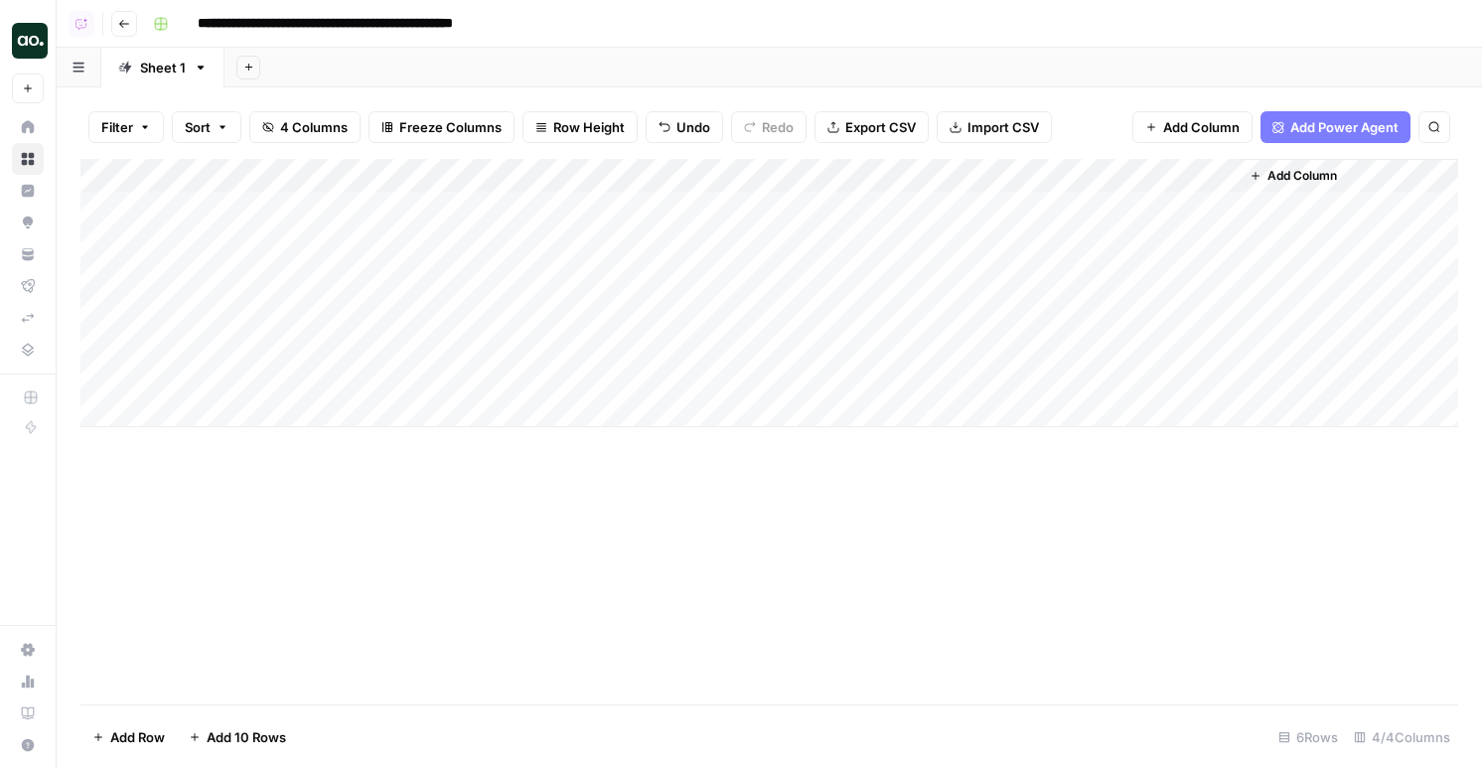
click at [835, 342] on div "Add Column" at bounding box center [769, 293] width 1378 height 268
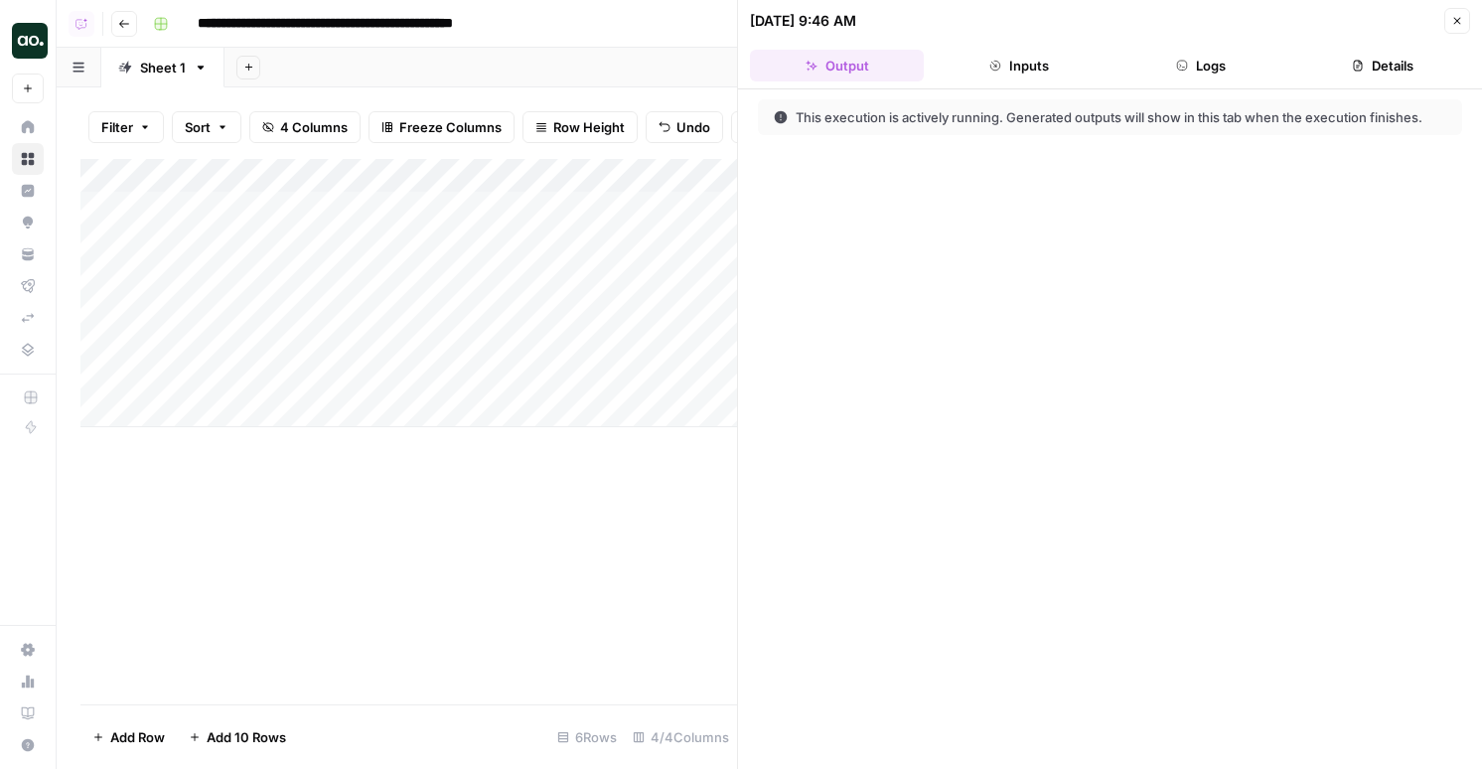
click at [1206, 53] on button "Logs" at bounding box center [1202, 66] width 174 height 32
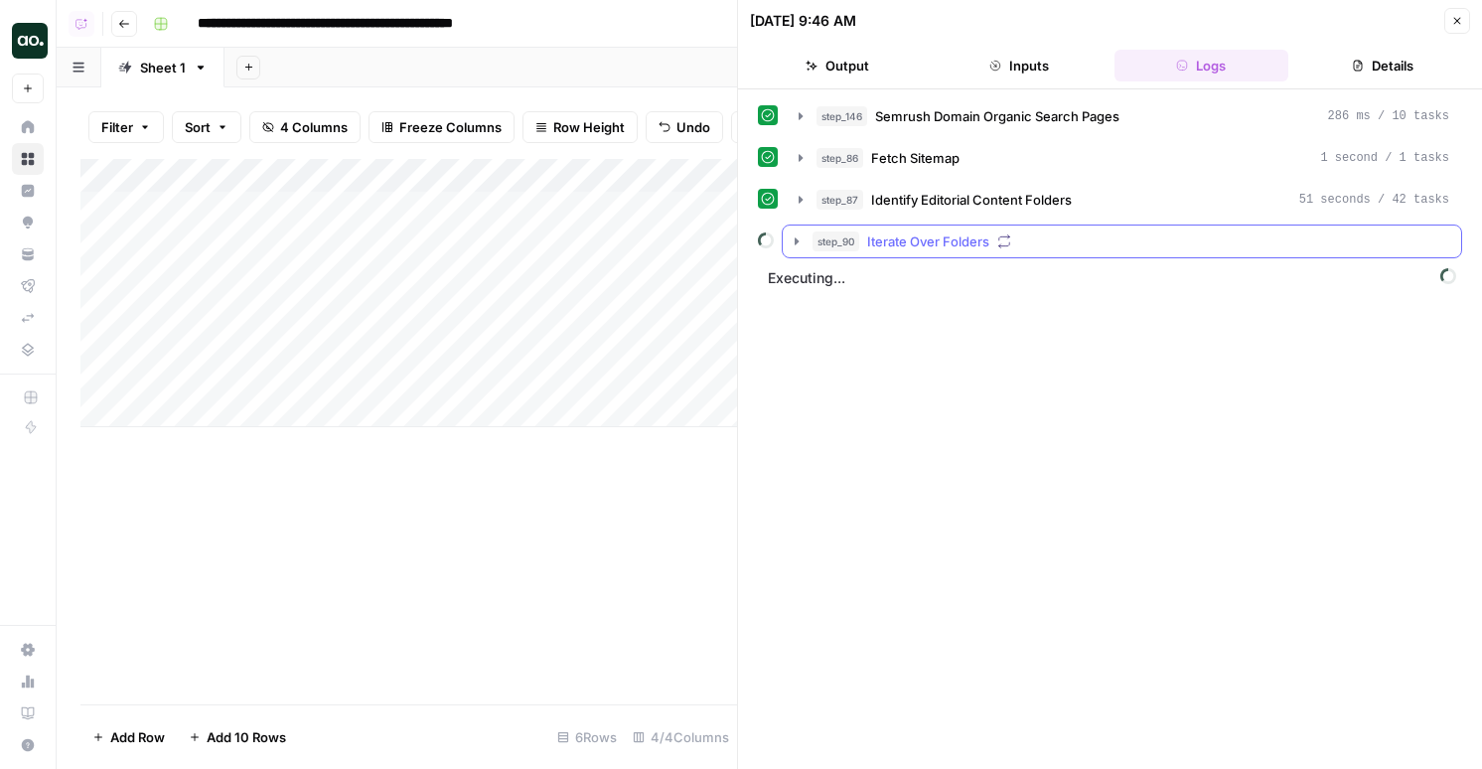
click at [1006, 239] on icon "button" at bounding box center [1004, 241] width 14 height 14
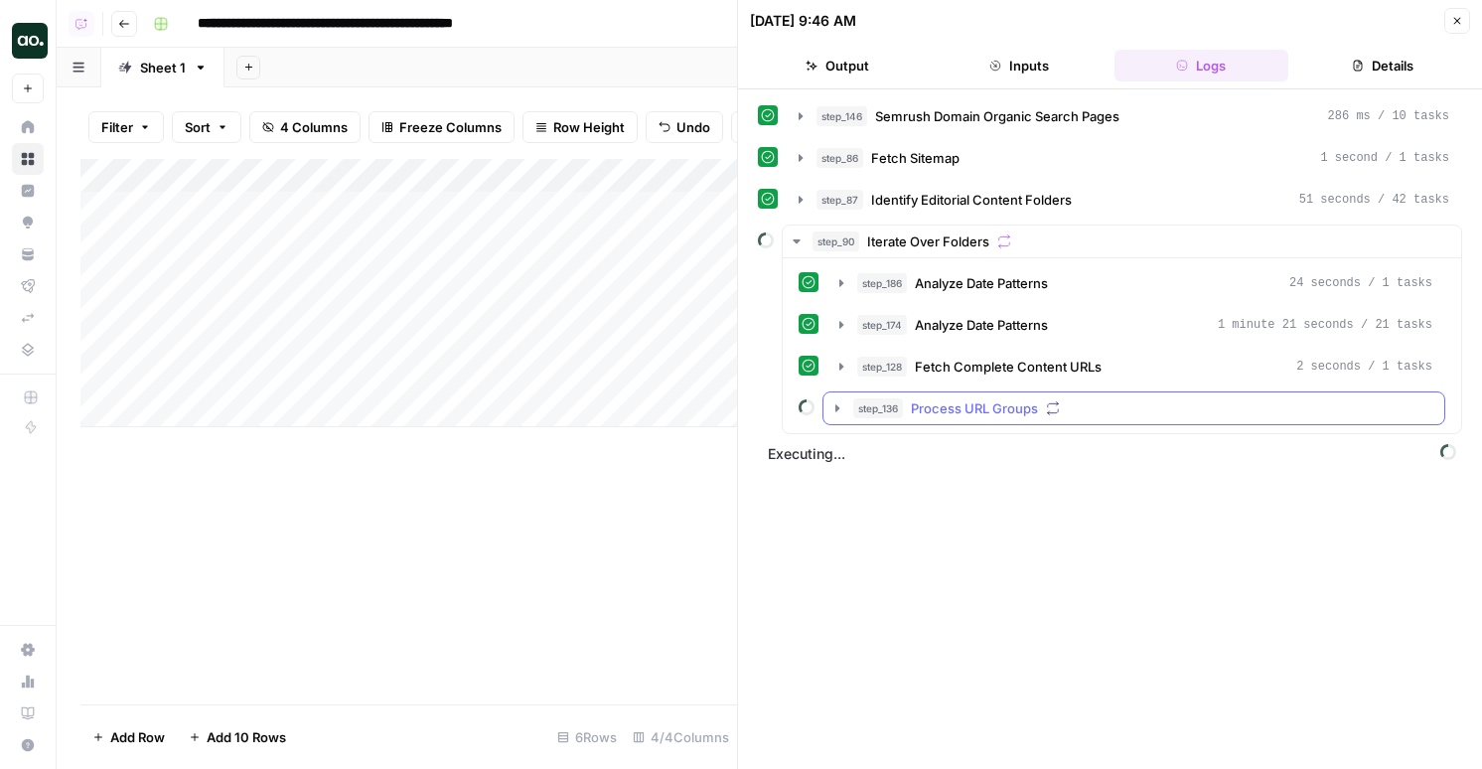
click at [987, 413] on span "Process URL Groups" at bounding box center [974, 408] width 127 height 20
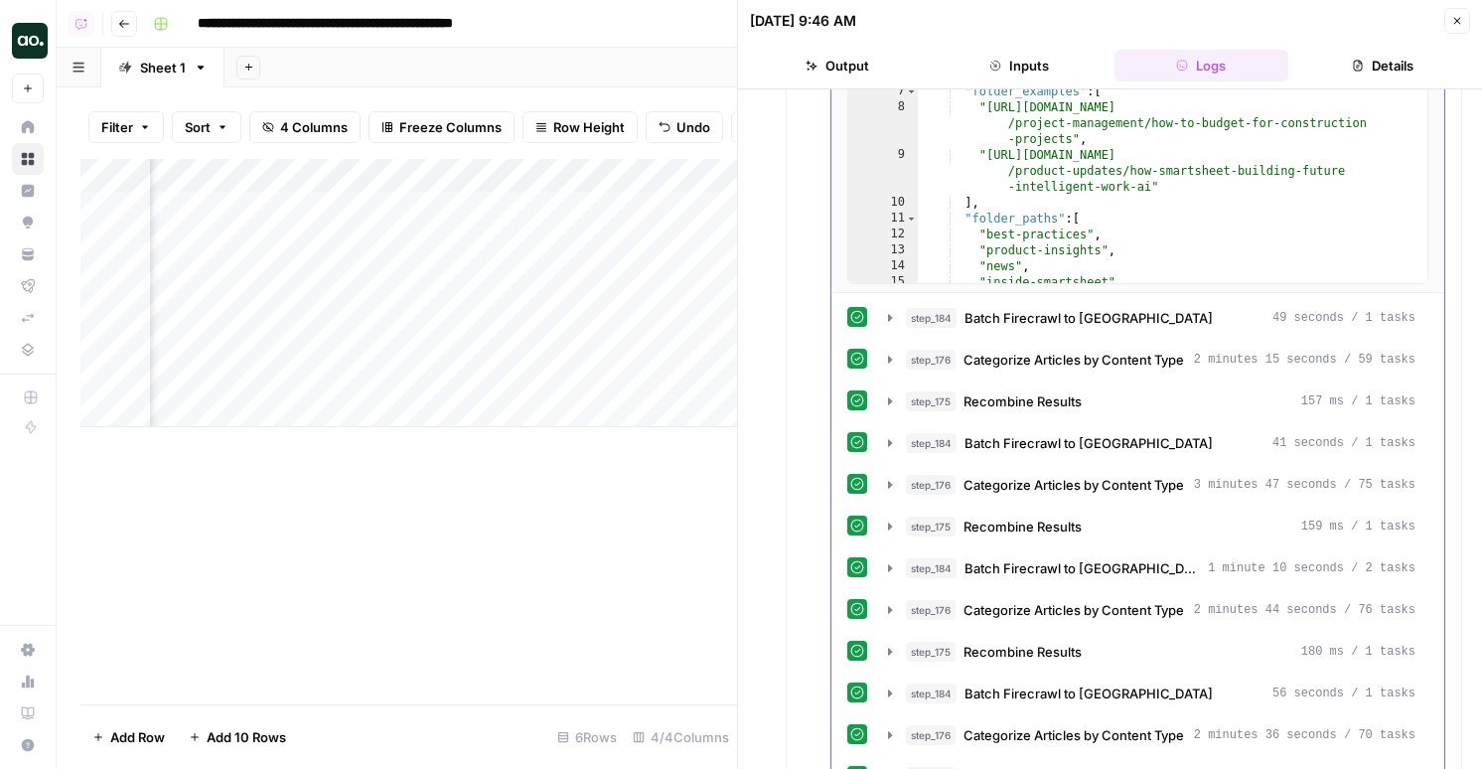
scroll to position [1466, 0]
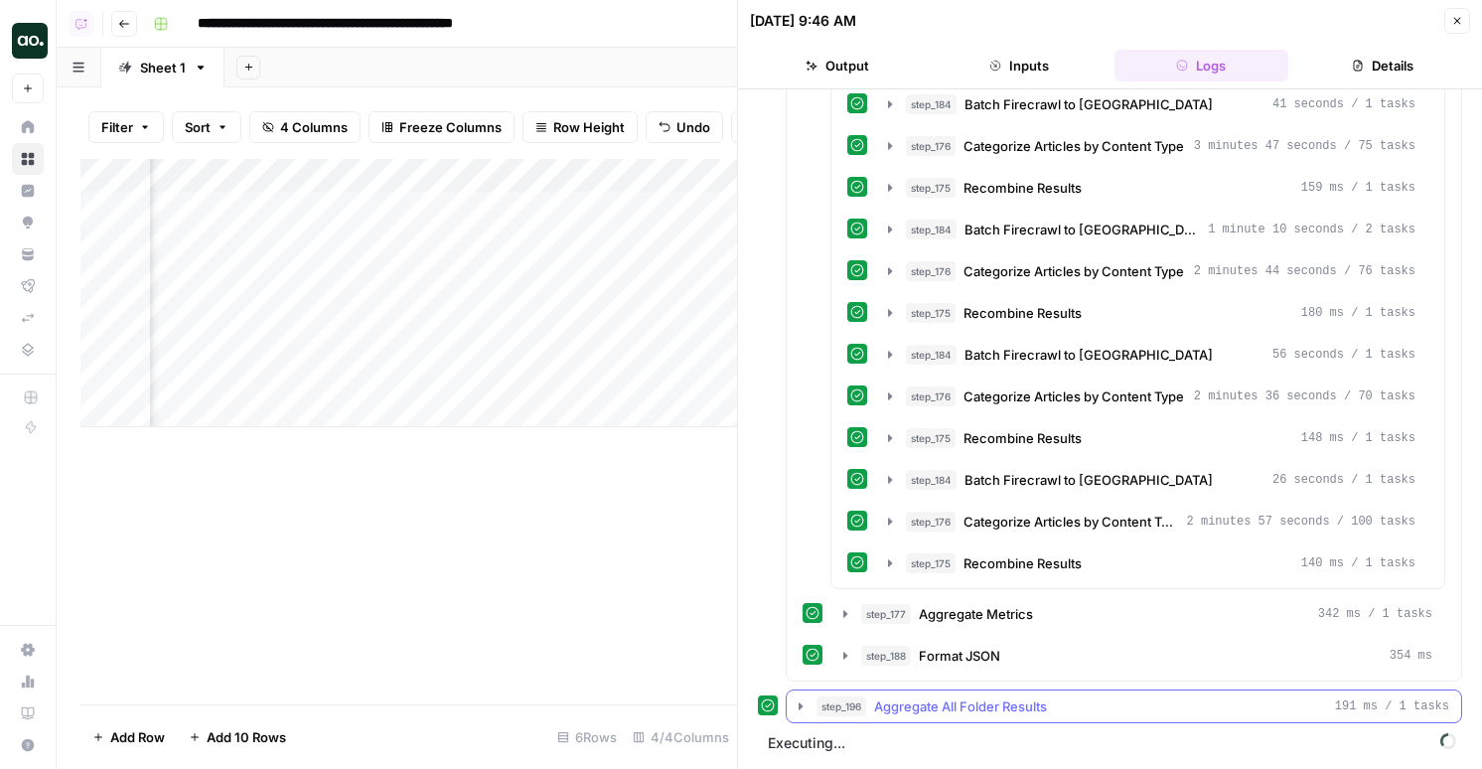
click at [925, 699] on span "Aggregate All Folder Results" at bounding box center [960, 706] width 173 height 20
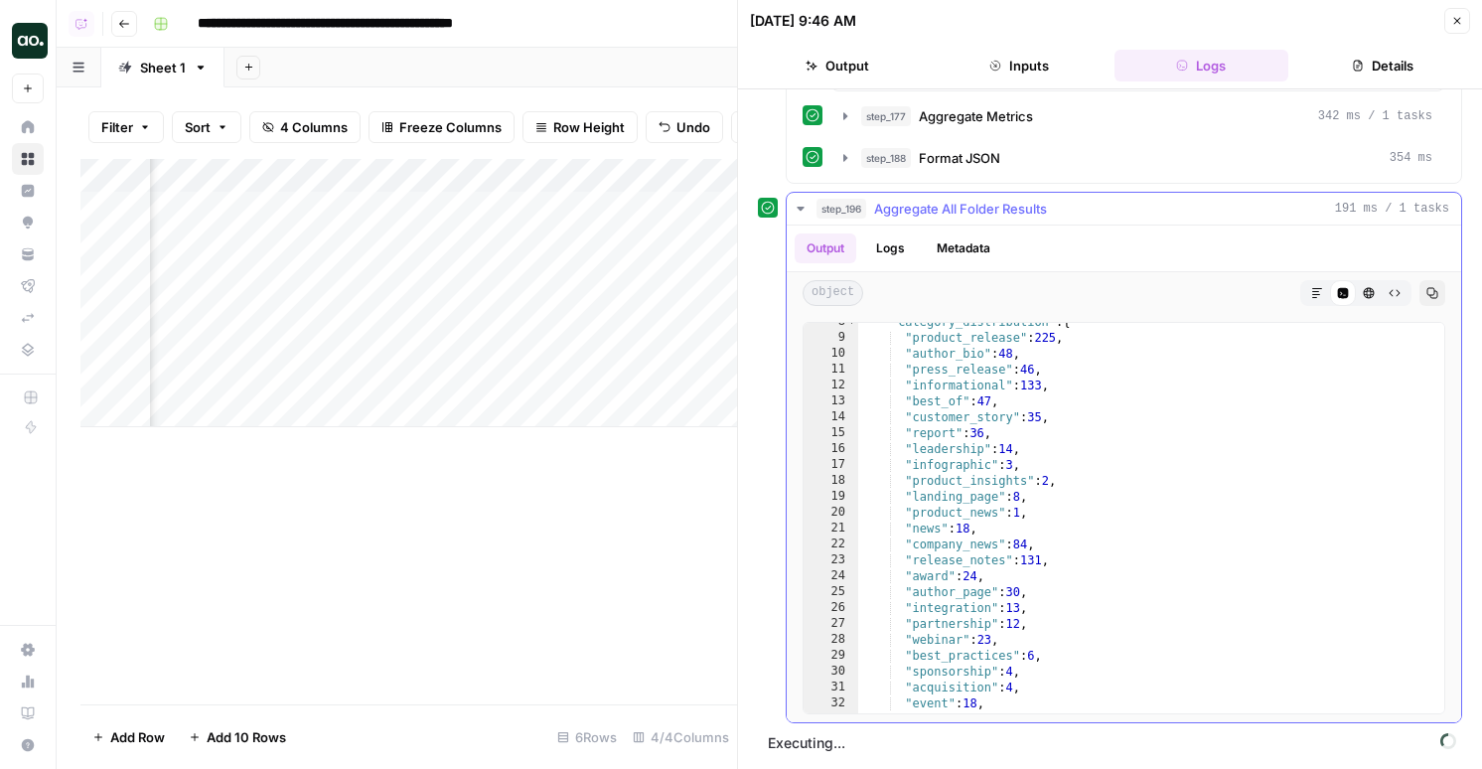
scroll to position [613, 0]
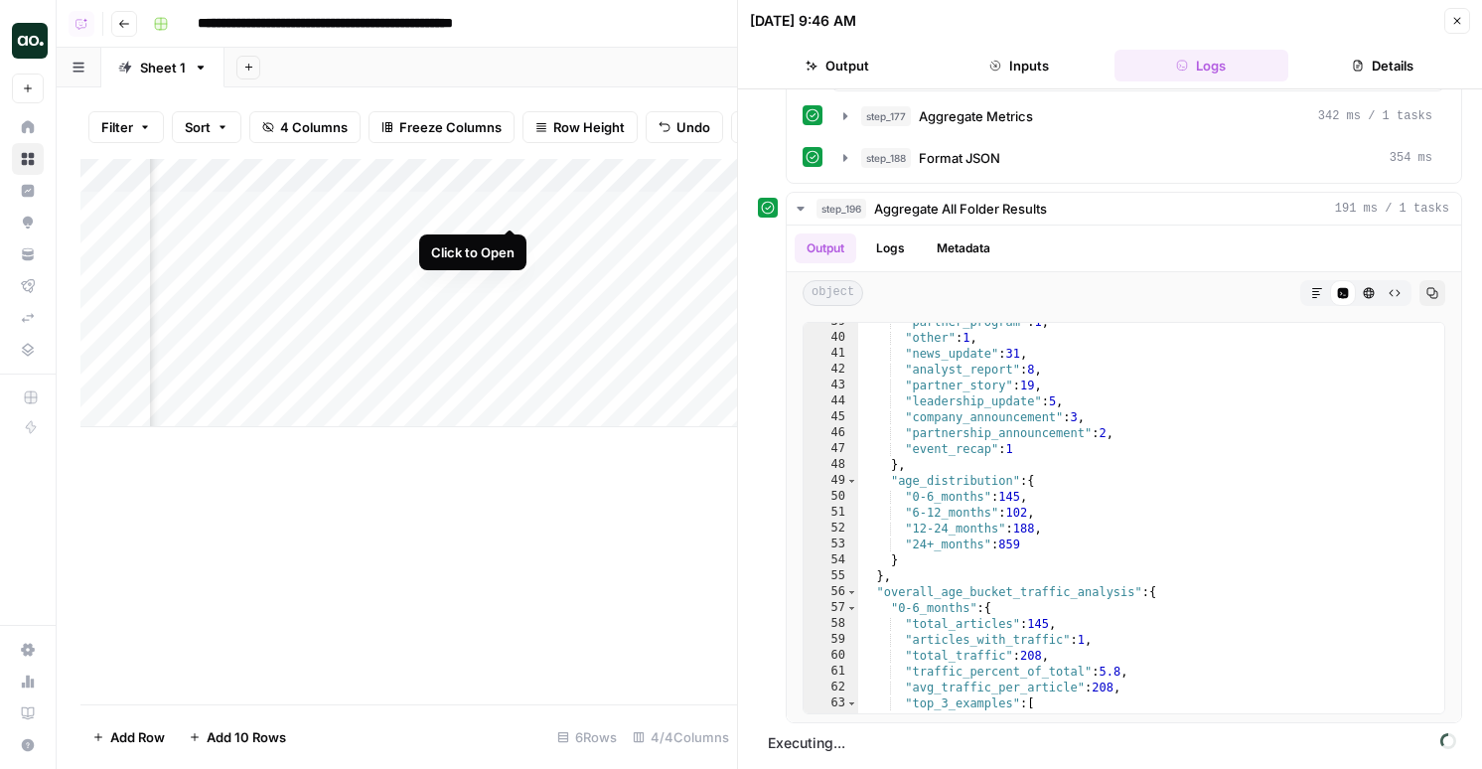
click at [506, 208] on div "Add Column" at bounding box center [408, 293] width 657 height 268
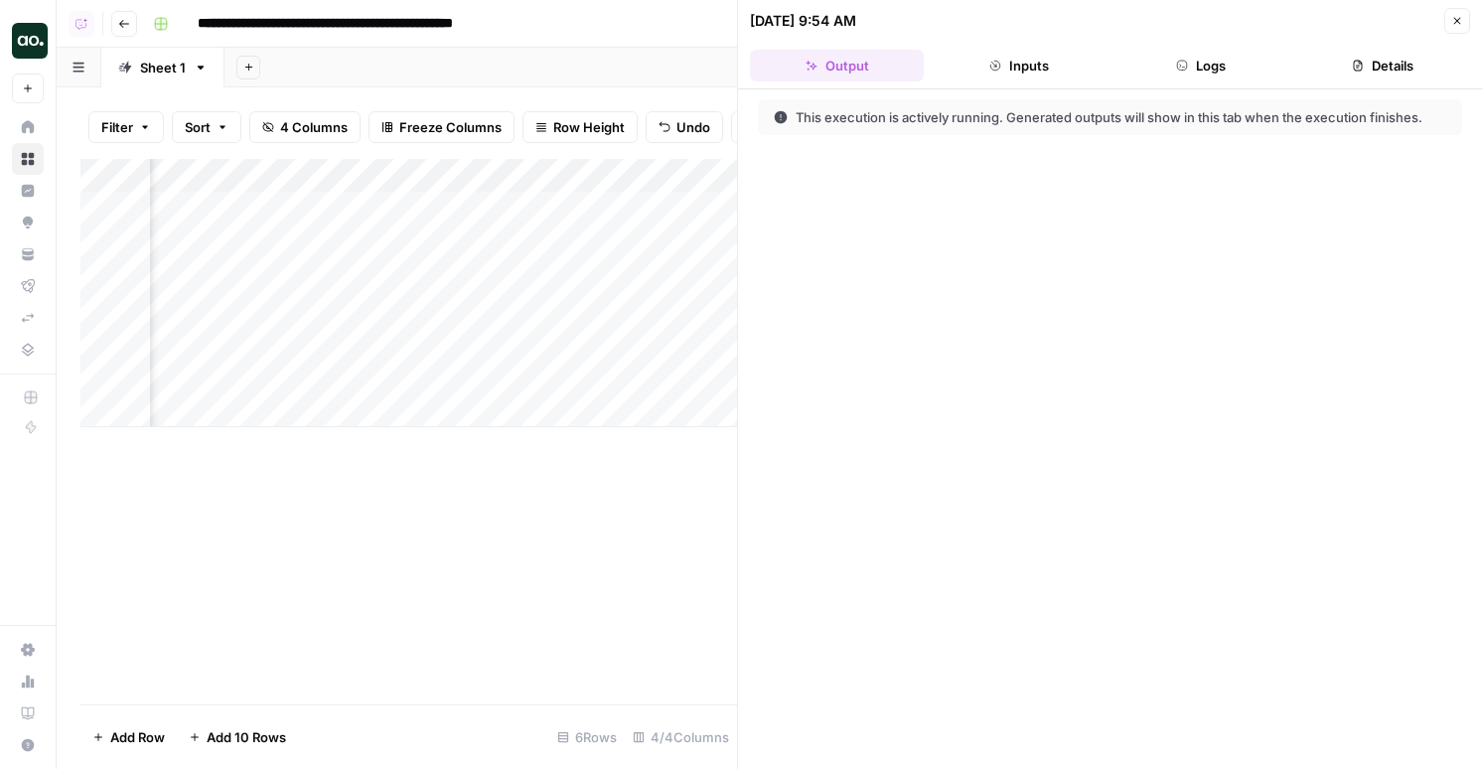
click at [1158, 66] on button "Logs" at bounding box center [1202, 66] width 174 height 32
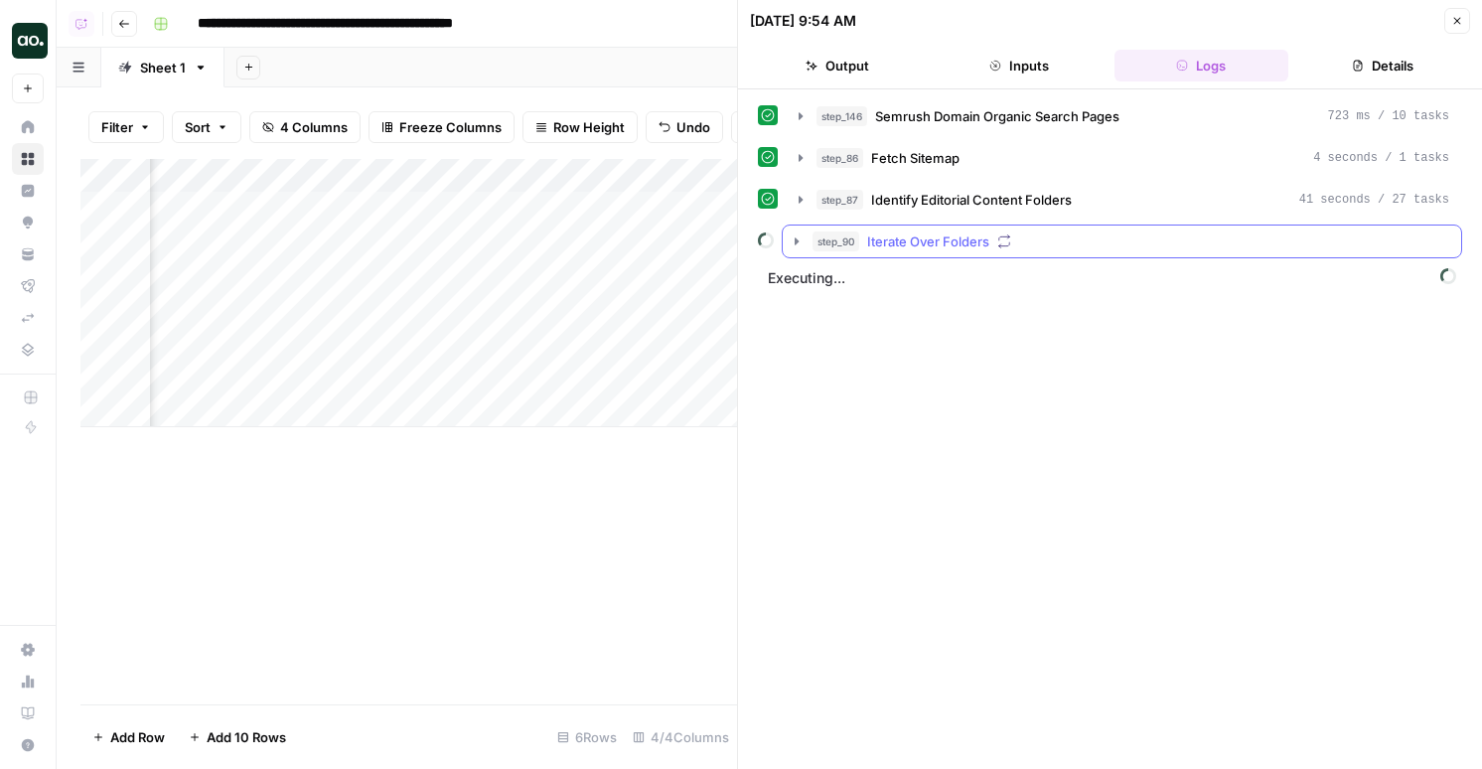
click at [976, 247] on span "Iterate Over Folders" at bounding box center [928, 241] width 122 height 20
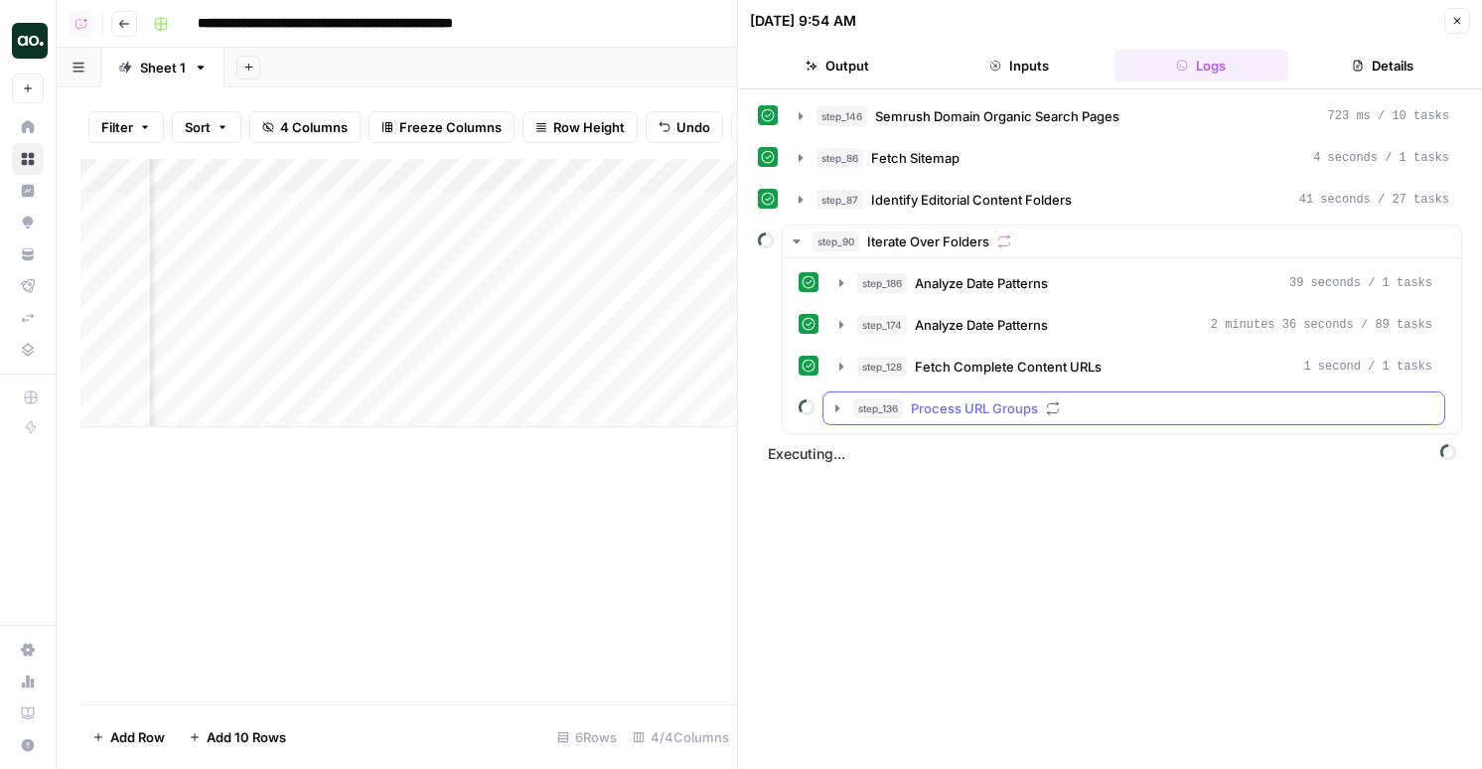
click at [1020, 402] on span "Process URL Groups" at bounding box center [974, 408] width 127 height 20
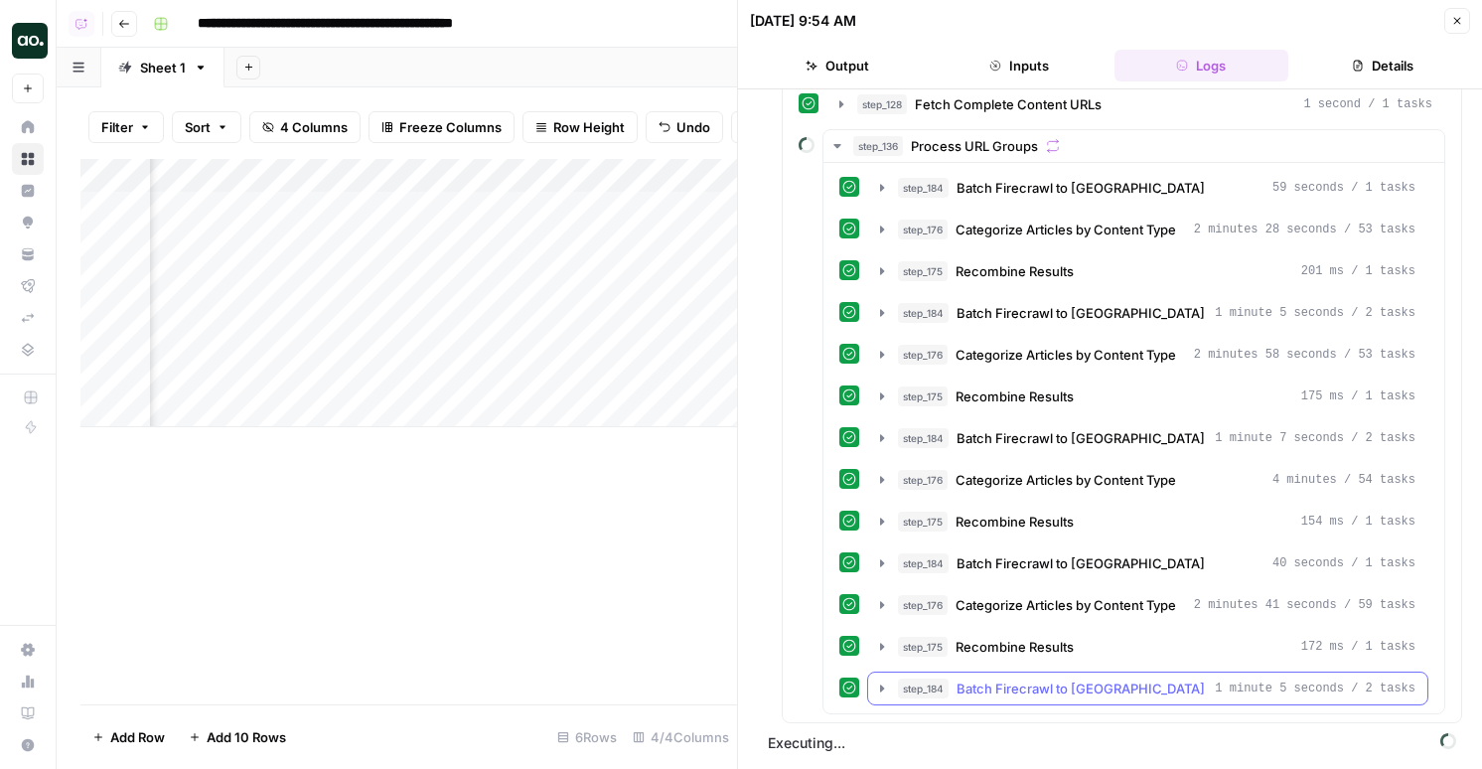
click at [986, 689] on span "Batch Firecrawl to [GEOGRAPHIC_DATA]" at bounding box center [1081, 689] width 248 height 20
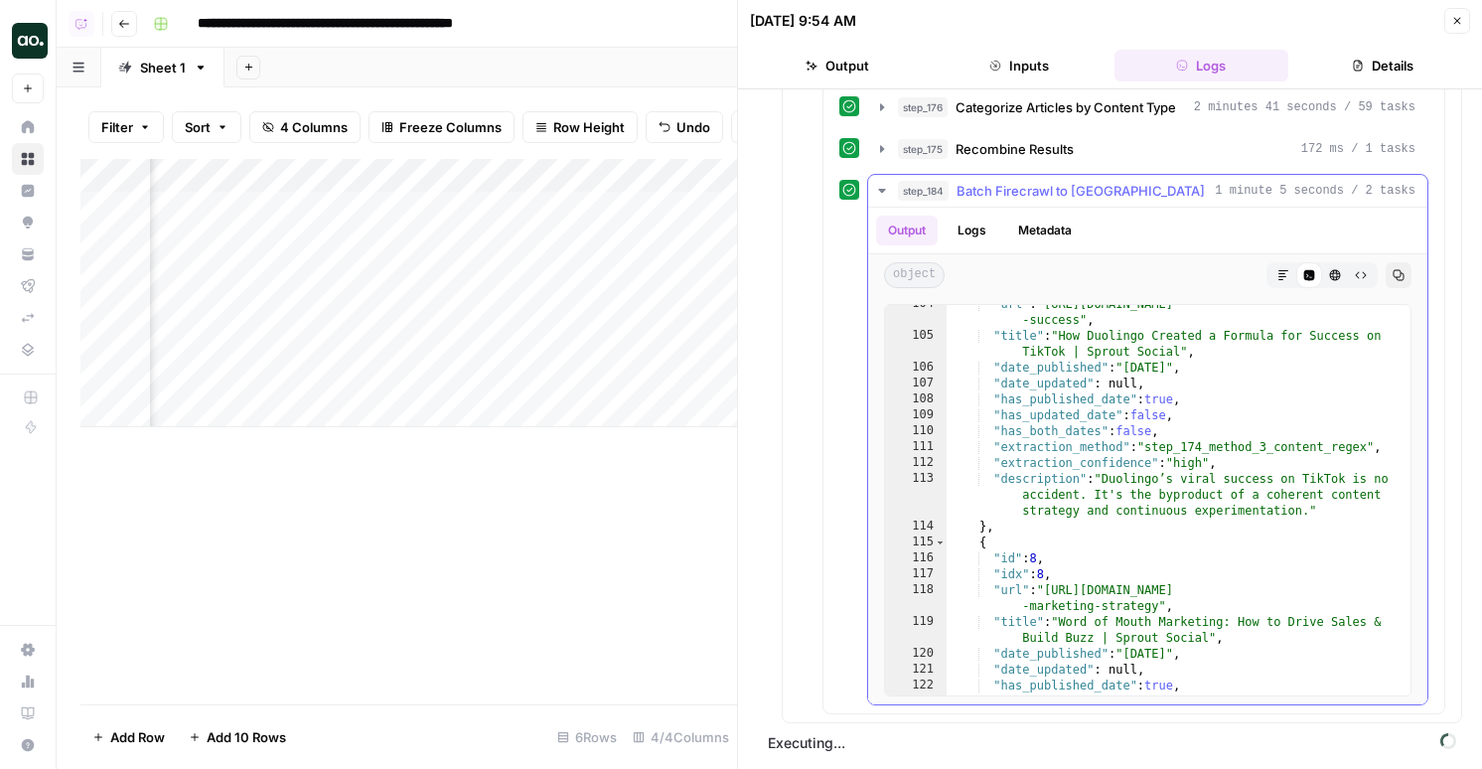
scroll to position [293, 0]
click at [1461, 38] on header "10/03/25 at 9:54 AM Close Output Inputs Logs Details" at bounding box center [1110, 44] width 744 height 89
click at [1460, 33] on button "Close" at bounding box center [1457, 21] width 26 height 26
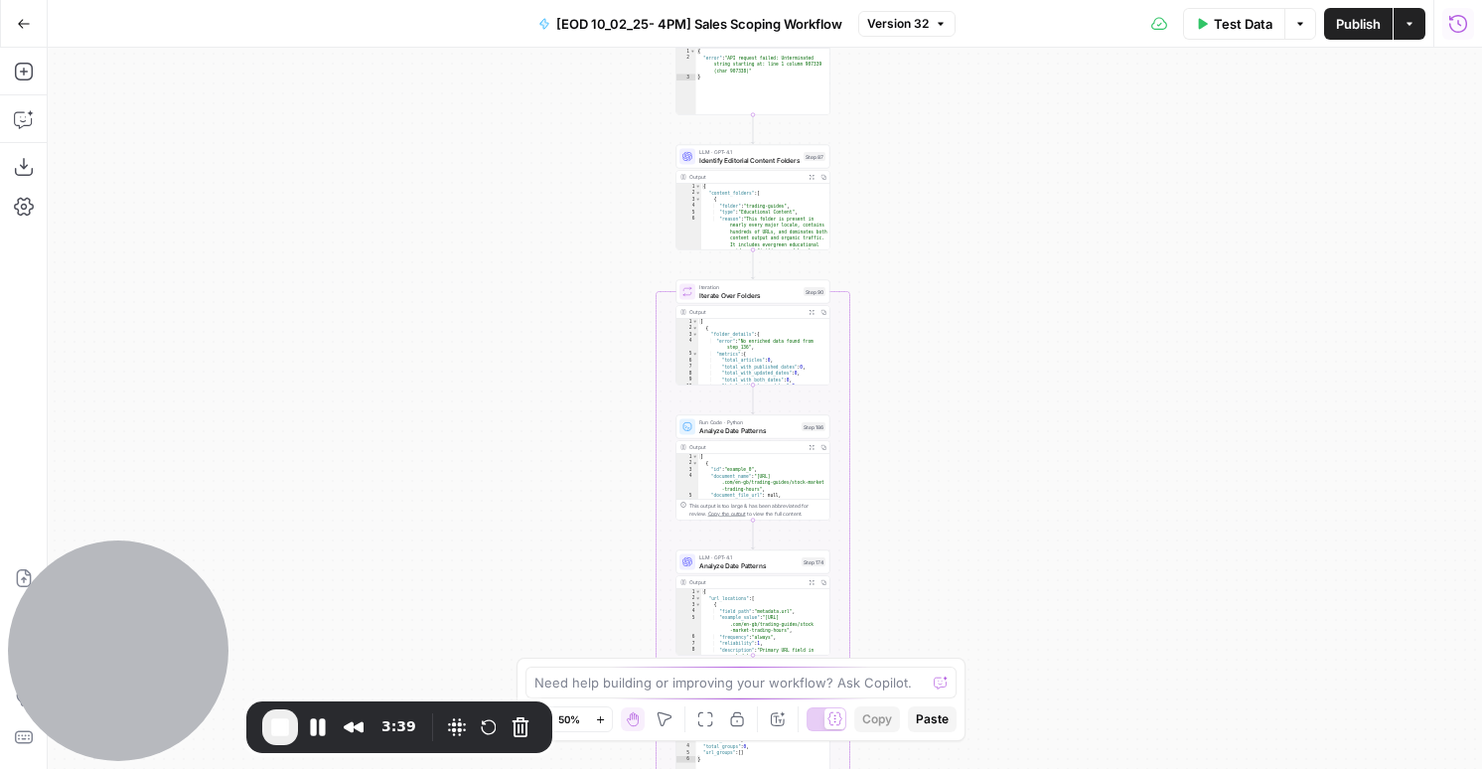
click at [1463, 27] on icon "button" at bounding box center [1458, 24] width 20 height 20
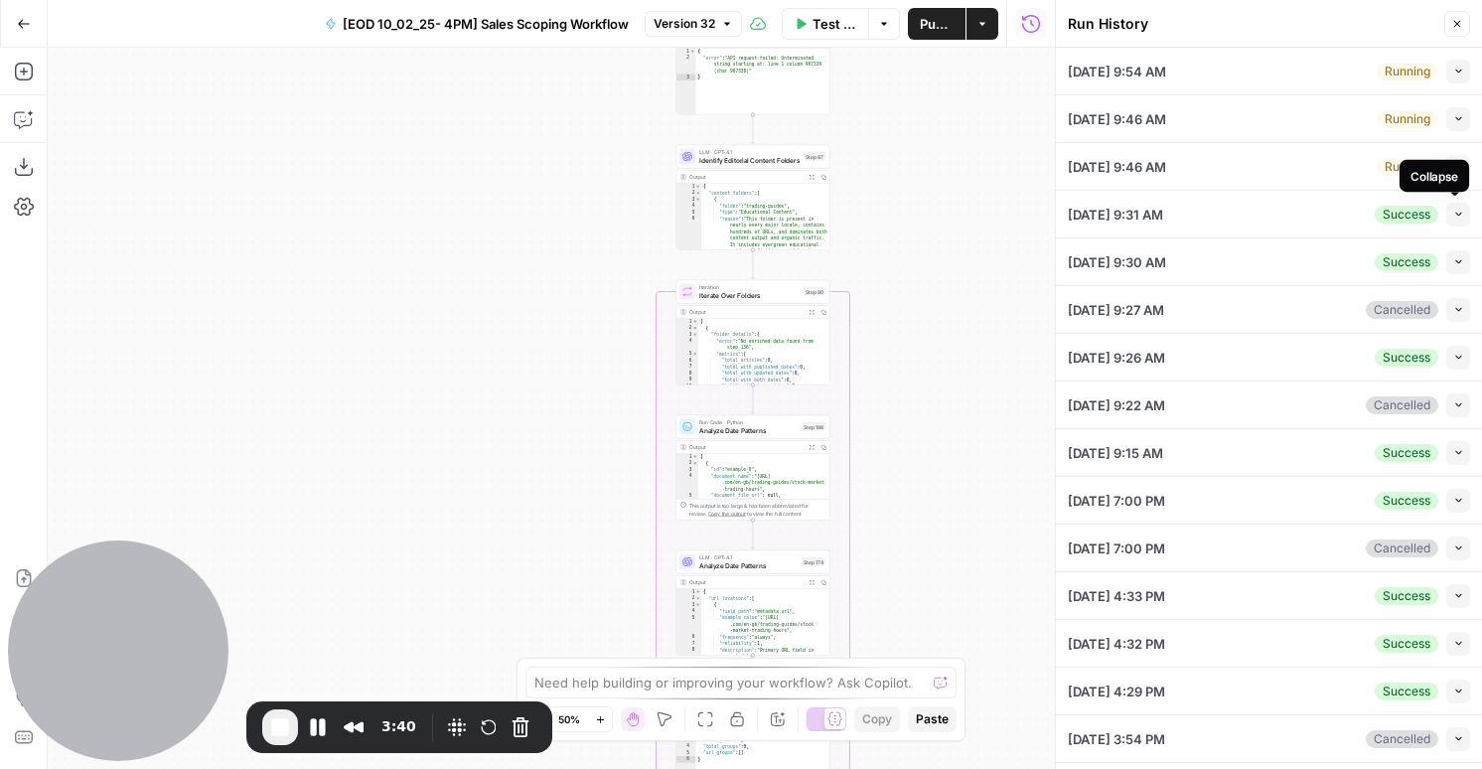
click at [1454, 214] on icon "button" at bounding box center [1458, 214] width 11 height 11
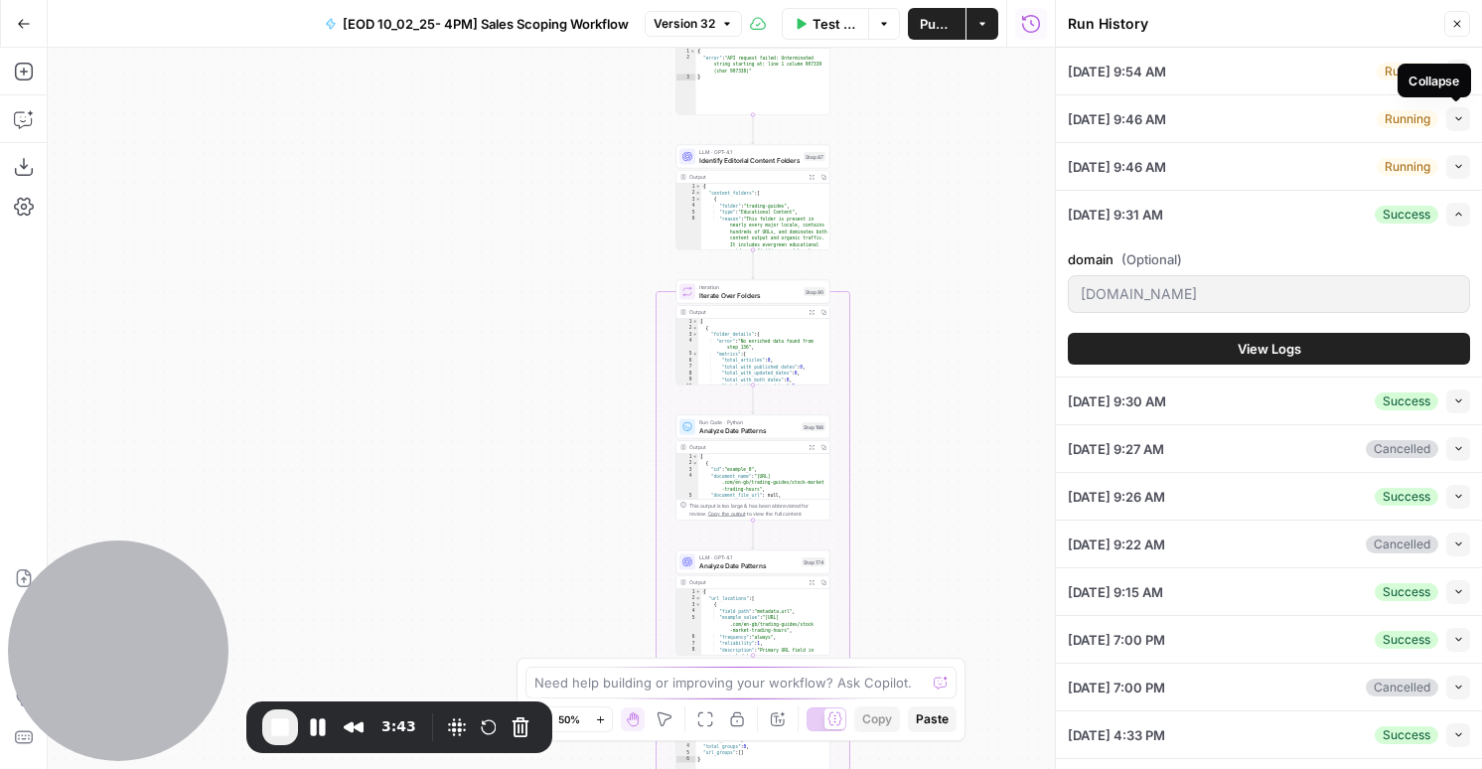
click at [1465, 121] on button "Collapse" at bounding box center [1458, 119] width 24 height 24
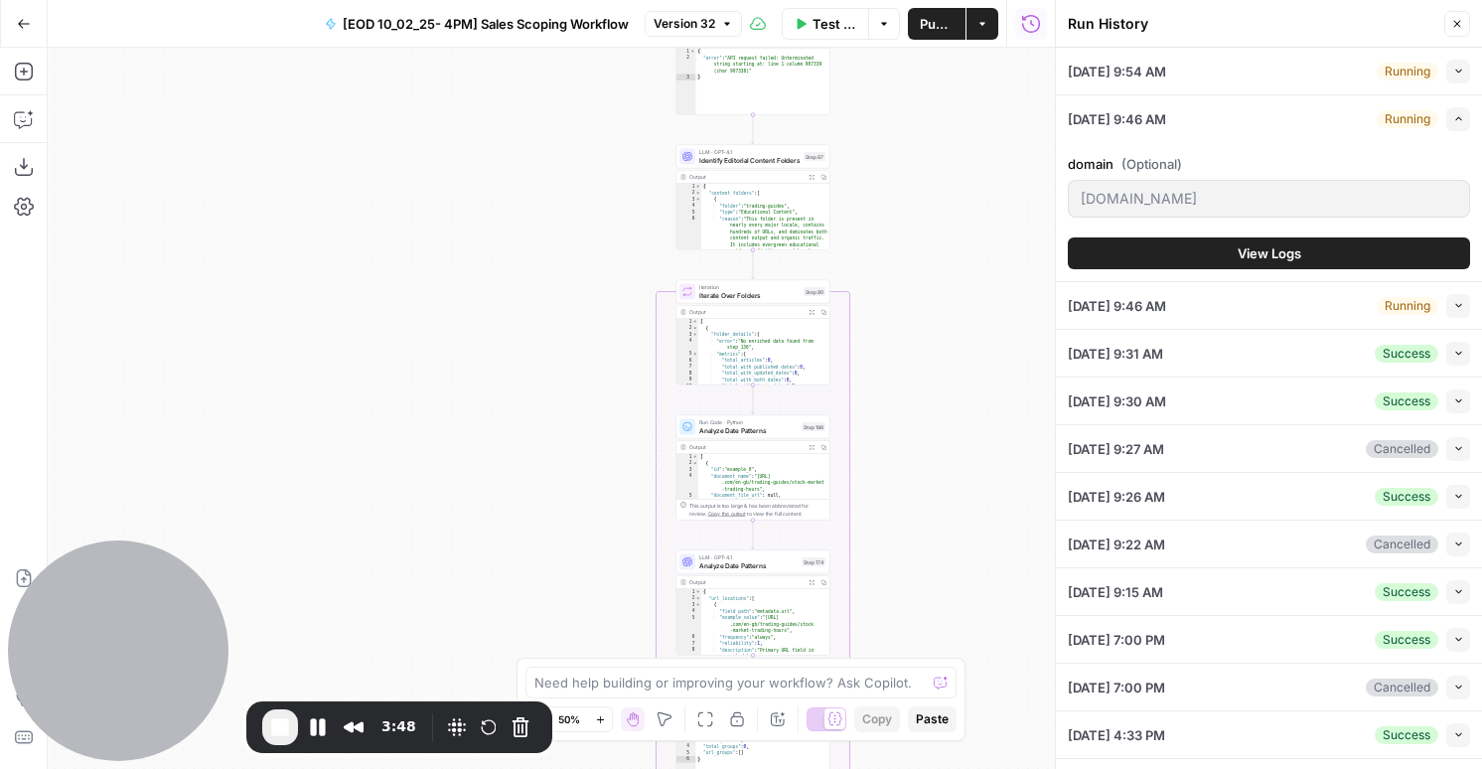
click at [1262, 256] on span "View Logs" at bounding box center [1270, 253] width 64 height 20
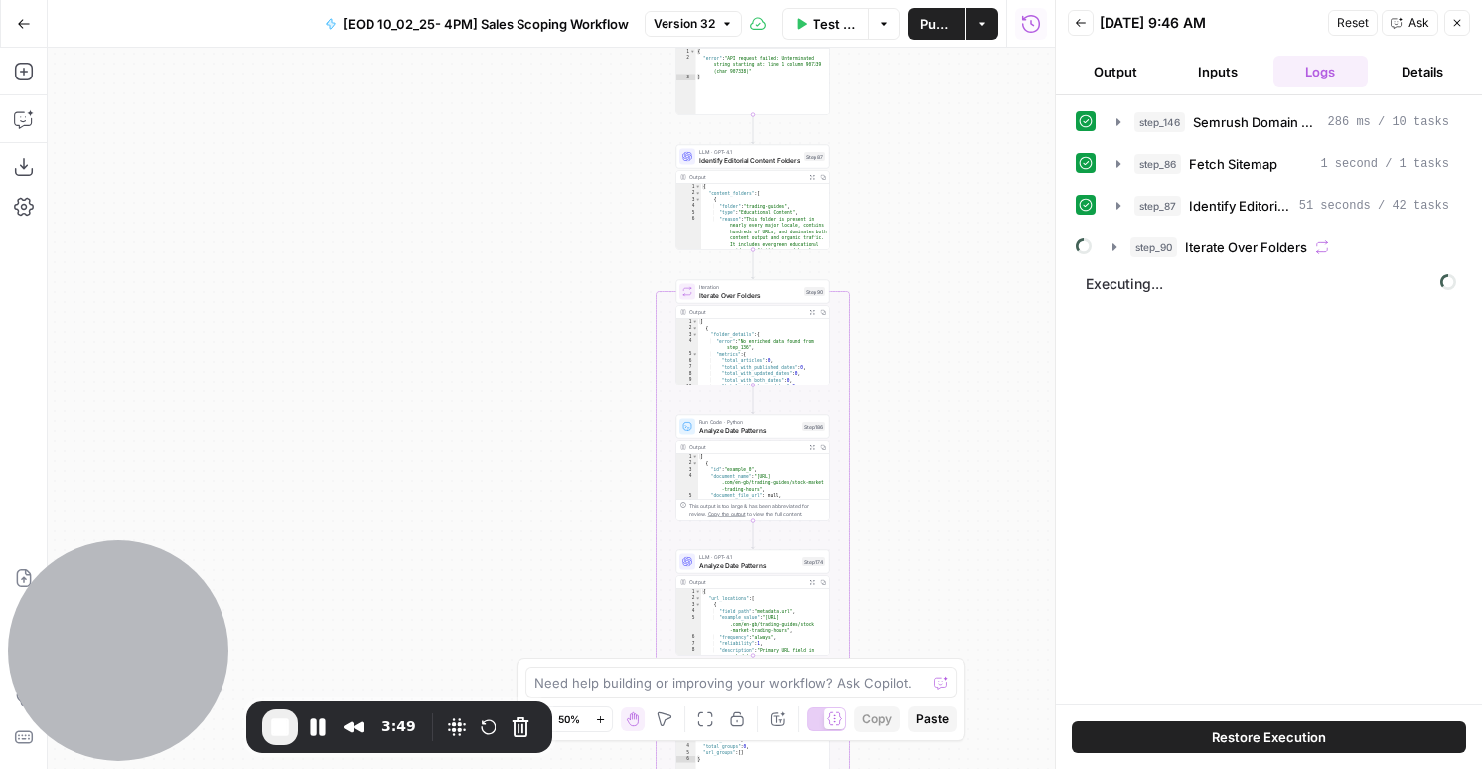
click at [1219, 740] on span "Restore Execution" at bounding box center [1269, 737] width 114 height 20
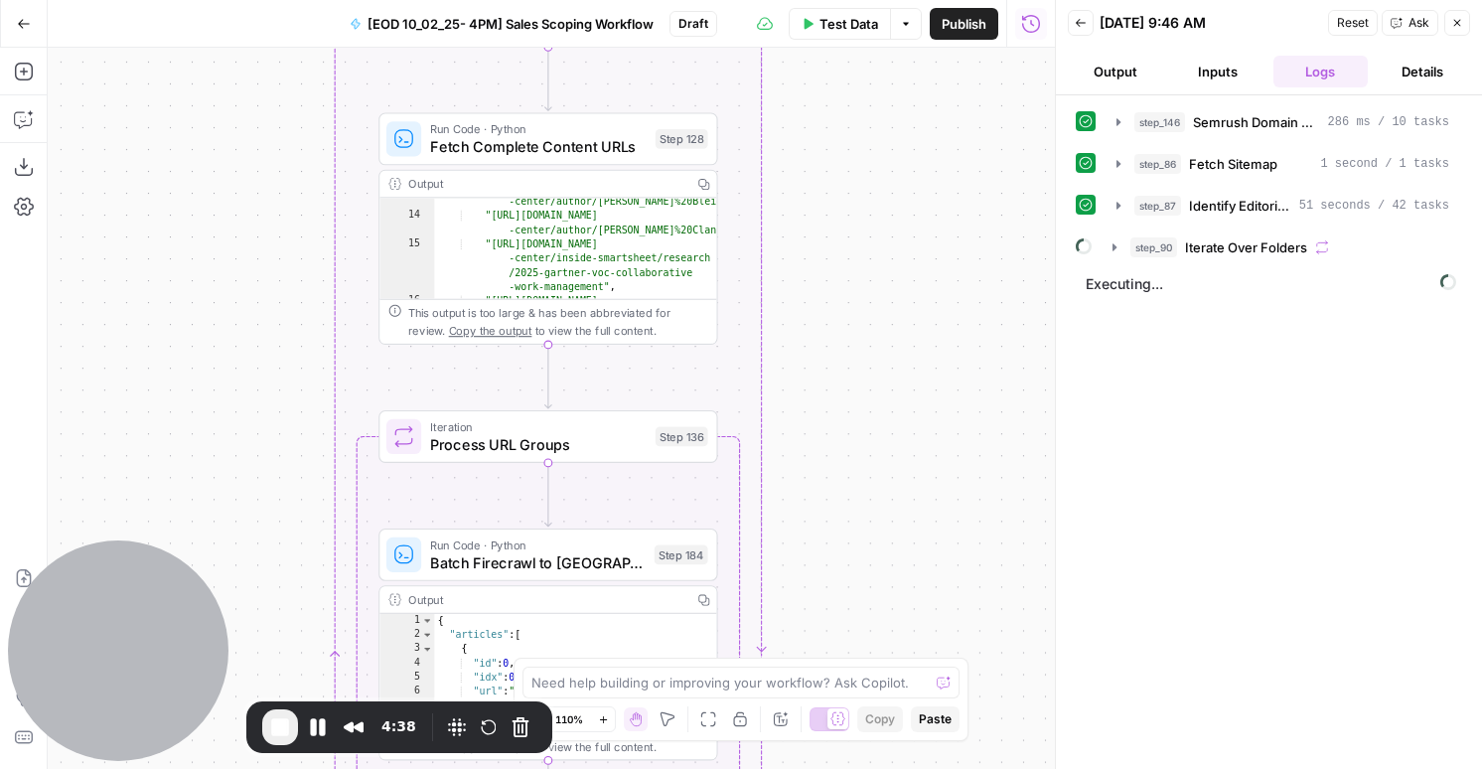
scroll to position [302, 0]
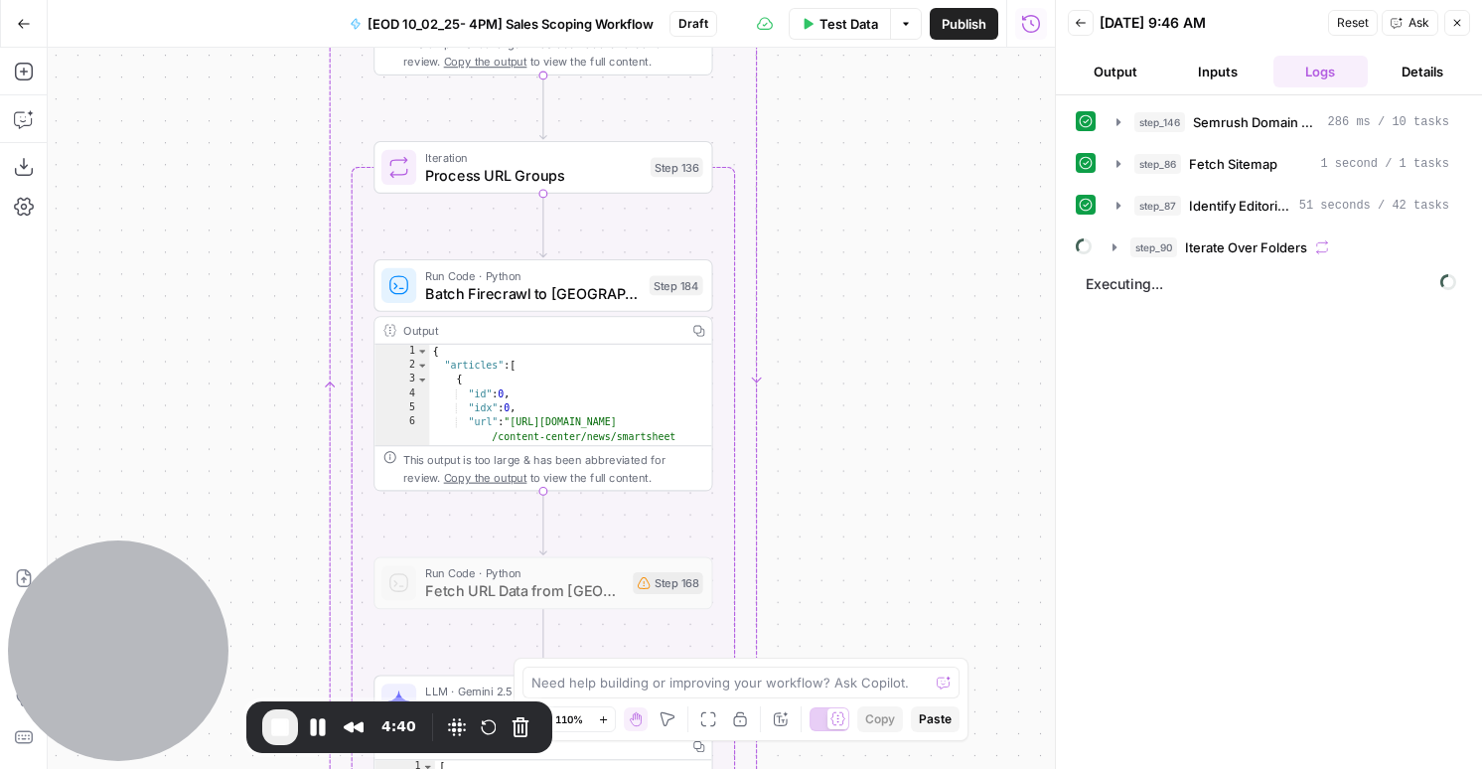
click at [592, 298] on span "Batch Firecrawl to [GEOGRAPHIC_DATA]" at bounding box center [533, 293] width 216 height 22
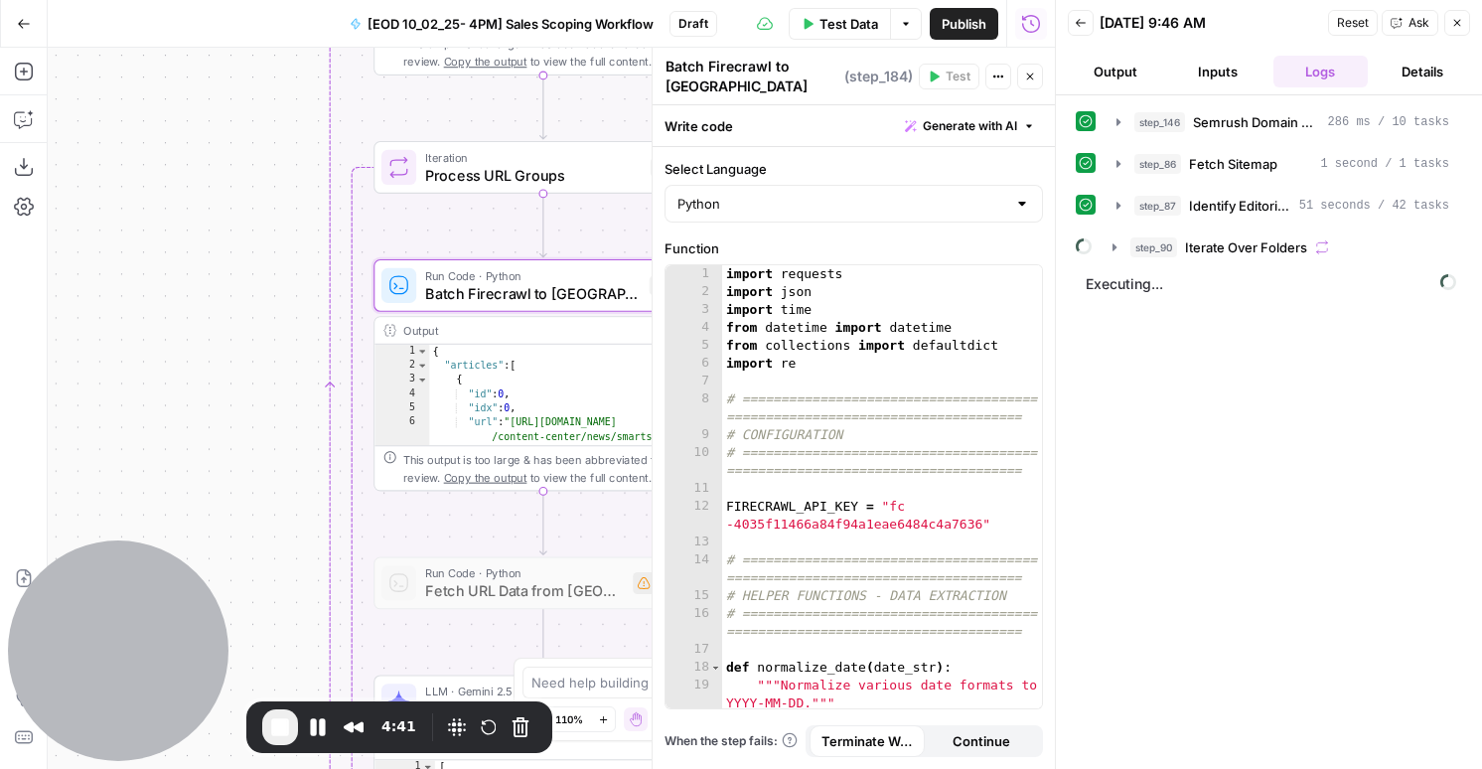
click at [757, 64] on textarea "Batch Firecrawl to [GEOGRAPHIC_DATA]" at bounding box center [753, 77] width 174 height 40
drag, startPoint x: 777, startPoint y: 72, endPoint x: 779, endPoint y: 95, distance: 23.9
click at [779, 95] on textarea "Batch Firecrawl to [GEOGRAPHIC_DATA]" at bounding box center [753, 77] width 174 height 40
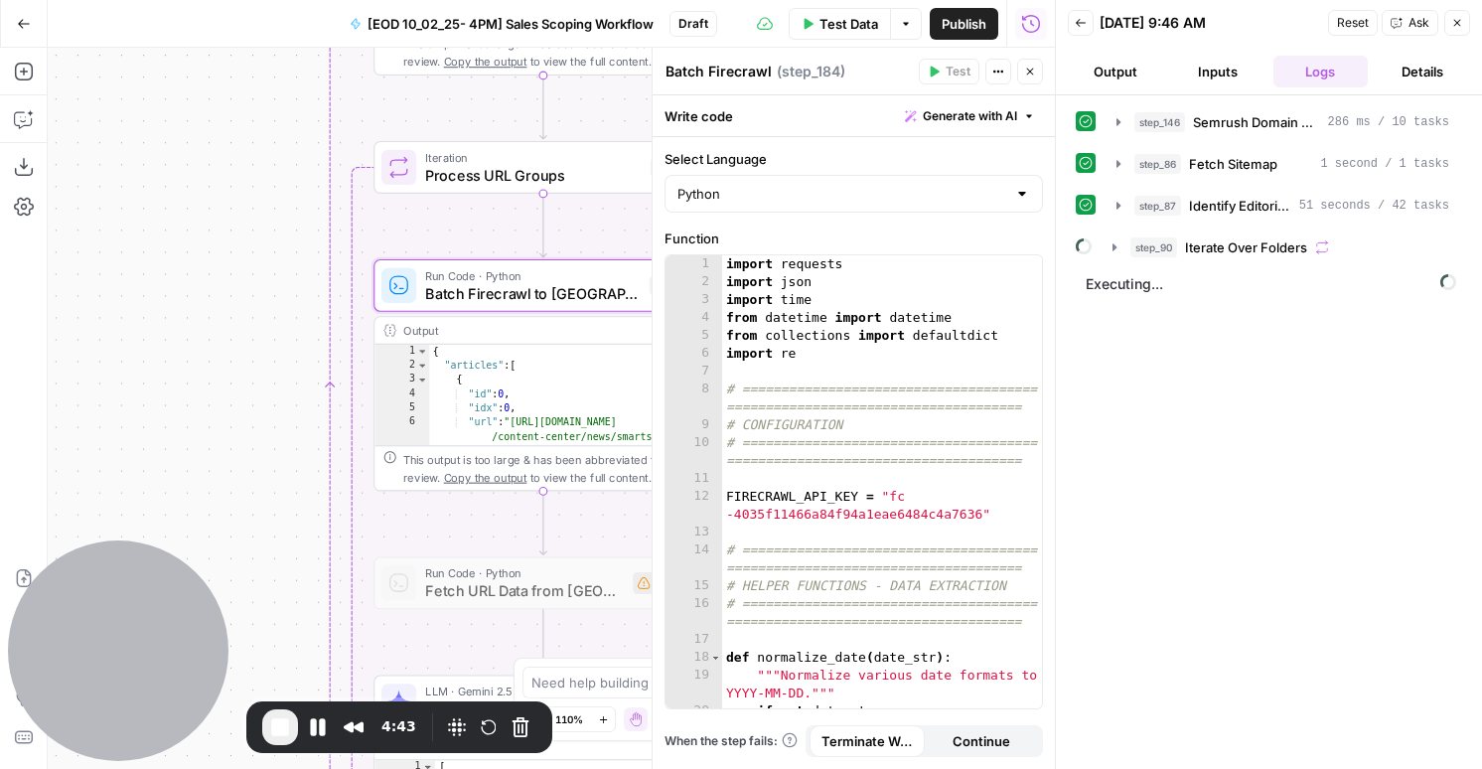
type textarea "Batch Firecrawl"
click at [1031, 75] on icon "button" at bounding box center [1030, 72] width 12 height 12
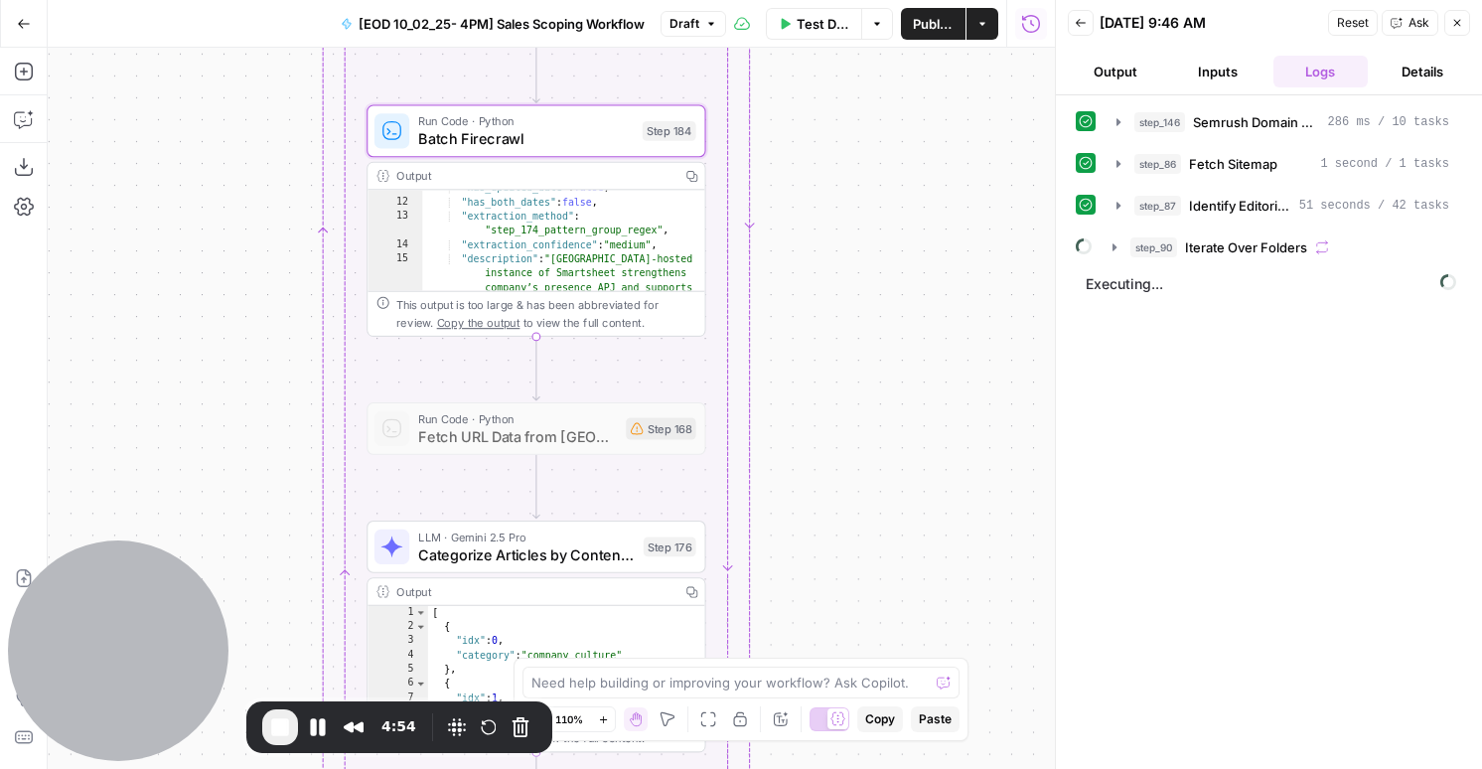
scroll to position [188, 0]
drag, startPoint x: 513, startPoint y: 223, endPoint x: 655, endPoint y: 233, distance: 142.5
click at [655, 233] on div ""has_updated_date" : false , "has_both_dates" : false , "extraction_method" : "…" at bounding box center [563, 276] width 284 height 188
type textarea "**********"
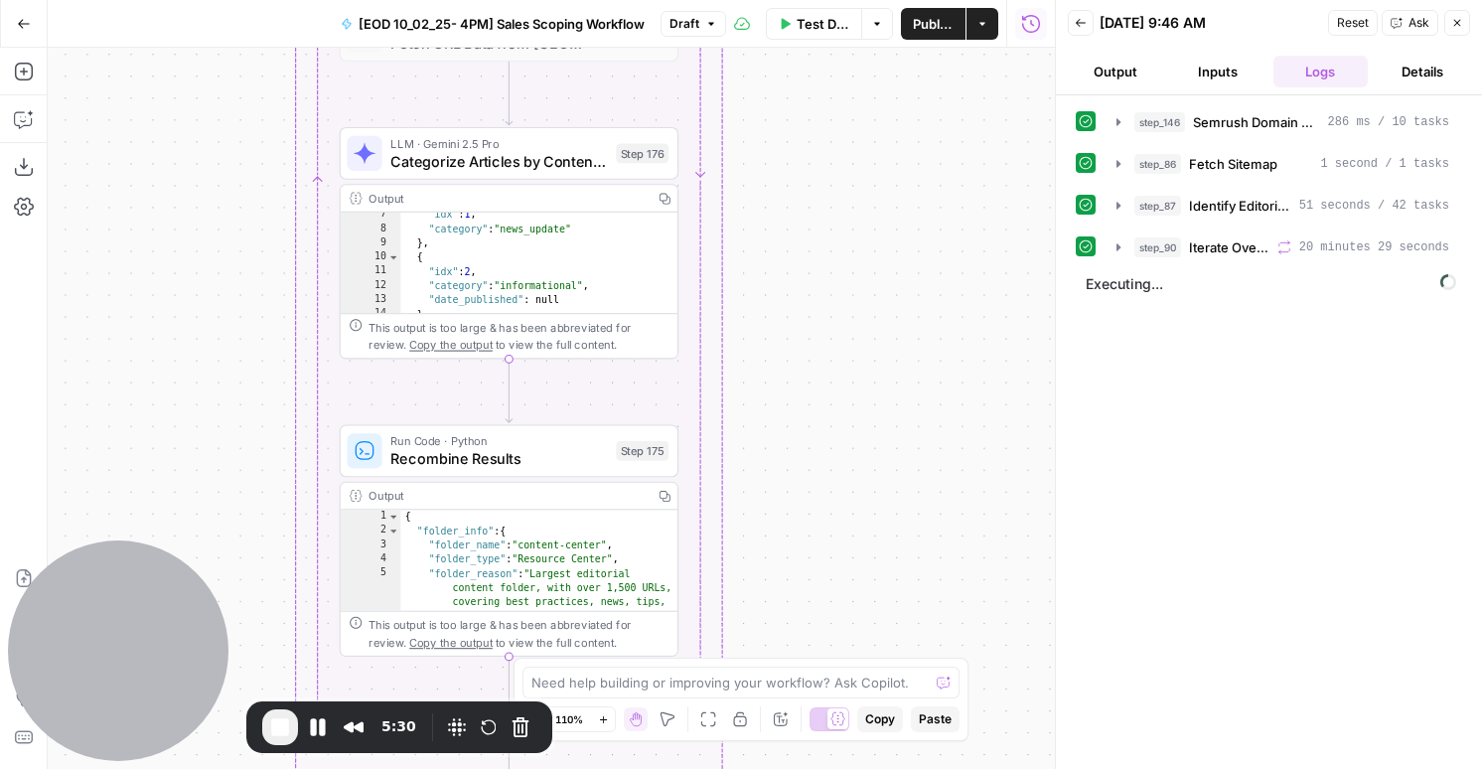
scroll to position [80, 0]
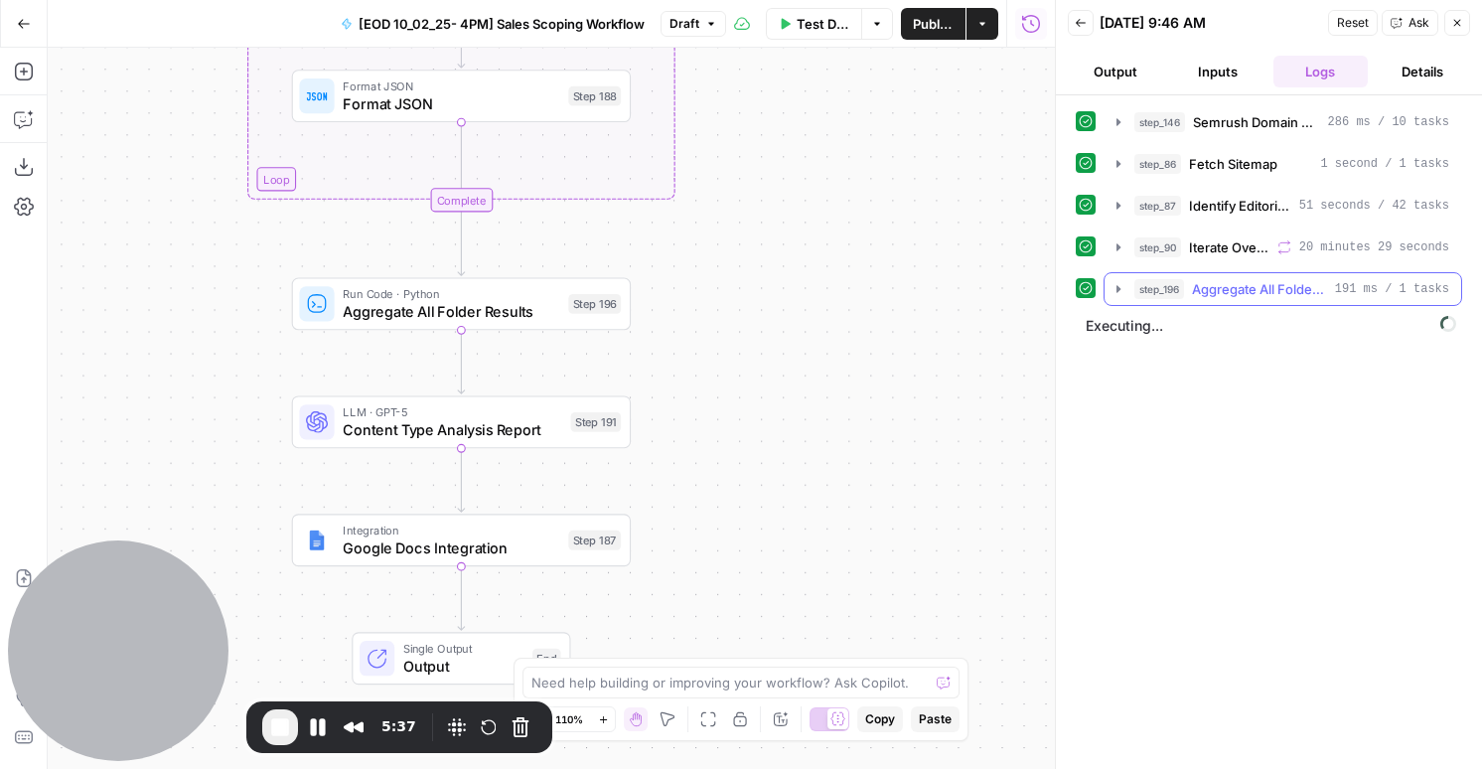
click at [1222, 293] on span "Aggregate All Folder Results" at bounding box center [1259, 289] width 135 height 20
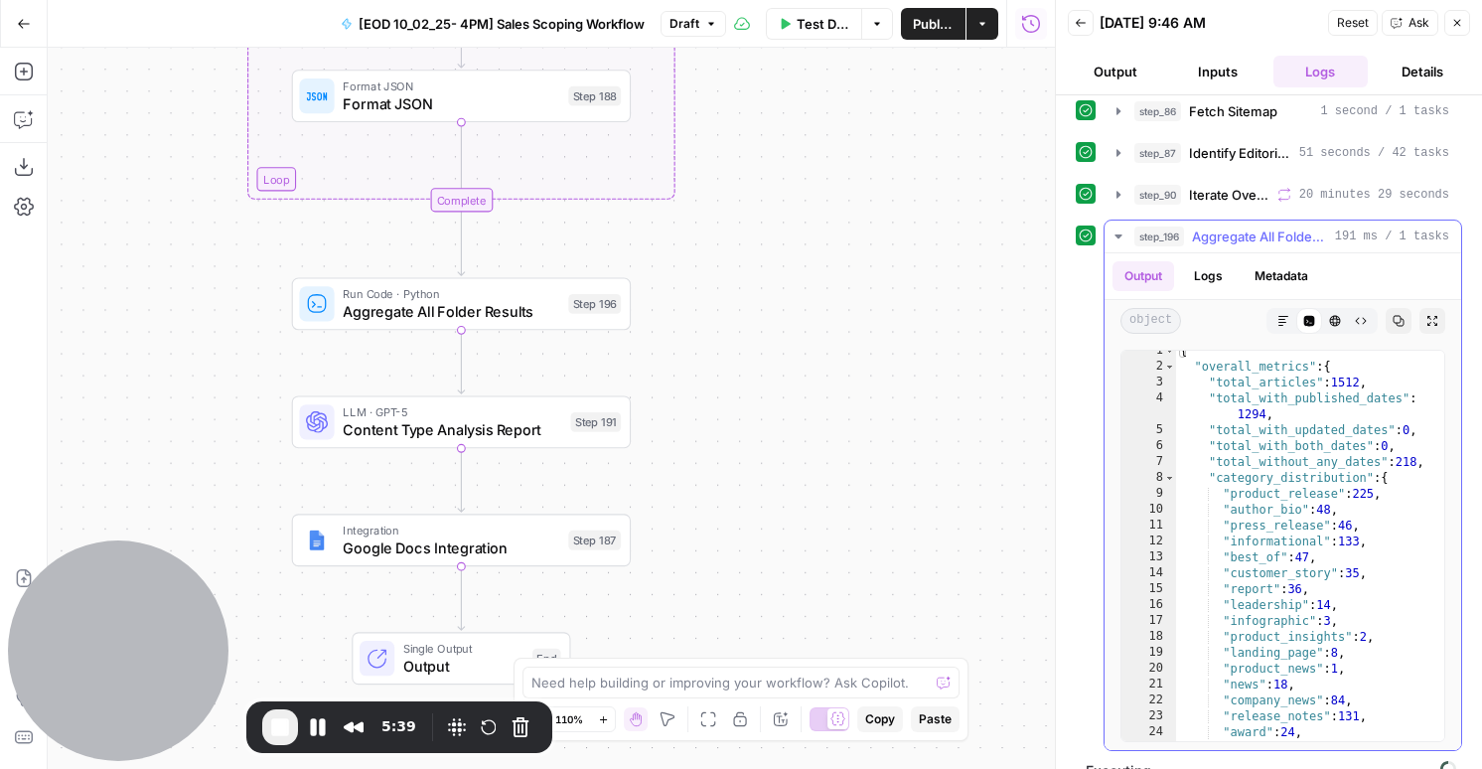
scroll to position [15, 0]
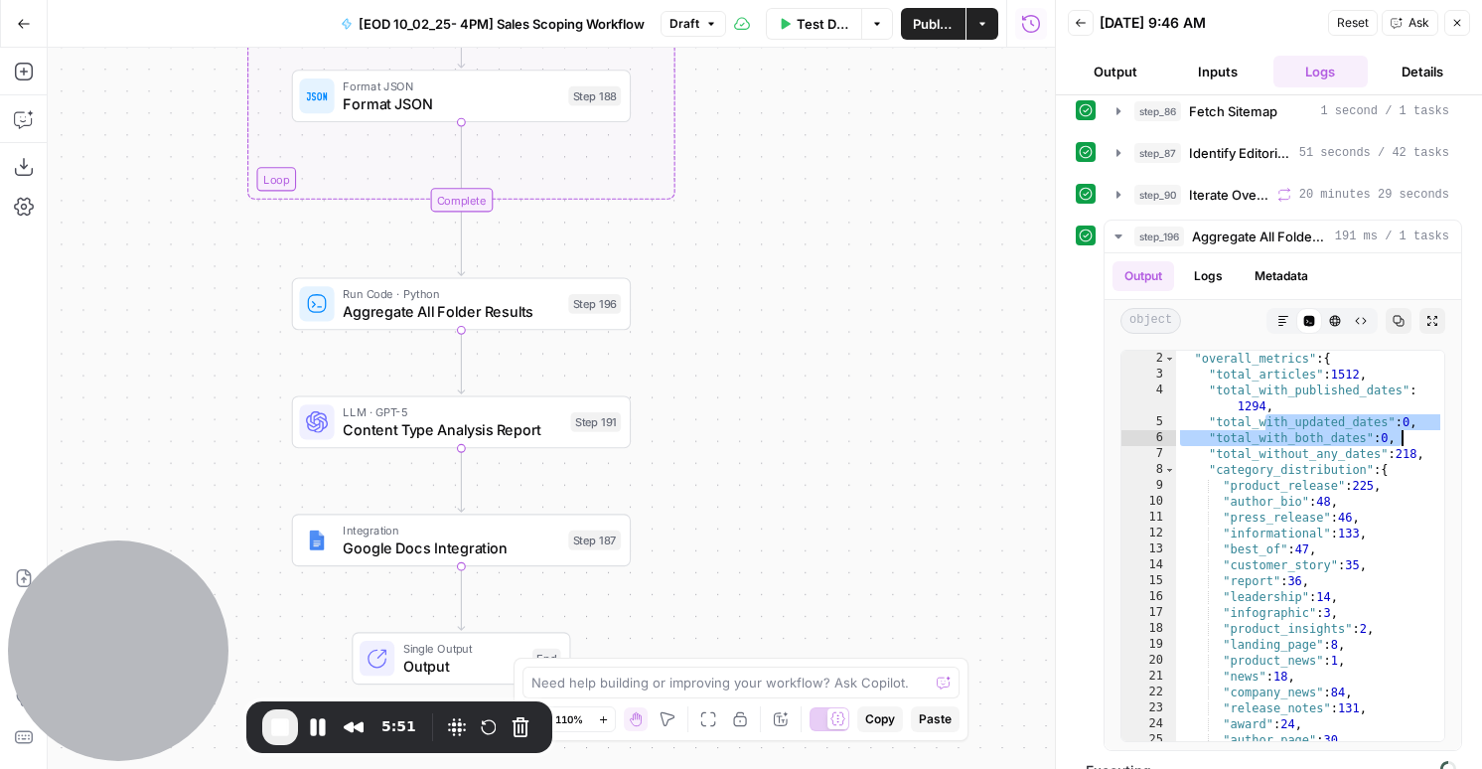
drag, startPoint x: 1268, startPoint y: 430, endPoint x: 1464, endPoint y: 438, distance: 196.9
click at [1464, 438] on div "**********" at bounding box center [1269, 432] width 426 height 674
type textarea "**********"
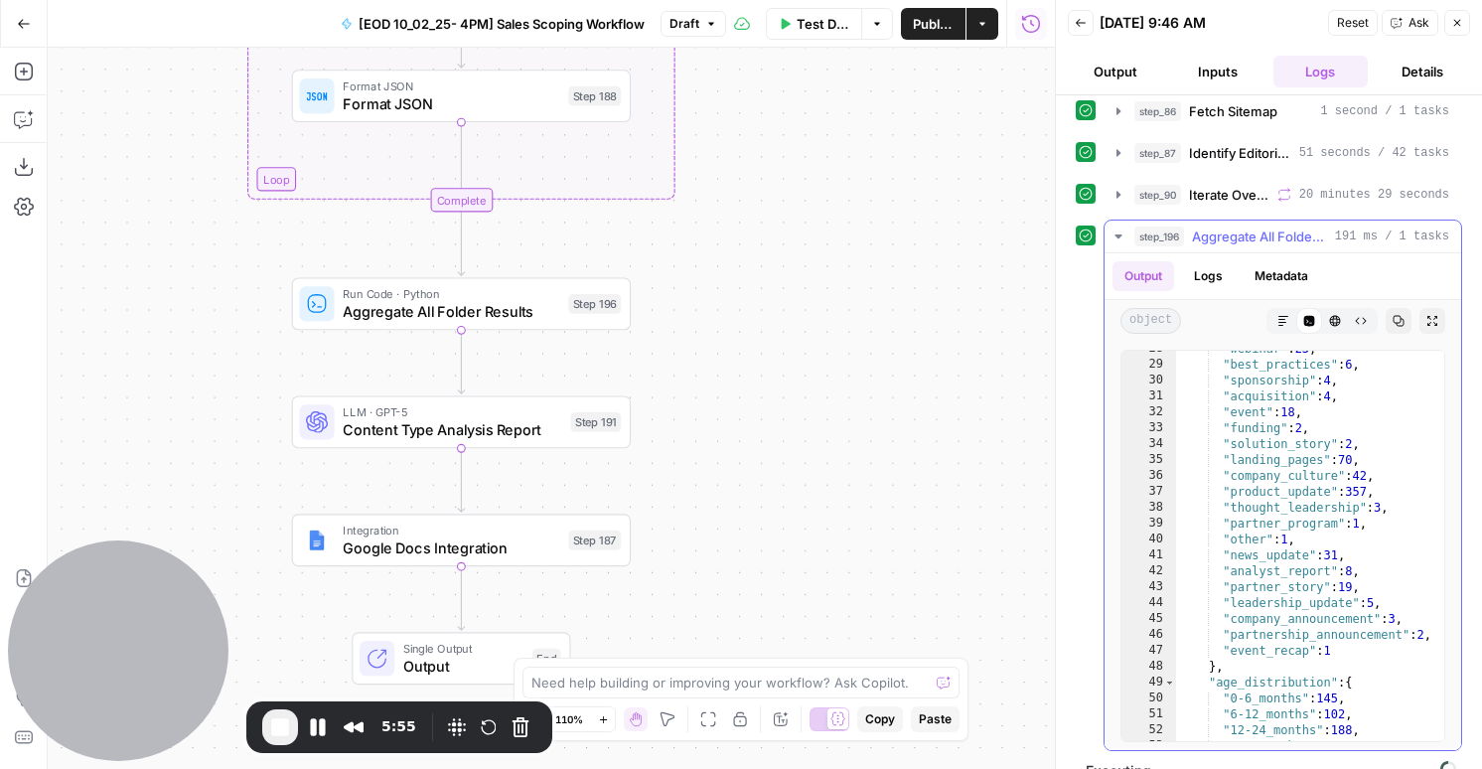
scroll to position [525, 0]
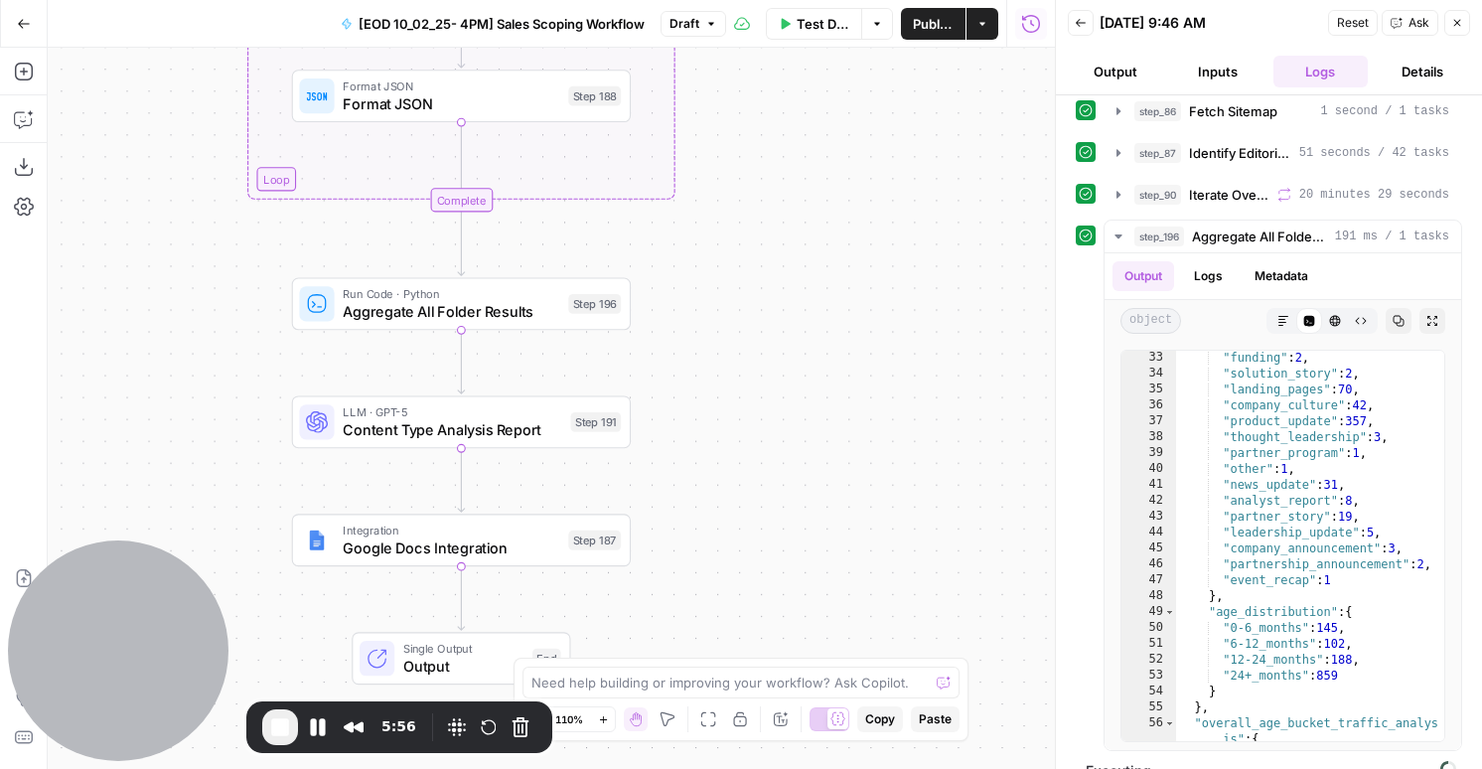
click at [1451, 27] on icon "button" at bounding box center [1457, 23] width 12 height 12
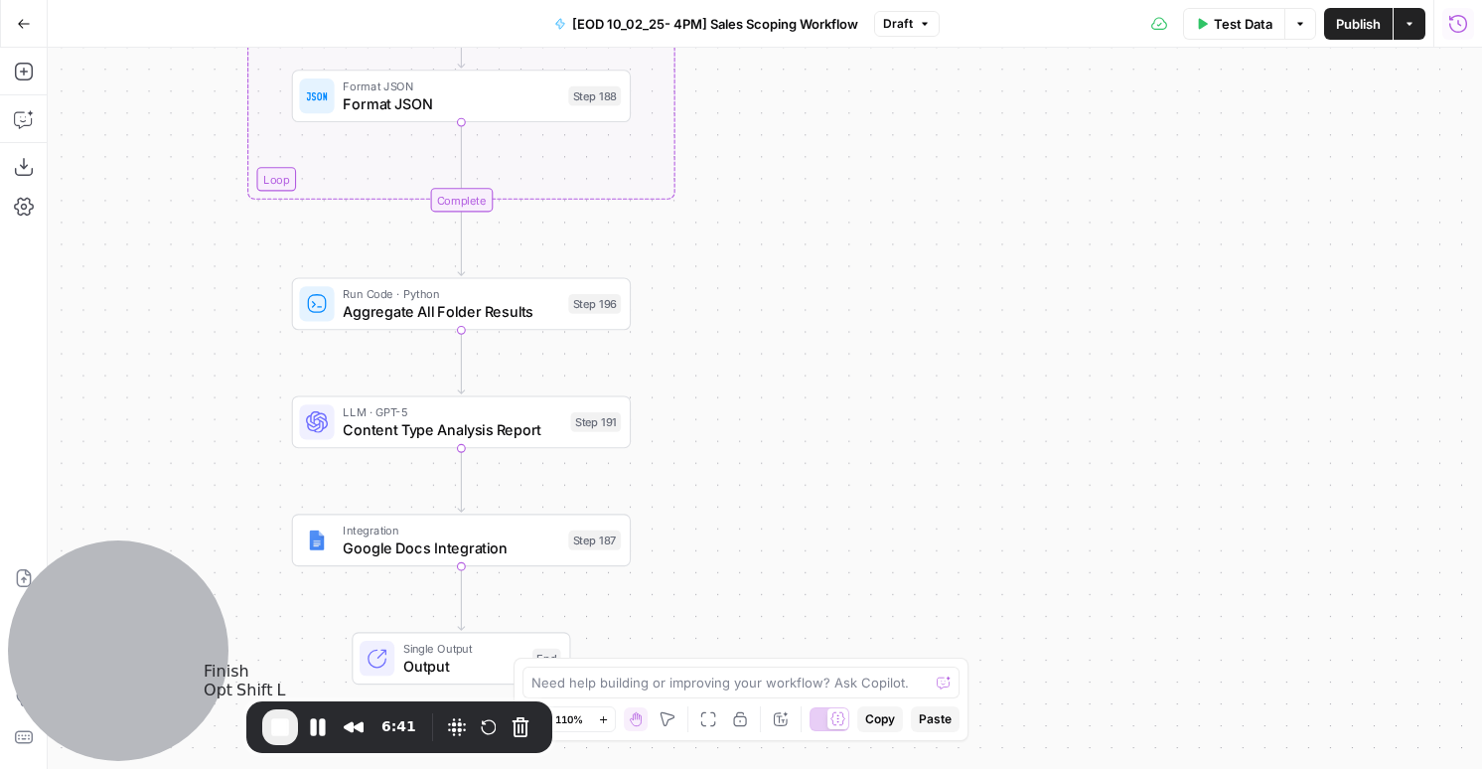
click at [290, 730] on span "End Recording" at bounding box center [280, 727] width 24 height 24
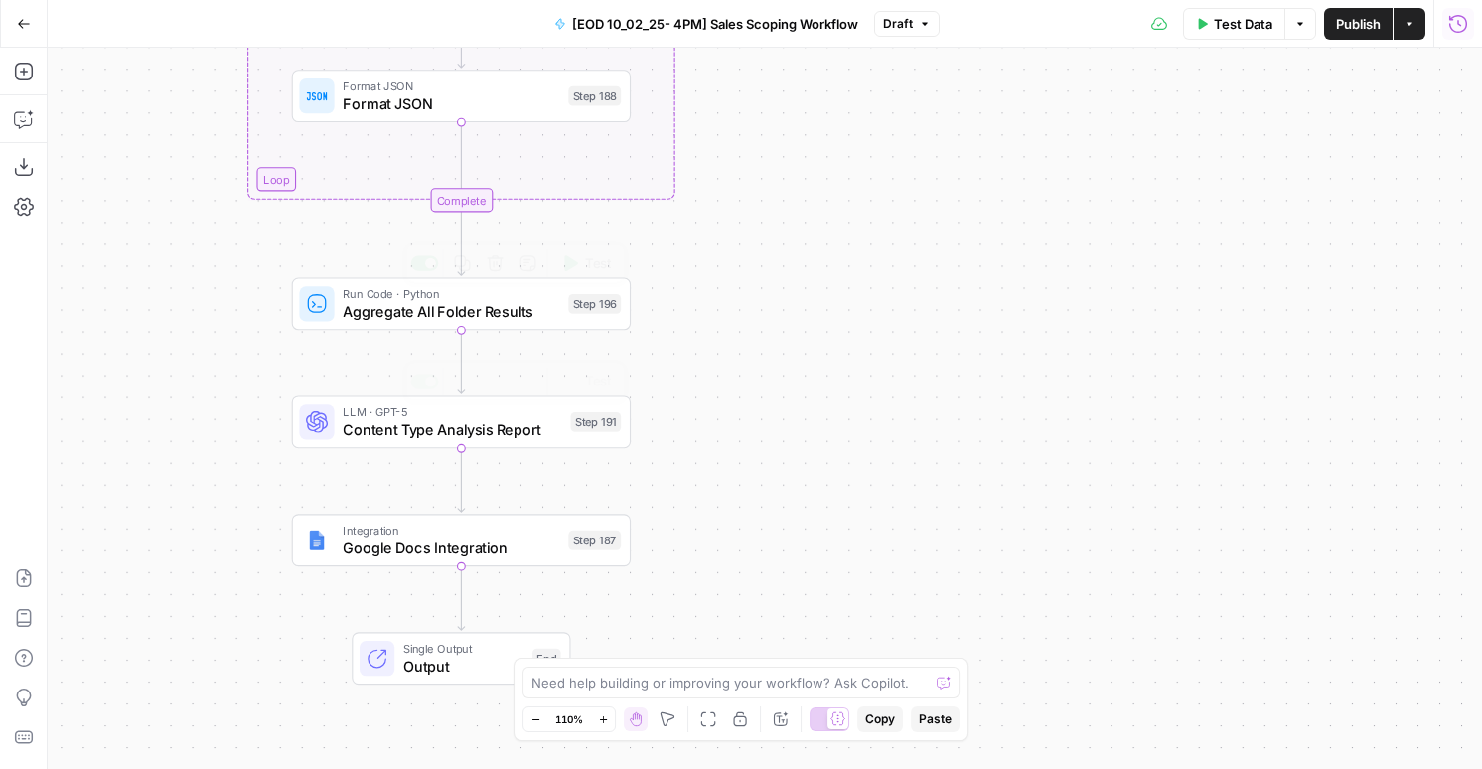
click at [438, 436] on span "Content Type Analysis Report" at bounding box center [452, 430] width 219 height 22
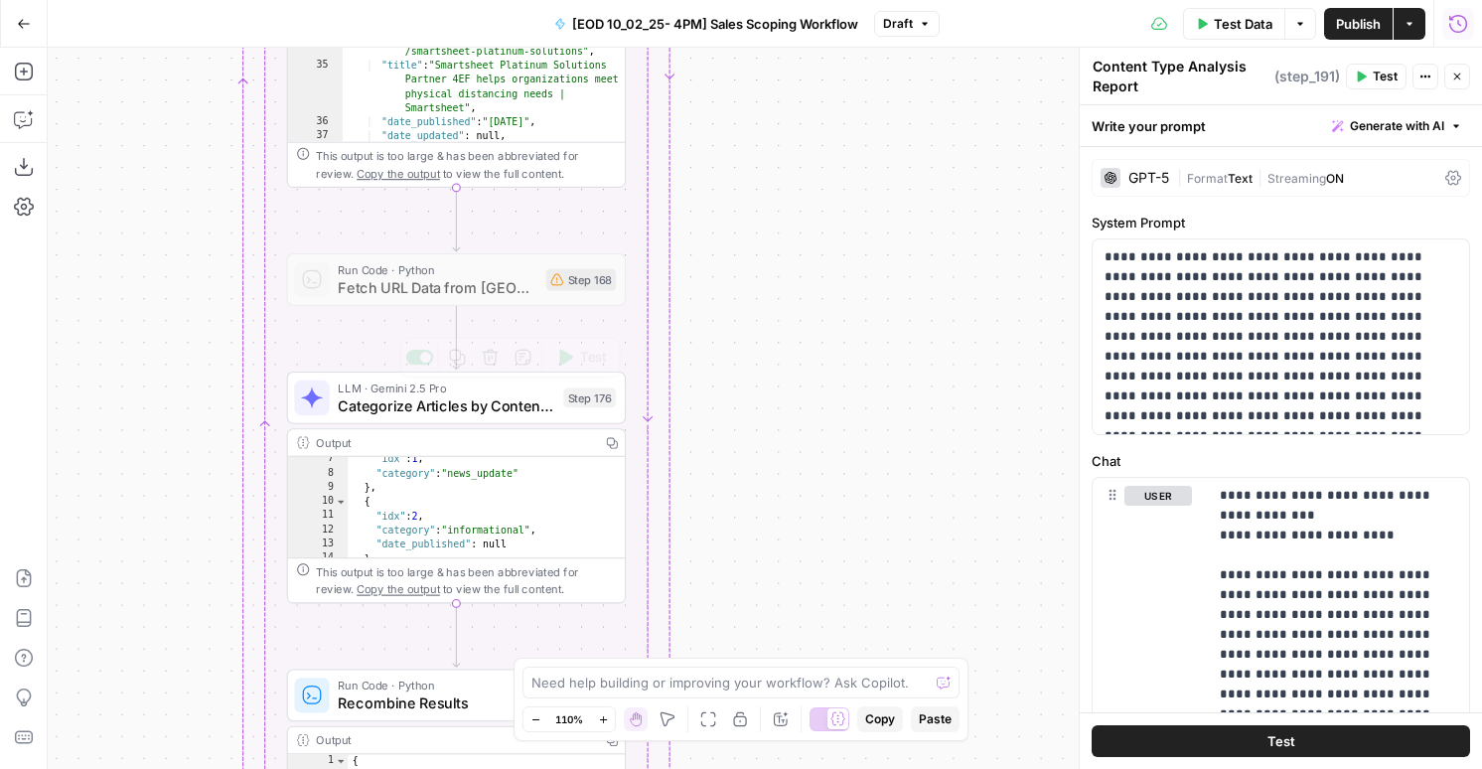
click at [406, 405] on span "Categorize Articles by Content Type" at bounding box center [446, 405] width 217 height 22
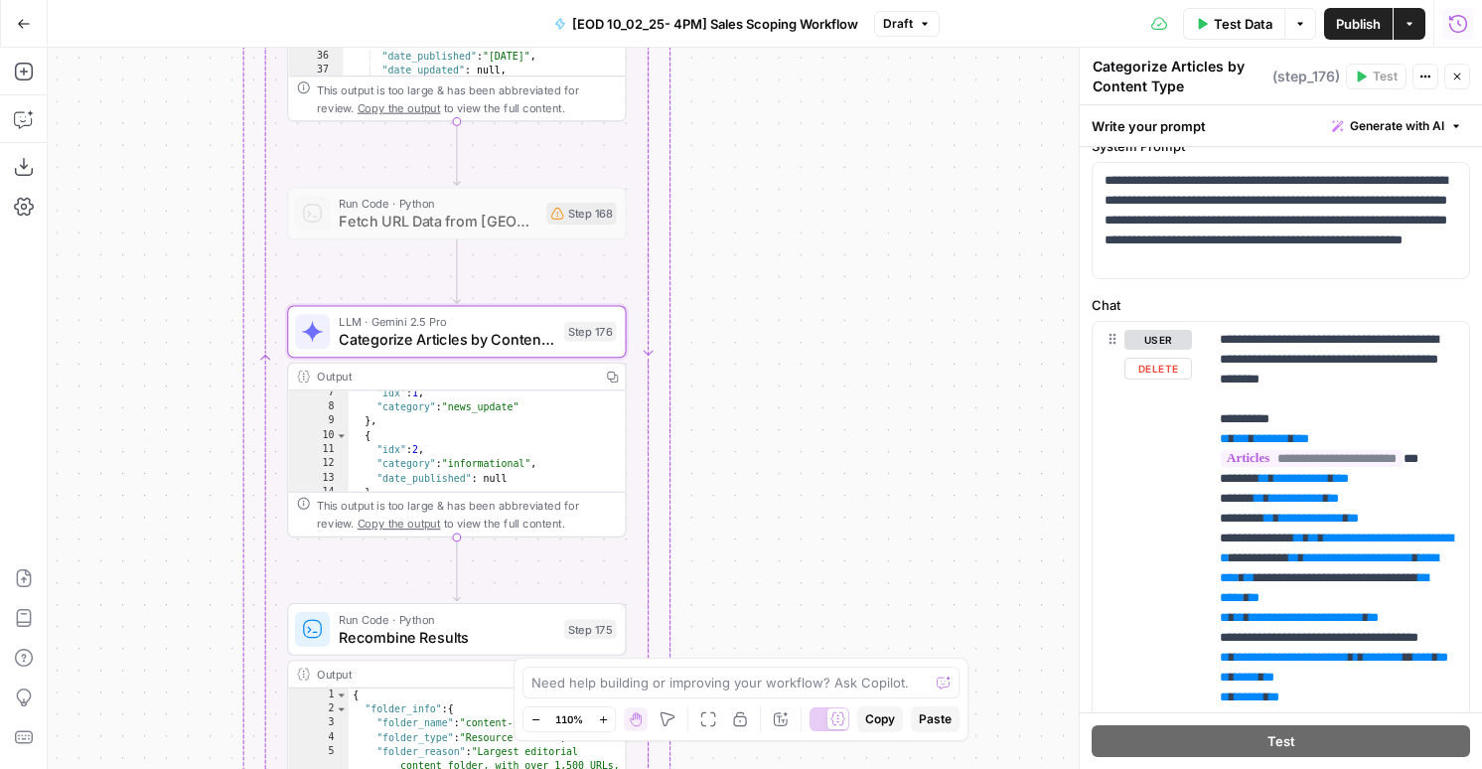
scroll to position [187, 0]
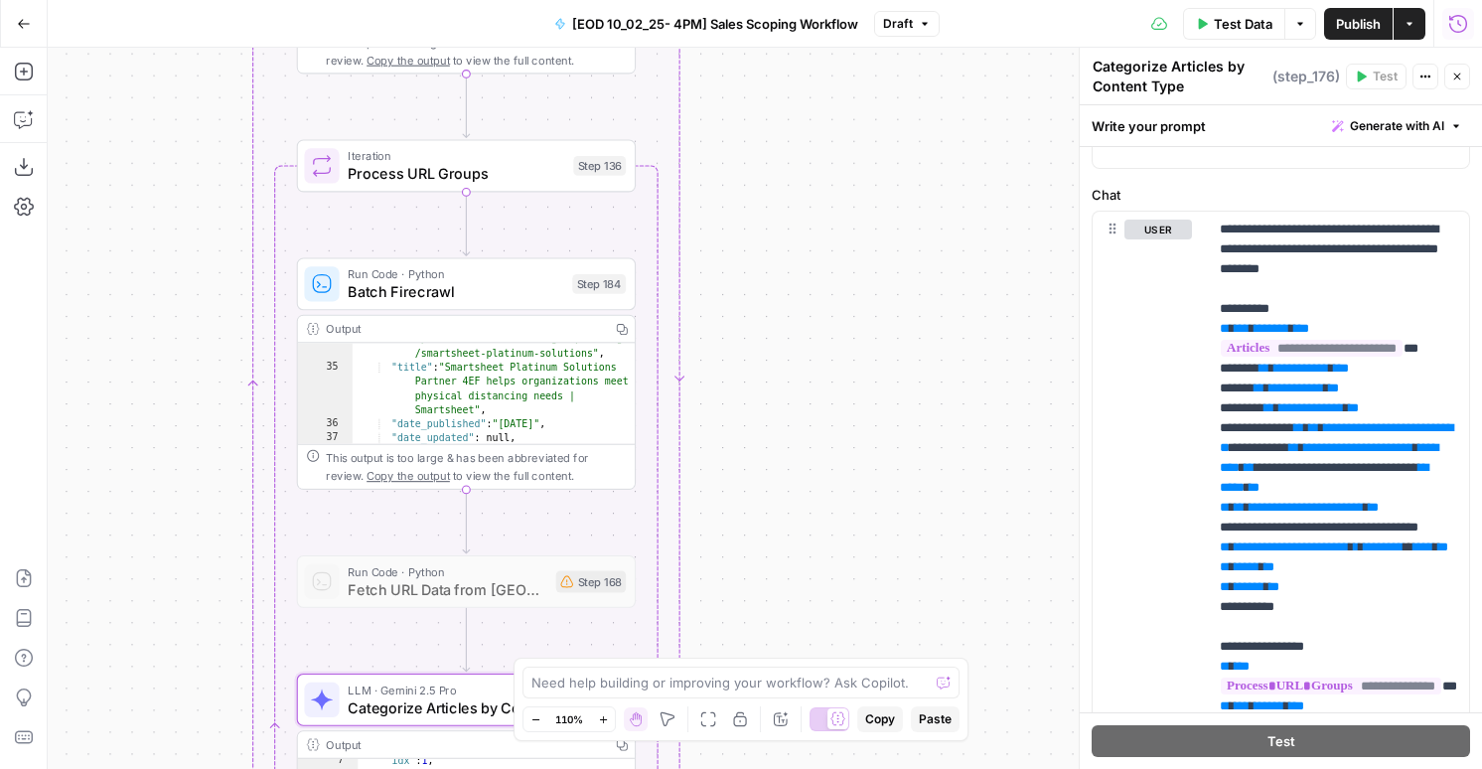
type textarea "**********"
click at [511, 393] on div ""url" : "[URL][DOMAIN_NAME] /content-center/inside-smartsheet /partner-stories-…" at bounding box center [494, 391] width 284 height 174
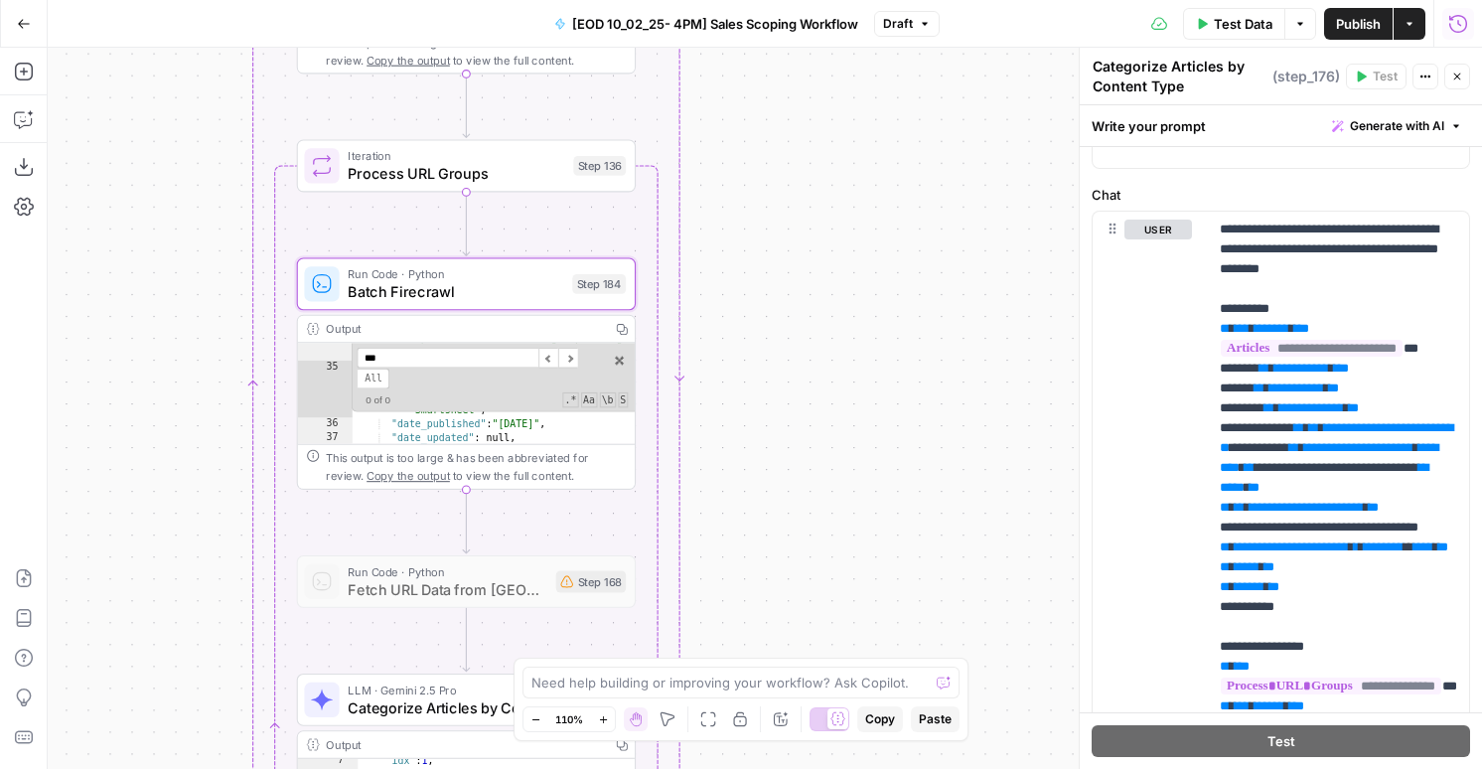
scroll to position [643, 0]
type input "***"
click at [36, 104] on button "Copilot" at bounding box center [24, 119] width 32 height 32
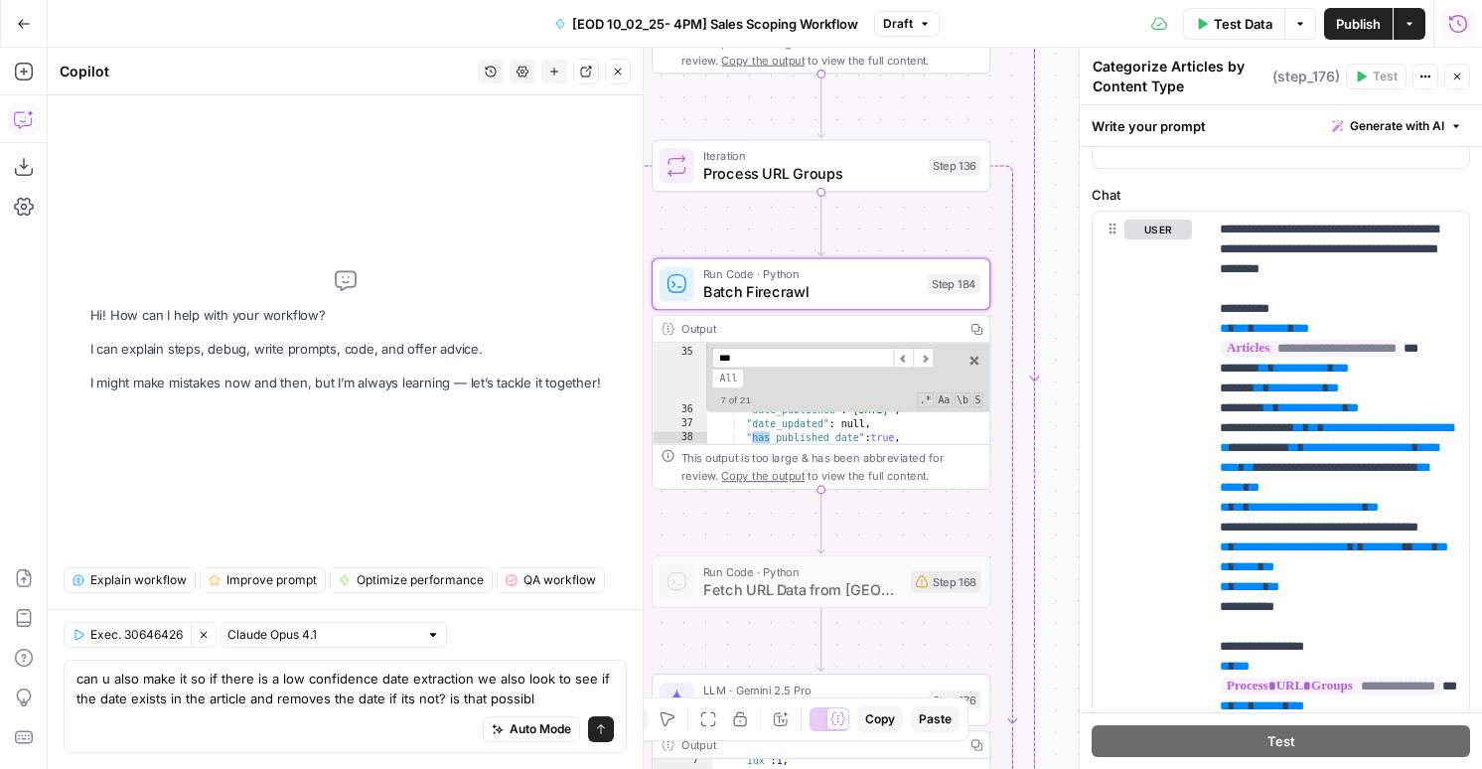
type textarea "can u also make it so if there is a low confidence date extraction we also look…"
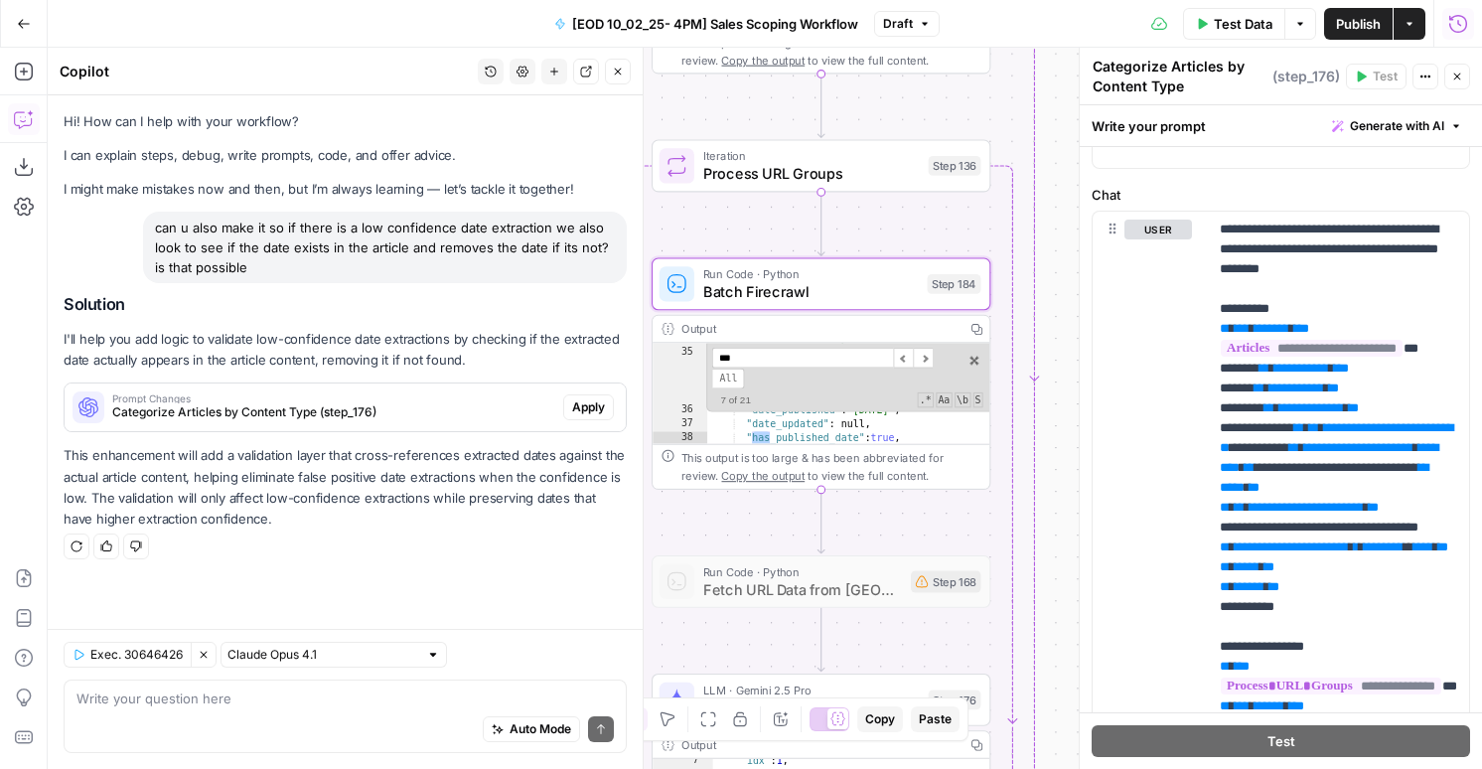
click at [619, 77] on button "Close" at bounding box center [618, 72] width 26 height 26
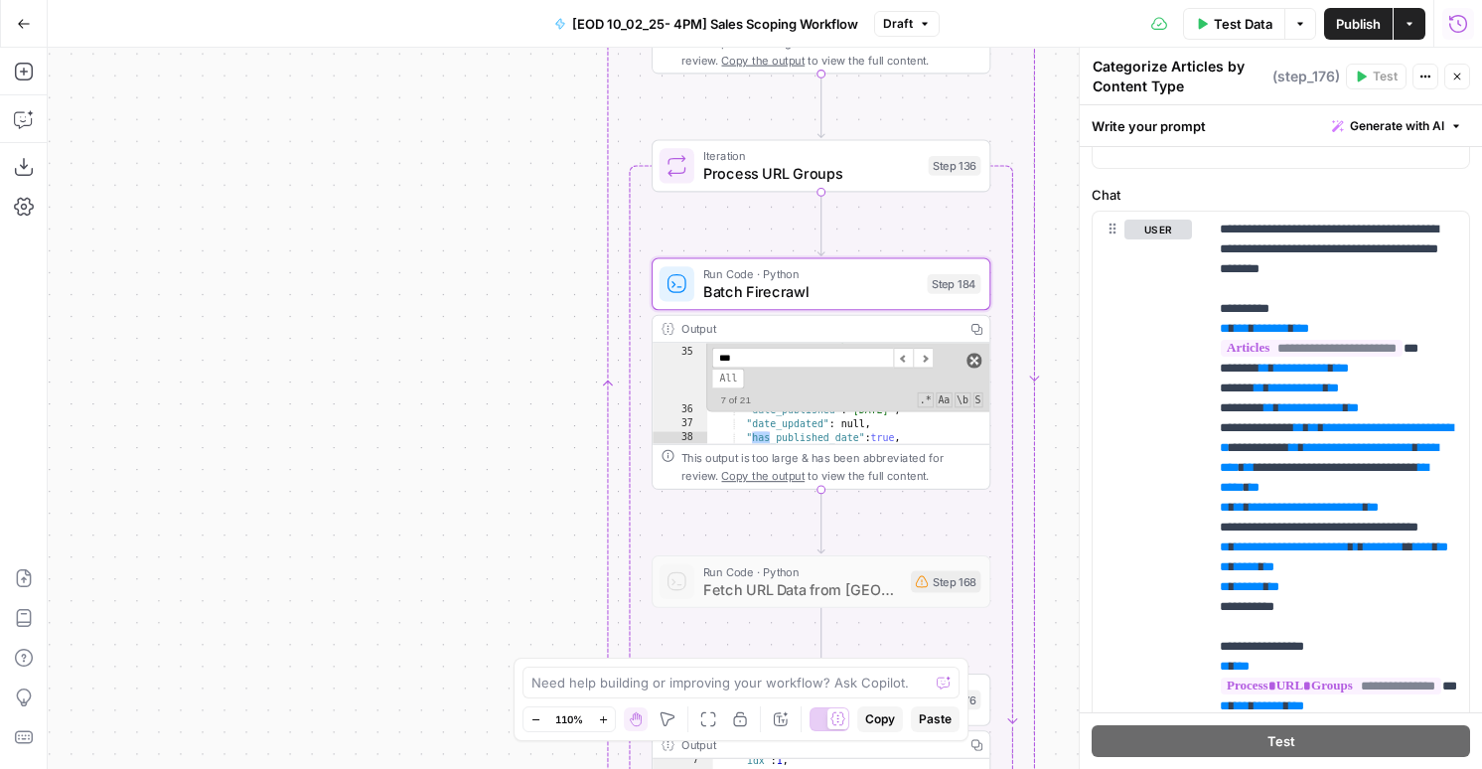
click at [976, 353] on span at bounding box center [974, 360] width 15 height 15
type textarea "**********"
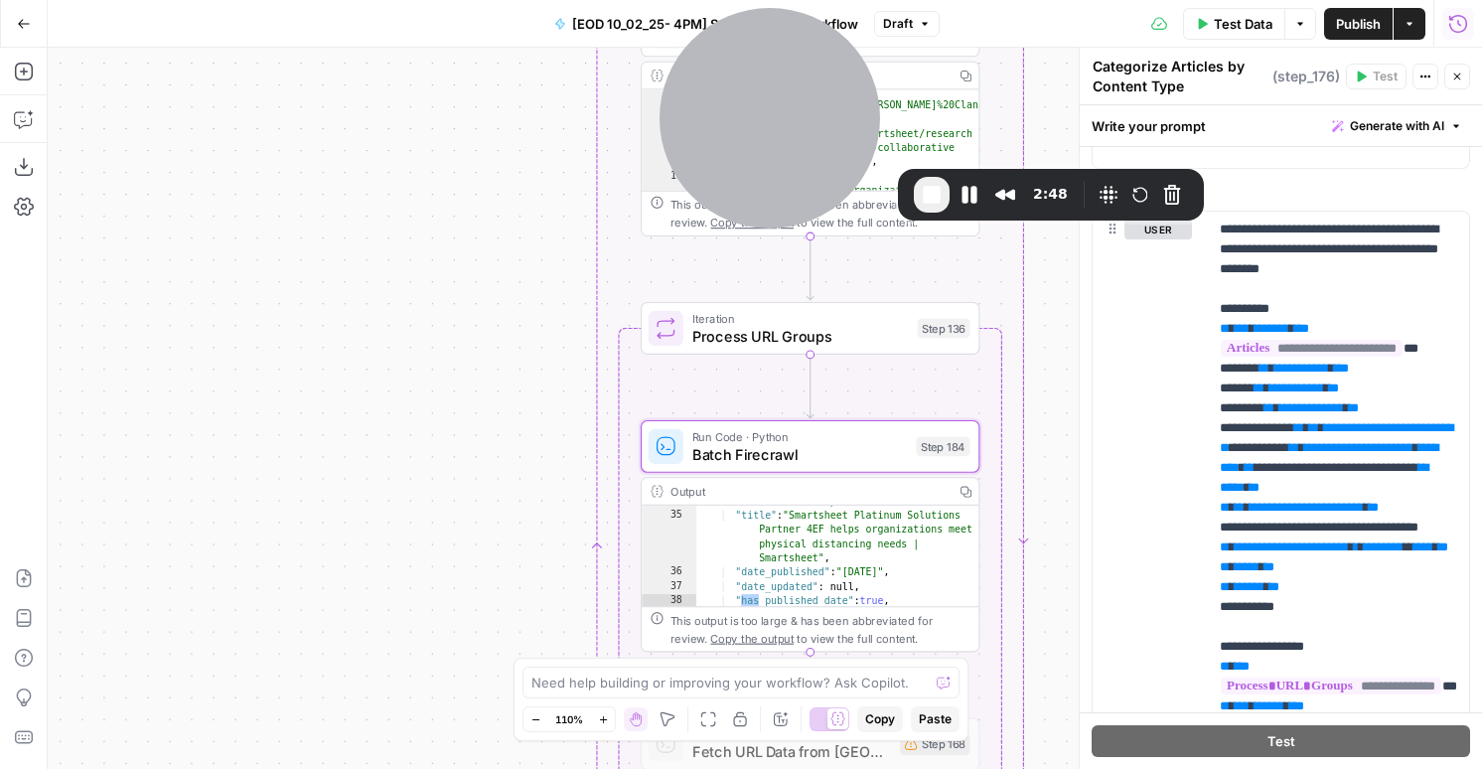
drag, startPoint x: 1345, startPoint y: 35, endPoint x: 742, endPoint y: -70, distance: 612.0
click at [742, 0] on html "AirOps New Home Browse Insights Opportunities Your Data Flightpath Syncs Data L…" at bounding box center [741, 384] width 1482 height 769
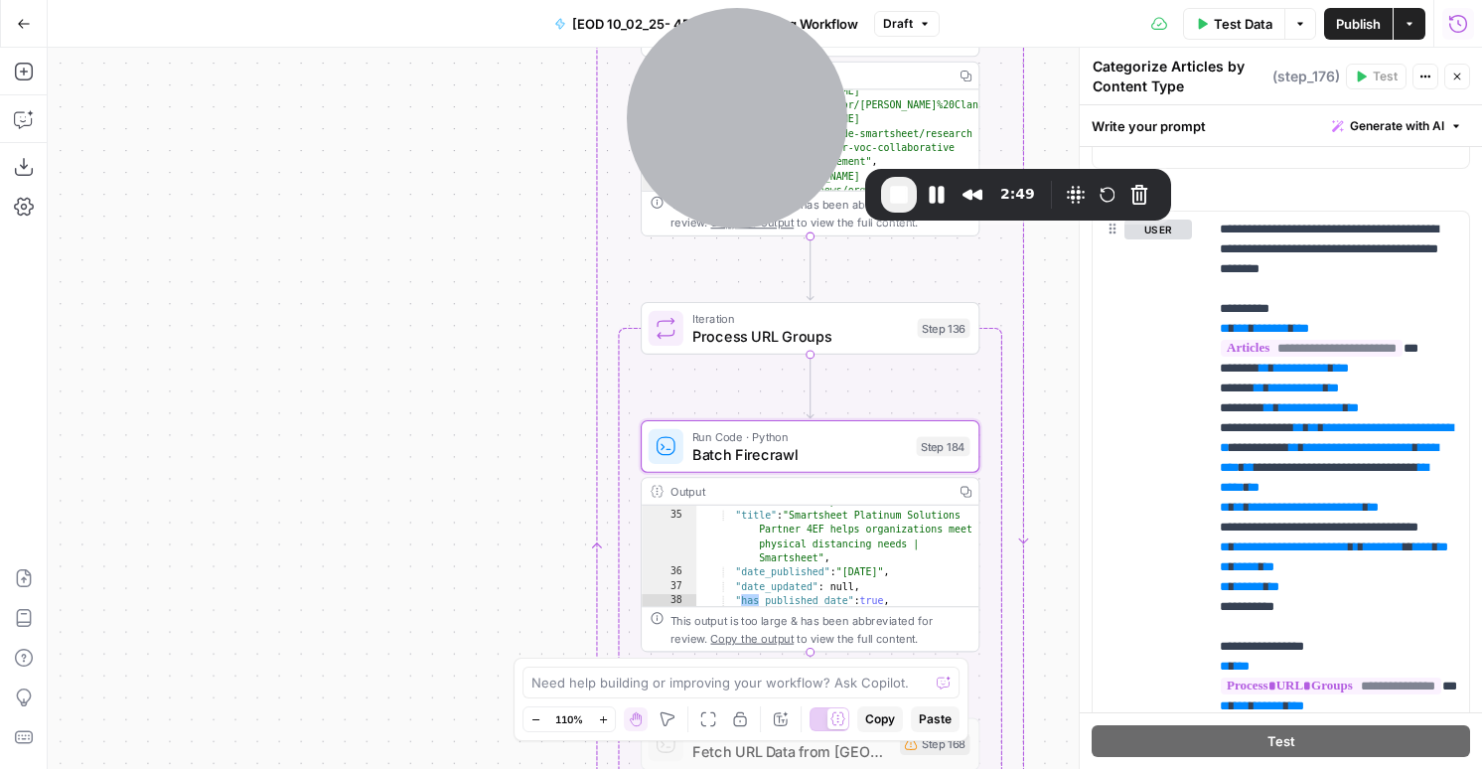
click at [1454, 86] on button "Close" at bounding box center [1457, 77] width 26 height 26
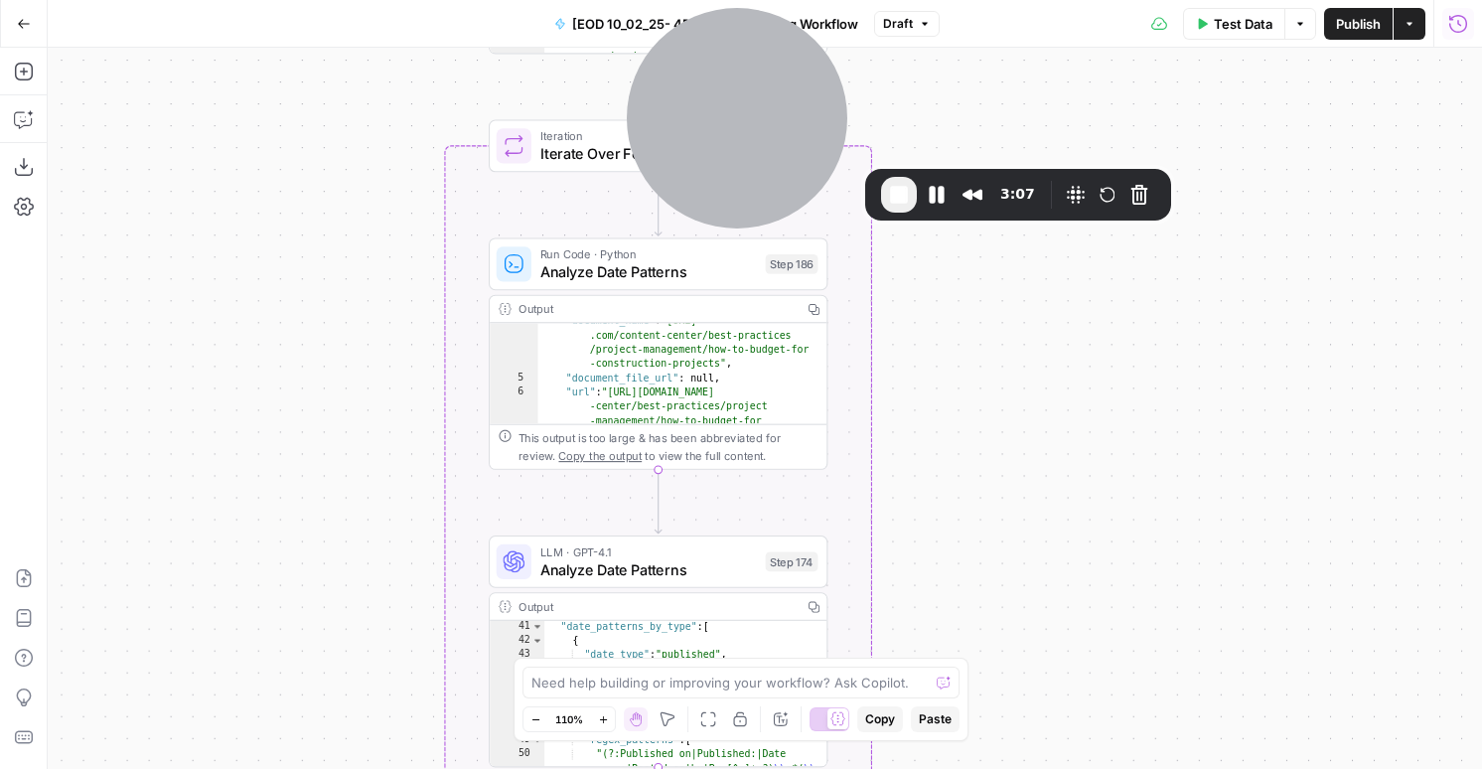
scroll to position [0, 0]
